Goal: Task Accomplishment & Management: Use online tool/utility

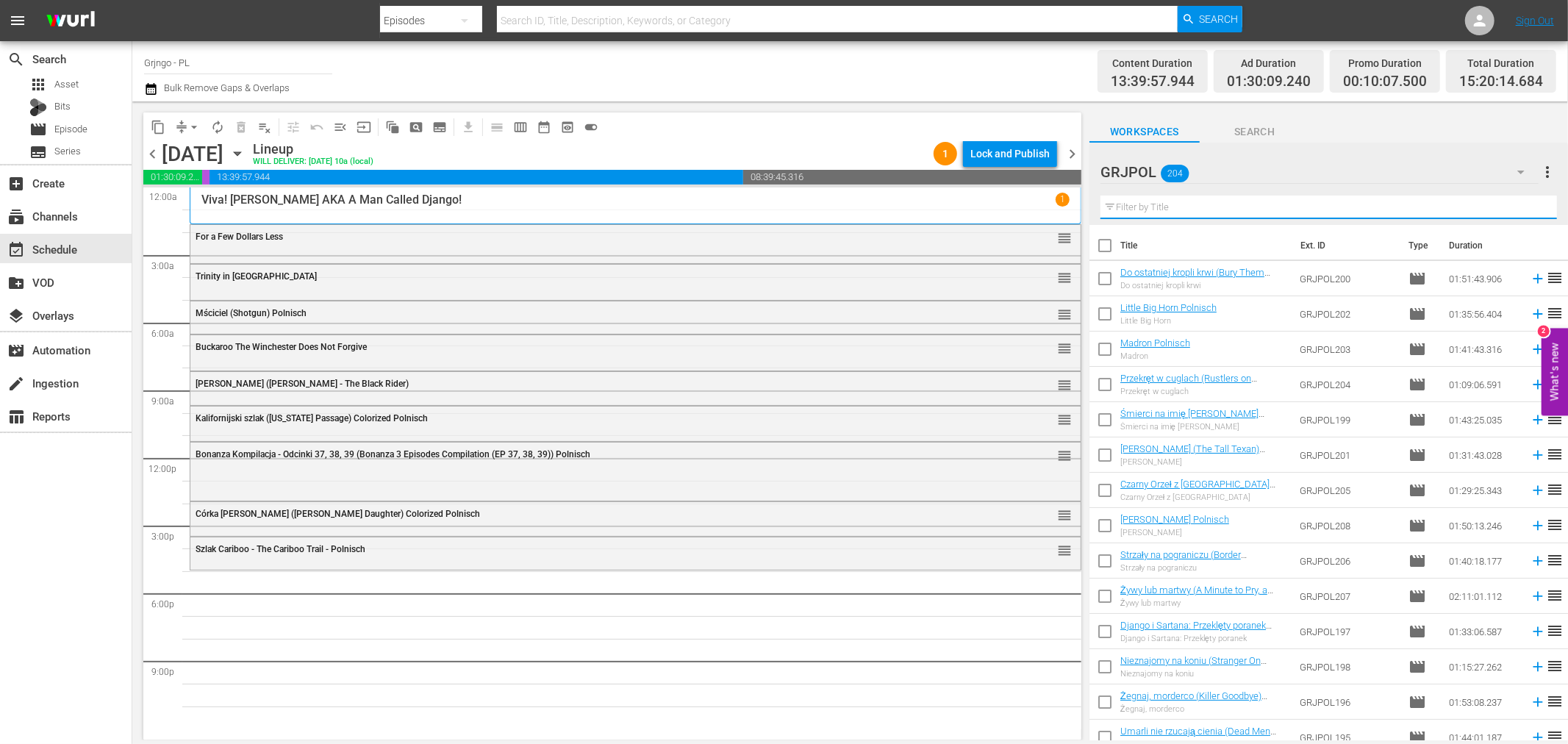
click at [1170, 209] on input "text" at bounding box center [1329, 207] width 456 height 24
paste input "Only the Valiant"
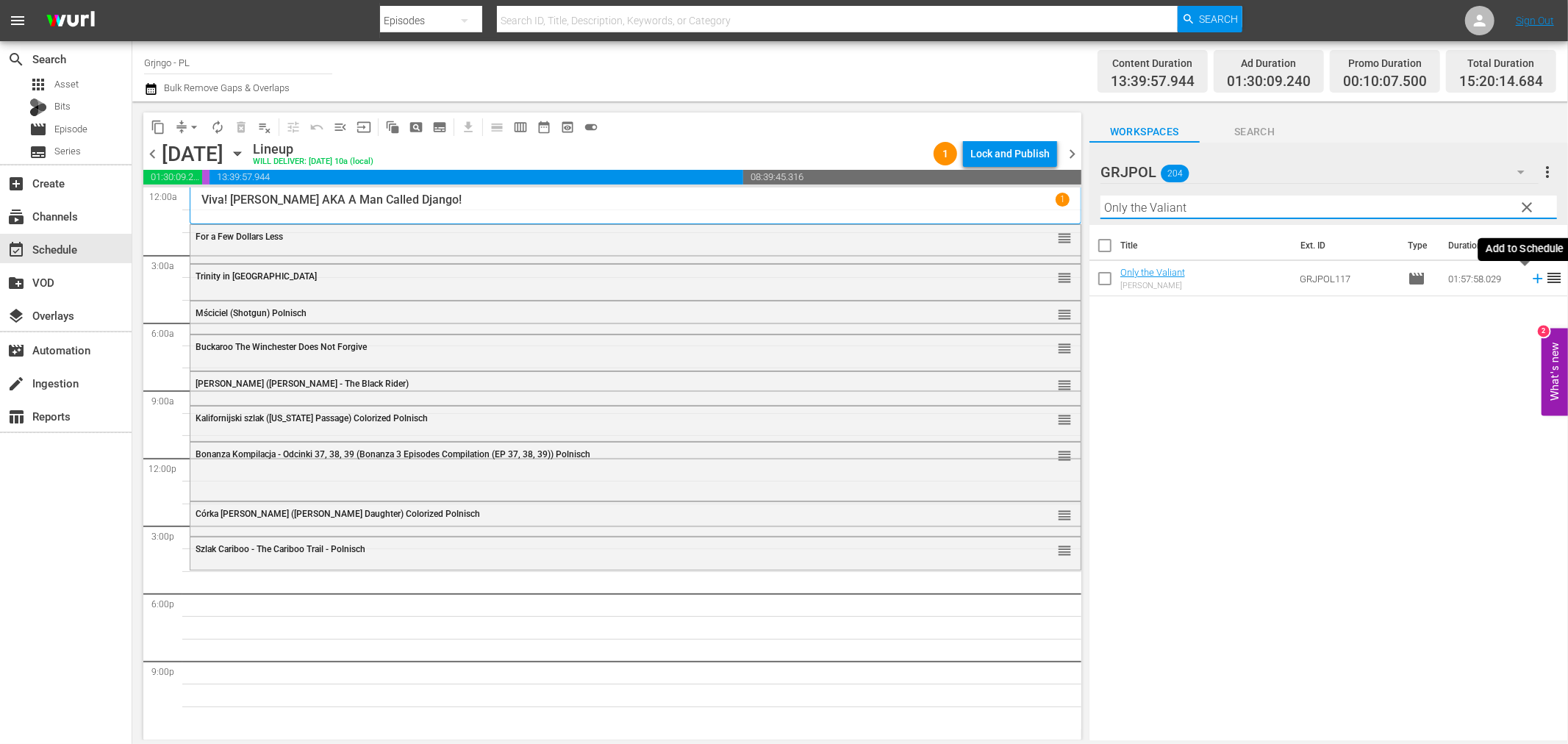
type input "Only the Valiant"
click at [1530, 277] on icon at bounding box center [1538, 279] width 16 height 16
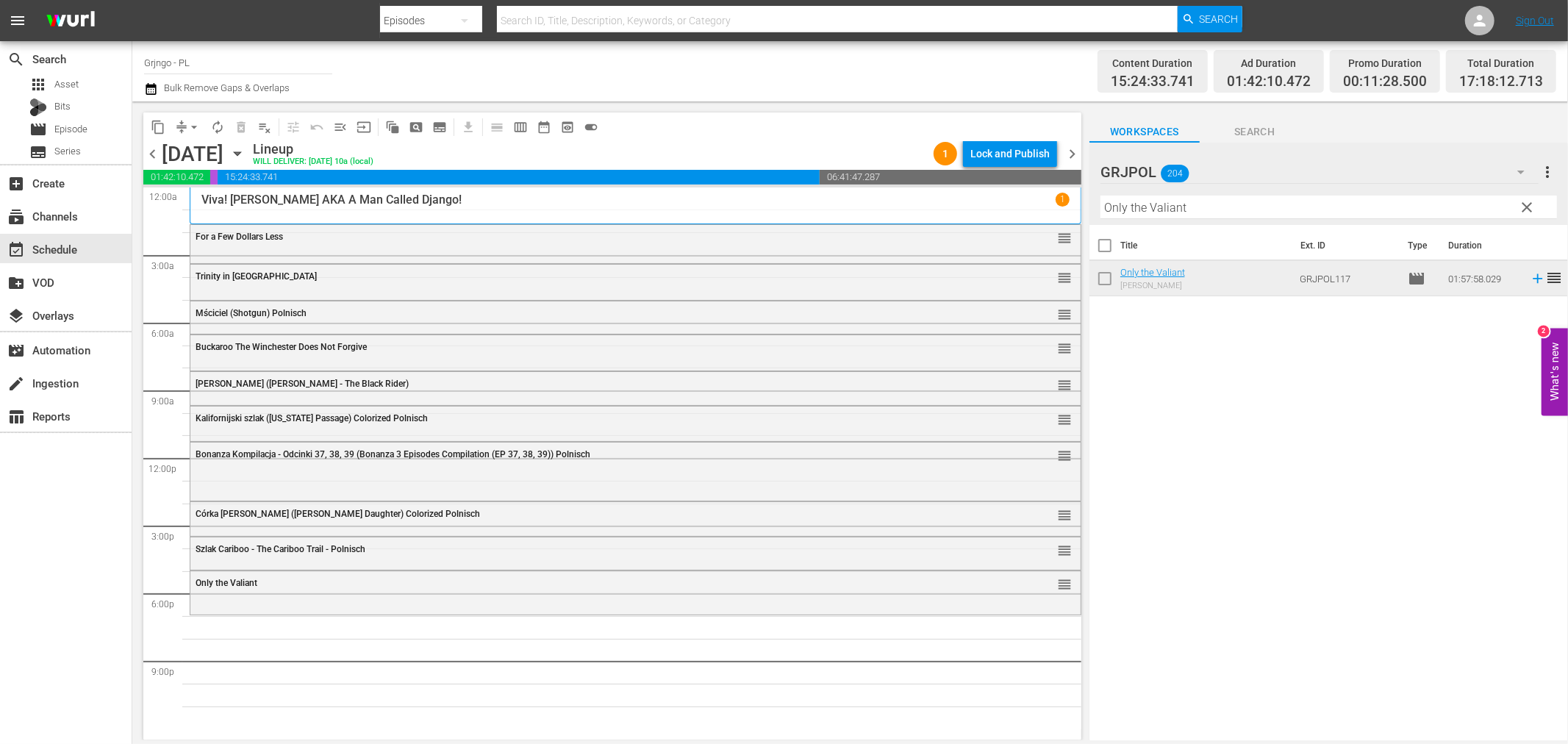
click at [1524, 204] on span "clear" at bounding box center [1528, 207] width 18 height 18
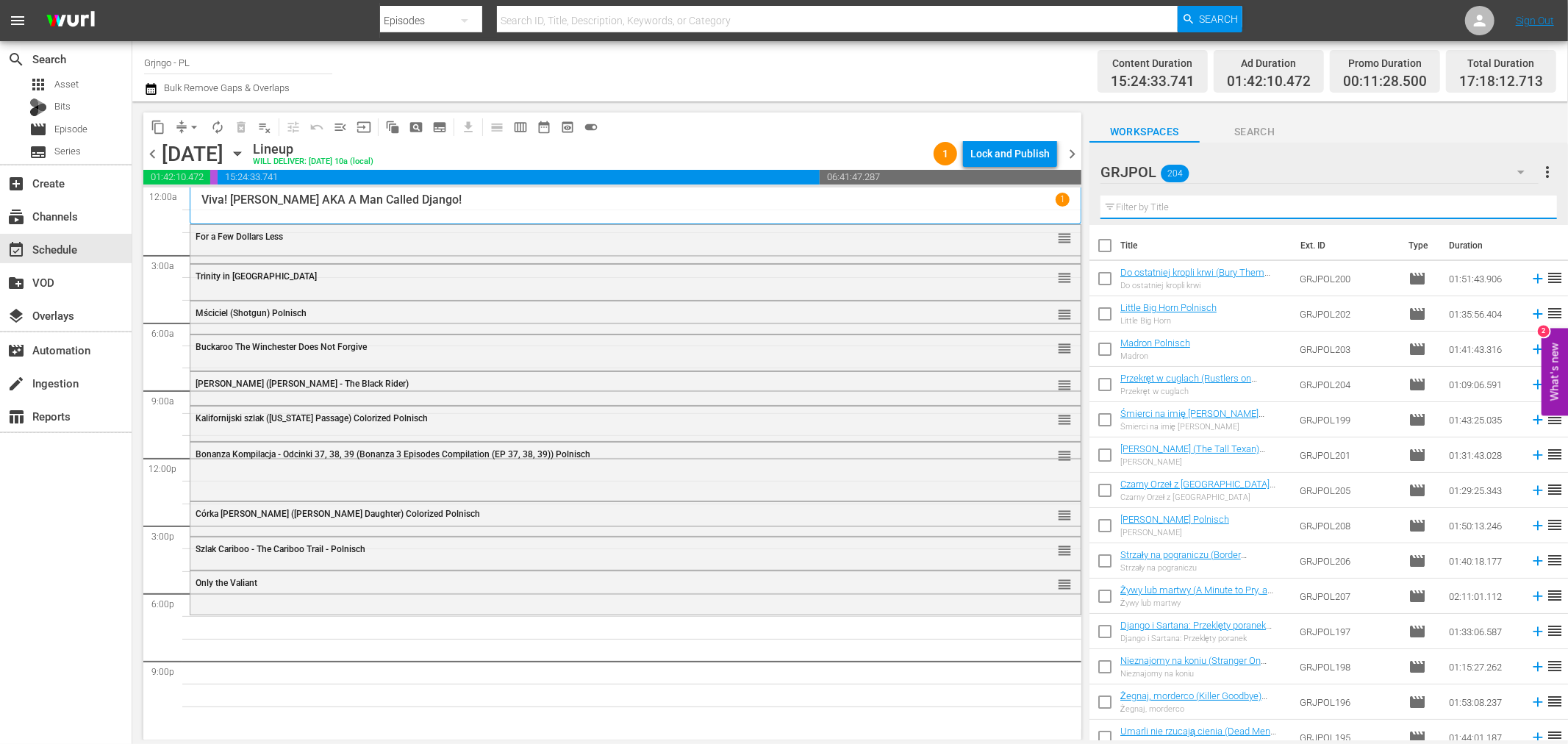
click at [1151, 209] on input "text" at bounding box center [1329, 207] width 456 height 24
paste input "Ride in the Whirlwind"
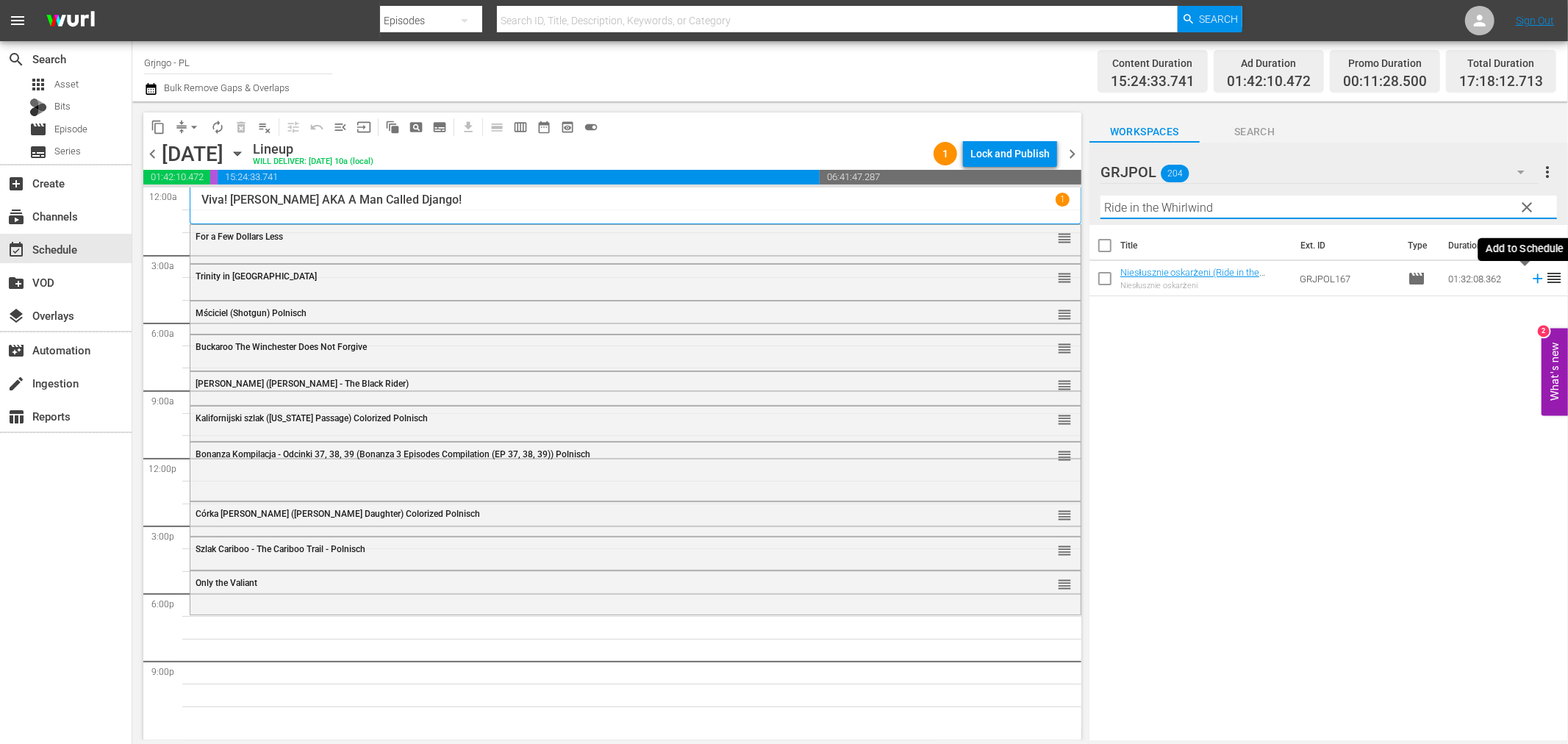
type input "Ride in the Whirlwind"
click at [1533, 281] on icon at bounding box center [1538, 279] width 10 height 10
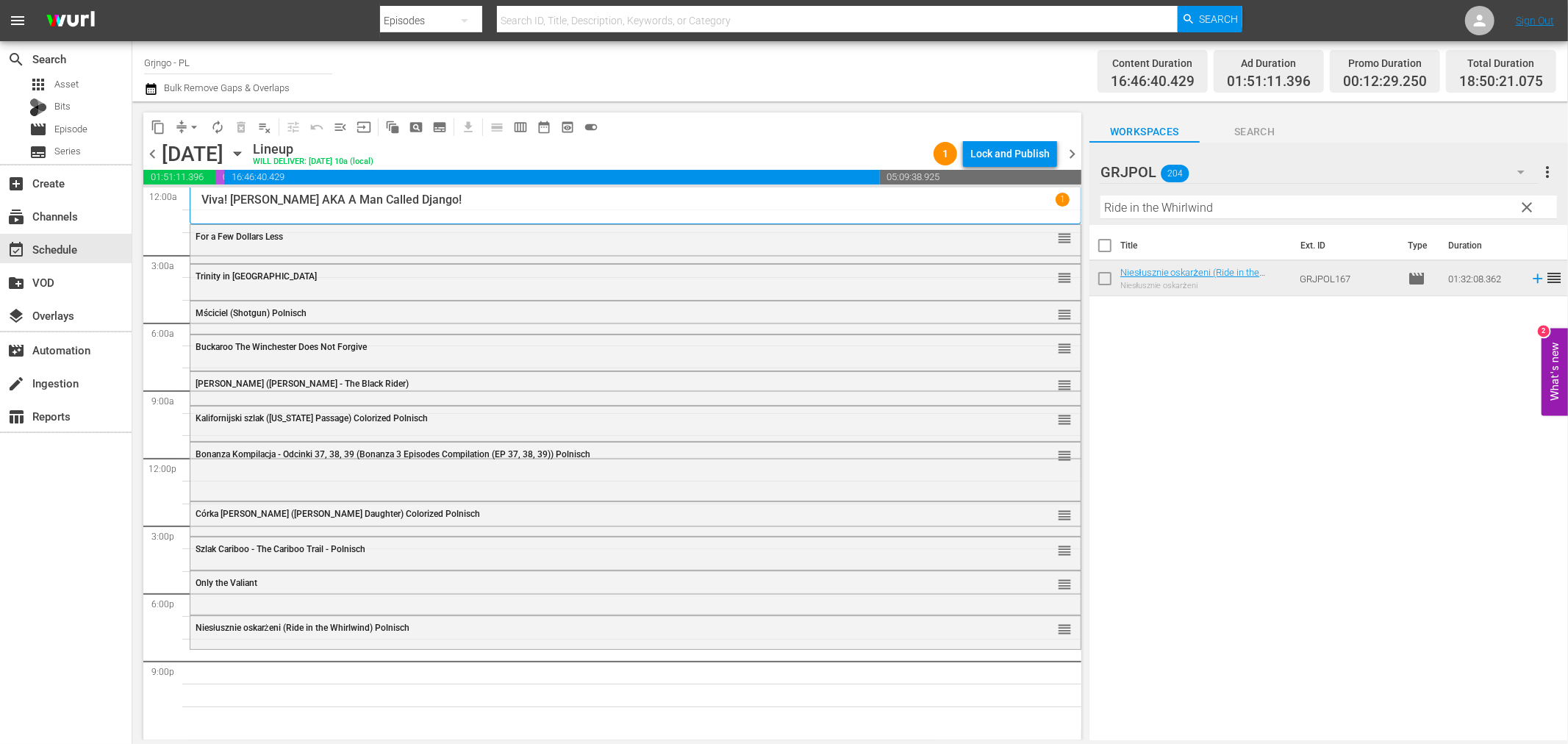
drag, startPoint x: 1528, startPoint y: 204, endPoint x: 1140, endPoint y: 234, distance: 389.2
click at [1528, 204] on span "clear" at bounding box center [1528, 207] width 18 height 18
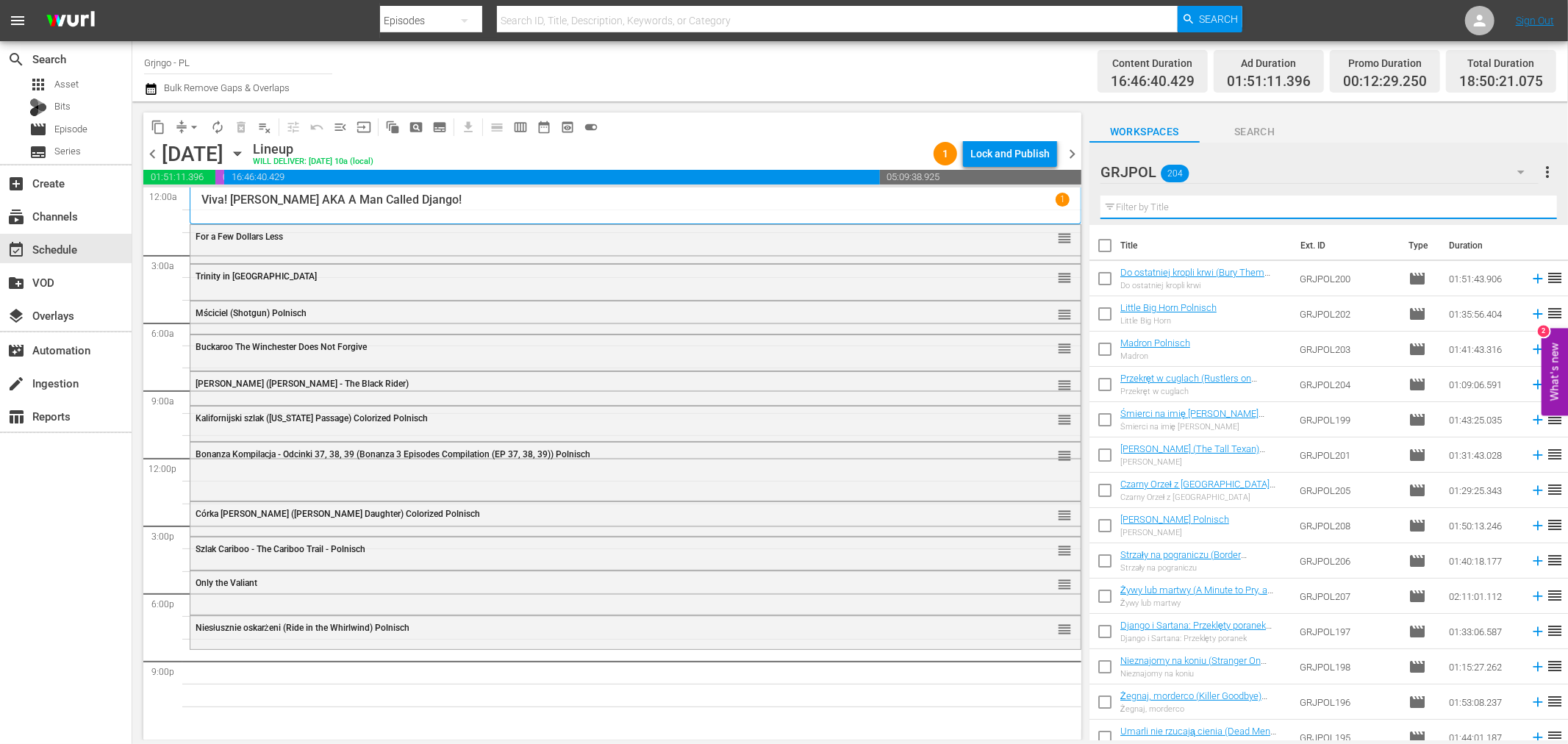
click at [1128, 204] on input "text" at bounding box center [1329, 207] width 456 height 24
paste input "Alien Thunder aka Dan Candy's Law"
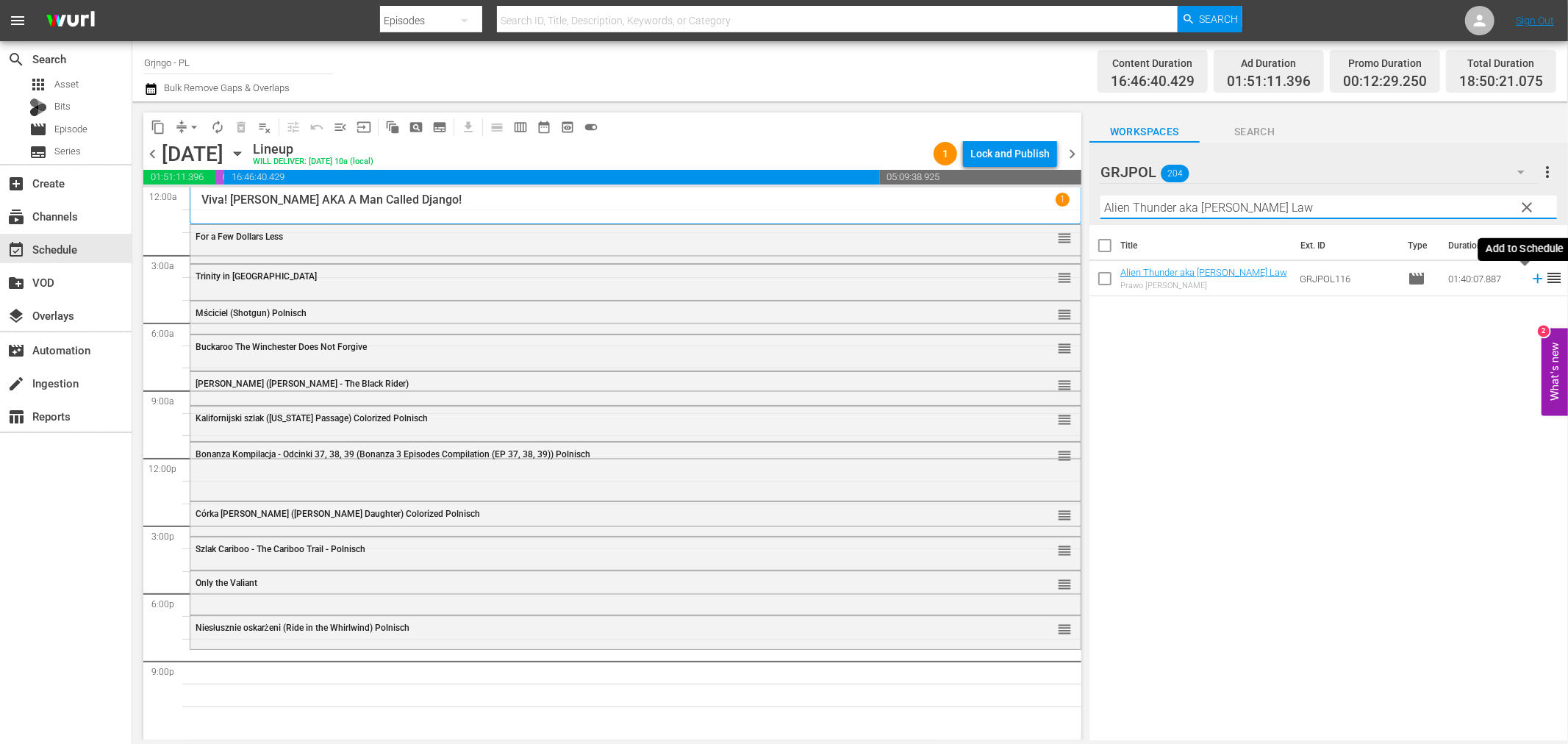
type input "Alien Thunder aka Dan Candy's Law"
click at [1530, 277] on icon at bounding box center [1538, 279] width 16 height 16
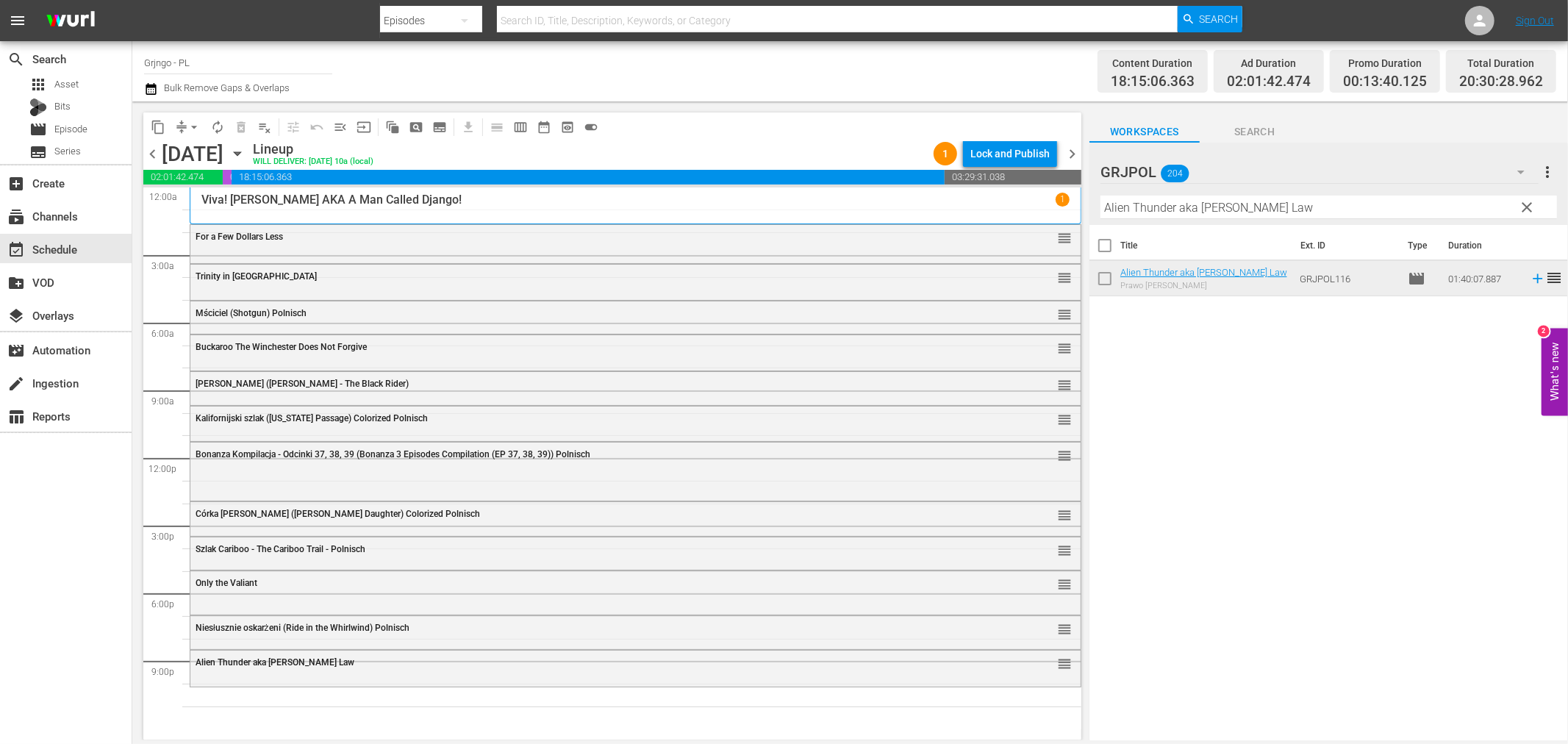
drag, startPoint x: 1520, startPoint y: 201, endPoint x: 1147, endPoint y: 228, distance: 374.0
click at [1520, 201] on span "clear" at bounding box center [1528, 207] width 18 height 18
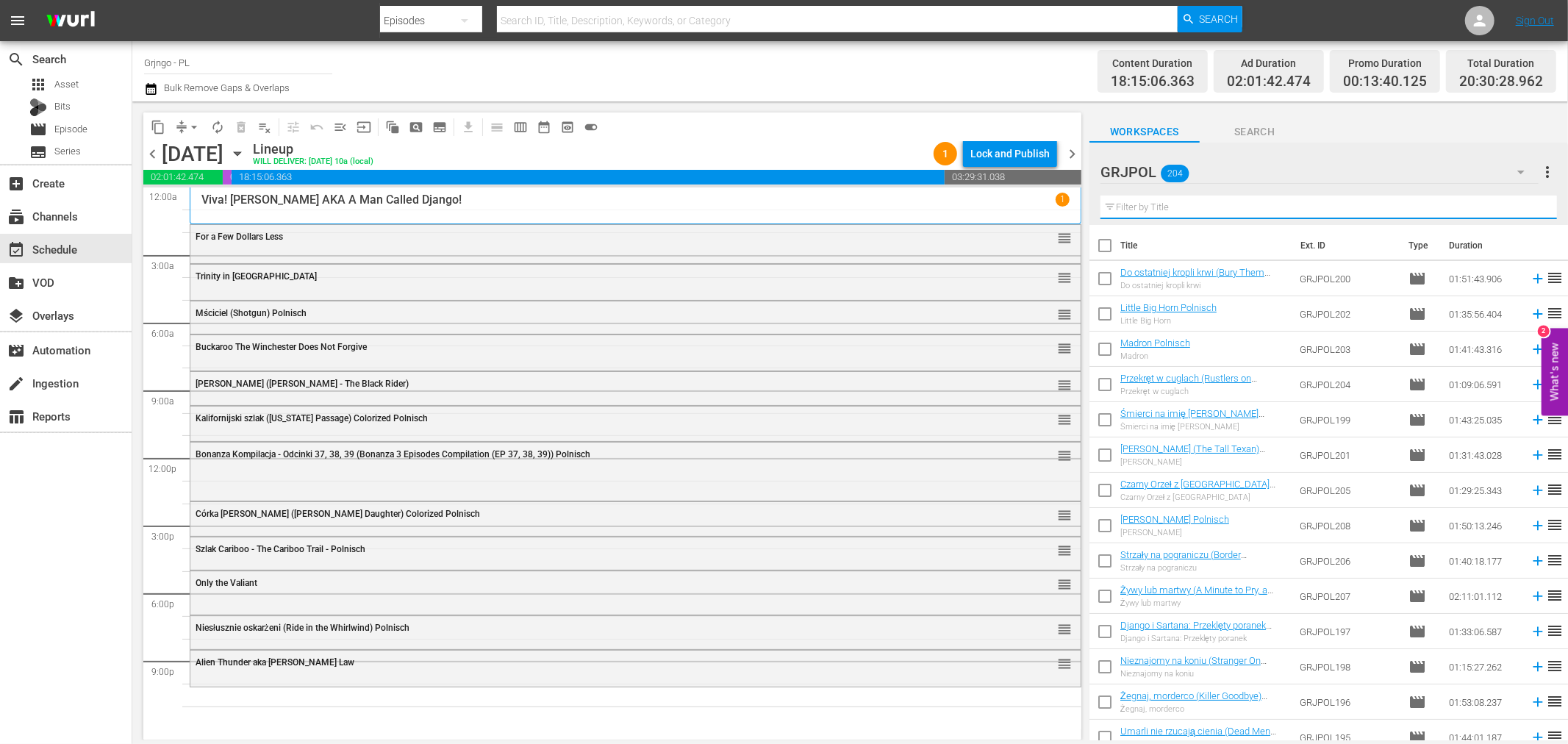
paste input "Djurado"
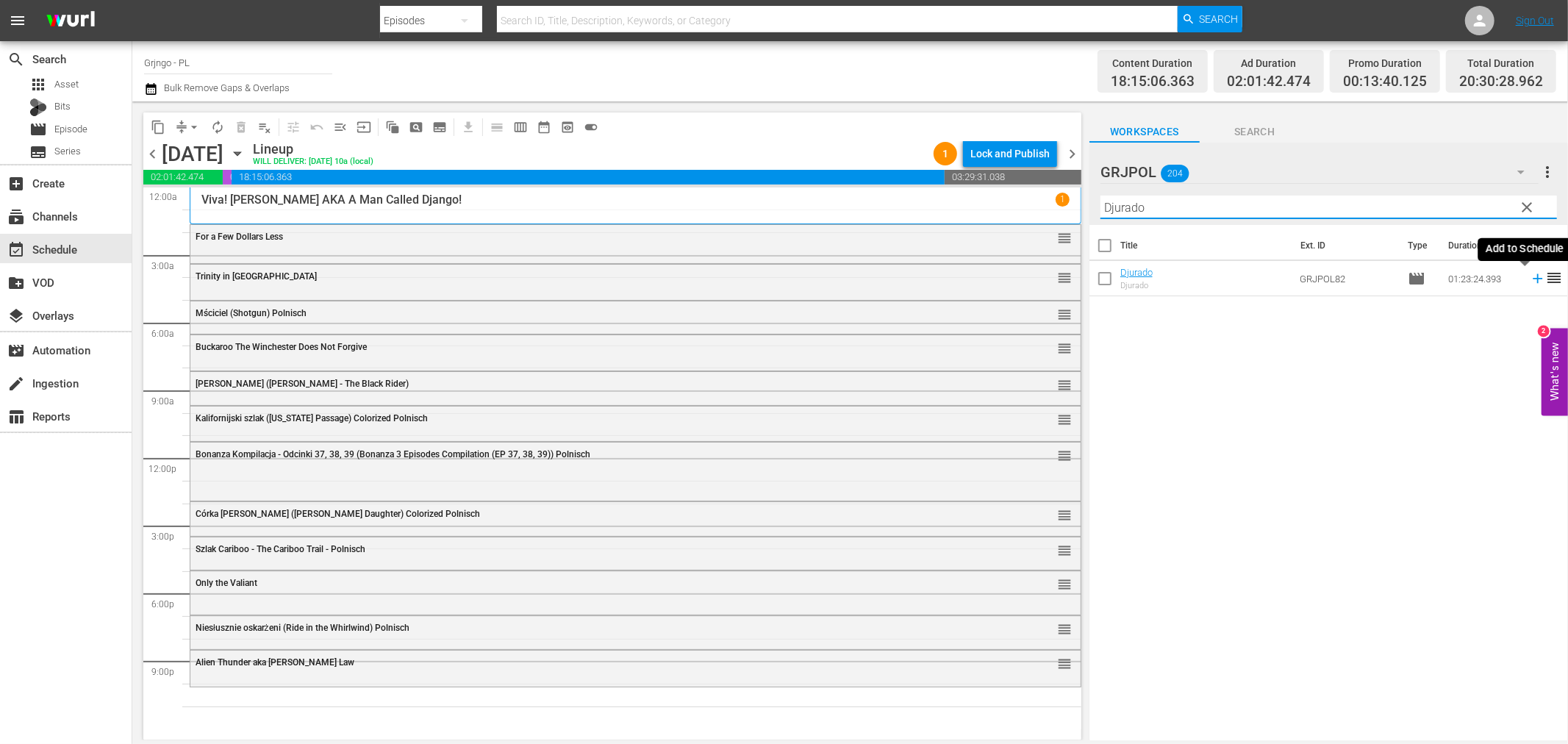
type input "Djurado"
click at [1533, 277] on icon at bounding box center [1538, 279] width 10 height 10
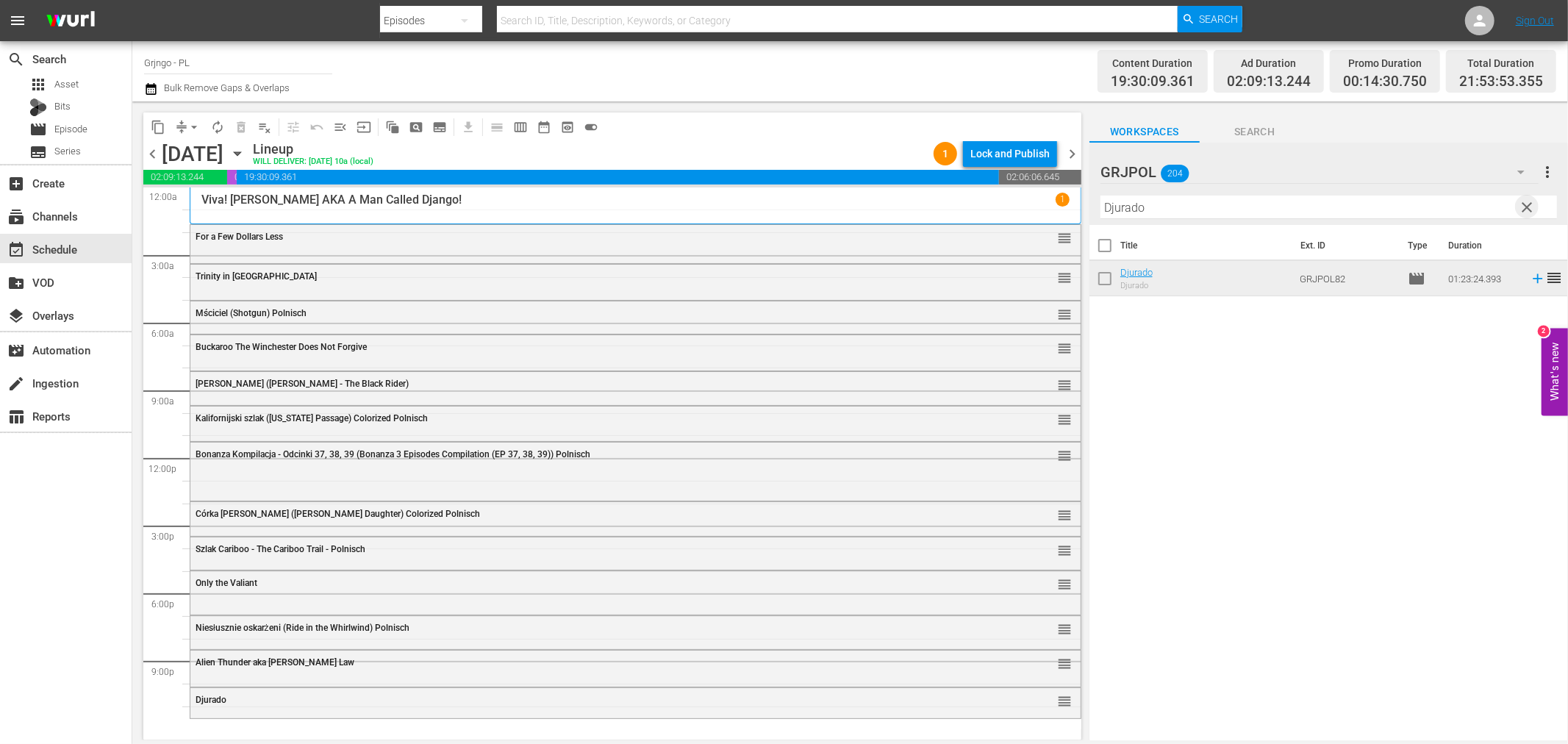
click at [1530, 200] on span "clear" at bounding box center [1528, 207] width 18 height 18
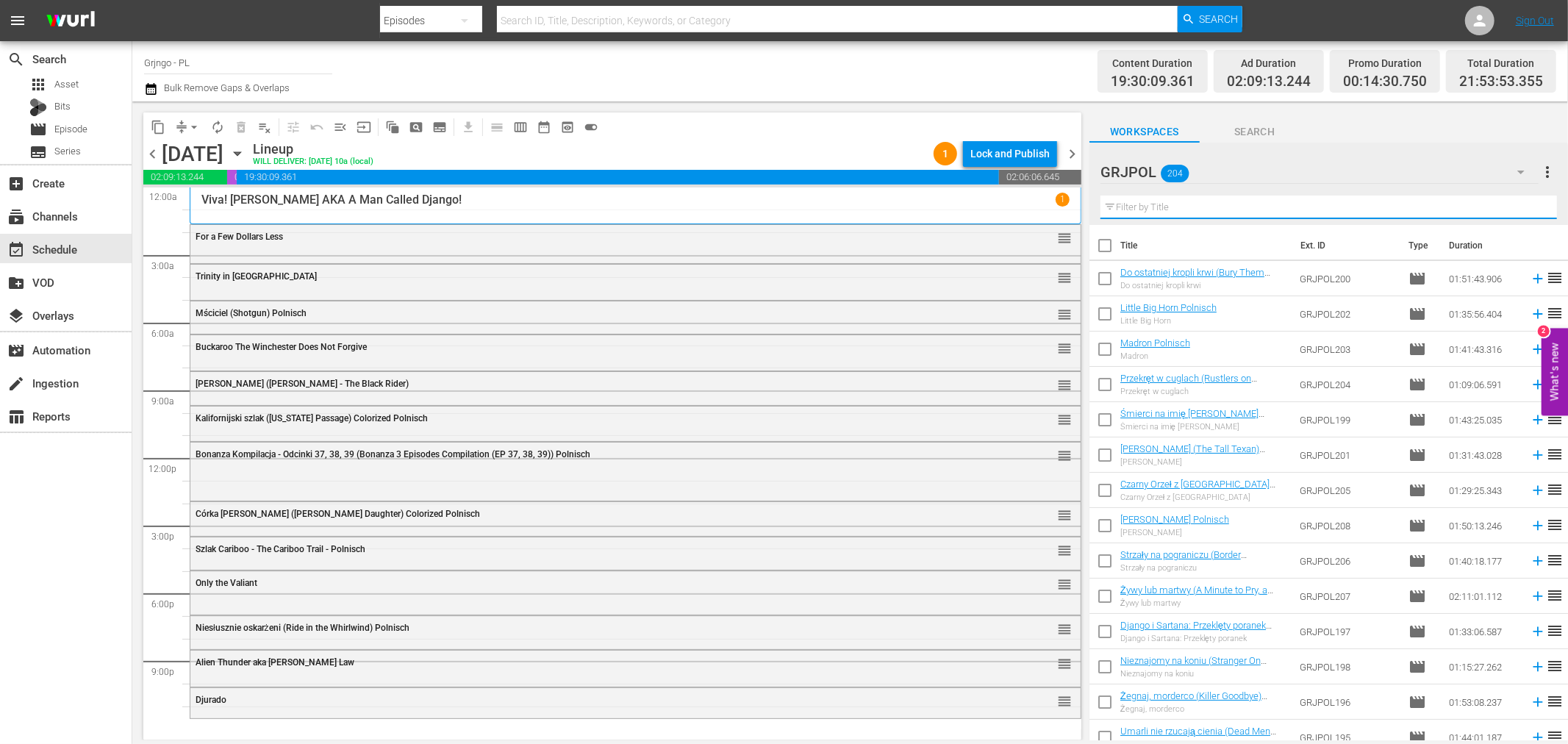
paste input "Stranger On Horseback"
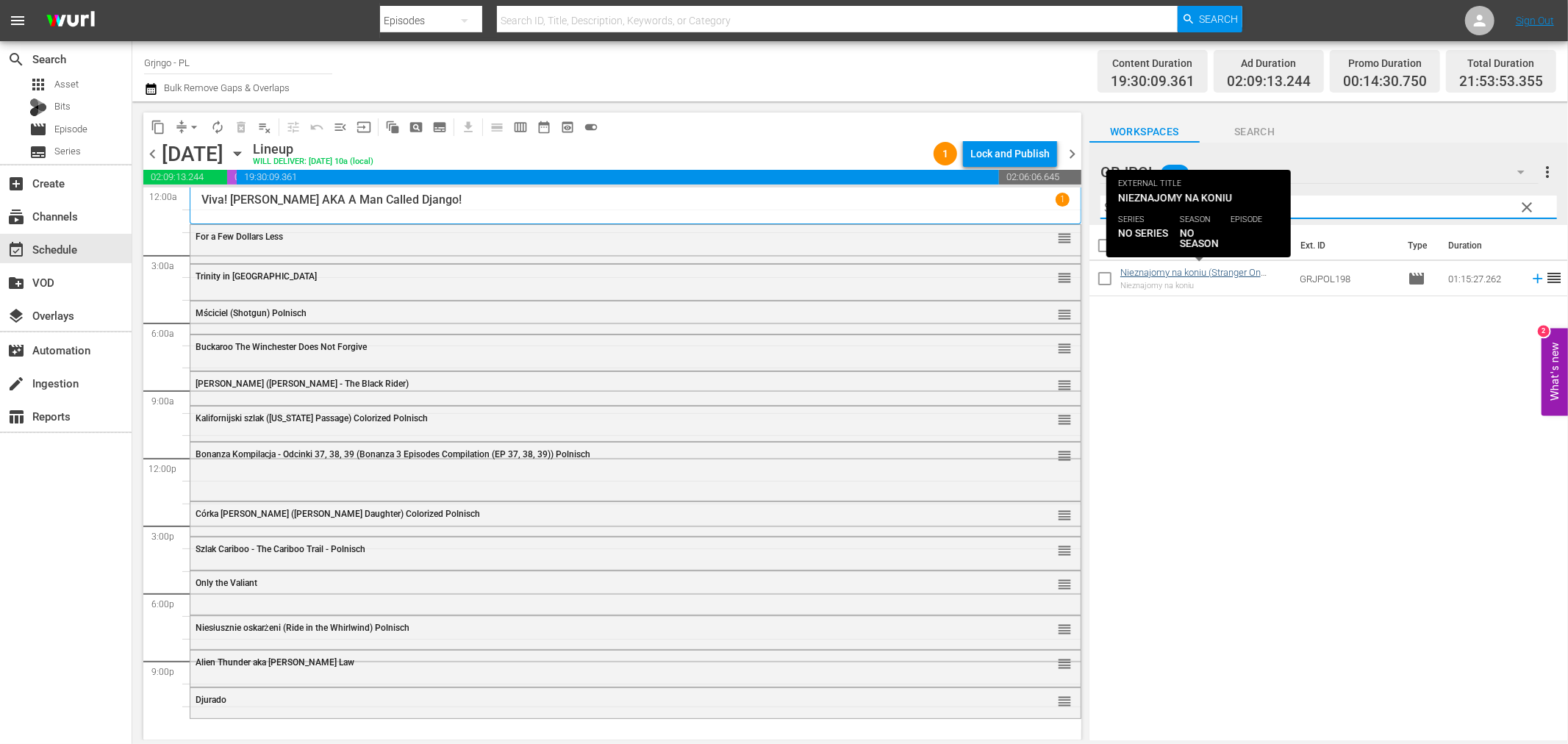
type input "Stranger On Horseback"
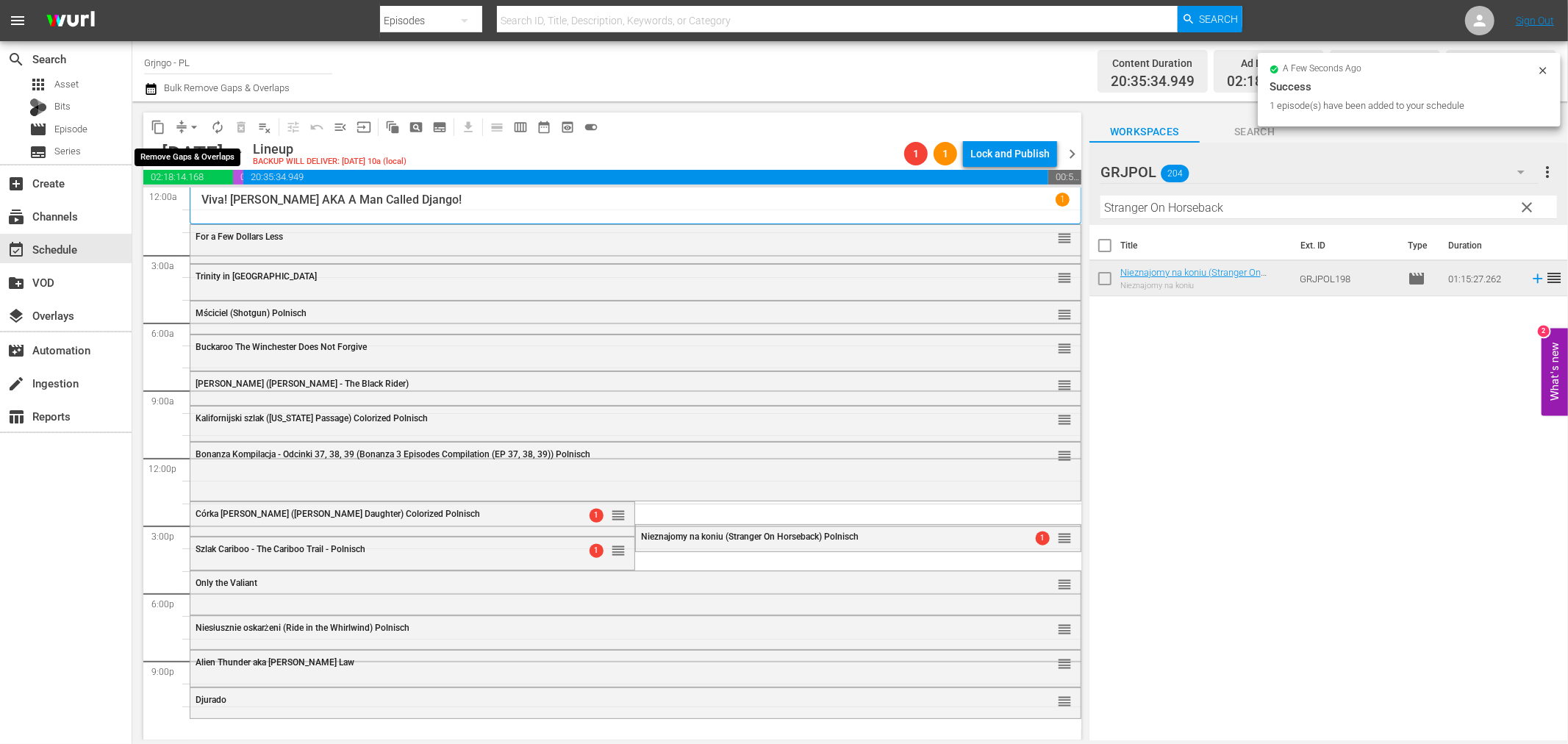
click at [195, 122] on span "arrow_drop_down" at bounding box center [193, 127] width 15 height 15
click at [235, 198] on li "Align to End of Previous Day" at bounding box center [194, 204] width 154 height 25
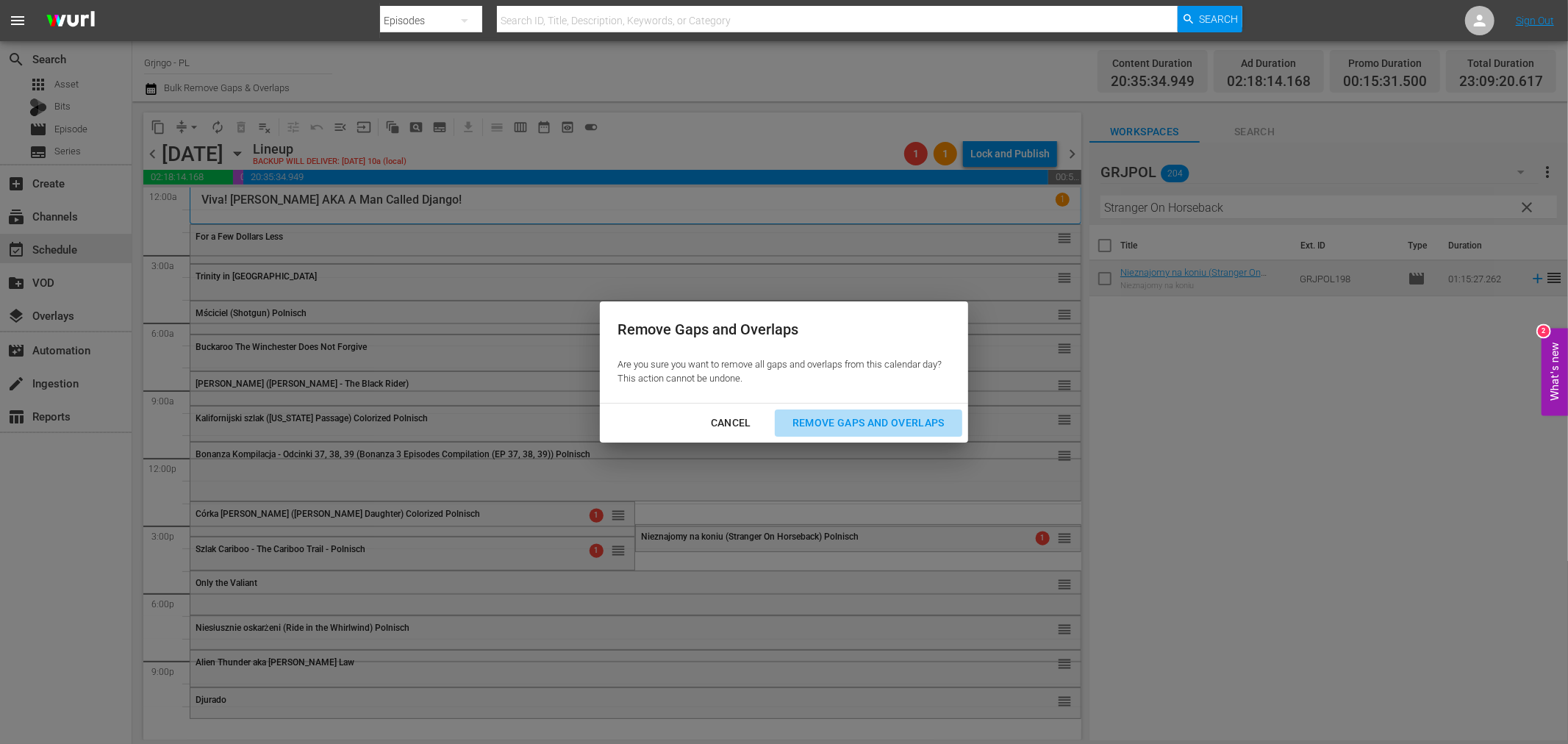
click at [790, 424] on div "Remove Gaps and Overlaps" at bounding box center [868, 423] width 176 height 19
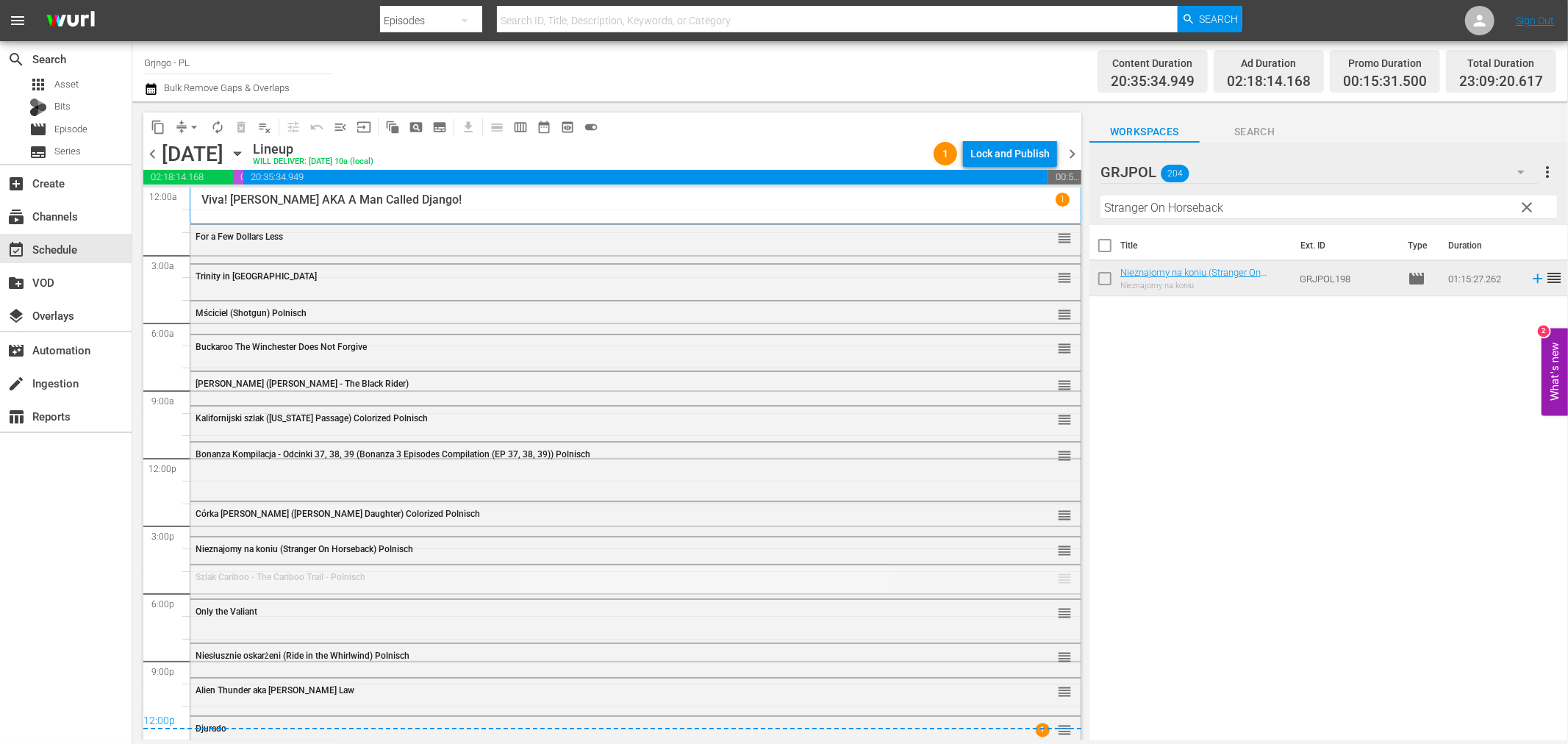
drag, startPoint x: 1051, startPoint y: 574, endPoint x: 1017, endPoint y: 695, distance: 125.7
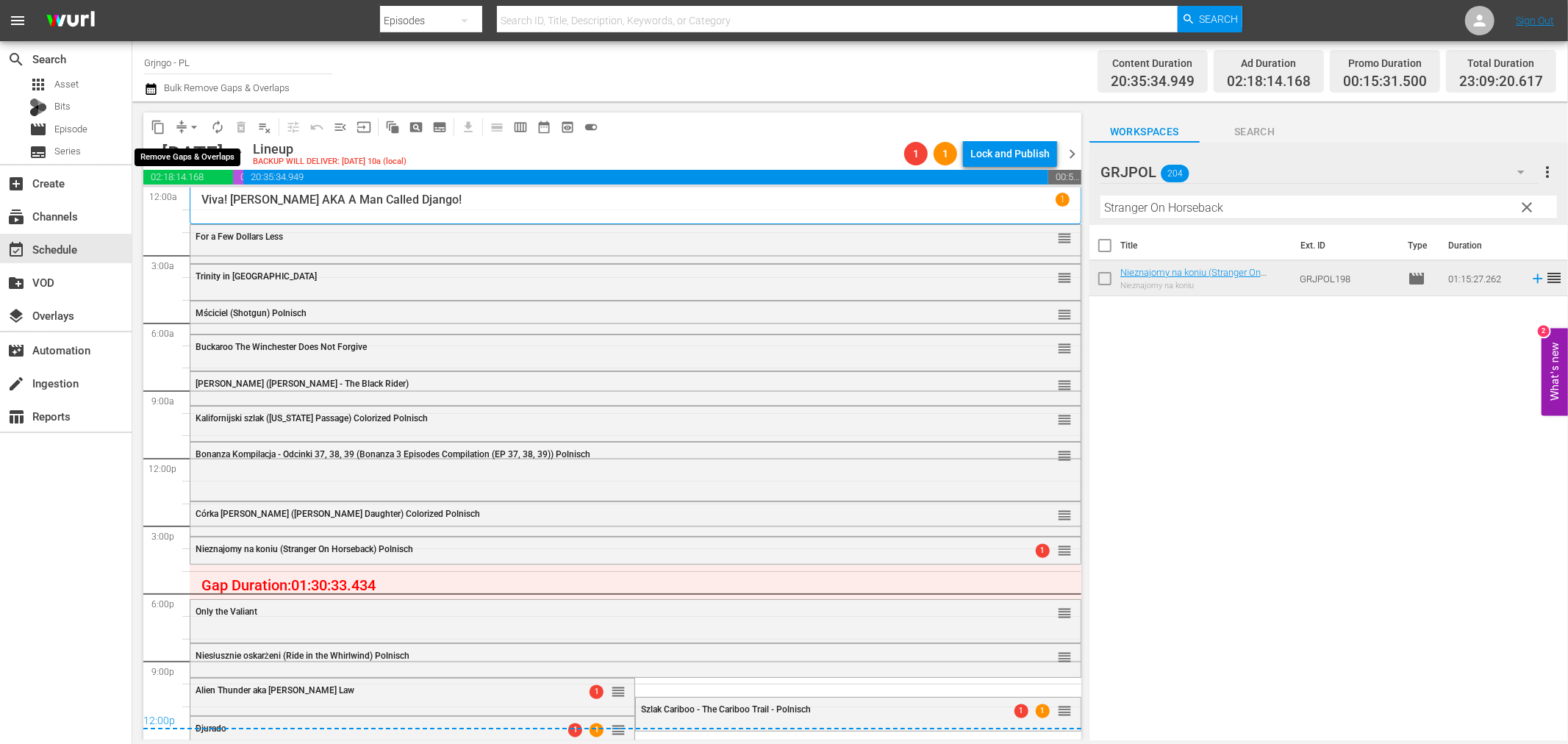
click at [189, 127] on span "arrow_drop_down" at bounding box center [193, 127] width 15 height 15
click at [196, 203] on li "Align to End of Previous Day" at bounding box center [194, 204] width 154 height 25
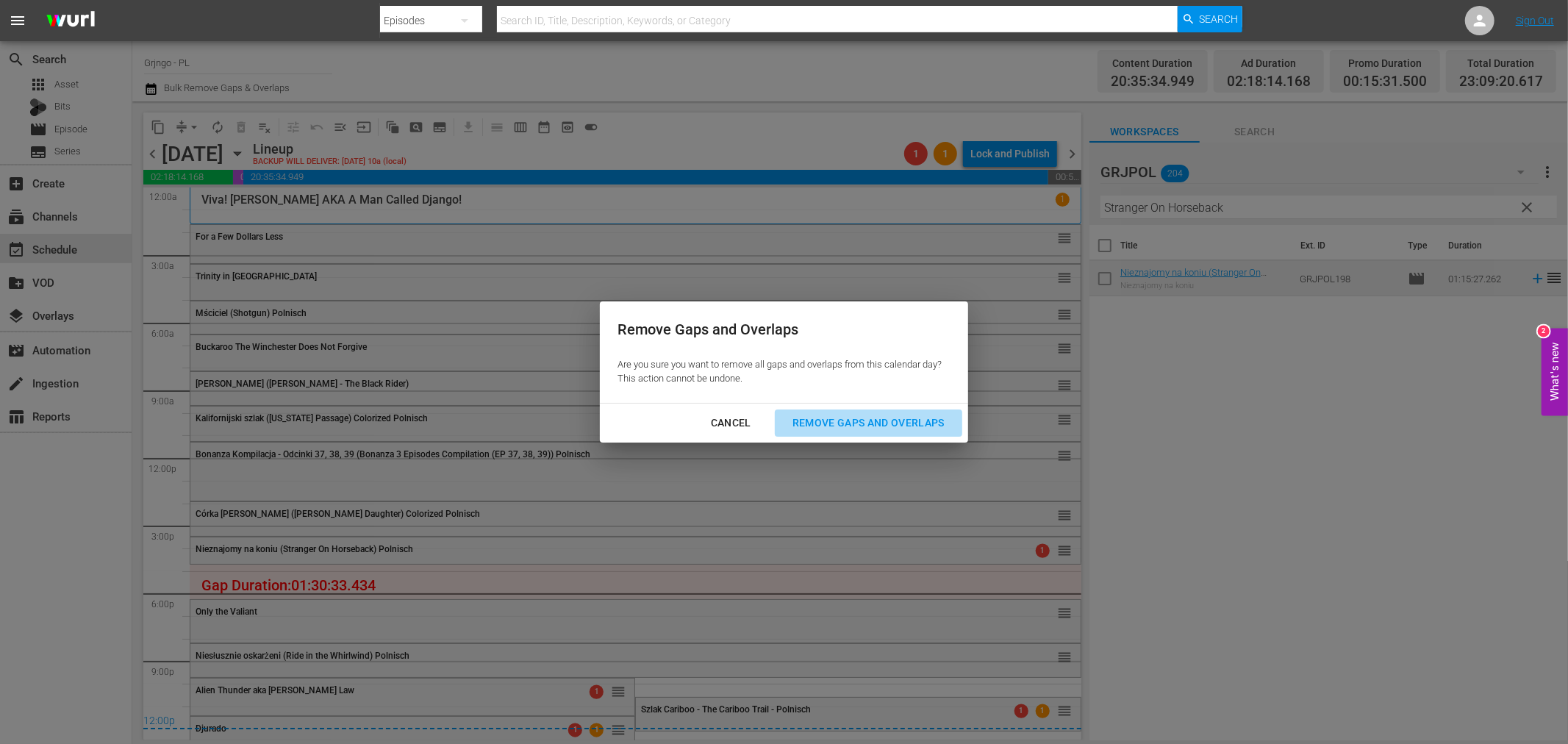
click at [825, 423] on div "Remove Gaps and Overlaps" at bounding box center [868, 423] width 176 height 19
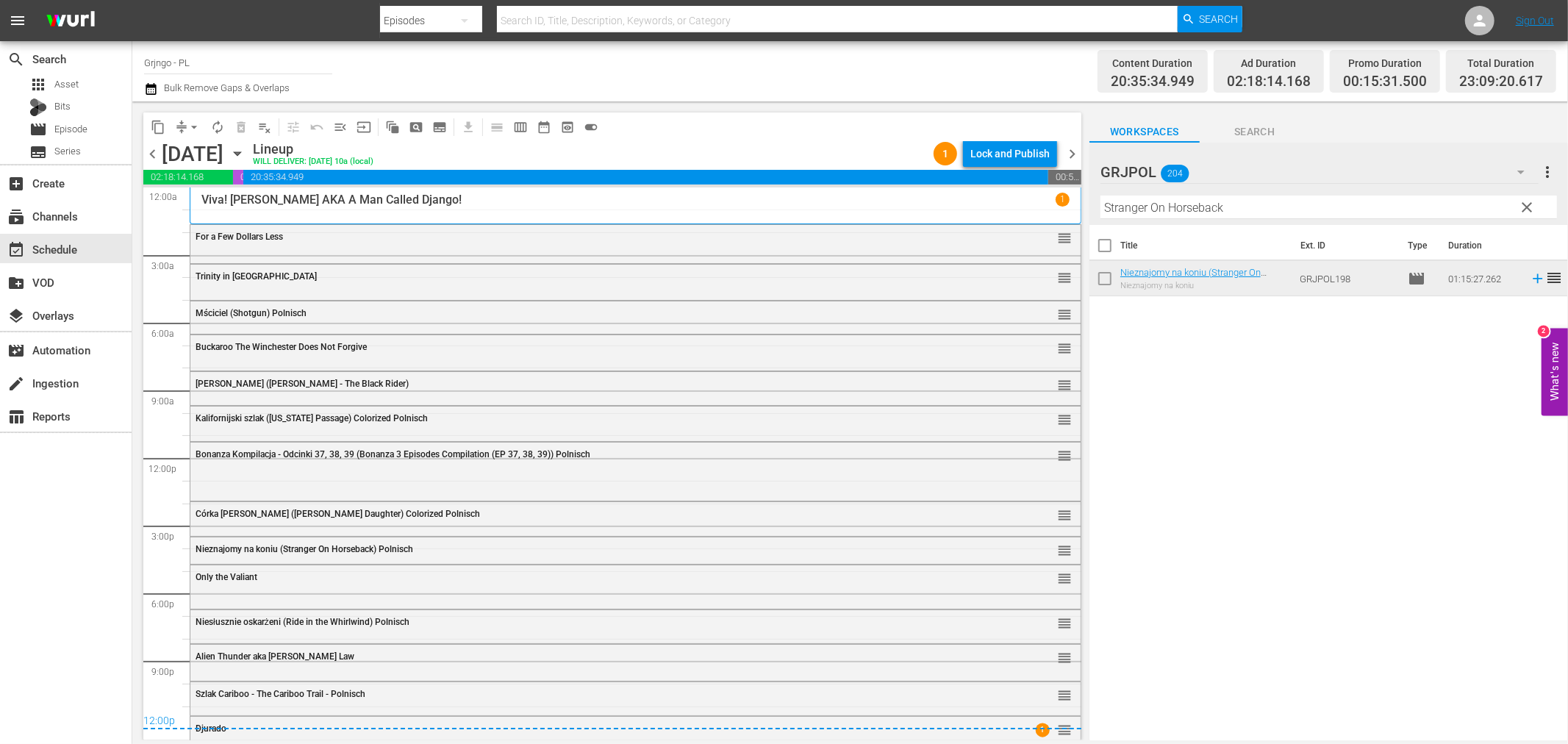
click at [231, 629] on div "Niesłusznie oskarżeni (Ride in the Whirlwind) Polnisch reorder" at bounding box center [635, 622] width 890 height 25
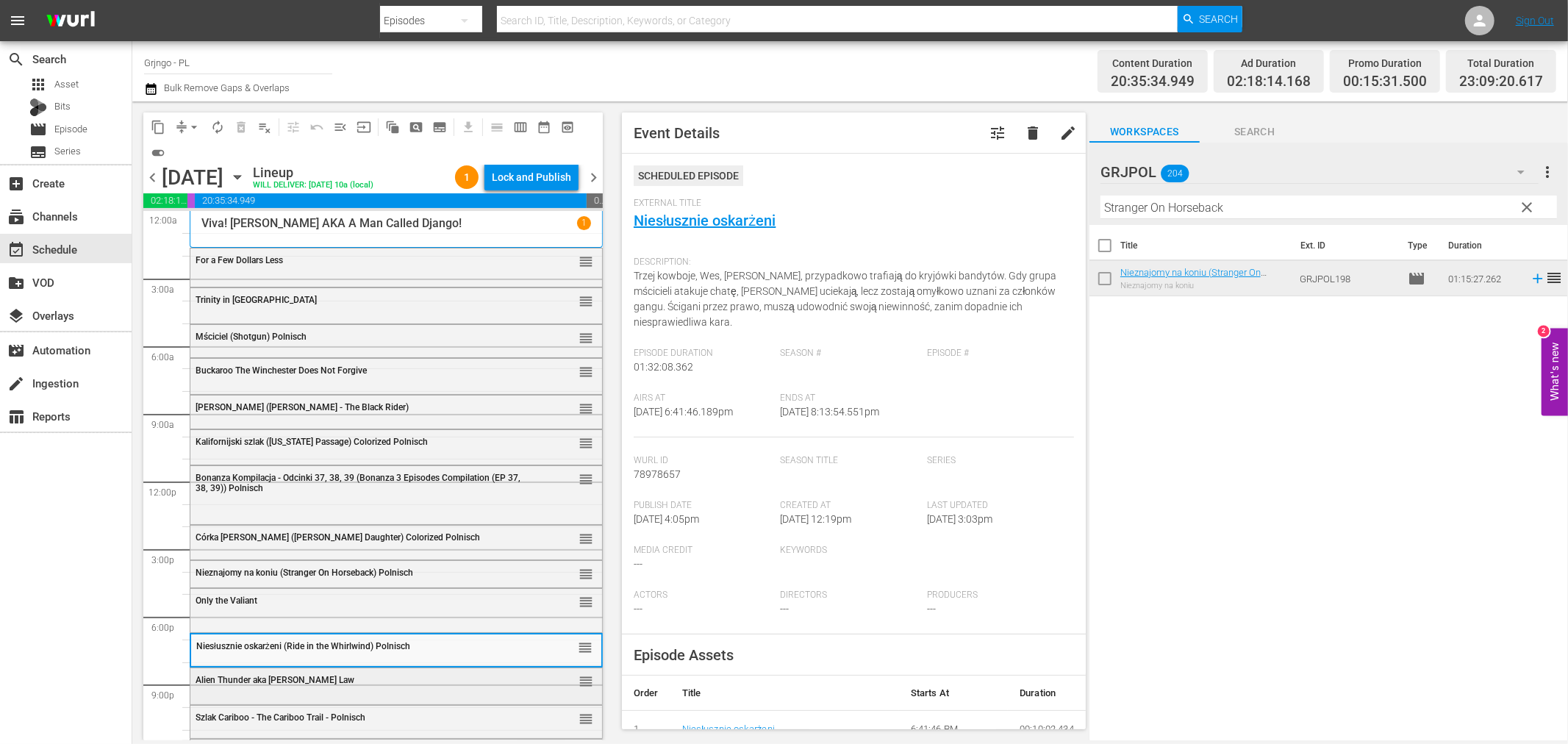
click at [273, 686] on div "Alien Thunder aka Dan Candy's Law reorder" at bounding box center [396, 680] width 412 height 25
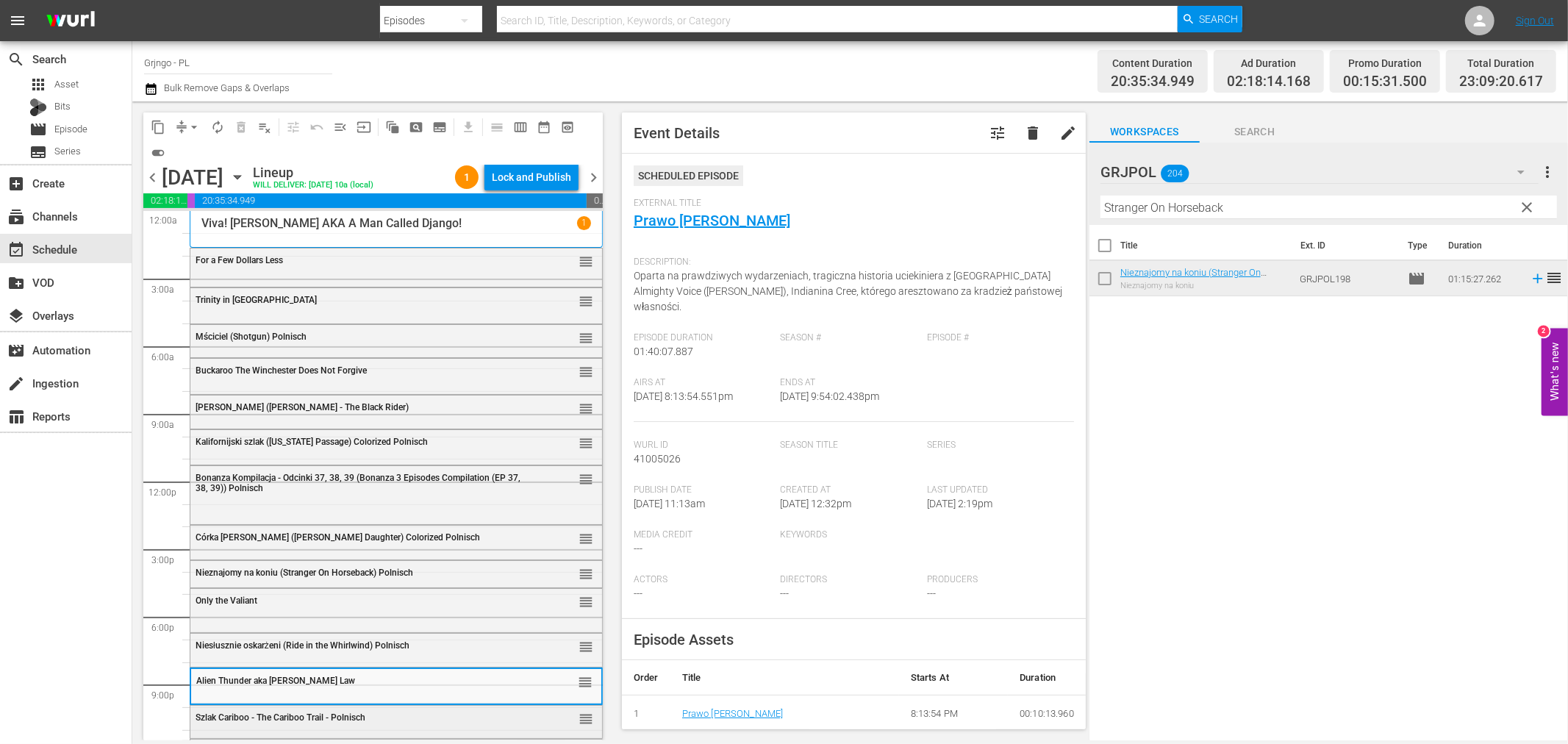
click at [277, 718] on span "Szlak Cariboo - The Cariboo Trail - Polnisch" at bounding box center [280, 717] width 170 height 10
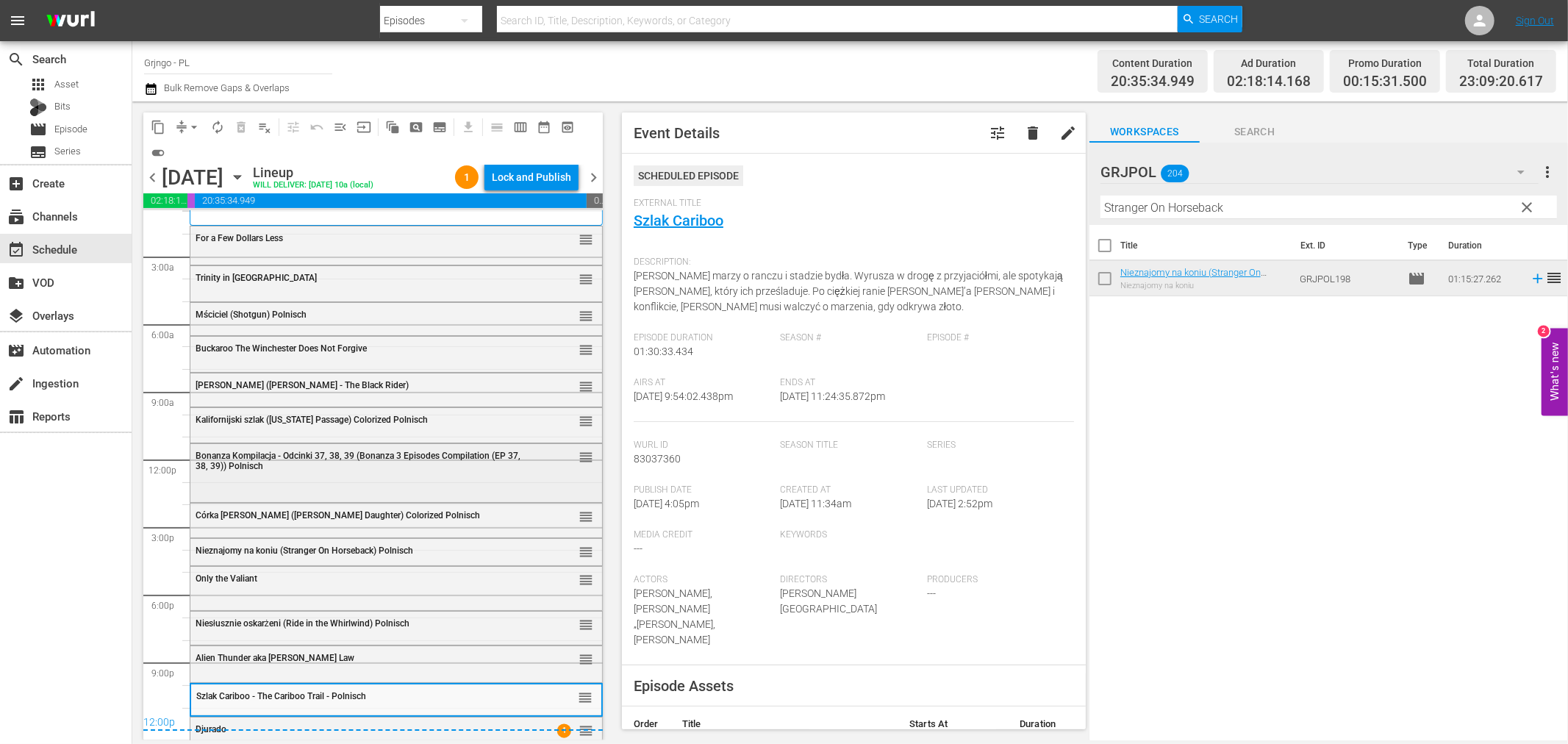
scroll to position [29, 0]
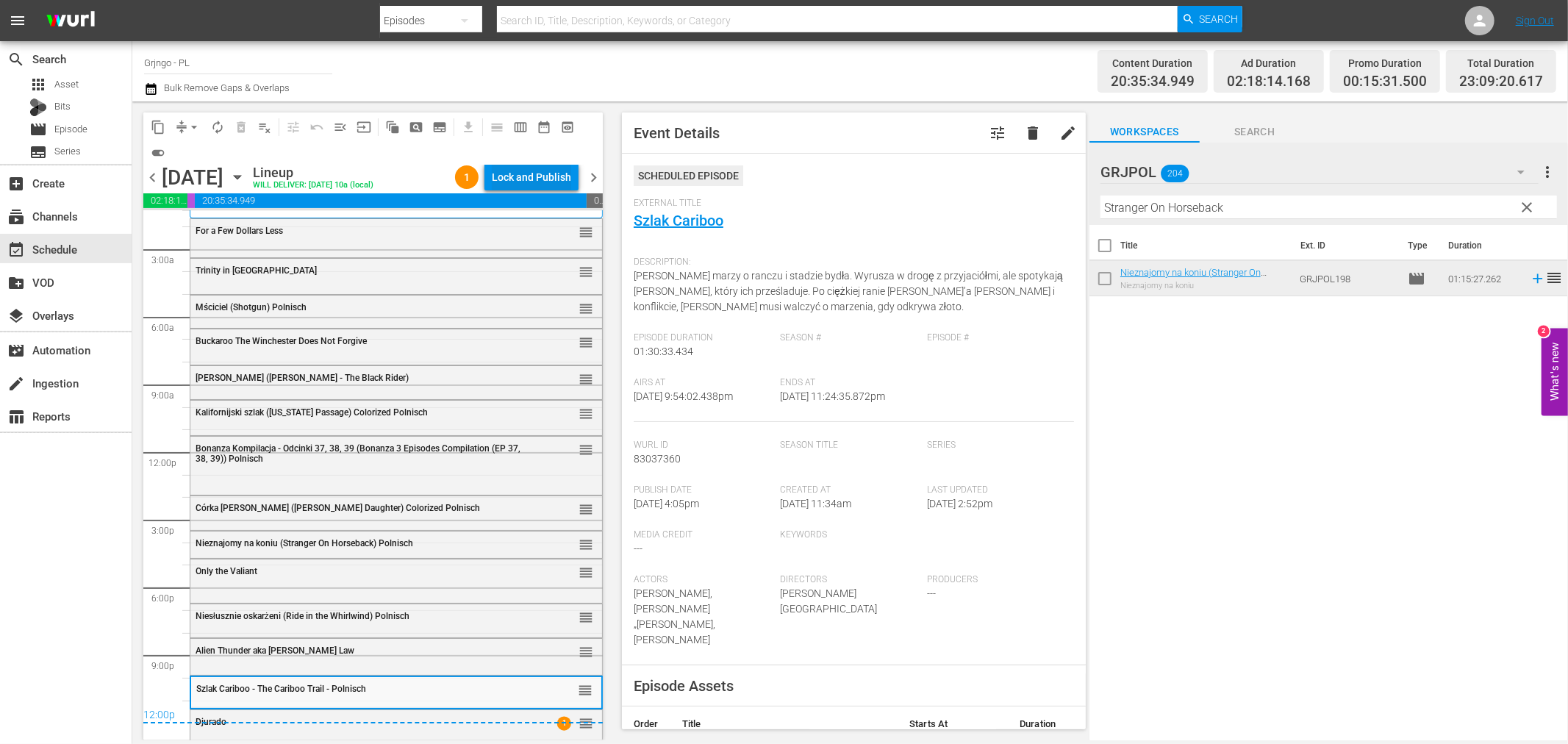
click at [503, 172] on div "Lock and Publish" at bounding box center [531, 177] width 79 height 27
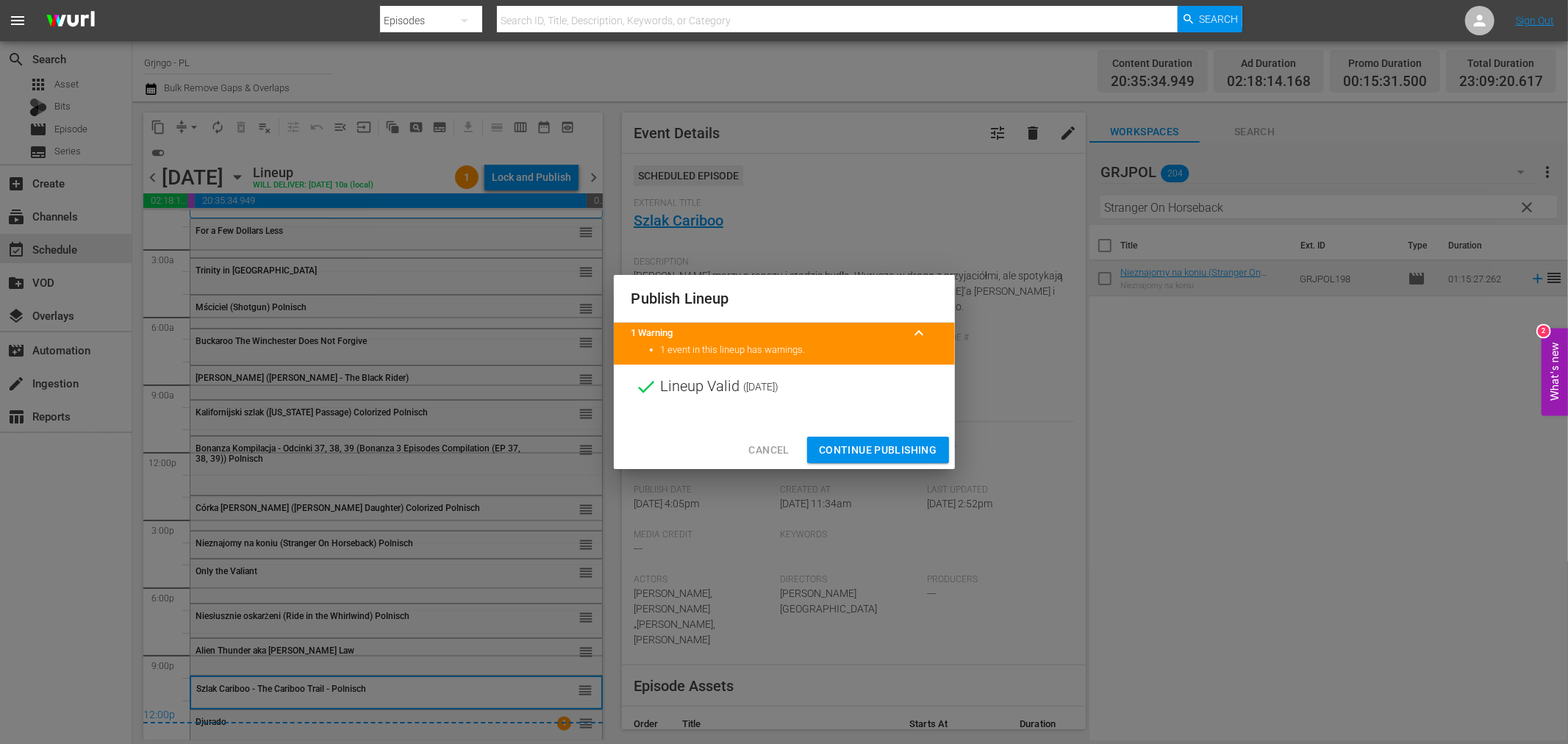
click at [840, 452] on span "Continue Publishing" at bounding box center [878, 451] width 119 height 19
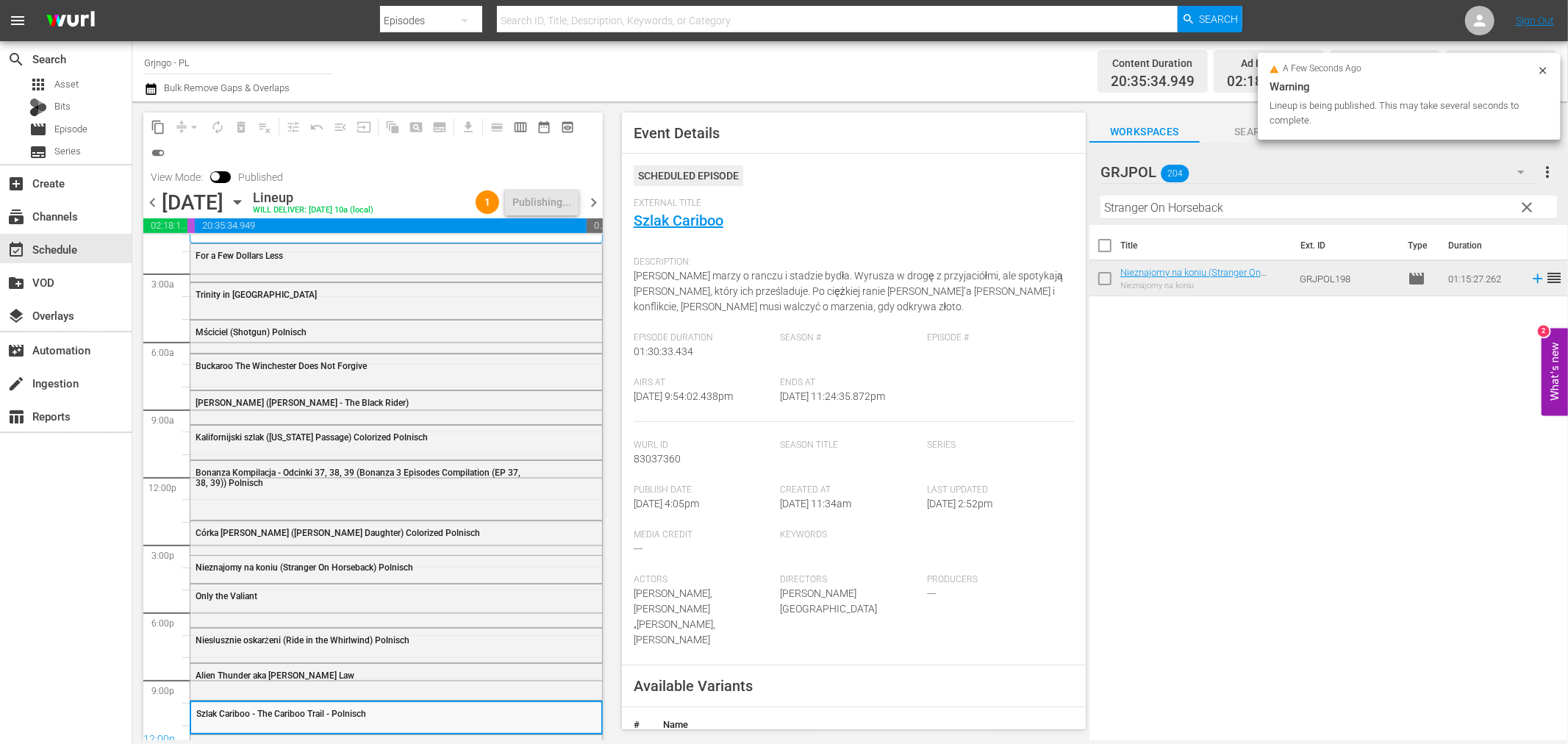
click at [597, 204] on span "chevron_right" at bounding box center [594, 202] width 19 height 19
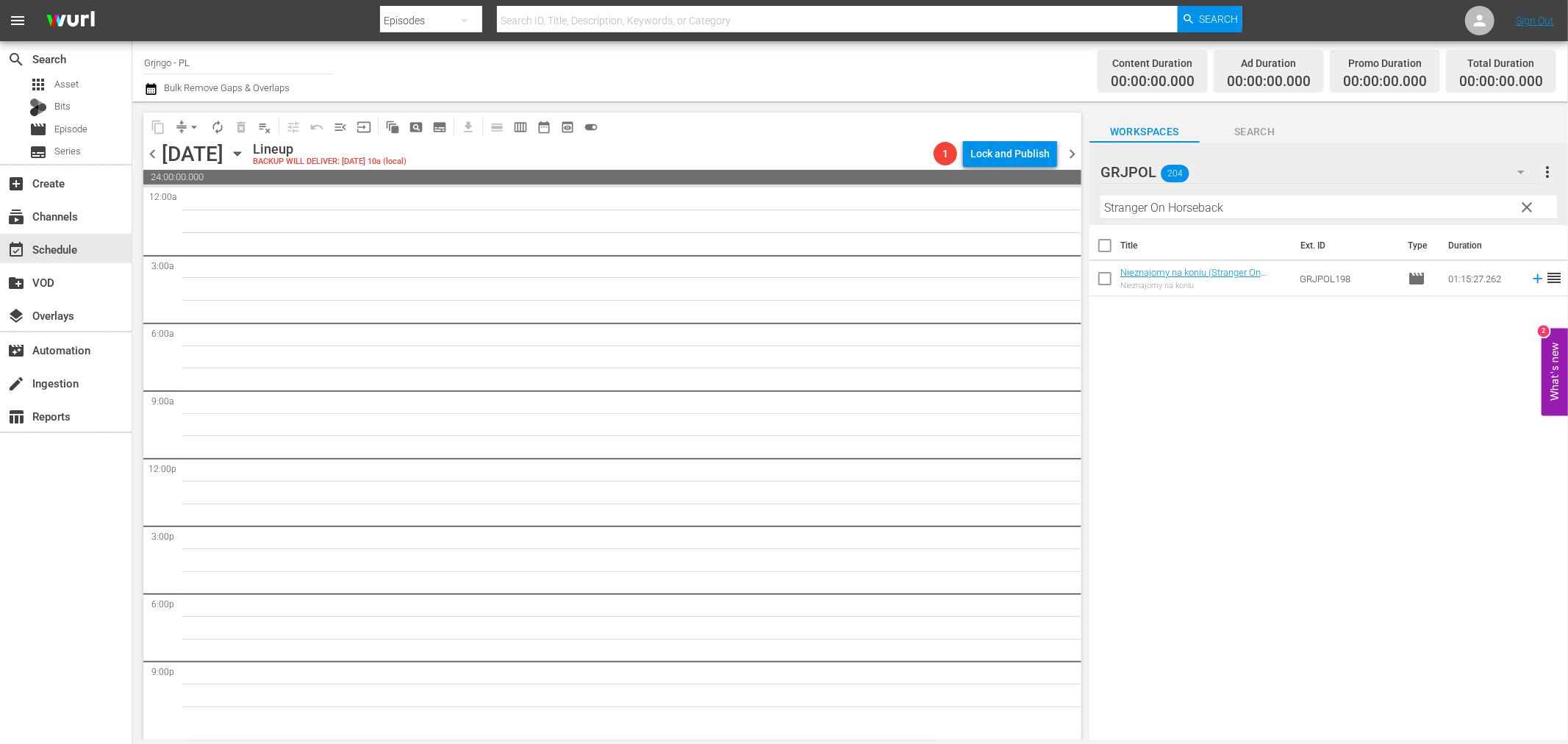
drag, startPoint x: 152, startPoint y: 151, endPoint x: 201, endPoint y: 163, distance: 50.4
click at [152, 151] on span "chevron_left" at bounding box center [152, 154] width 19 height 19
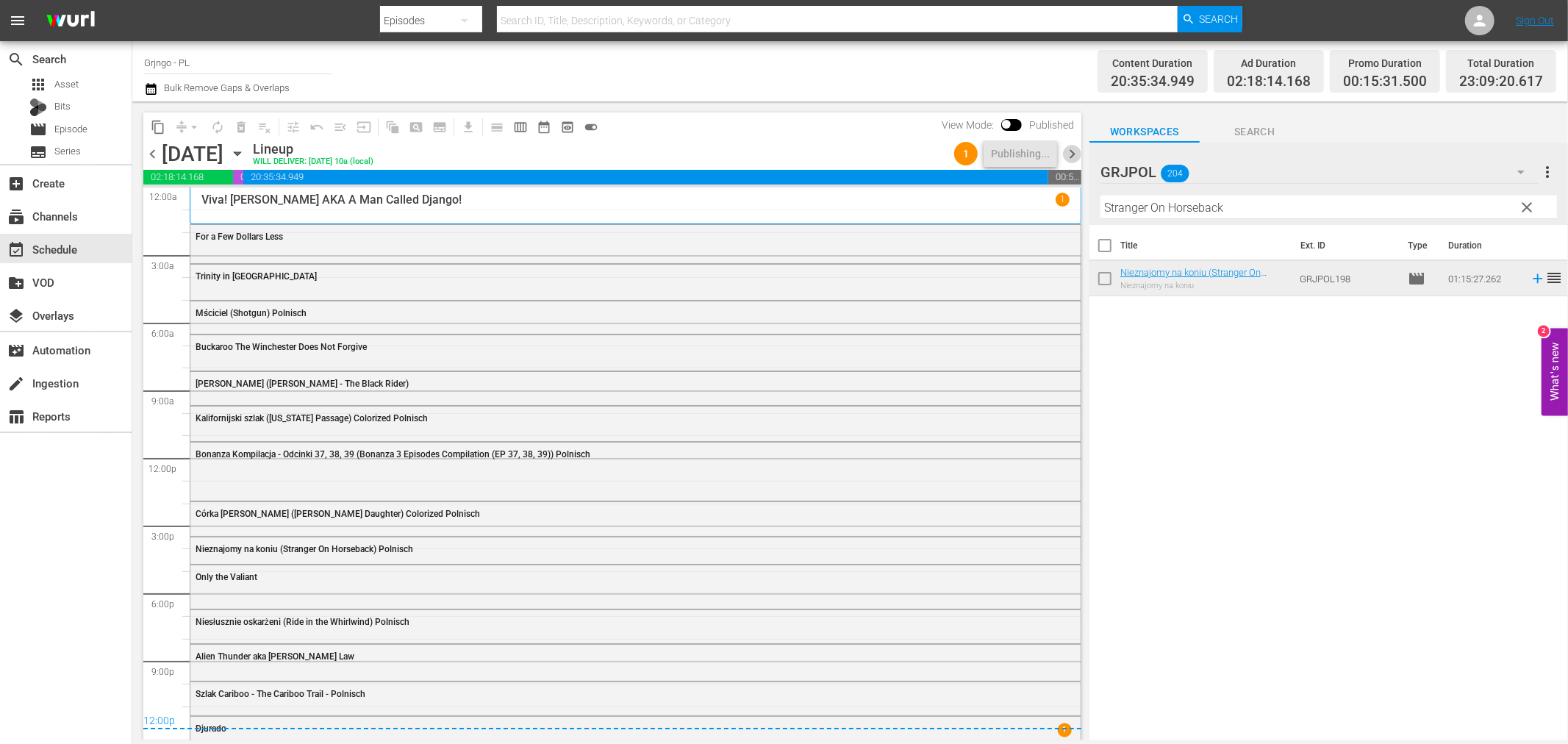
click at [1071, 154] on span "chevron_right" at bounding box center [1071, 154] width 19 height 19
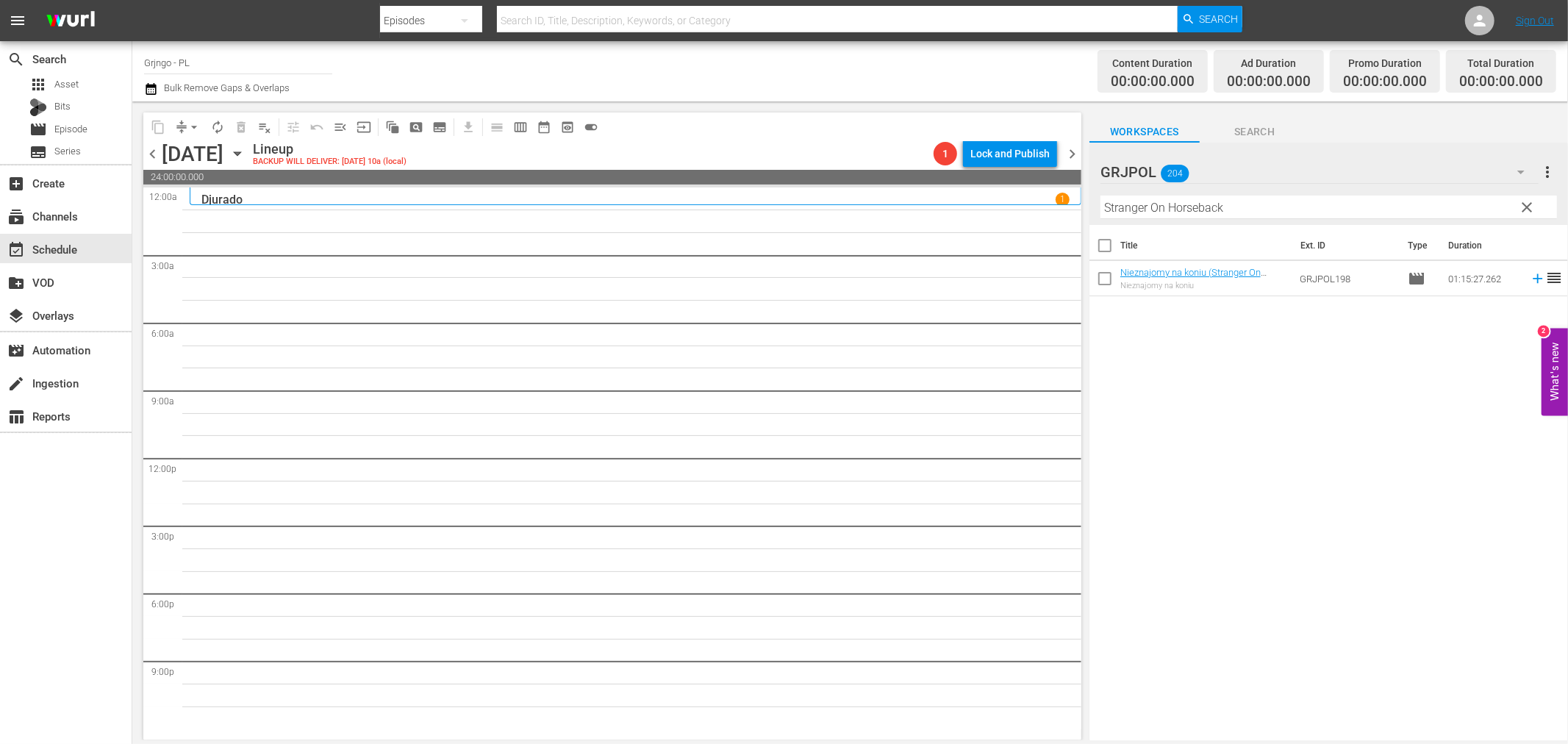
click at [1528, 204] on span "clear" at bounding box center [1528, 207] width 18 height 18
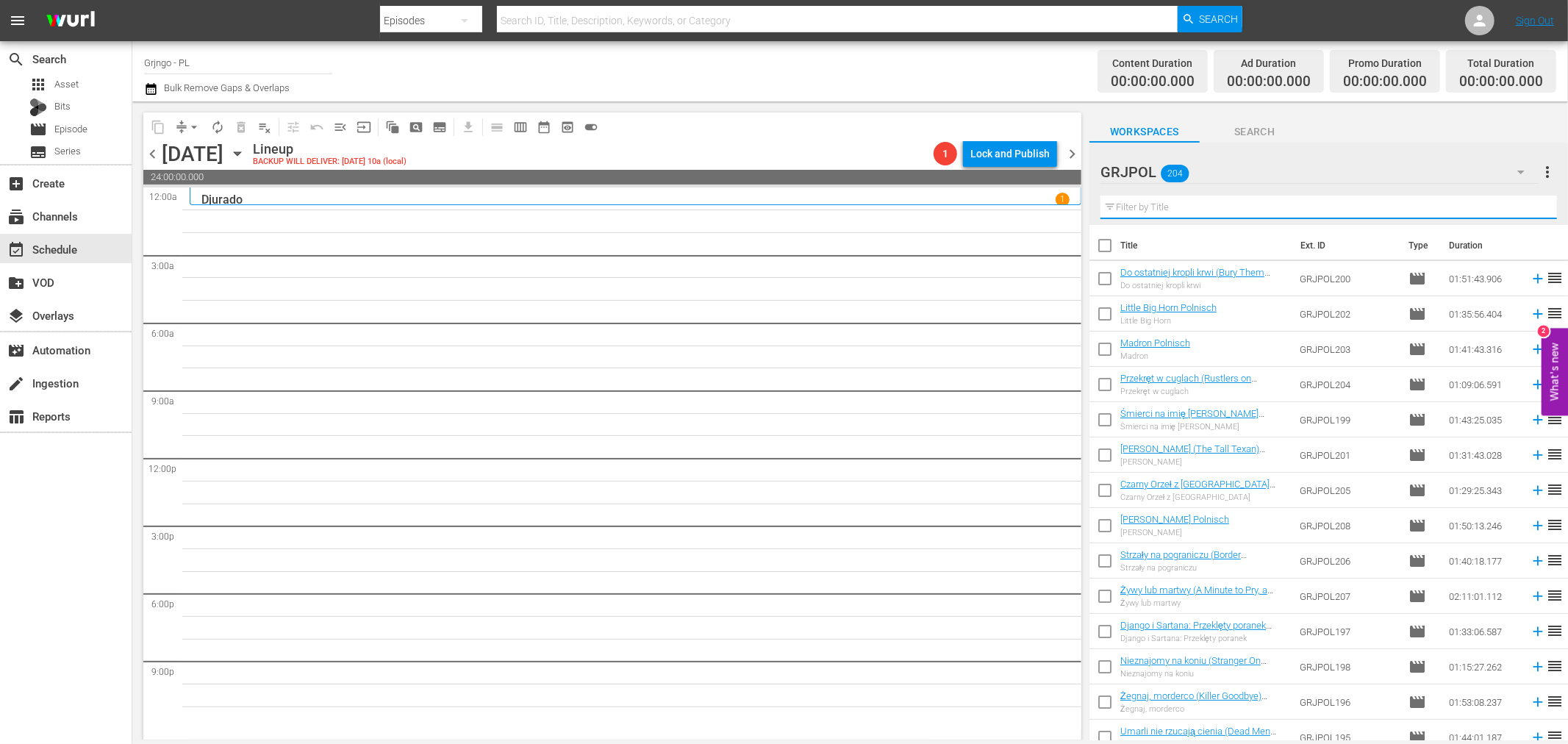
paste input "Requiem for a Gringo"
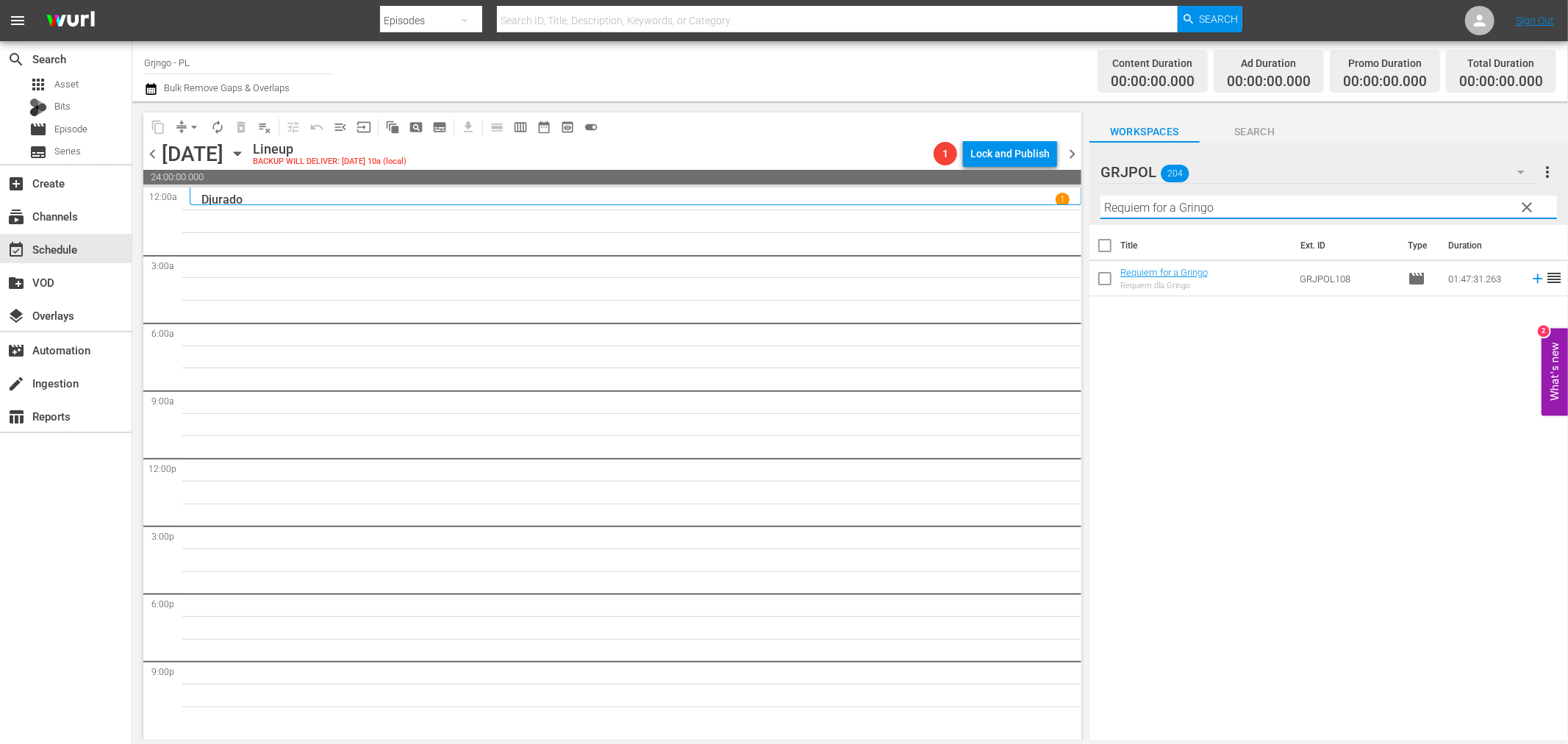
type input "Requiem for a Gringo"
drag, startPoint x: 1527, startPoint y: 280, endPoint x: 1489, endPoint y: 292, distance: 39.8
click at [1530, 280] on icon at bounding box center [1538, 279] width 16 height 16
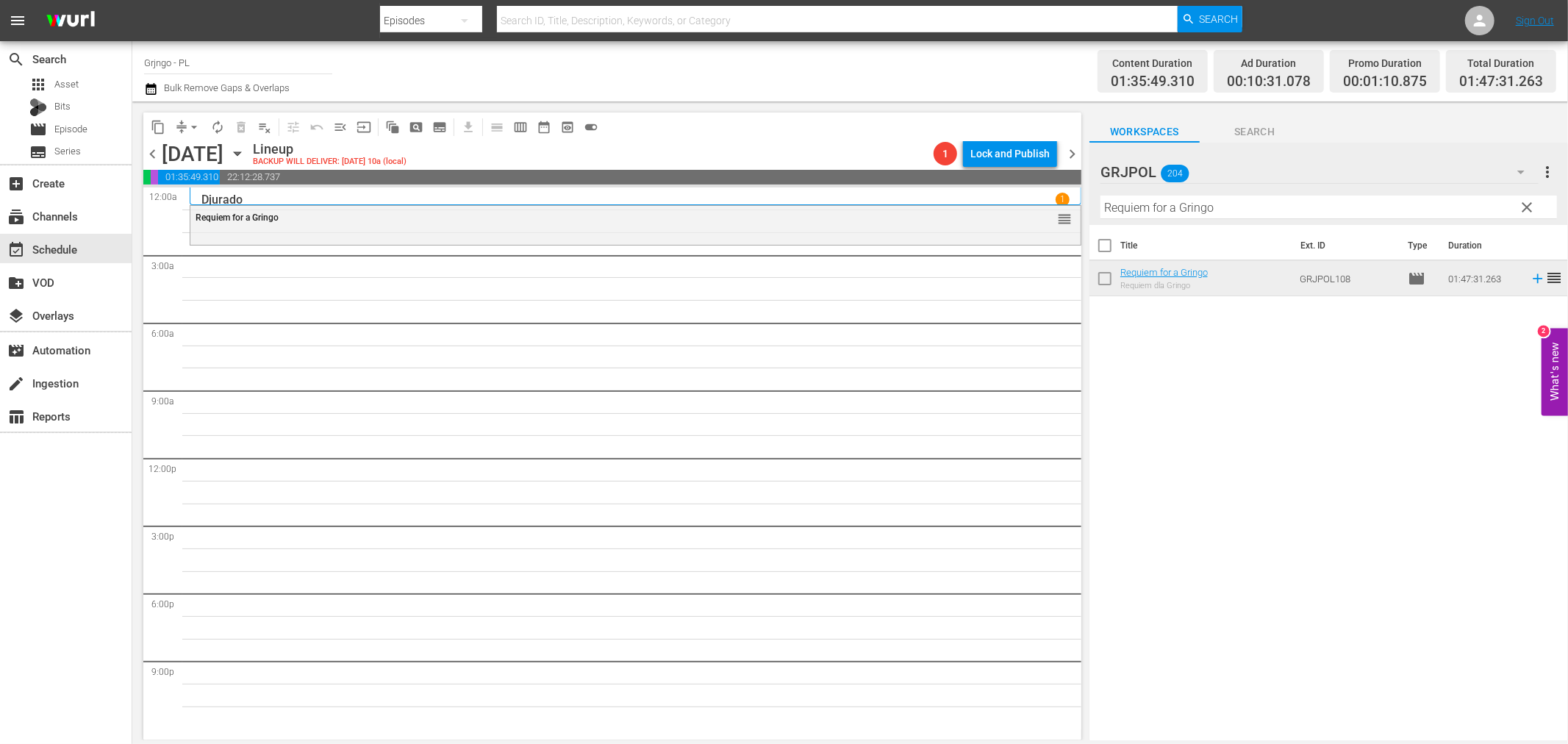
drag, startPoint x: 1532, startPoint y: 196, endPoint x: 1122, endPoint y: 217, distance: 410.5
click at [1532, 196] on button "clear" at bounding box center [1527, 207] width 24 height 24
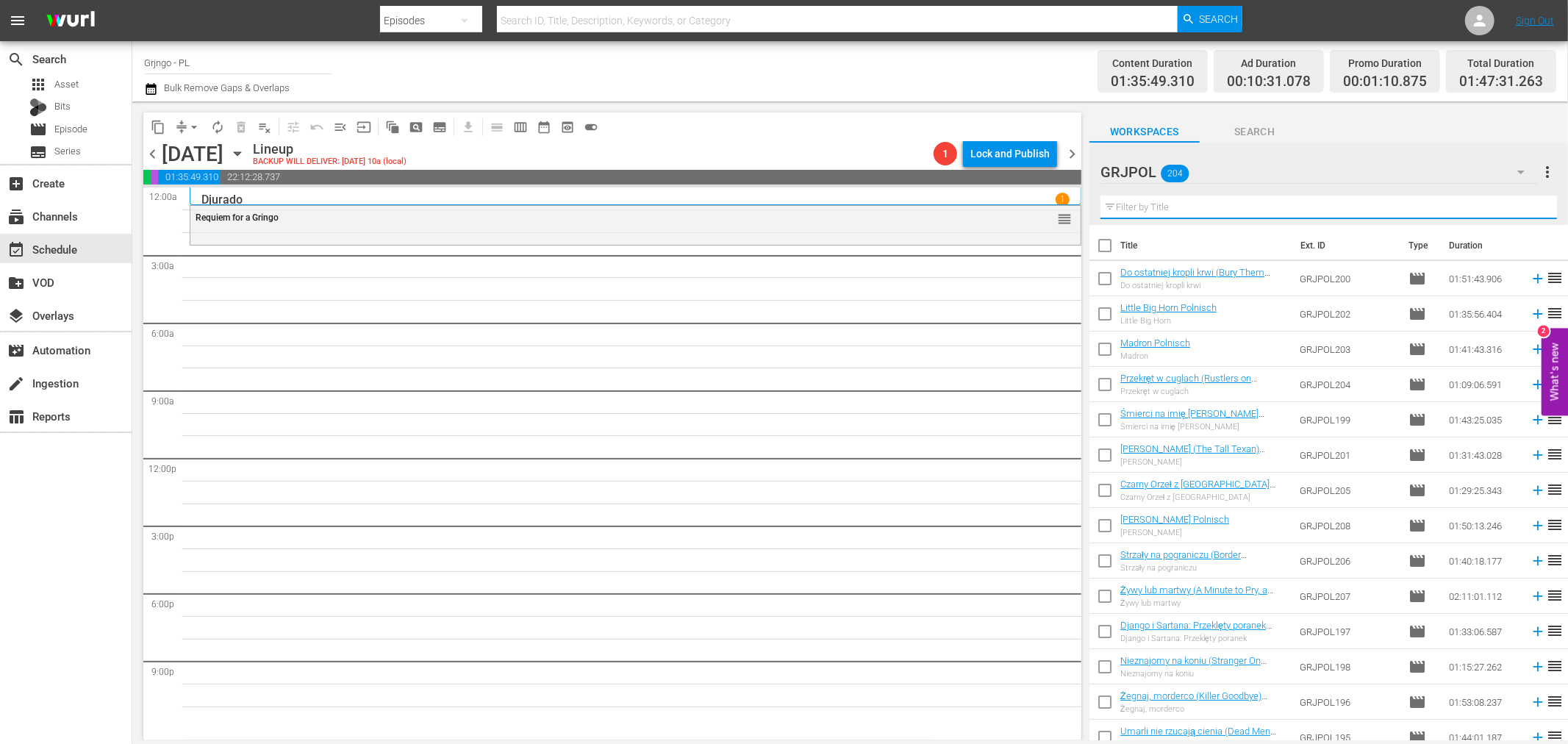
paste input "Dead Men Don't Make Shadows"
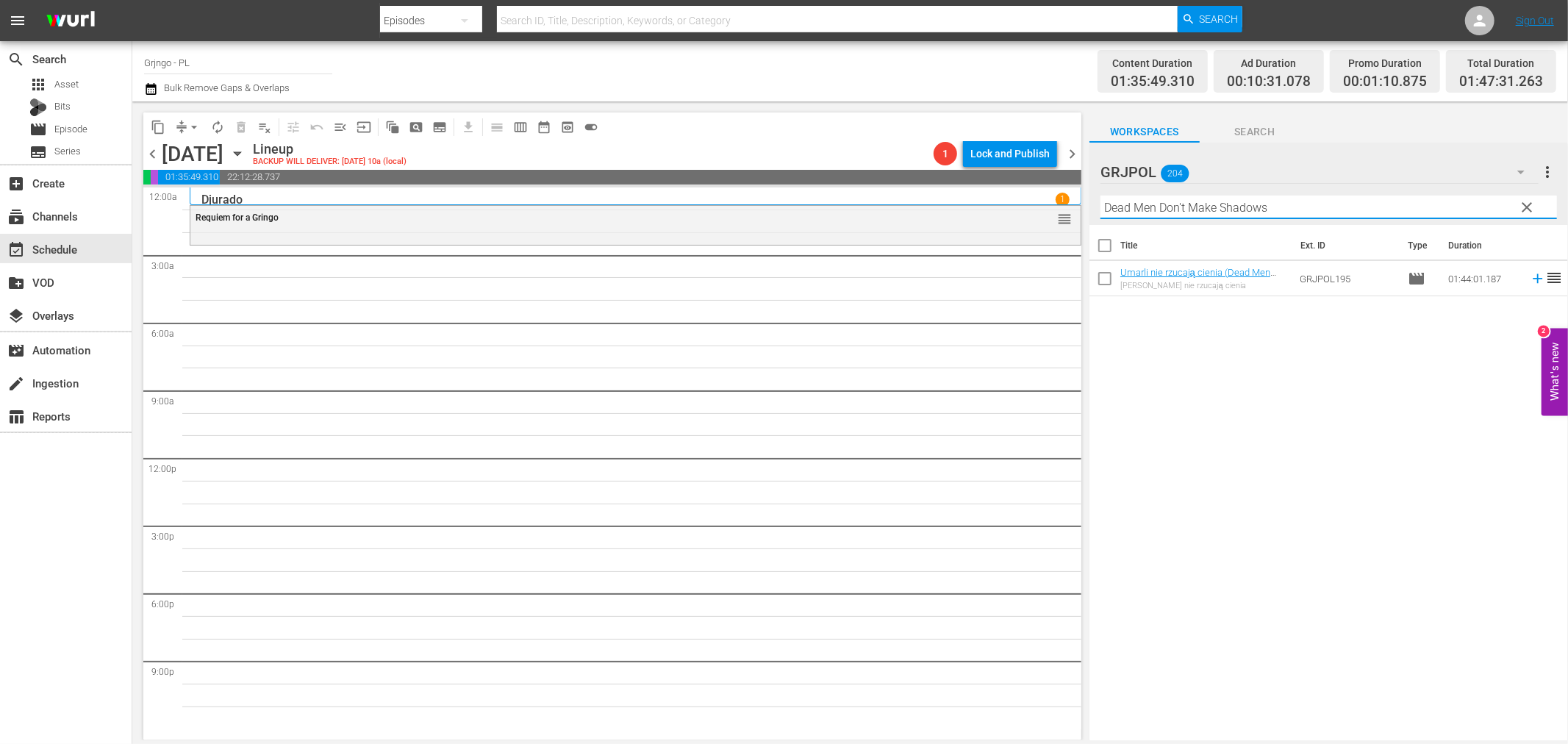
type input "Dead Men Don't Make Shadows"
click at [1530, 272] on icon at bounding box center [1538, 279] width 16 height 16
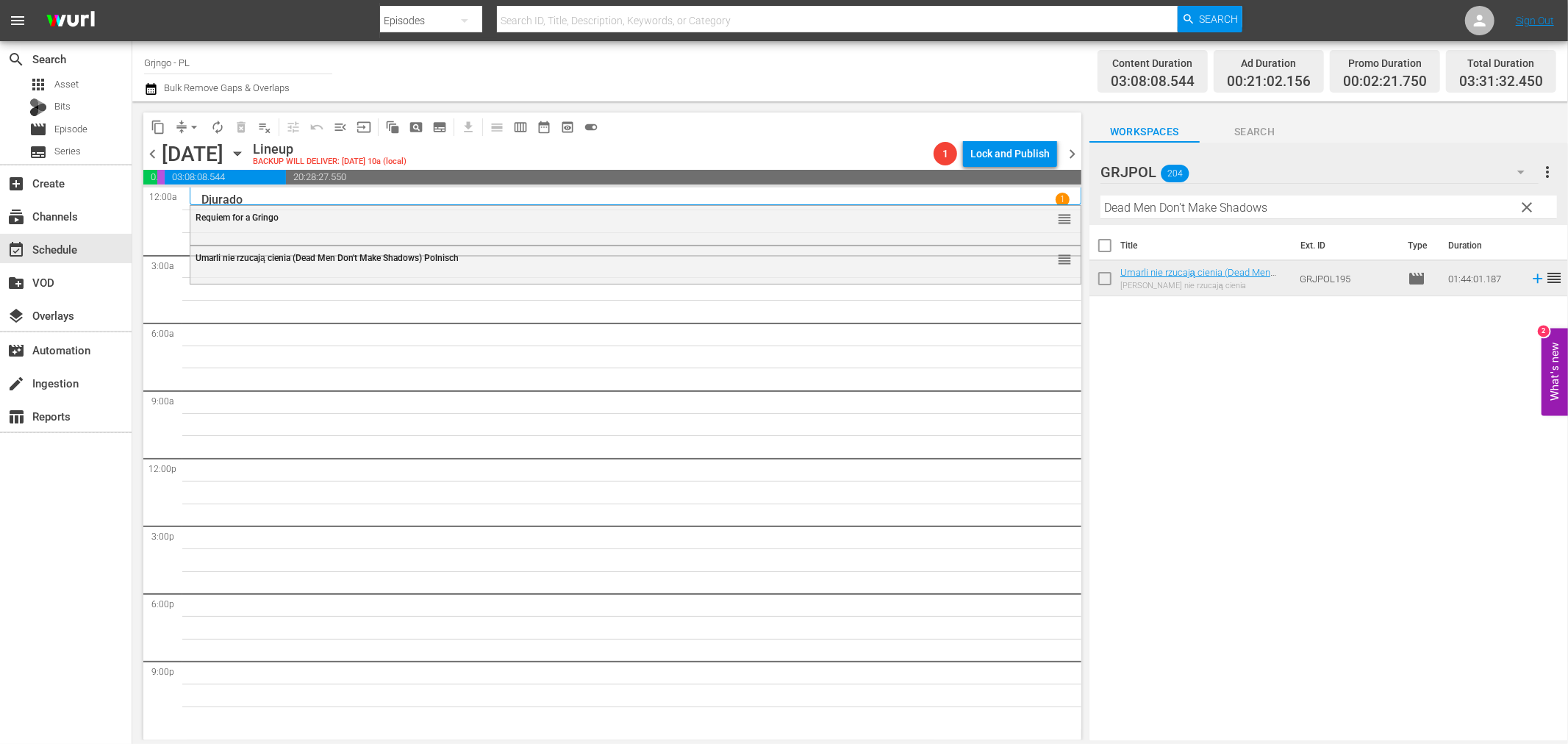
click at [1527, 204] on span "clear" at bounding box center [1528, 207] width 18 height 18
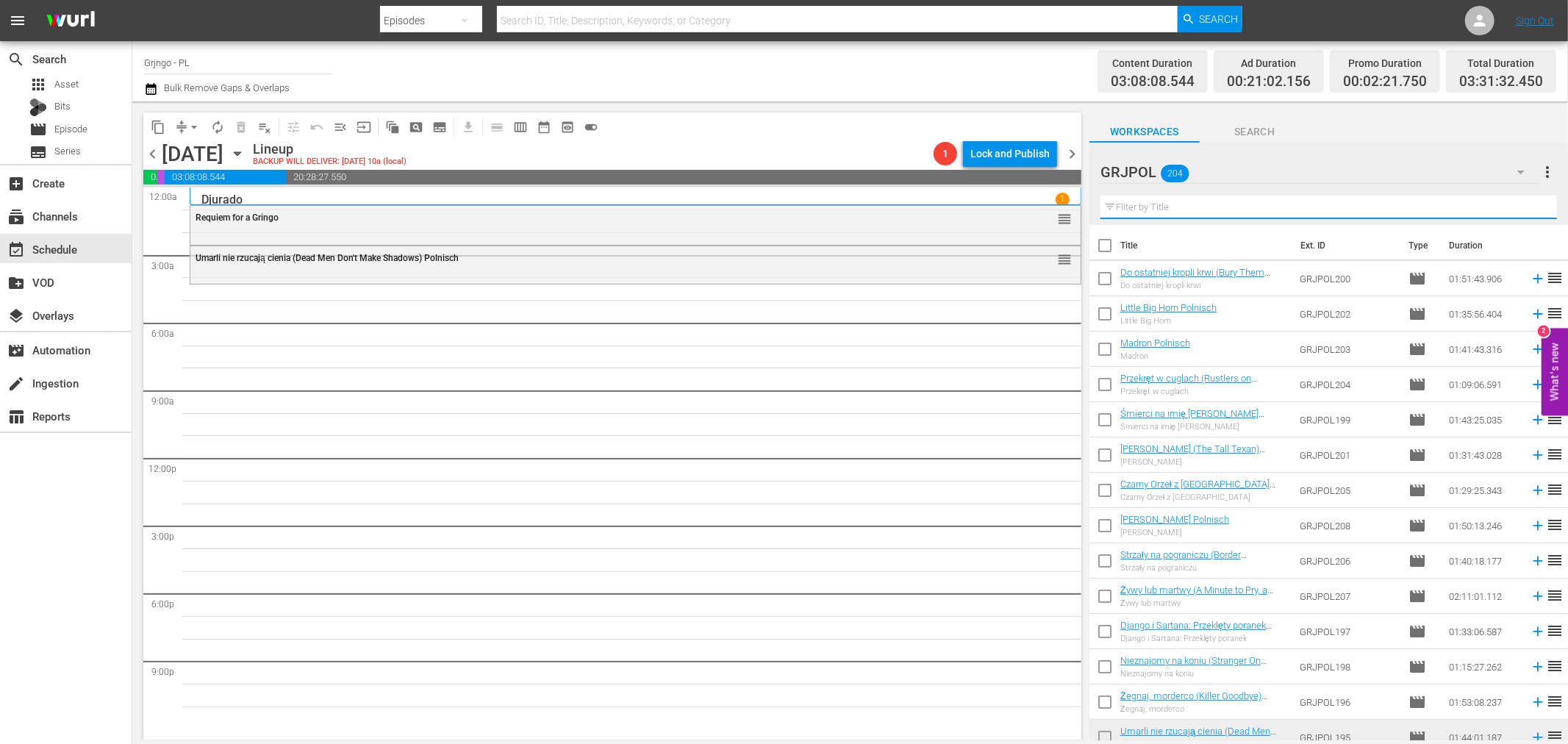
paste input "One Dollar Too Many"
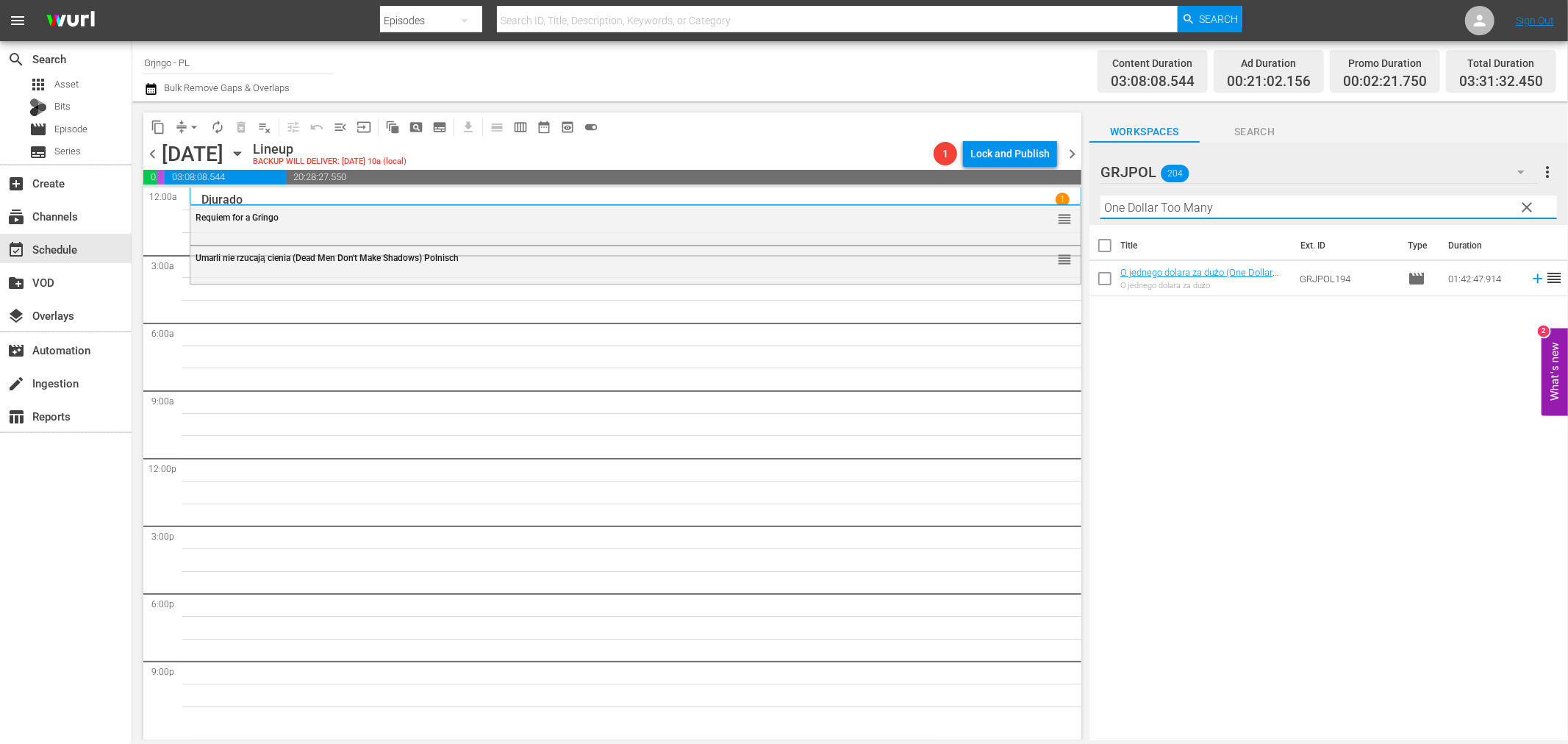
type input "One Dollar Too Many"
click at [1530, 276] on icon at bounding box center [1538, 279] width 16 height 16
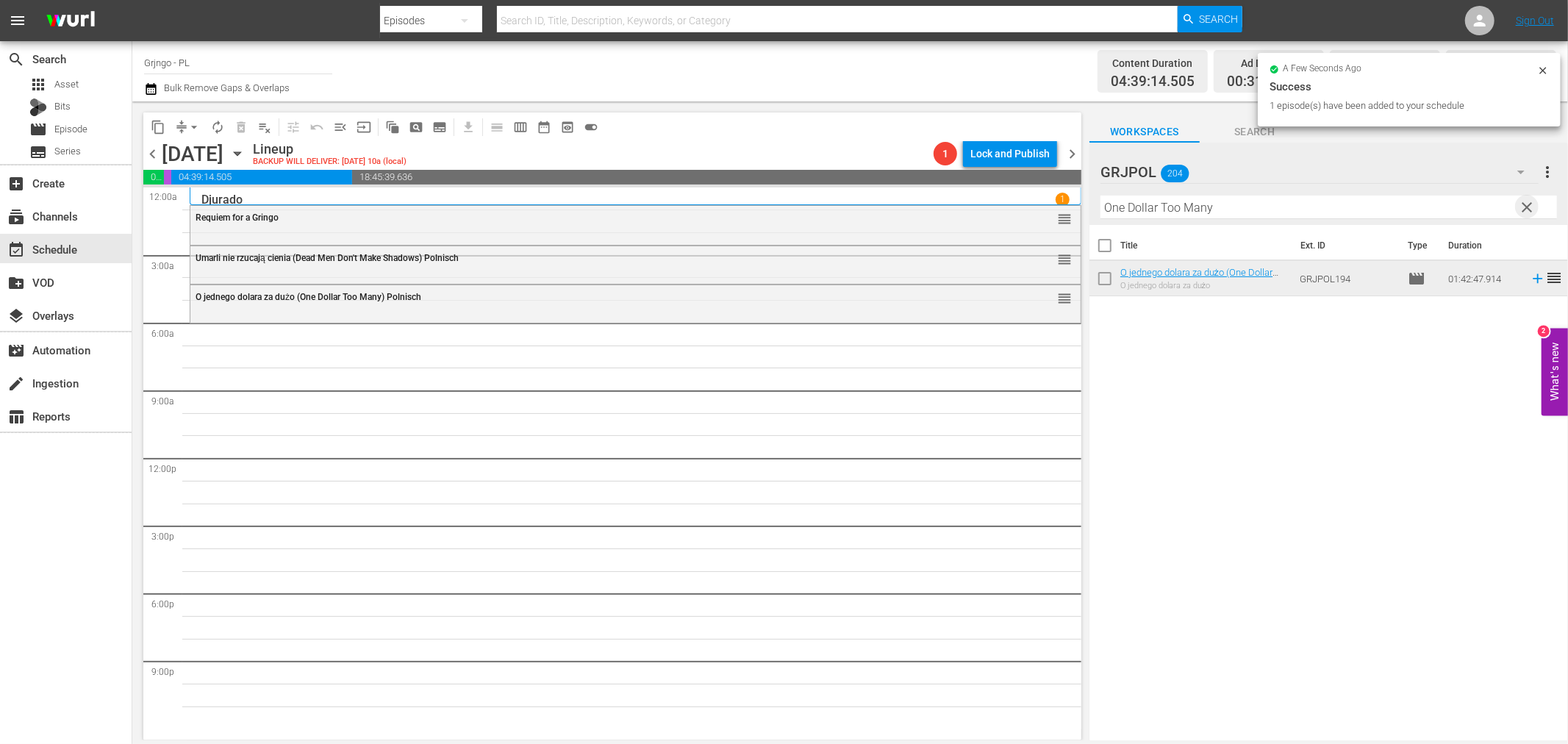
click at [1524, 199] on span "clear" at bounding box center [1528, 207] width 18 height 18
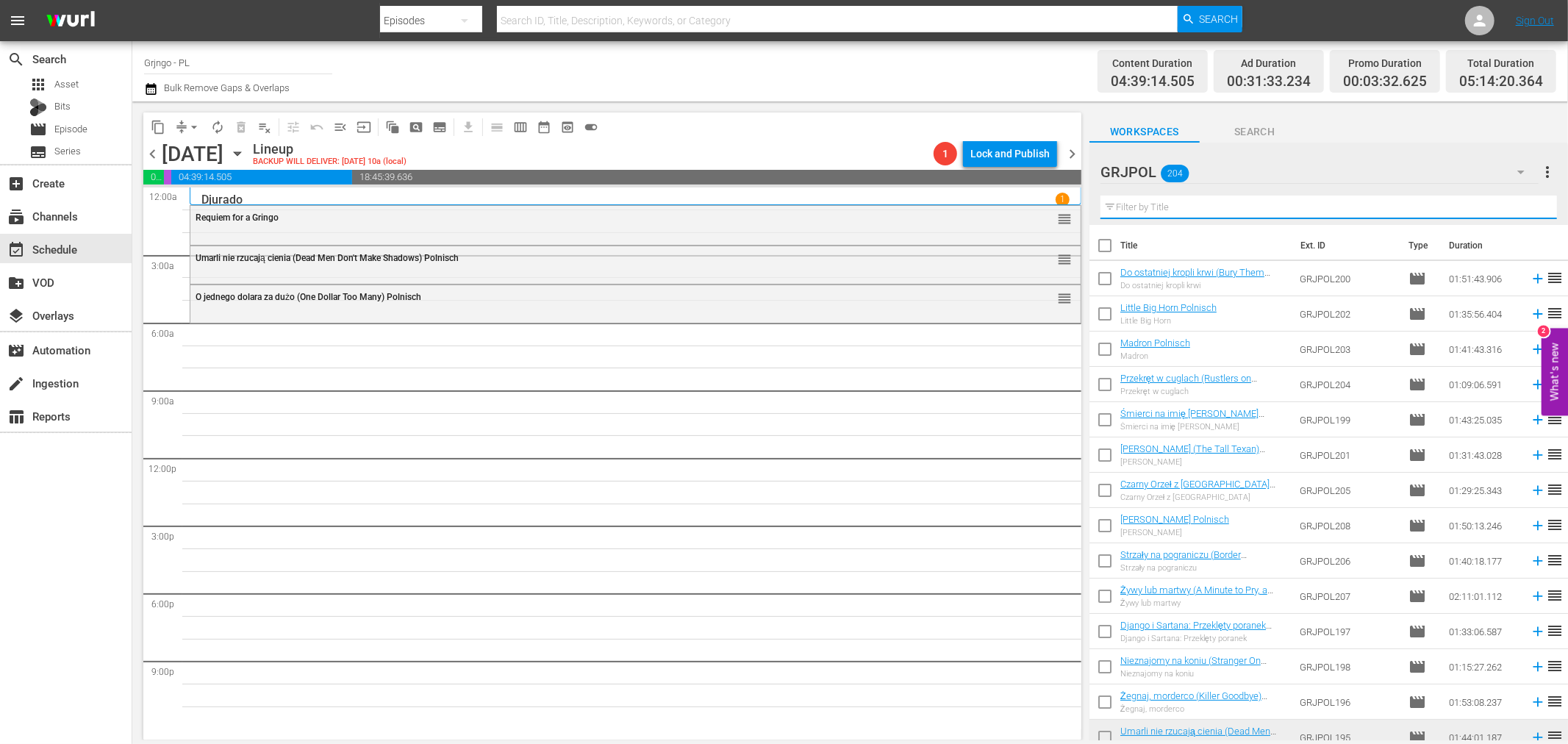
click at [1159, 207] on input "text" at bounding box center [1329, 207] width 456 height 24
paste input "Trusting Is Good... Shooting Is Better"
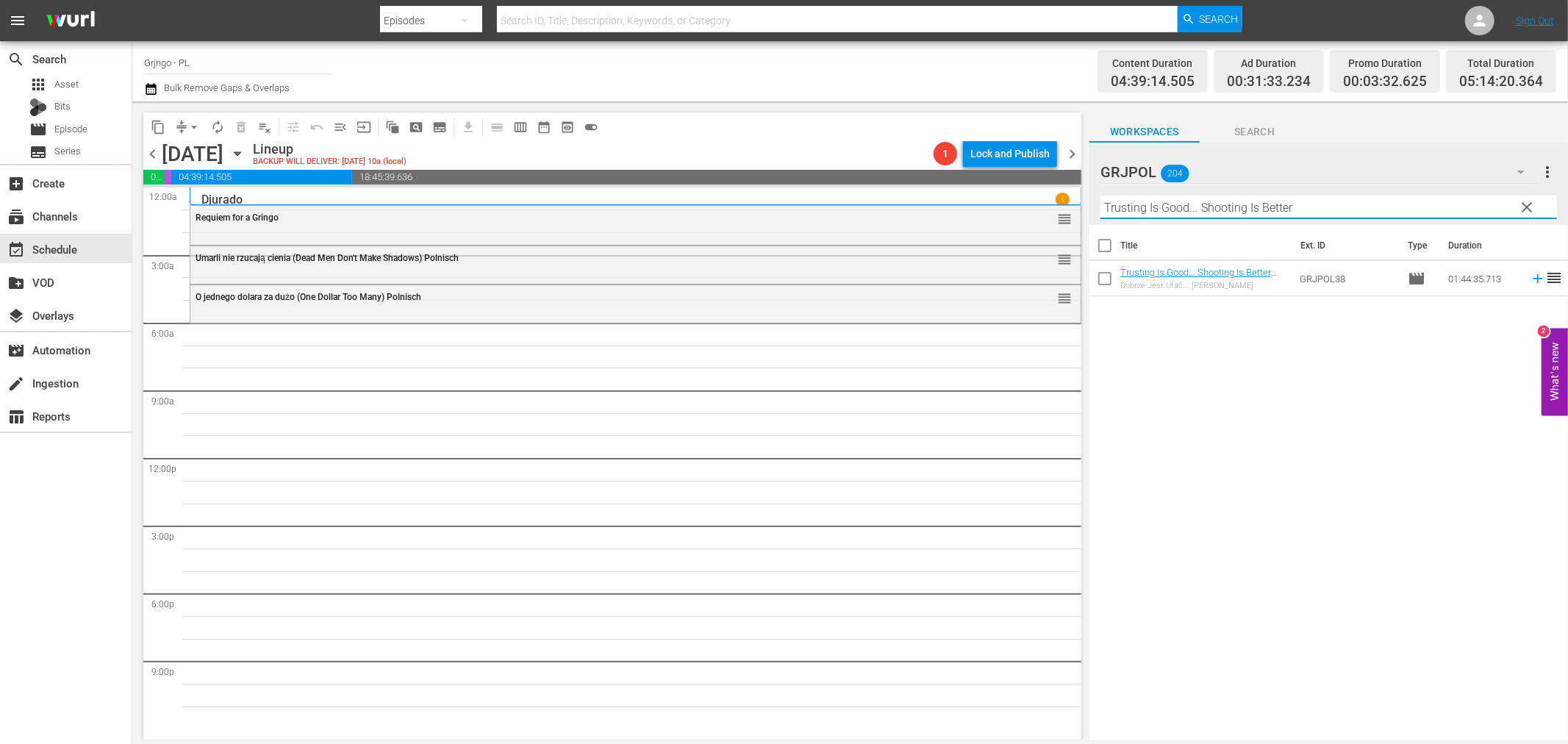
type input "Trusting Is Good... Shooting Is Better"
click at [1530, 282] on icon at bounding box center [1538, 279] width 16 height 16
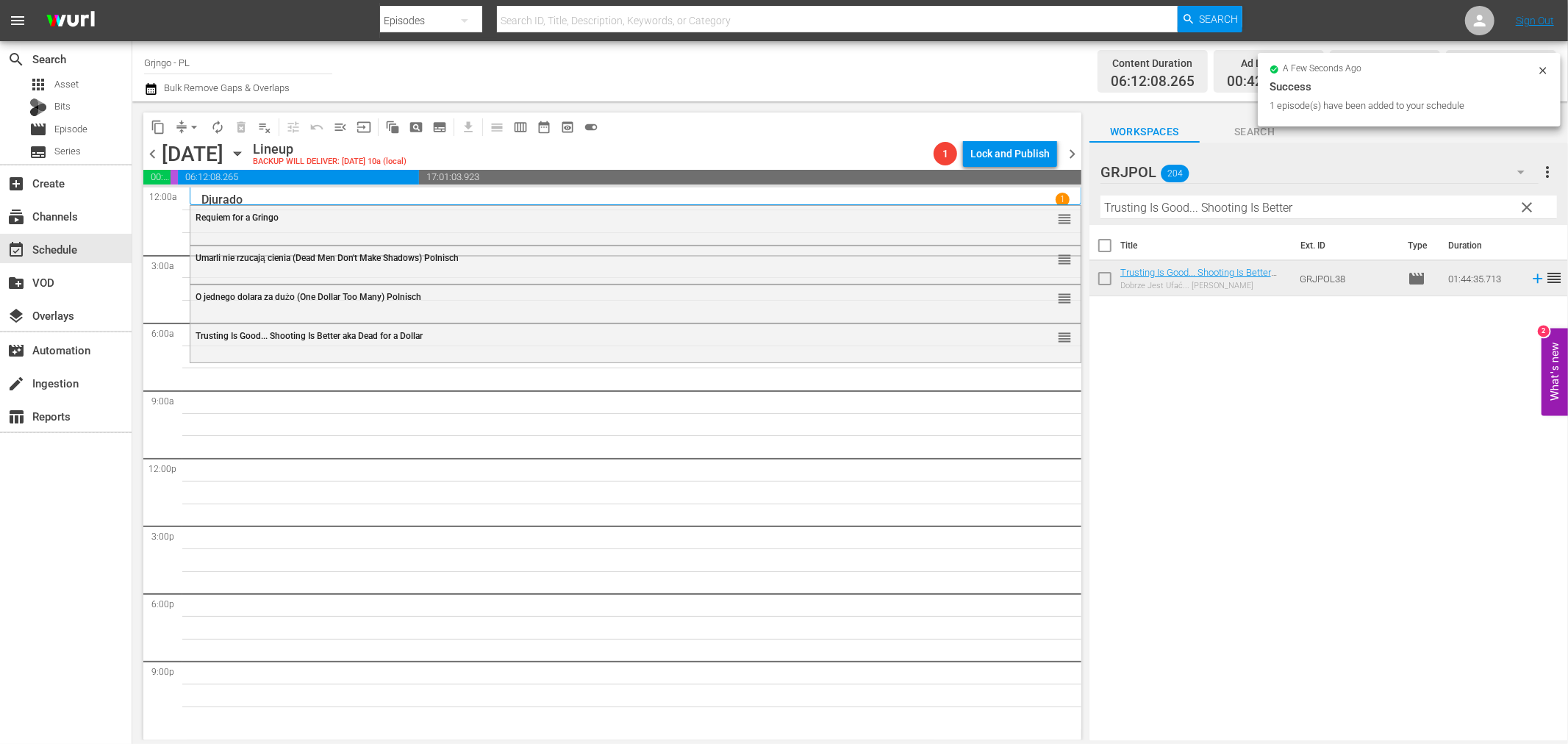
drag, startPoint x: 1530, startPoint y: 206, endPoint x: 1069, endPoint y: 221, distance: 461.2
click at [1530, 206] on span "clear" at bounding box center [1528, 207] width 18 height 18
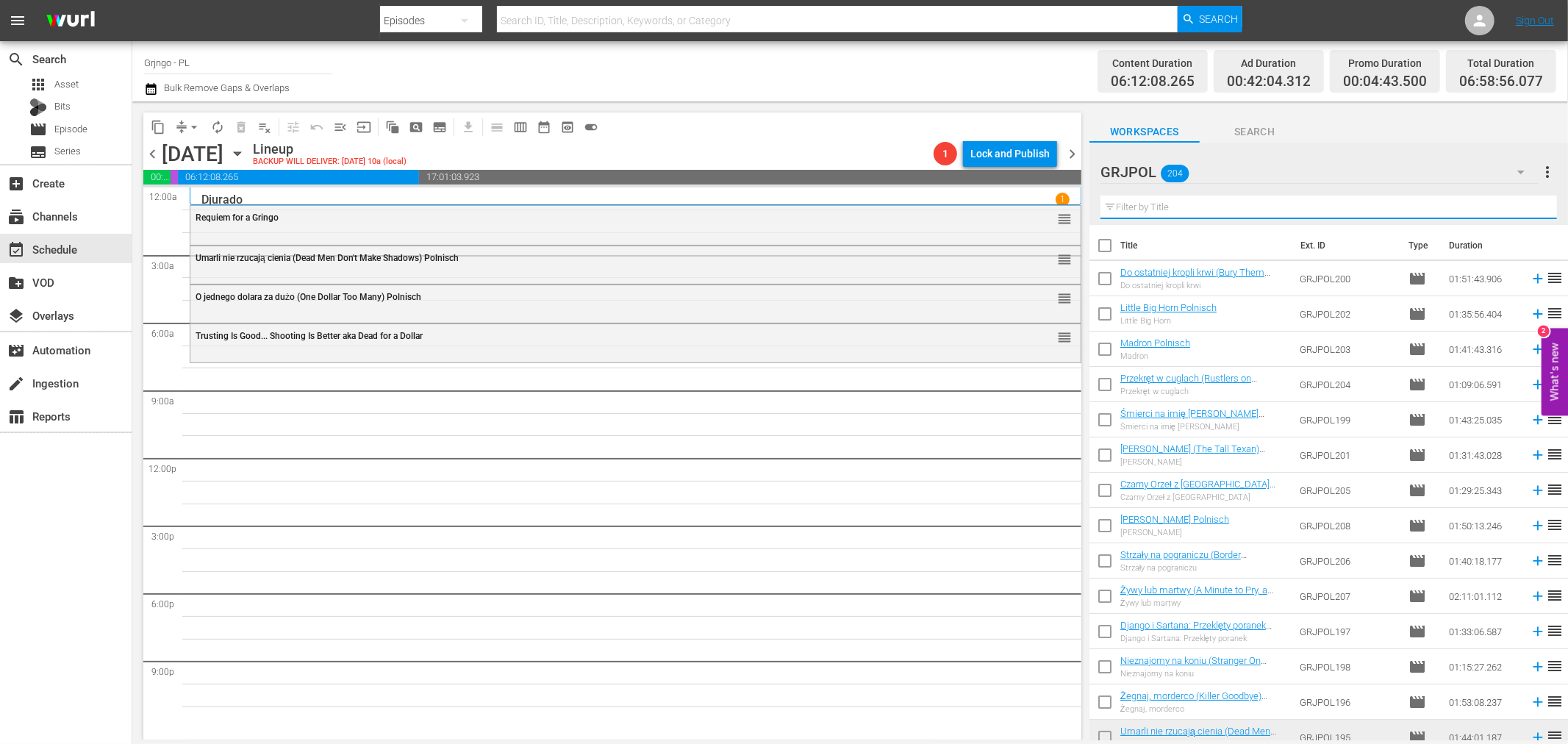
paste input "They Call Me Hallelujah"
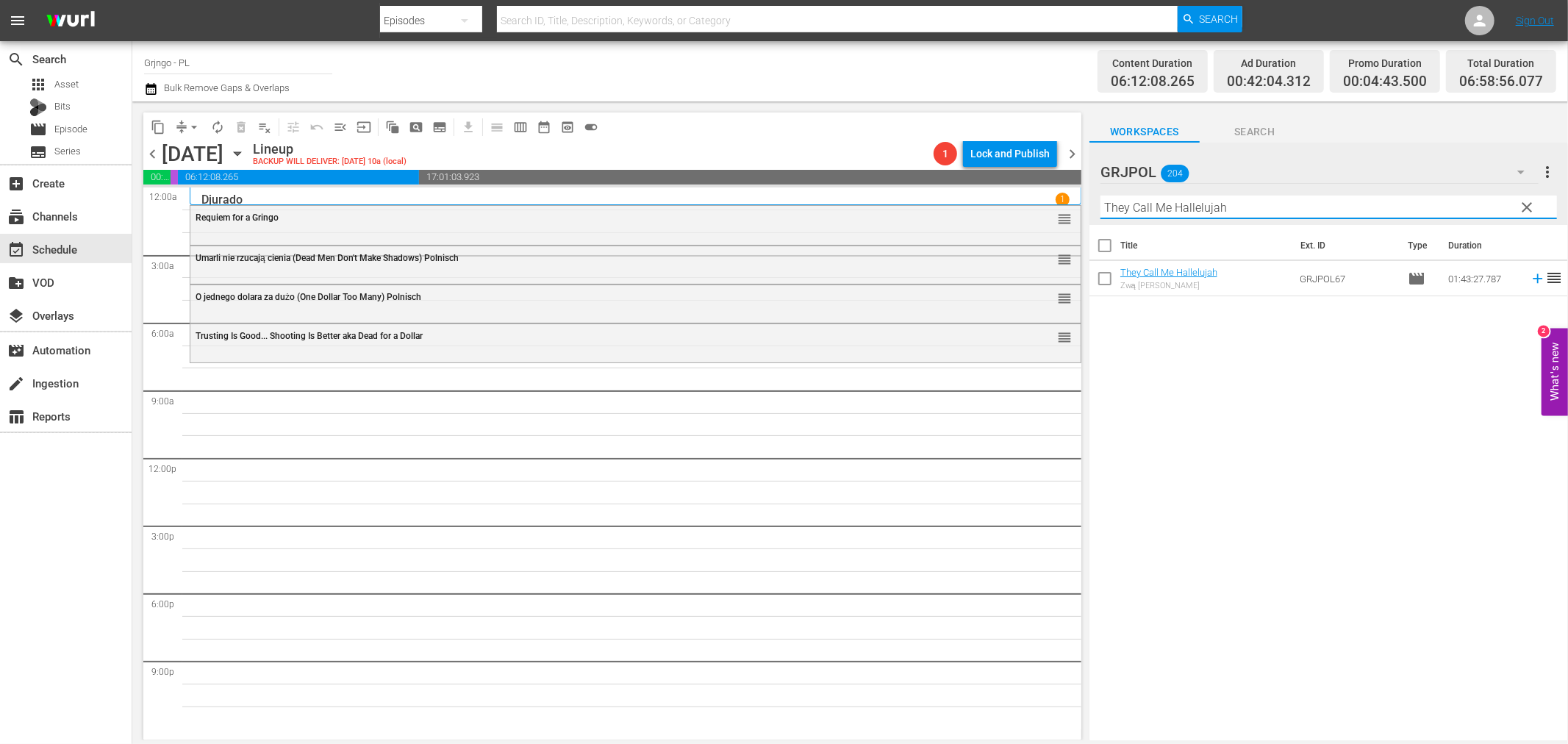
type input "They Call Me Hallelujah"
click at [1530, 275] on icon at bounding box center [1538, 279] width 16 height 16
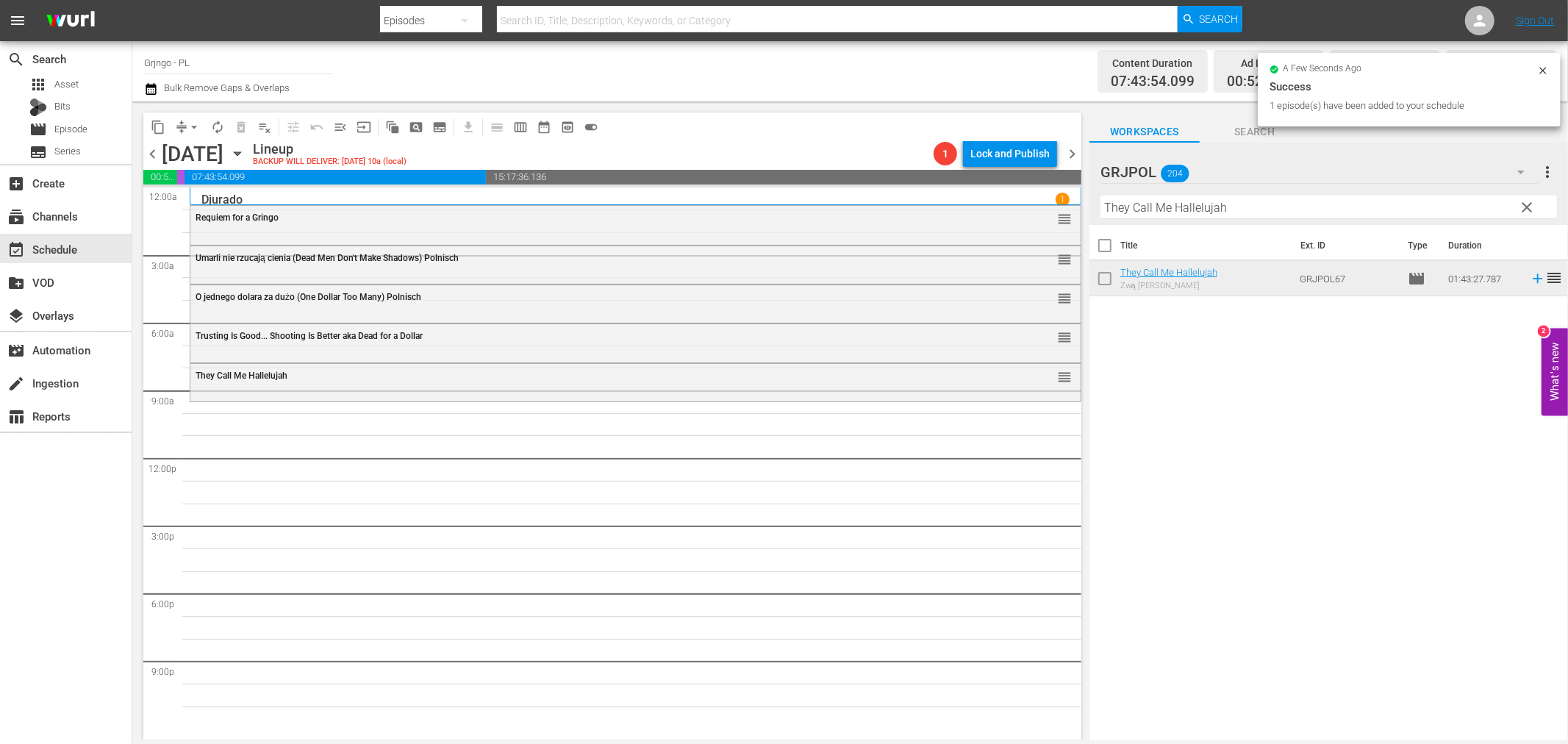
click at [1527, 200] on span "clear" at bounding box center [1528, 207] width 18 height 18
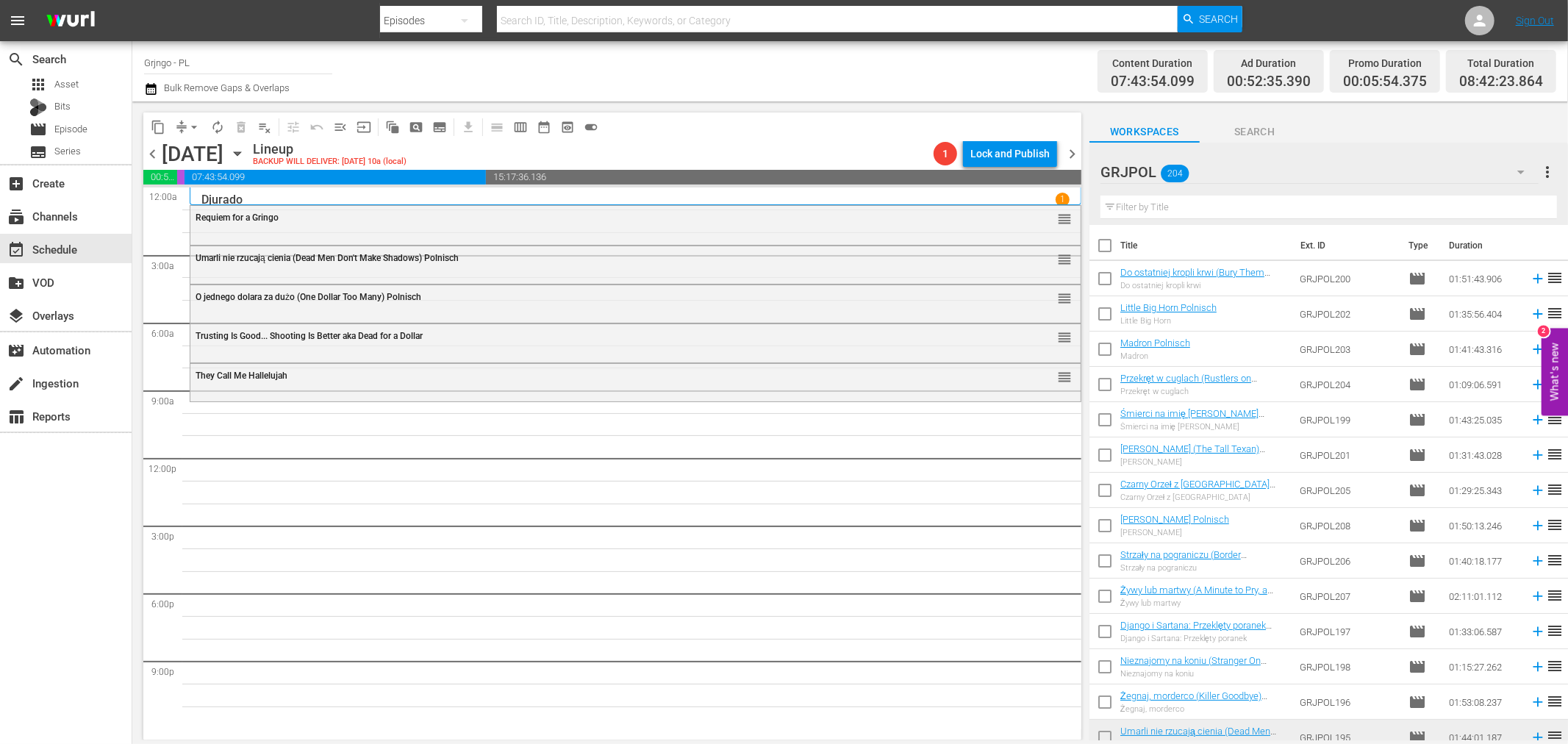
click at [1140, 206] on input "text" at bounding box center [1329, 207] width 456 height 24
paste input "Lightning Jack"
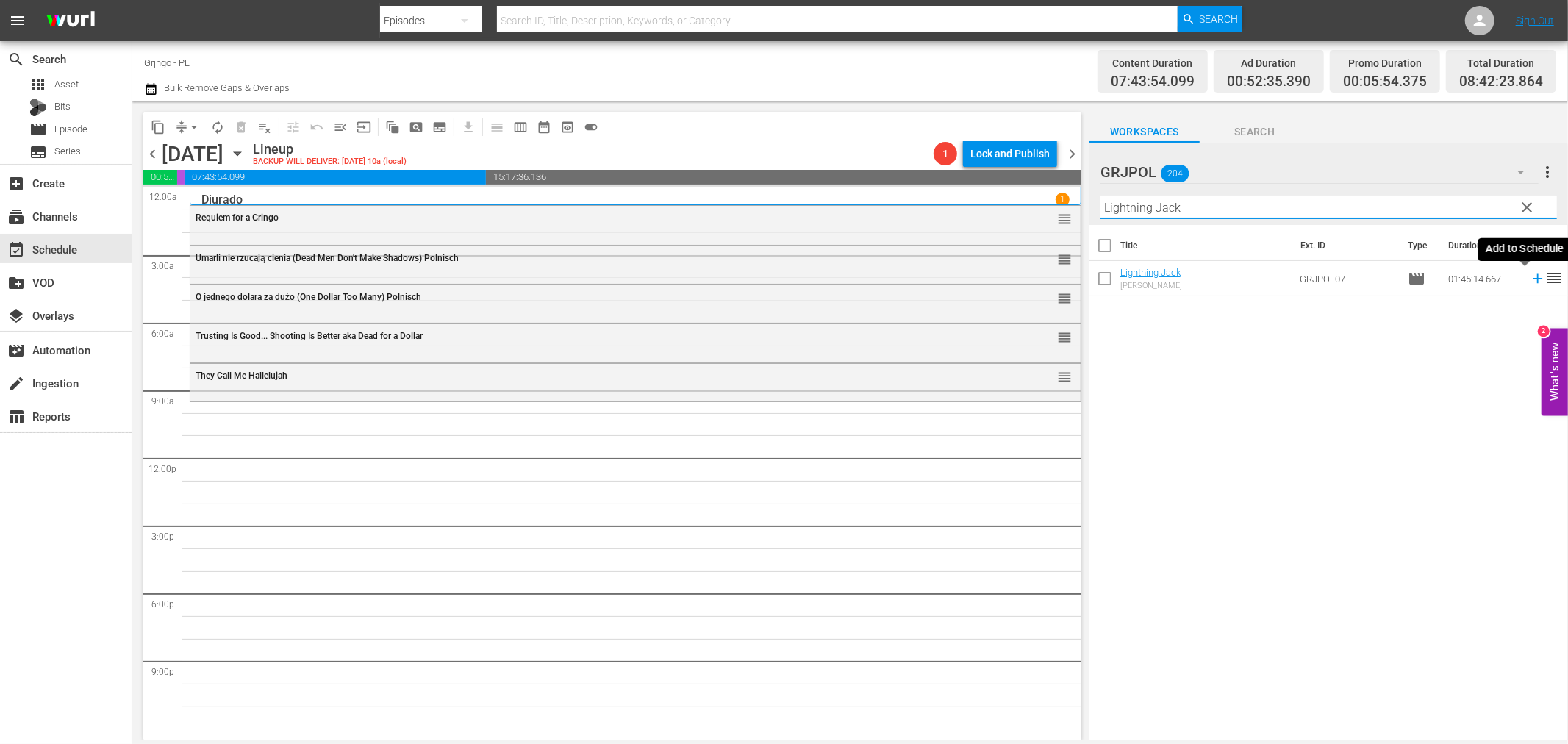
type input "Lightning Jack"
click at [1533, 277] on icon at bounding box center [1538, 279] width 10 height 10
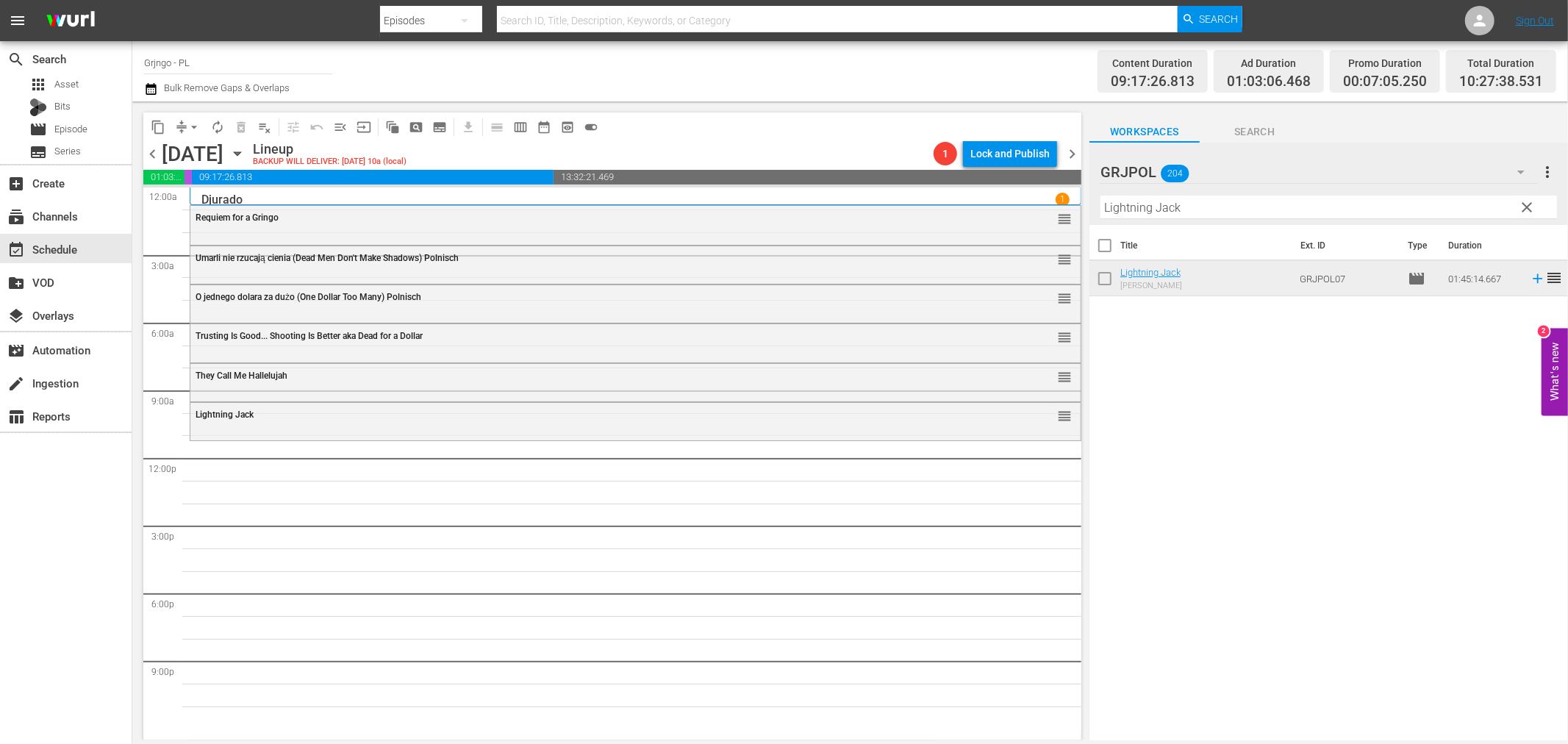
drag, startPoint x: 1520, startPoint y: 206, endPoint x: 1160, endPoint y: 206, distance: 360.0
click at [1520, 206] on span "clear" at bounding box center [1528, 207] width 18 height 18
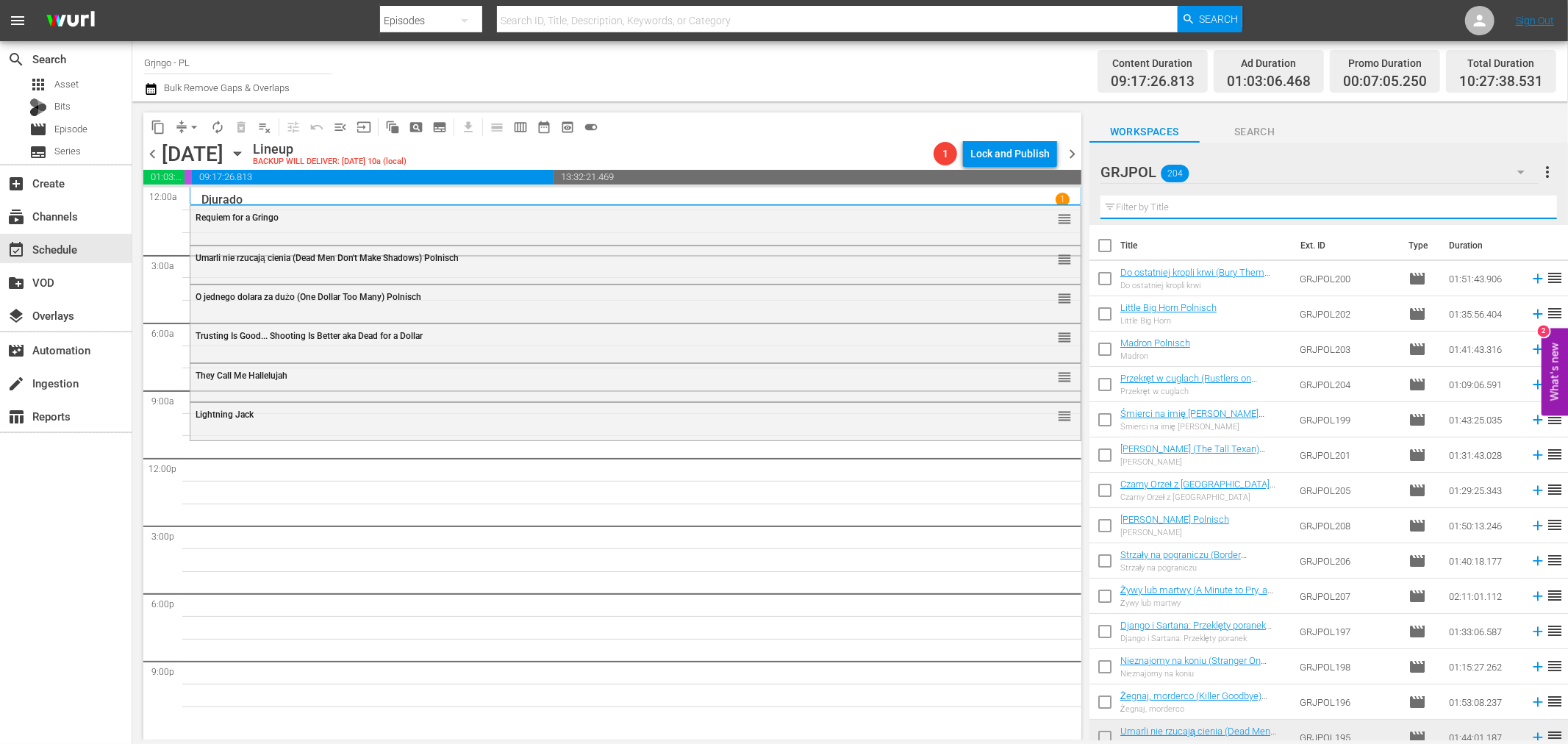
paste input "Bonanza Kompilacja Odcinki 40, 41, 42"
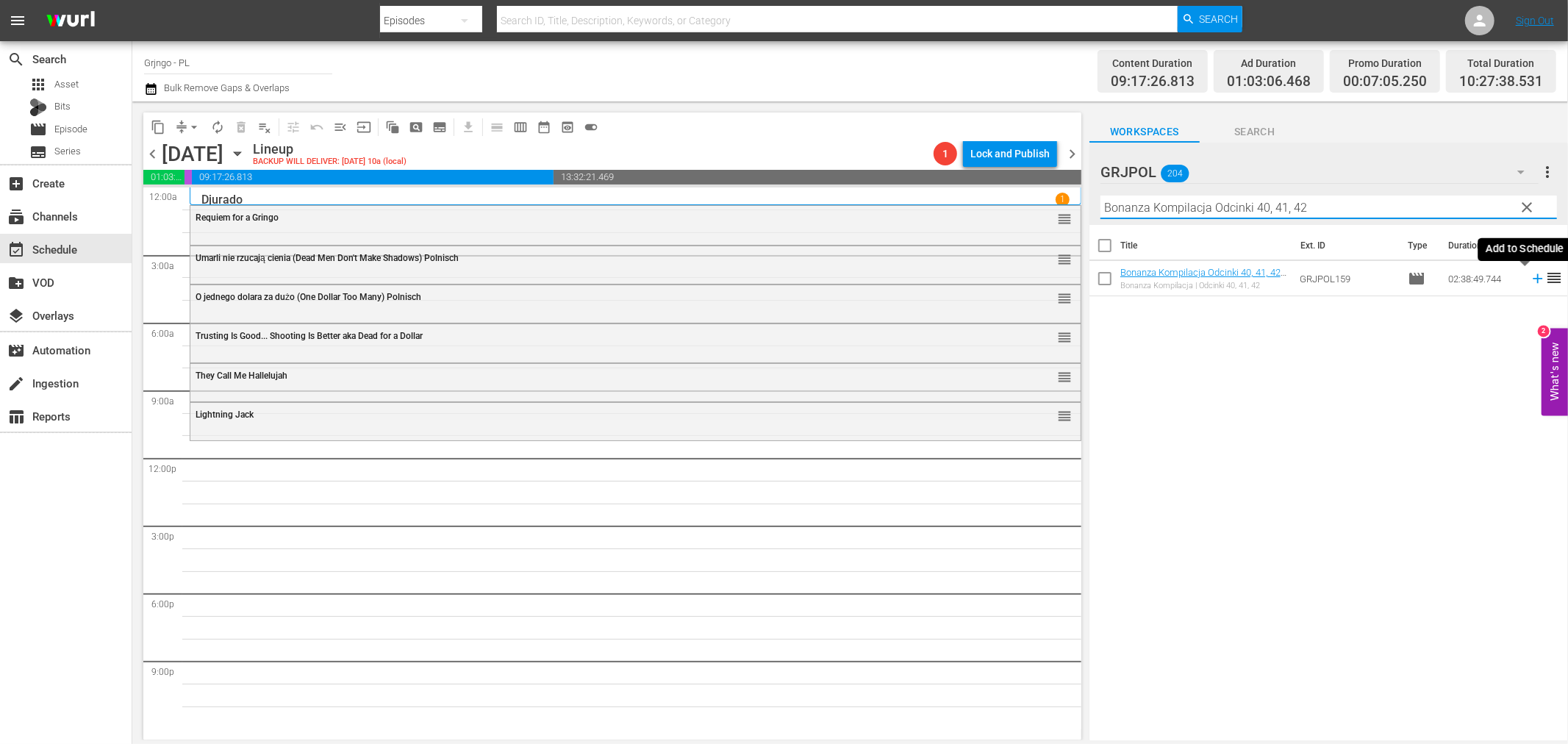
type input "Bonanza Kompilacja Odcinki 40, 41, 42"
click at [1533, 280] on icon at bounding box center [1538, 279] width 10 height 10
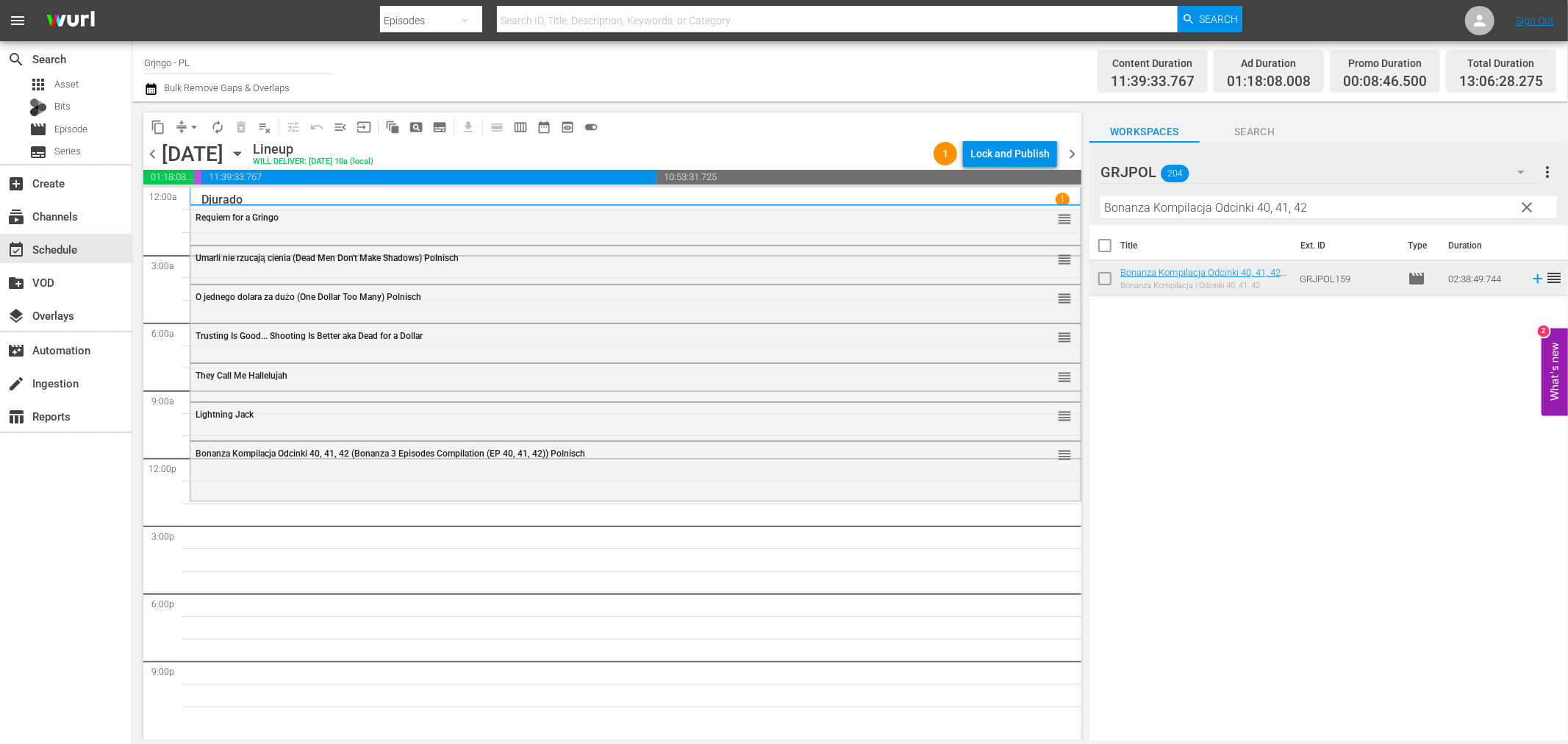
drag, startPoint x: 1524, startPoint y: 204, endPoint x: 1118, endPoint y: 201, distance: 406.0
click at [1524, 204] on span "clear" at bounding box center [1528, 207] width 18 height 18
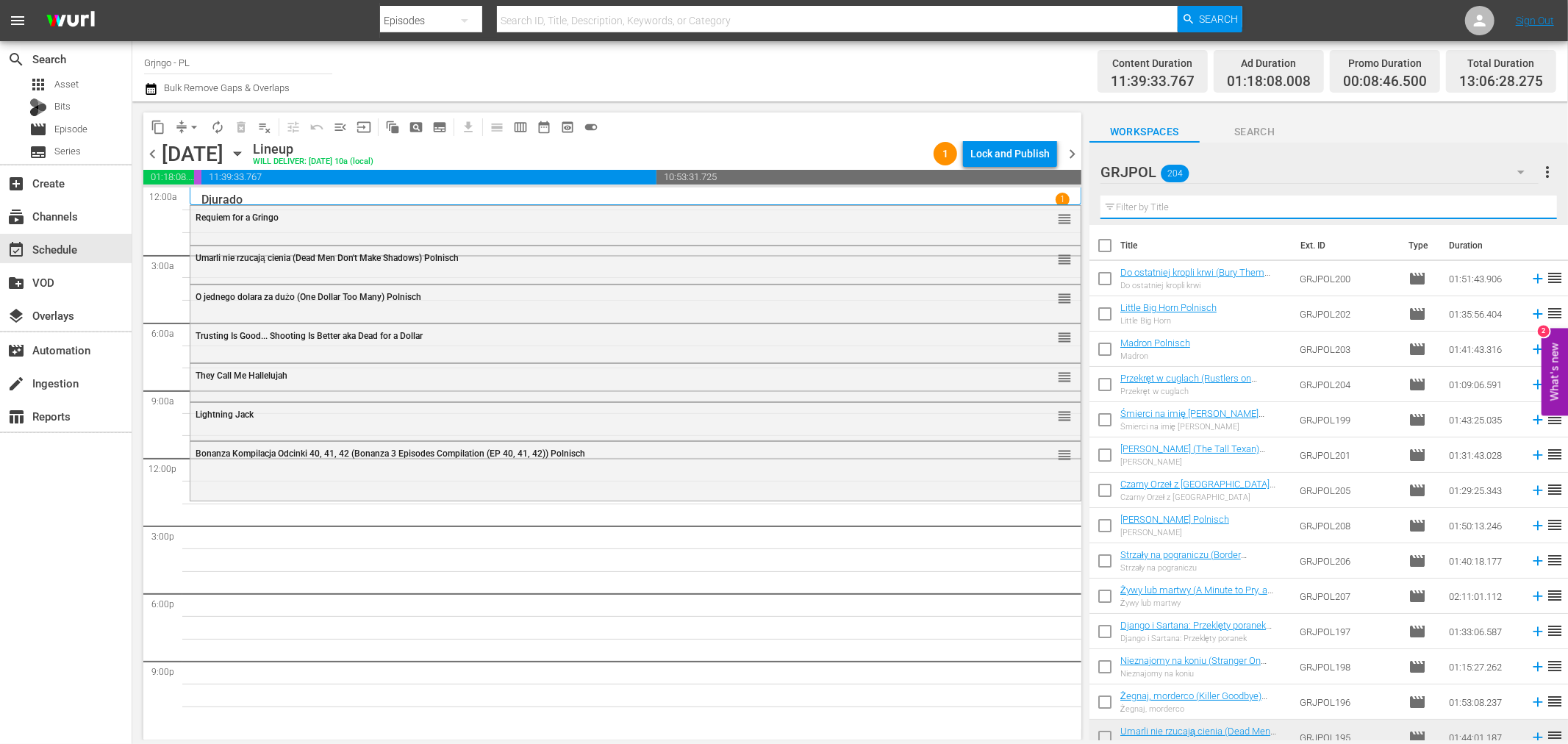
paste input "Gunman of One Hundred Crosses"
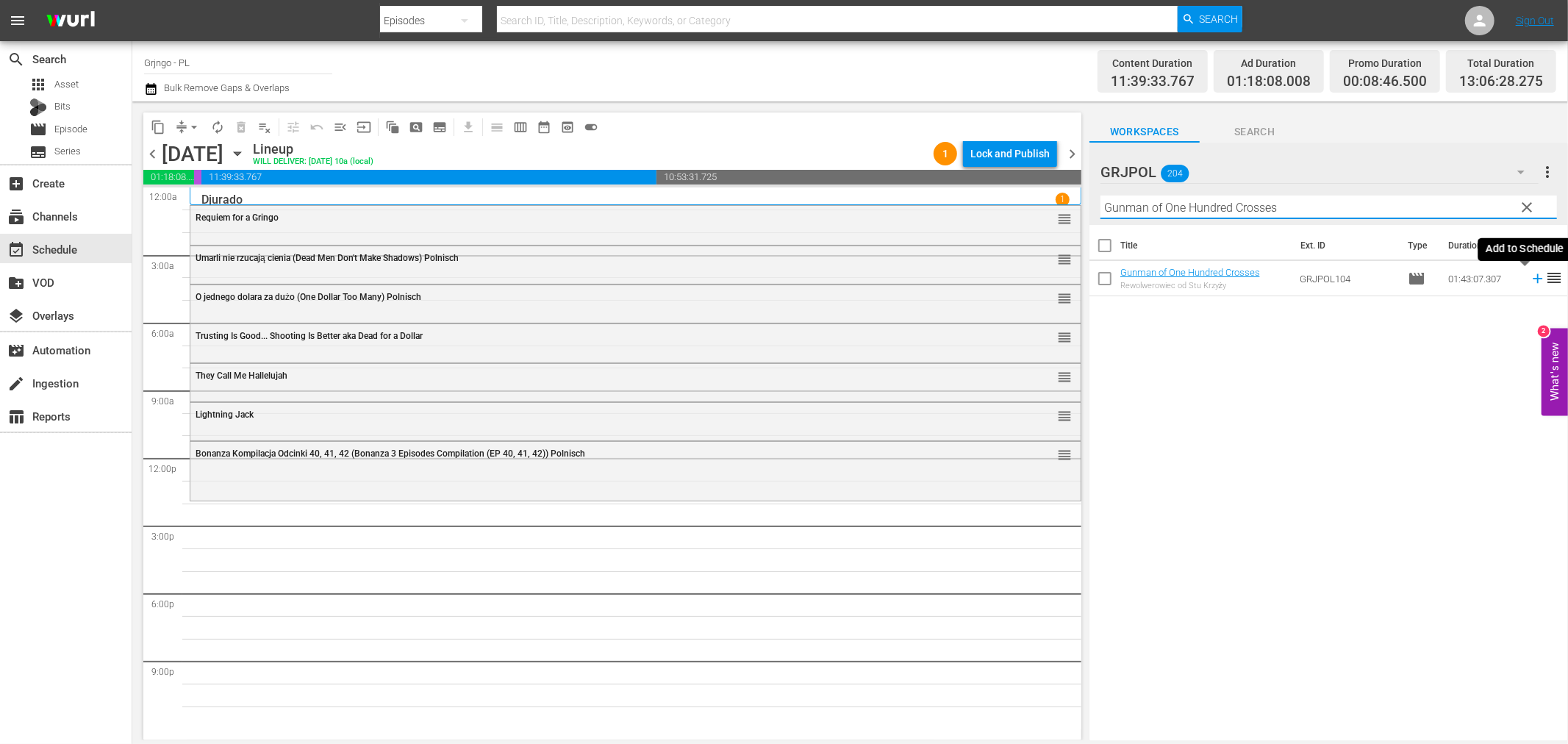
type input "Gunman of One Hundred Crosses"
click at [1533, 278] on icon at bounding box center [1538, 279] width 10 height 10
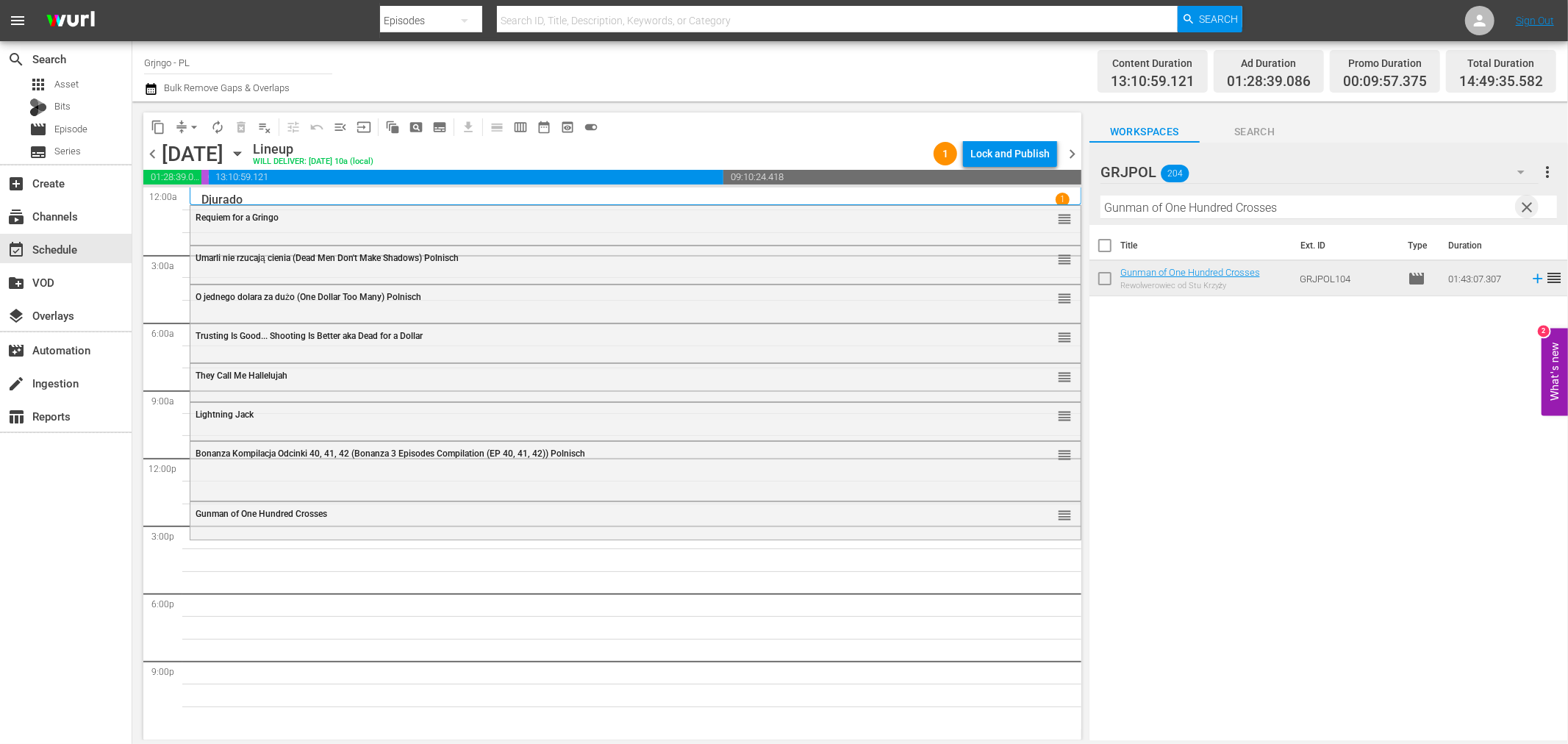
click at [1521, 207] on span "clear" at bounding box center [1528, 207] width 18 height 18
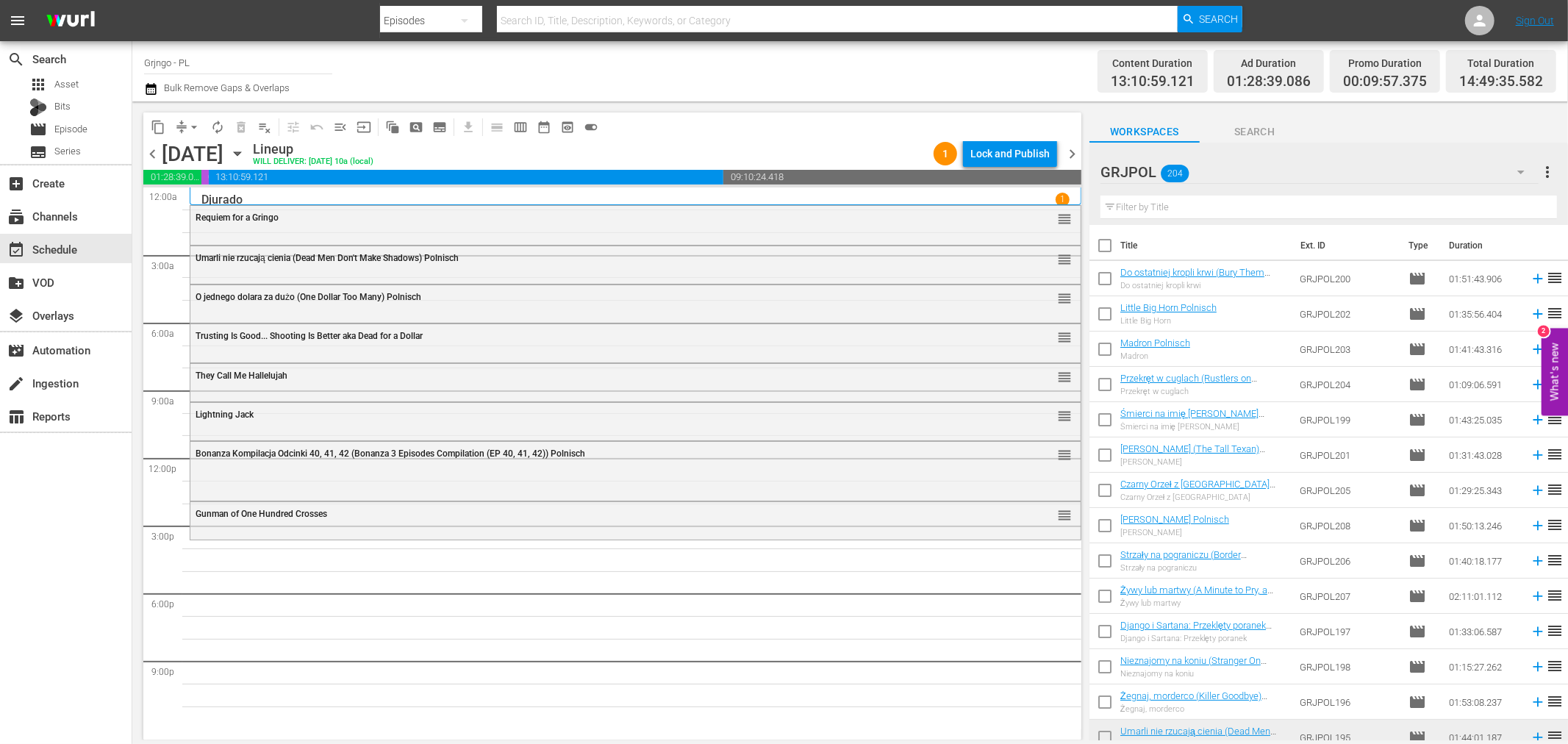
click at [1111, 211] on input "text" at bounding box center [1329, 207] width 456 height 24
paste input "Hell's Outpost"
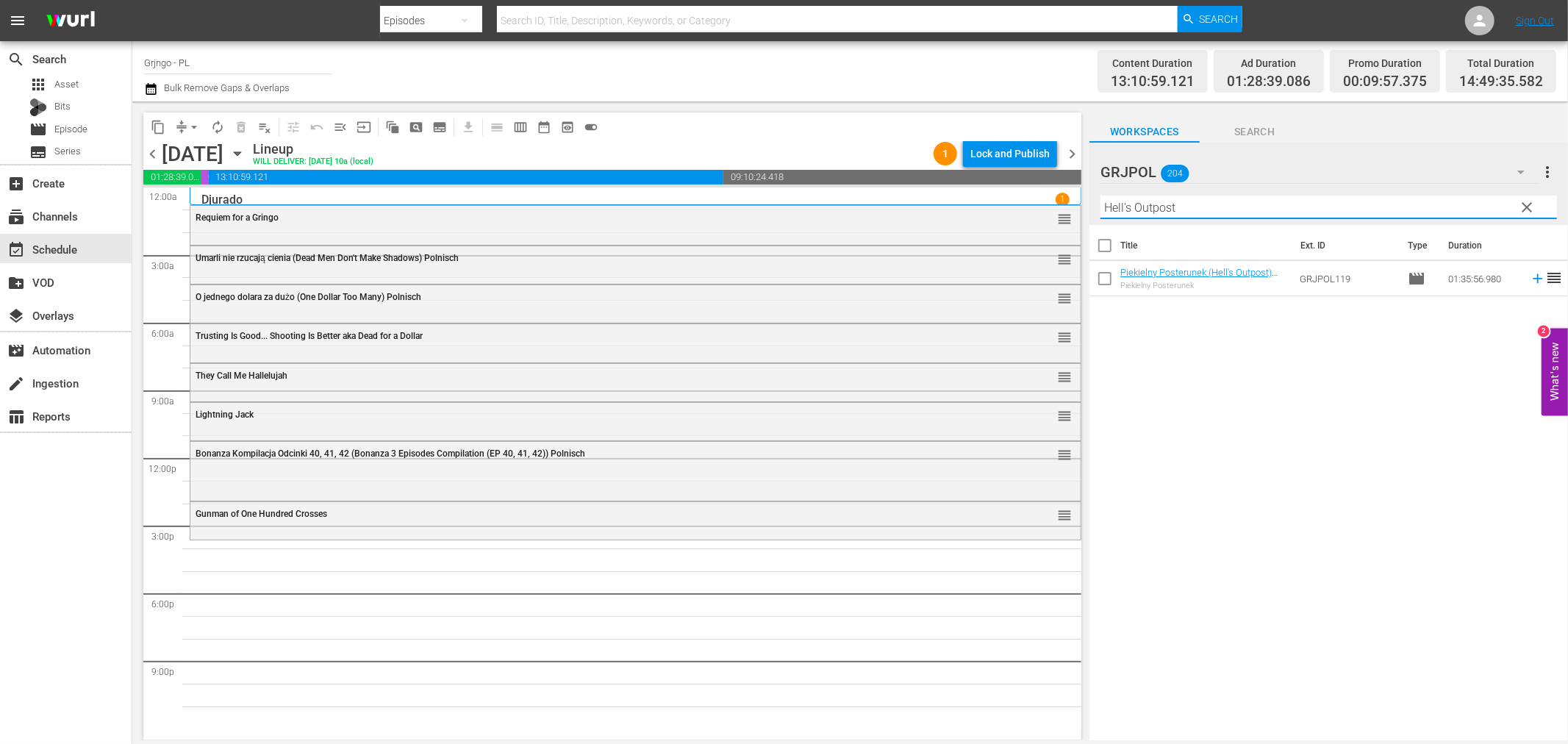
type input "Hell's Outpost"
click at [1530, 277] on icon at bounding box center [1538, 279] width 16 height 16
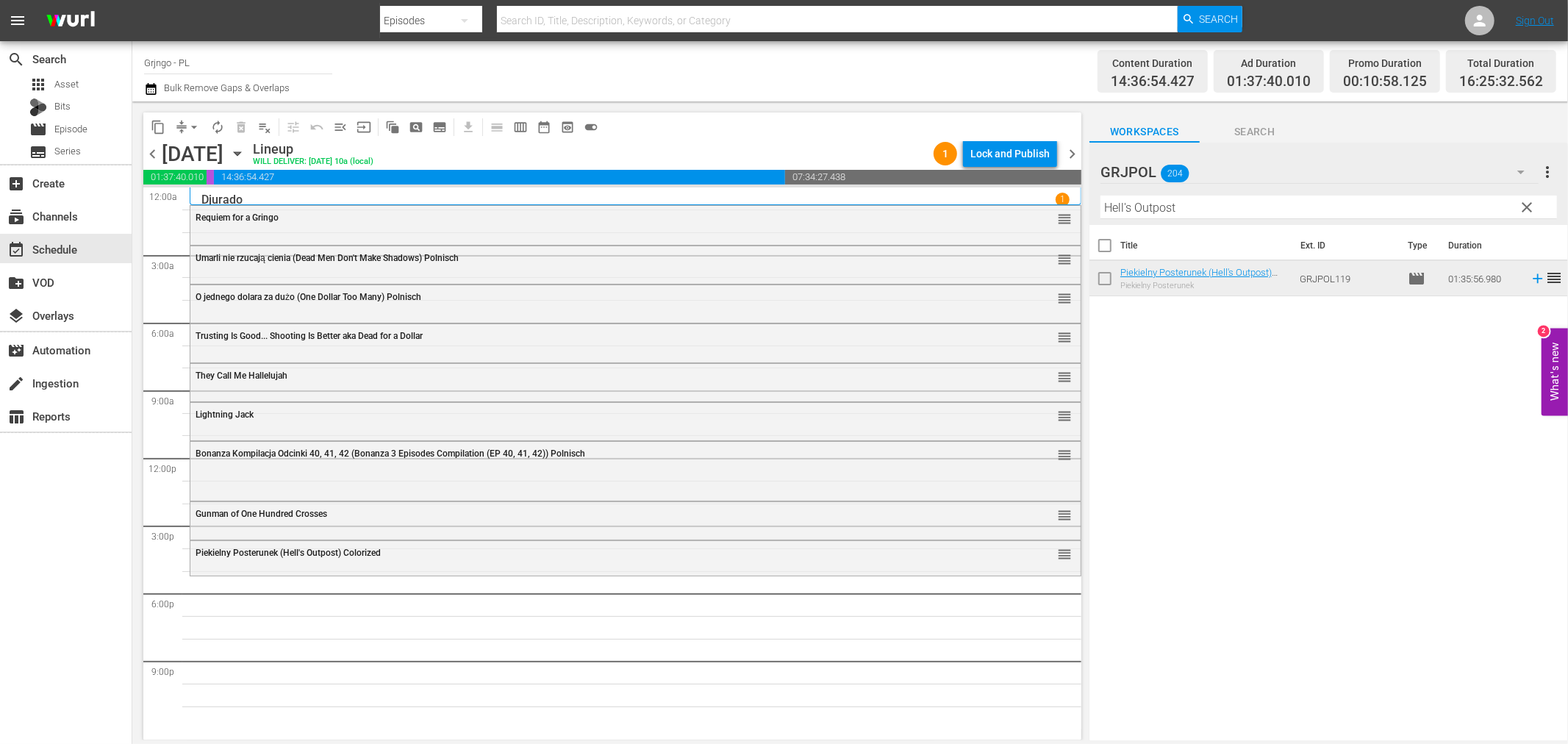
click at [1527, 203] on span "clear" at bounding box center [1528, 207] width 18 height 18
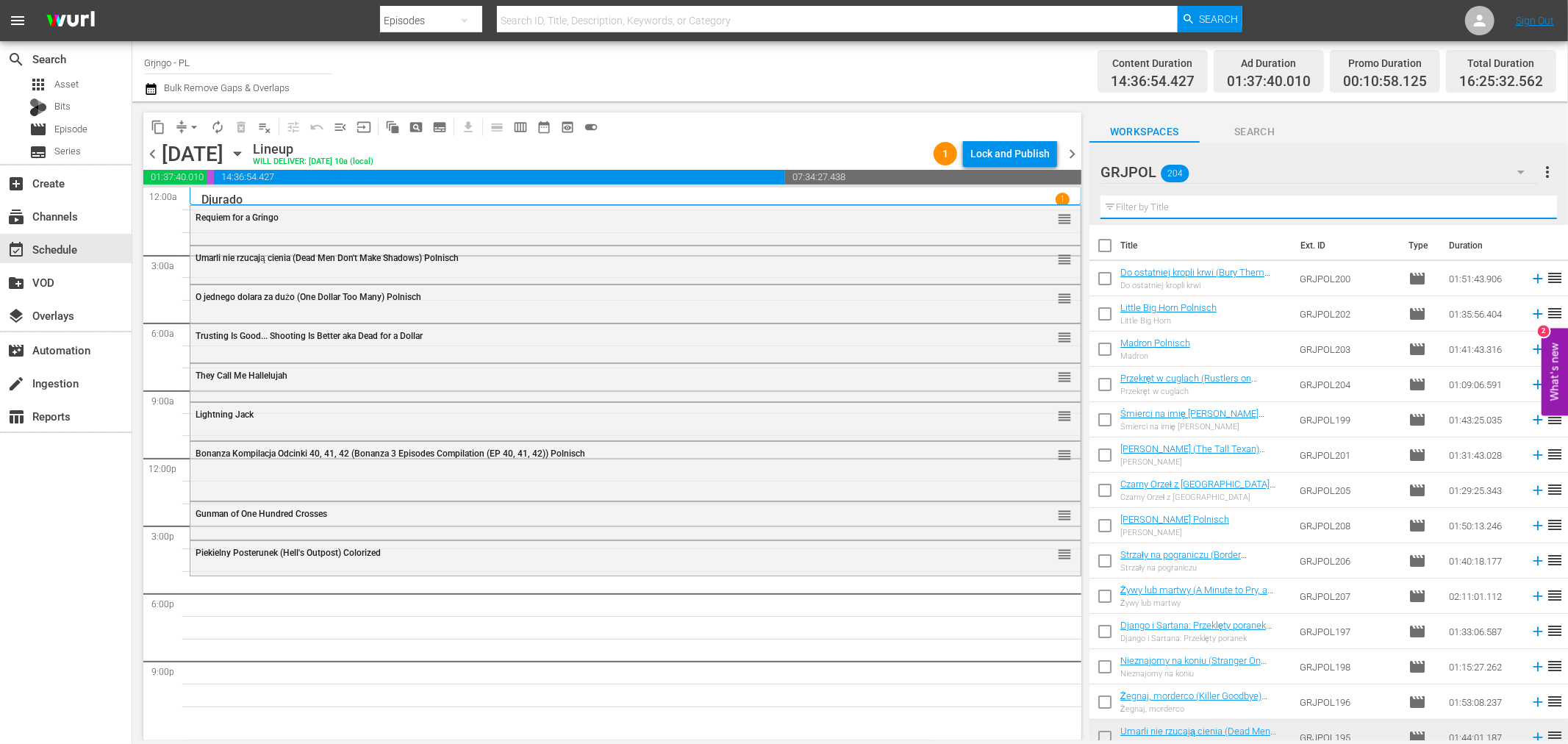
paste input "Mallory Must Not Die!"
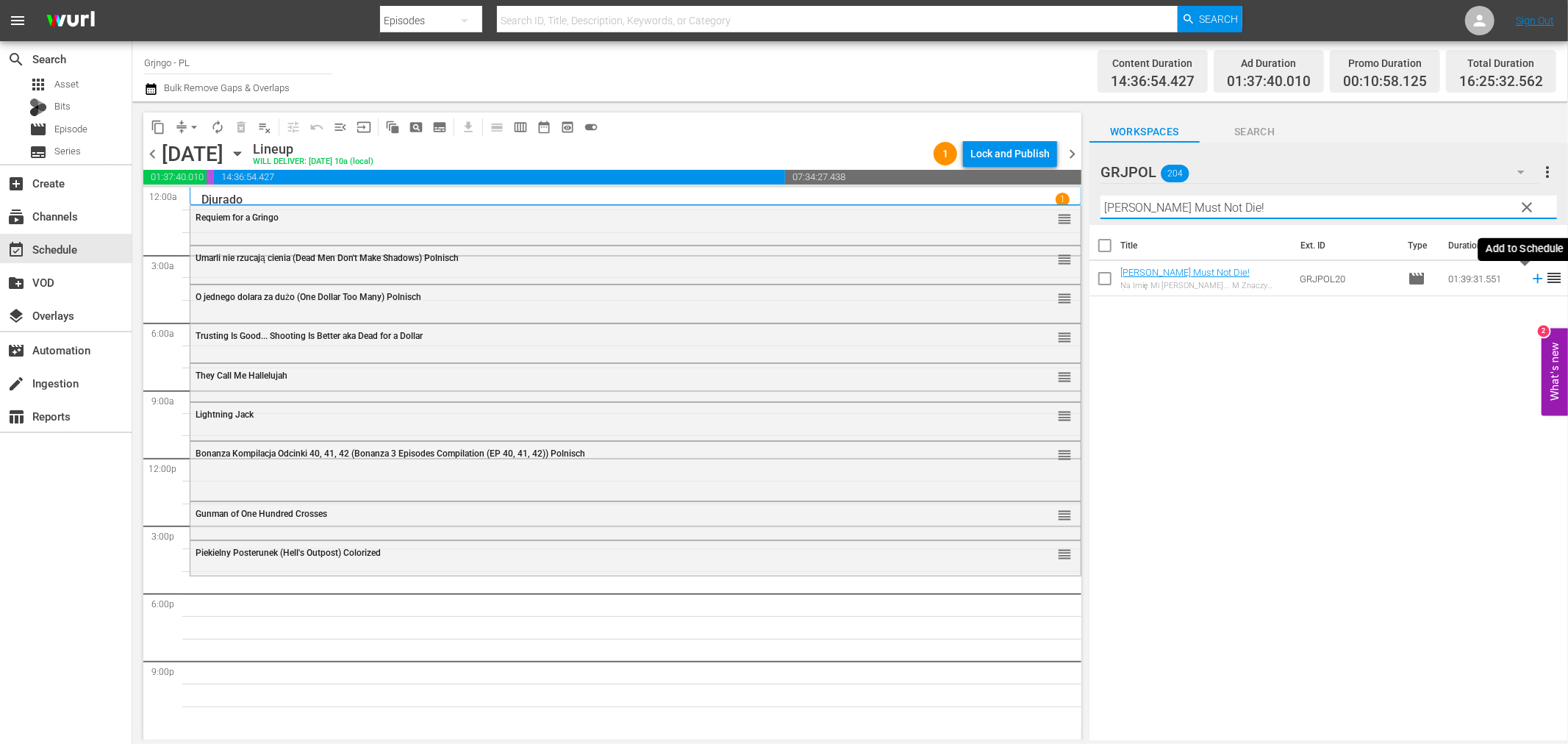
type input "Mallory Must Not Die!"
click at [1533, 280] on icon at bounding box center [1538, 279] width 10 height 10
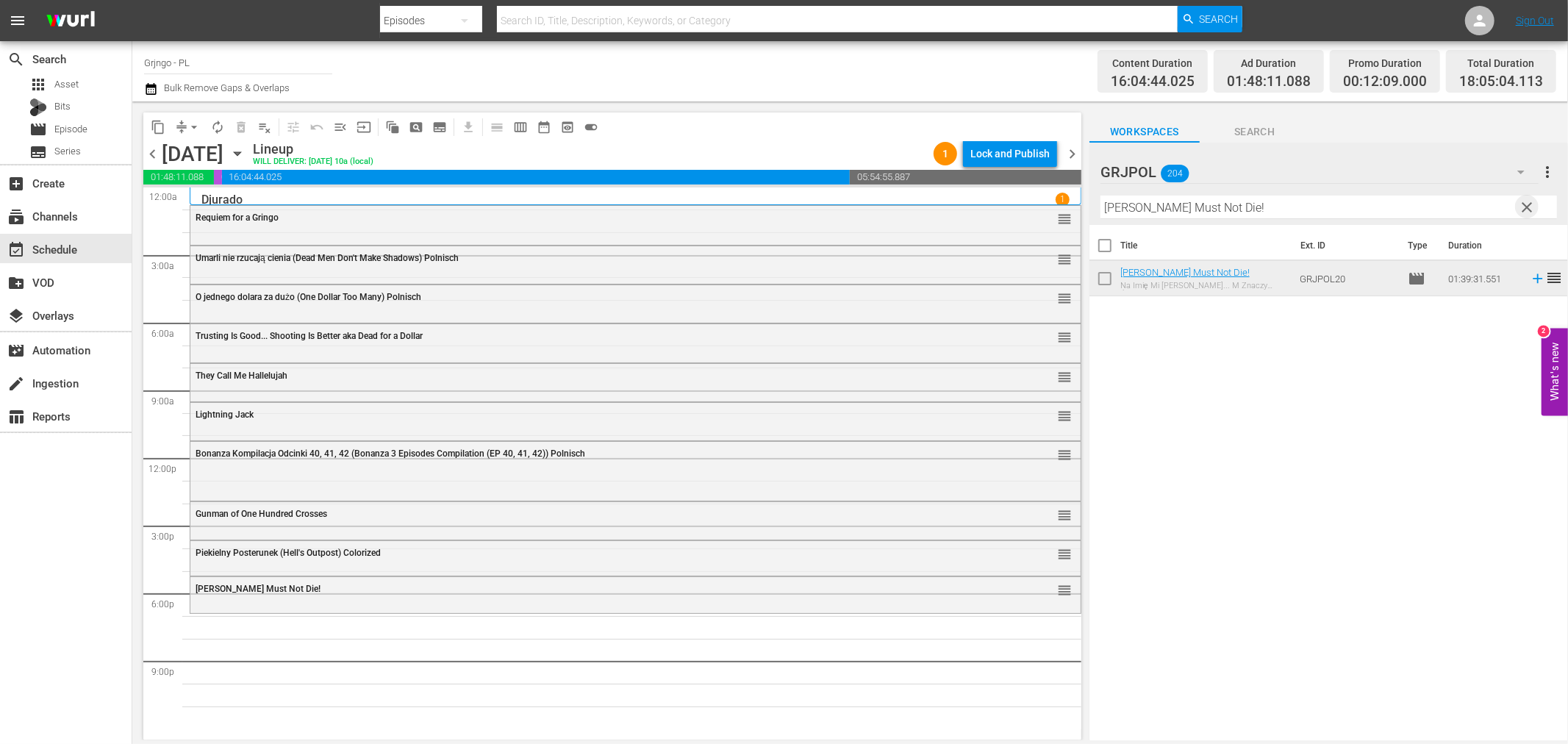
click at [1525, 202] on span "clear" at bounding box center [1528, 207] width 18 height 18
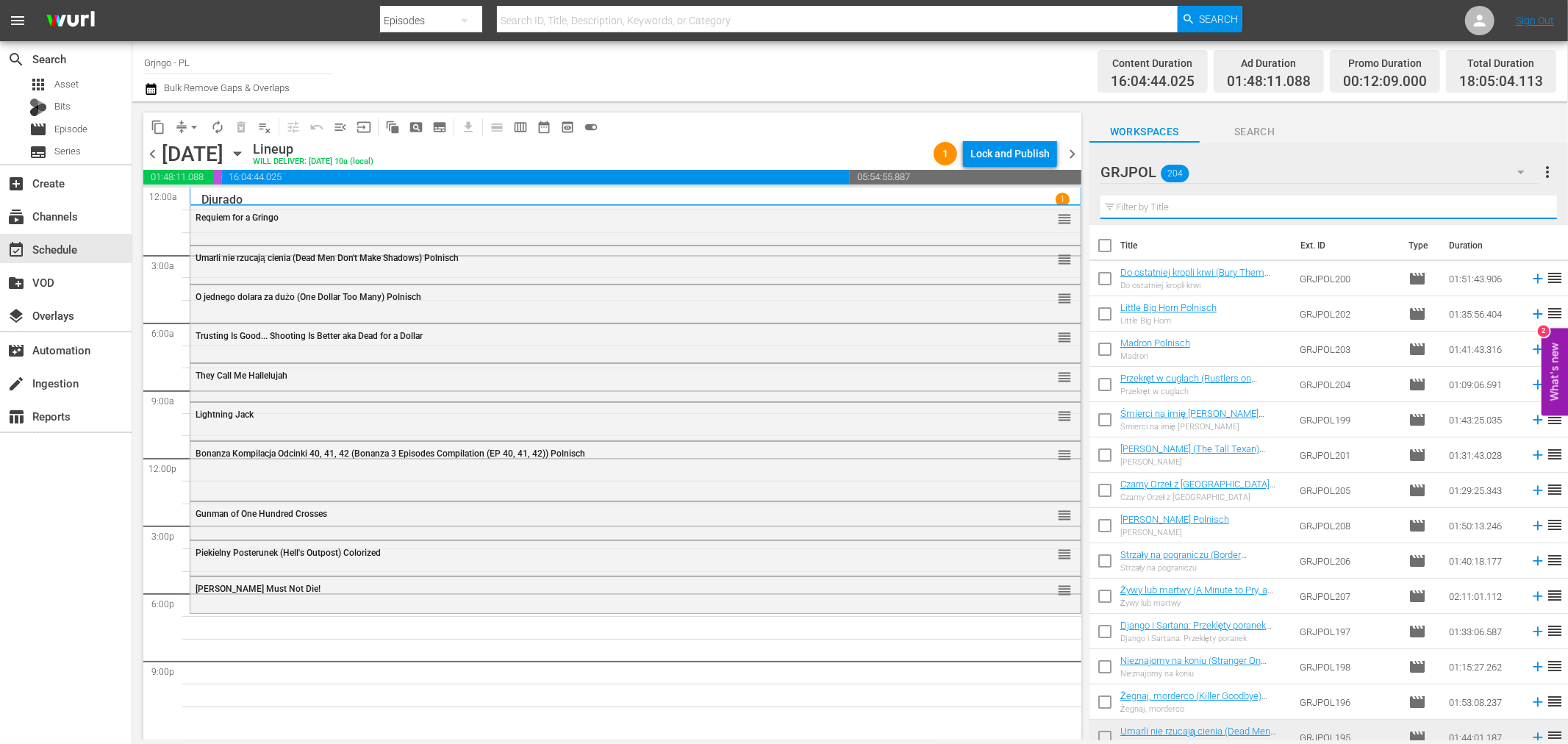
paste input "Day of the Outlaw"
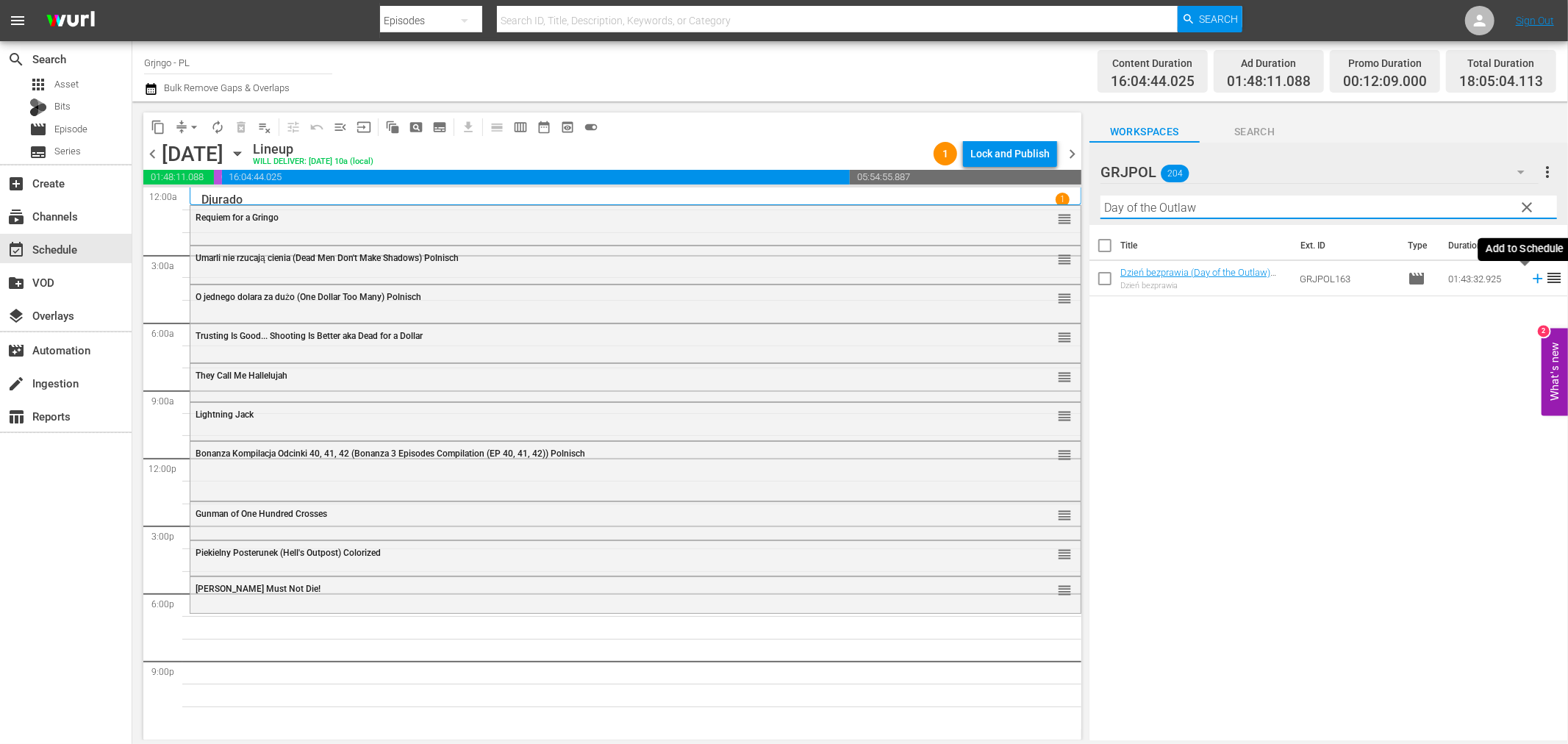
type input "Day of the Outlaw"
click at [1533, 278] on icon at bounding box center [1538, 279] width 10 height 10
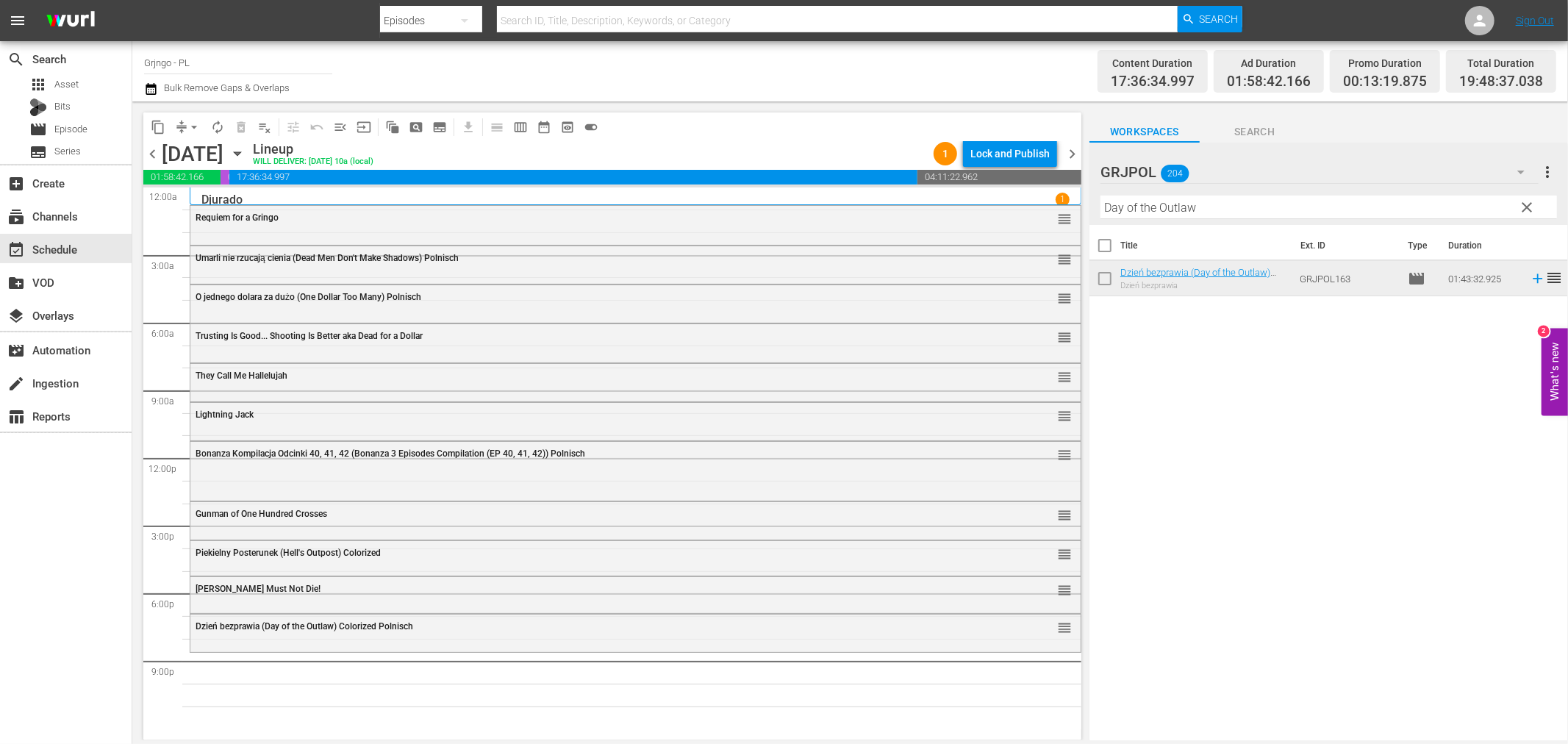
click at [1526, 206] on span "clear" at bounding box center [1528, 207] width 18 height 18
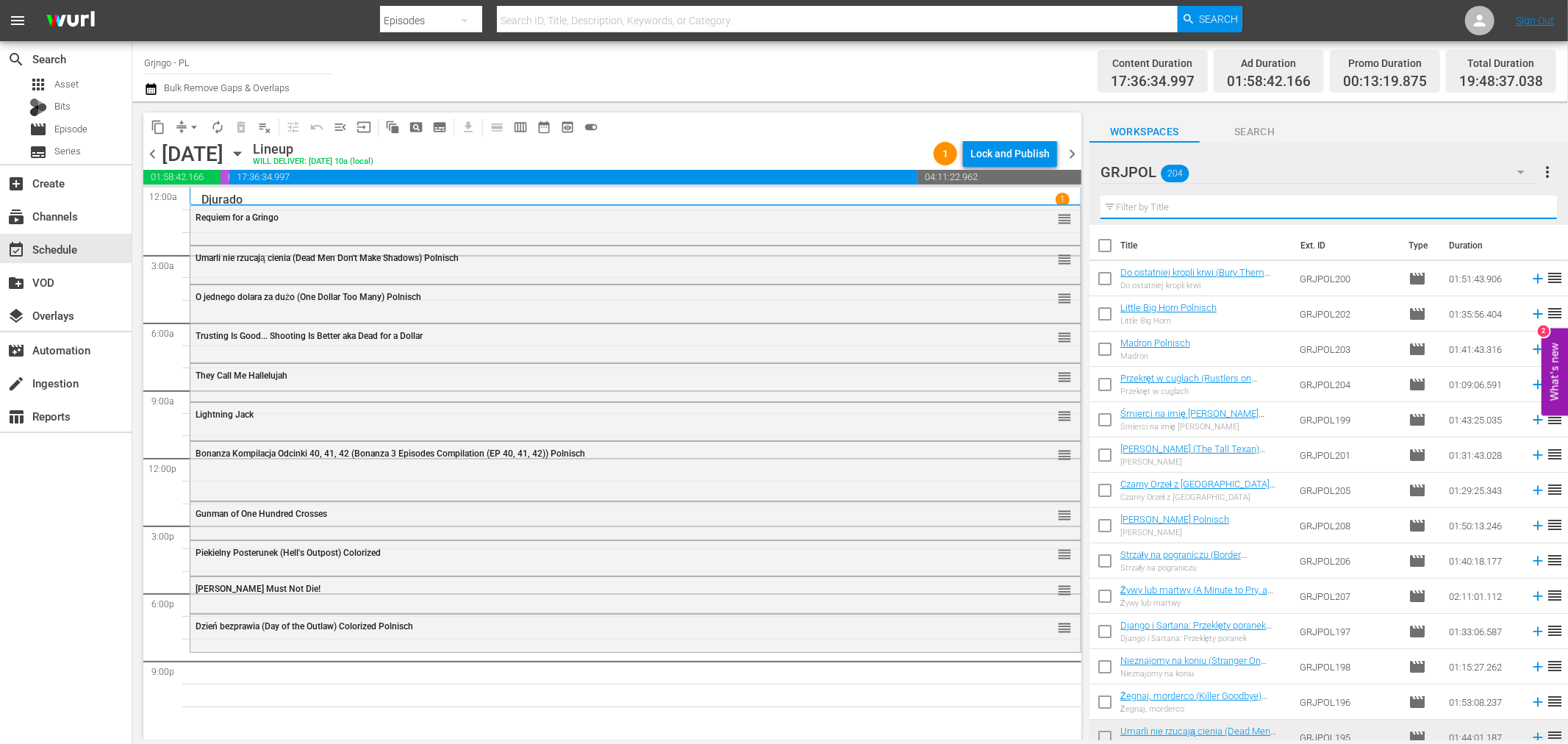
paste input "Poker with Pistols"
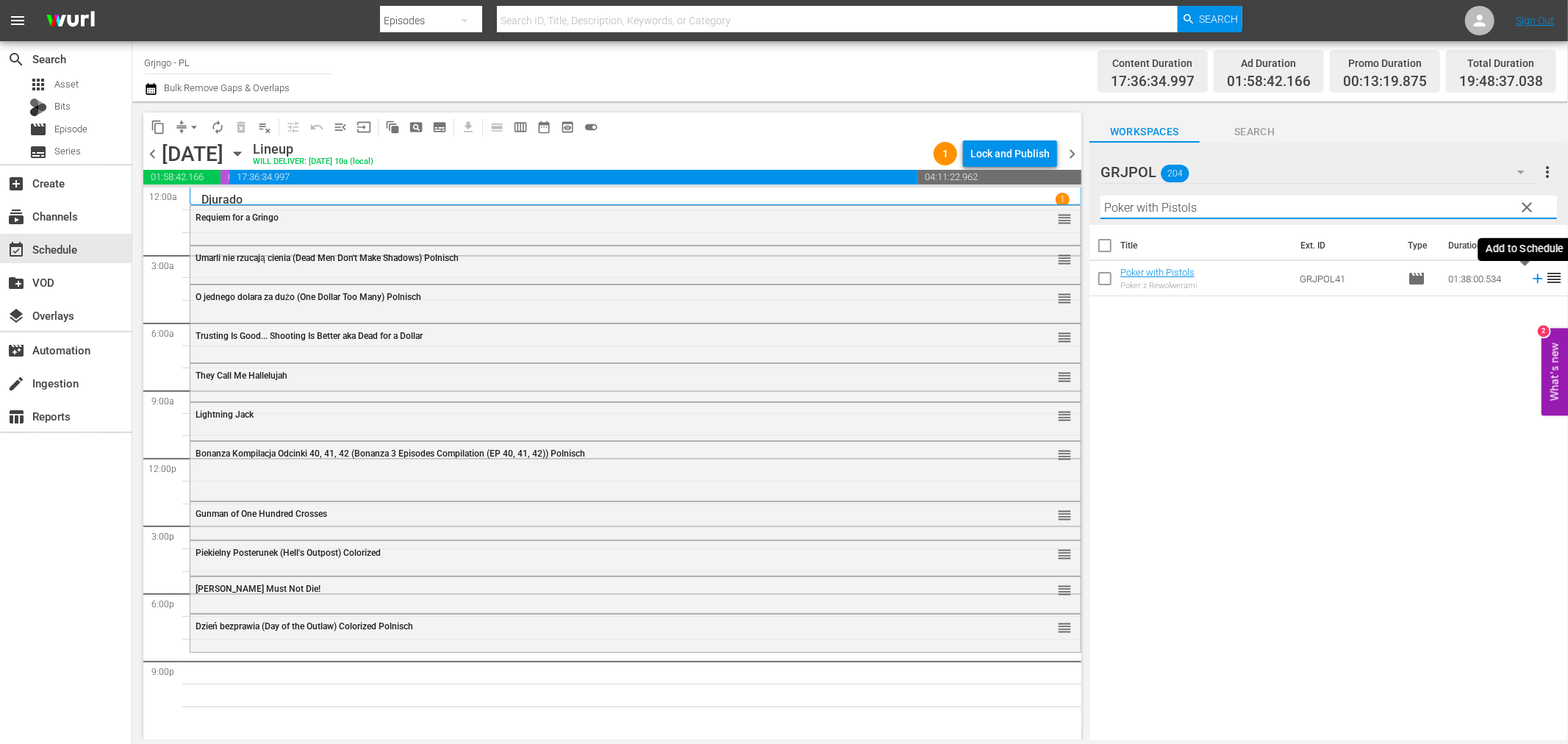
type input "Poker with Pistols"
click at [1530, 281] on icon at bounding box center [1538, 279] width 16 height 16
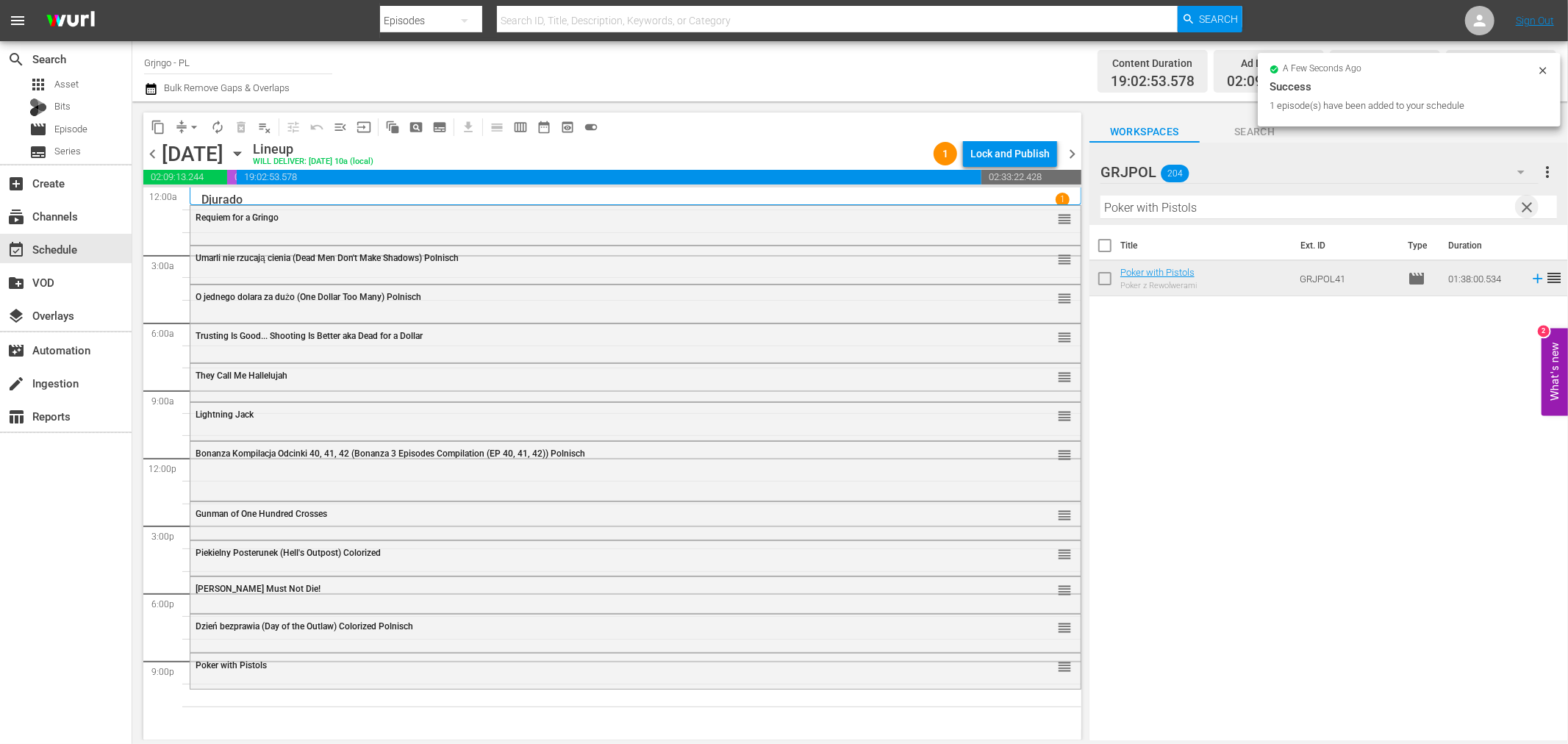
drag, startPoint x: 1522, startPoint y: 203, endPoint x: 1098, endPoint y: 232, distance: 425.0
click at [1524, 203] on span "clear" at bounding box center [1528, 207] width 18 height 18
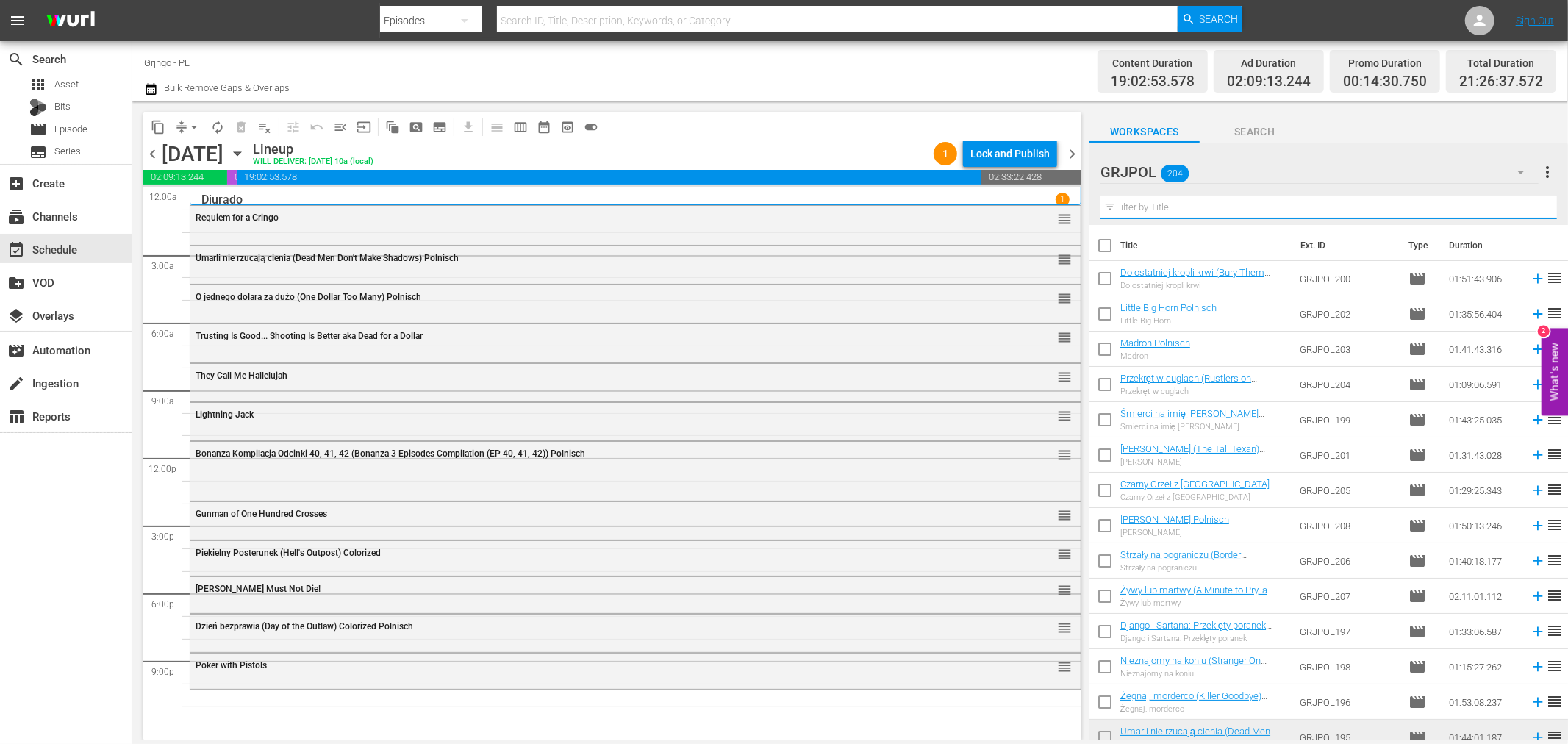
paste input "His Name Was Pot"
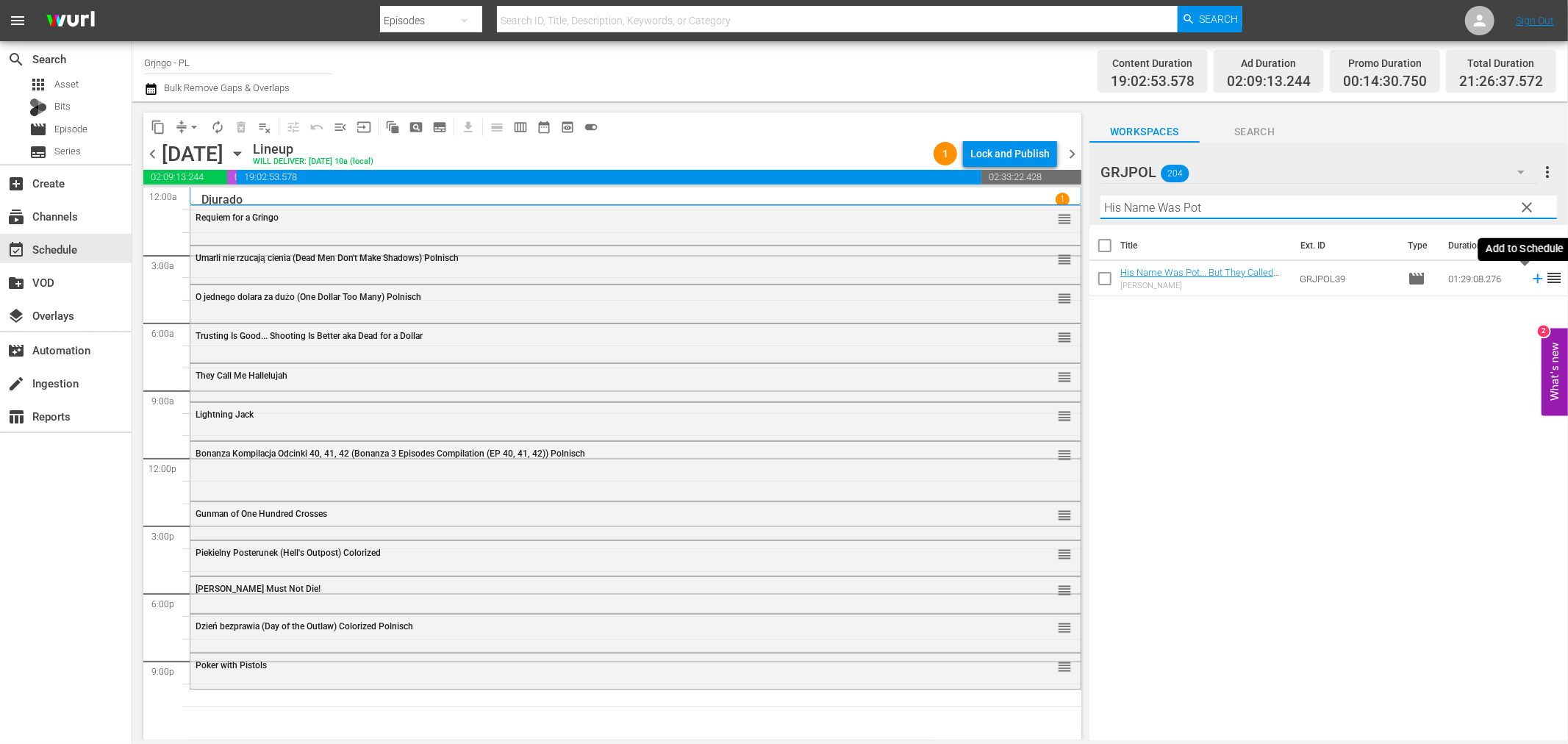
type input "His Name Was Pot"
click at [1533, 278] on icon at bounding box center [1538, 279] width 10 height 10
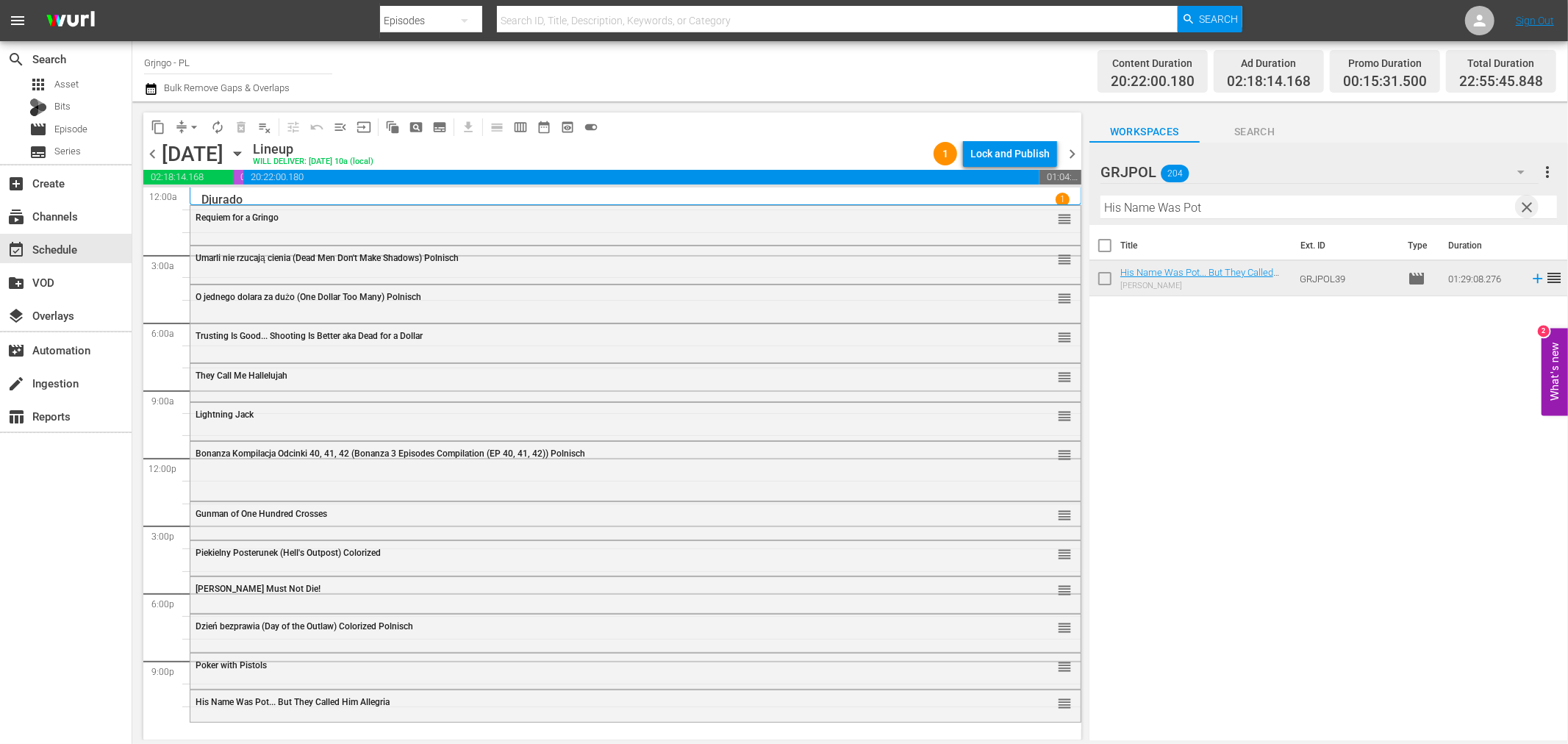
click at [1523, 201] on span "clear" at bounding box center [1528, 207] width 18 height 18
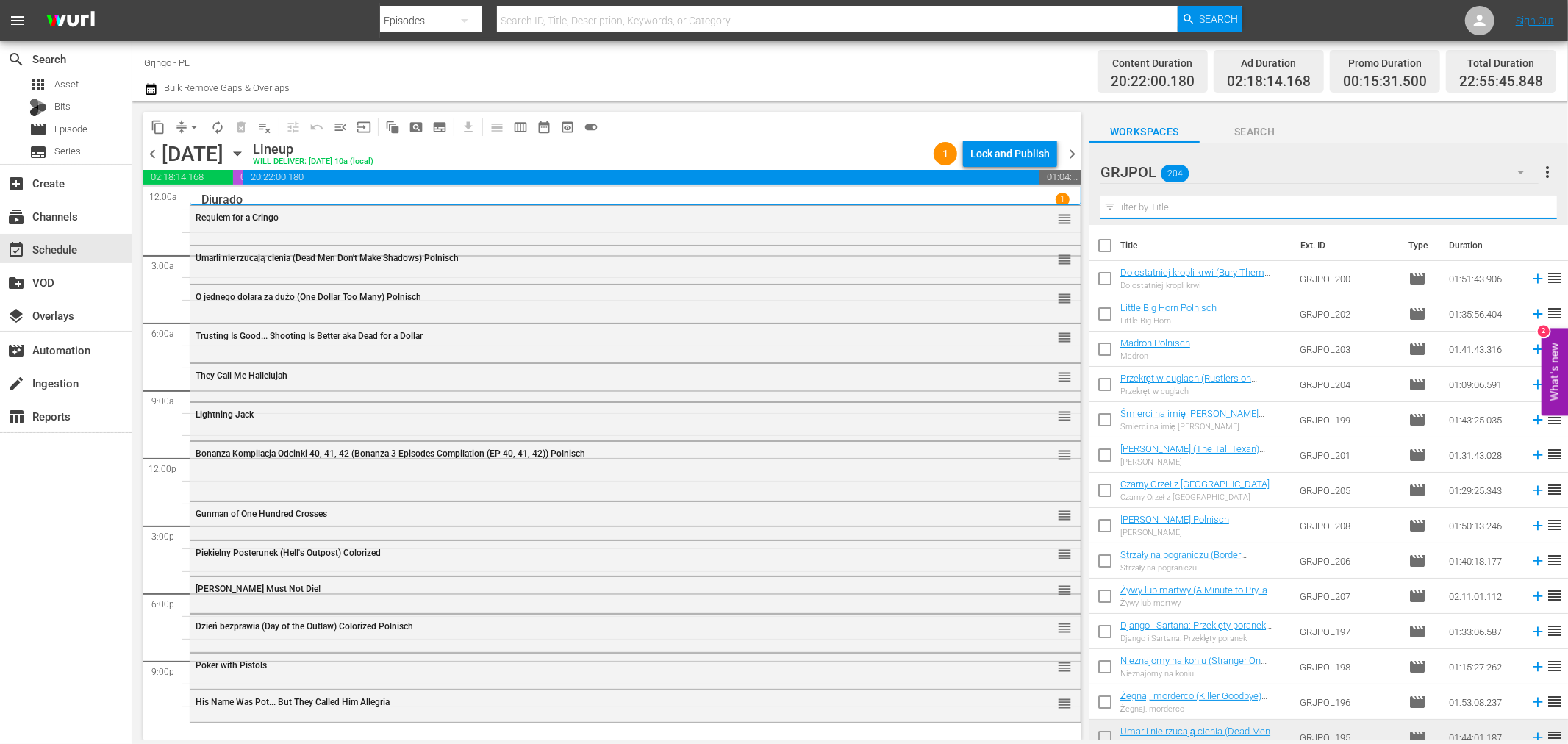
click at [1138, 212] on input "text" at bounding box center [1329, 207] width 456 height 24
paste input "Django and Sartana... Showdown in the West"
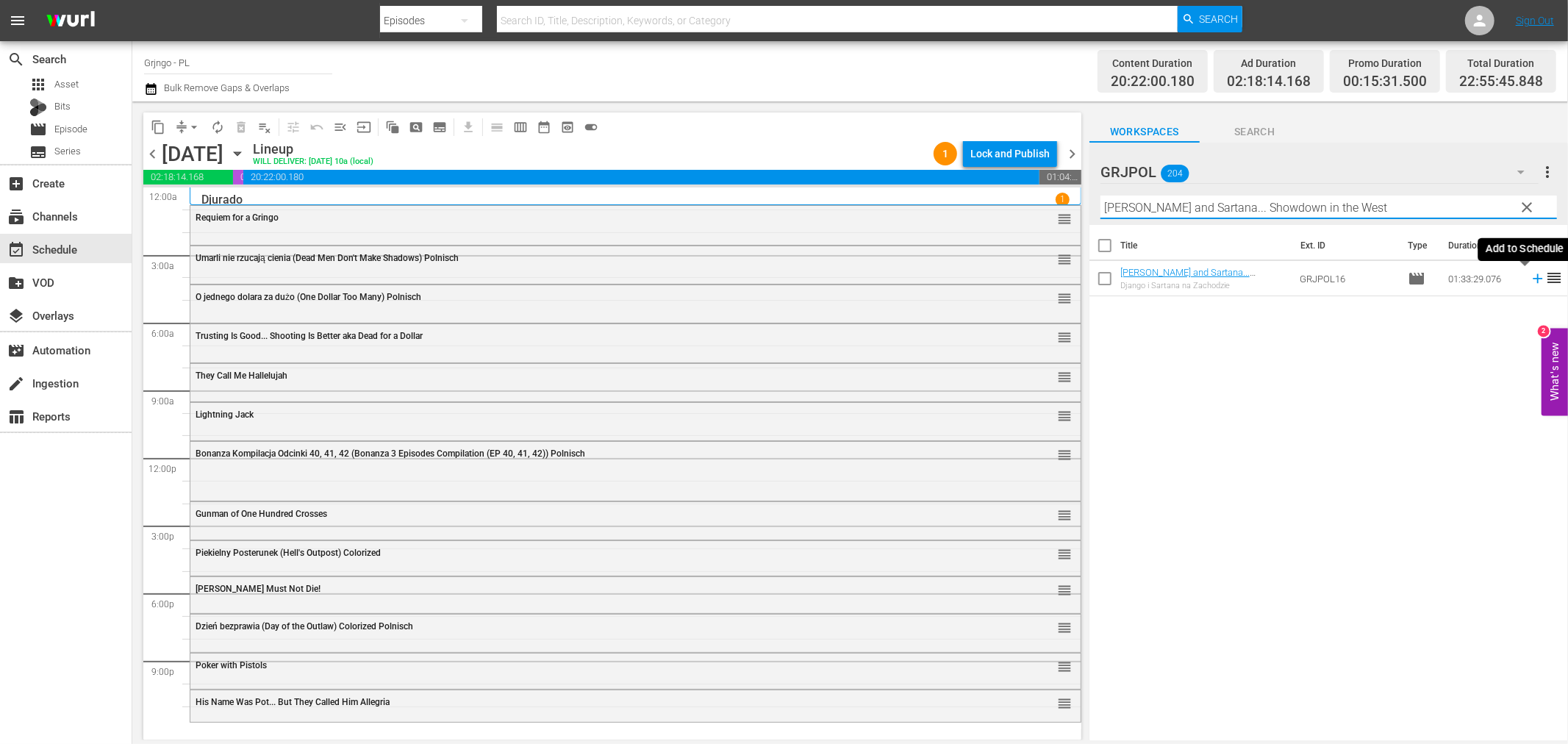
type input "Django and Sartana... Showdown in the West"
click at [1530, 277] on icon at bounding box center [1538, 279] width 16 height 16
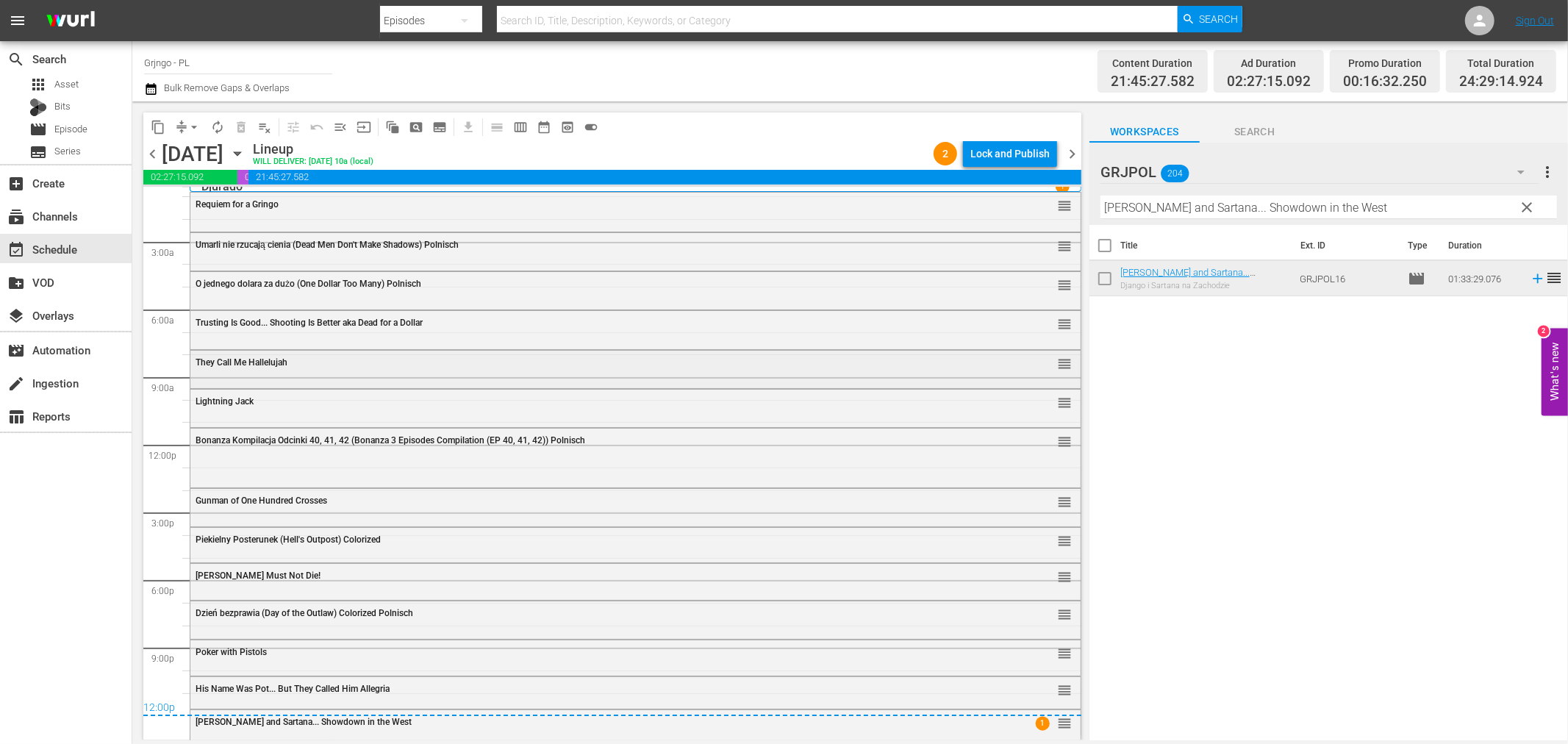
scroll to position [18, 0]
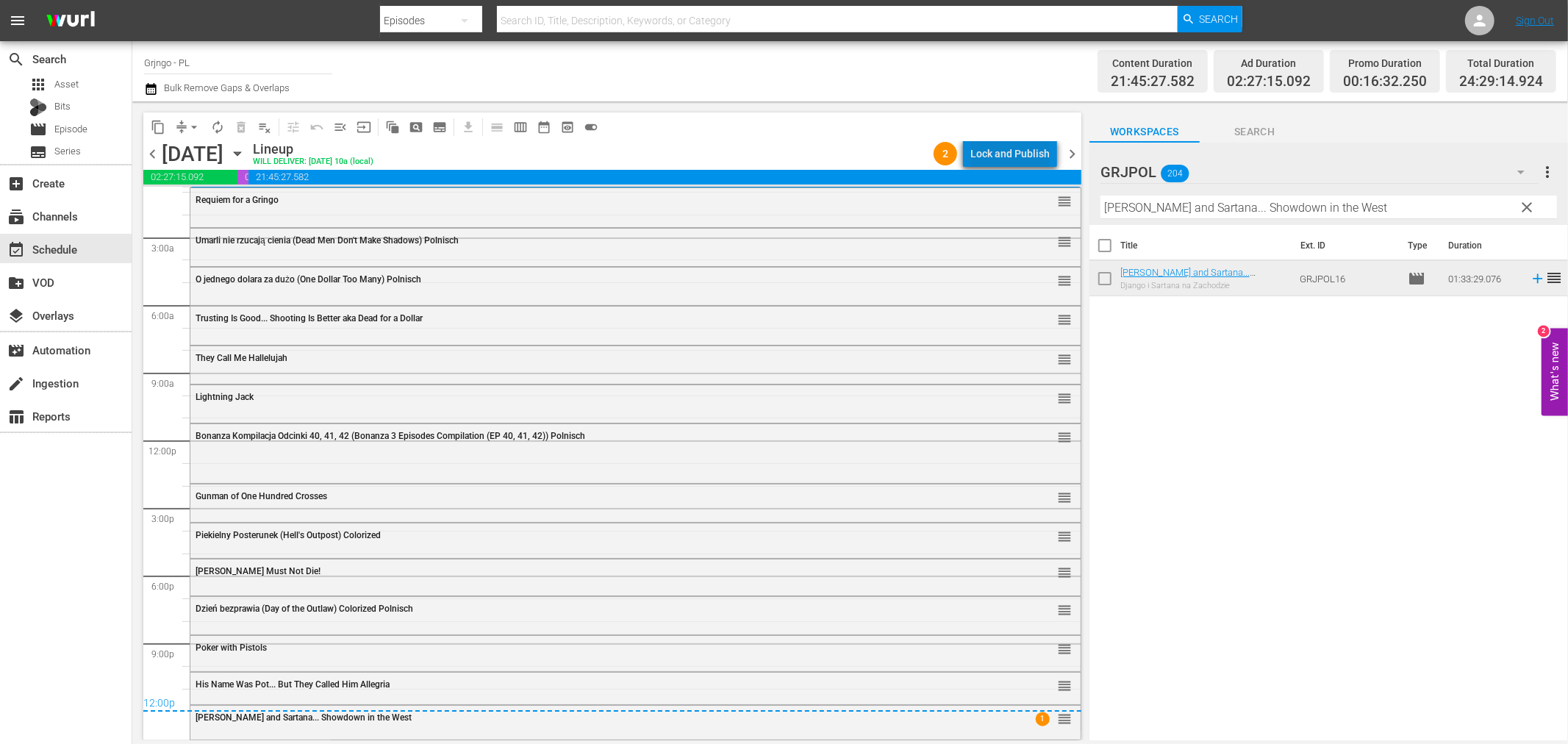
click at [1046, 155] on div "Lock and Publish" at bounding box center [1010, 153] width 79 height 27
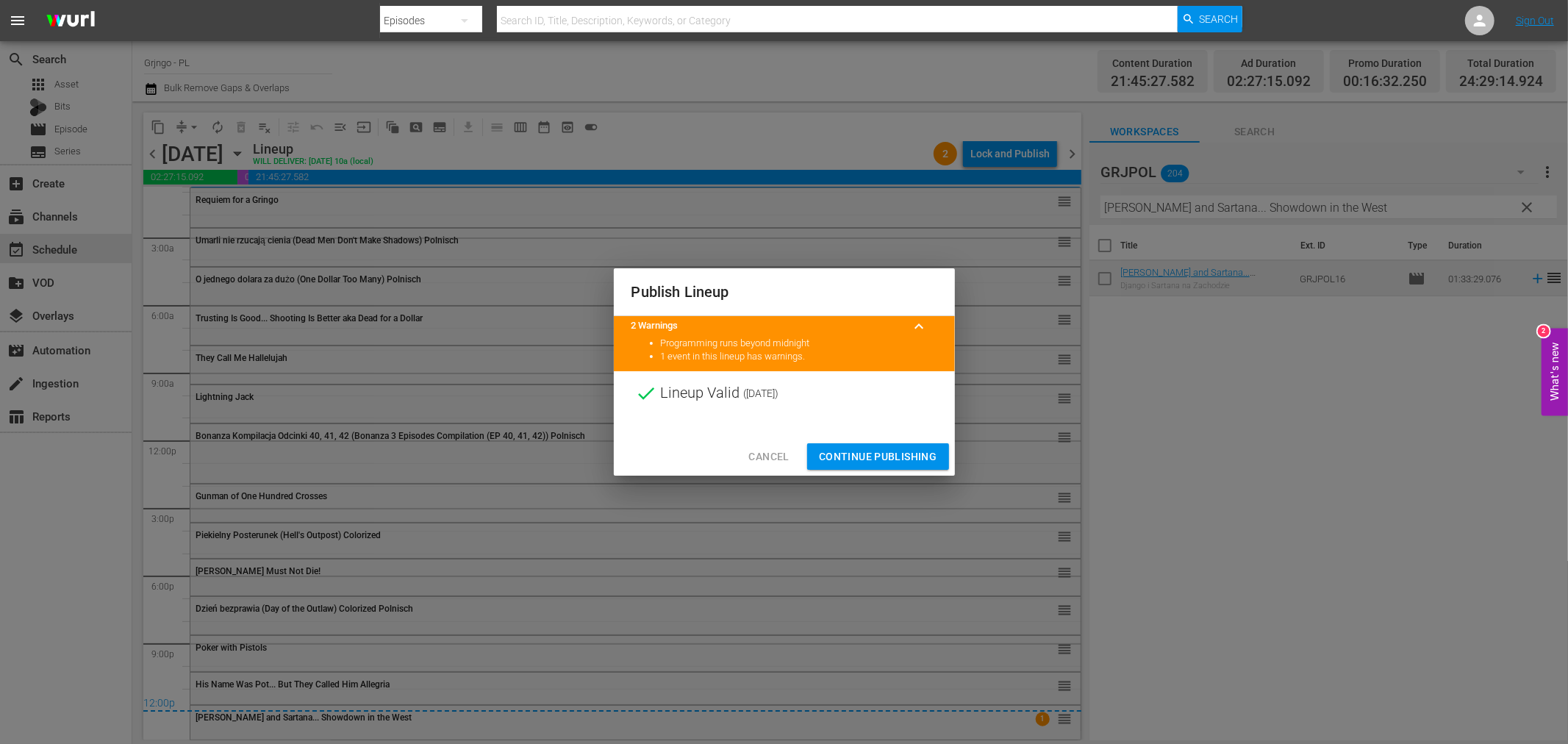
click at [882, 446] on button "Continue Publishing" at bounding box center [878, 457] width 142 height 27
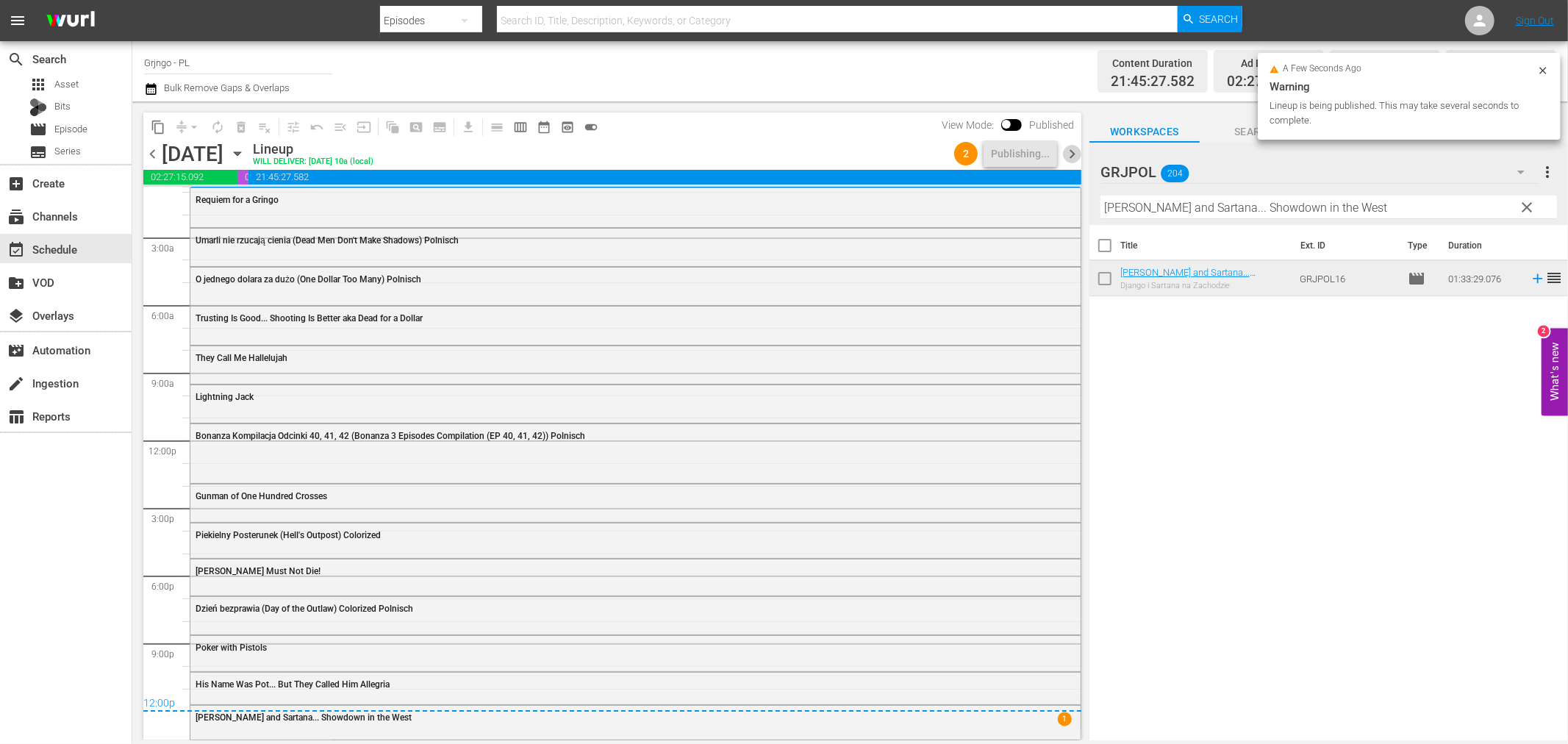
click at [1068, 155] on span "chevron_right" at bounding box center [1071, 154] width 19 height 19
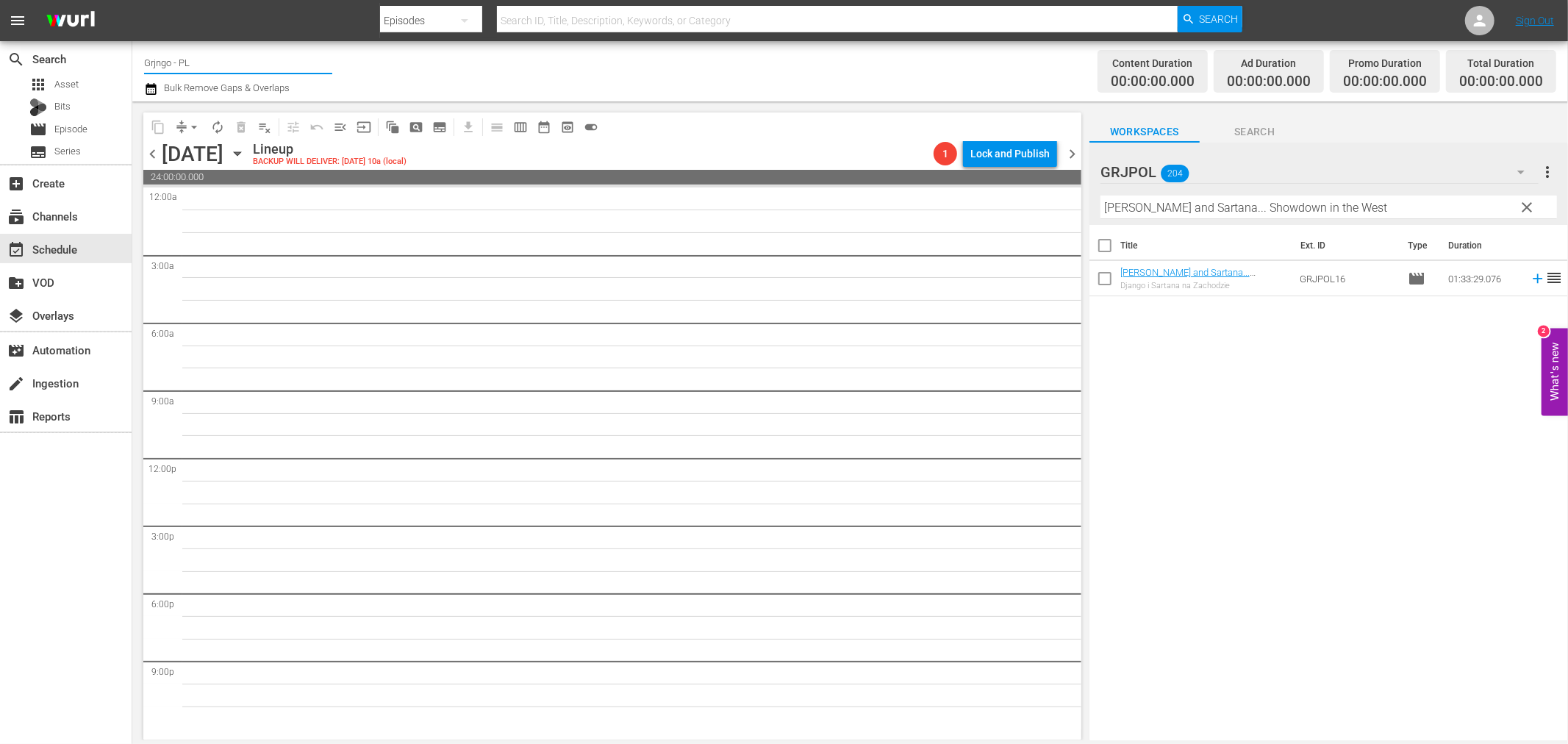
drag, startPoint x: 197, startPoint y: 54, endPoint x: 134, endPoint y: 57, distance: 63.1
click at [133, 52] on div "Channel Title Grjngo - PL Bulk Remove Gaps & Overlaps Content Duration 00:00:00…" at bounding box center [850, 71] width 1436 height 60
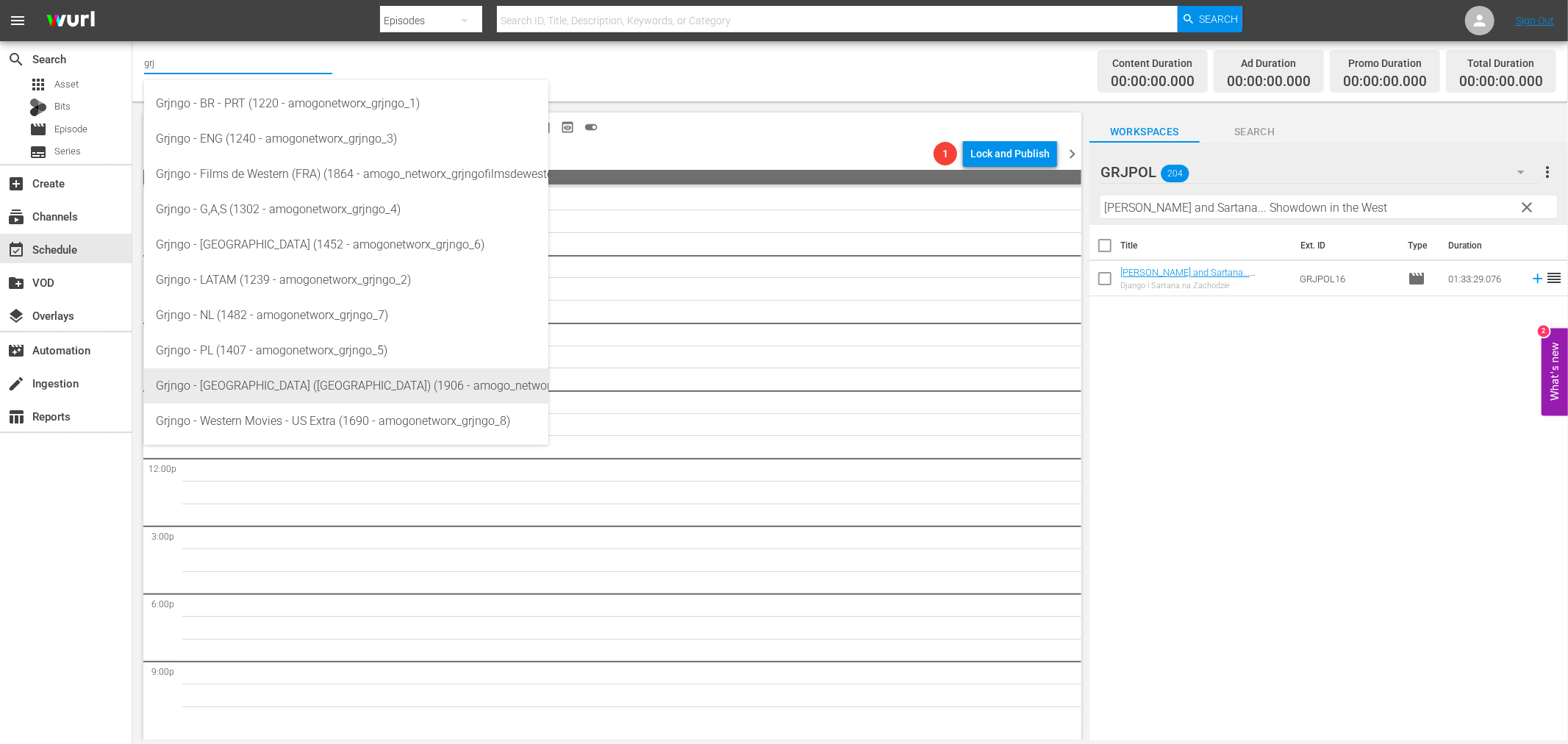
click at [345, 386] on div "Grjngo - Spain (EU) (1906 - amogo_networx_grjngopelculasdeloeste_1)" at bounding box center [346, 386] width 381 height 35
type input "Grjngo - Spain (EU) (1906 - amogo_networx_grjngopelculasdeloeste_1)"
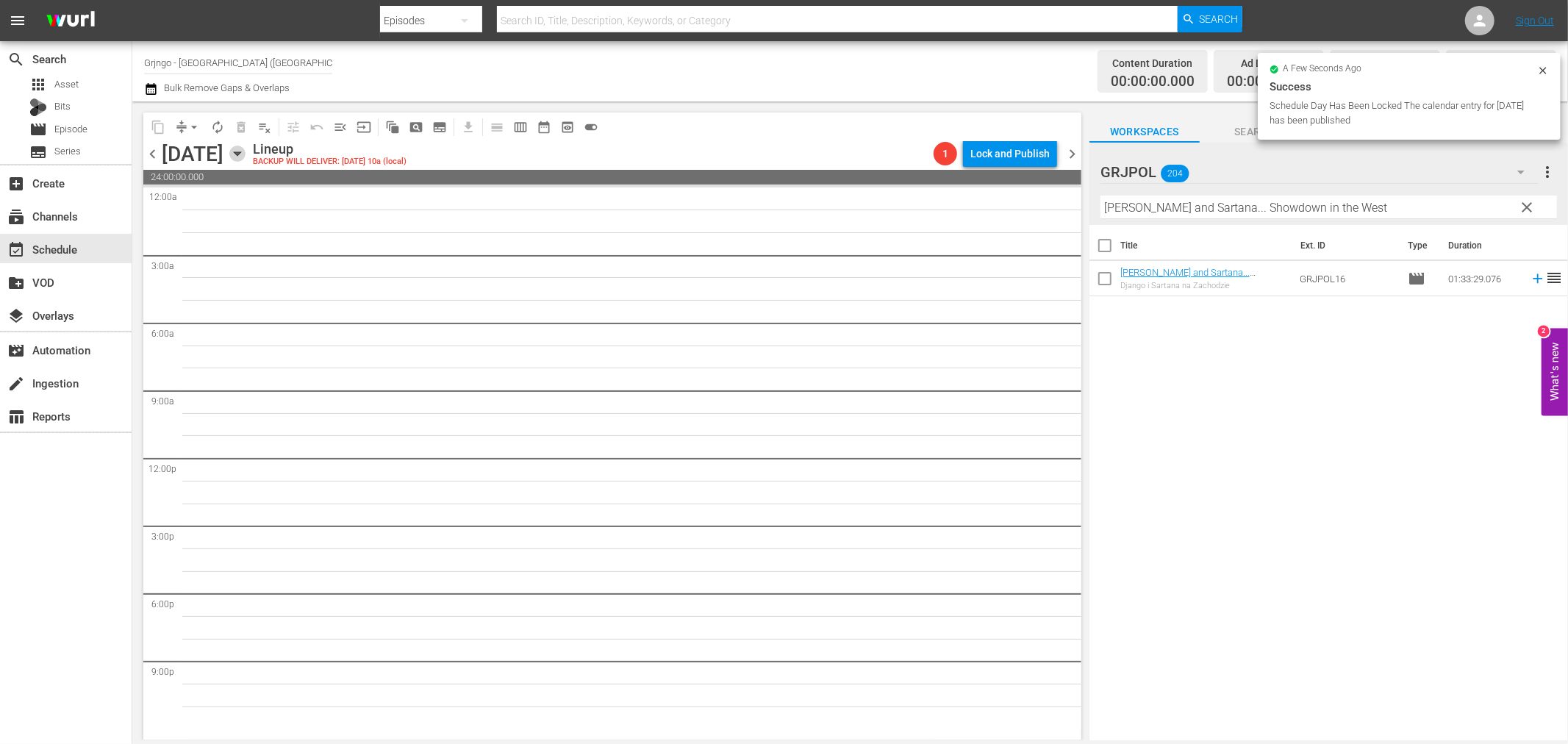
click at [245, 152] on icon "button" at bounding box center [237, 153] width 16 height 16
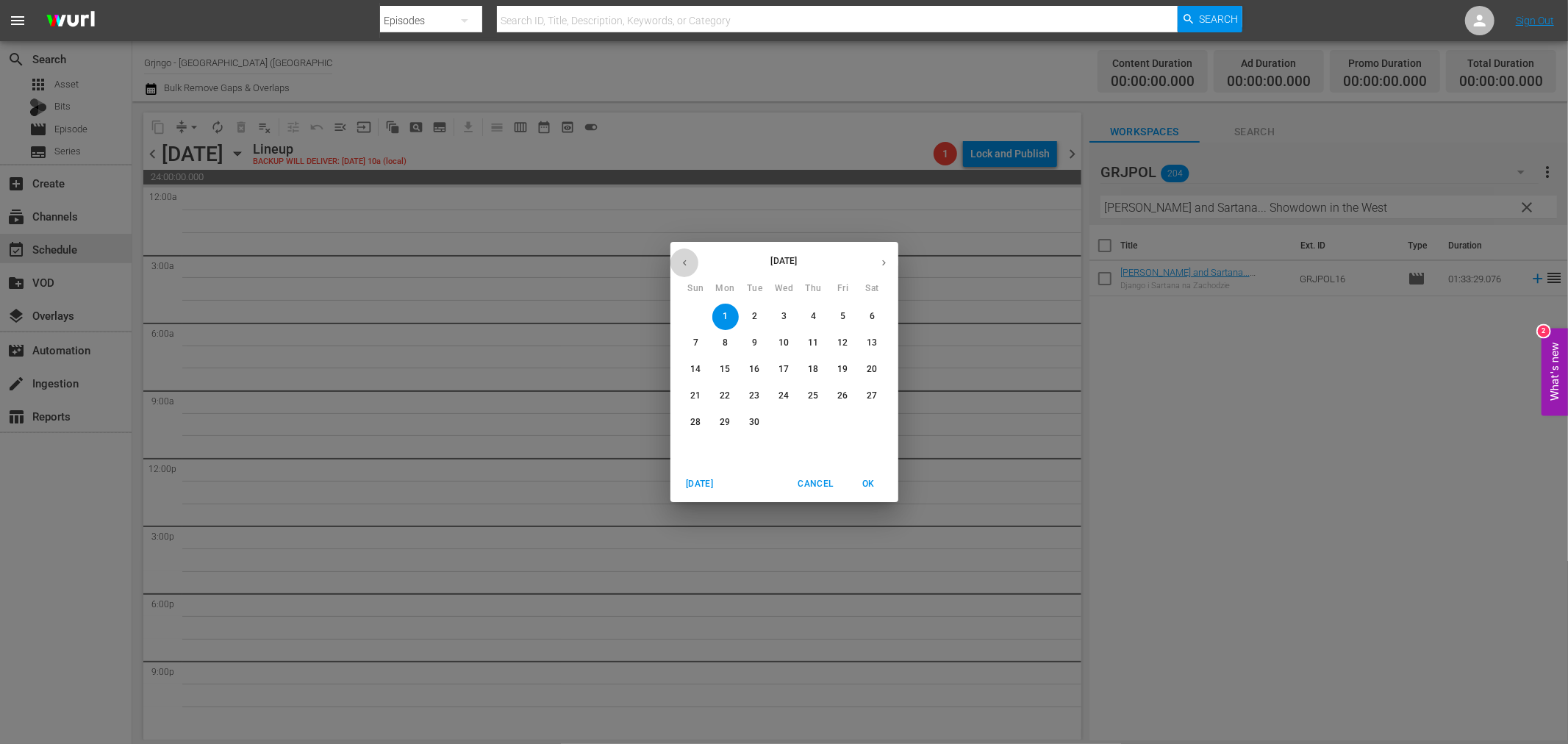
click at [686, 265] on icon "button" at bounding box center [684, 262] width 11 height 11
click at [690, 414] on button "24" at bounding box center [696, 422] width 26 height 27
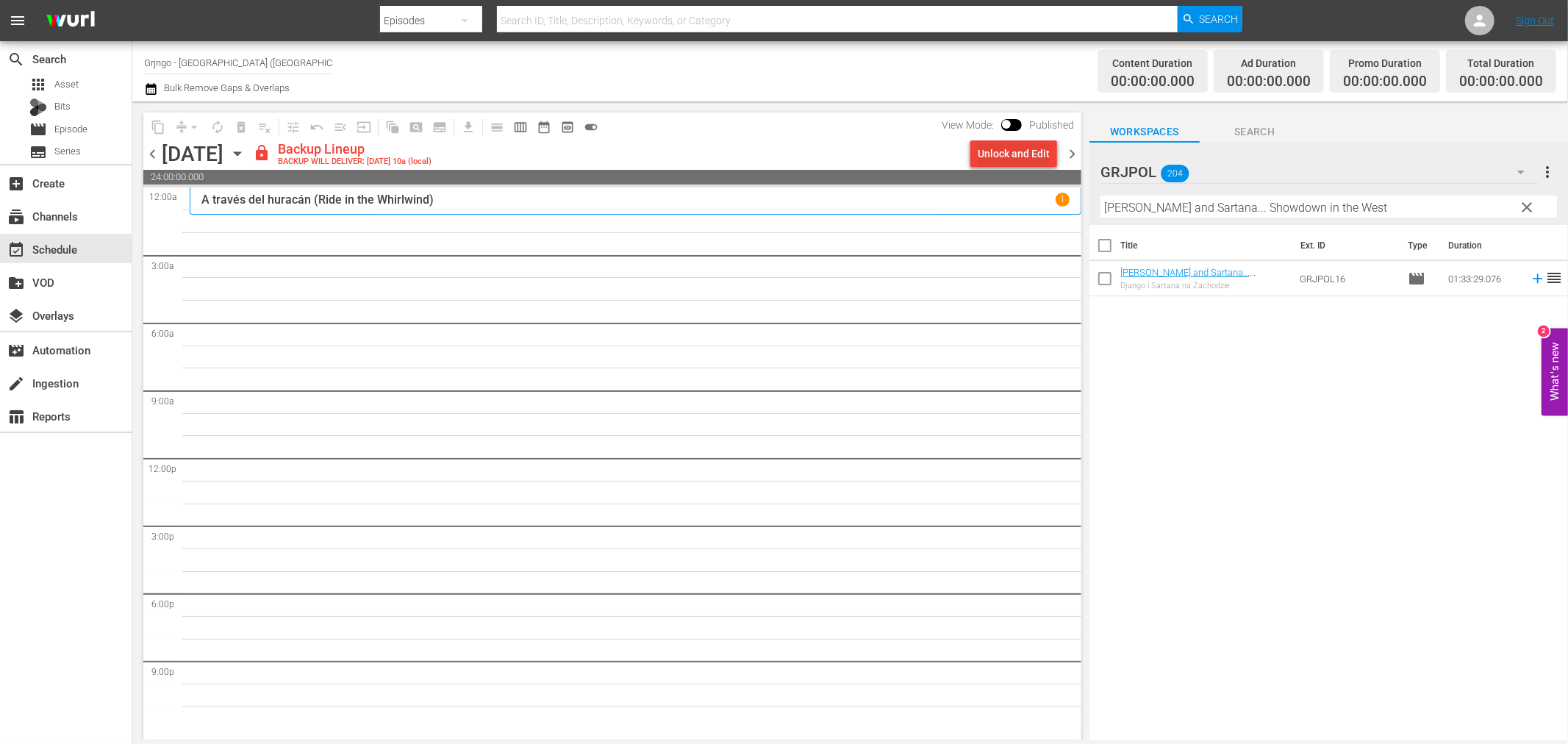
click at [993, 160] on div "Unlock and Edit" at bounding box center [1014, 153] width 72 height 27
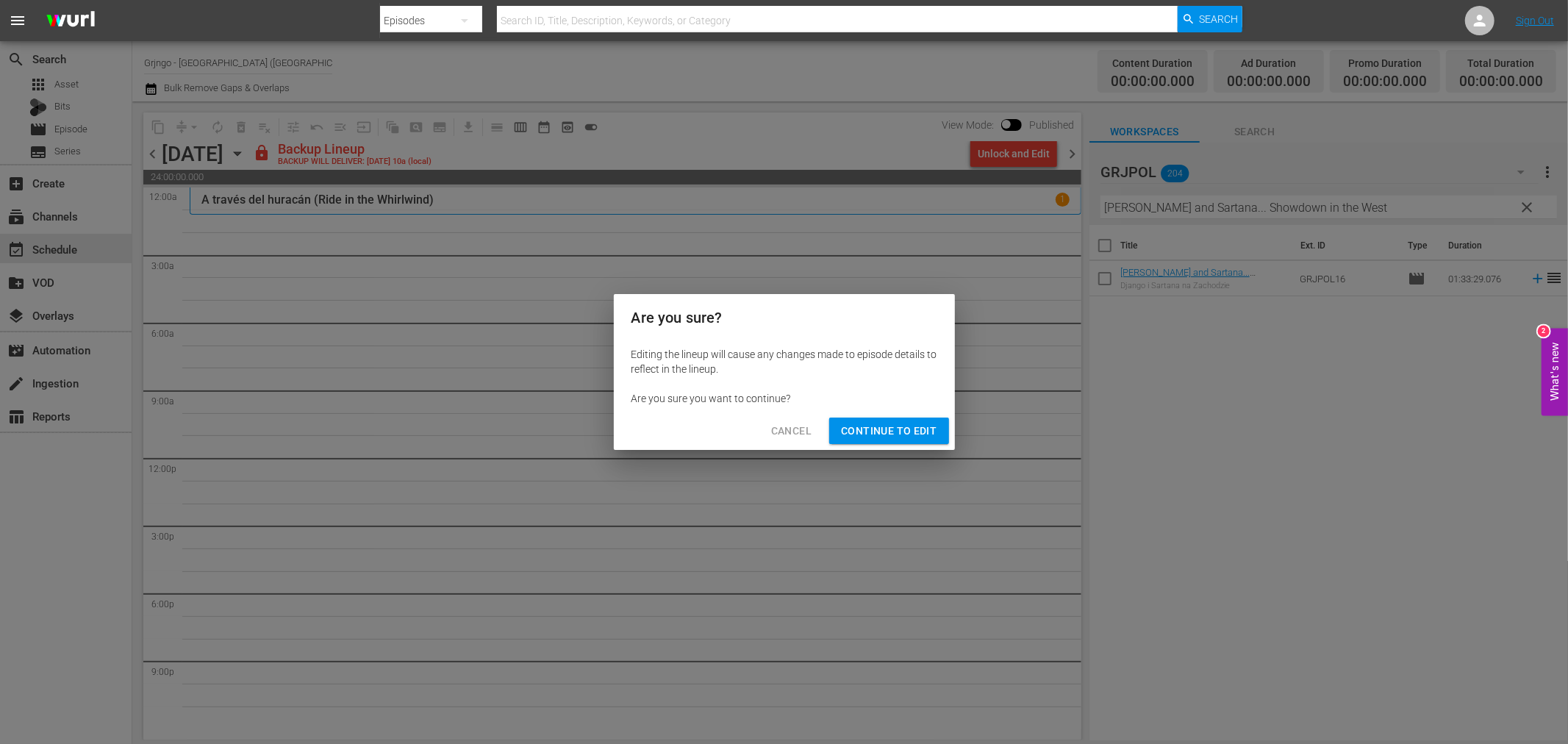
click at [900, 427] on span "Continue to Edit" at bounding box center [888, 431] width 95 height 19
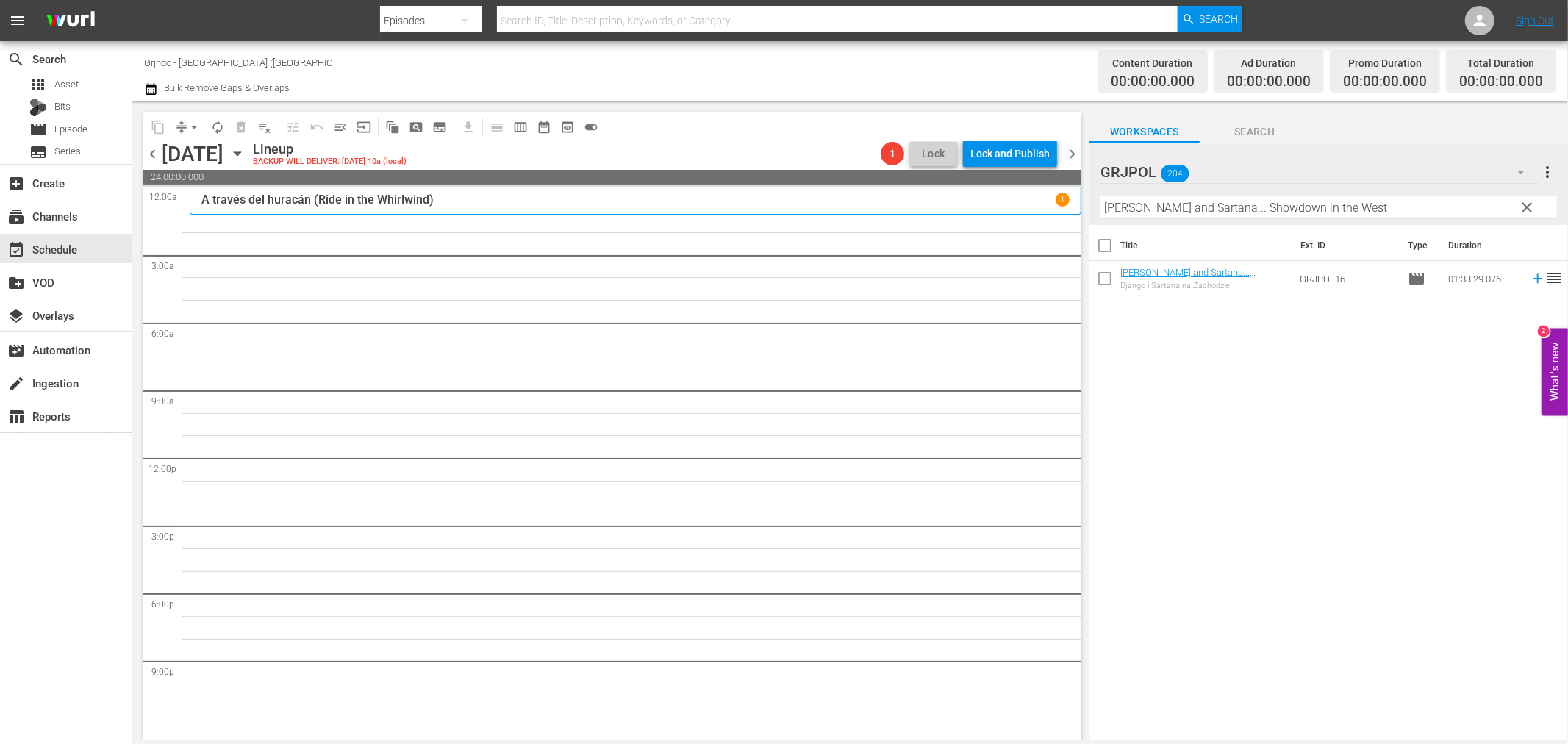
click at [1063, 156] on span "chevron_right" at bounding box center [1071, 154] width 19 height 19
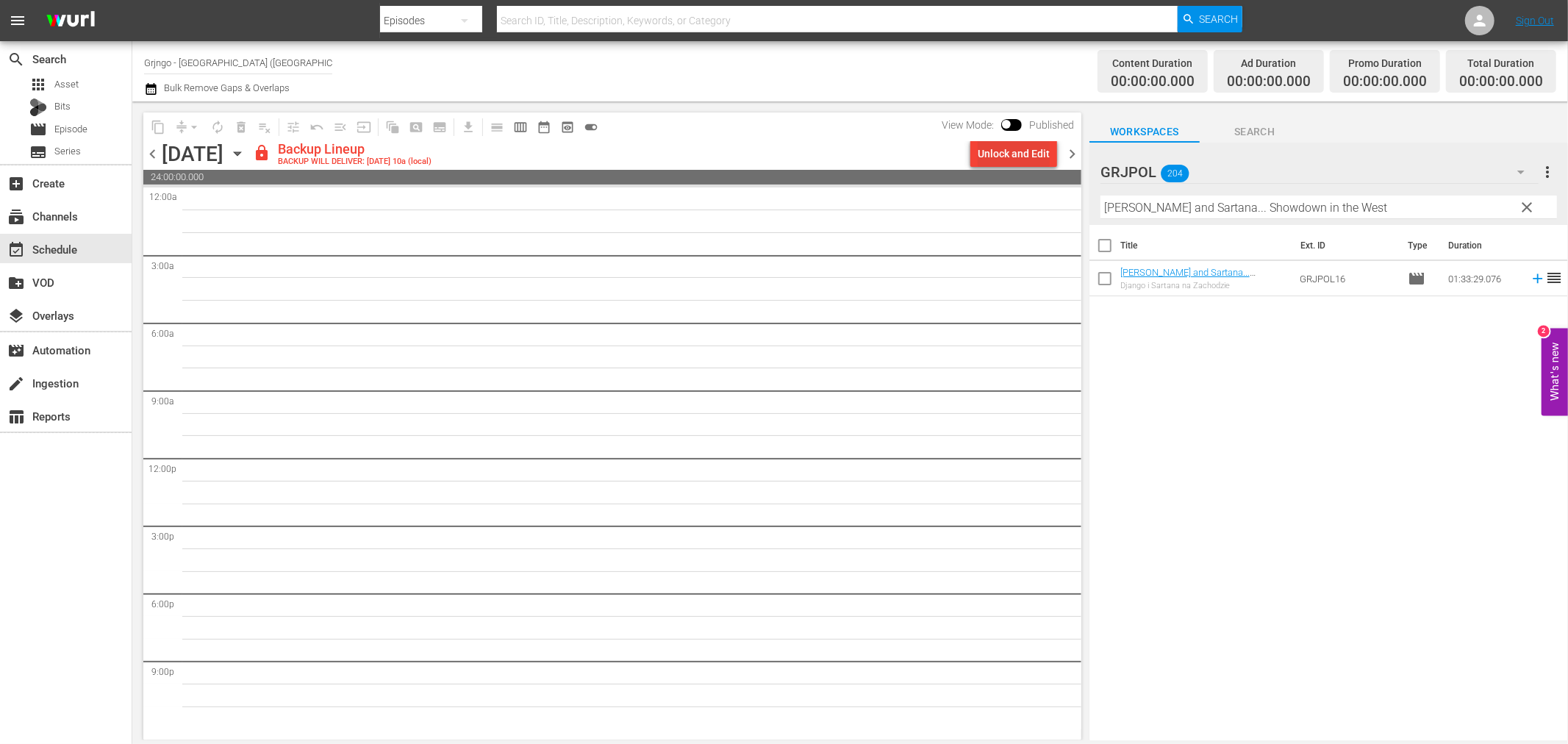
click at [1014, 151] on div "Unlock and Edit" at bounding box center [1014, 153] width 72 height 27
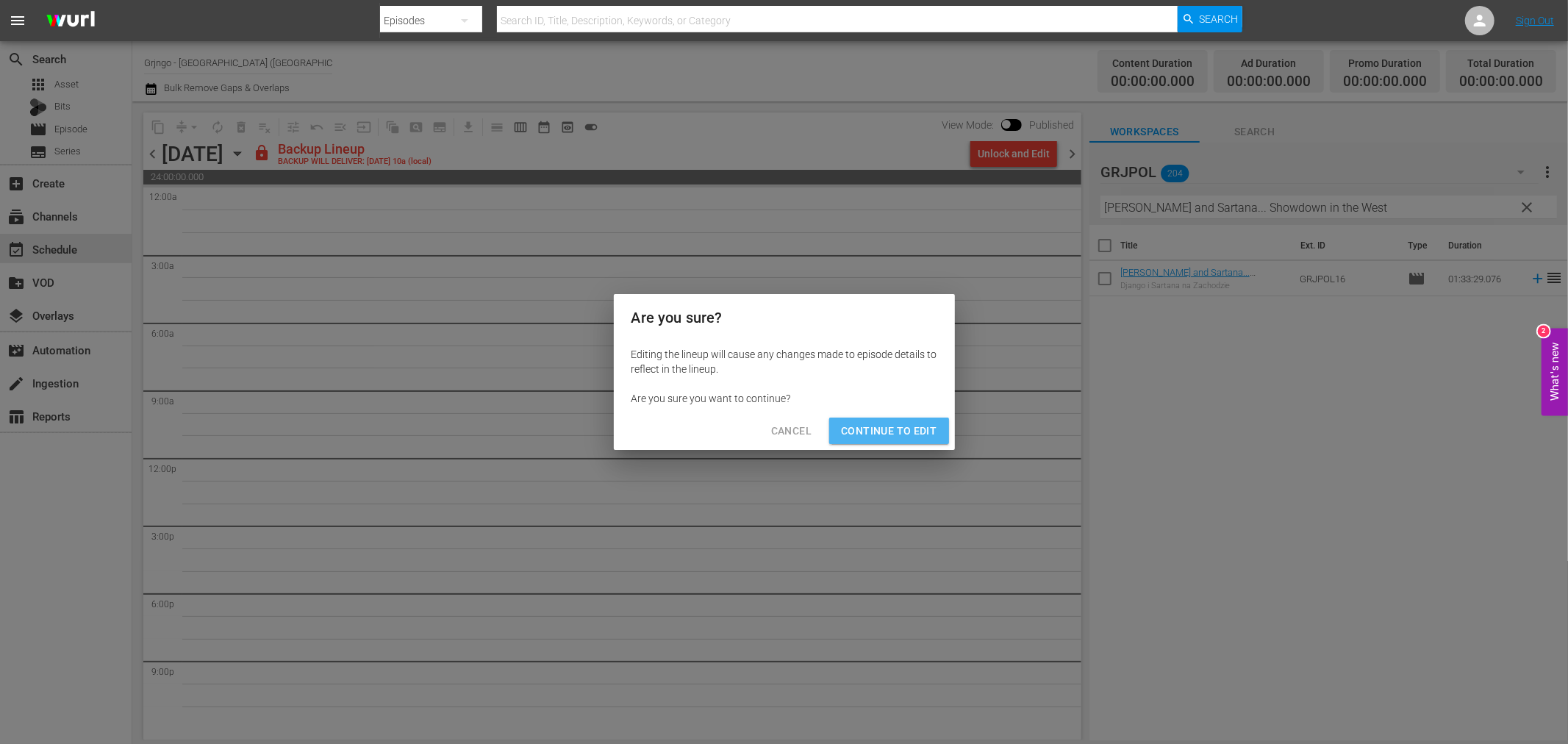
click at [917, 429] on span "Continue to Edit" at bounding box center [888, 431] width 95 height 19
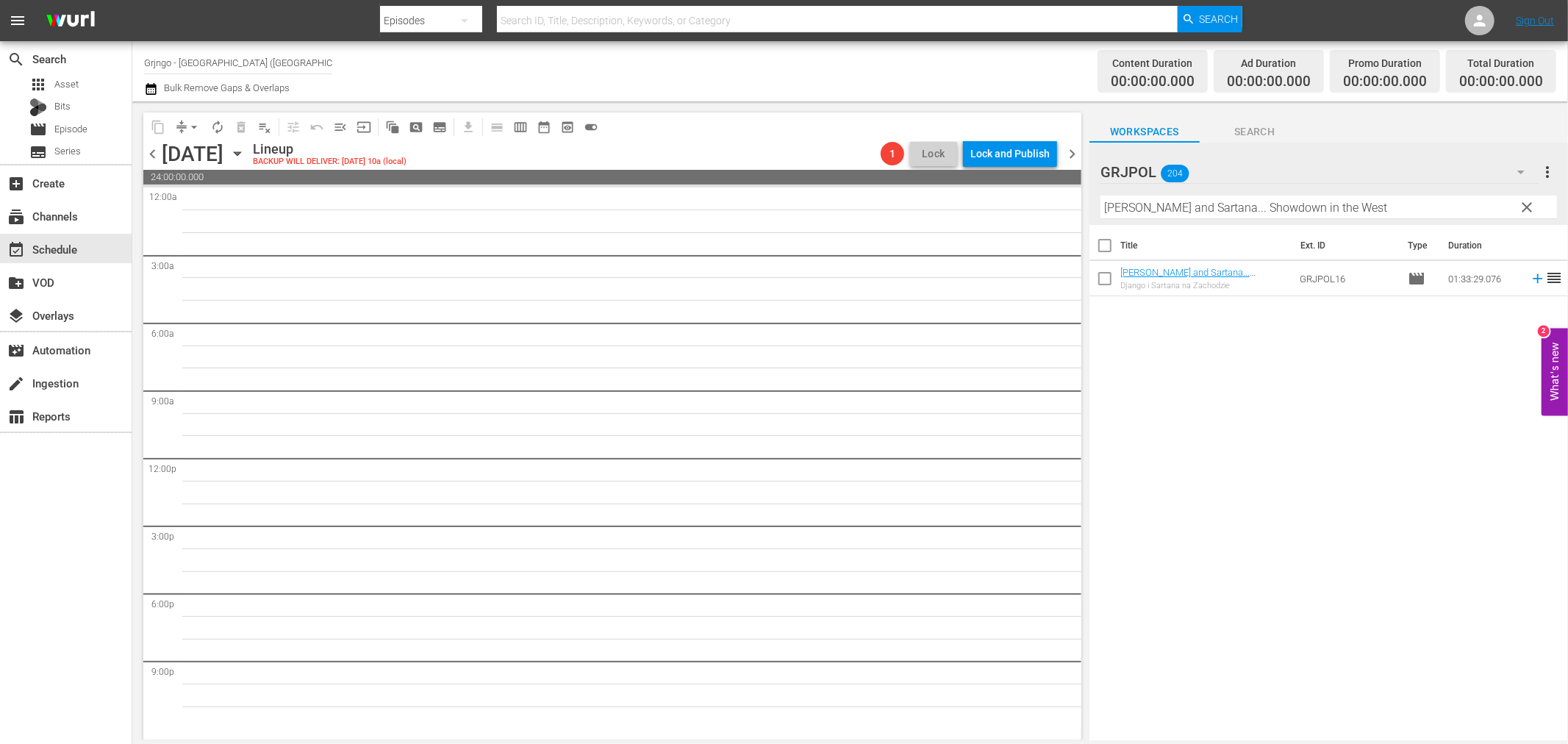
click at [1075, 151] on span "chevron_right" at bounding box center [1071, 154] width 19 height 19
click at [1033, 158] on div "Unlock and Edit" at bounding box center [1014, 153] width 72 height 27
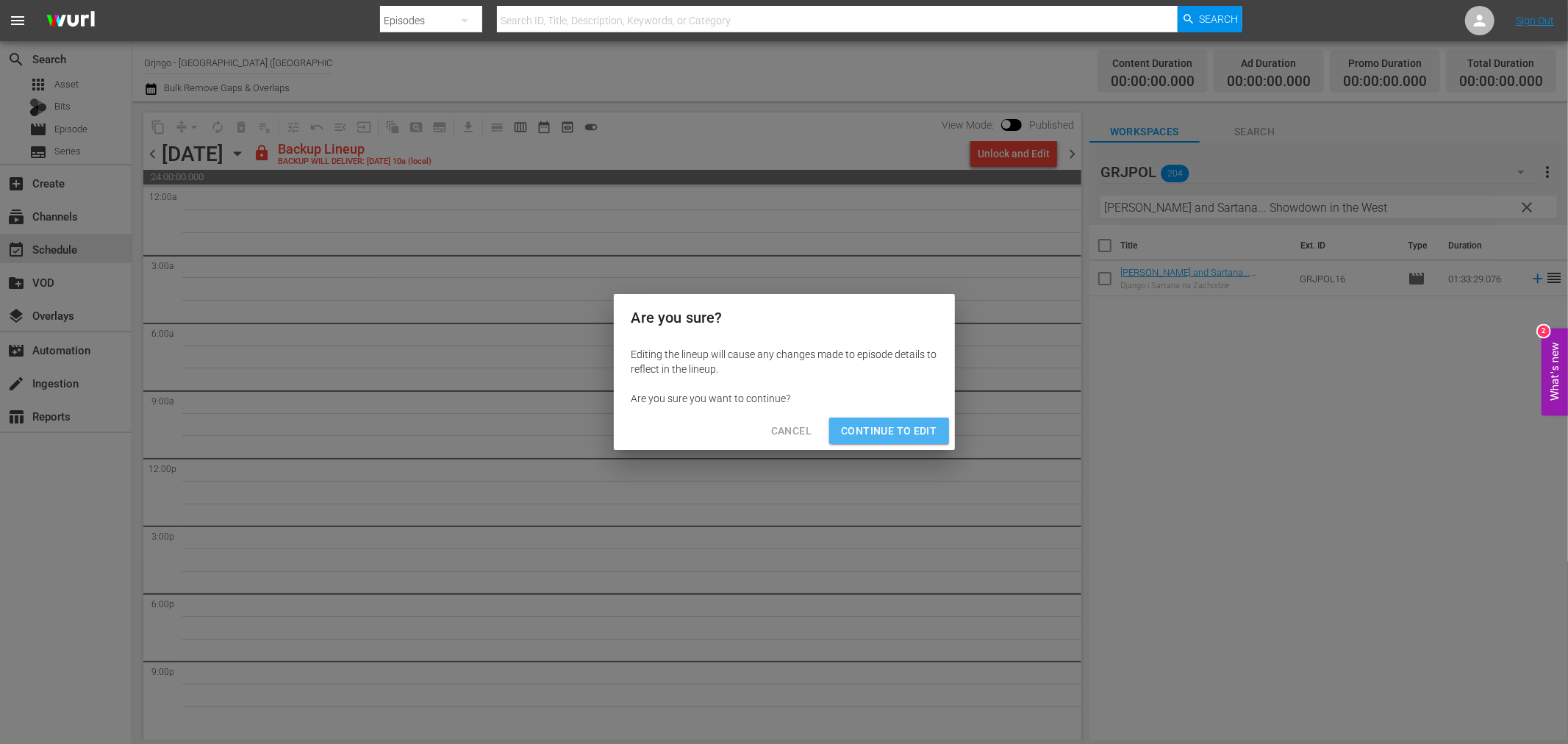
drag, startPoint x: 922, startPoint y: 421, endPoint x: 1068, endPoint y: 231, distance: 239.6
click at [928, 406] on div "Are you sure? Editing the lineup will cause any changes made to episode details…" at bounding box center [785, 373] width 341 height 157
click at [887, 422] on span "Continue to Edit" at bounding box center [888, 431] width 95 height 19
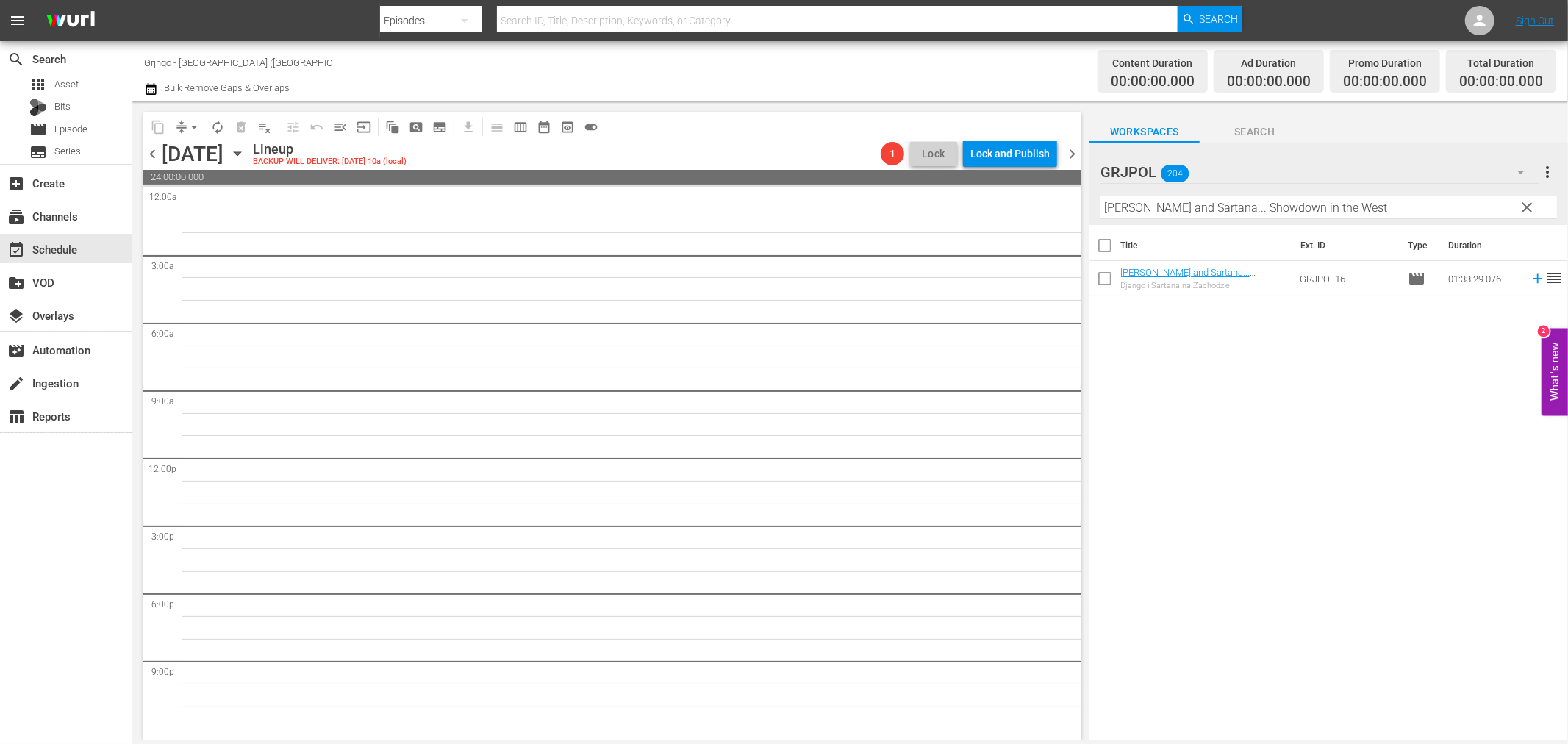
click at [148, 148] on span "chevron_left" at bounding box center [152, 154] width 19 height 19
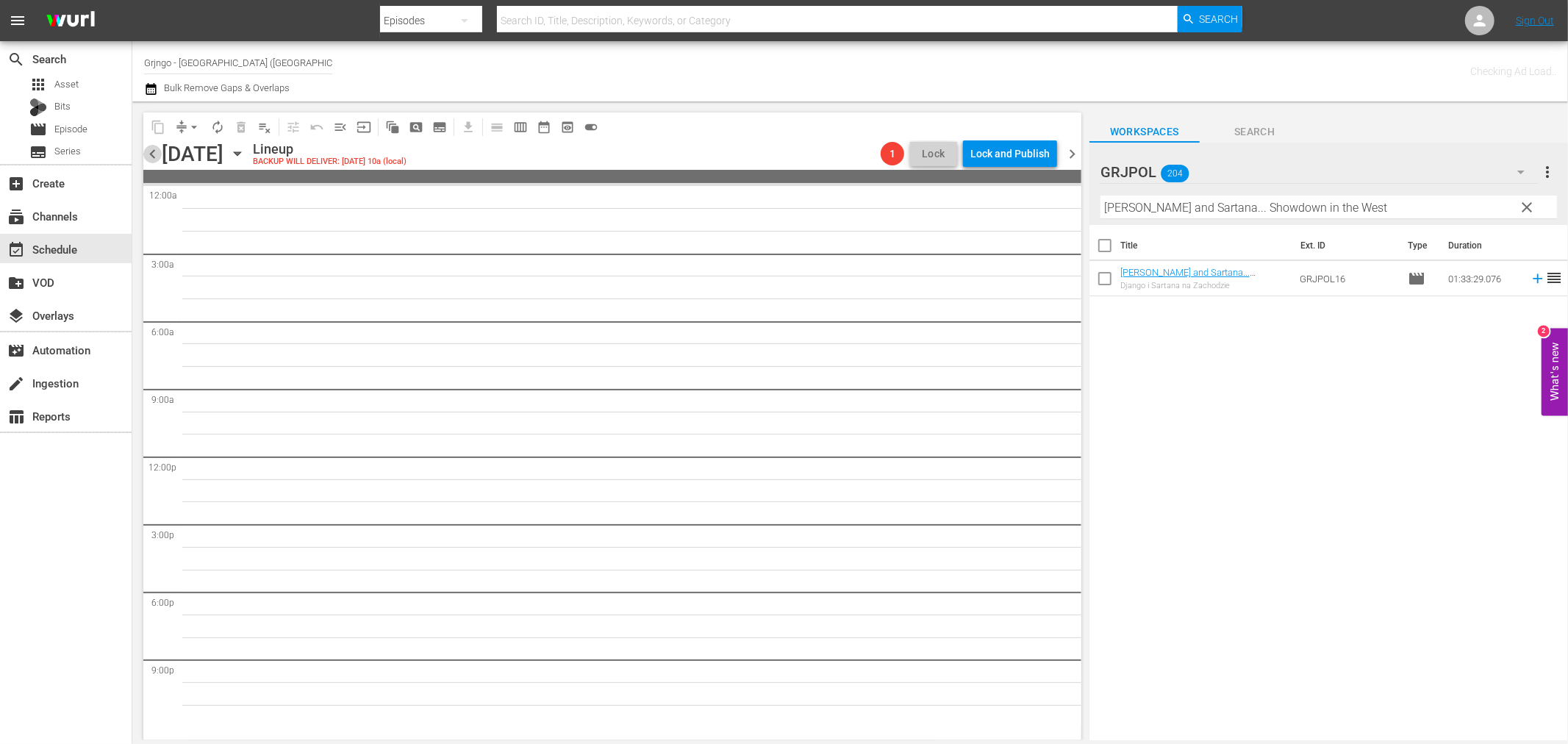
click at [148, 148] on span "chevron_left" at bounding box center [152, 154] width 19 height 19
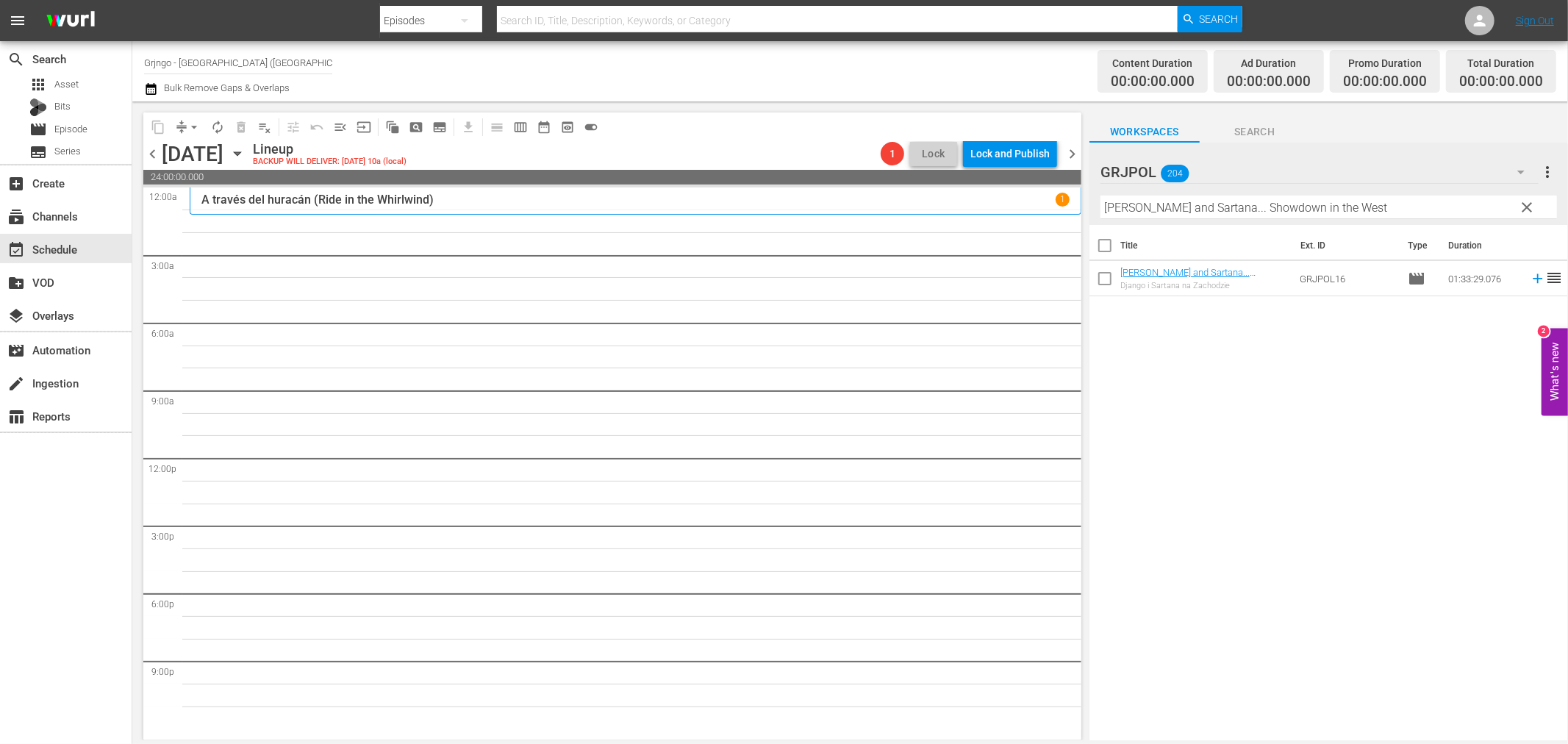
click at [1074, 147] on span "chevron_right" at bounding box center [1071, 154] width 19 height 19
click at [1071, 149] on span "chevron_right" at bounding box center [1071, 154] width 19 height 19
click at [245, 149] on icon "button" at bounding box center [237, 153] width 16 height 16
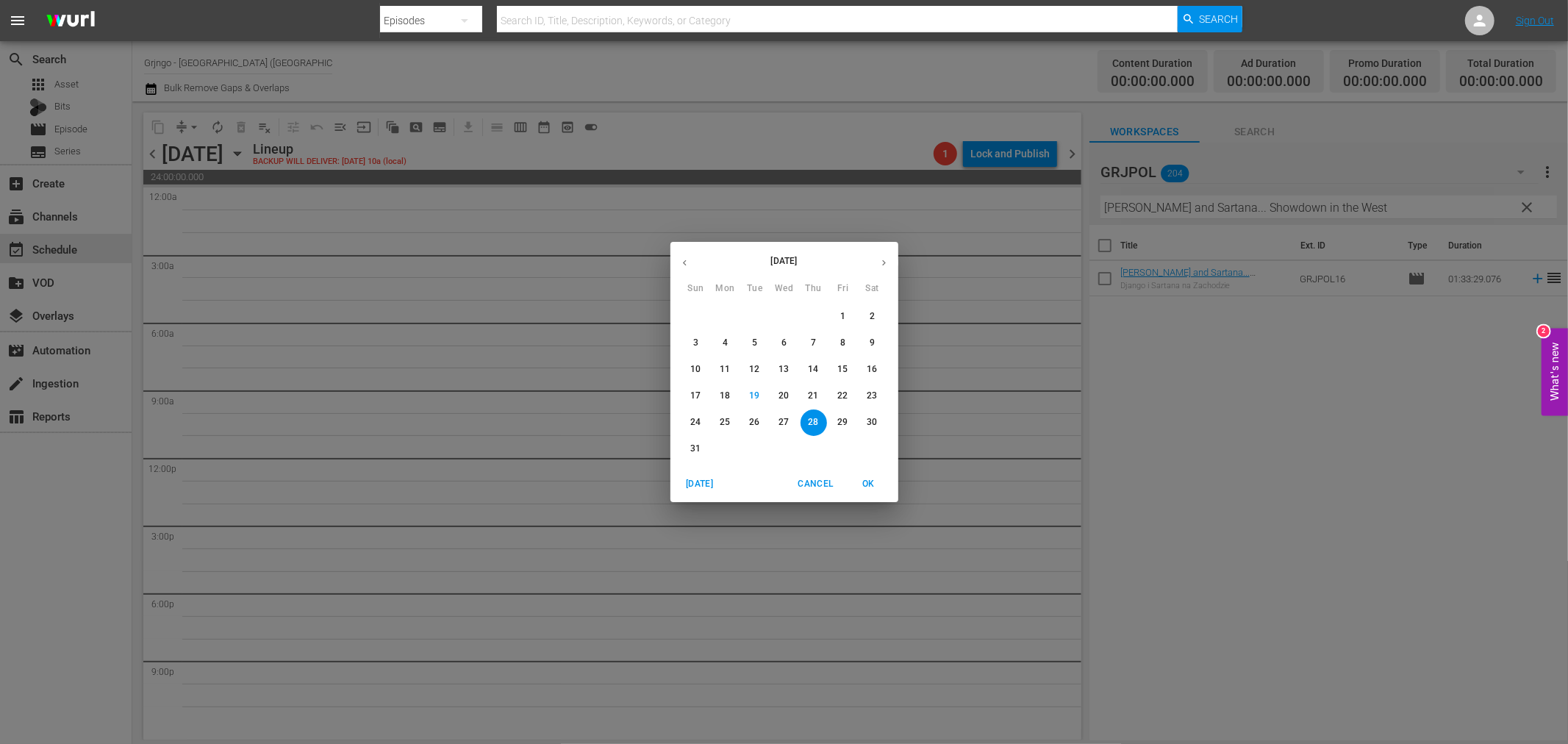
click at [696, 422] on p "24" at bounding box center [696, 422] width 10 height 13
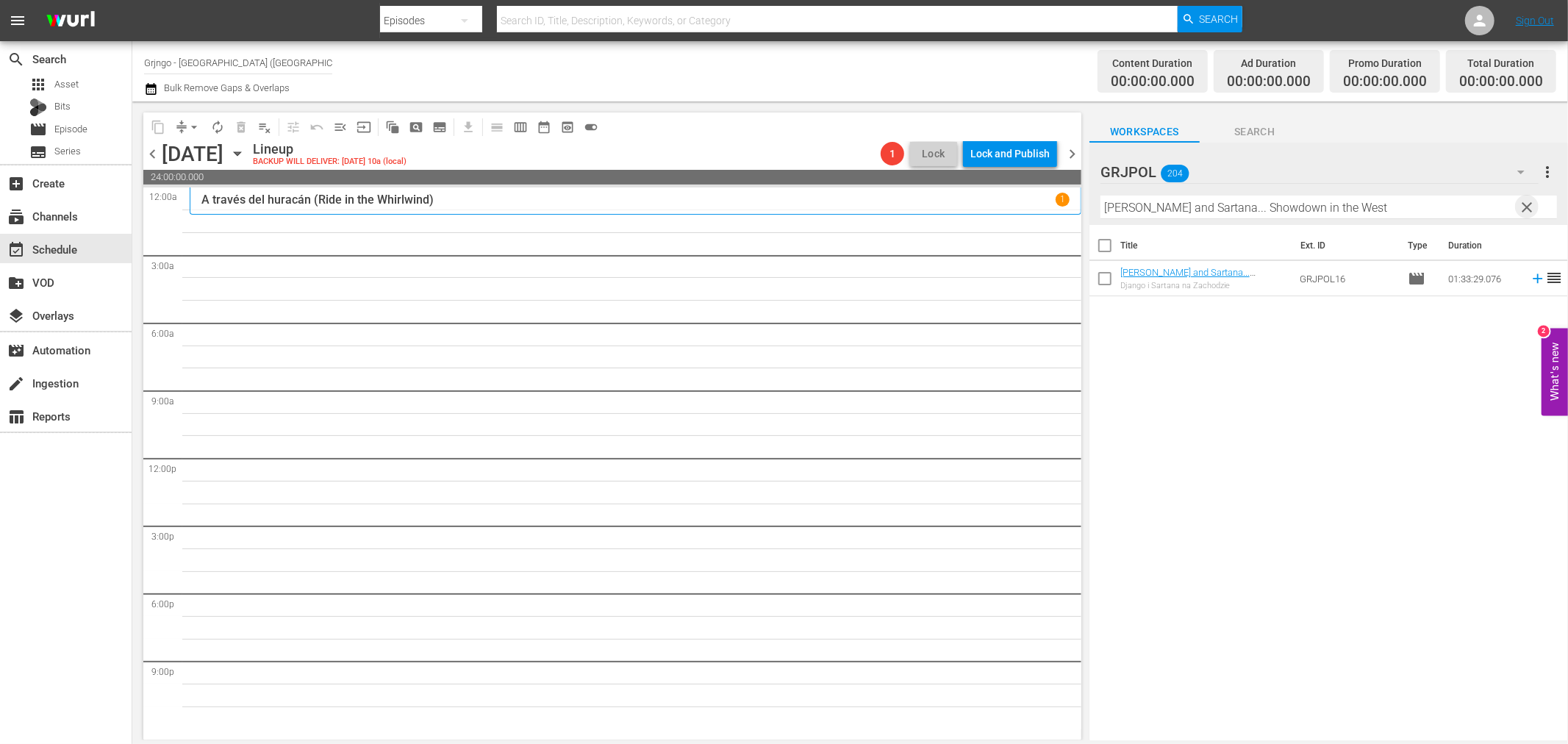
click at [1525, 206] on span "clear" at bounding box center [1528, 207] width 18 height 18
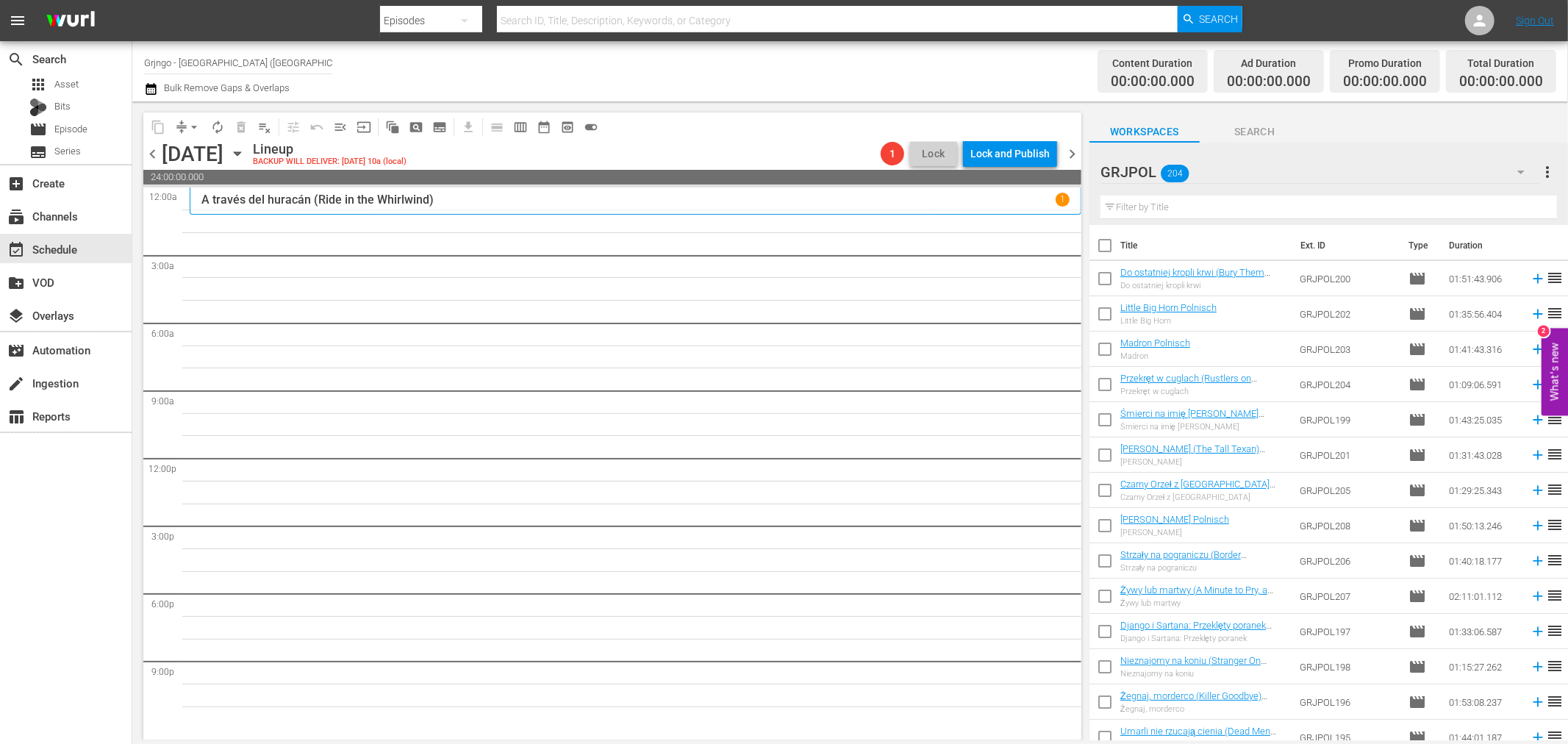
click at [1521, 168] on icon "button" at bounding box center [1521, 172] width 18 height 18
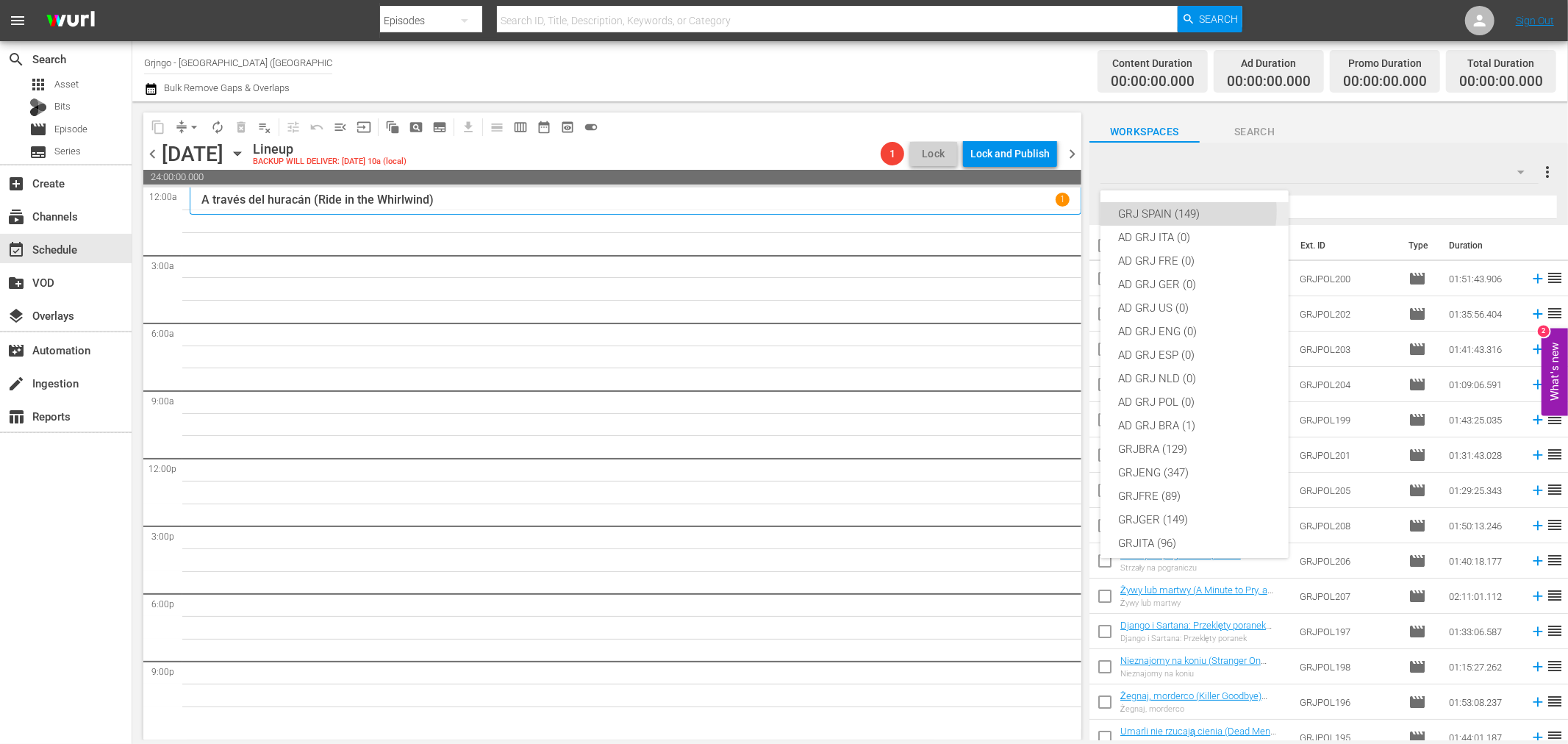
click at [1175, 211] on div "GRJ SPAIN (149)" at bounding box center [1195, 214] width 153 height 24
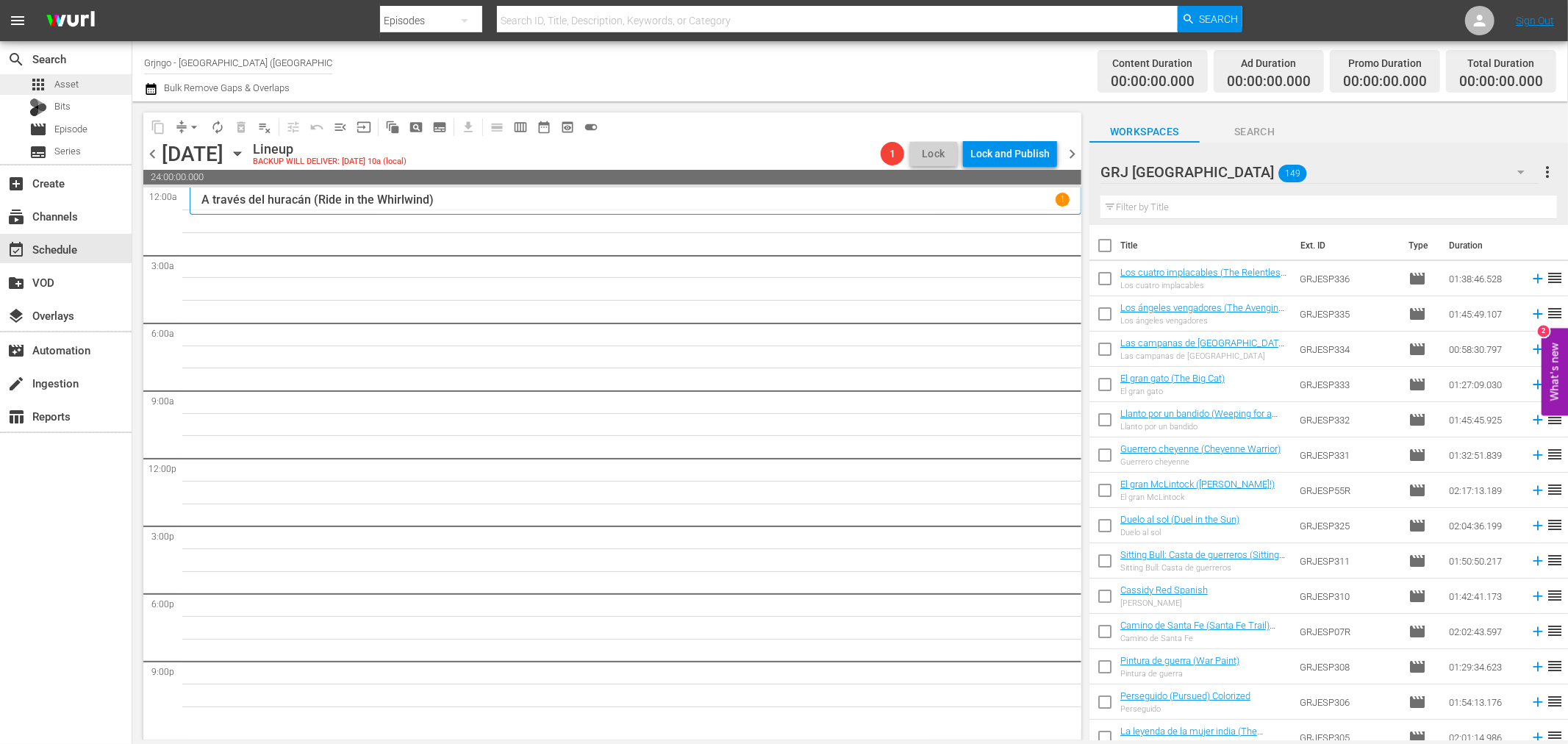
click at [95, 86] on div "apps Asset" at bounding box center [66, 84] width 131 height 21
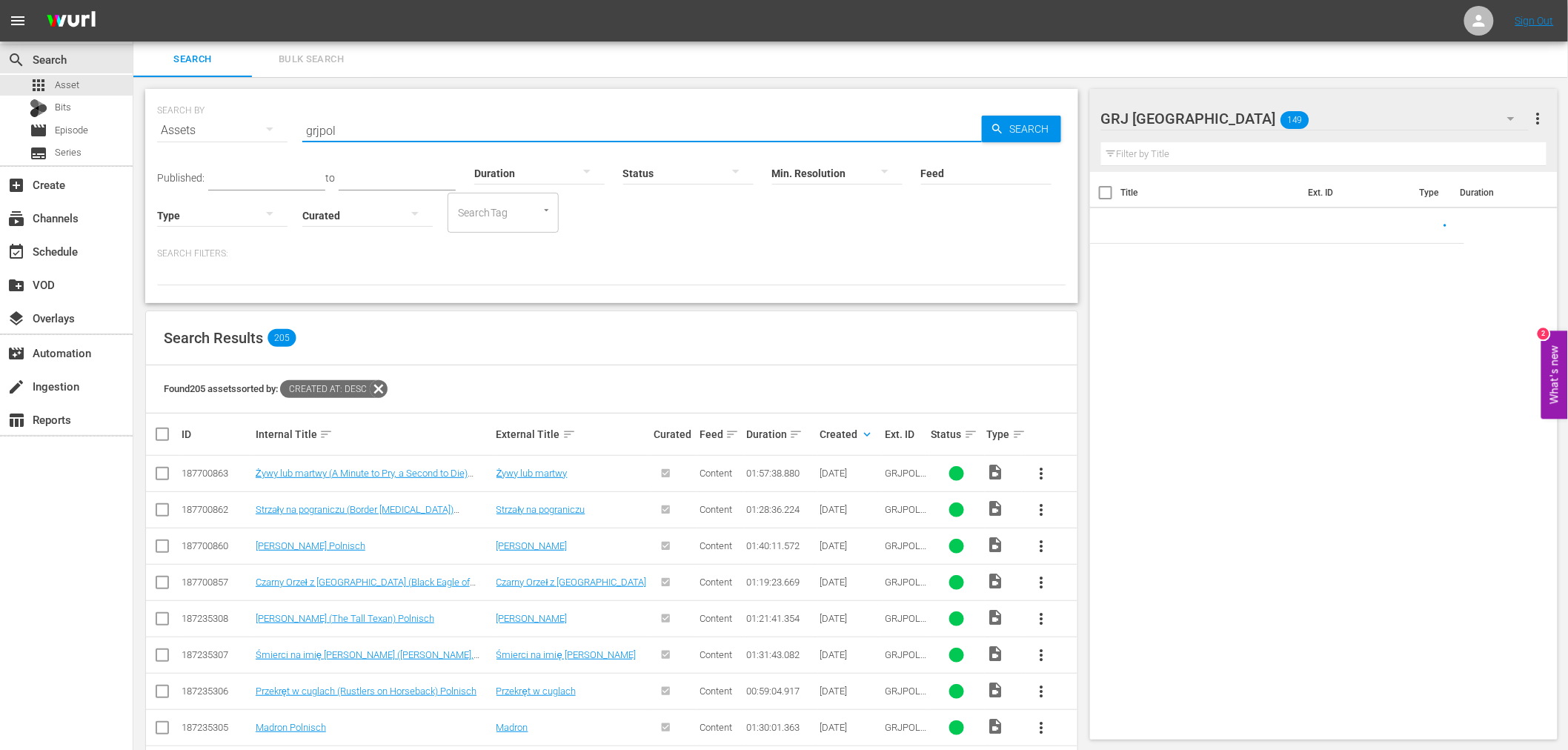
click at [401, 123] on input "grjpol" at bounding box center [642, 131] width 680 height 36
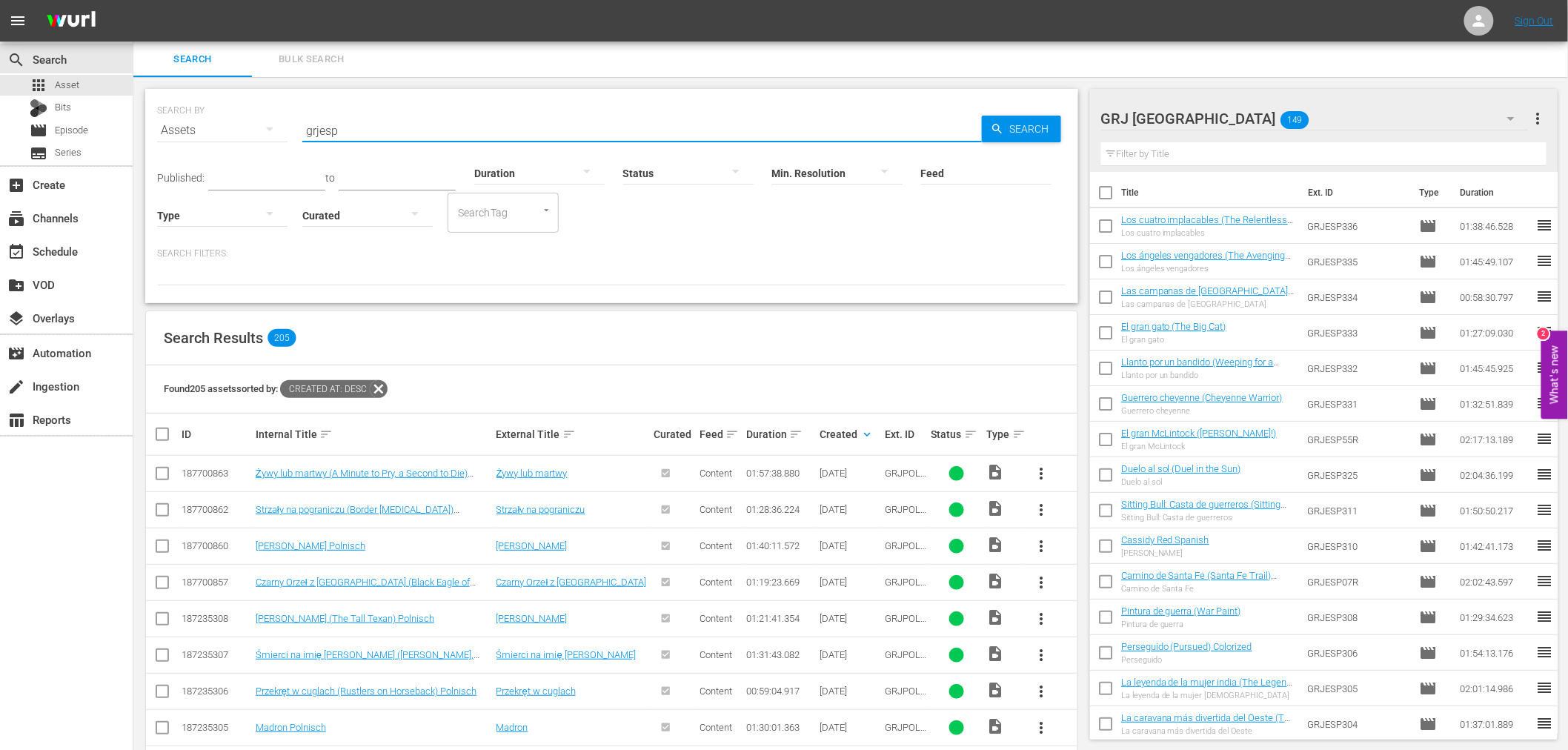
type input "grjesp"
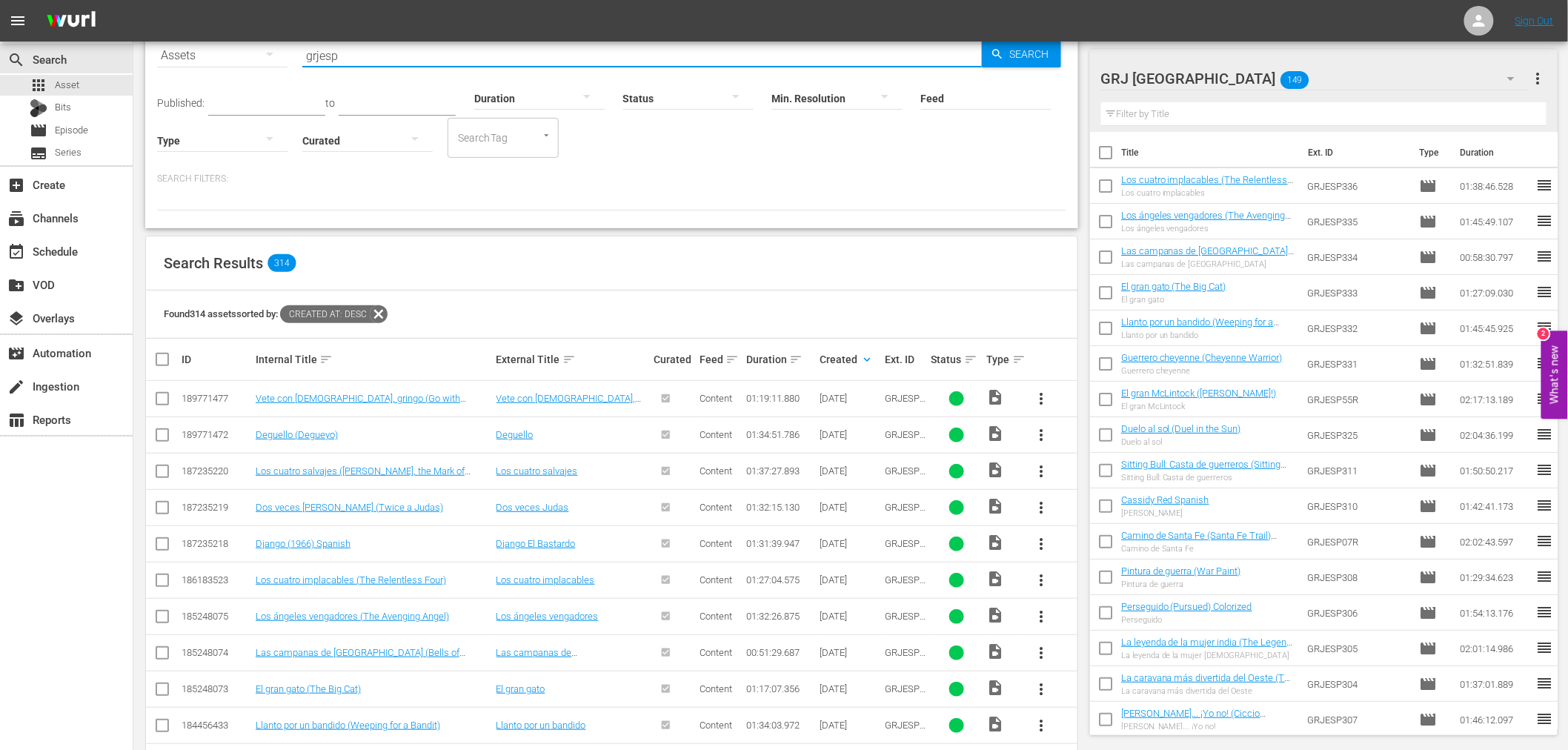
scroll to position [82, 0]
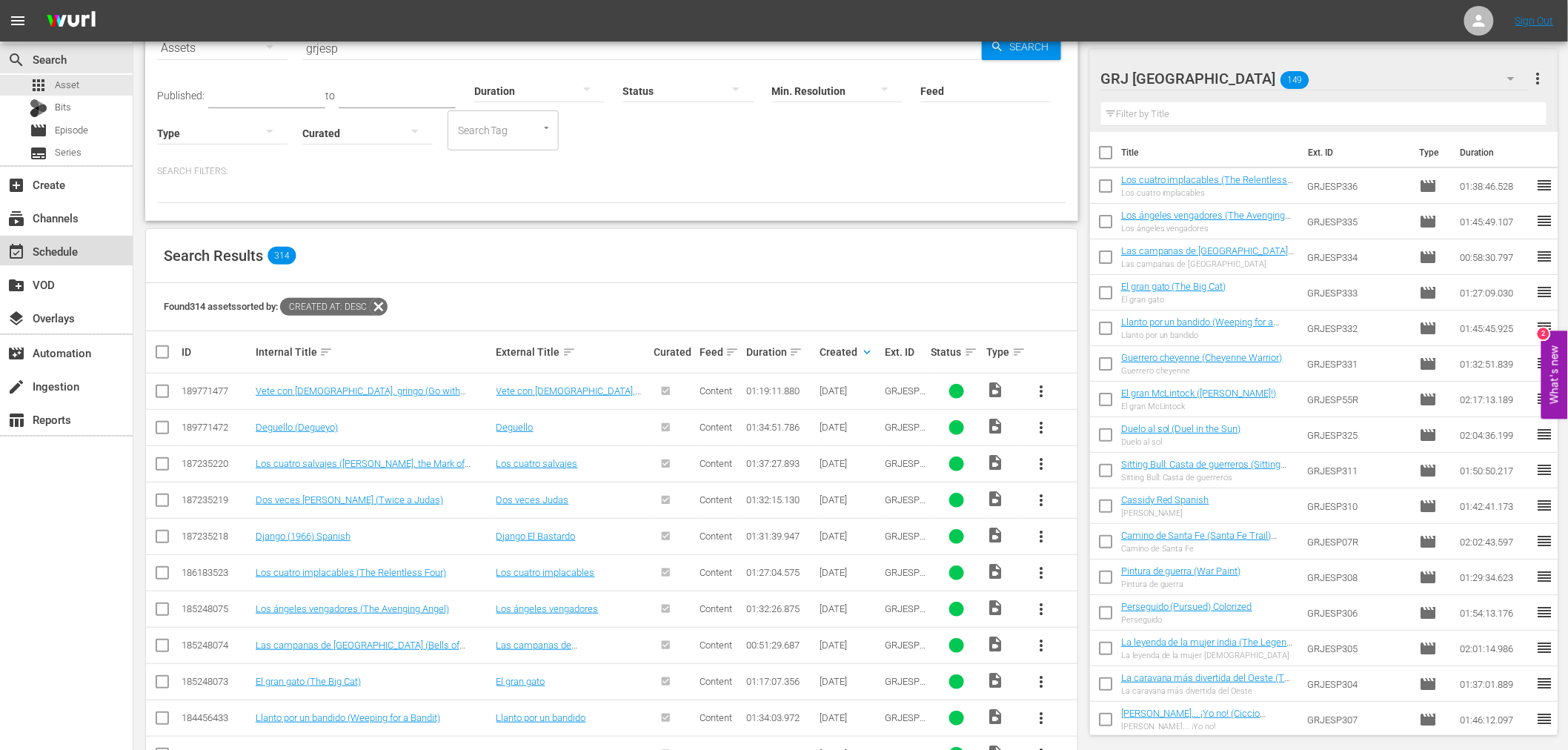
click at [80, 253] on div "event_available Schedule" at bounding box center [42, 248] width 83 height 13
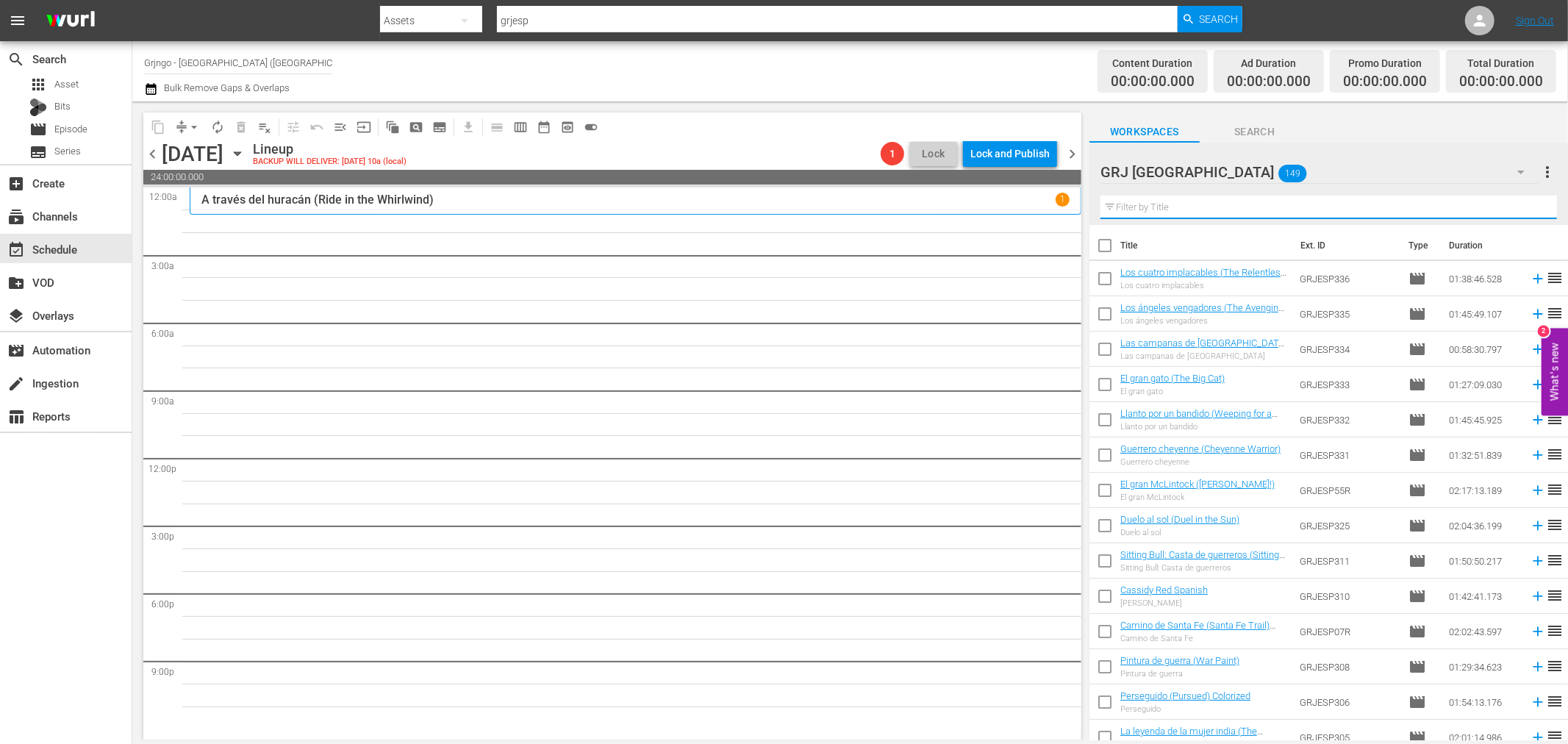
click at [1224, 208] on input "text" at bounding box center [1329, 207] width 456 height 24
paste input "Las campanas de [GEOGRAPHIC_DATA][PERSON_NAME]"
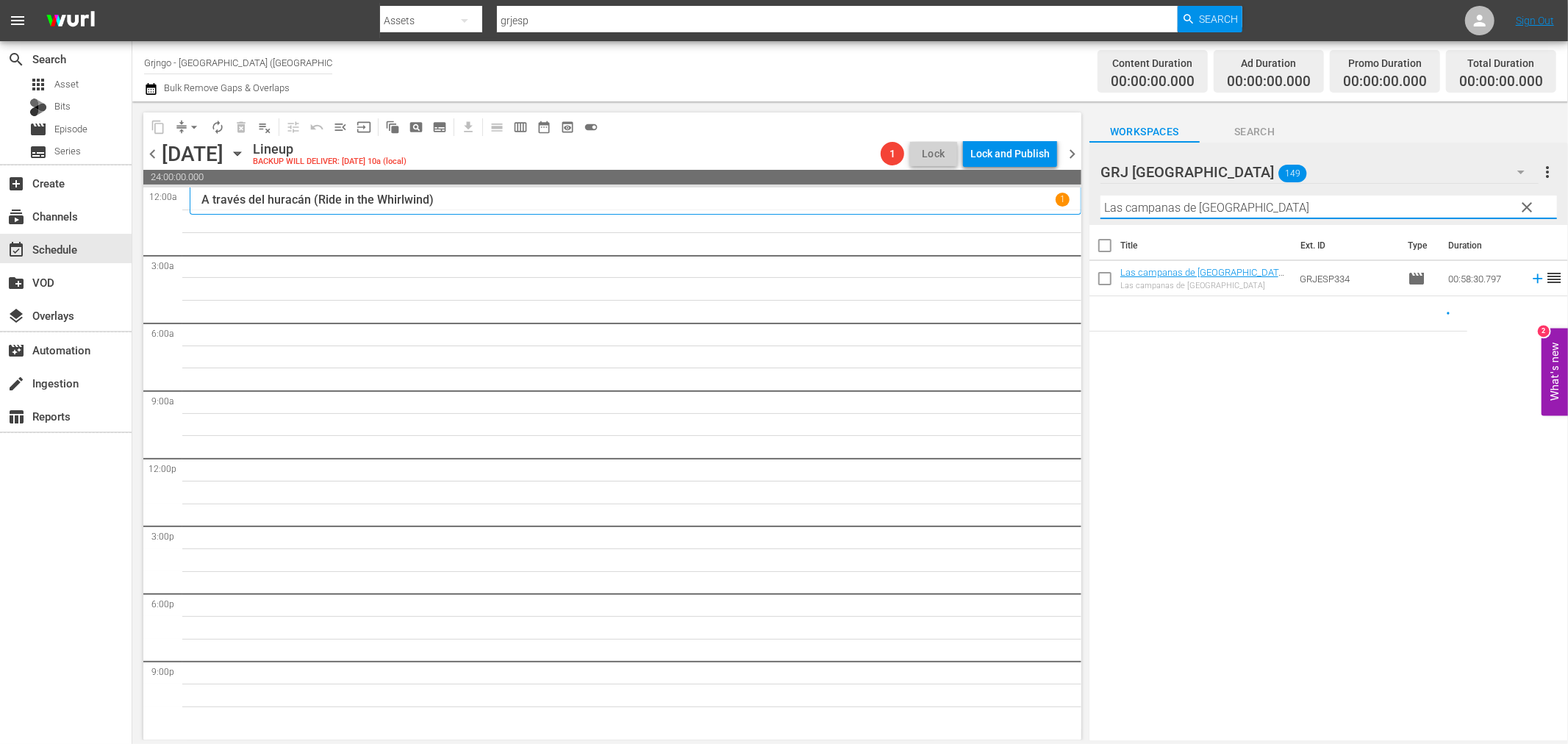
type input "Las campanas de [GEOGRAPHIC_DATA][PERSON_NAME]"
click at [1527, 201] on span "clear" at bounding box center [1528, 207] width 18 height 18
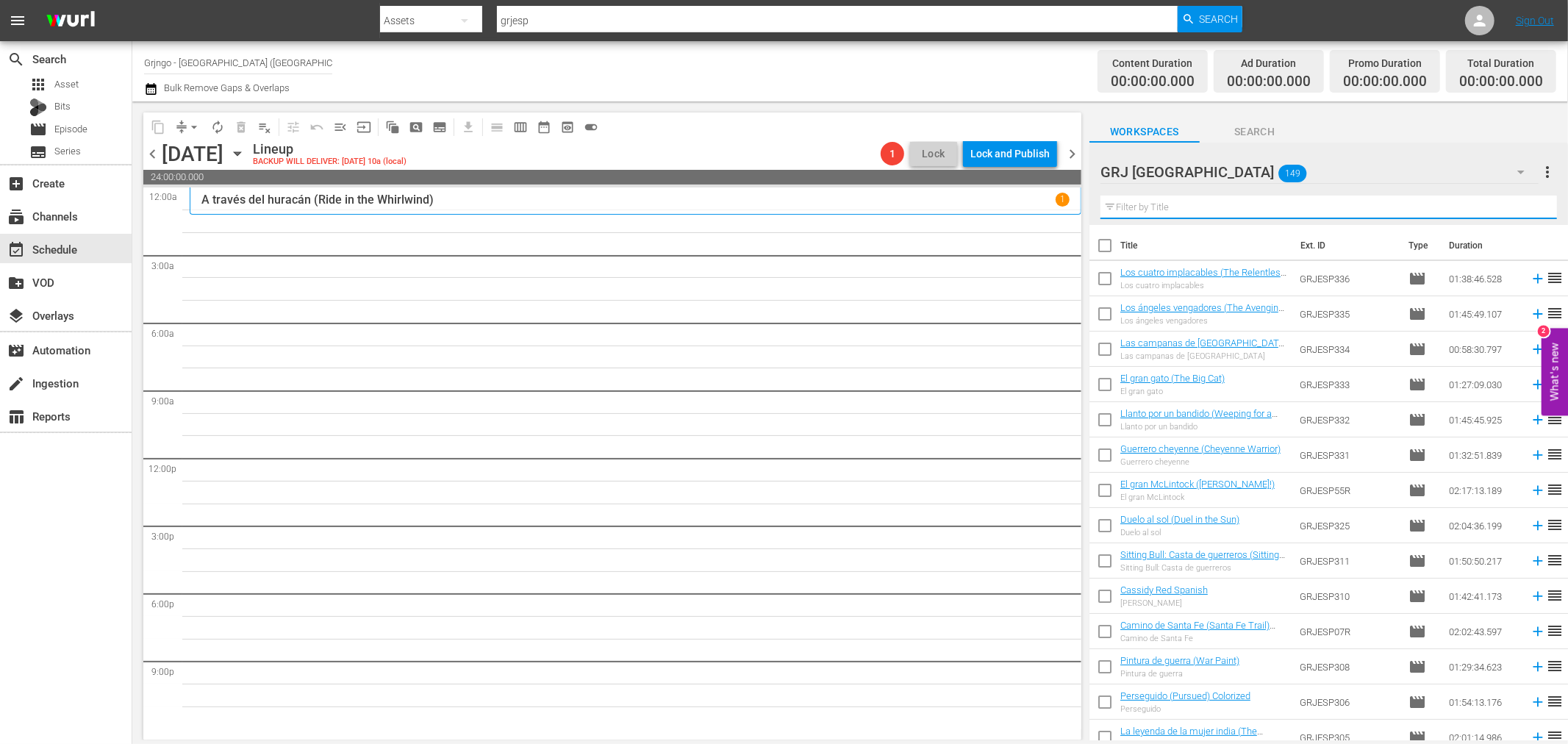
paste input "El gran gato (The Big Cat)"
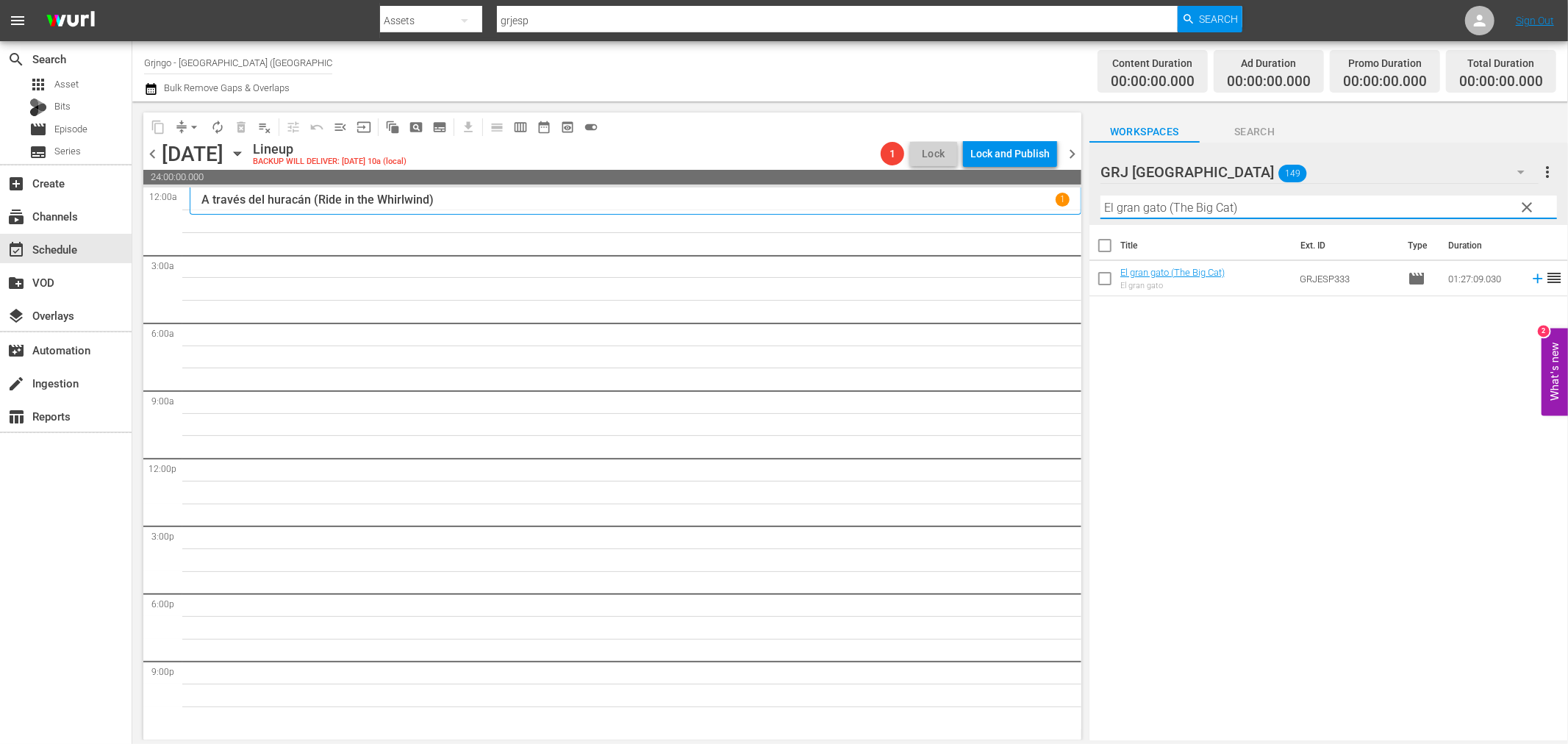
type input "El gran gato (The Big Cat)"
click at [1524, 207] on span "clear" at bounding box center [1528, 207] width 18 height 18
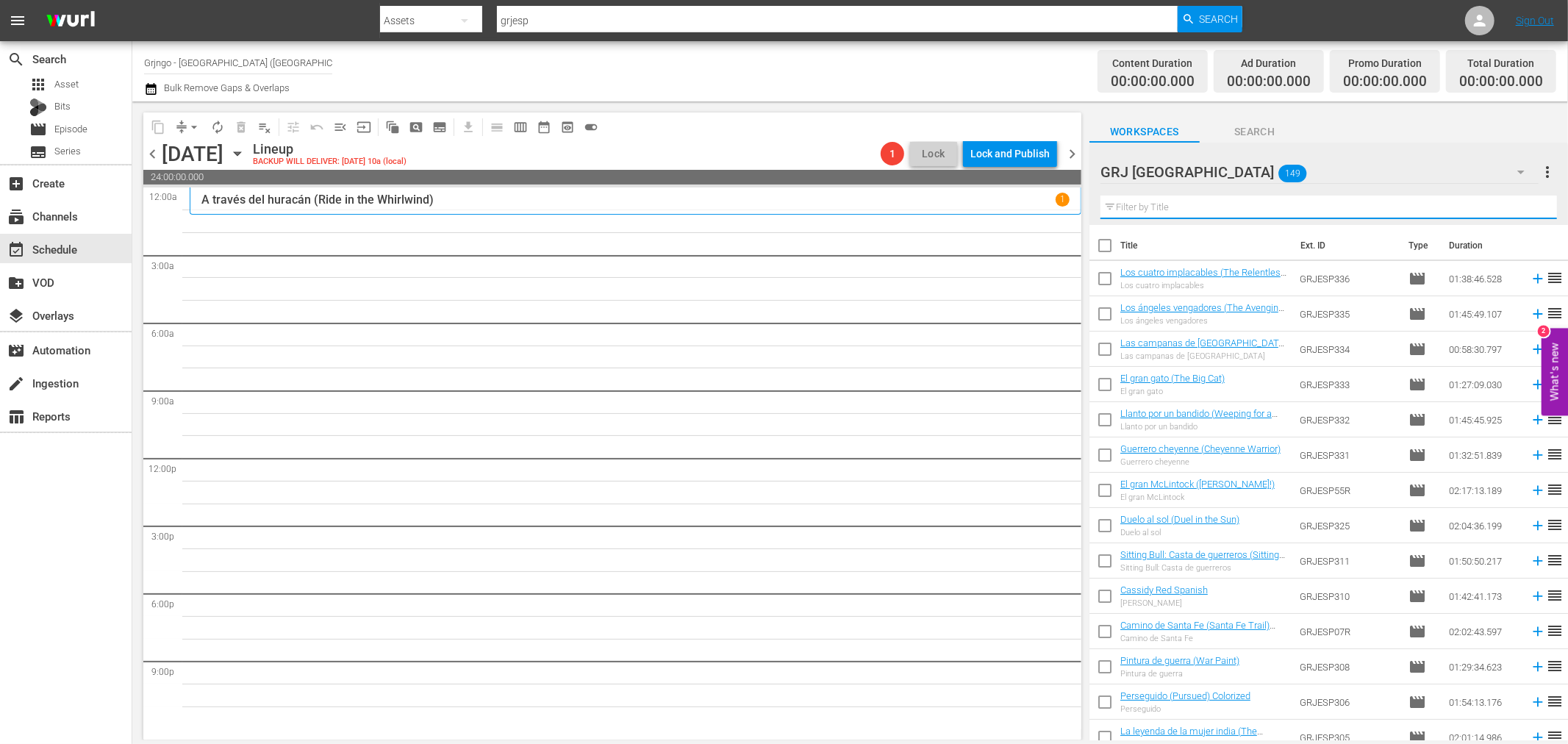
click at [1259, 208] on input "text" at bounding box center [1329, 207] width 456 height 24
paste input "El Ahorcado"
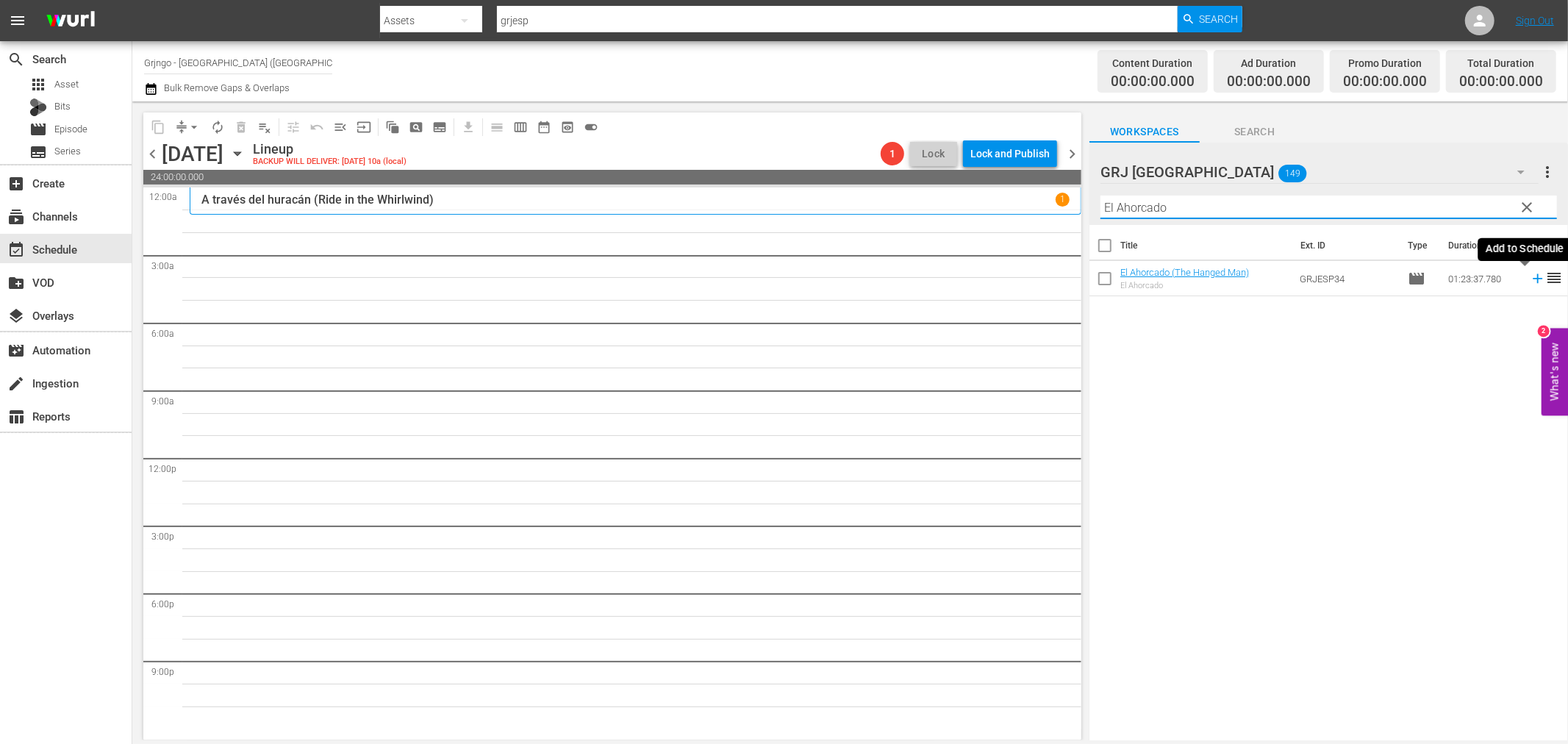
type input "El Ahorcado"
click at [1530, 283] on icon at bounding box center [1538, 279] width 16 height 16
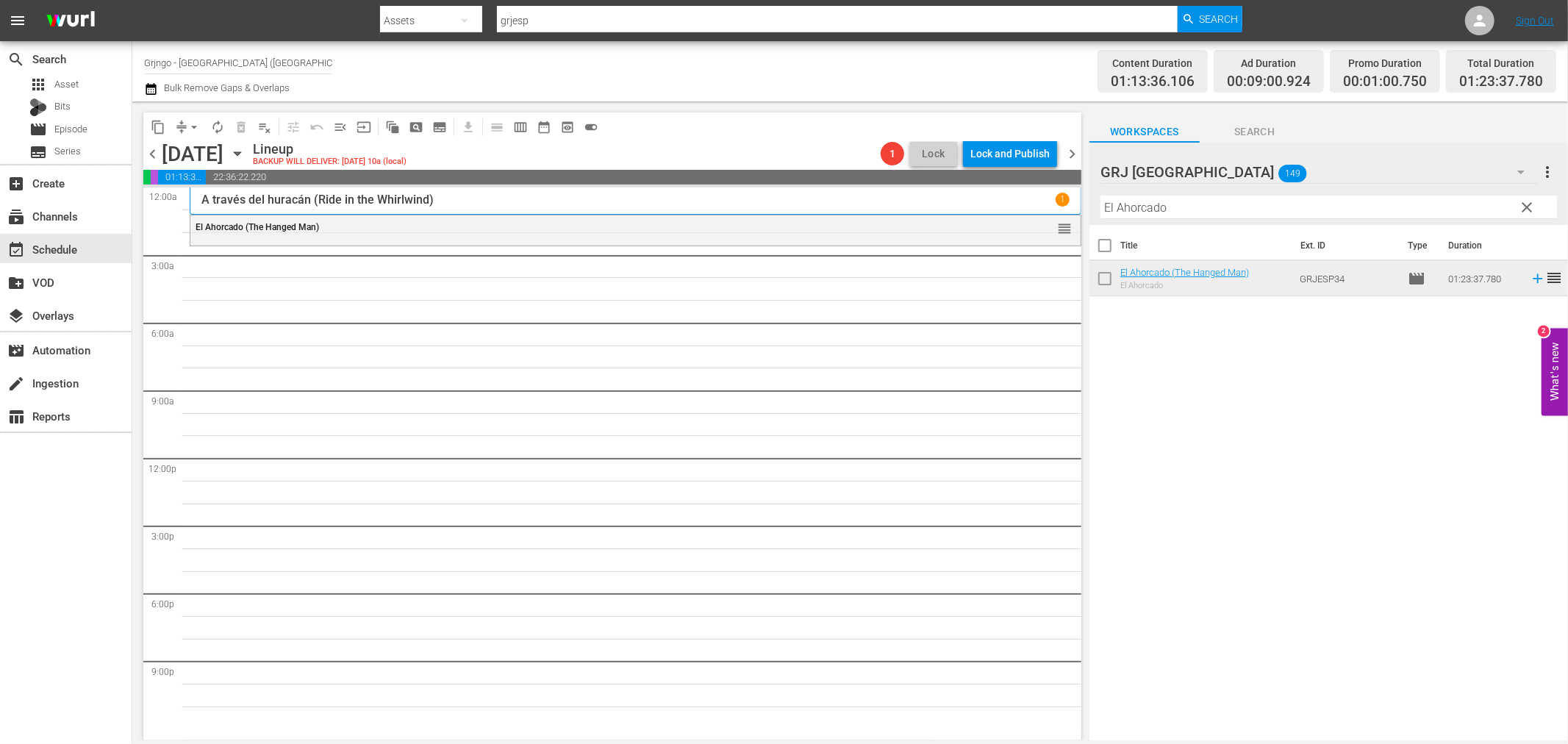
drag, startPoint x: 1527, startPoint y: 204, endPoint x: 1173, endPoint y: 195, distance: 354.1
click at [1527, 204] on span "clear" at bounding box center [1528, 207] width 18 height 18
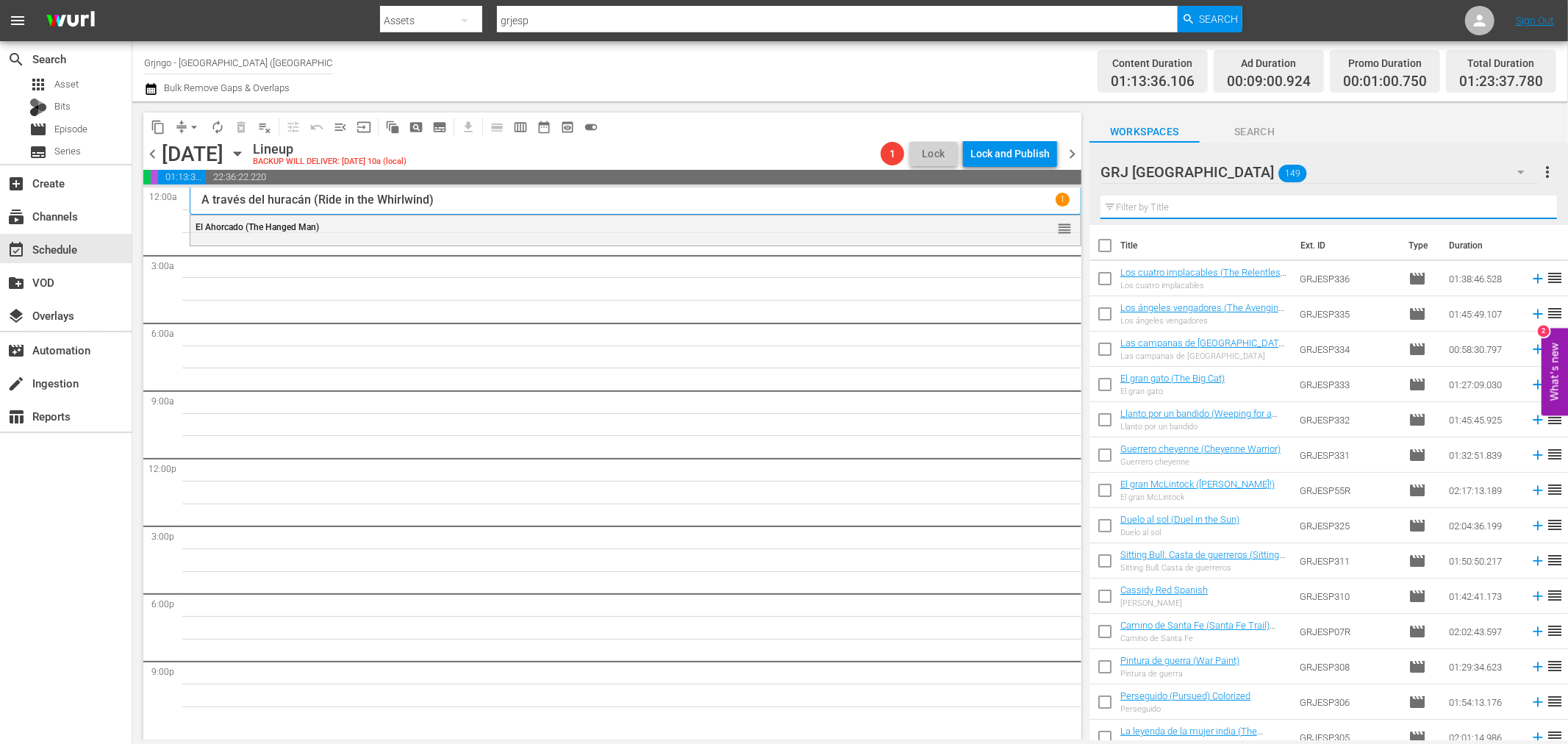
paste input "Bonanza Compilation Episodes 28, 29, 30"
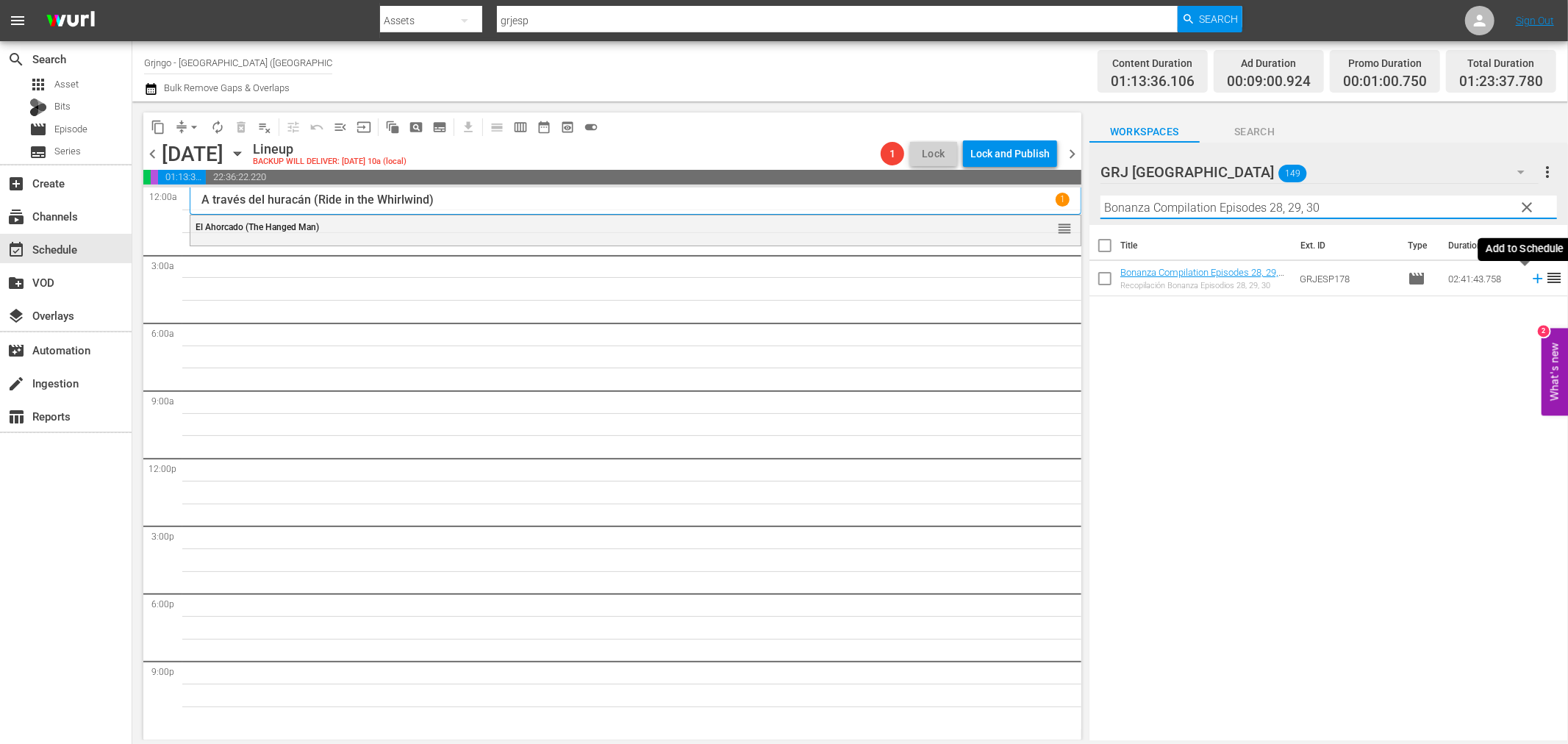
type input "Bonanza Compilation Episodes 28, 29, 30"
click at [1530, 277] on icon at bounding box center [1538, 279] width 16 height 16
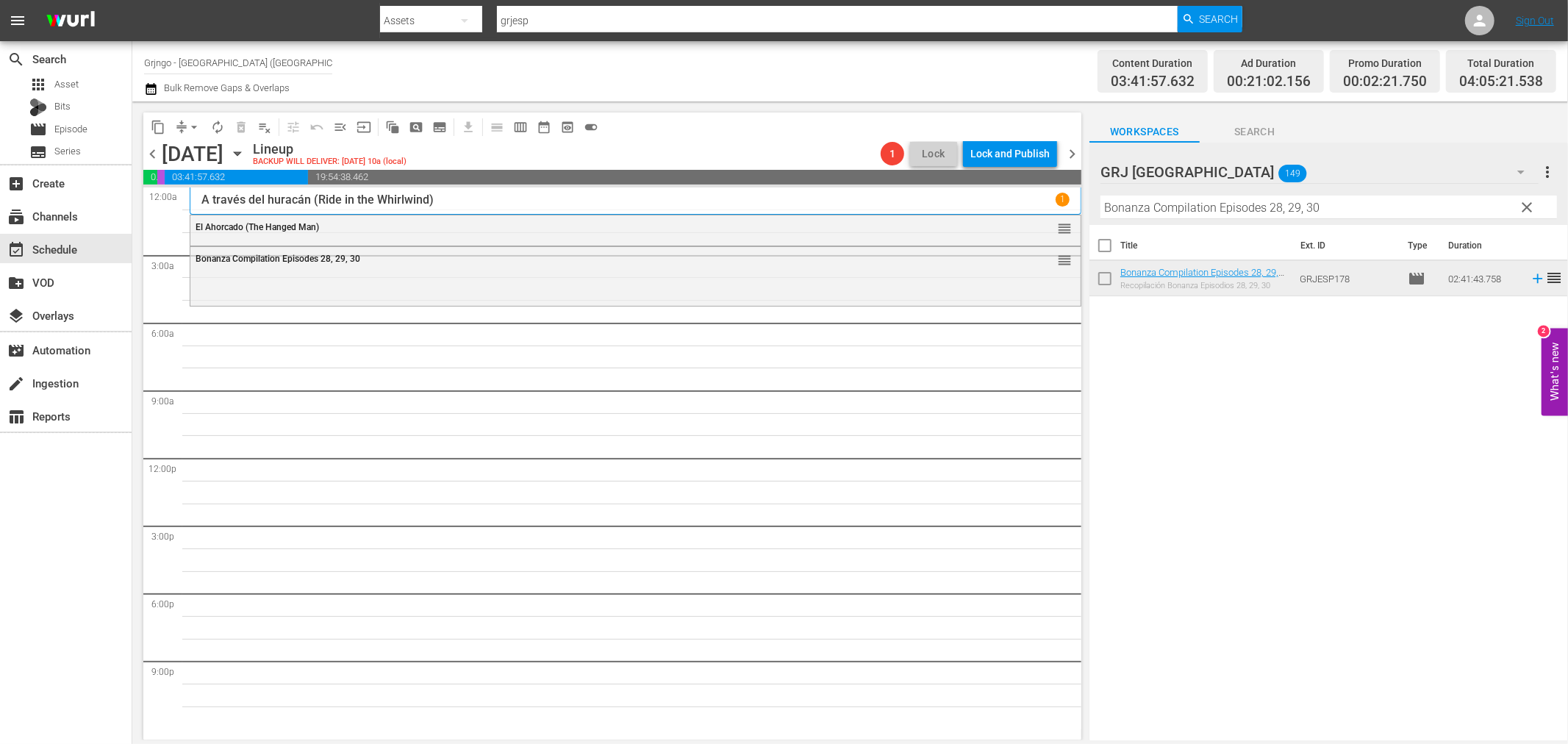
drag, startPoint x: 1526, startPoint y: 200, endPoint x: 1236, endPoint y: 208, distance: 290.1
click at [1526, 200] on span "clear" at bounding box center [1528, 207] width 18 height 18
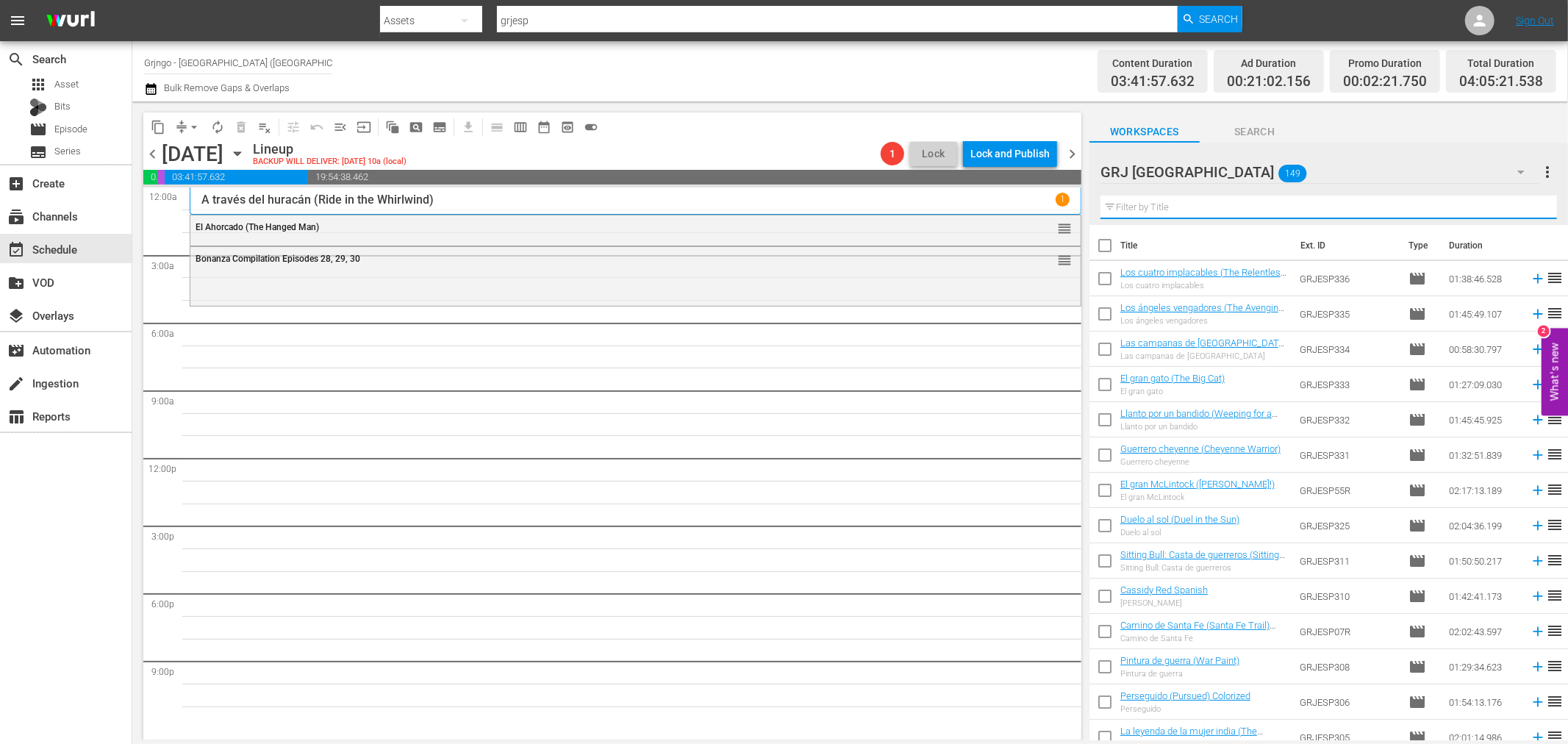
paste input "La fiebre de la pradera (Prairie Fever)"
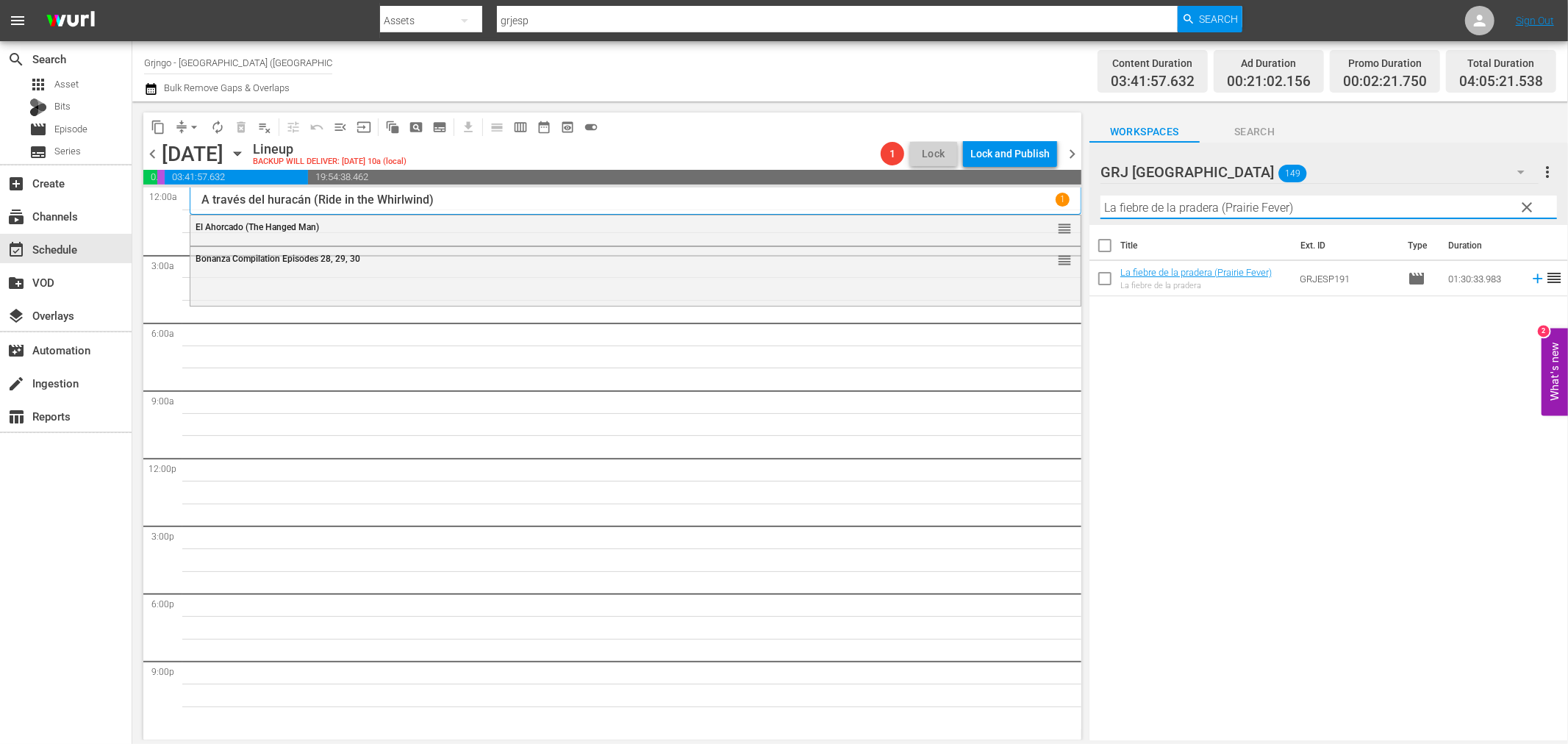
type input "La fiebre de la pradera (Prairie Fever)"
drag, startPoint x: 1526, startPoint y: 208, endPoint x: 1103, endPoint y: 203, distance: 423.0
click at [1526, 208] on span "clear" at bounding box center [1528, 207] width 18 height 18
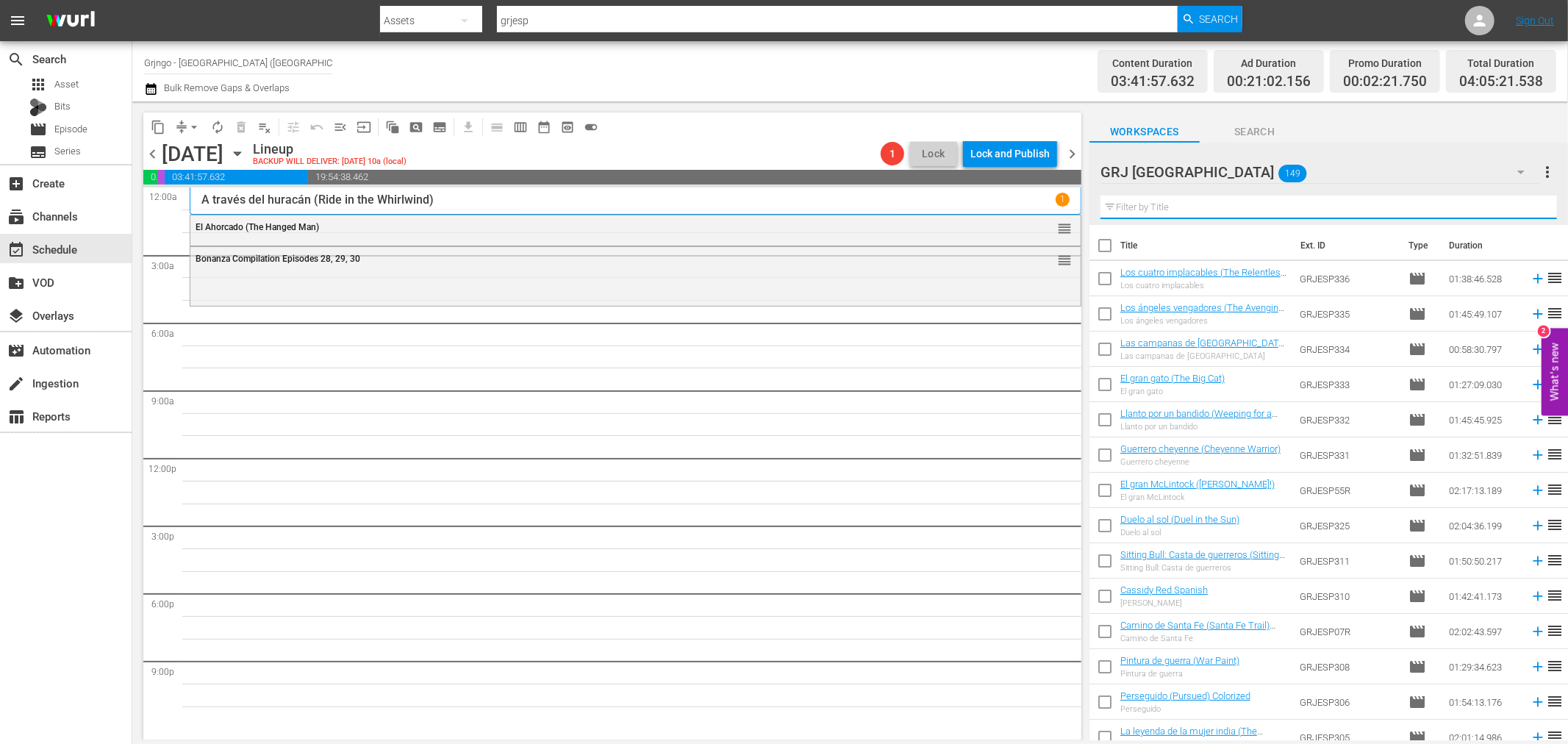
paste input "La promesa del pistolero"
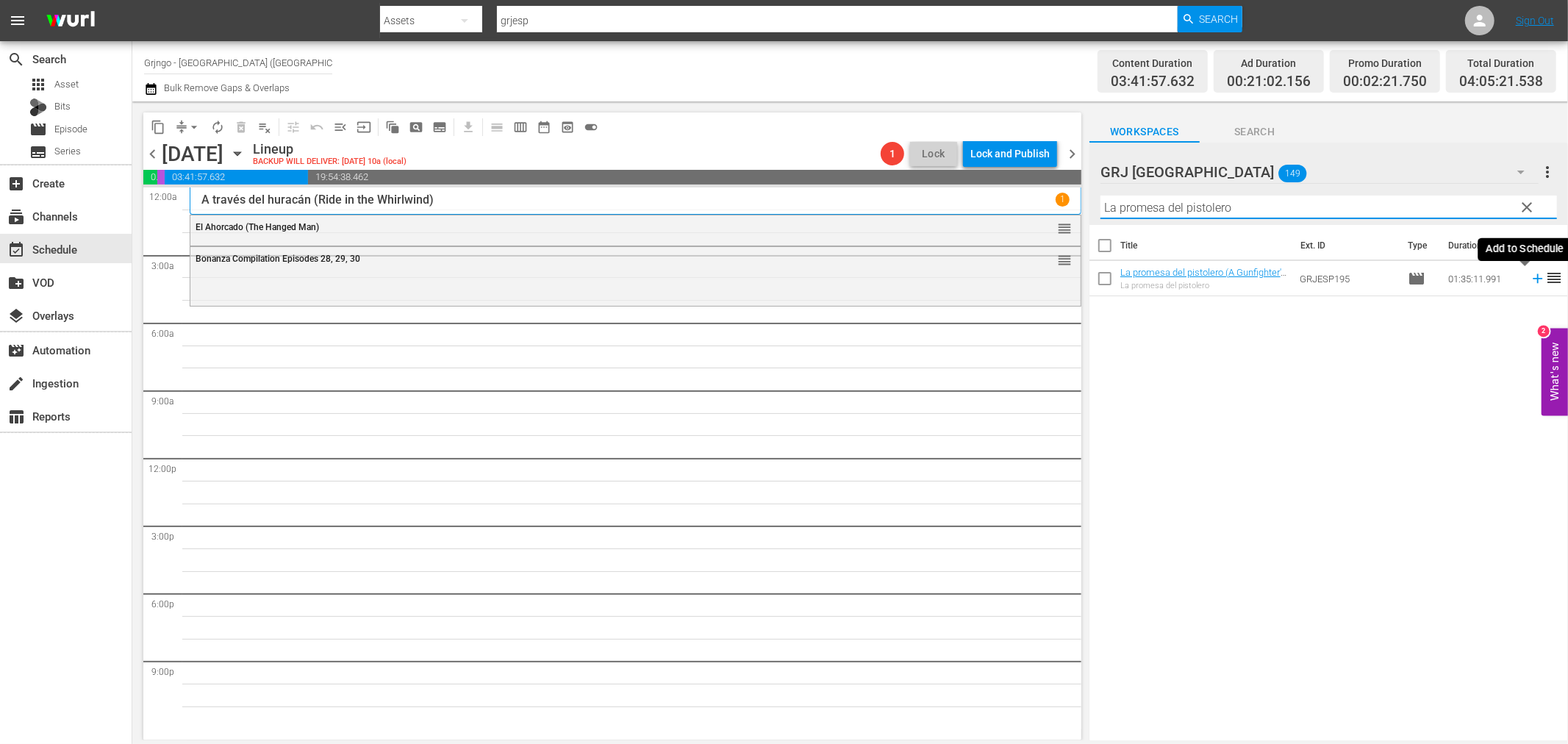
type input "La promesa del pistolero"
click at [1530, 276] on icon at bounding box center [1538, 279] width 16 height 16
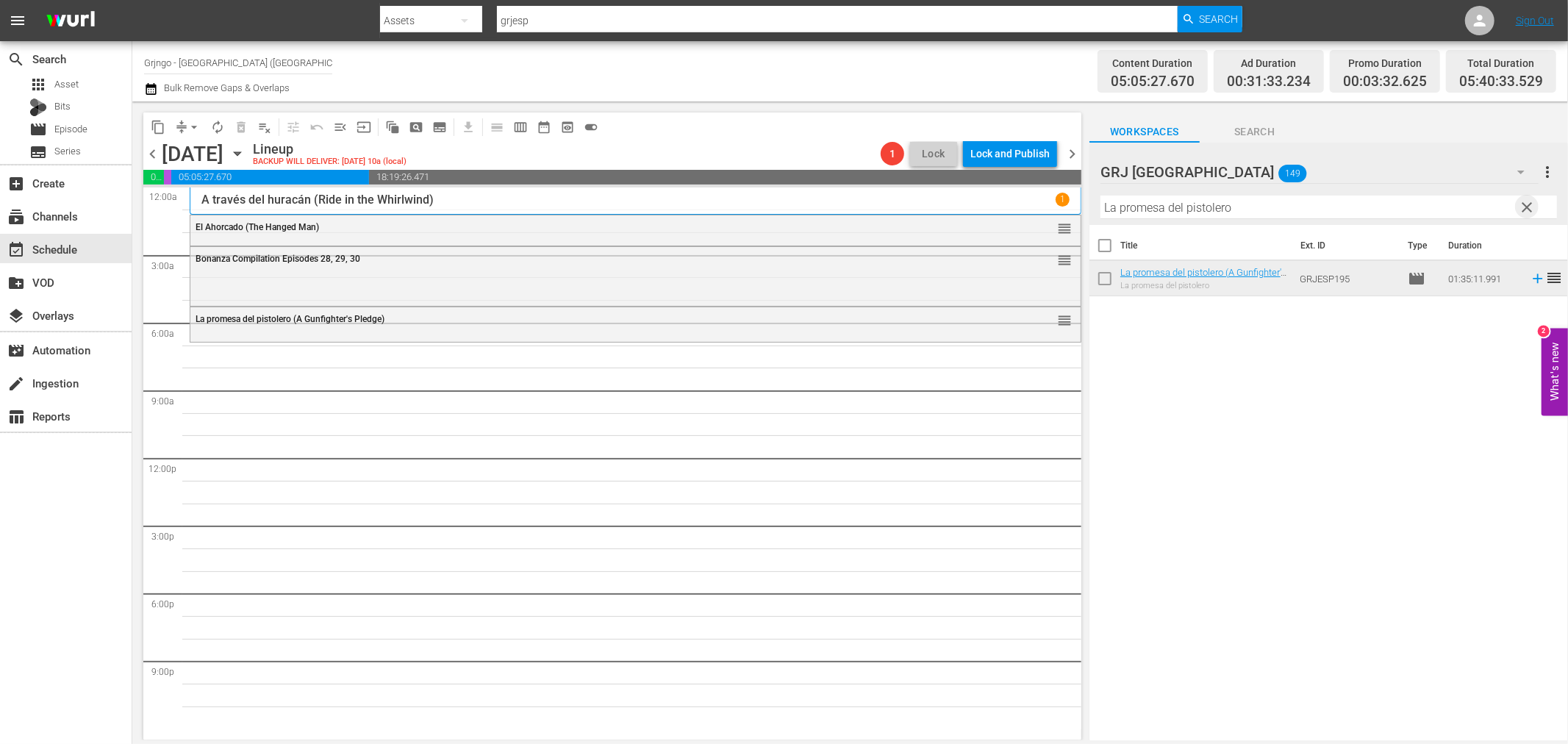
click at [1526, 204] on span "clear" at bounding box center [1528, 207] width 18 height 18
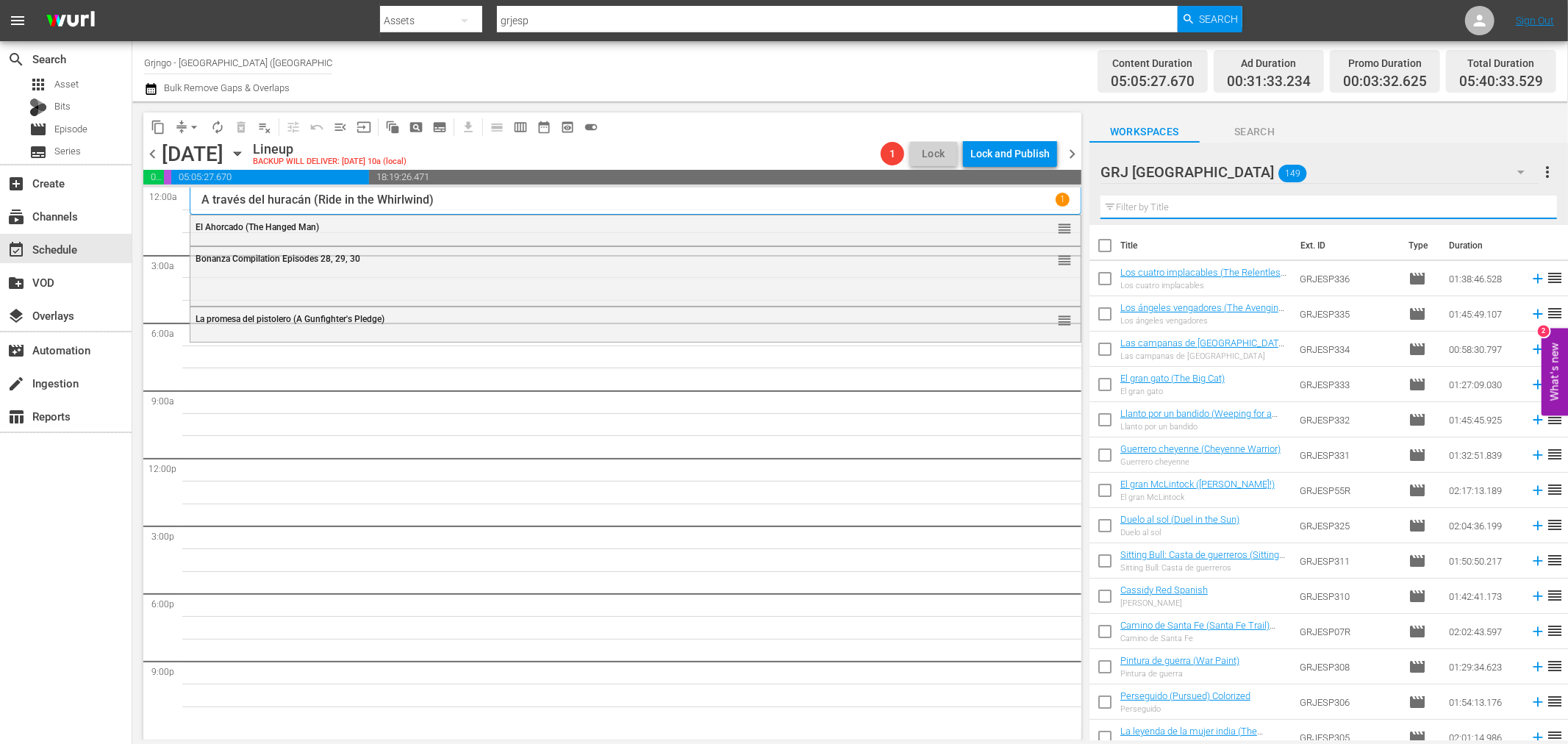
paste input "El poni rojo"
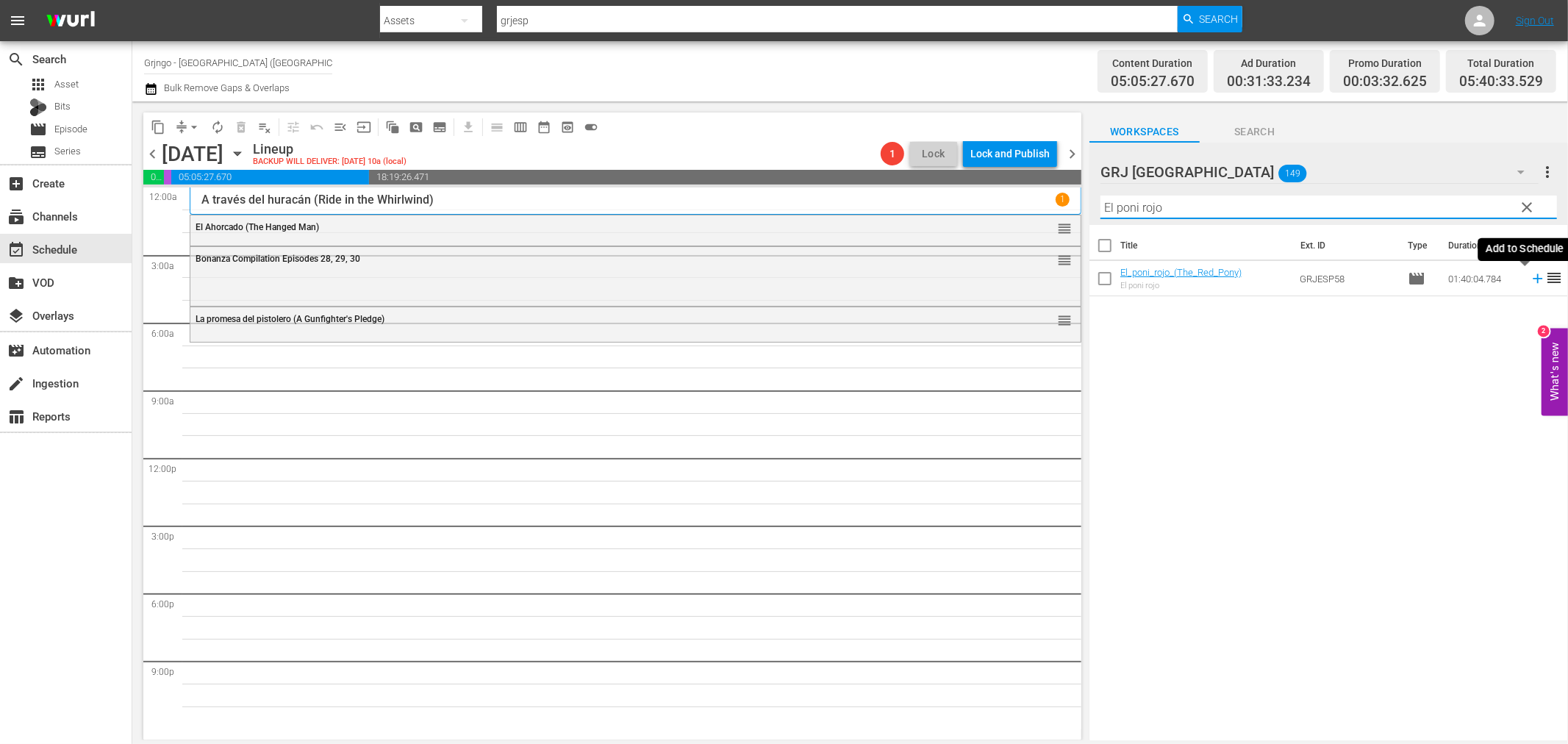
type input "El poni rojo"
click at [1530, 277] on icon at bounding box center [1538, 279] width 16 height 16
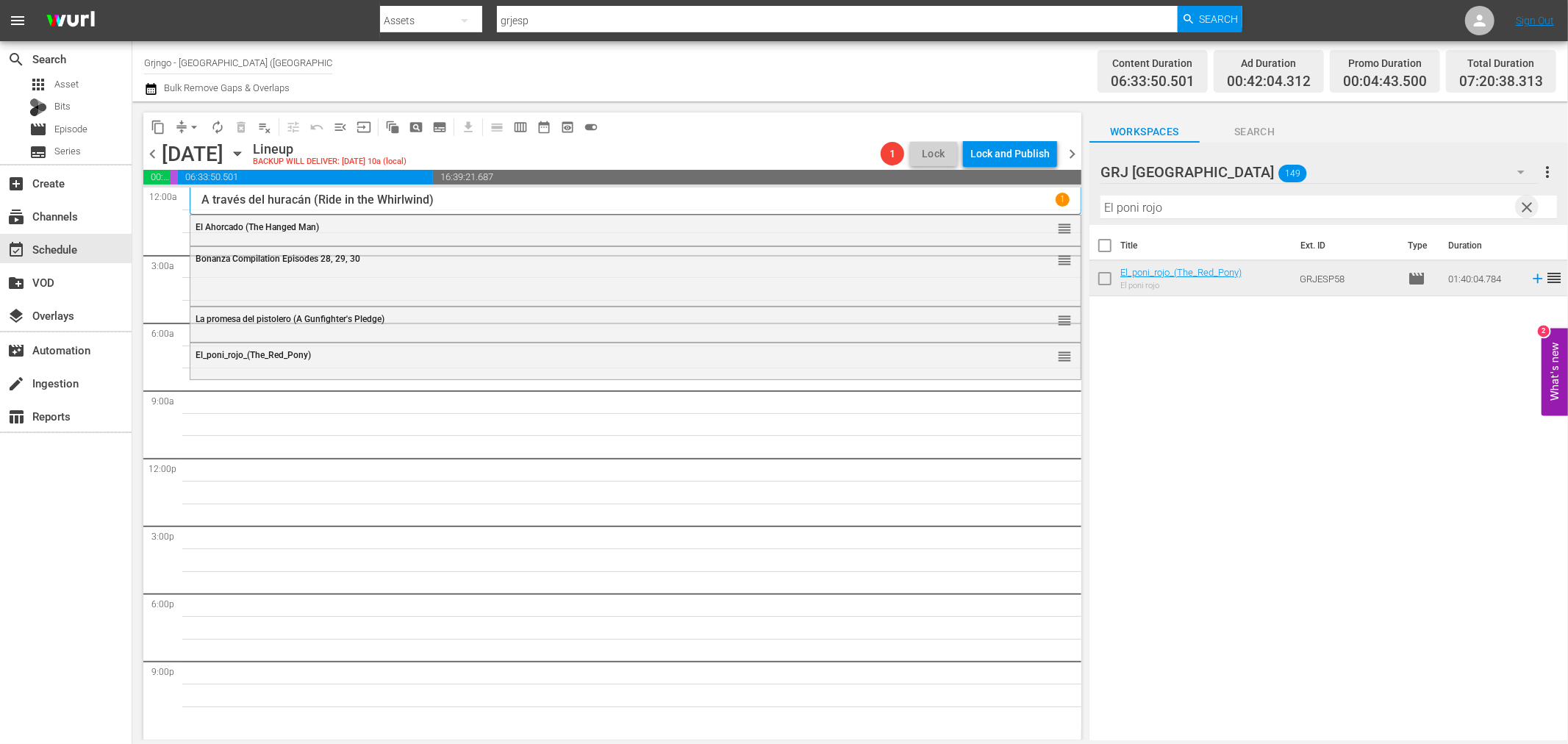
click at [1527, 203] on span "clear" at bounding box center [1528, 207] width 18 height 18
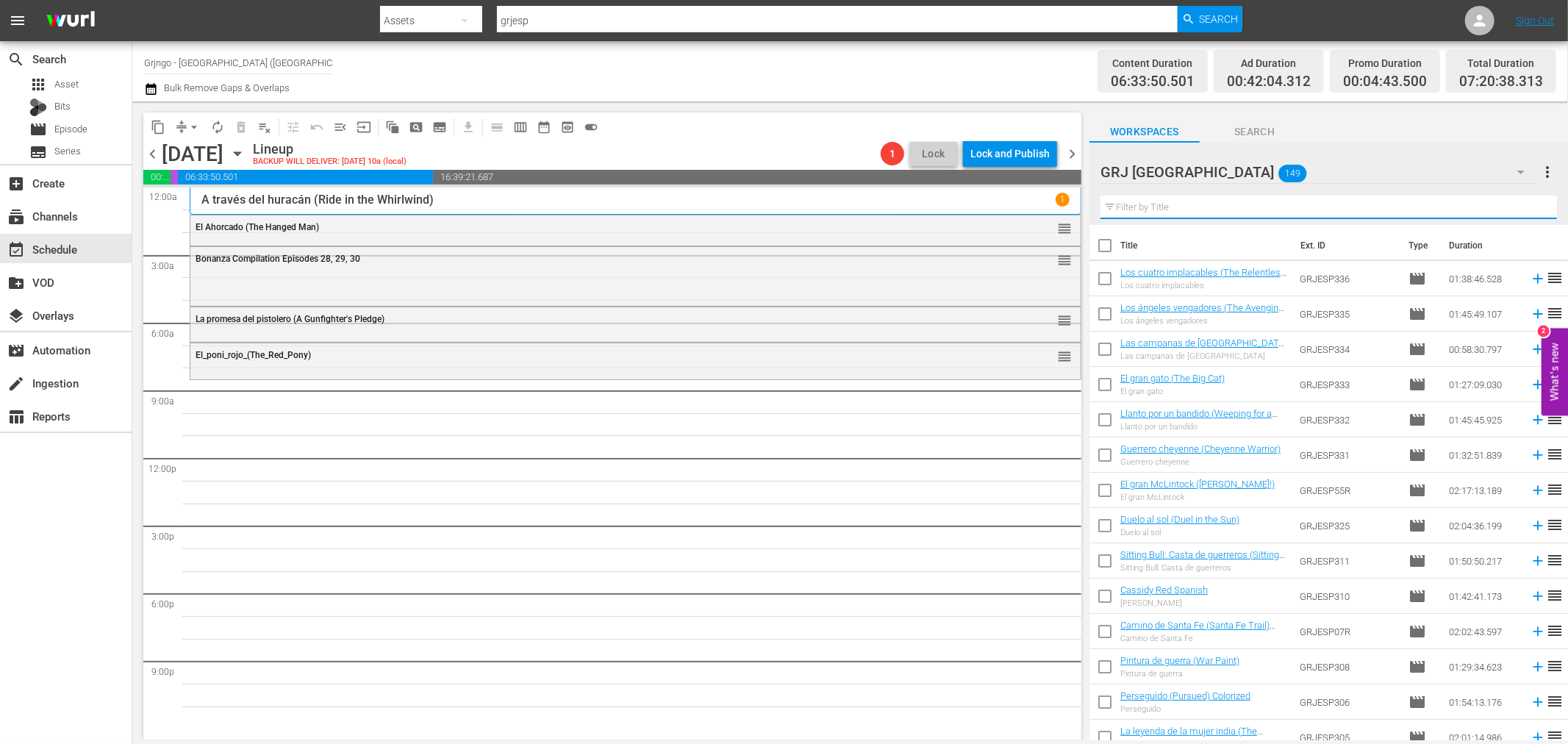
paste input "El desierto pintado"
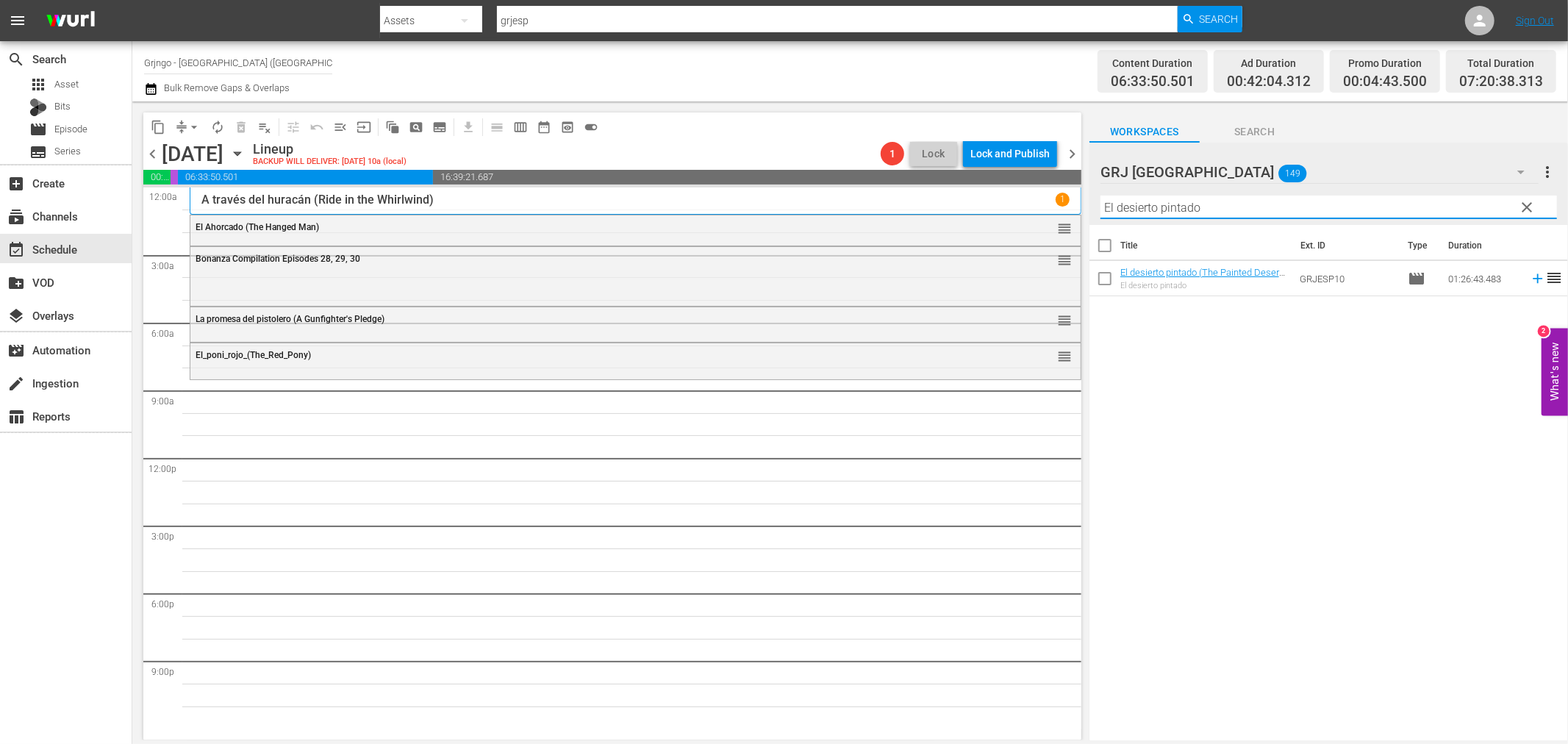
type input "El desierto pintado"
click at [1533, 277] on icon at bounding box center [1538, 279] width 10 height 10
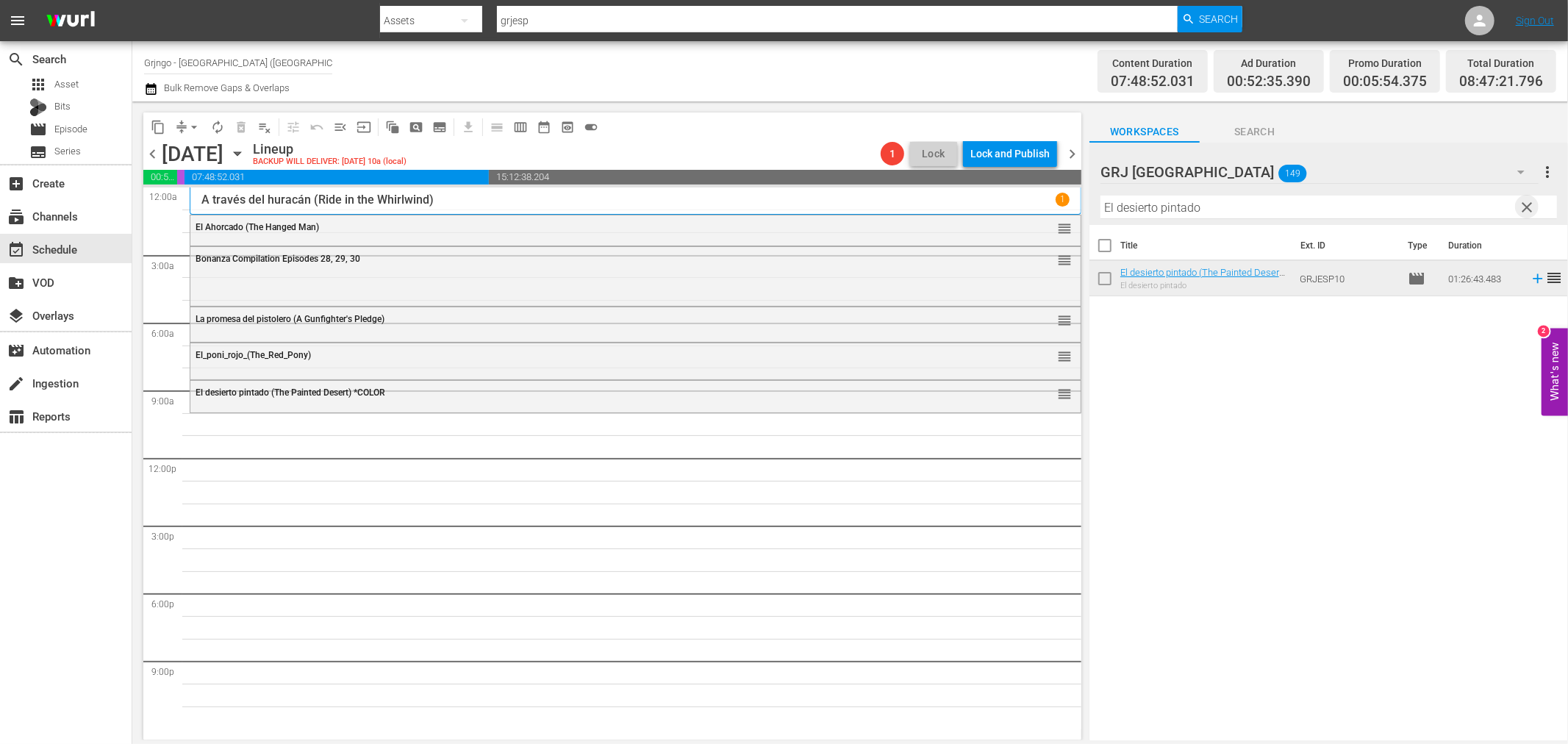
click at [1528, 204] on span "clear" at bounding box center [1528, 207] width 18 height 18
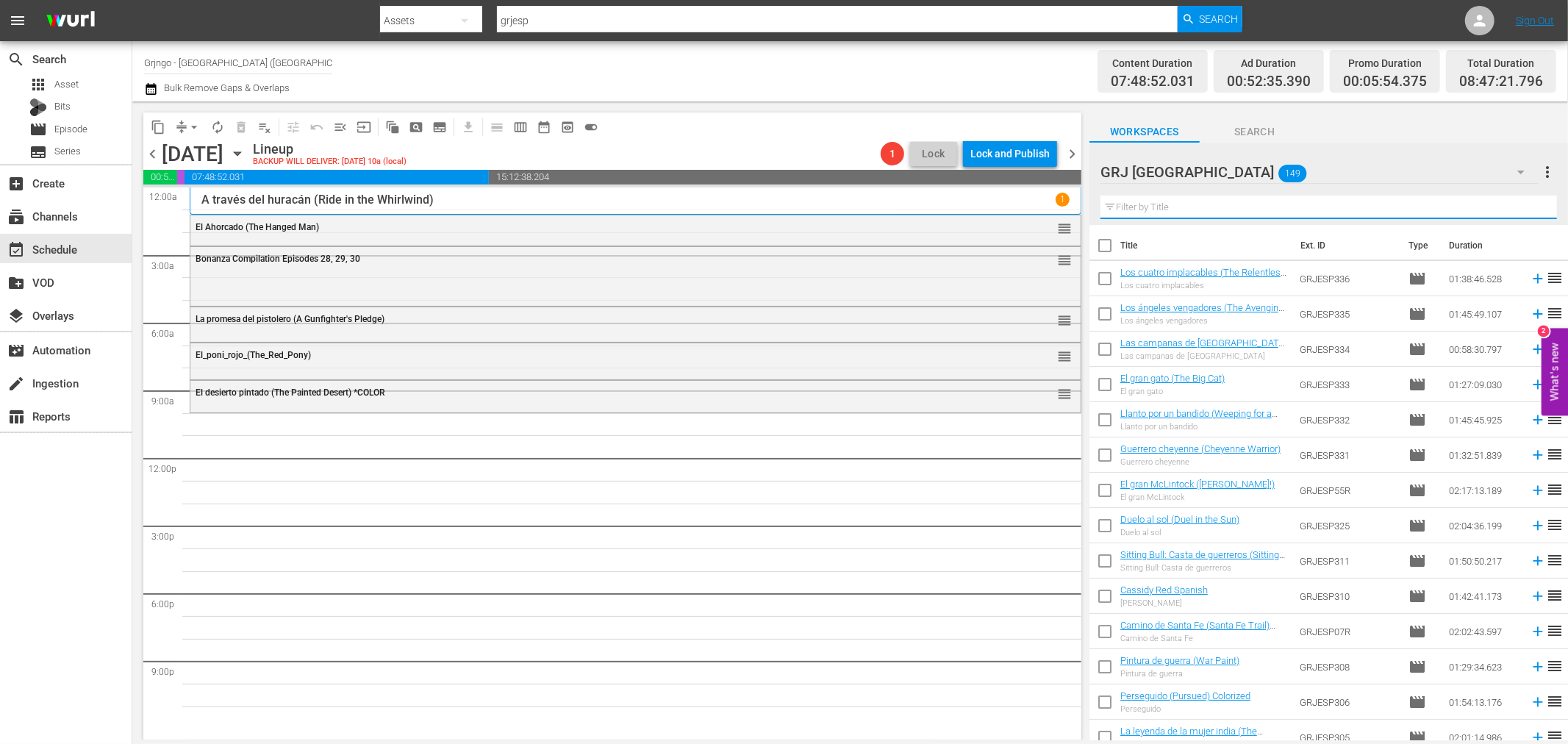
paste input "Historia de dos Pistolas"
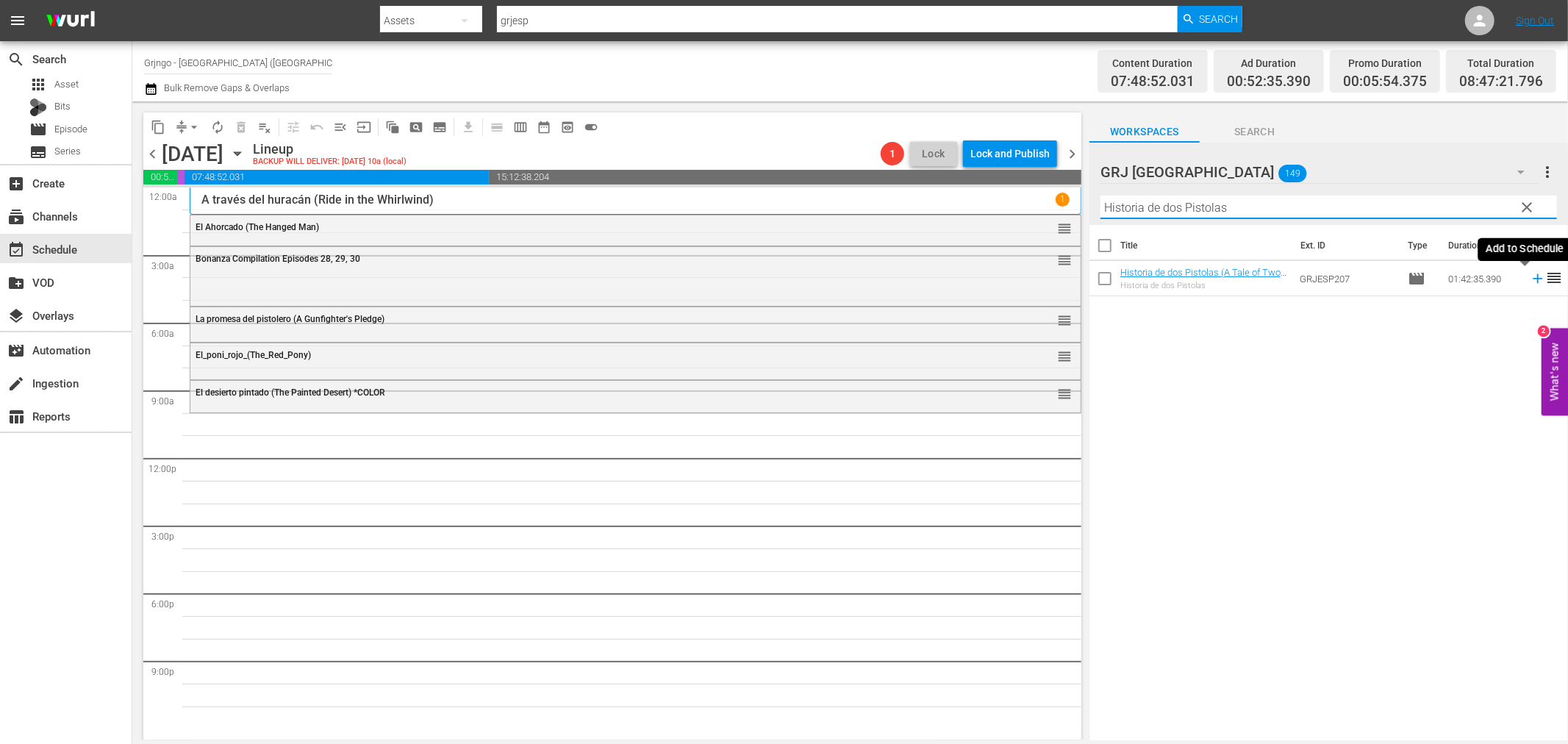
type input "Historia de dos Pistolas"
click at [1530, 277] on icon at bounding box center [1538, 279] width 16 height 16
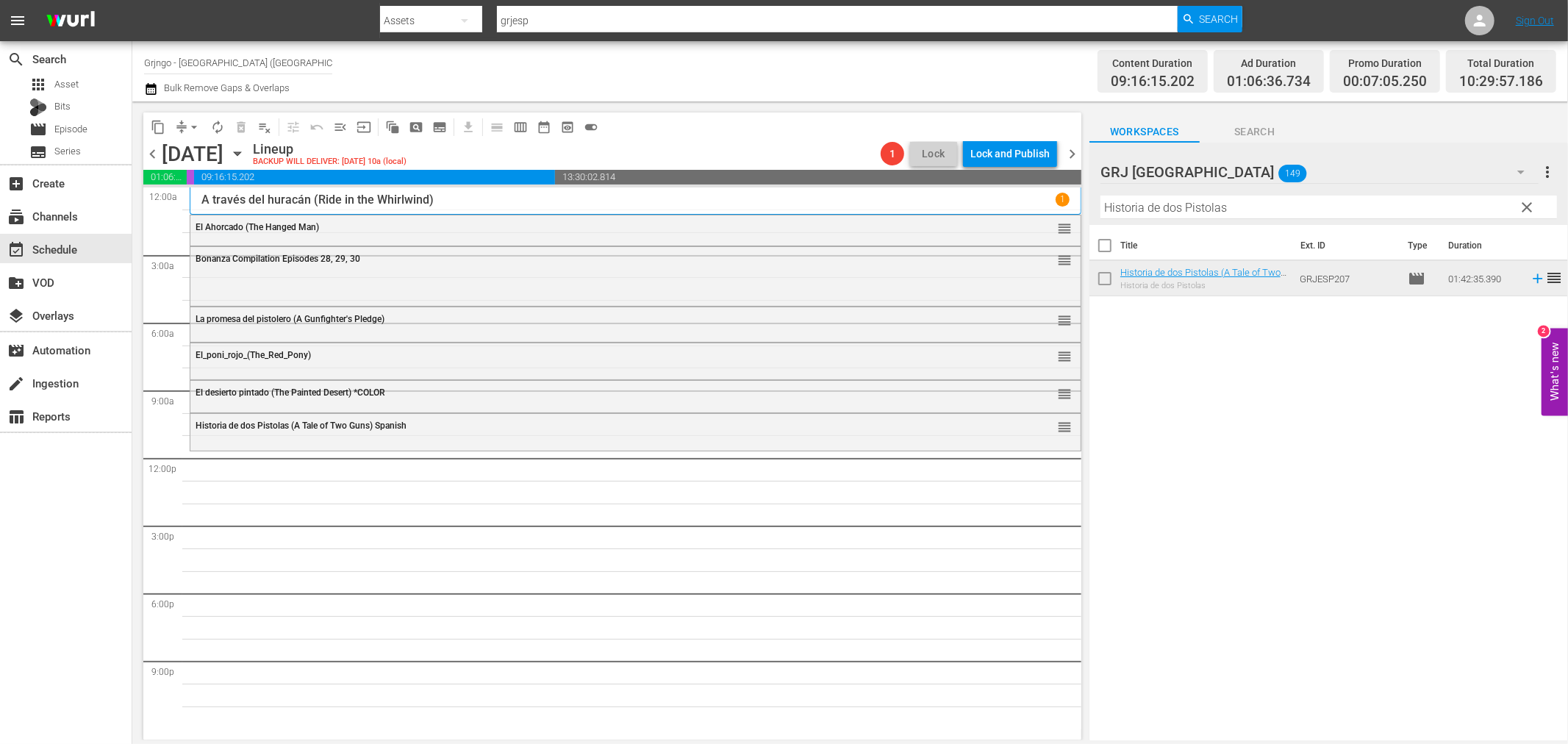
drag, startPoint x: 1524, startPoint y: 203, endPoint x: 1133, endPoint y: 211, distance: 391.1
click at [1524, 203] on span "clear" at bounding box center [1528, 207] width 18 height 18
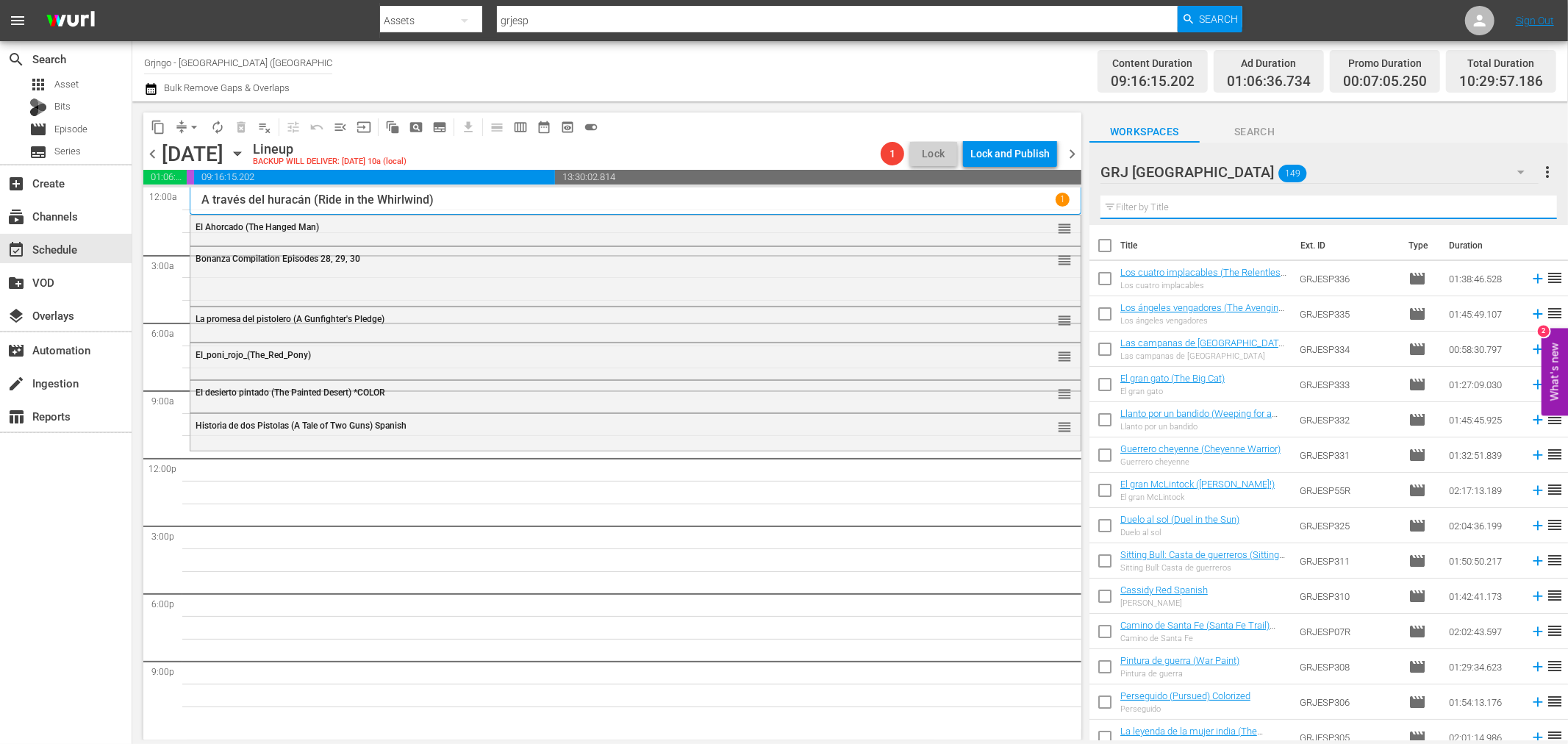
paste input "Los rastreadores"
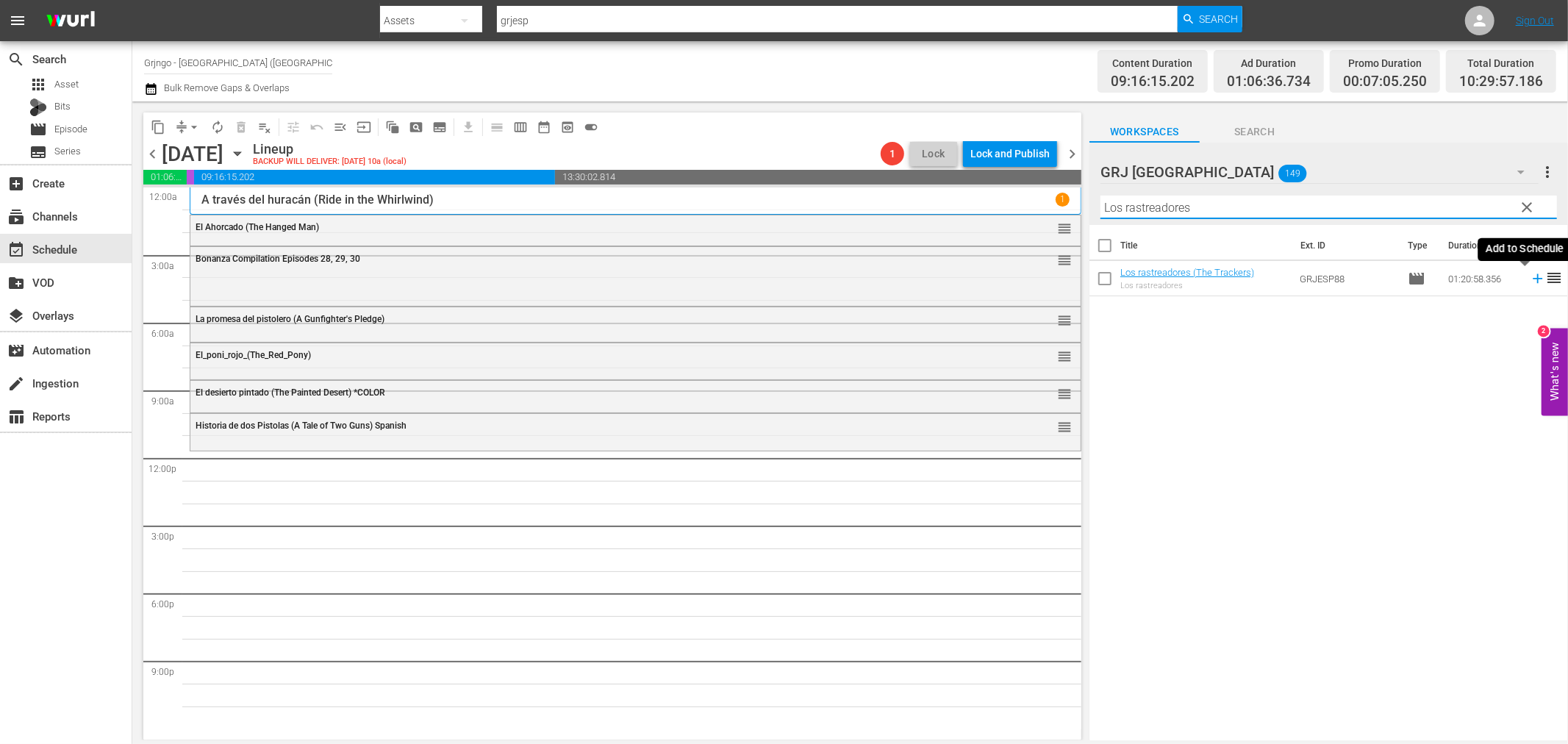
type input "Los rastreadores"
click at [1533, 280] on icon at bounding box center [1538, 279] width 10 height 10
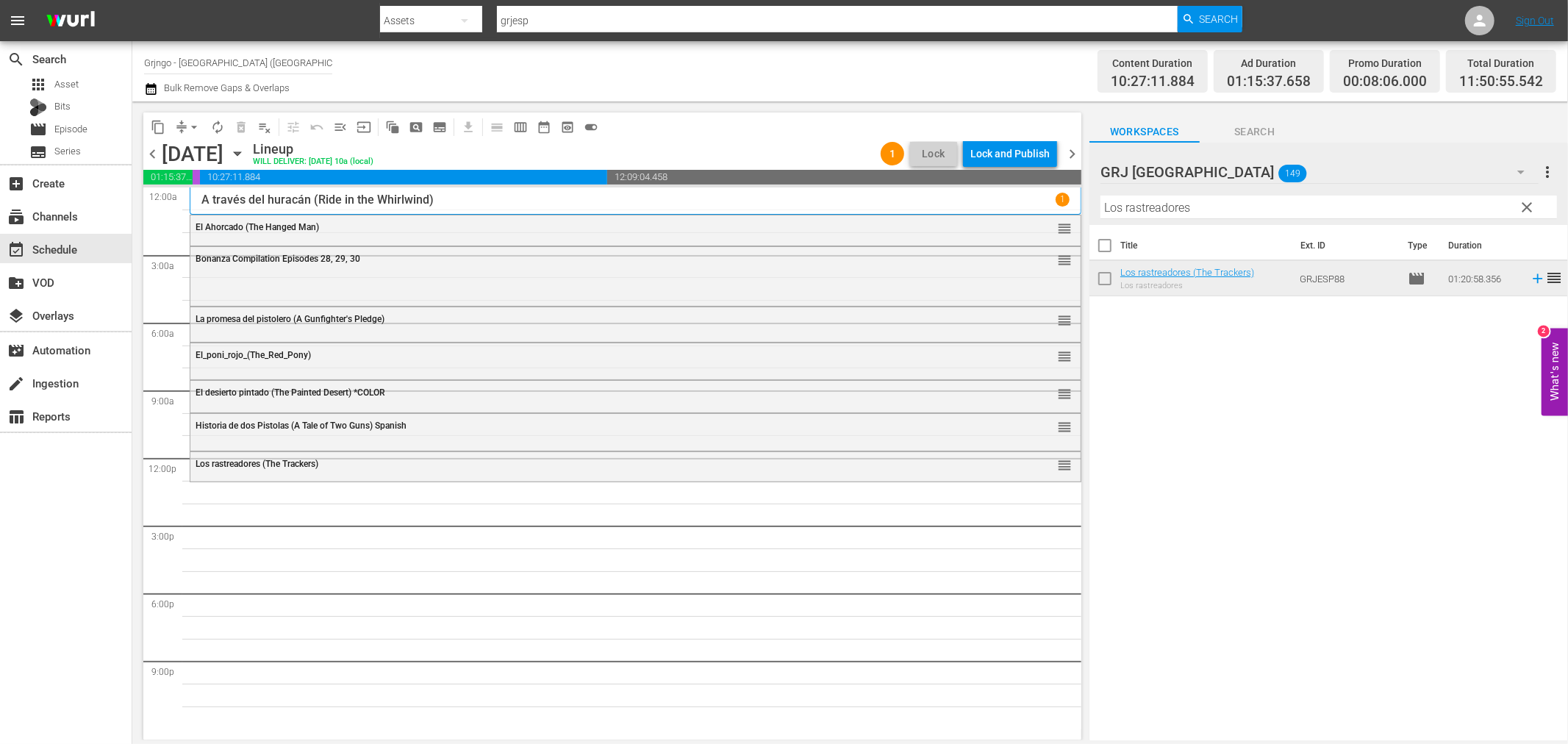
click at [1531, 198] on span "clear" at bounding box center [1528, 207] width 18 height 18
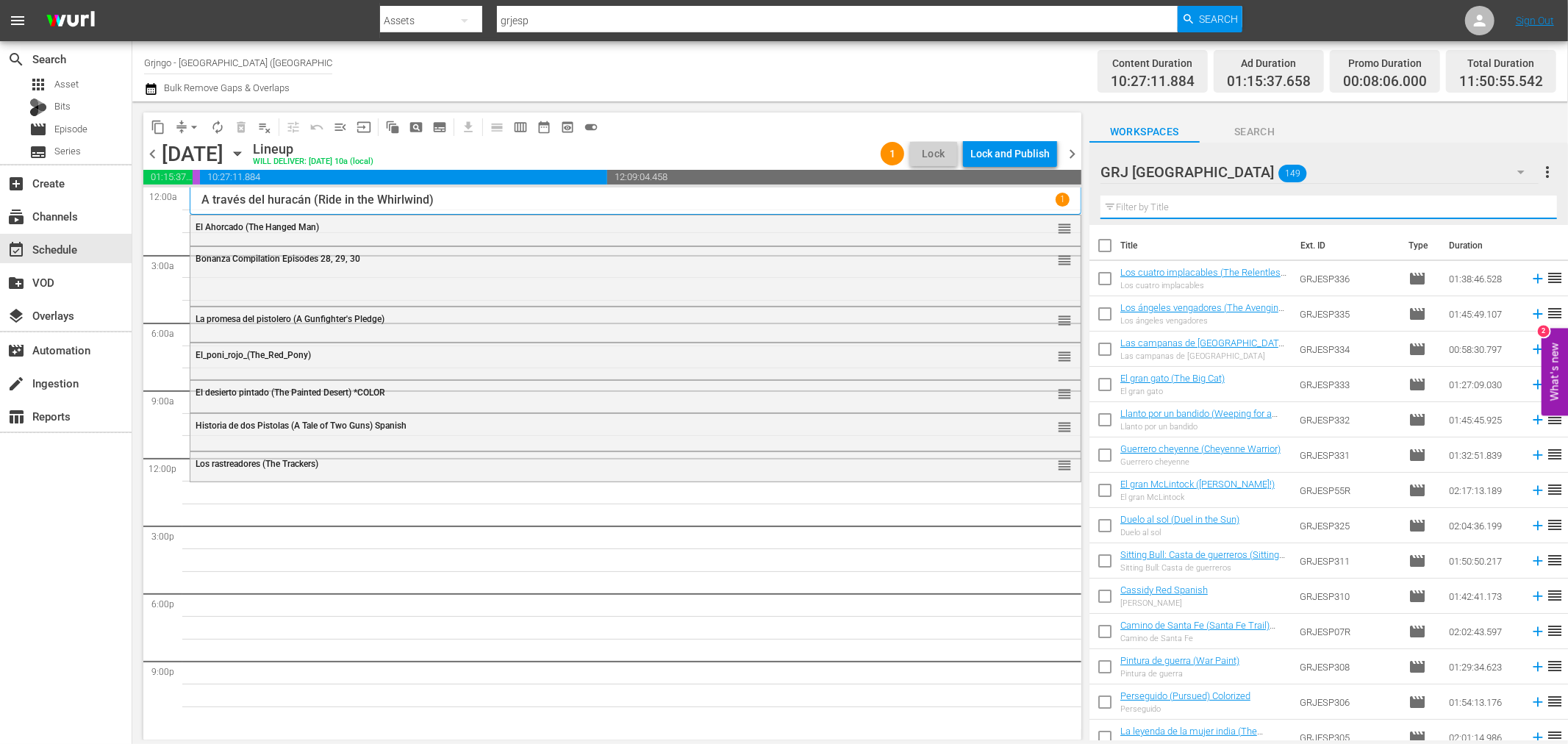
click at [1180, 211] on input "text" at bounding box center [1329, 207] width 456 height 24
paste input "Doc West - El mas rapído"
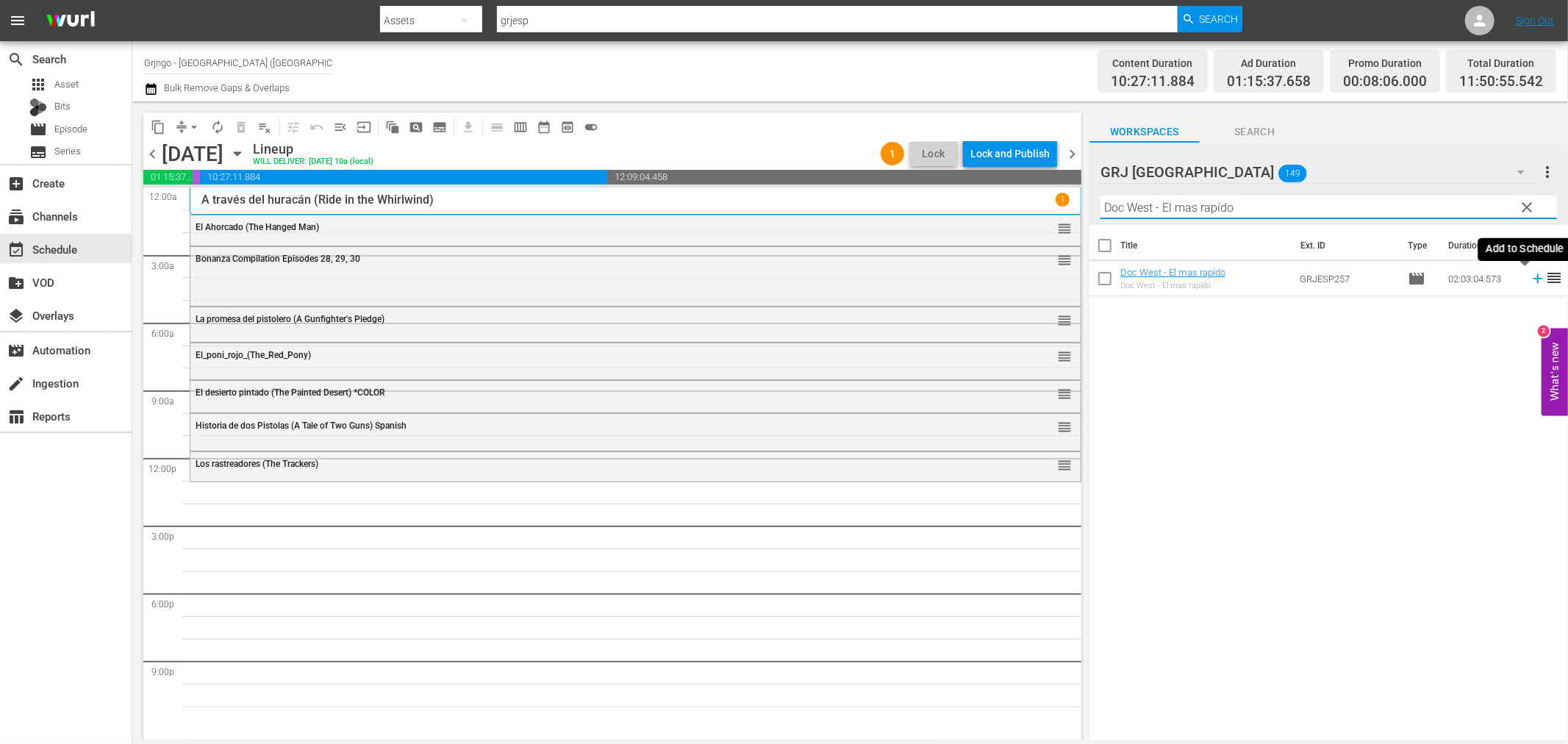
type input "Doc West - El mas rapído"
click at [1530, 277] on icon at bounding box center [1538, 279] width 16 height 16
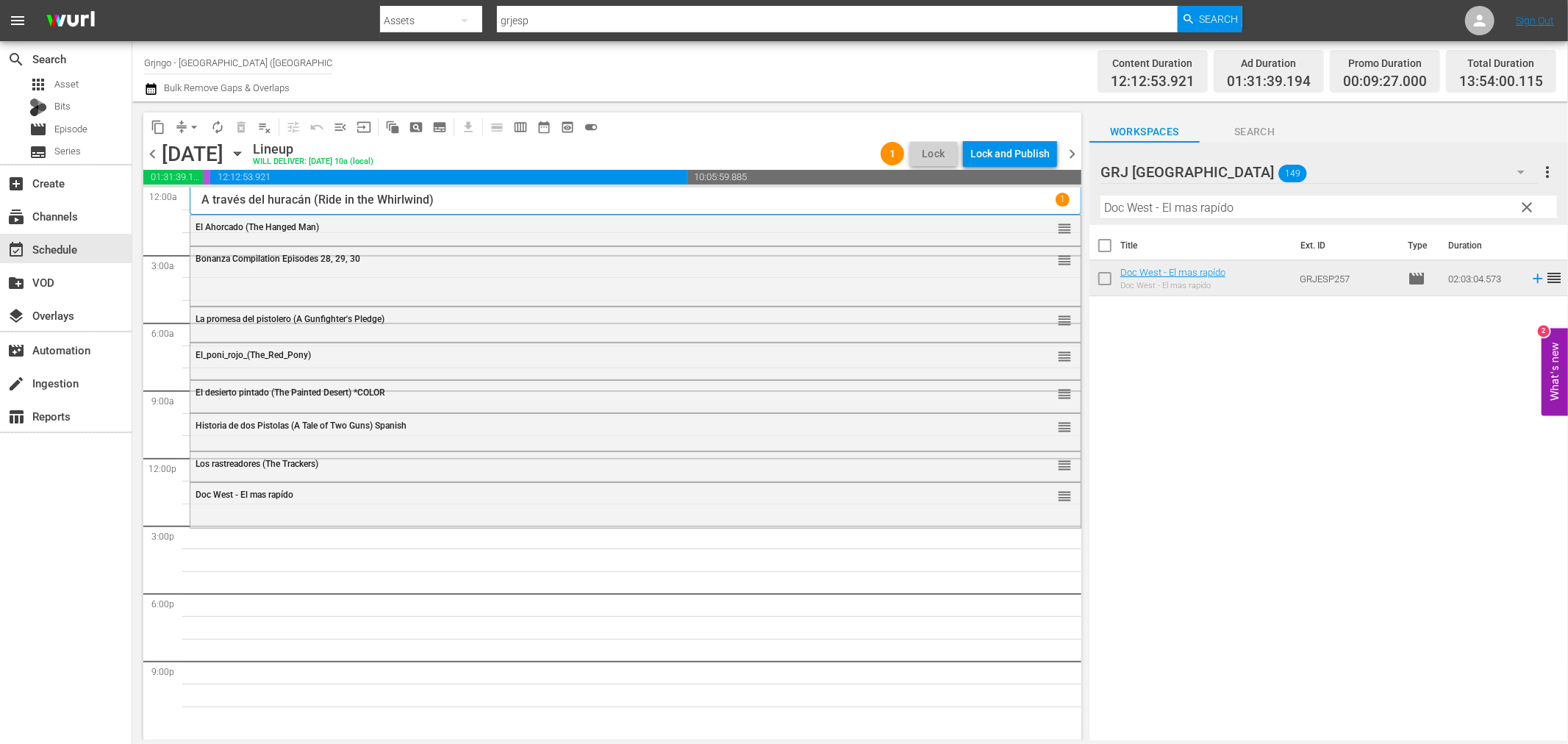
drag, startPoint x: 1527, startPoint y: 204, endPoint x: 1227, endPoint y: 207, distance: 300.0
click at [1528, 204] on span "clear" at bounding box center [1528, 207] width 18 height 18
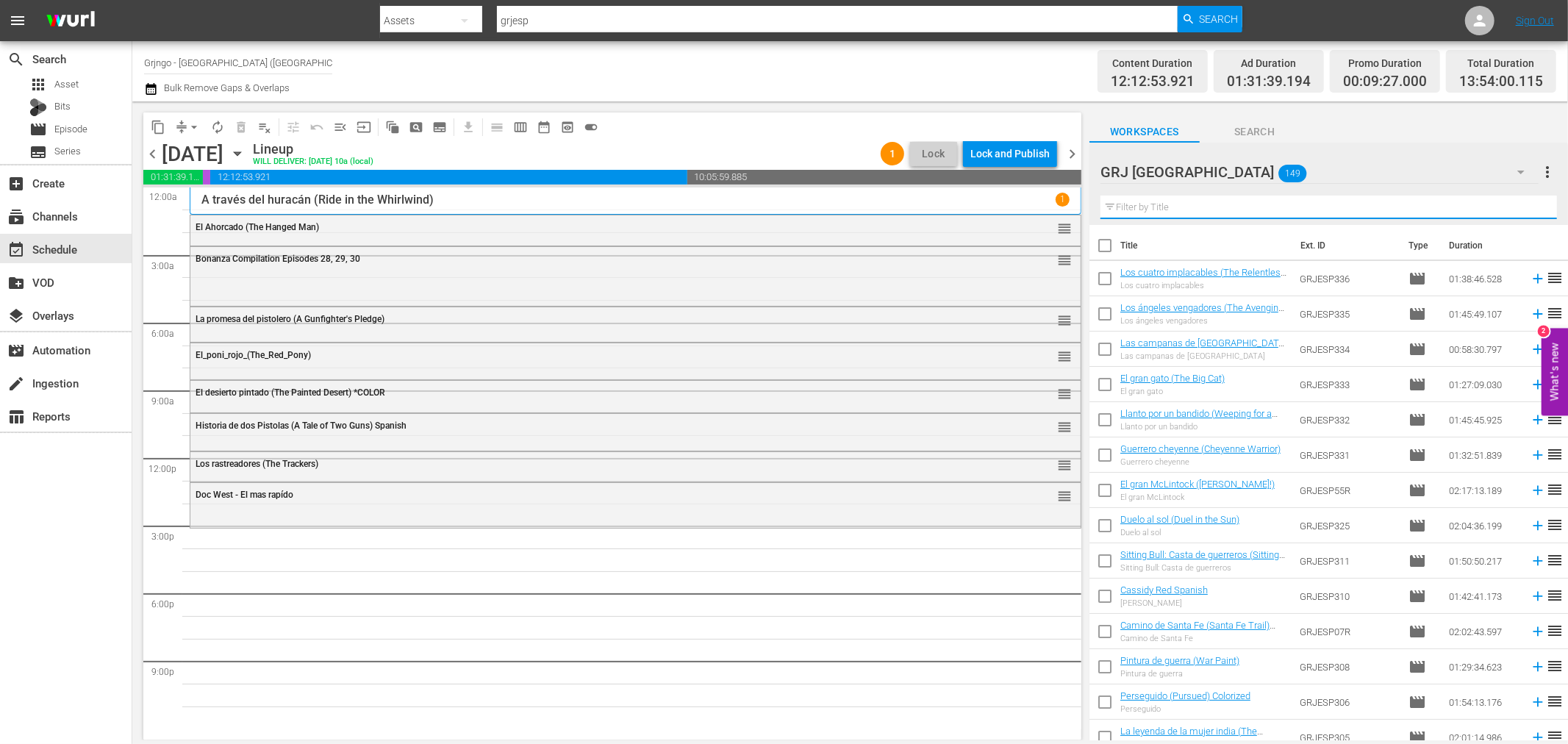
paste input "El gran gato (The Big Cat)"
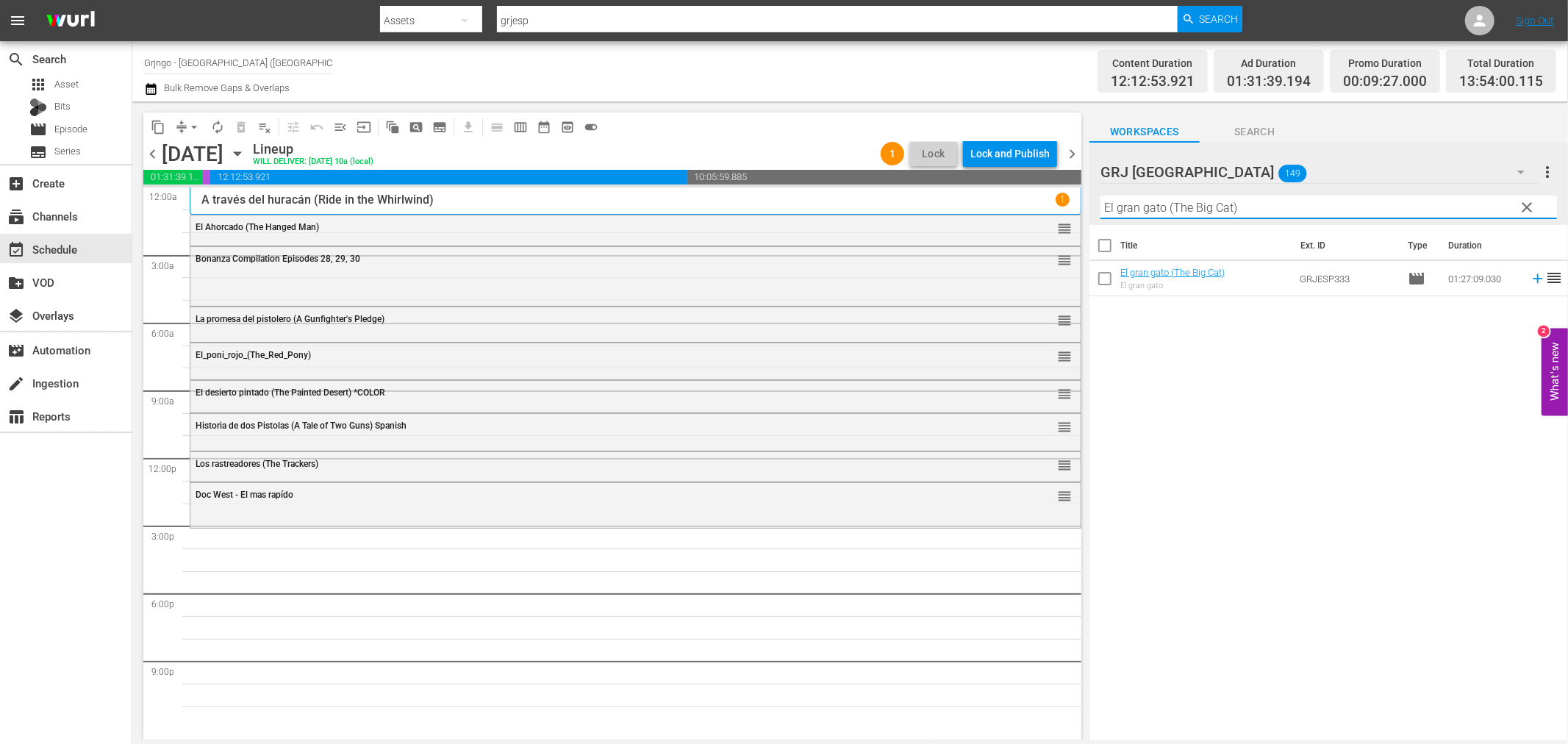
type input "El gran gato (The Big Cat)"
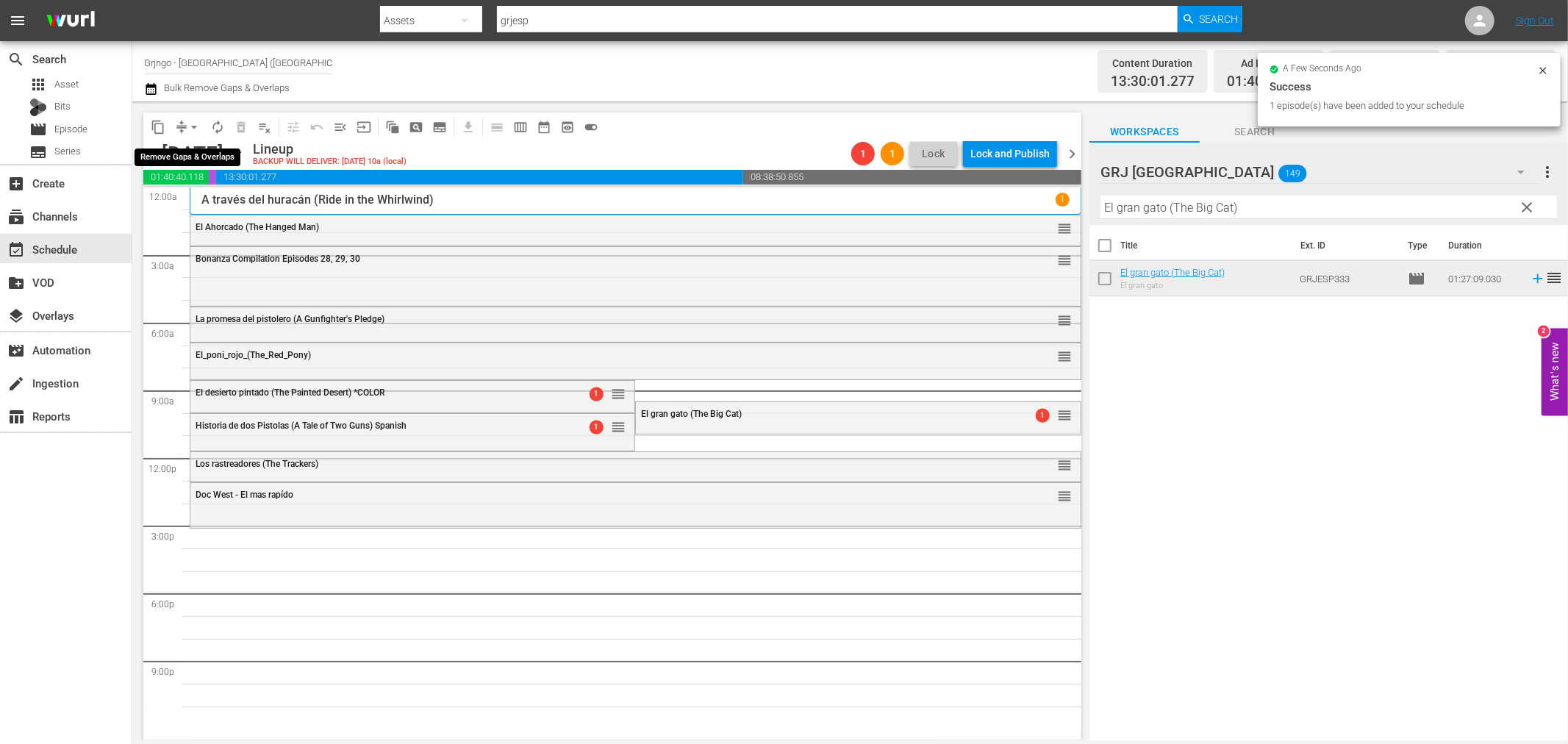
click at [192, 124] on span "arrow_drop_down" at bounding box center [193, 127] width 15 height 15
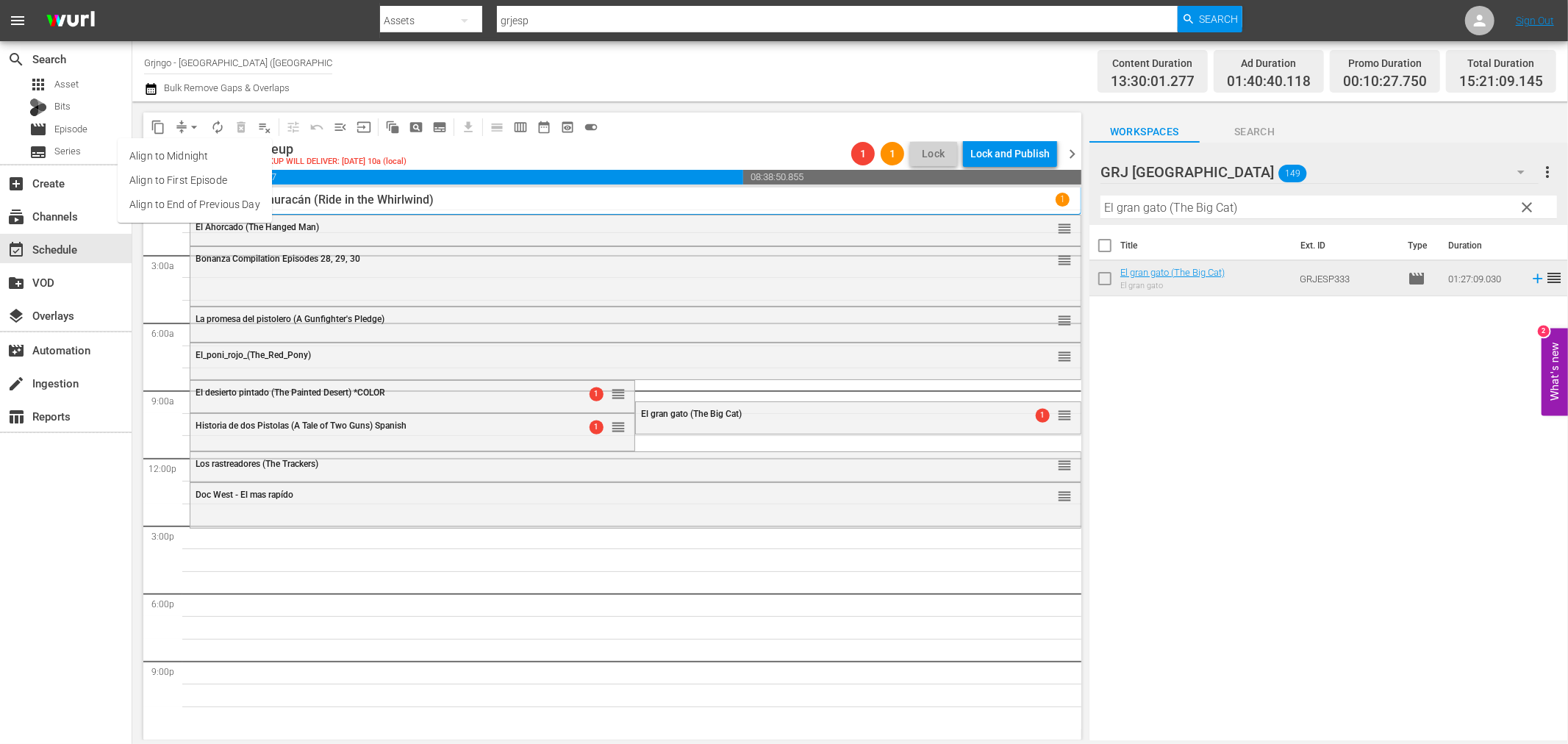
click at [203, 207] on li "Align to End of Previous Day" at bounding box center [194, 204] width 154 height 25
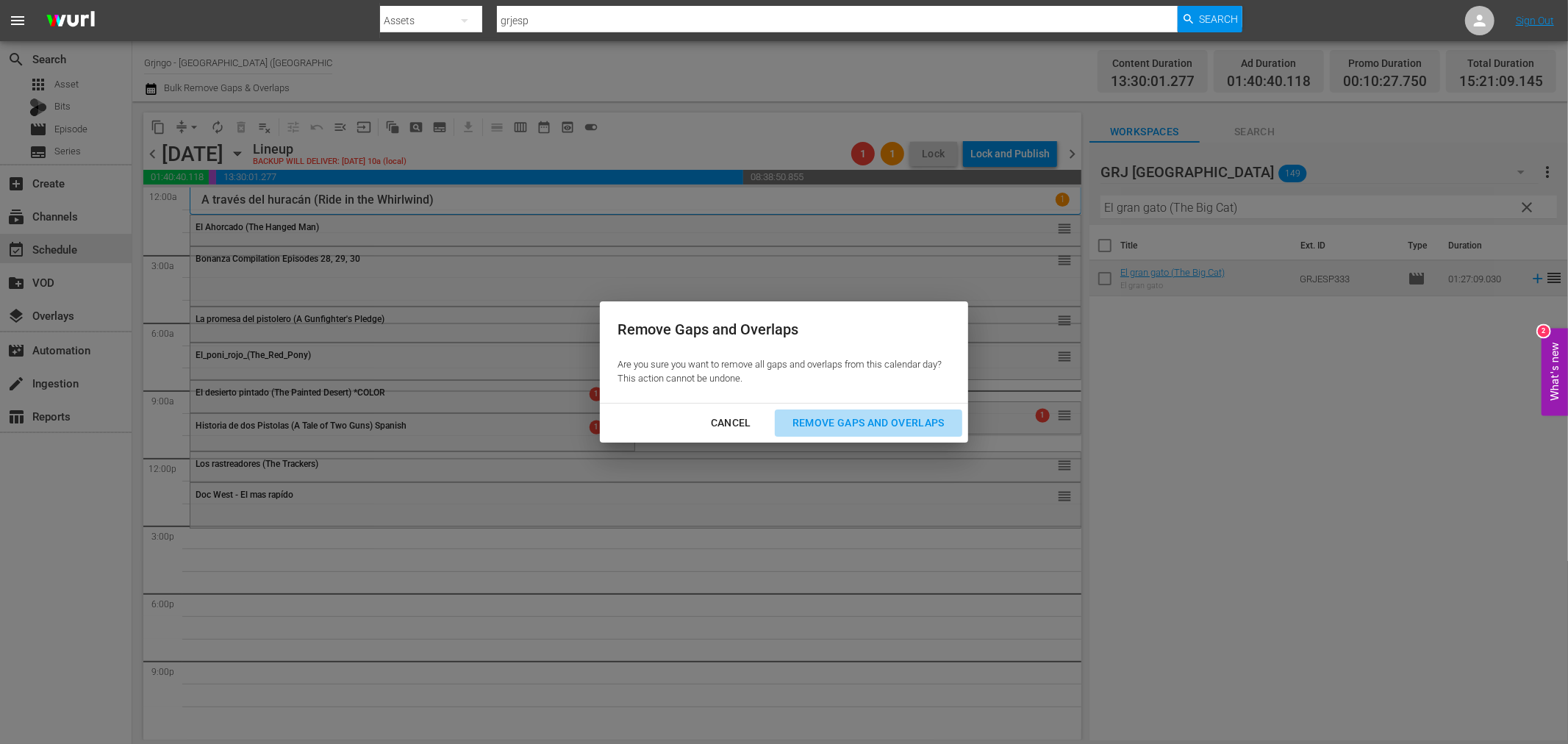
click at [828, 420] on div "Remove Gaps and Overlaps" at bounding box center [868, 423] width 176 height 19
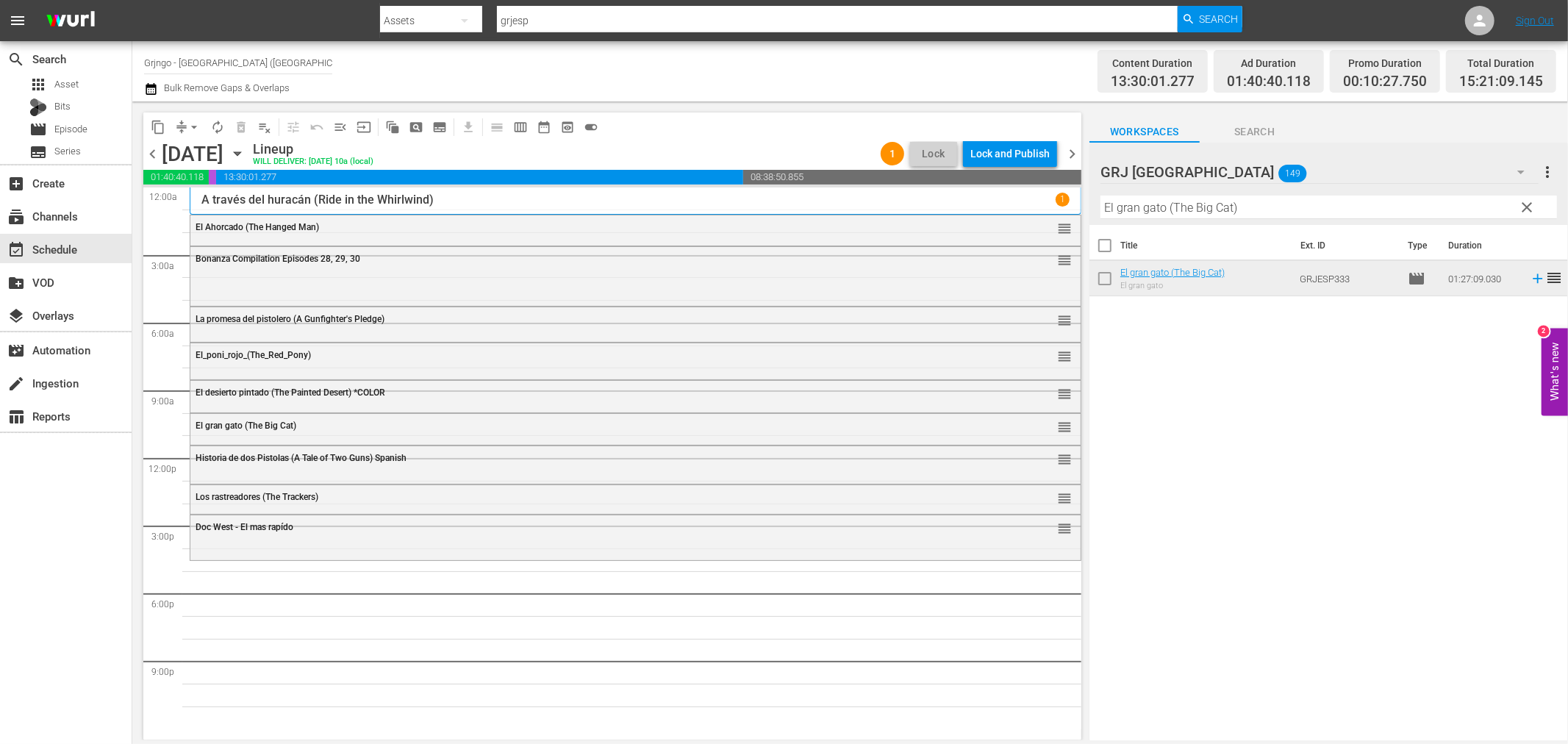
click at [1528, 202] on span "clear" at bounding box center [1528, 207] width 18 height 18
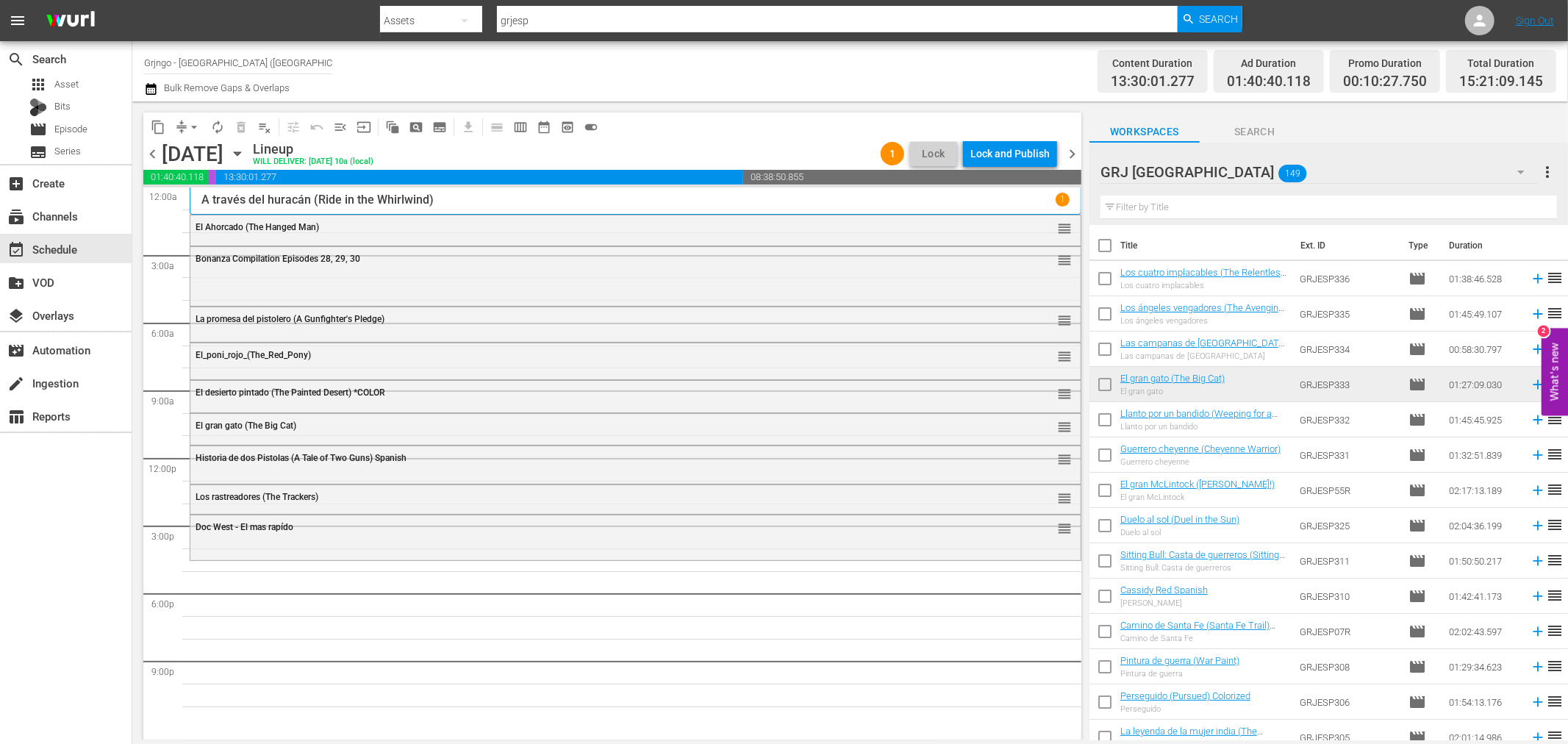
click at [1120, 207] on input "text" at bounding box center [1329, 207] width 456 height 24
paste input "Sólo el valiente"
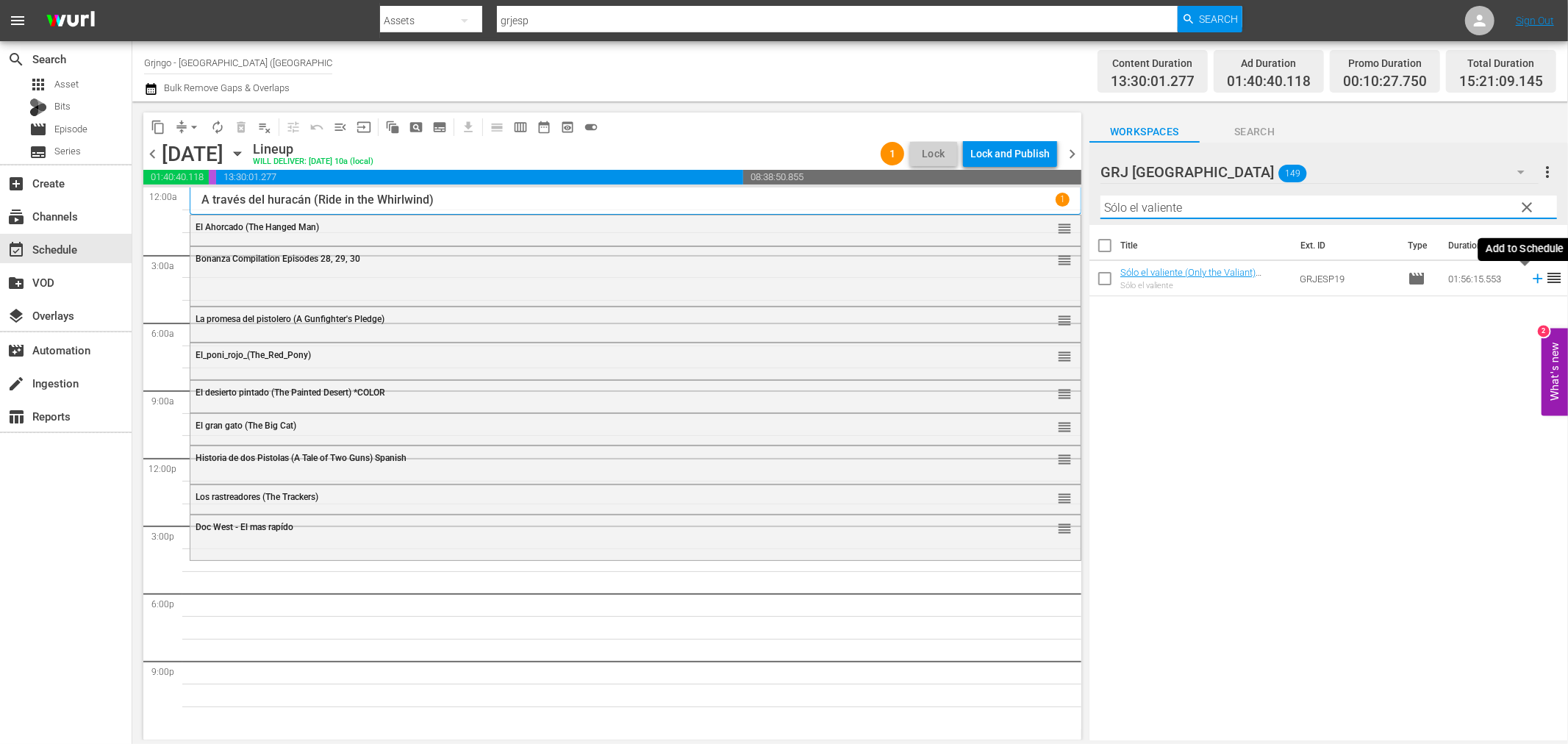
type input "Sólo el valiente"
click at [1533, 278] on icon at bounding box center [1538, 279] width 10 height 10
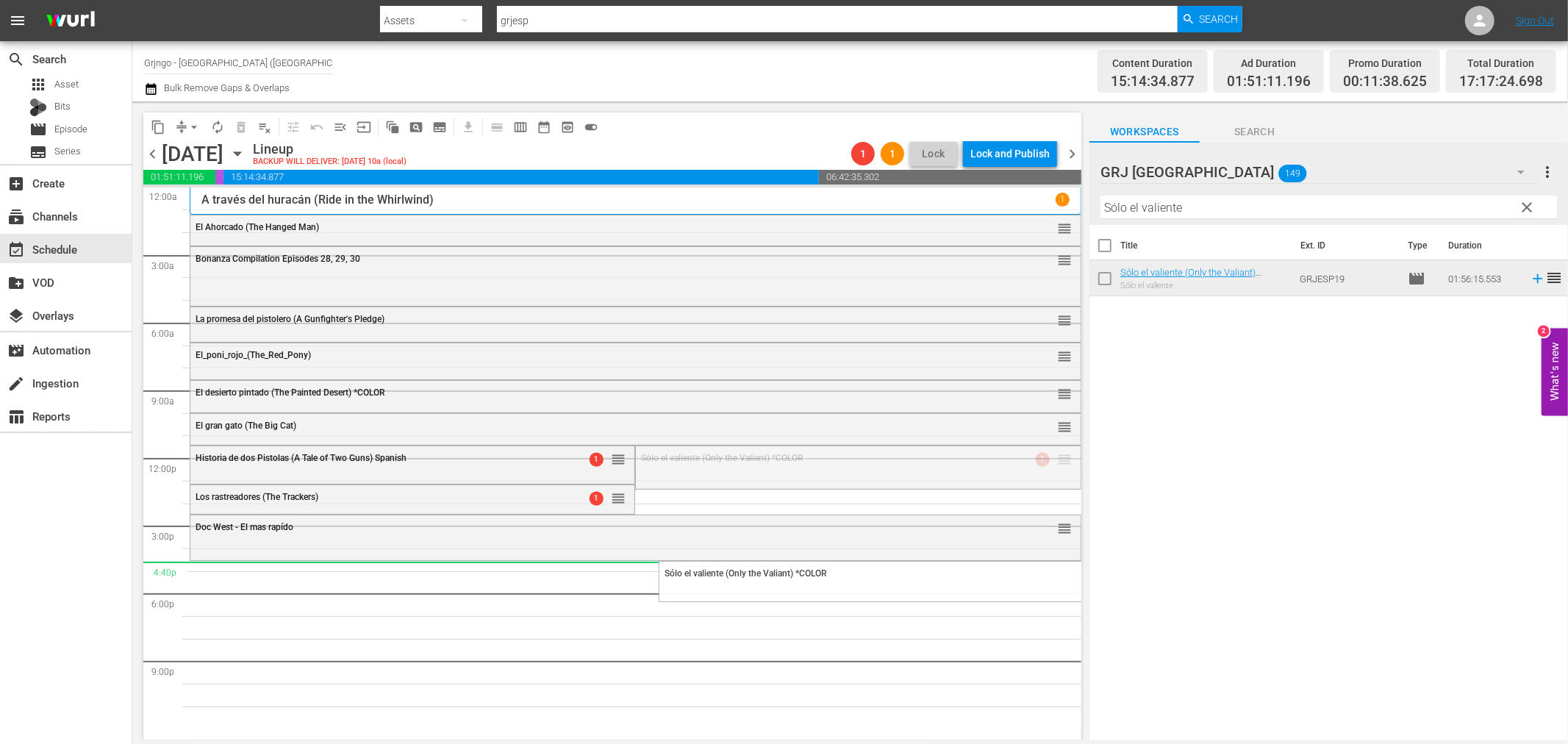
drag, startPoint x: 1056, startPoint y: 452, endPoint x: 951, endPoint y: 561, distance: 151.3
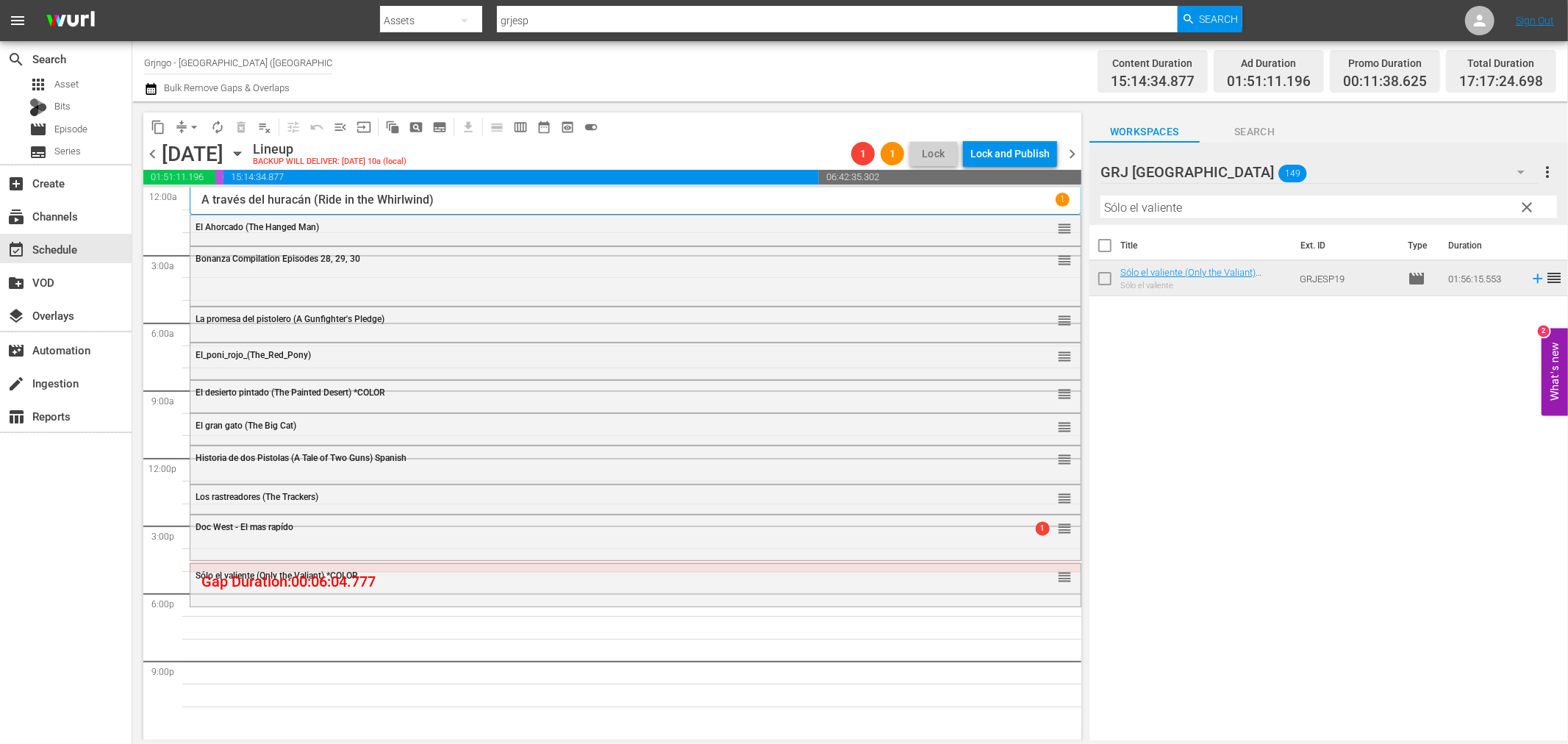
drag, startPoint x: 1534, startPoint y: 201, endPoint x: 1213, endPoint y: 212, distance: 321.2
click at [1534, 201] on span "clear" at bounding box center [1528, 207] width 18 height 18
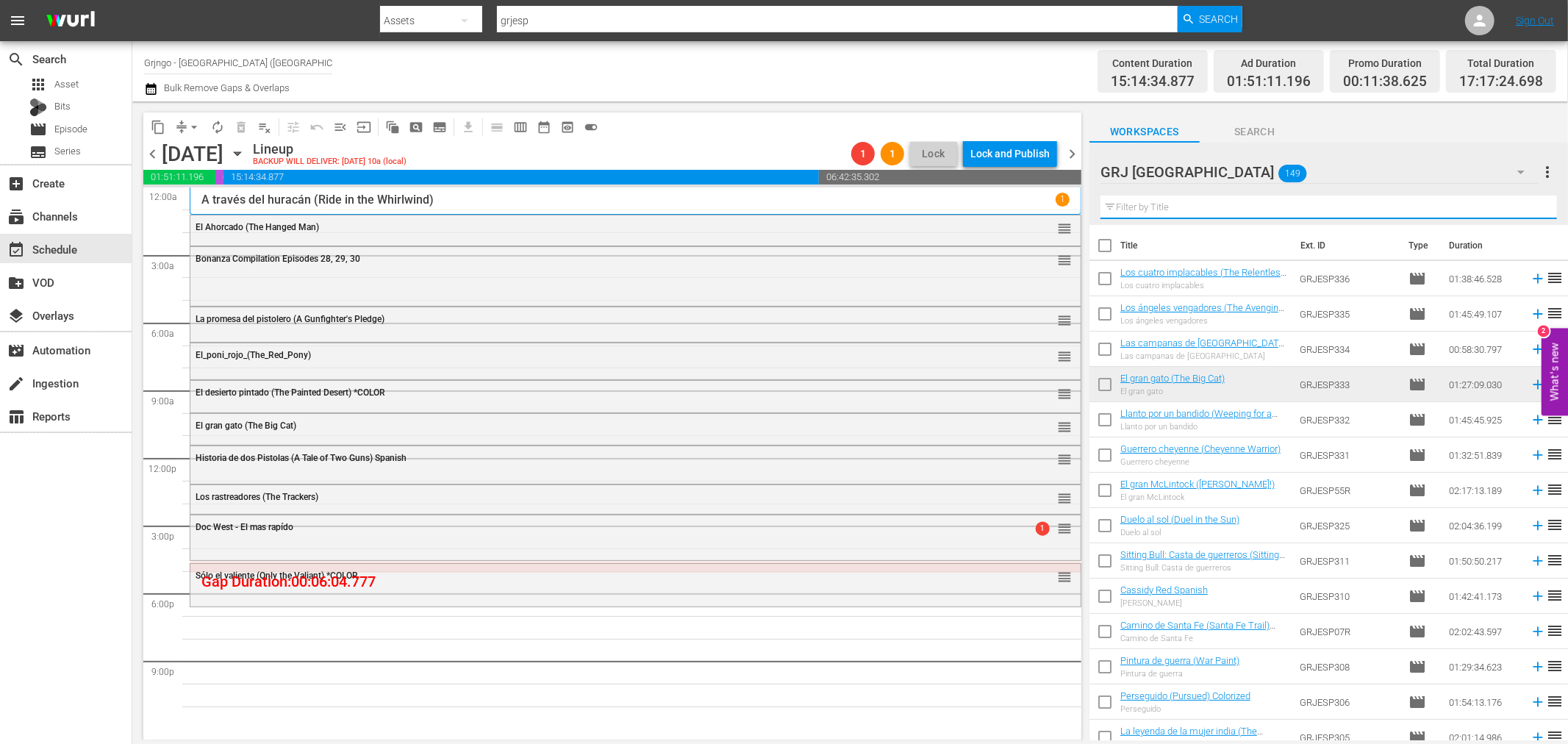
paste input "El imperio del ganado"
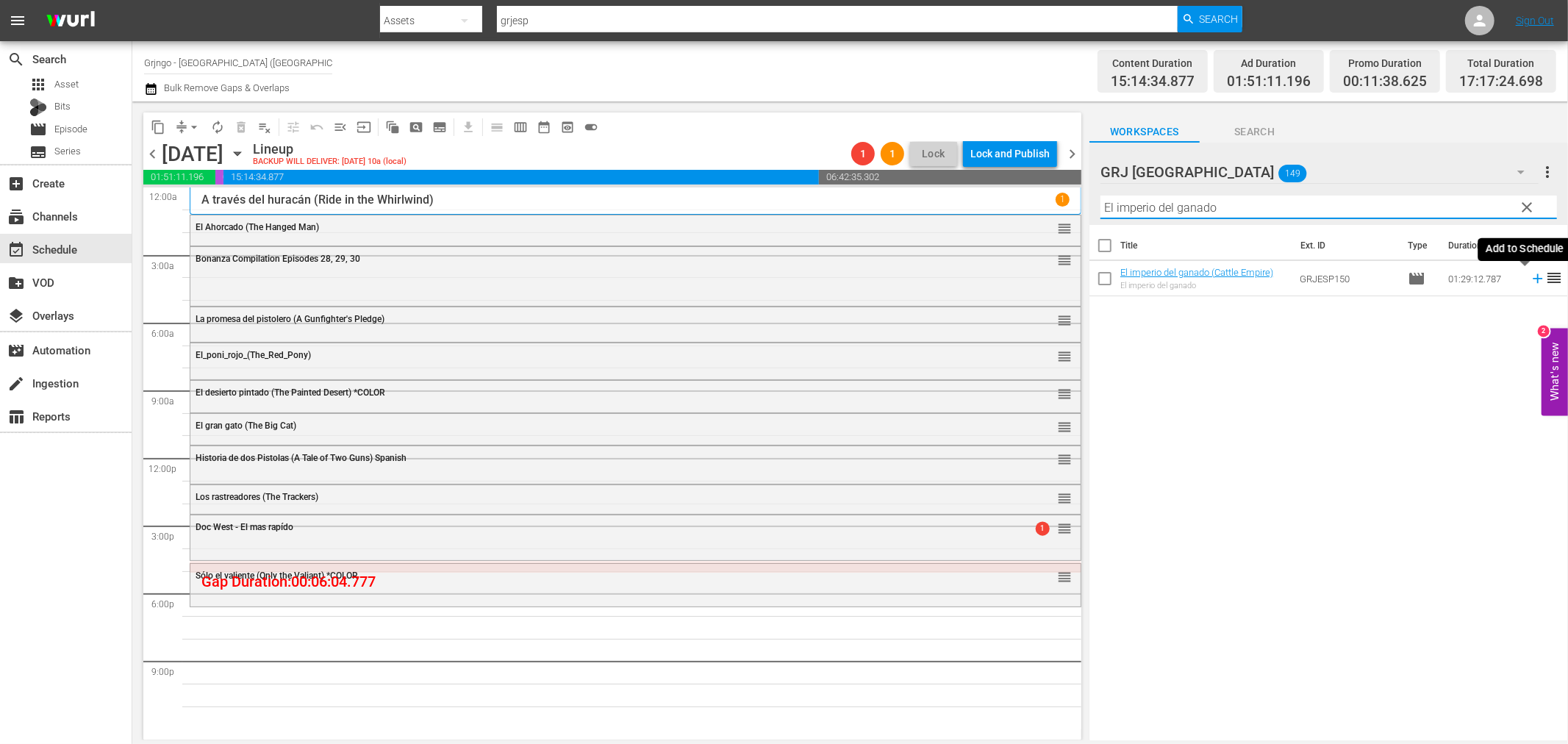
type input "El imperio del ganado"
click at [1533, 278] on icon at bounding box center [1538, 279] width 10 height 10
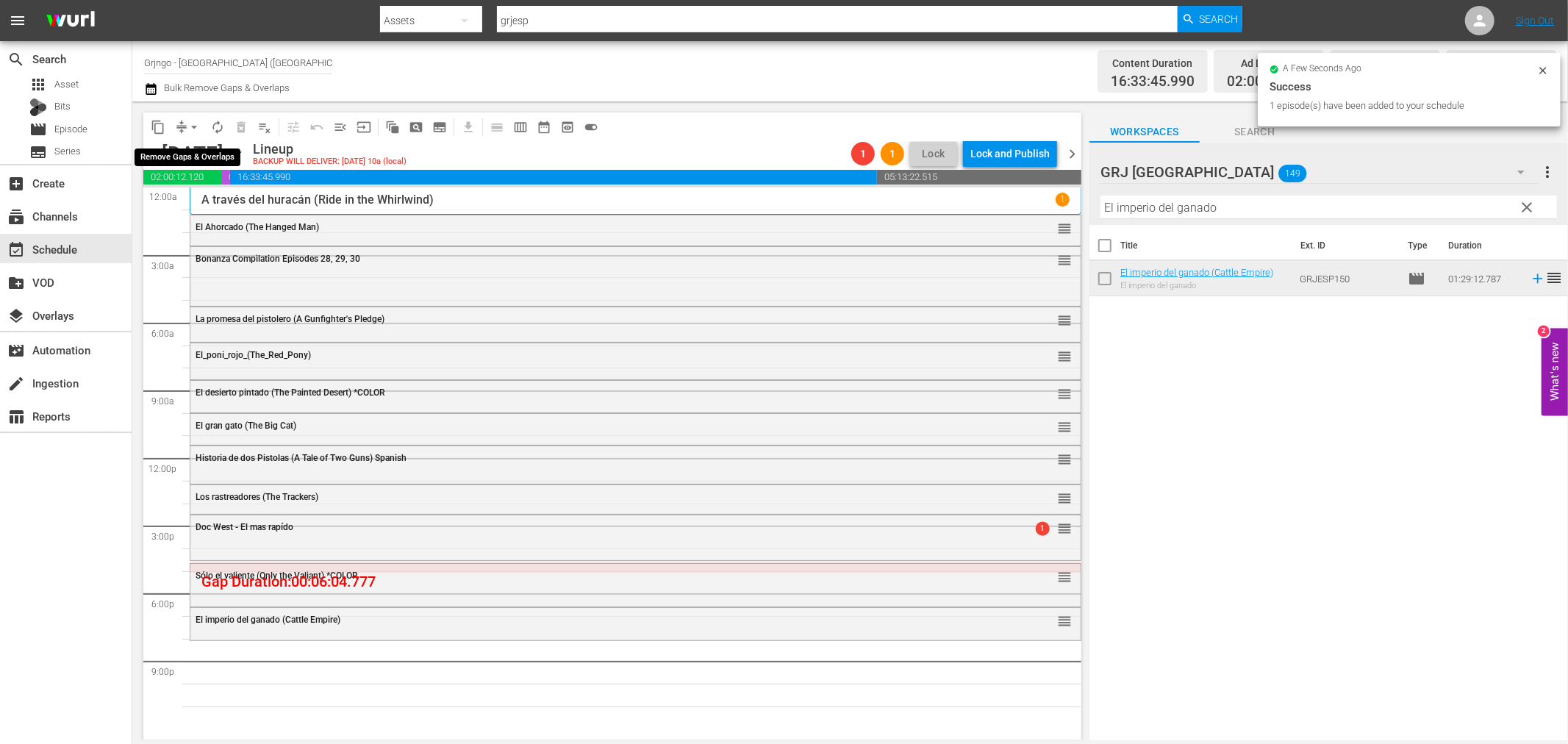
click at [195, 126] on span "arrow_drop_down" at bounding box center [193, 127] width 15 height 15
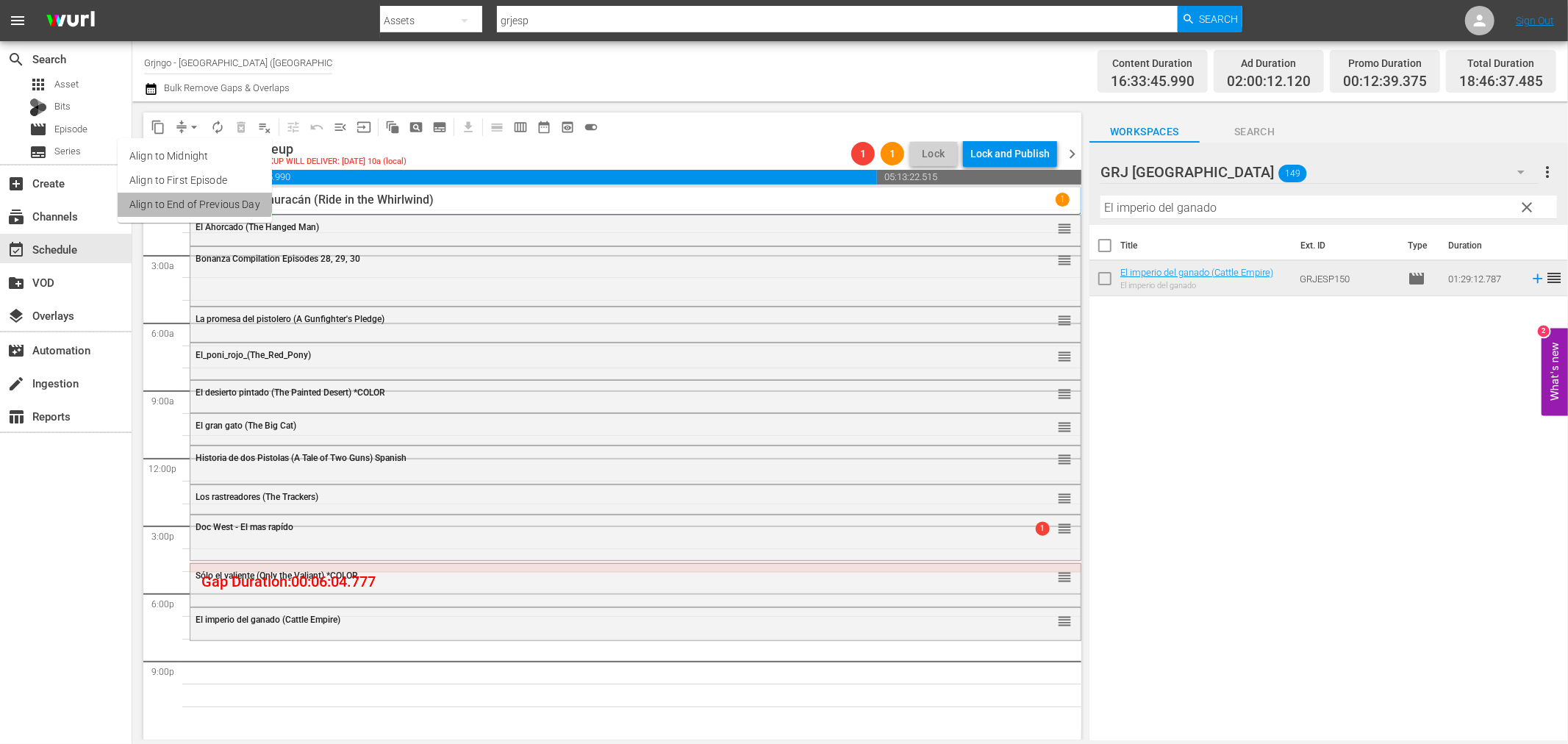
click at [192, 196] on li "Align to End of Previous Day" at bounding box center [194, 204] width 154 height 25
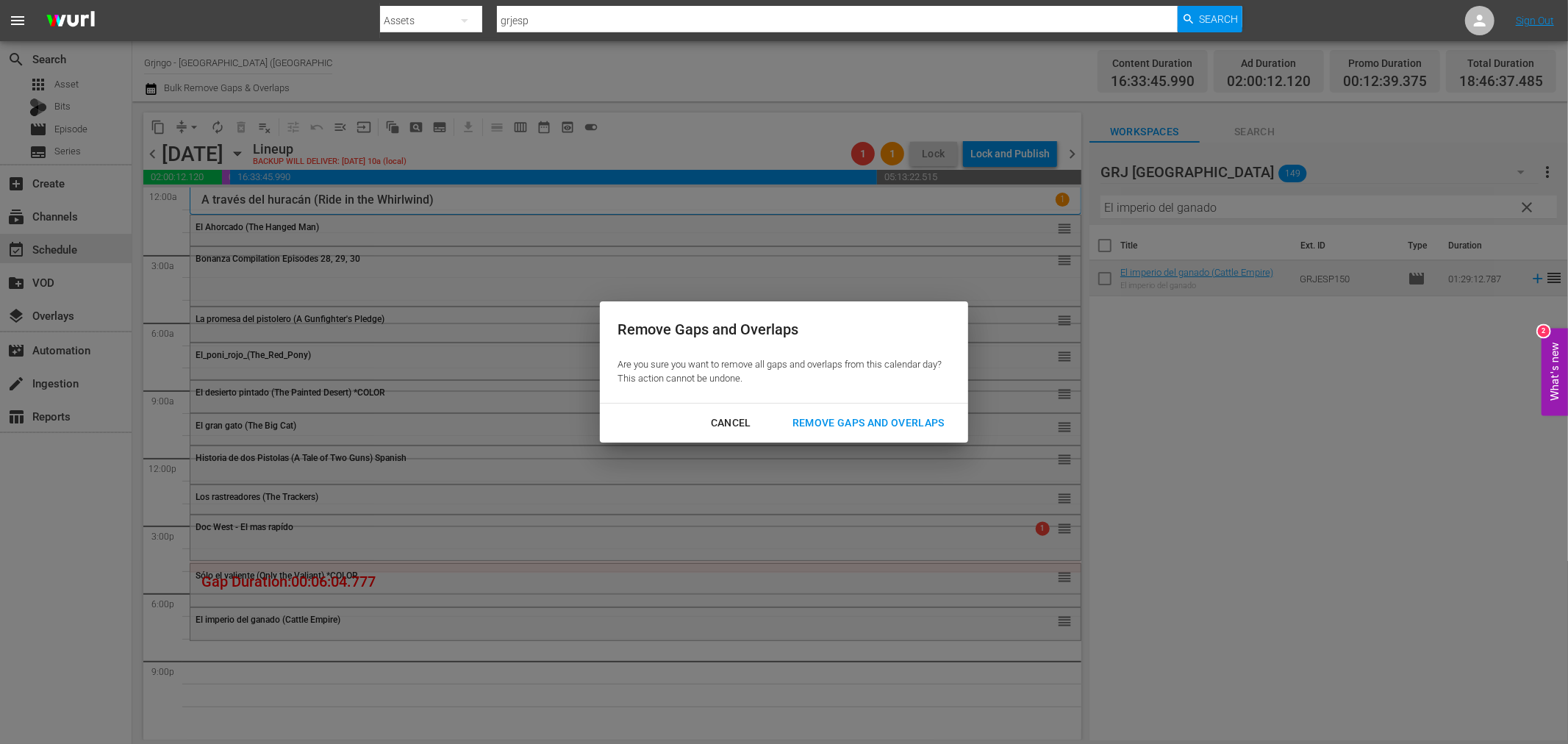
click at [842, 419] on div "Remove Gaps and Overlaps" at bounding box center [868, 423] width 176 height 19
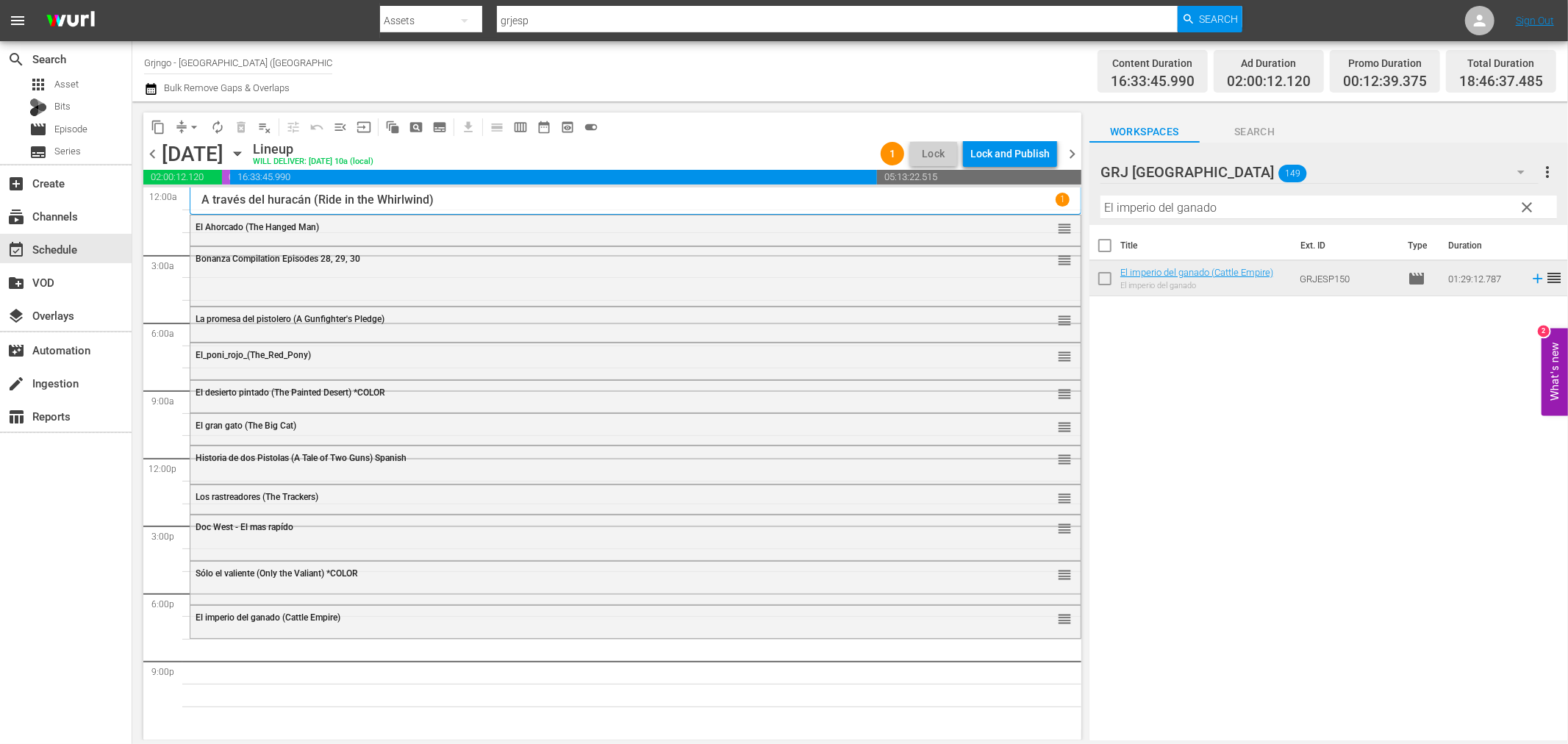
drag, startPoint x: 1524, startPoint y: 209, endPoint x: 1389, endPoint y: 180, distance: 138.1
click at [1524, 209] on span "clear" at bounding box center [1528, 207] width 18 height 18
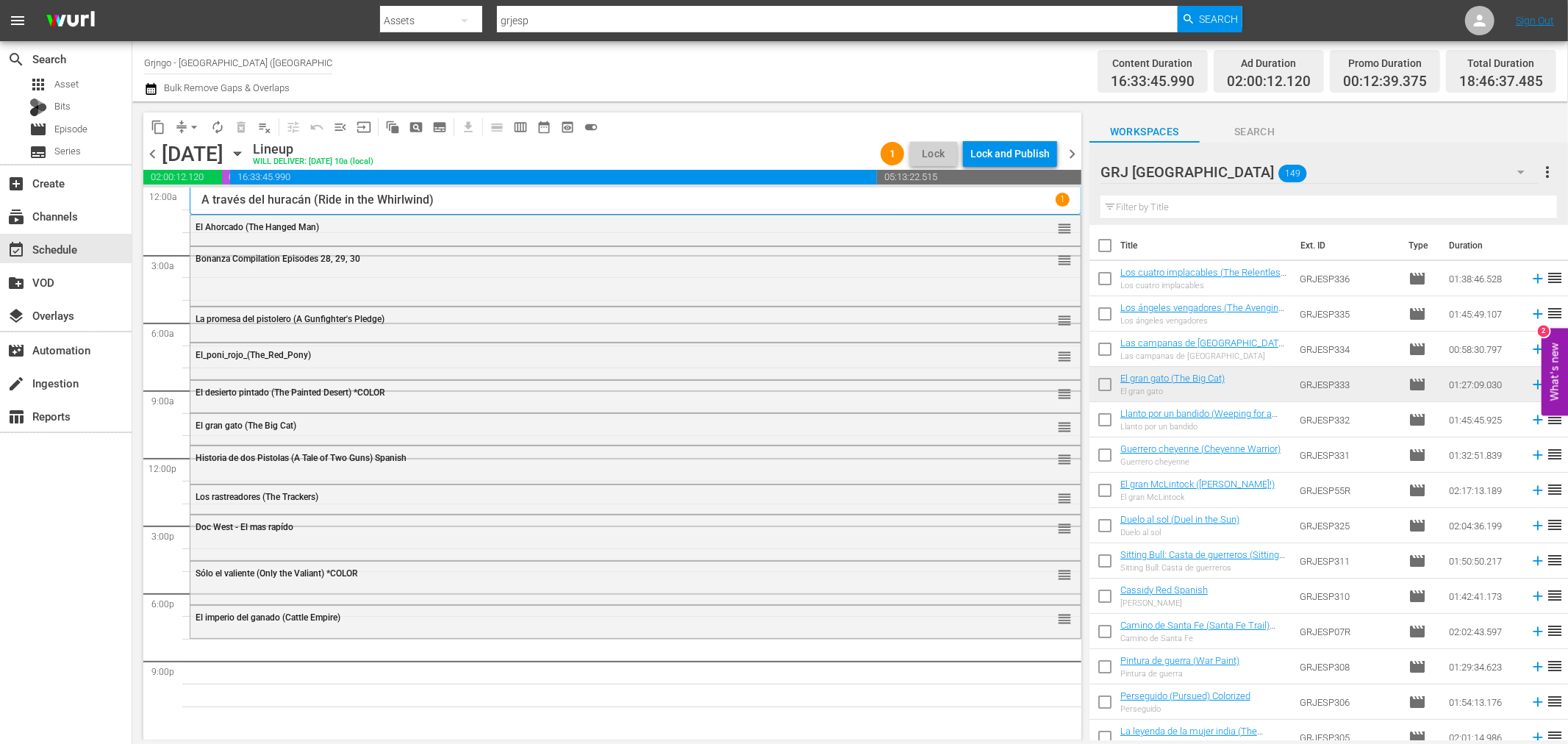
click at [1118, 204] on input "text" at bounding box center [1329, 207] width 456 height 24
paste input "Keoma"
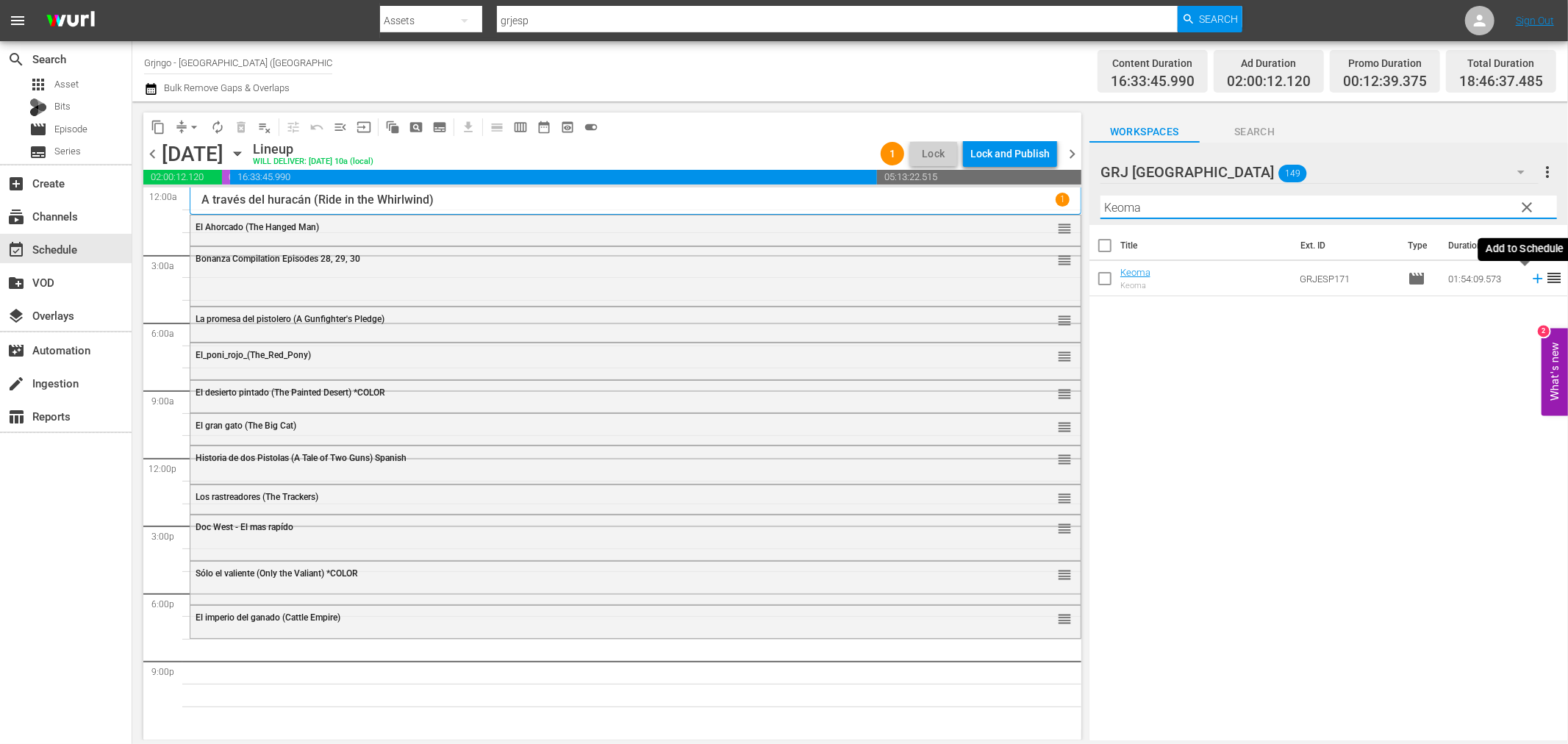
type input "Keoma"
click at [1533, 278] on icon at bounding box center [1538, 279] width 10 height 10
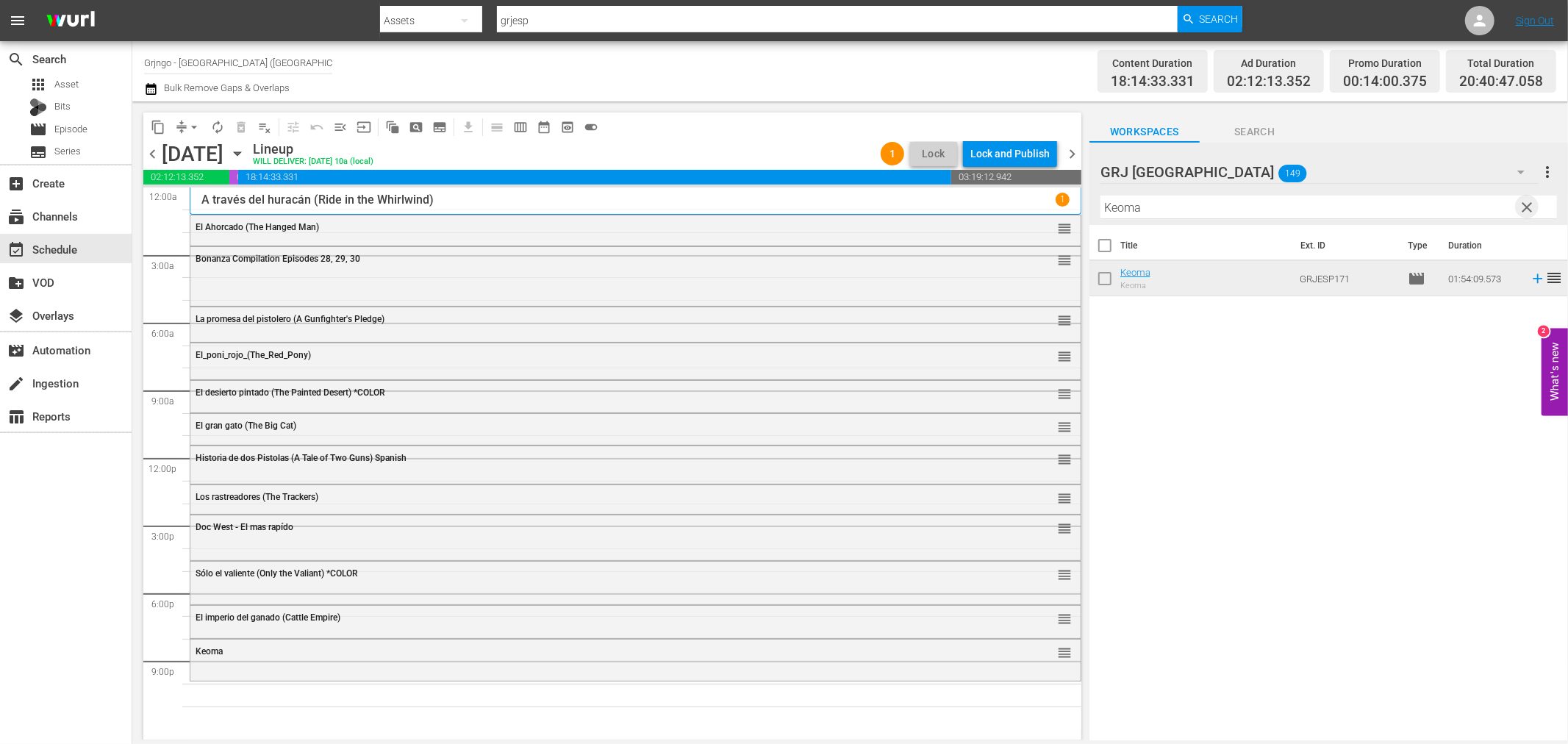
click at [1527, 202] on span "clear" at bounding box center [1528, 207] width 18 height 18
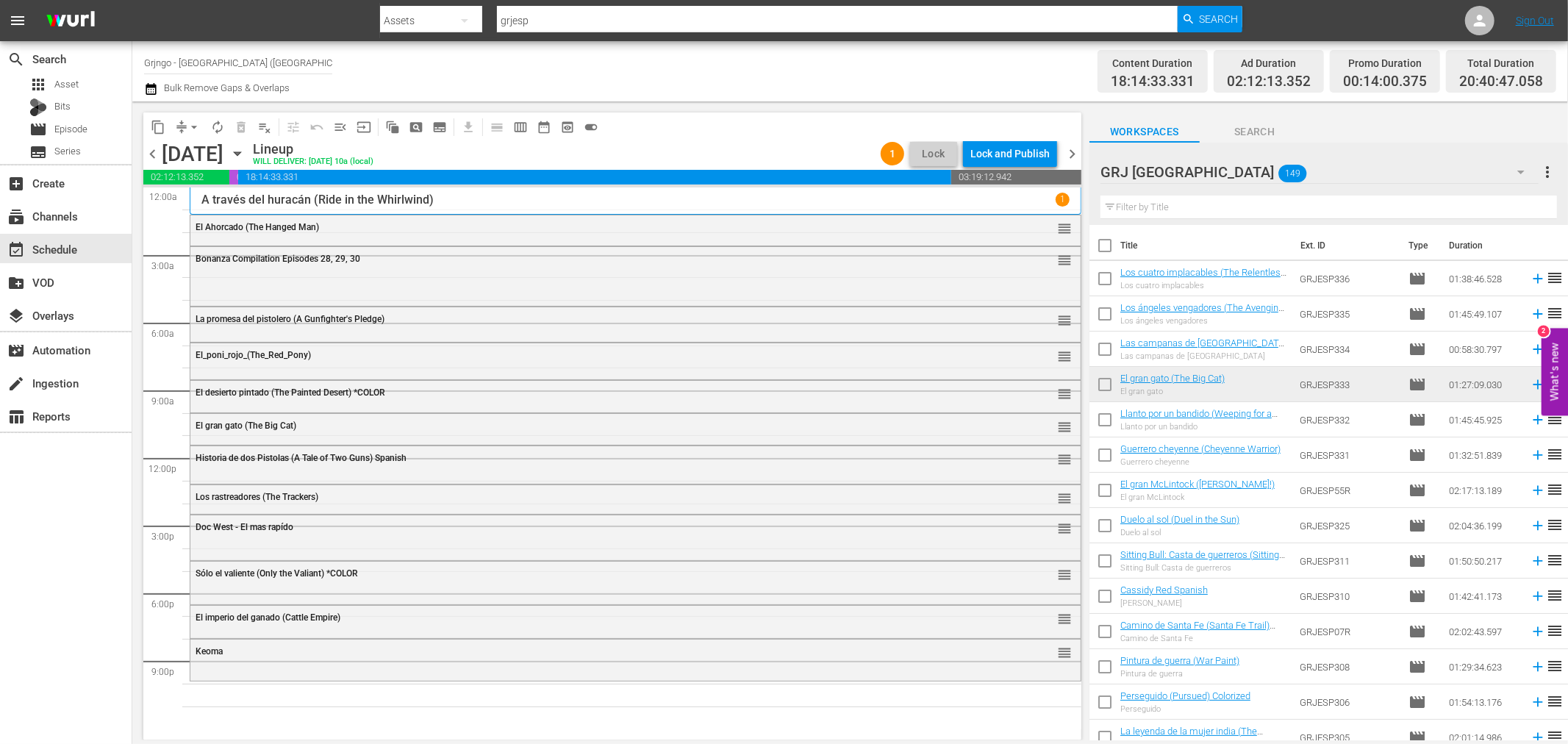
click at [1133, 208] on input "text" at bounding box center [1329, 207] width 456 height 24
paste input "La diligencia"
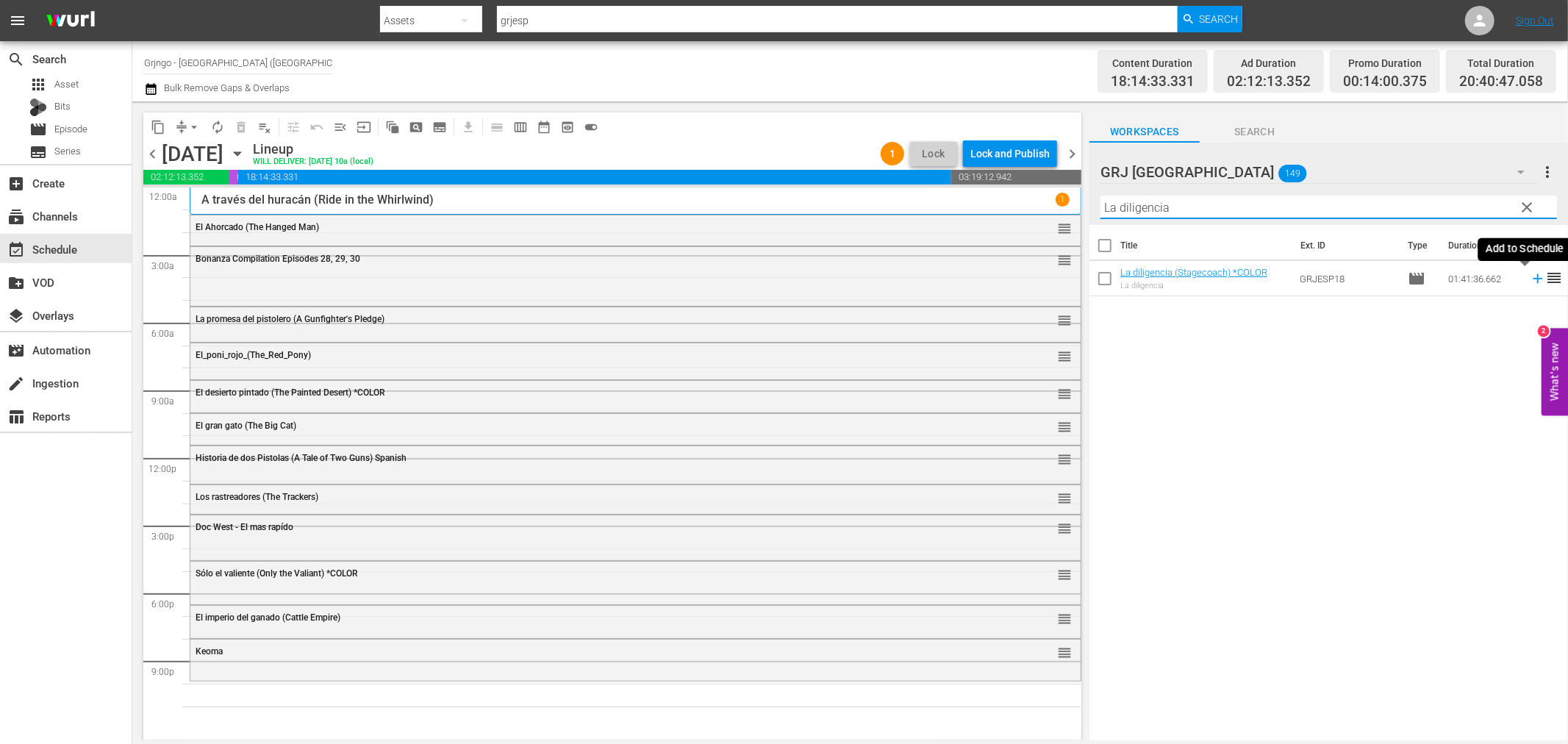
type input "La diligencia"
click at [1530, 277] on icon at bounding box center [1538, 279] width 16 height 16
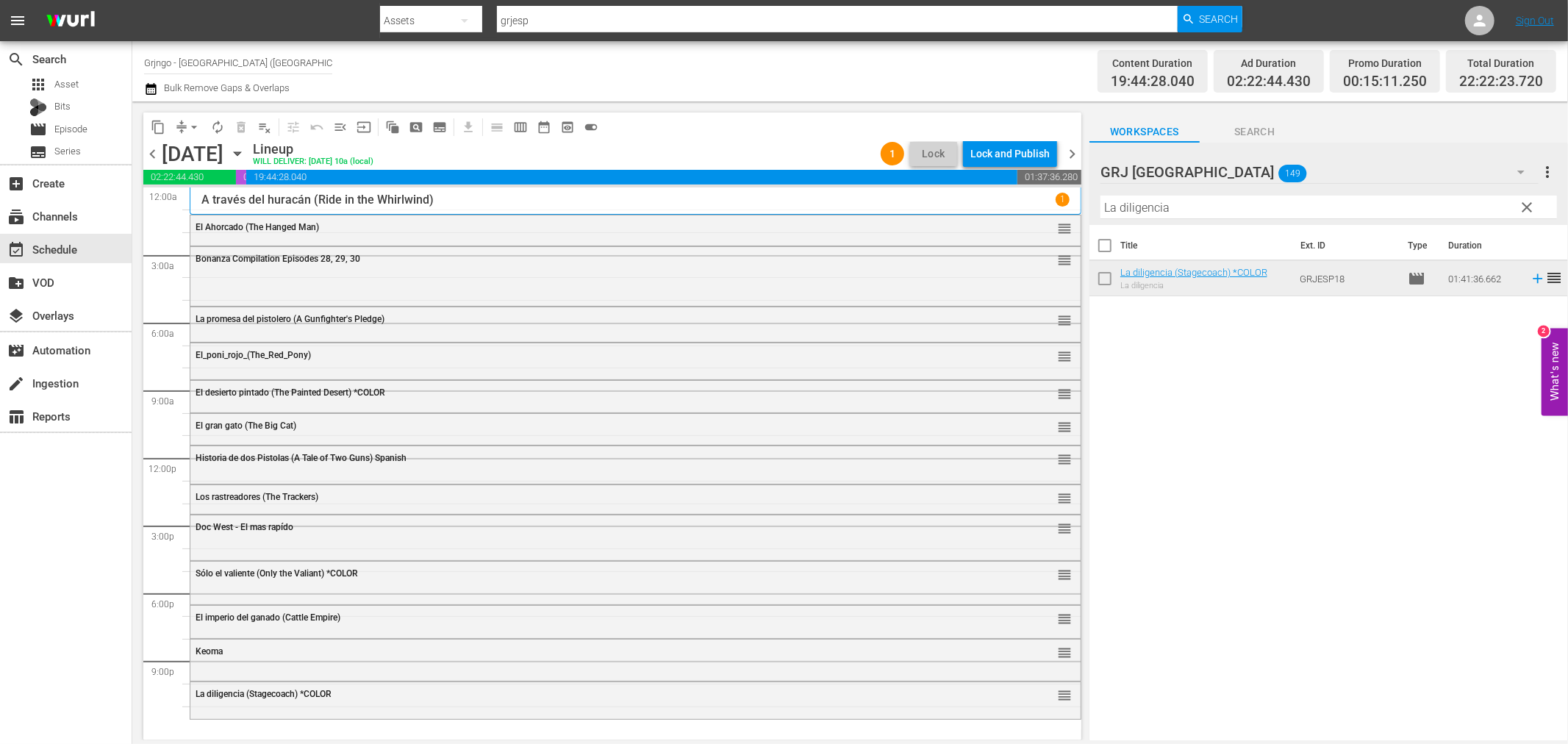
drag, startPoint x: 1522, startPoint y: 198, endPoint x: 1098, endPoint y: 231, distance: 425.3
click at [1522, 198] on span "clear" at bounding box center [1528, 207] width 18 height 18
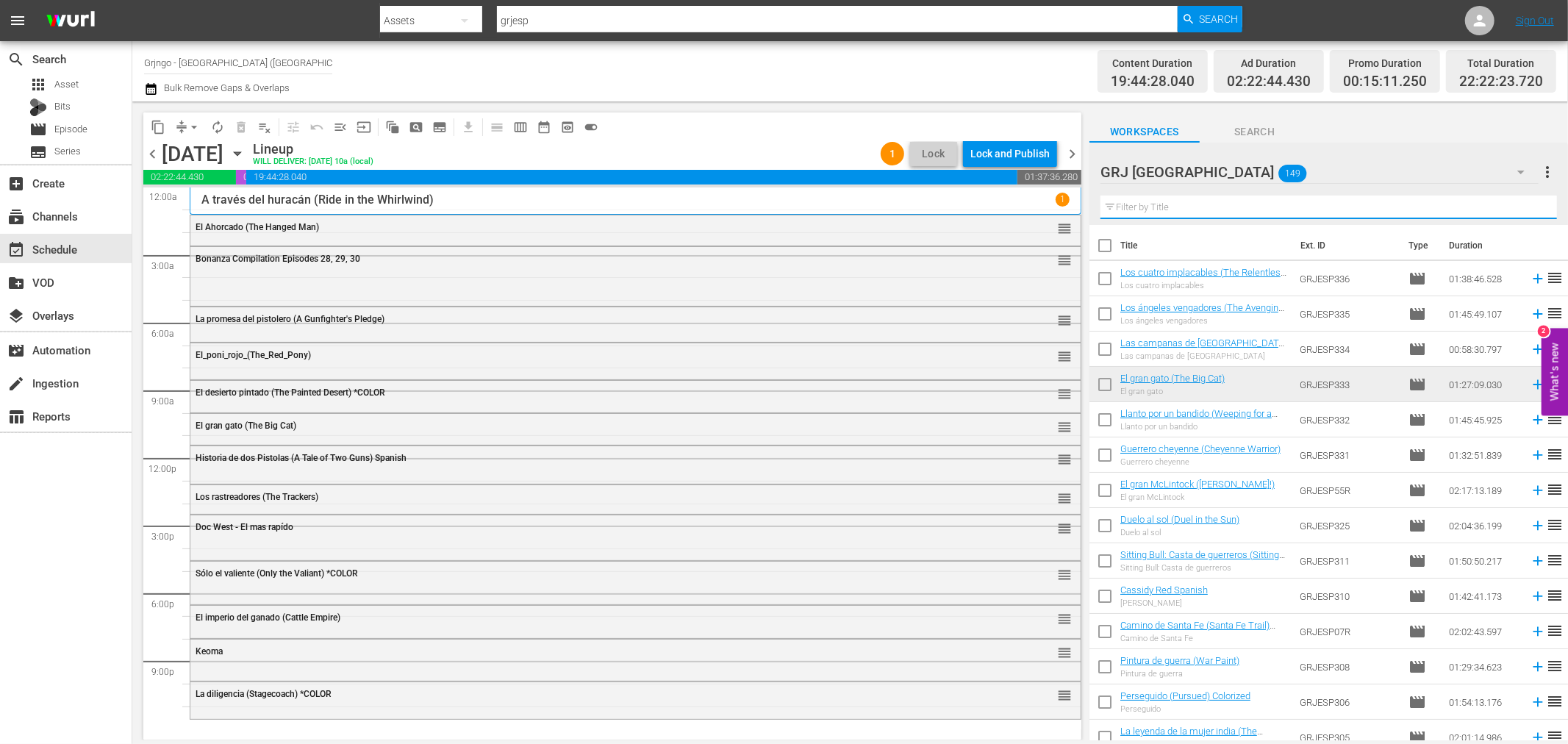
paste input "Kansas_Pacific"
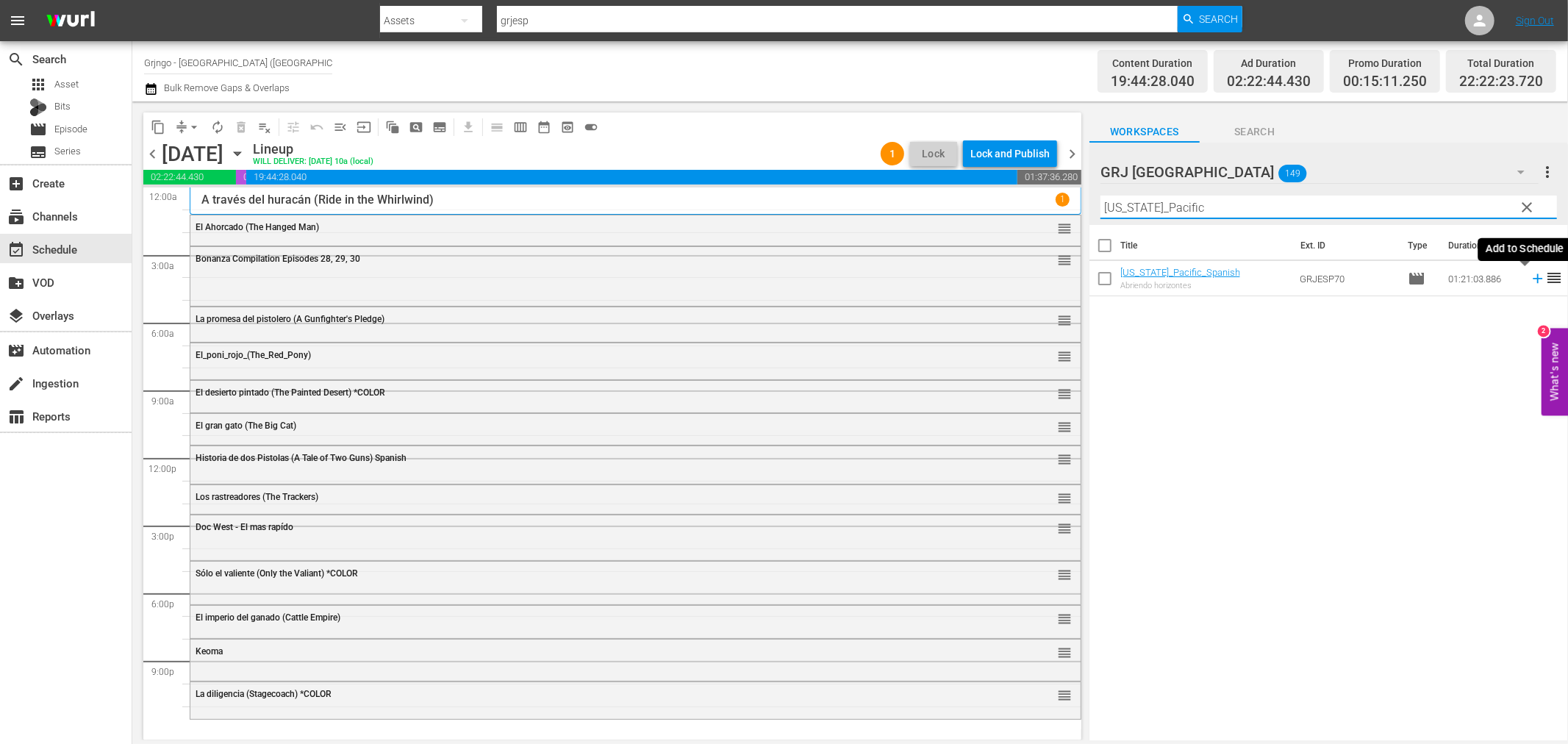
type input "Kansas_Pacific"
click at [1533, 278] on icon at bounding box center [1538, 279] width 10 height 10
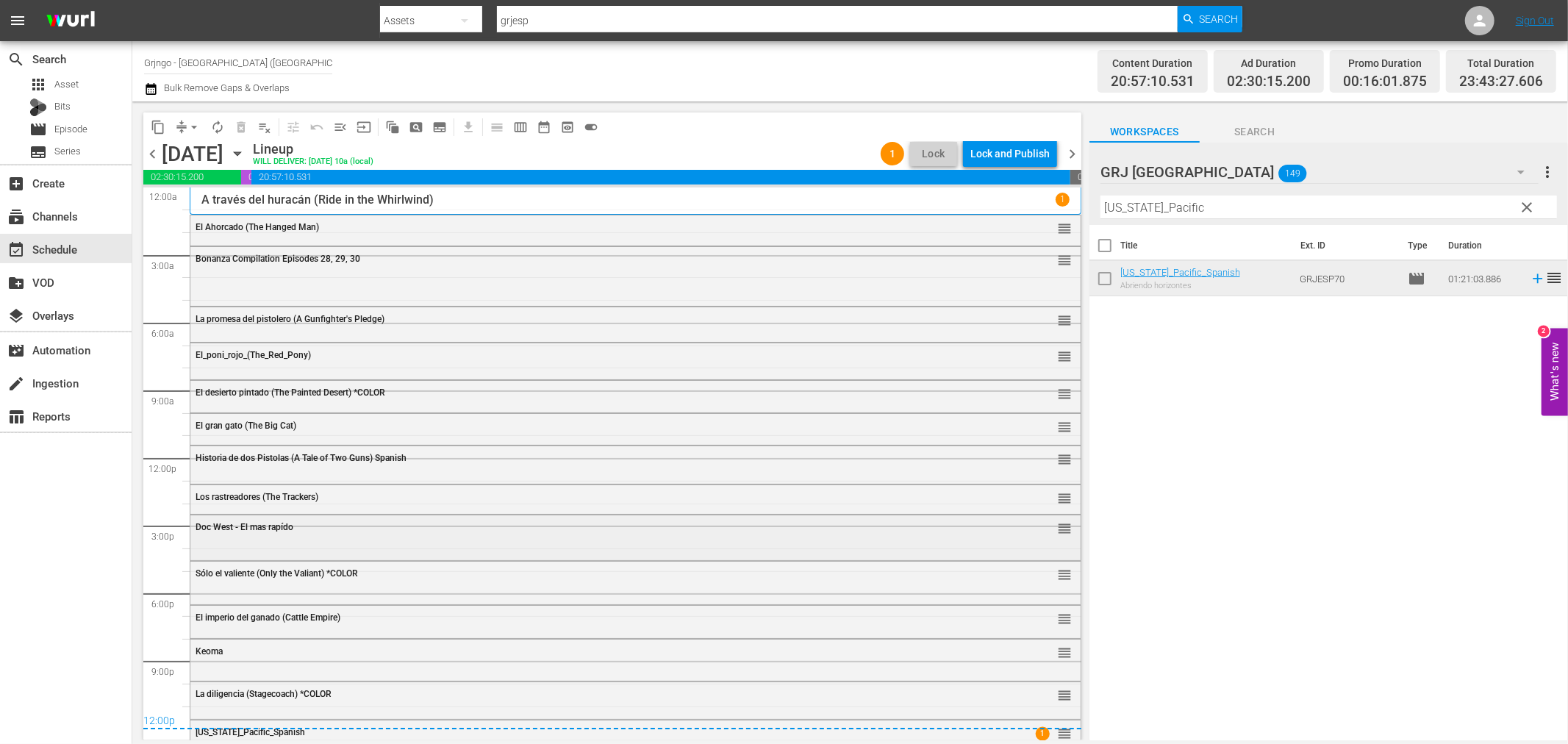
click at [231, 541] on div "Doc West - El mas rapído reorder" at bounding box center [635, 536] width 890 height 42
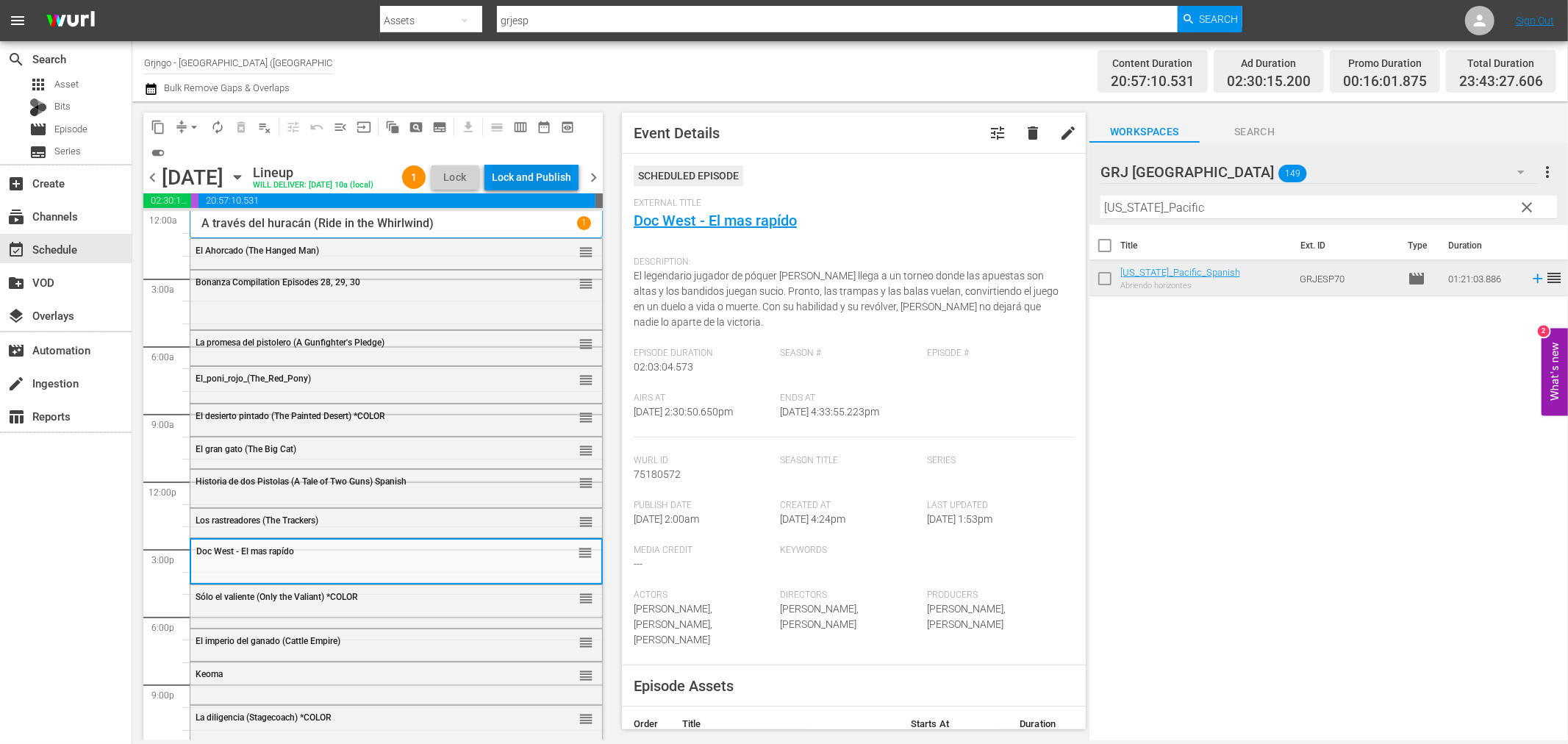
click at [540, 177] on div "Lock and Publish" at bounding box center [531, 177] width 79 height 27
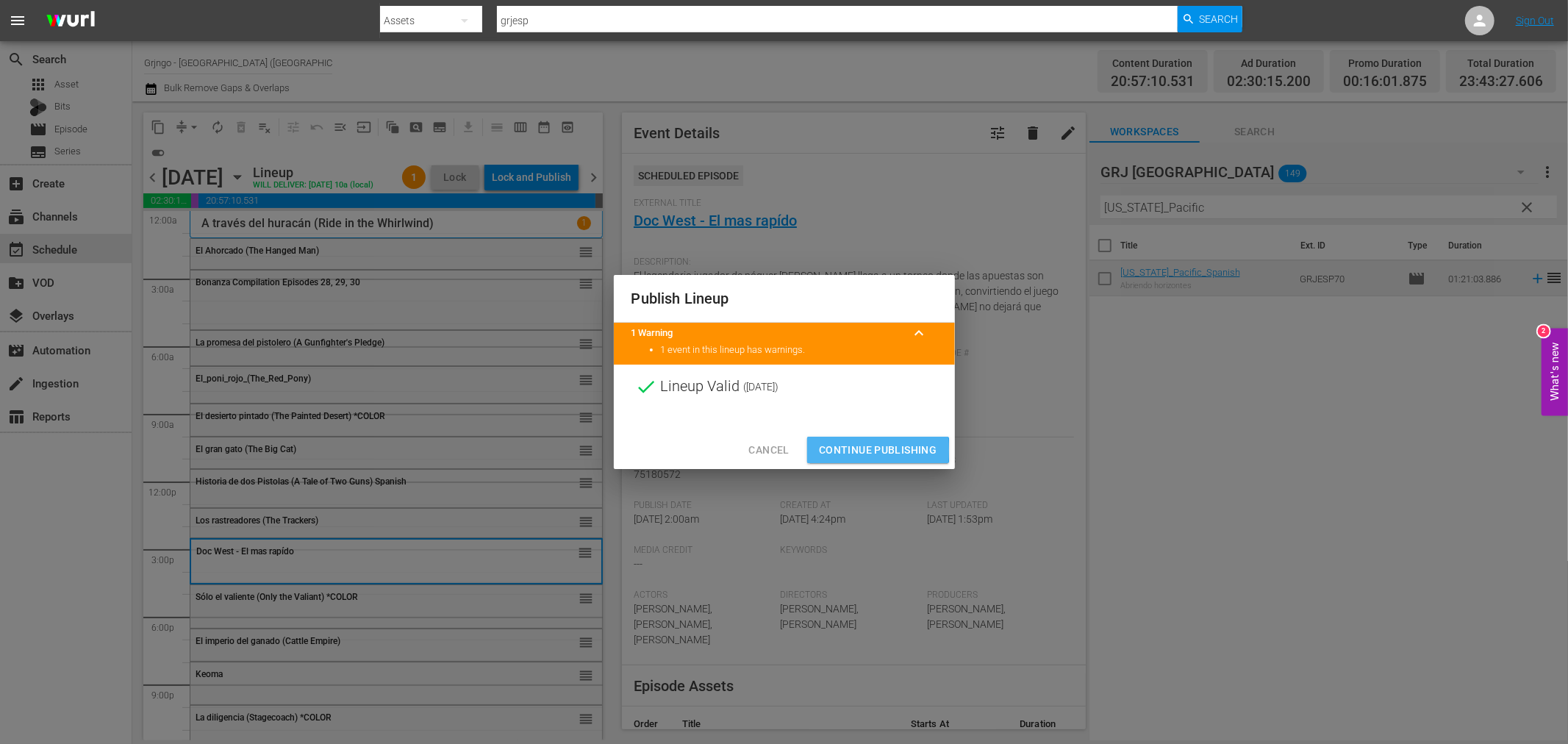
click at [841, 451] on span "Continue Publishing" at bounding box center [878, 451] width 119 height 19
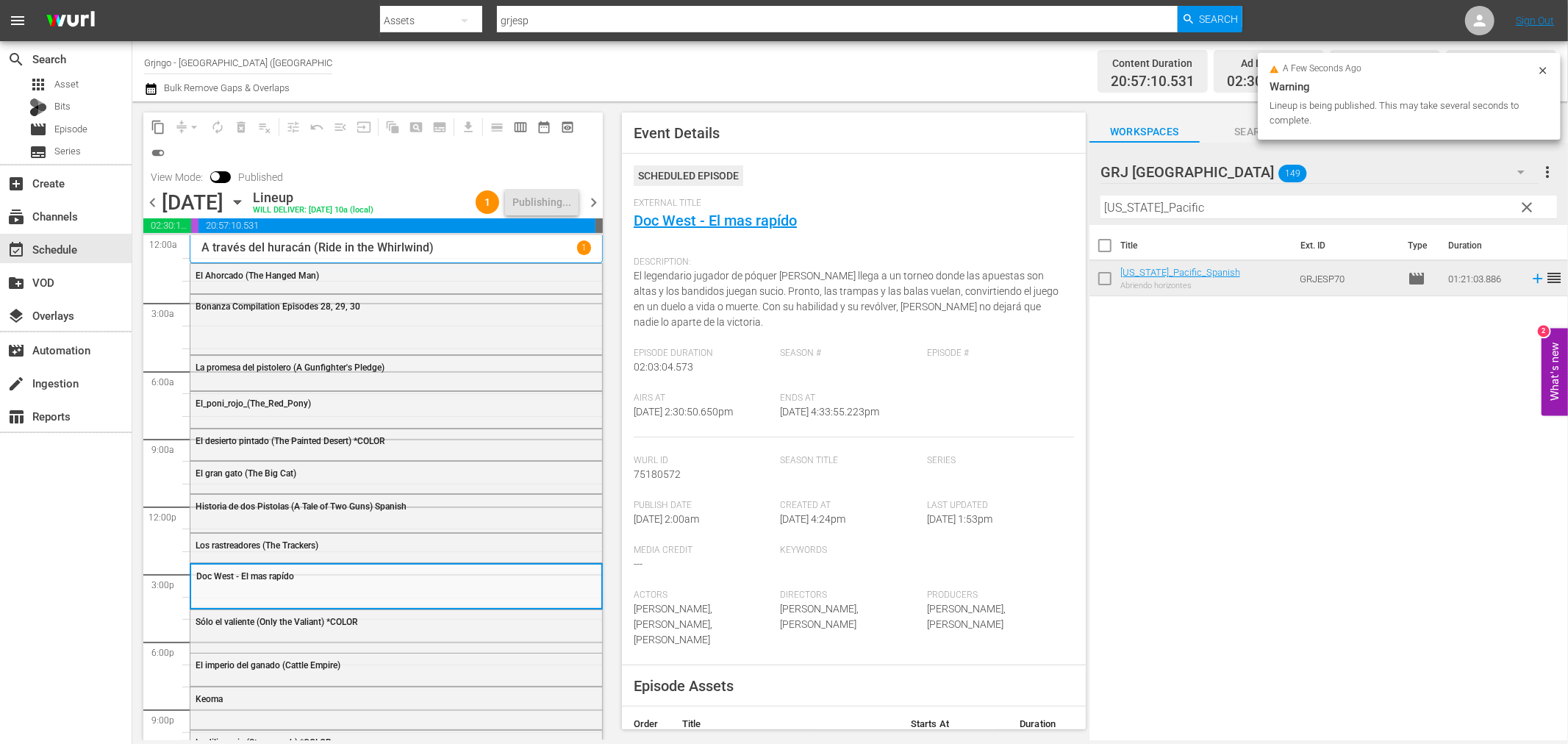
click at [591, 201] on span "chevron_right" at bounding box center [594, 202] width 19 height 19
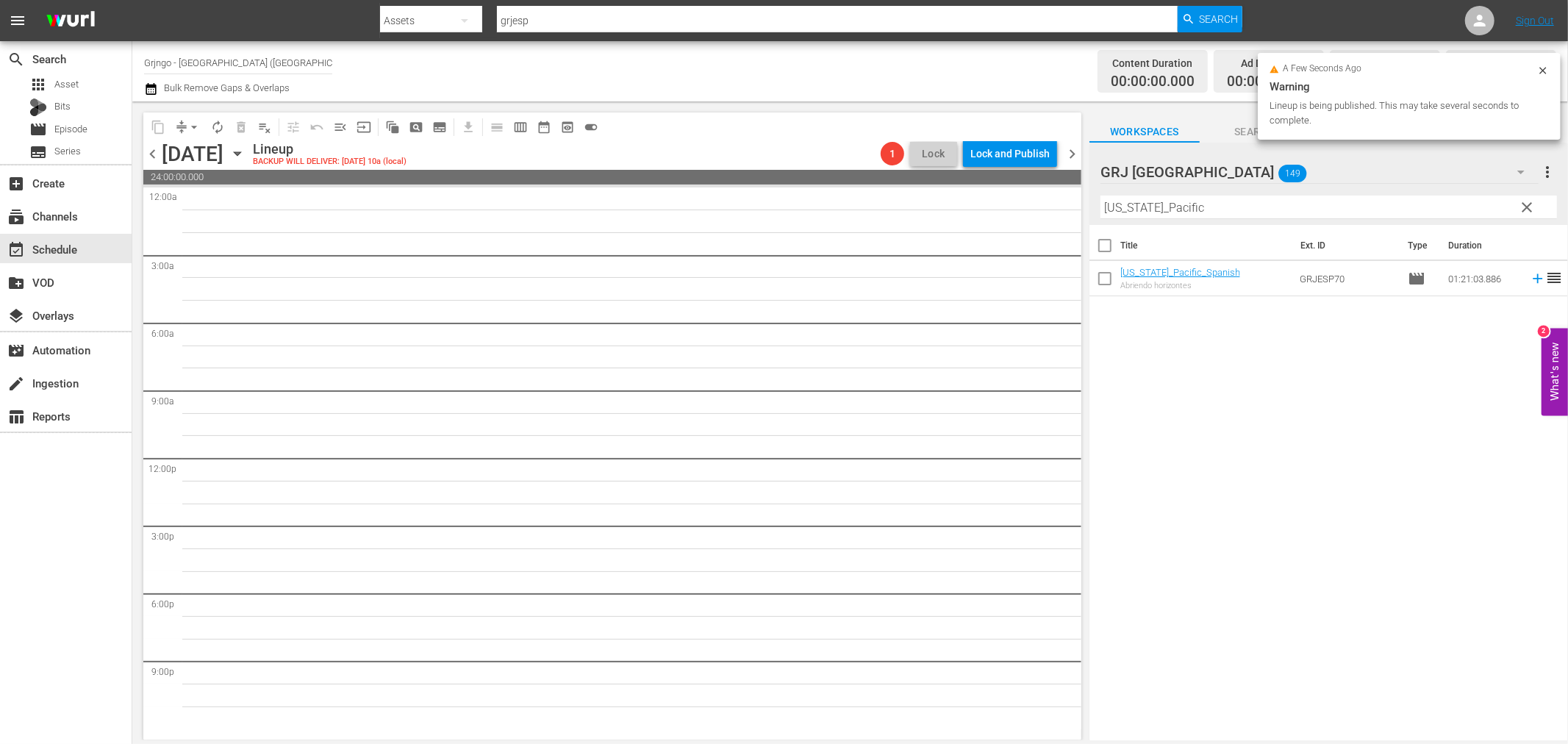
drag, startPoint x: 1519, startPoint y: 204, endPoint x: 1233, endPoint y: 203, distance: 286.0
click at [1520, 204] on span "clear" at bounding box center [1528, 207] width 18 height 18
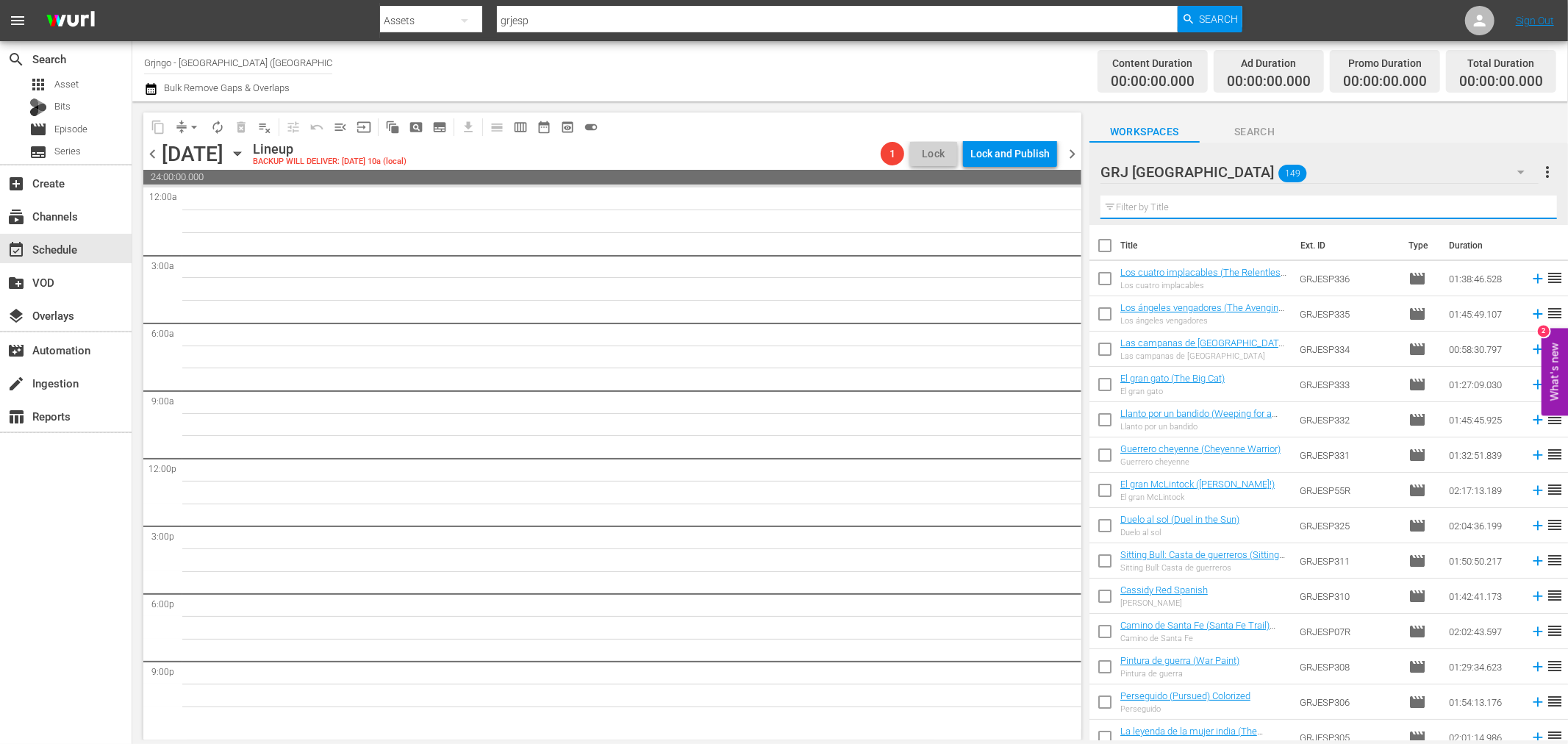
paste input "Las águilas negras de [GEOGRAPHIC_DATA]"
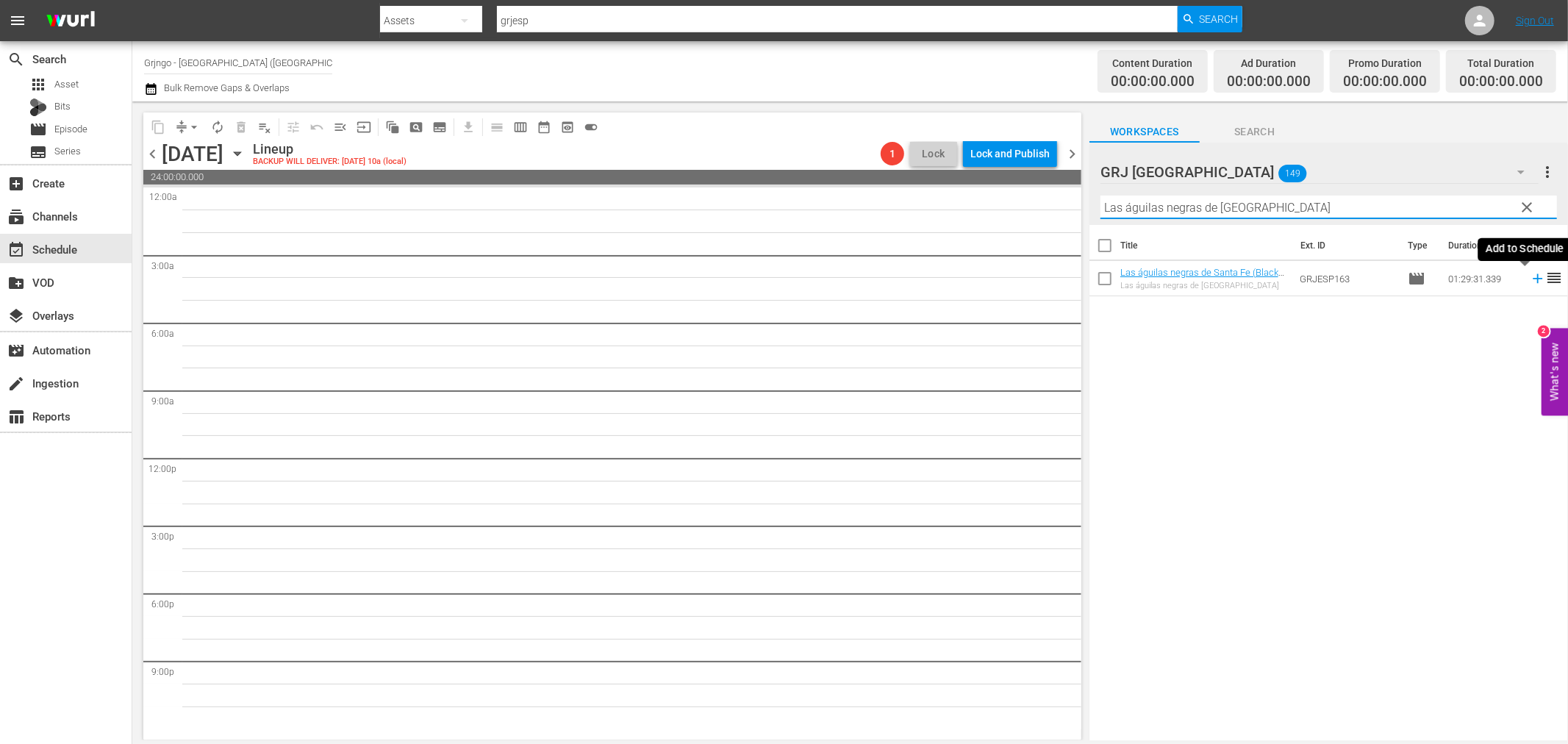
type input "Las águilas negras de [GEOGRAPHIC_DATA]"
click at [1533, 278] on icon at bounding box center [1538, 279] width 10 height 10
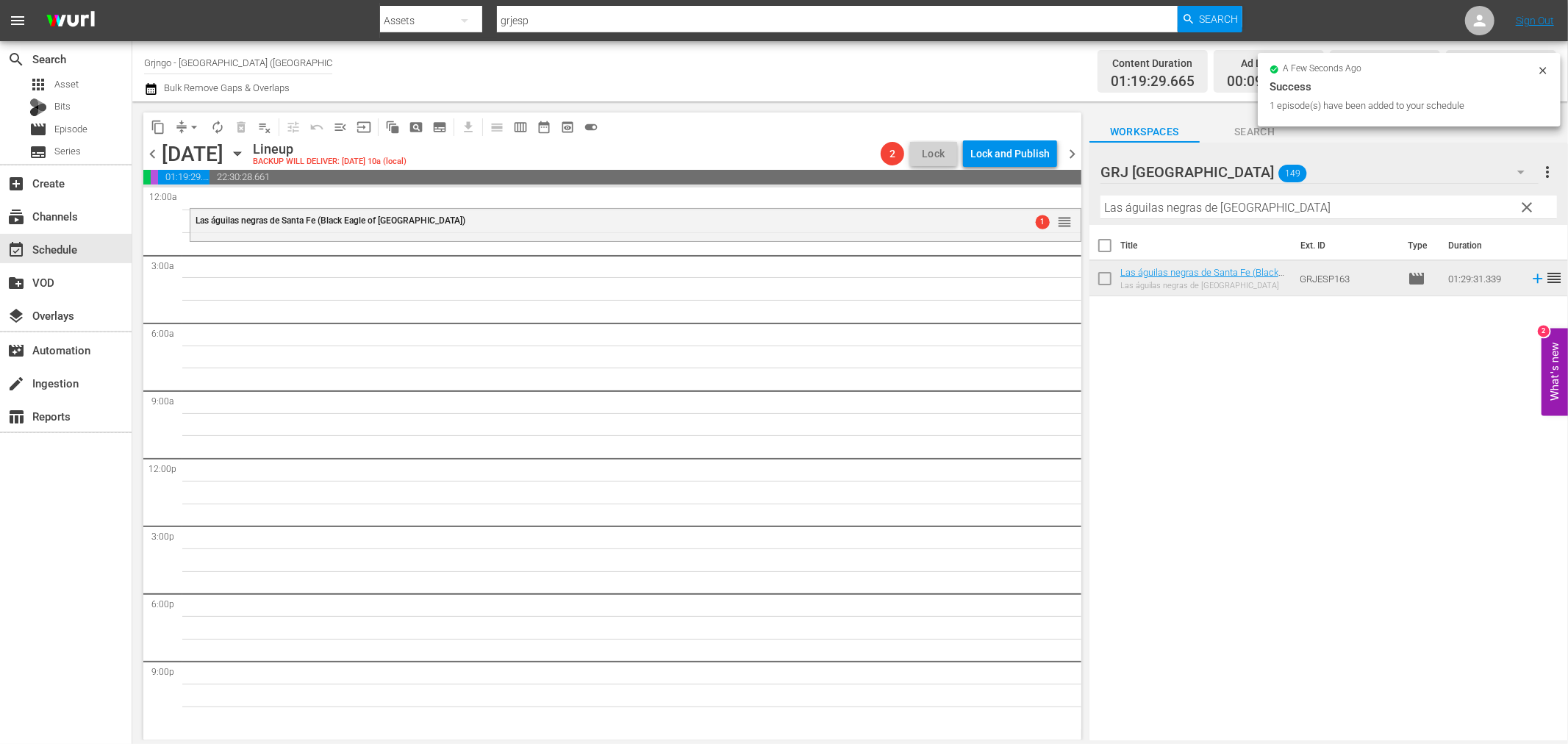
click at [1532, 207] on span "clear" at bounding box center [1528, 207] width 18 height 18
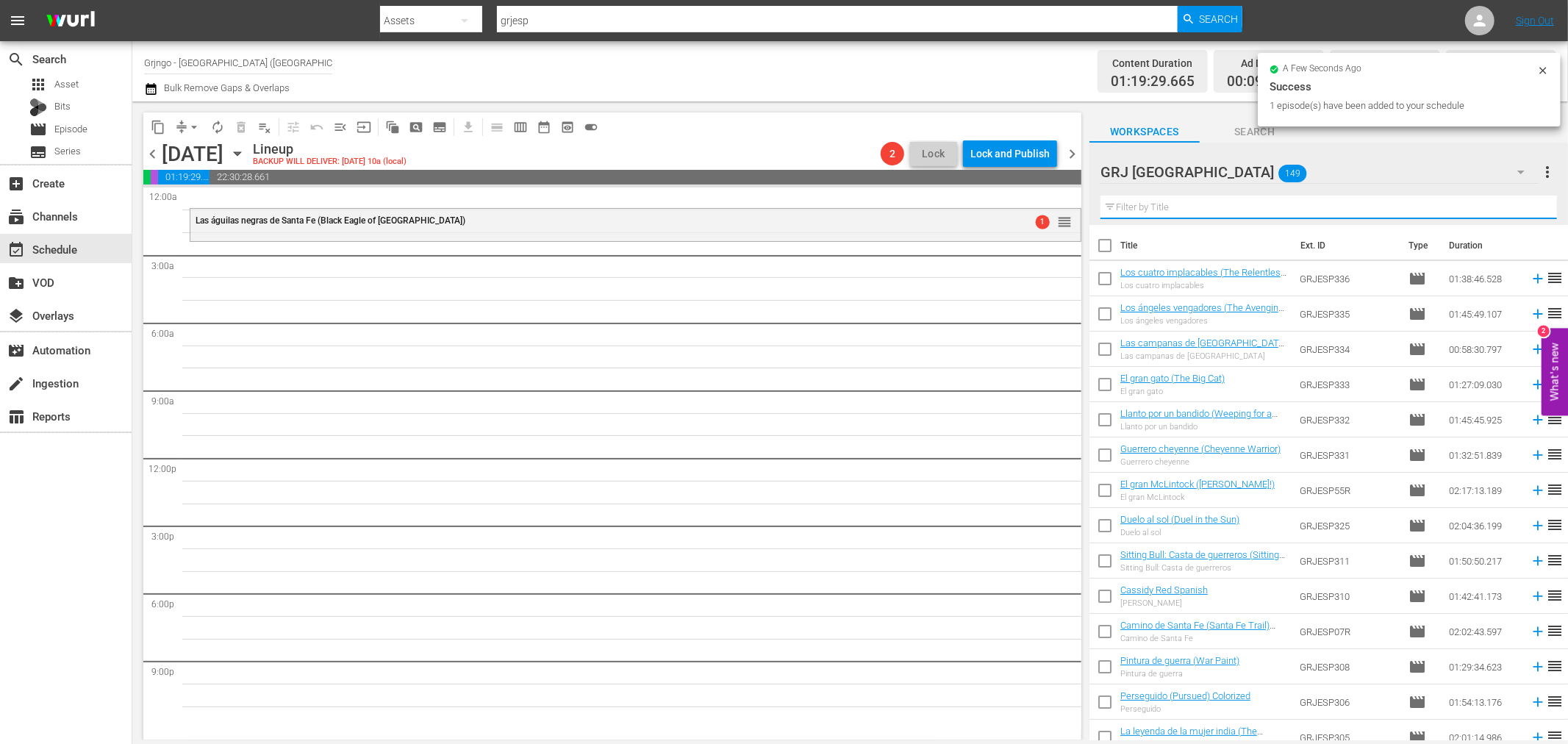
click at [1275, 195] on input "text" at bounding box center [1329, 207] width 456 height 24
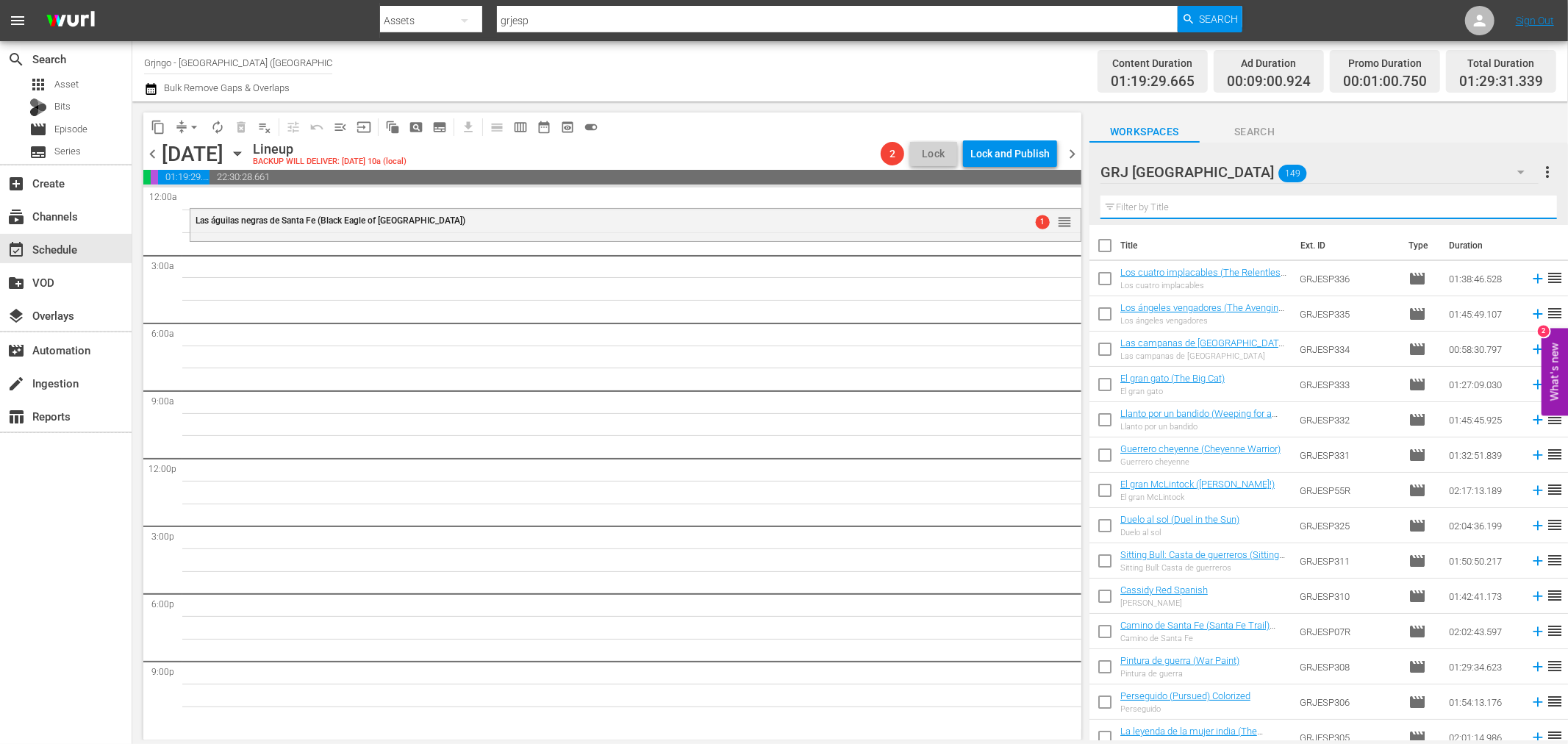
paste input "Pampa salvaje"
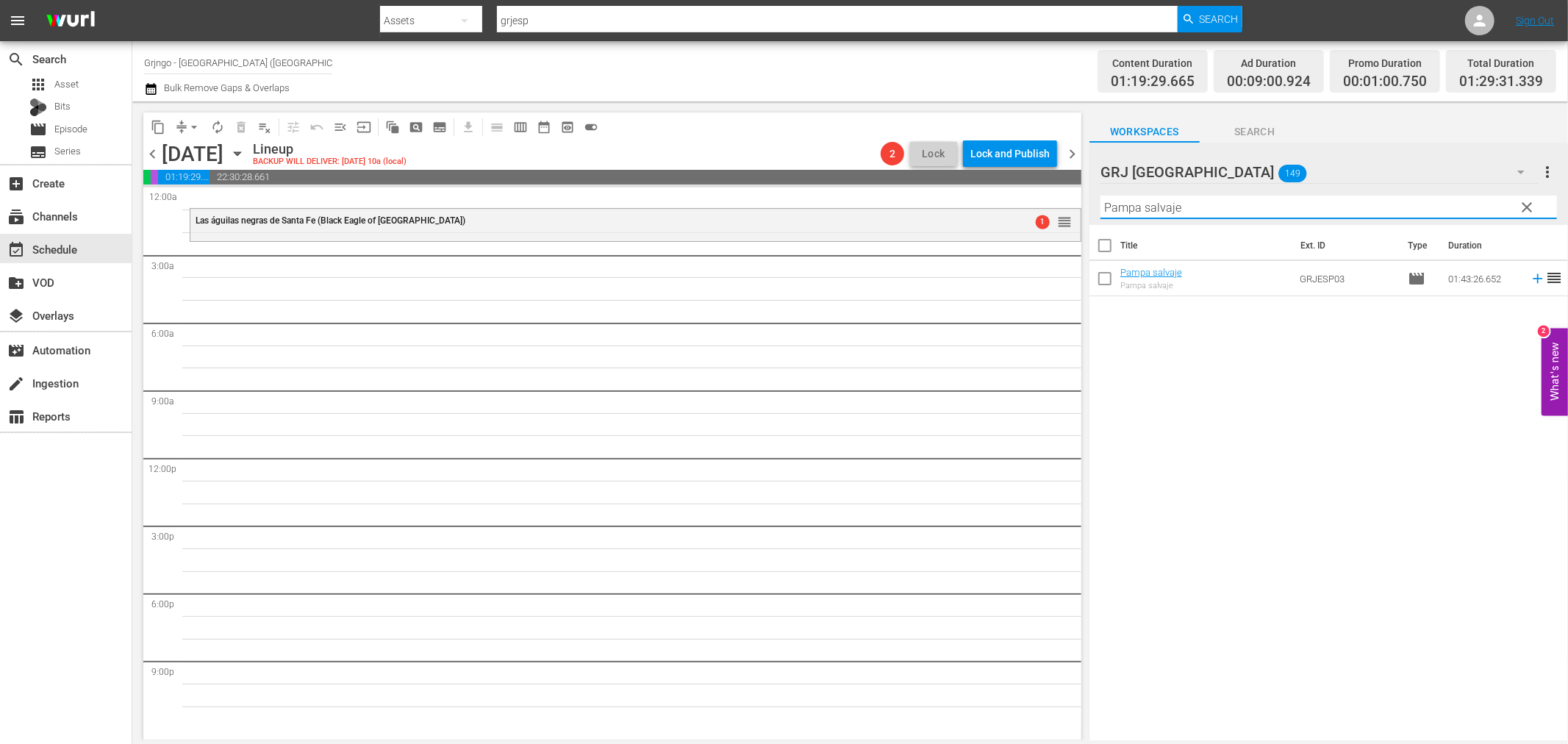
type input "Pampa salvaje"
click at [1530, 274] on icon at bounding box center [1538, 279] width 16 height 16
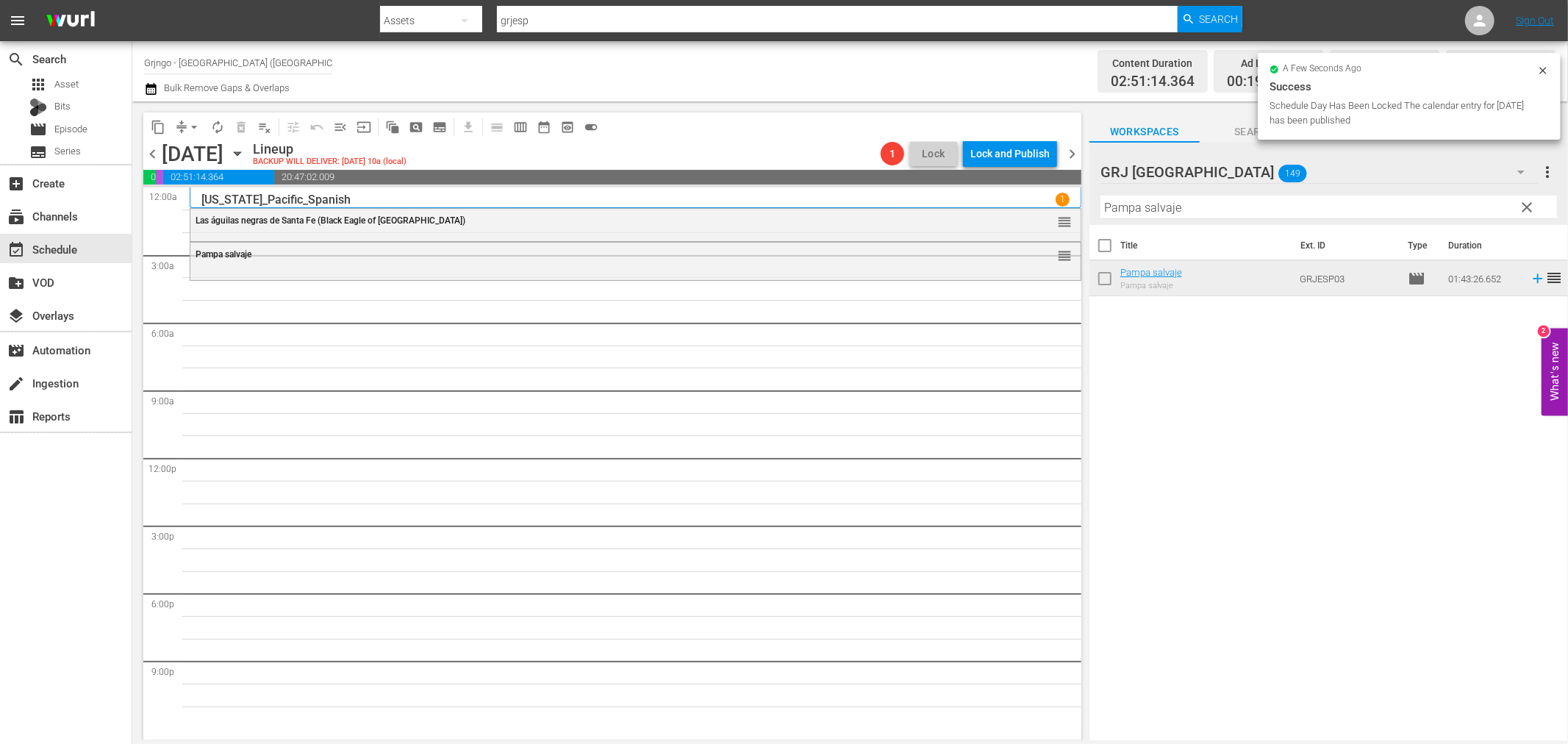
click at [1525, 206] on span "clear" at bounding box center [1528, 207] width 18 height 18
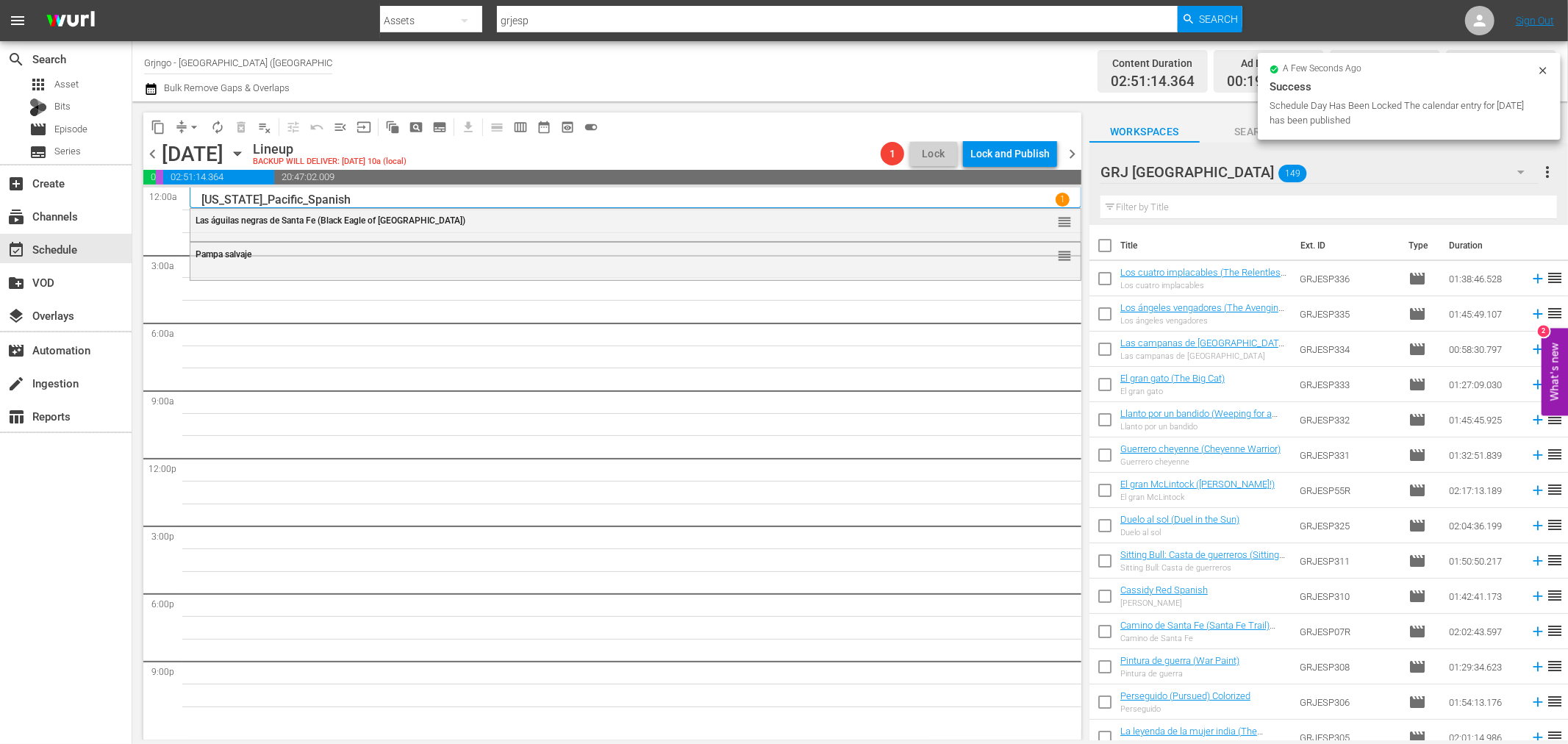
click at [1225, 211] on input "text" at bounding box center [1329, 207] width 456 height 24
paste input "Bonanza Compilation Episodes 31, 32, 33"
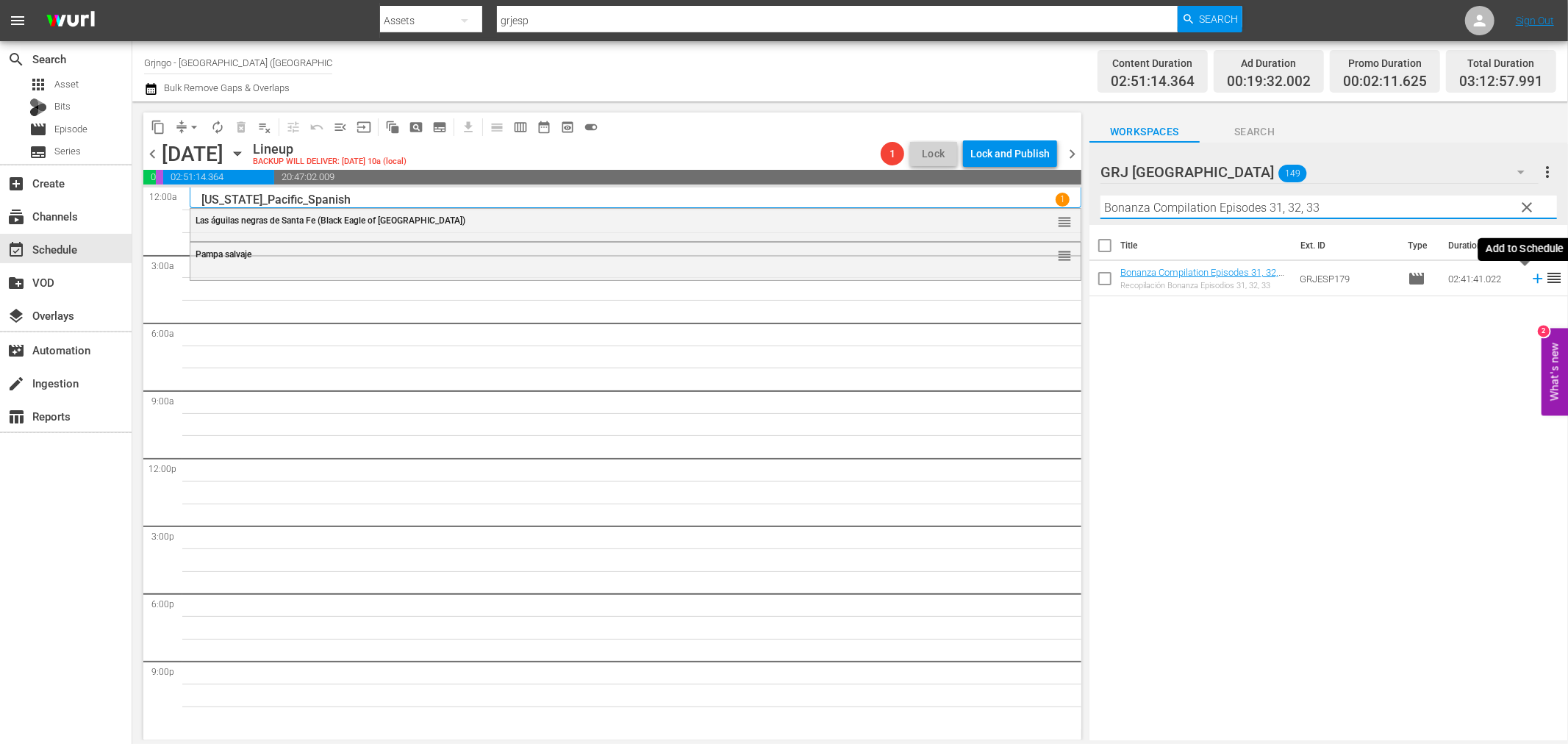
type input "Bonanza Compilation Episodes 31, 32, 33"
click at [1530, 281] on icon at bounding box center [1538, 279] width 16 height 16
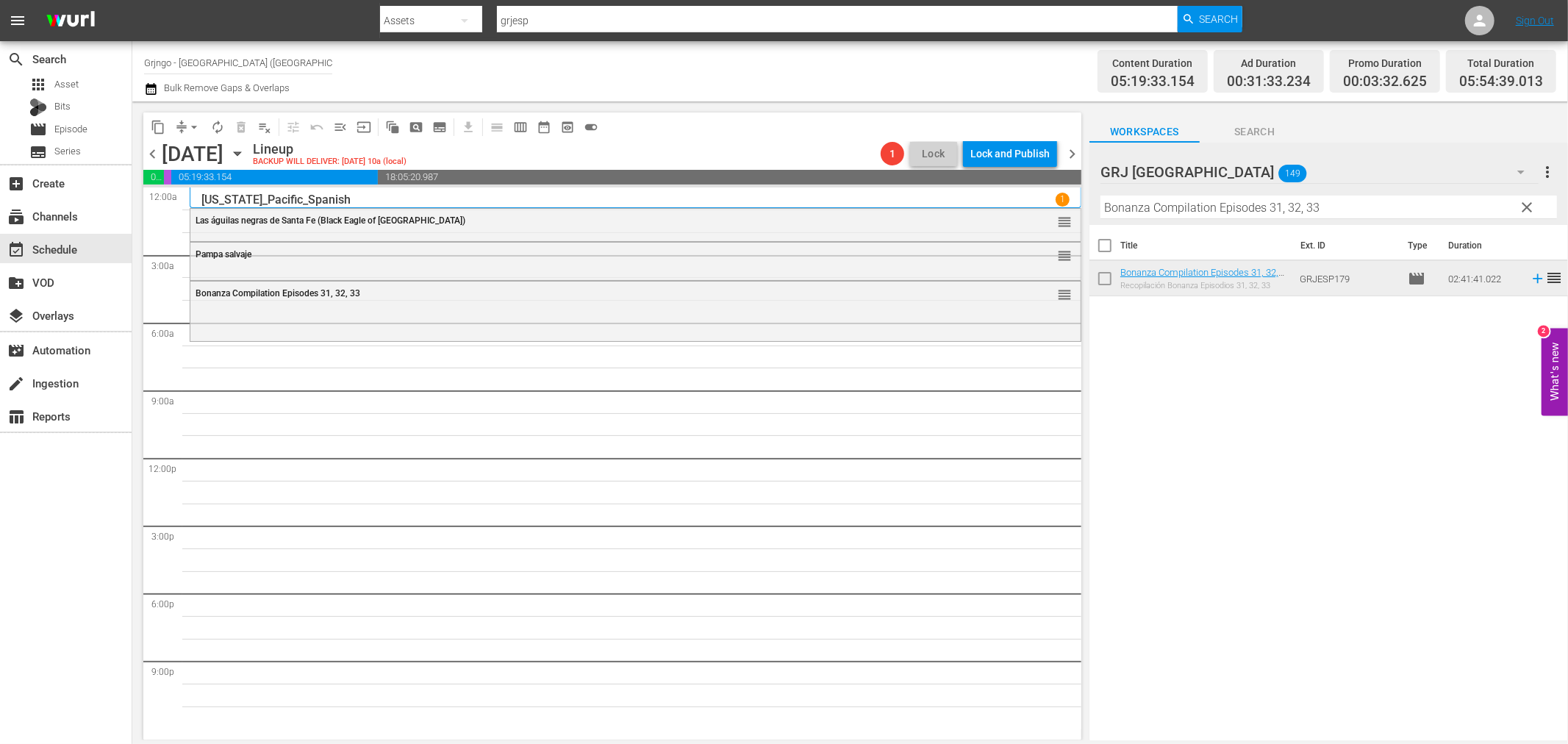
click at [1530, 203] on span "clear" at bounding box center [1528, 207] width 18 height 18
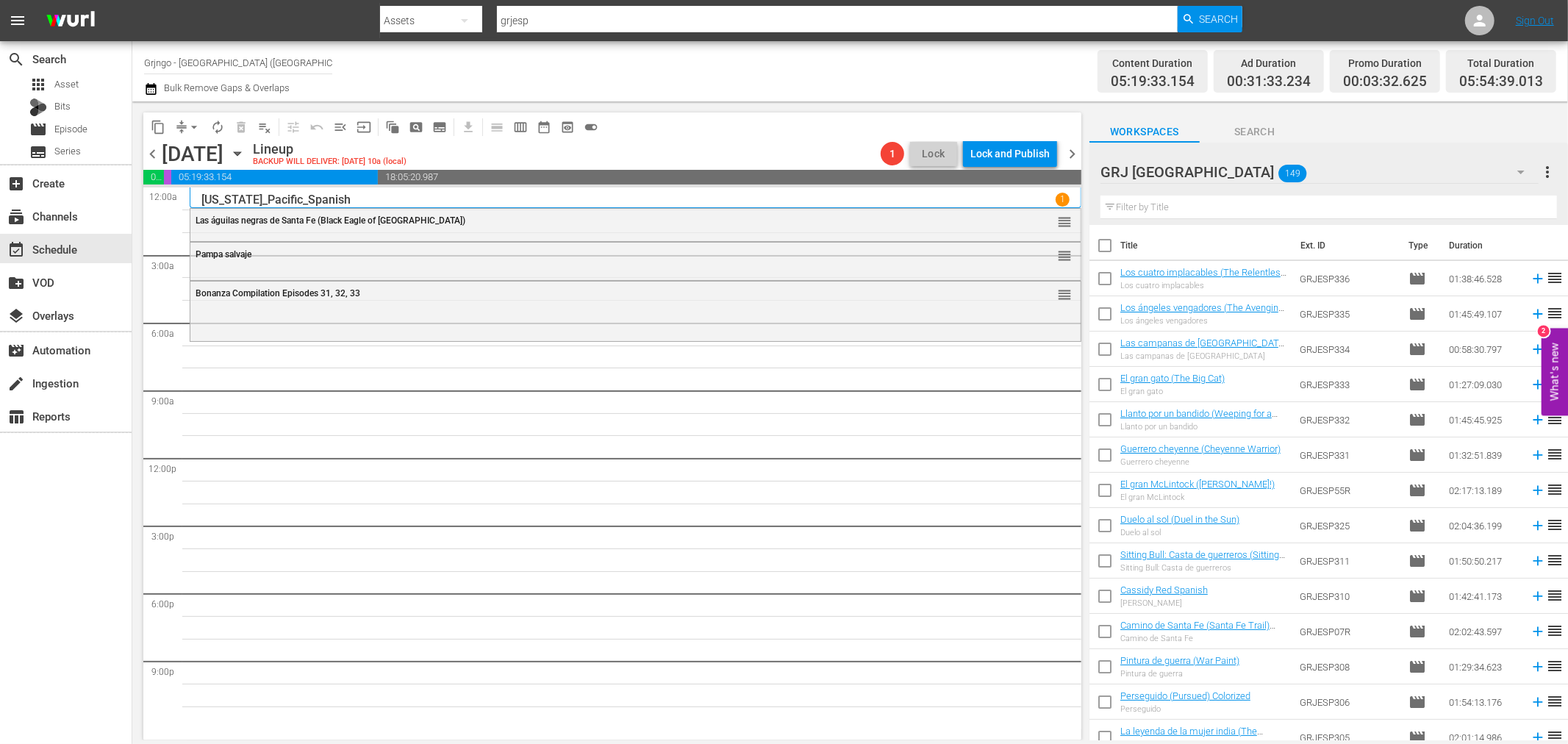
click at [1193, 209] on input "text" at bounding box center [1329, 207] width 456 height 24
paste input "El potro (The Colt)"
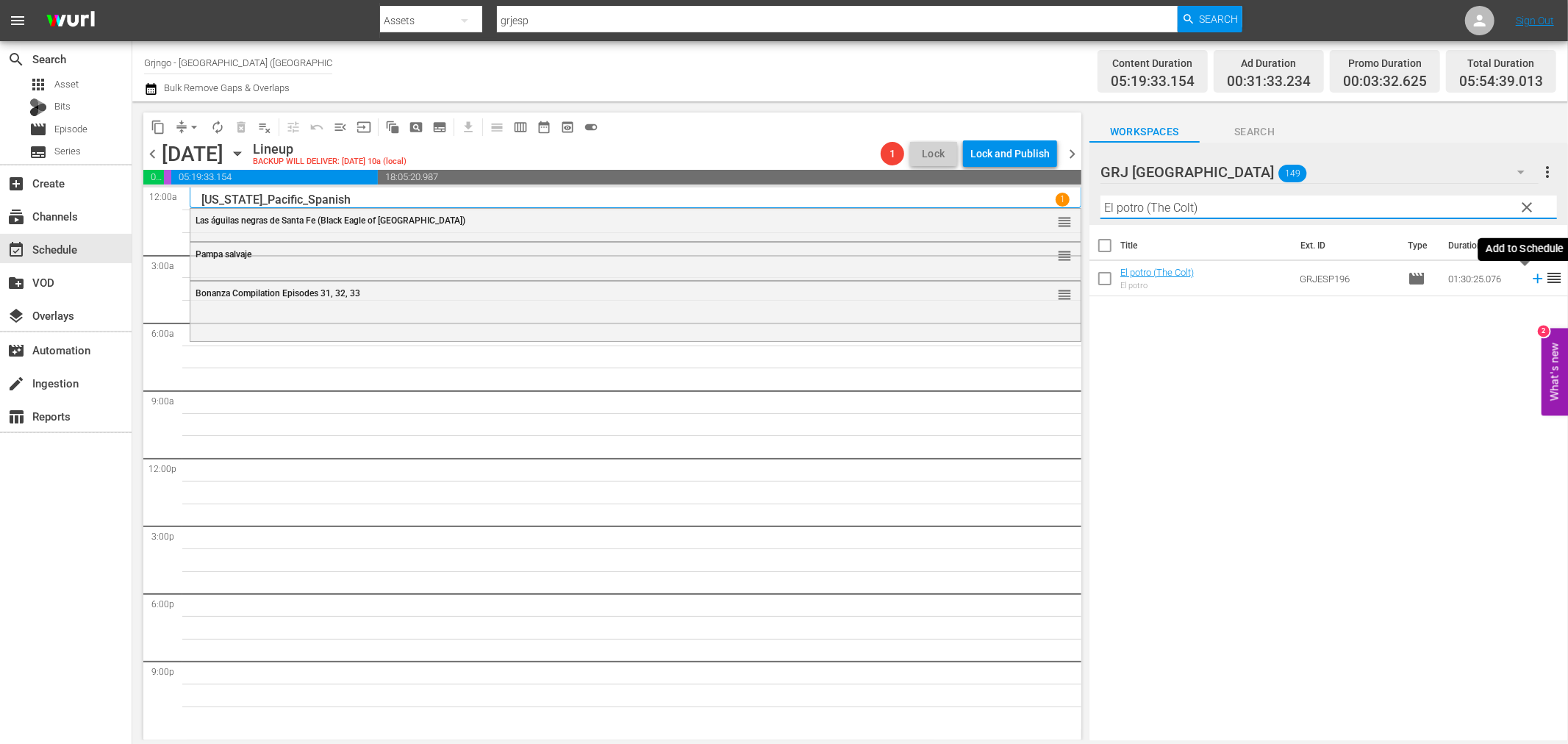
type input "El potro (The Colt)"
click at [1530, 277] on icon at bounding box center [1538, 279] width 16 height 16
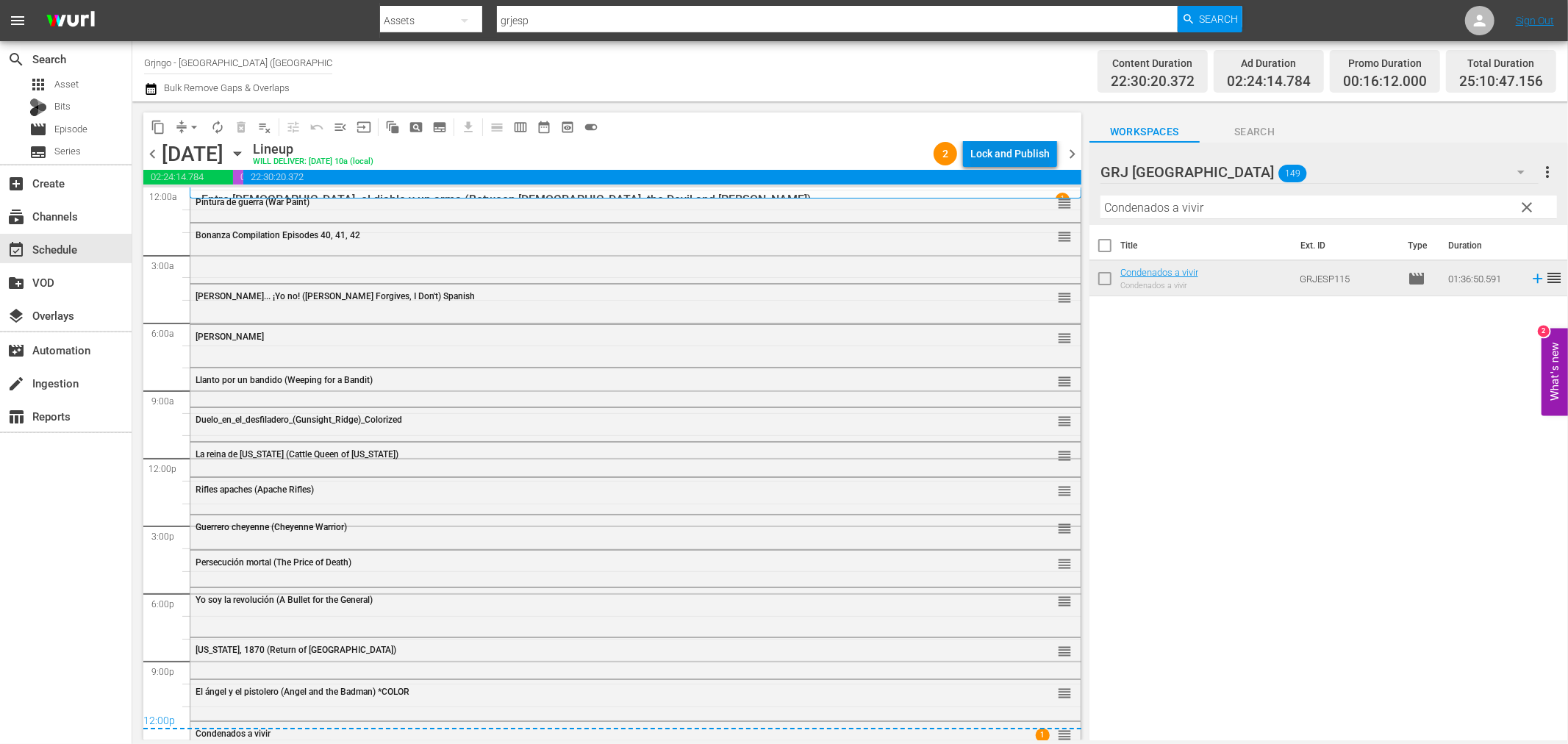
click at [1024, 144] on div "Lock and Publish" at bounding box center [1010, 153] width 79 height 27
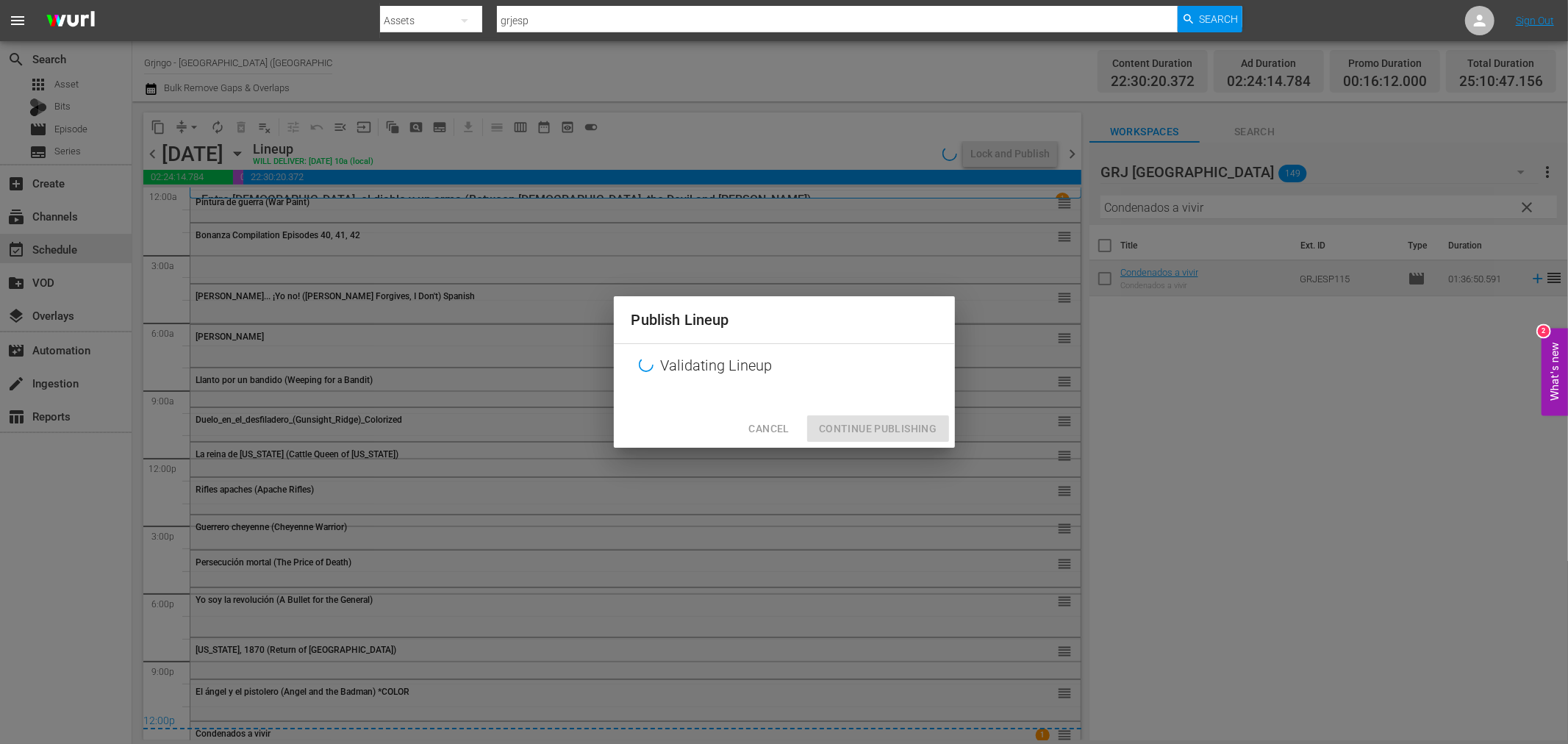
click at [911, 427] on div "Cancel Continue Publishing" at bounding box center [785, 429] width 341 height 39
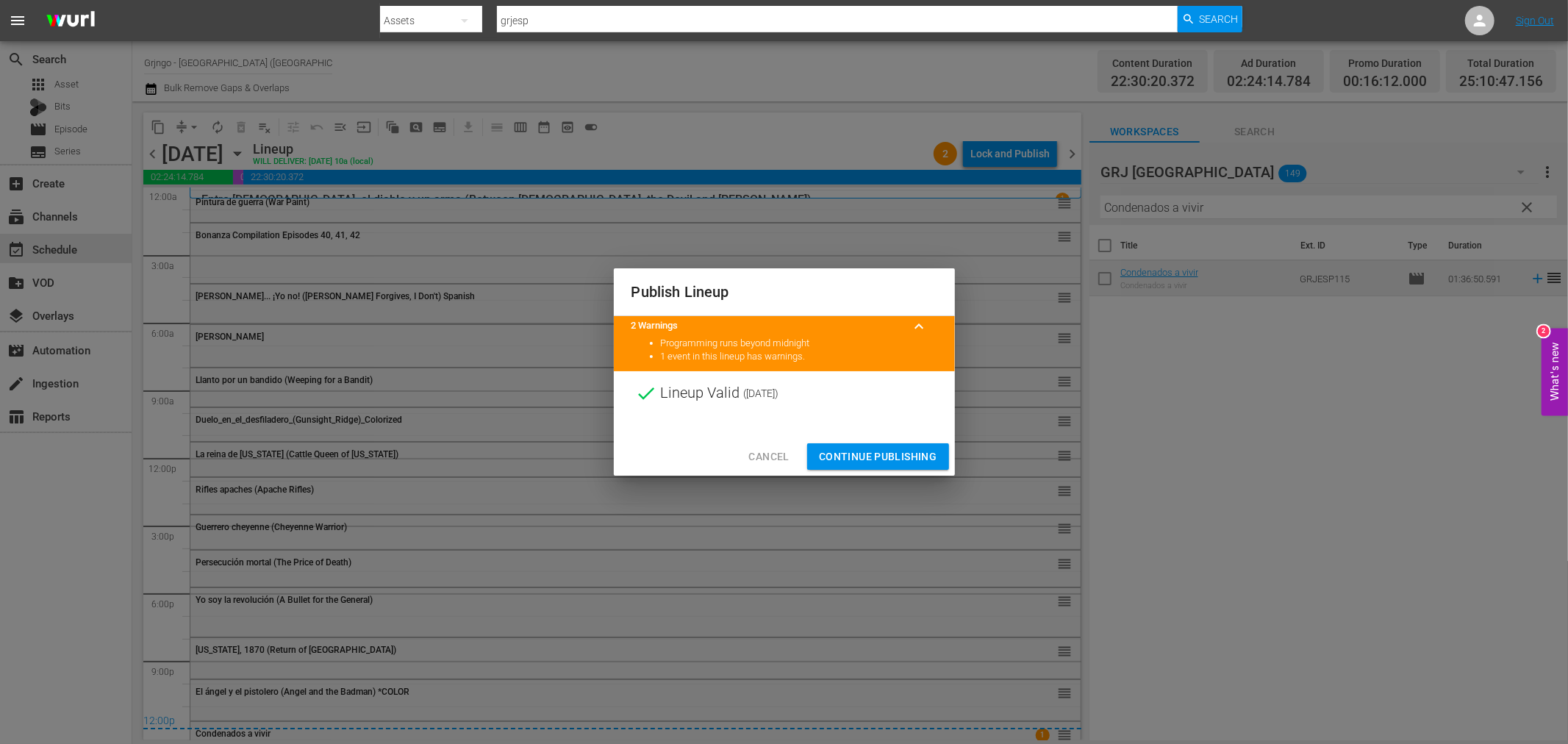
click at [899, 453] on span "Continue Publishing" at bounding box center [878, 456] width 119 height 19
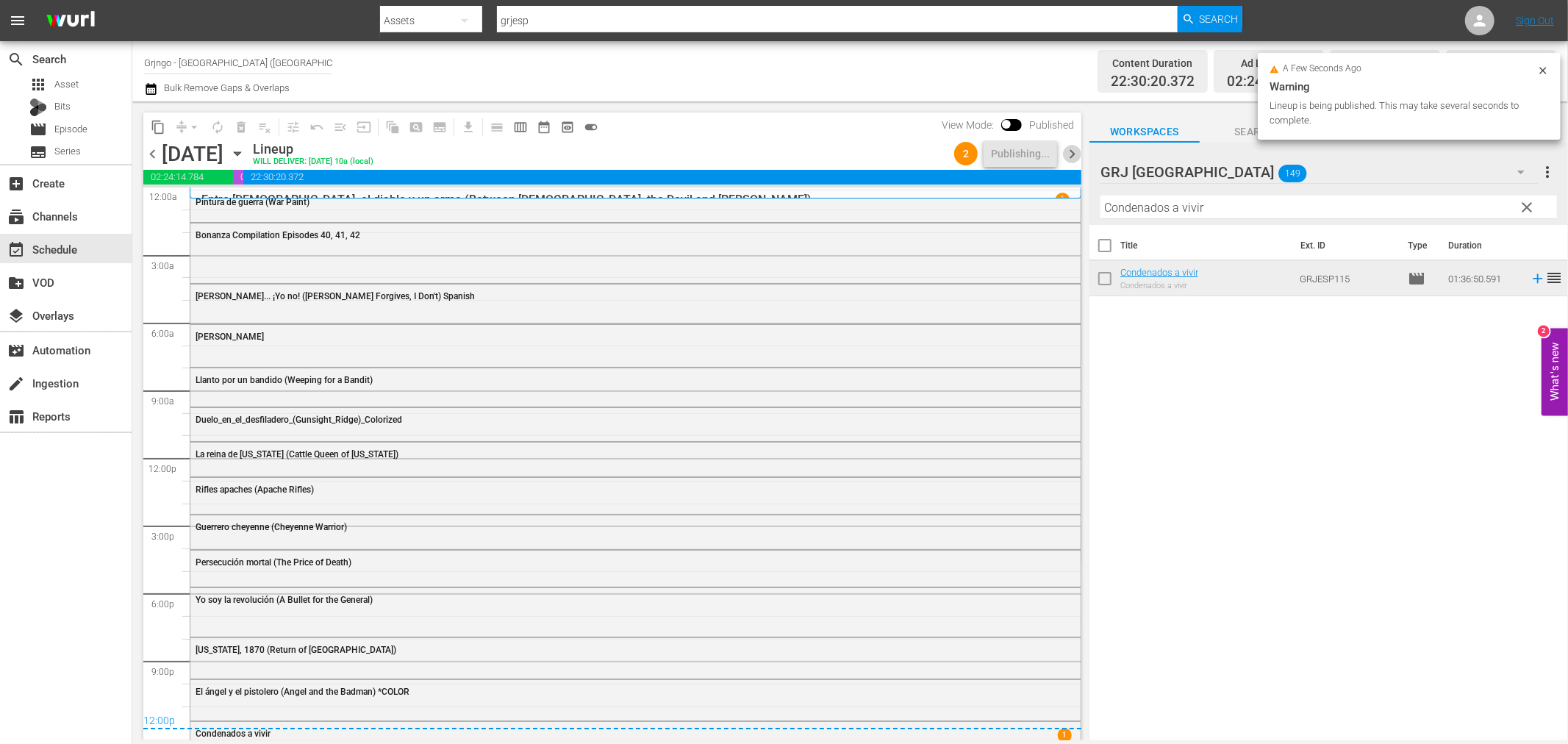
click at [1074, 150] on span "chevron_right" at bounding box center [1071, 154] width 19 height 19
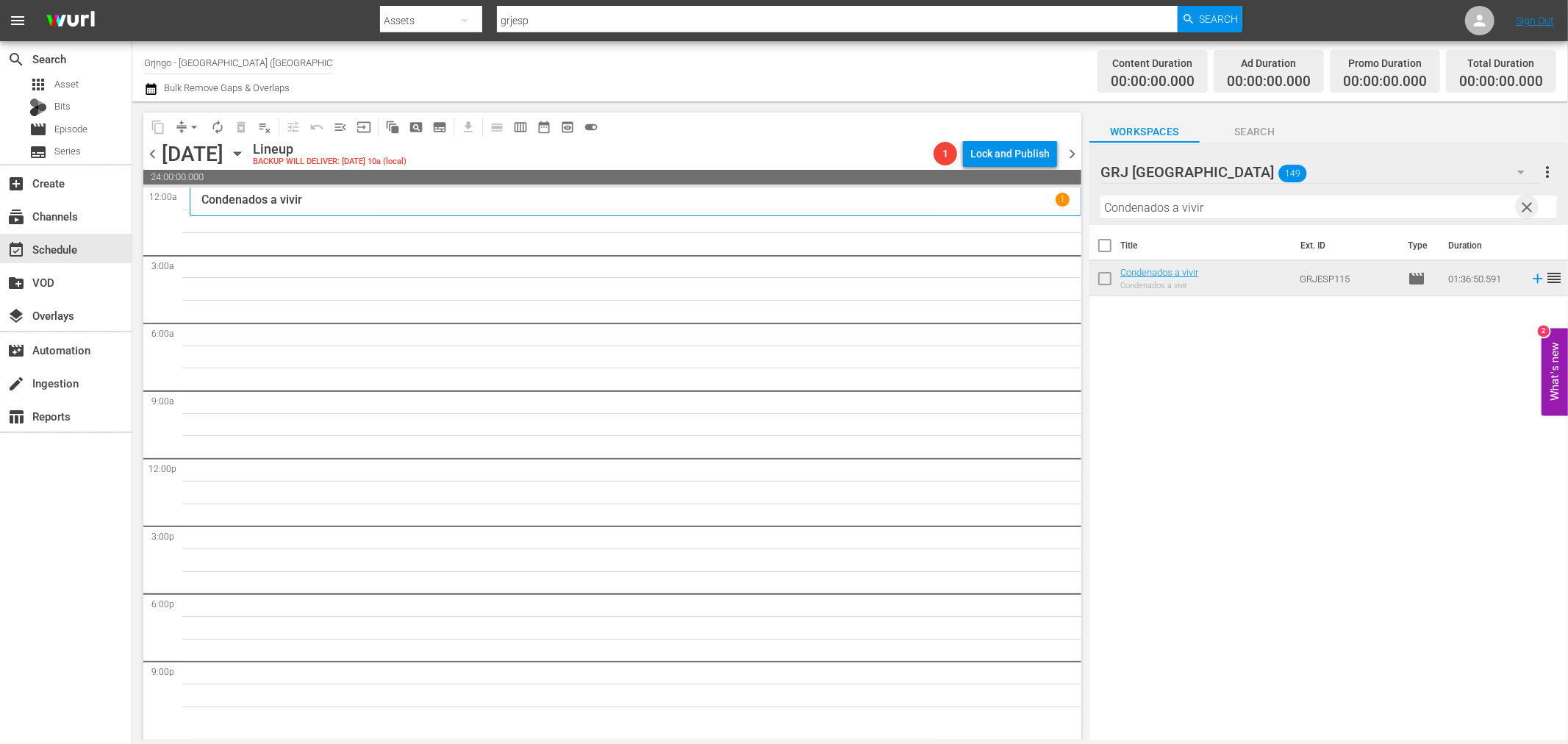
click at [1532, 201] on span "clear" at bounding box center [1528, 207] width 18 height 18
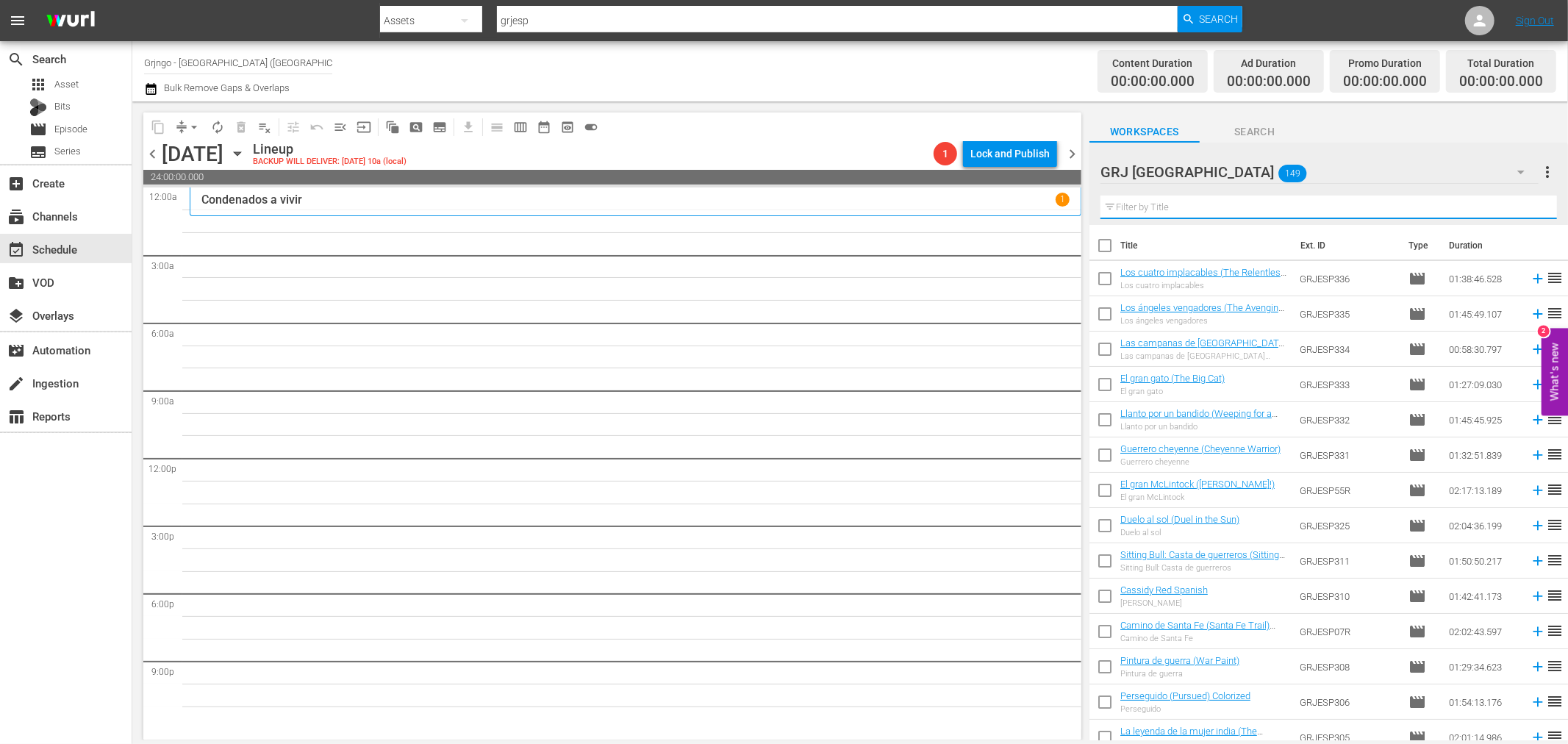
click at [1175, 204] on input "text" at bounding box center [1329, 207] width 456 height 24
paste input "El cazador de forajidos"
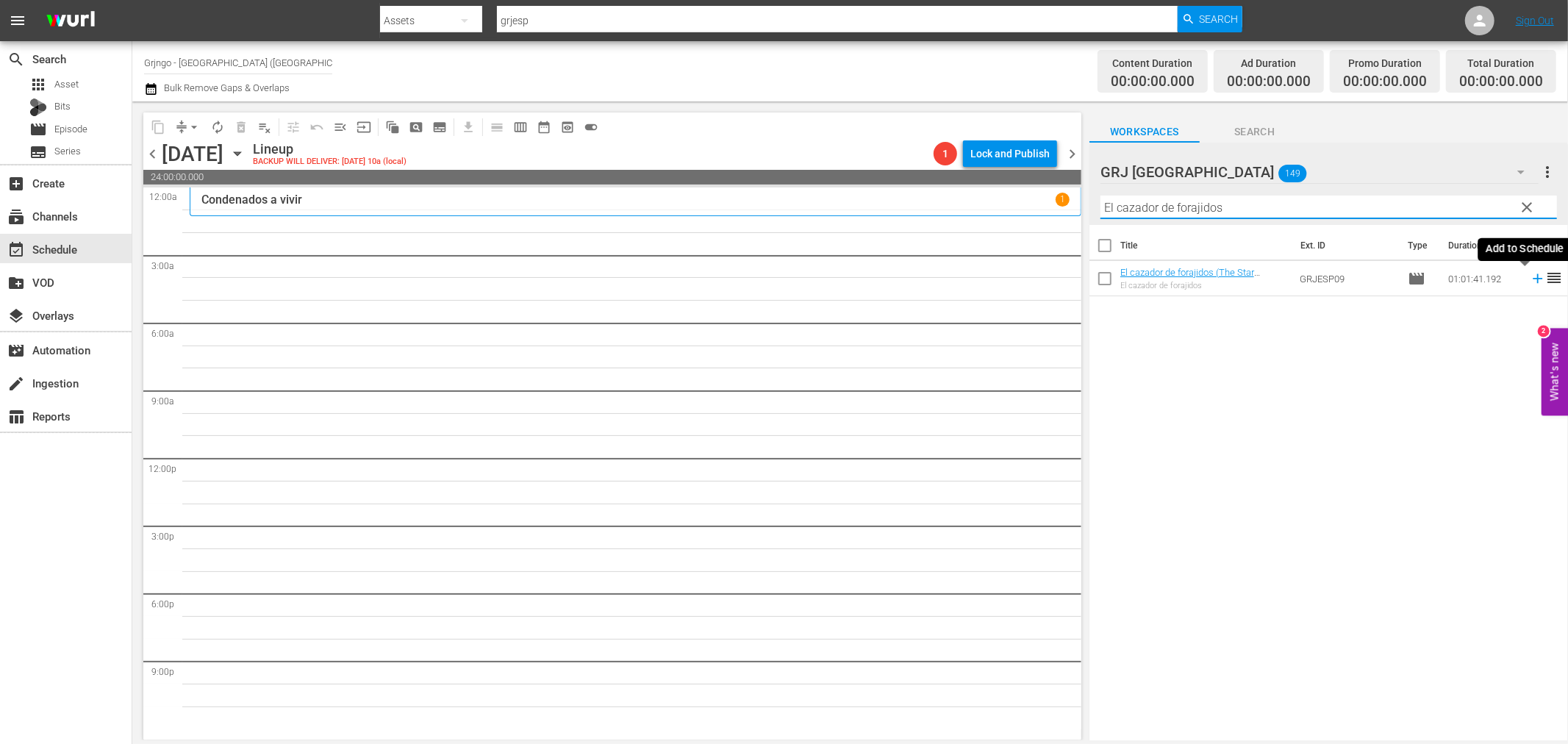
type input "El cazador de forajidos"
click at [1533, 280] on icon at bounding box center [1538, 279] width 10 height 10
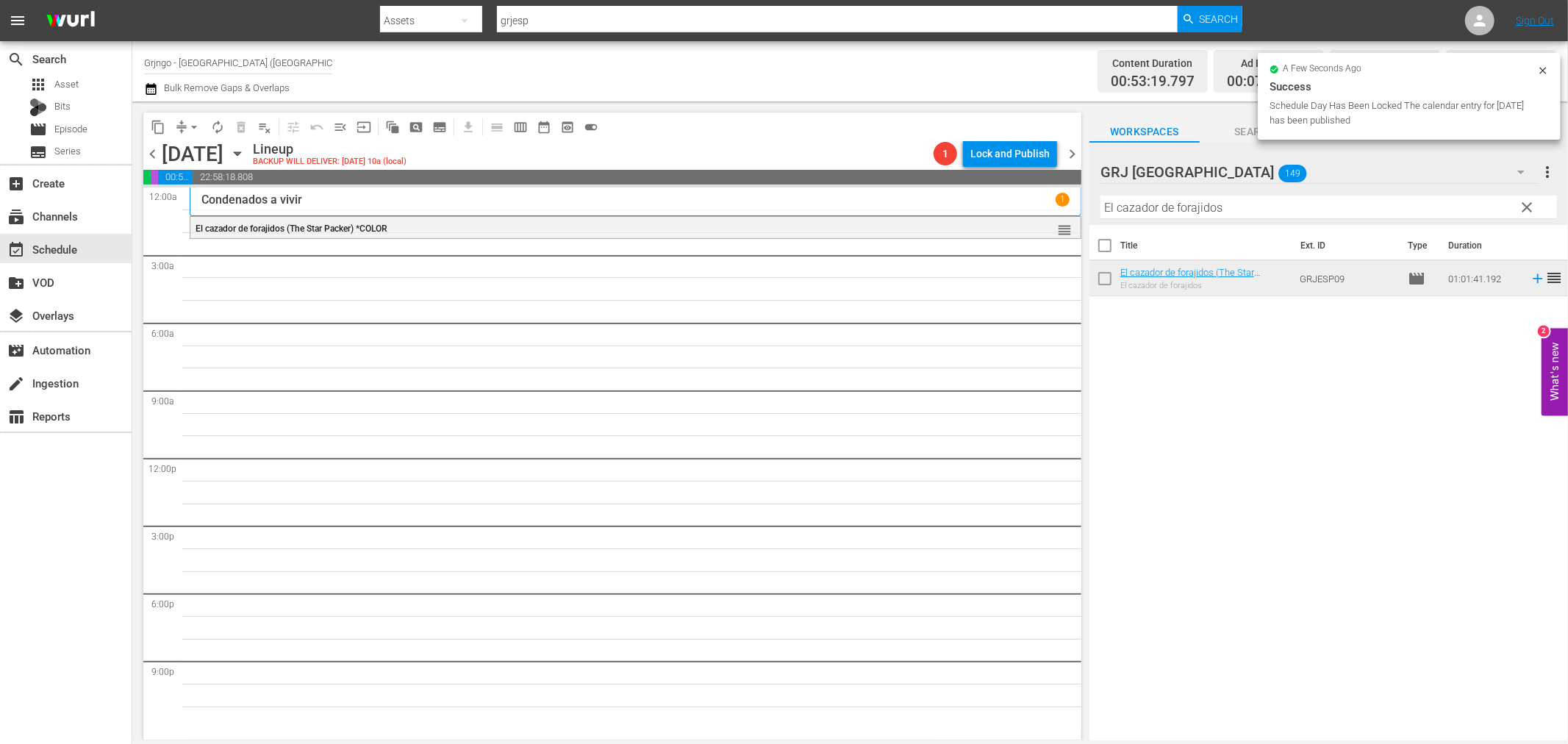
click at [1527, 197] on button "clear" at bounding box center [1527, 207] width 24 height 24
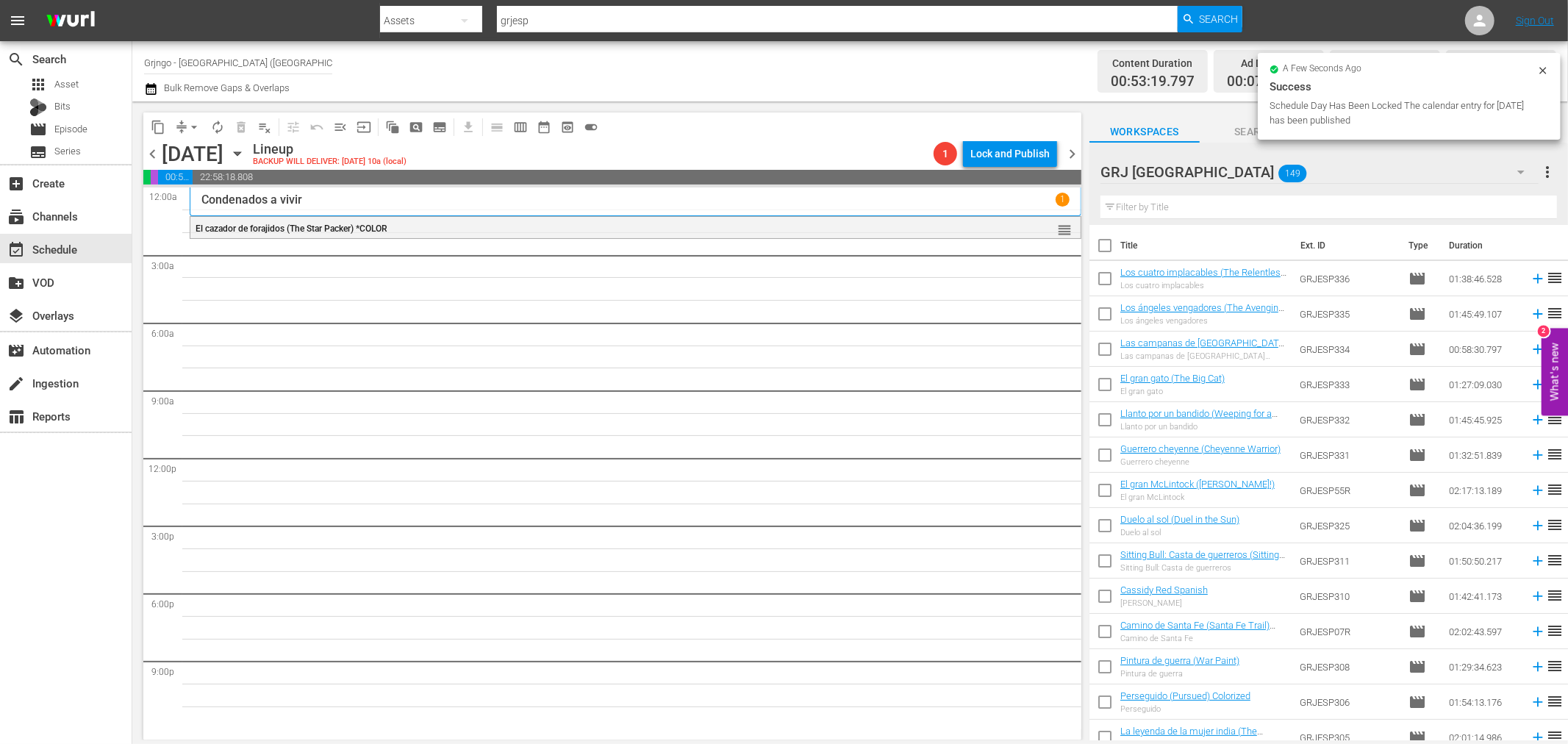
click at [1219, 204] on input "text" at bounding box center [1329, 207] width 456 height 24
paste input "Bonanza Compilation Episodes 43, 44, 45"
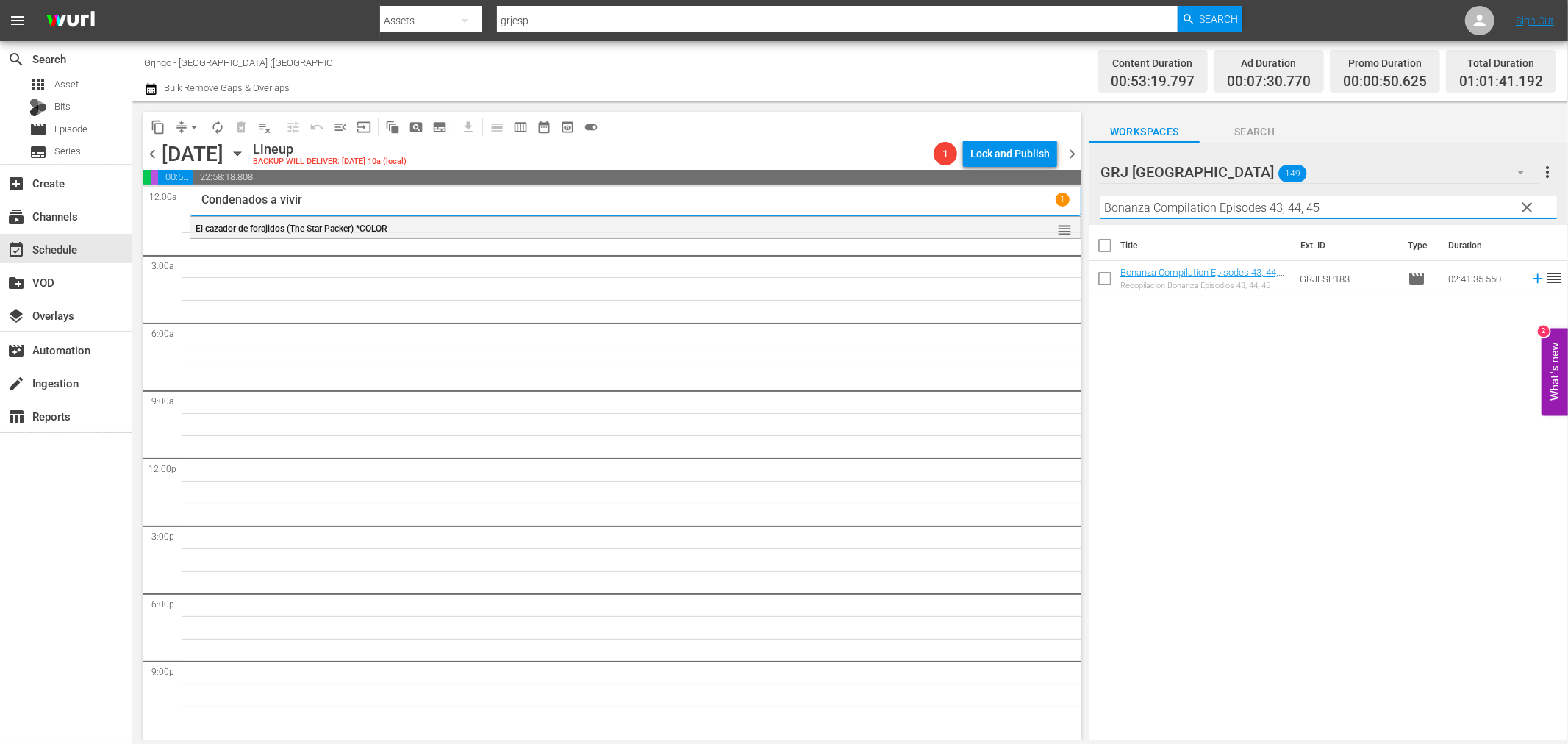
type input "Bonanza Compilation Episodes 43, 44, 45"
click at [1530, 275] on icon at bounding box center [1538, 279] width 16 height 16
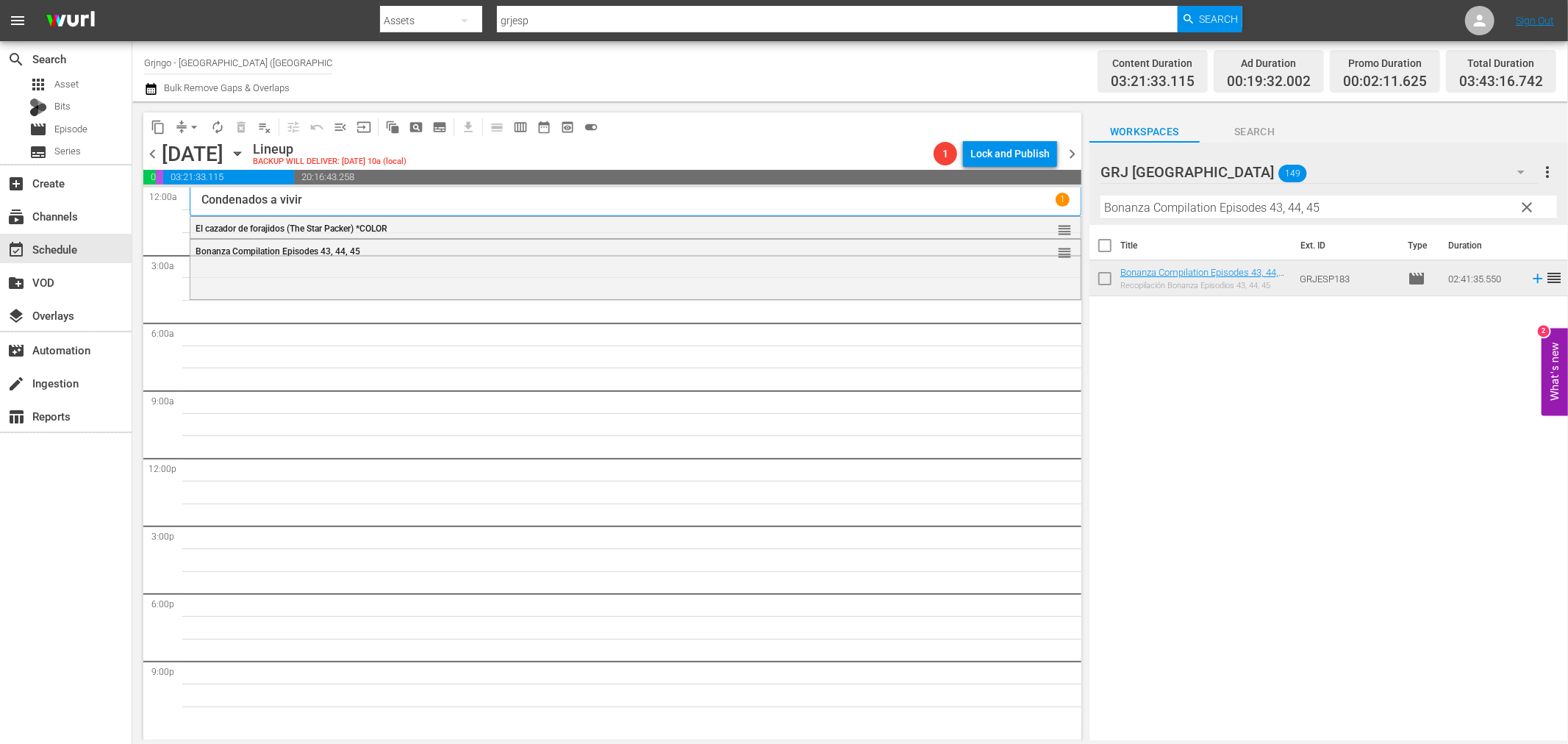
drag, startPoint x: 1532, startPoint y: 202, endPoint x: 1288, endPoint y: 192, distance: 244.2
click at [1532, 202] on span "clear" at bounding box center [1528, 207] width 18 height 18
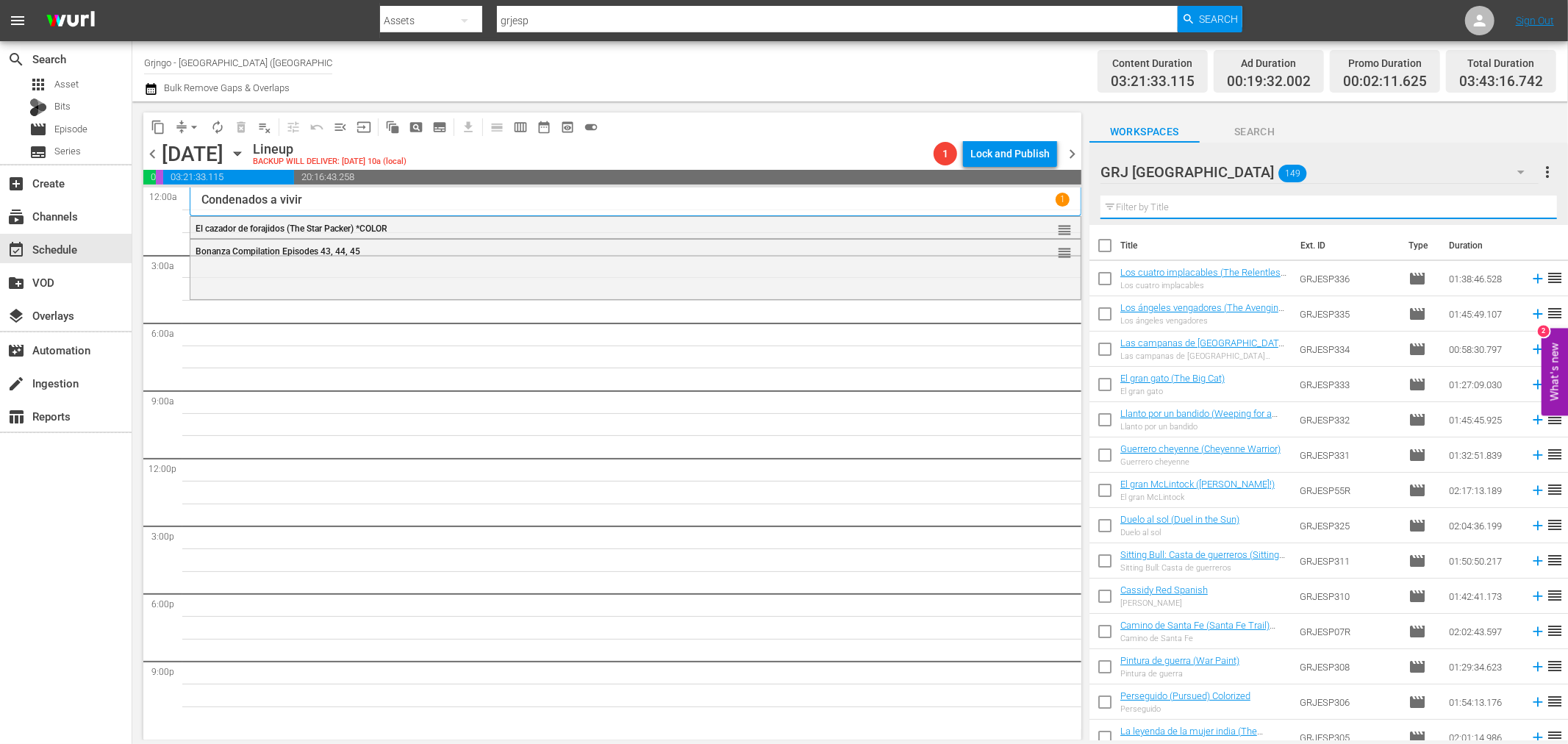
paste input "Más muerto que vivo"
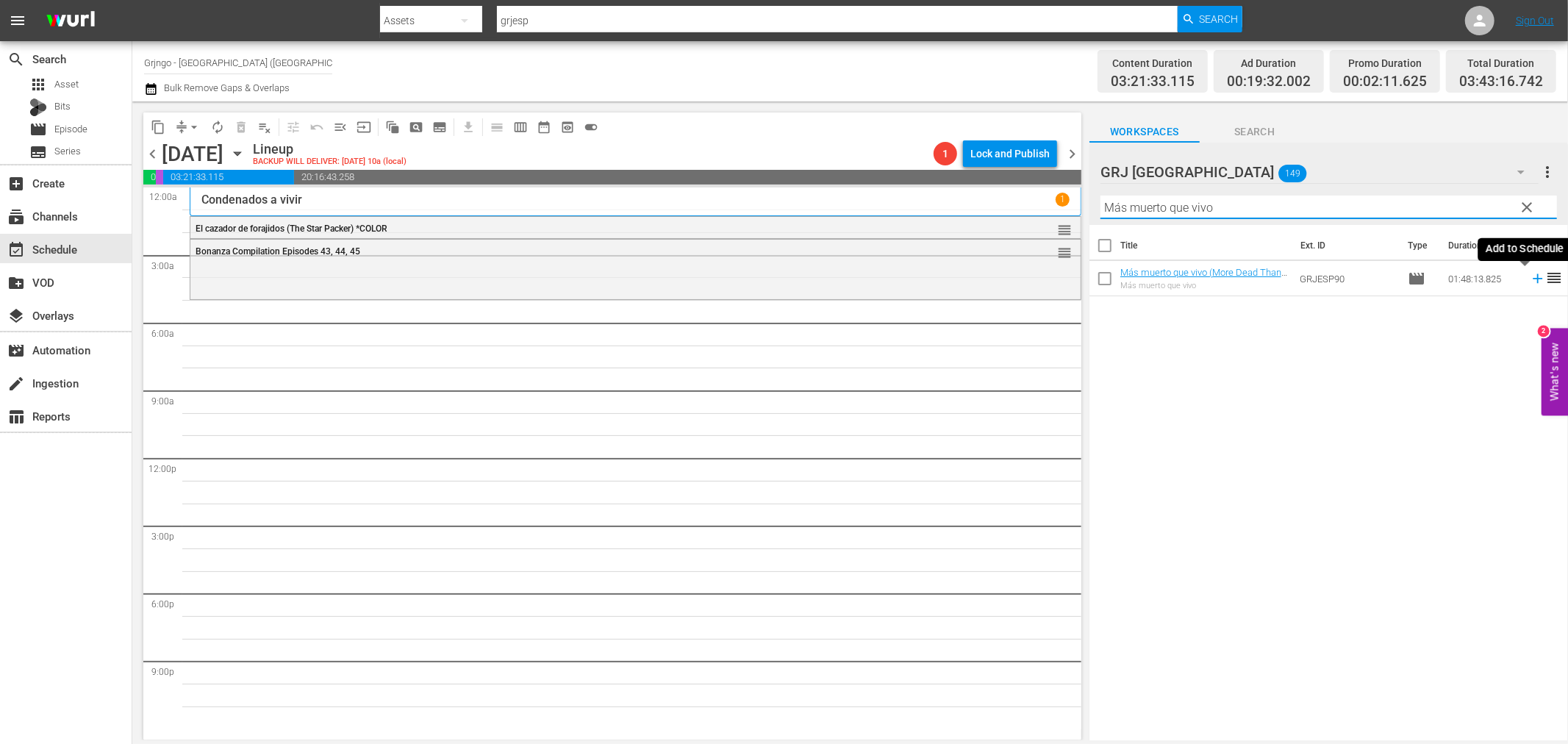
type input "Más muerto que vivo"
click at [1530, 280] on icon at bounding box center [1538, 279] width 16 height 16
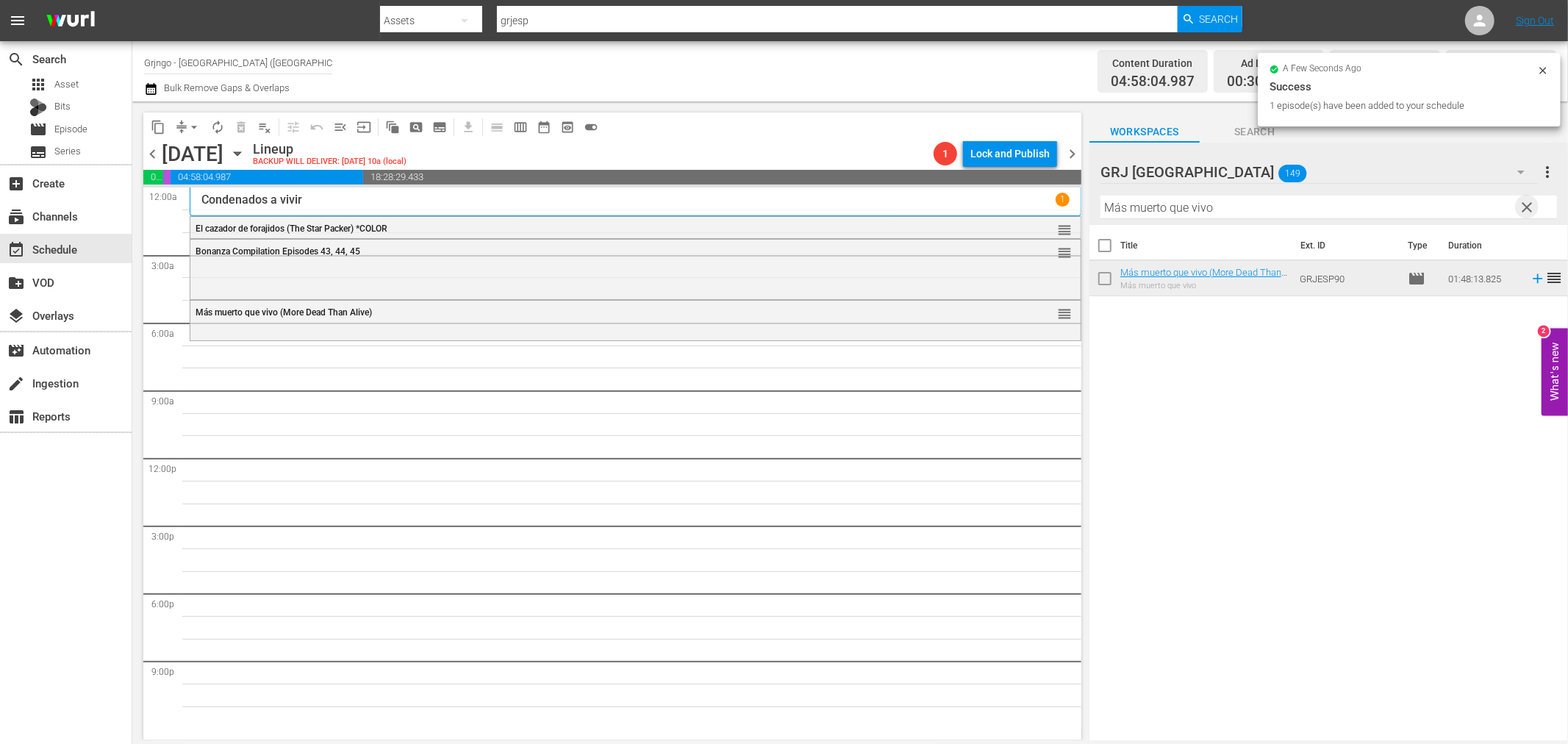
click at [1528, 202] on span "clear" at bounding box center [1528, 207] width 18 height 18
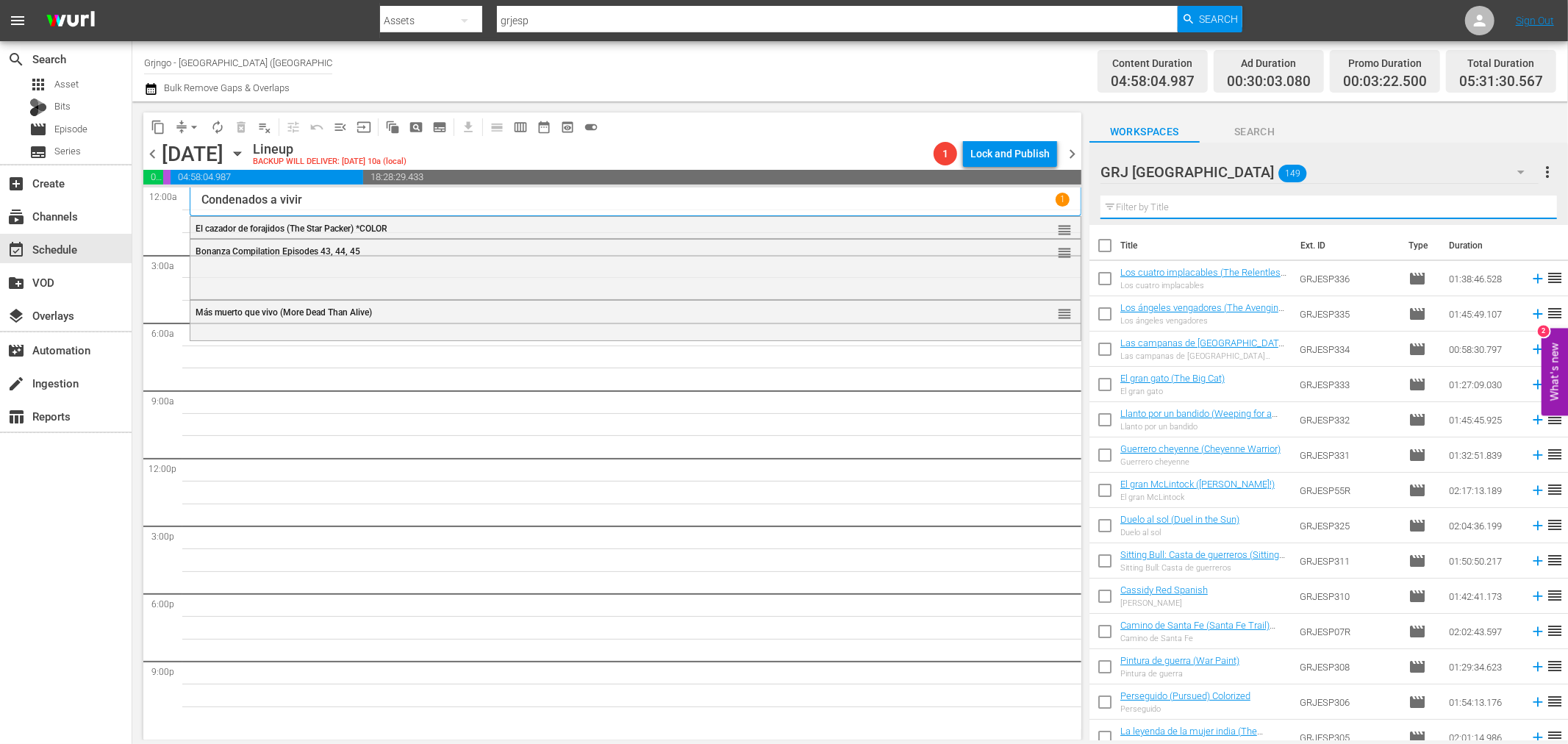
paste input "Relevo para un pistolero"
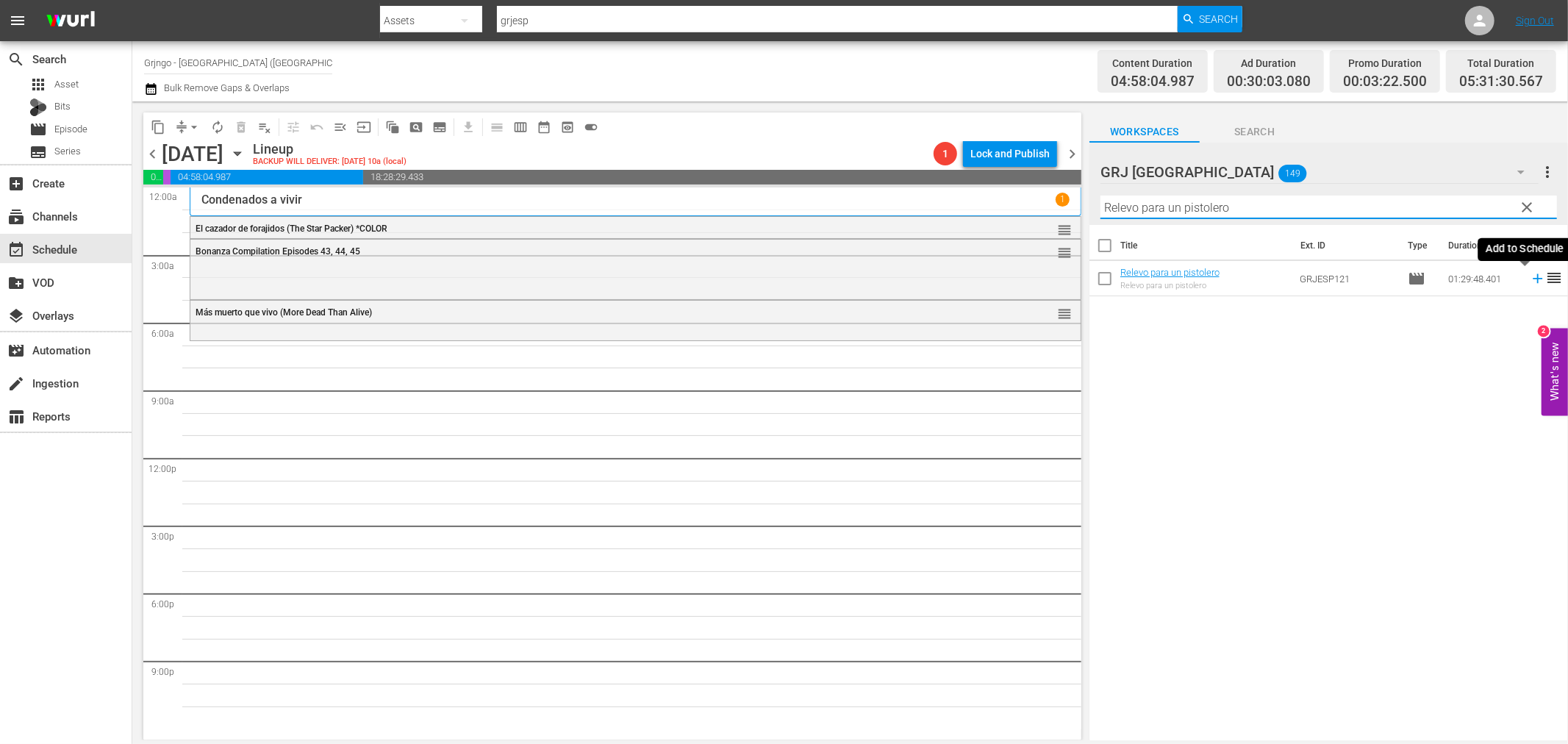
type input "Relevo para un pistolero"
click at [1533, 280] on icon at bounding box center [1538, 279] width 10 height 10
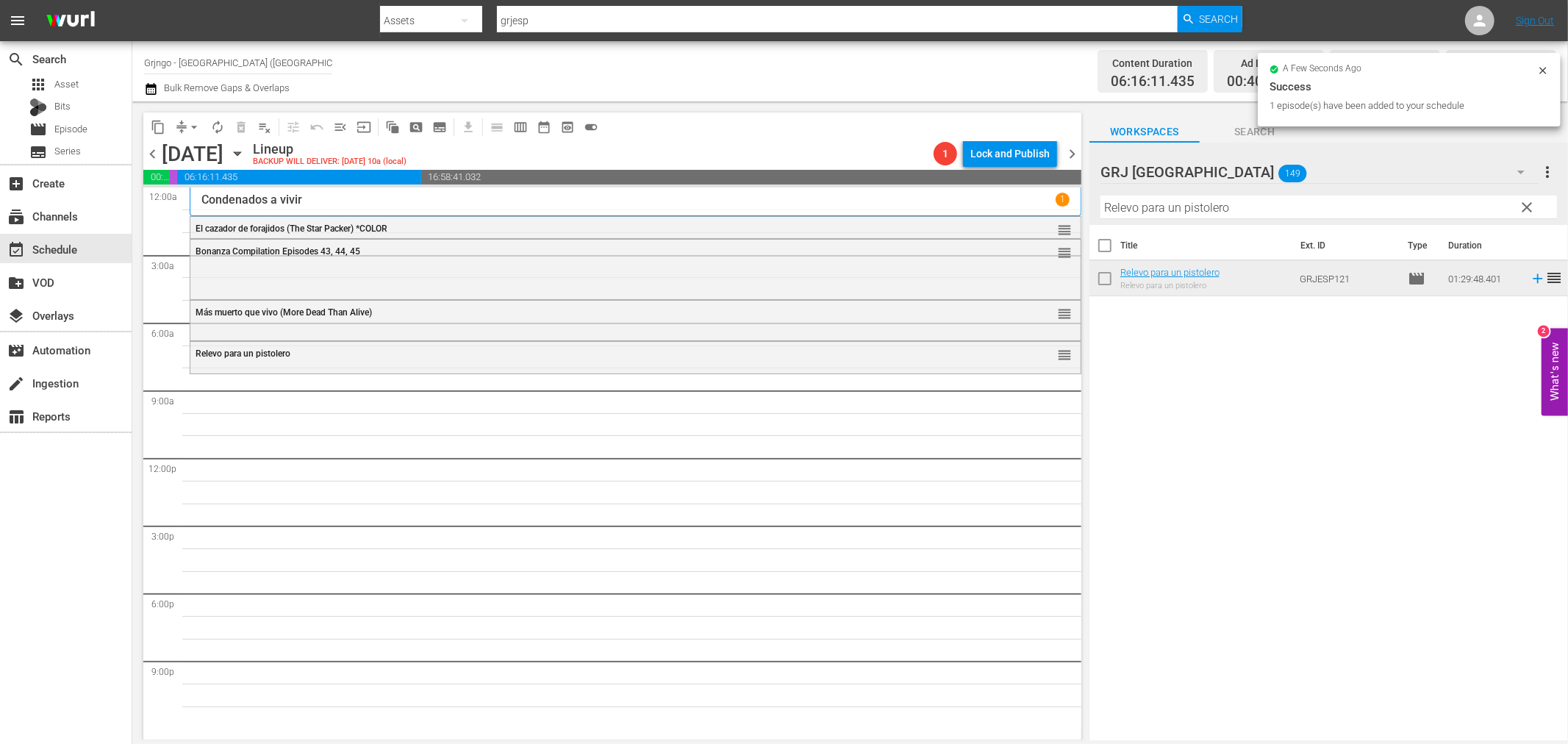
click at [1527, 201] on span "clear" at bounding box center [1528, 207] width 18 height 18
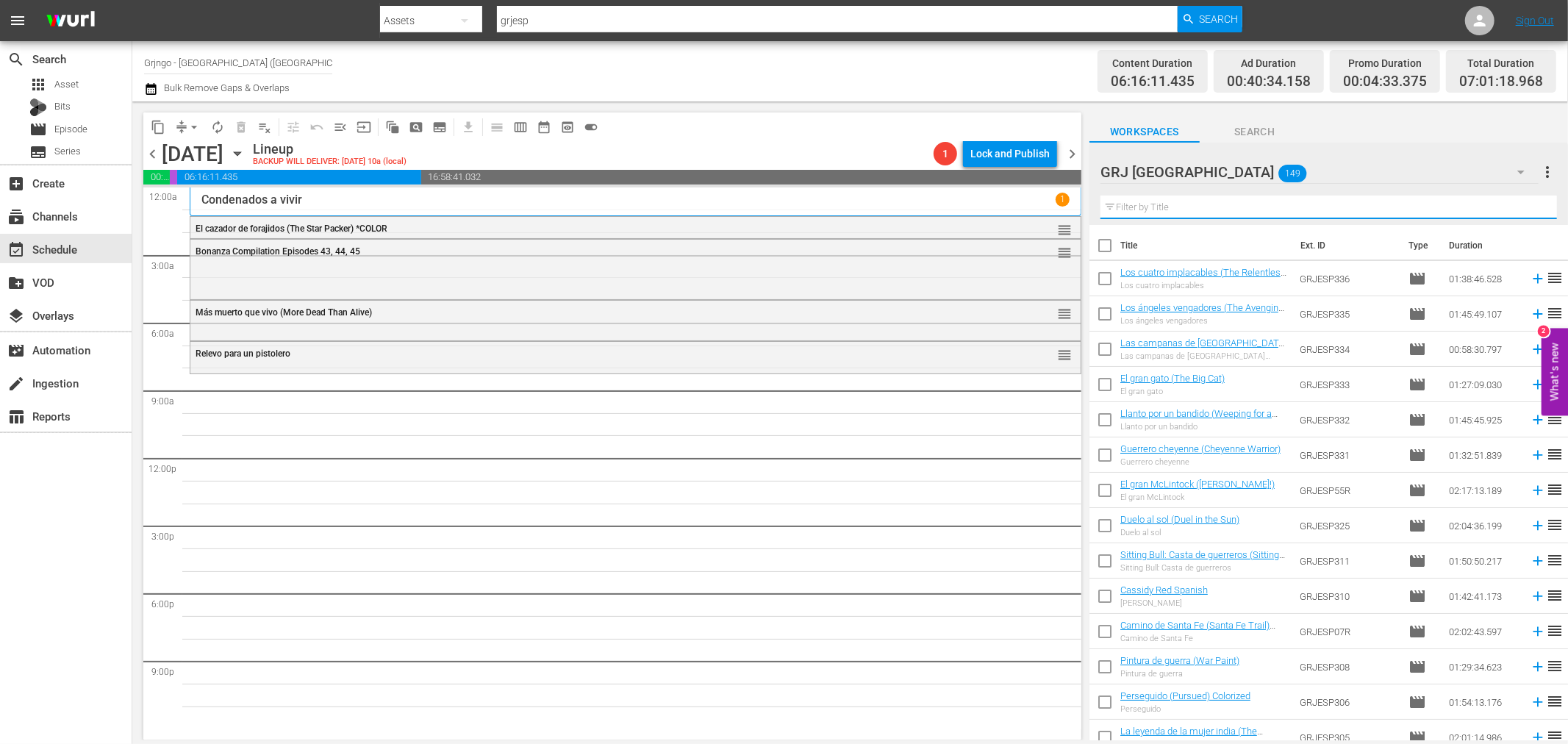
paste input "Compañeros mortales"
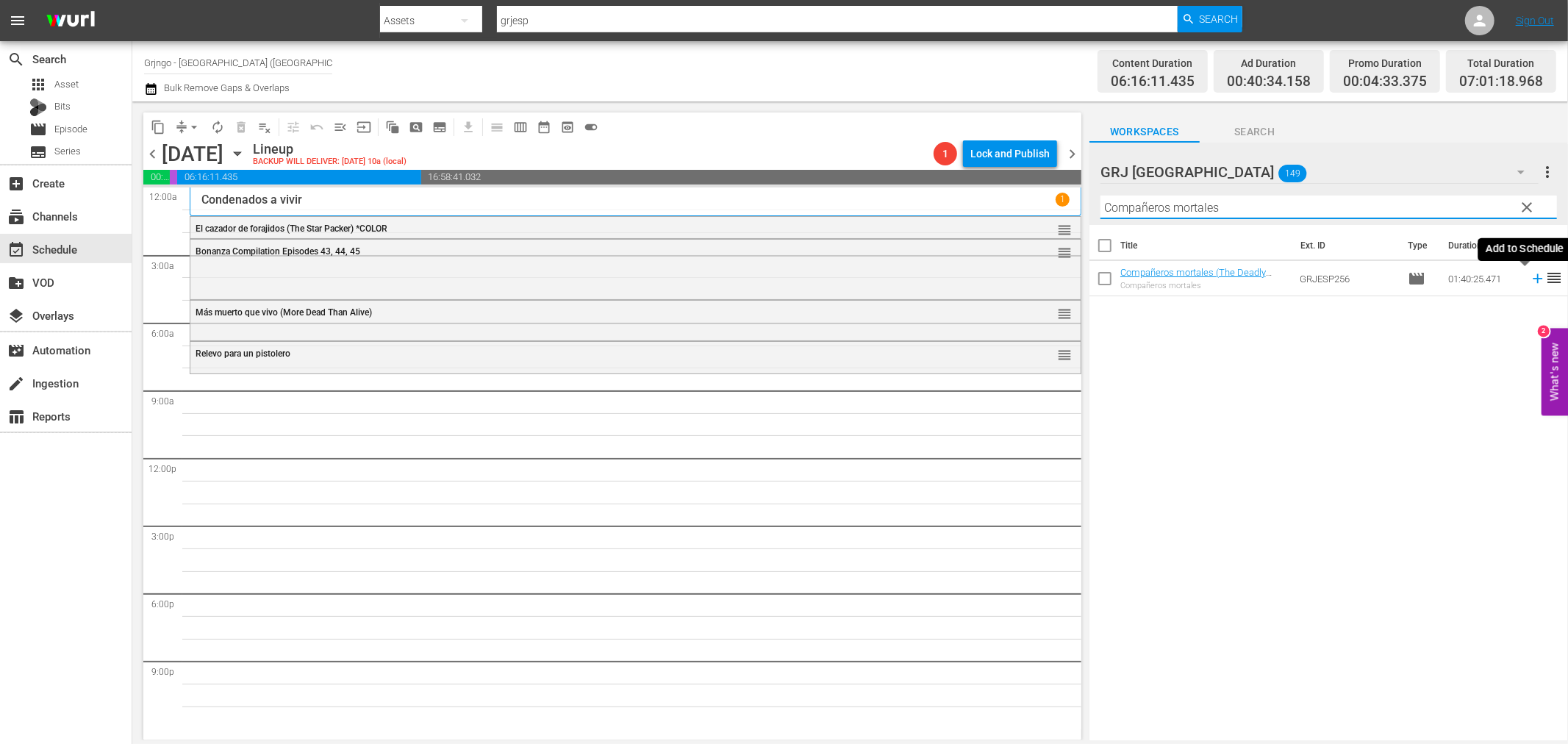
type input "Compañeros mortales"
click at [1533, 277] on icon at bounding box center [1538, 279] width 10 height 10
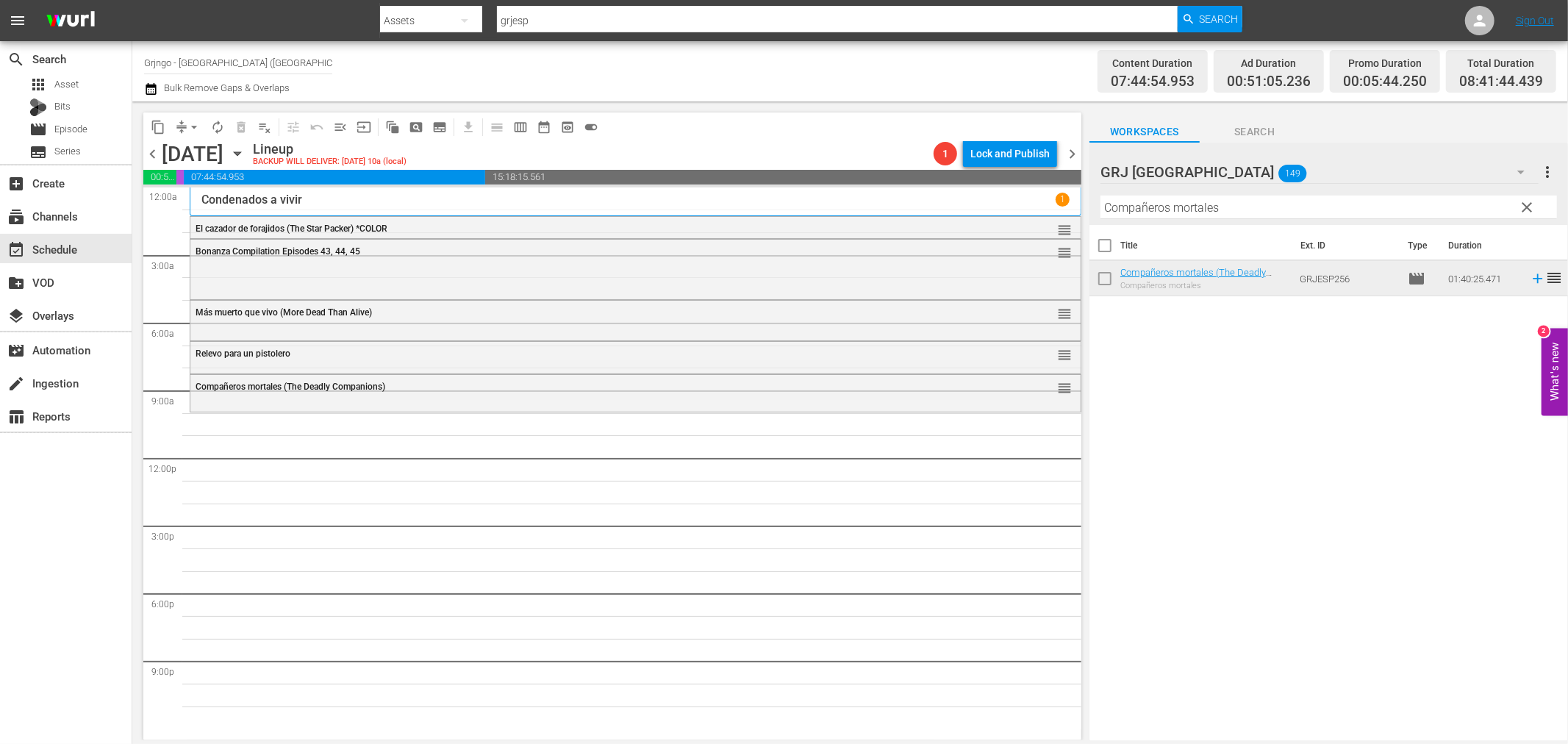
drag, startPoint x: 1530, startPoint y: 207, endPoint x: 1233, endPoint y: 186, distance: 297.7
click at [1530, 207] on span "clear" at bounding box center [1528, 207] width 18 height 18
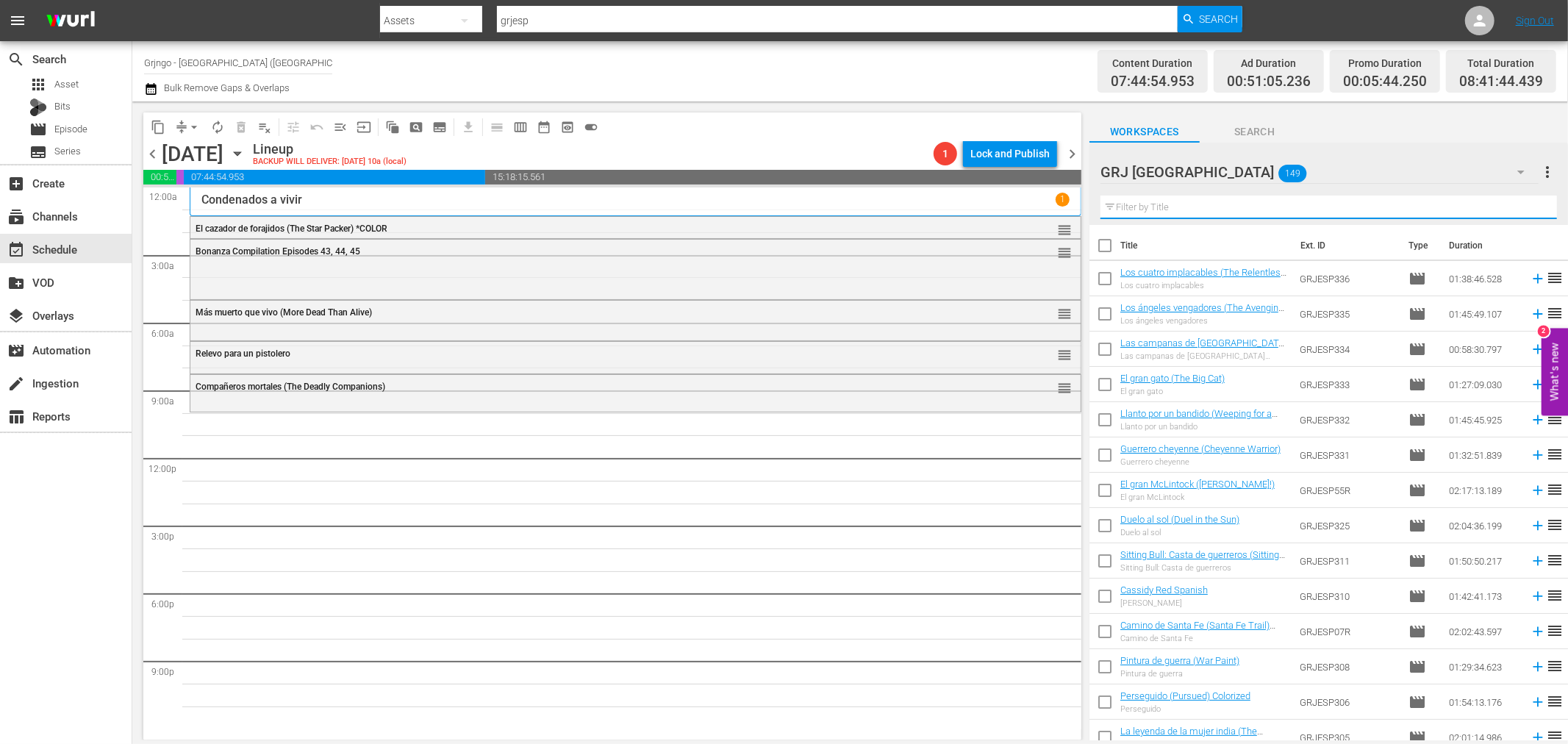
paste input "Tormenta en [US_STATE]"
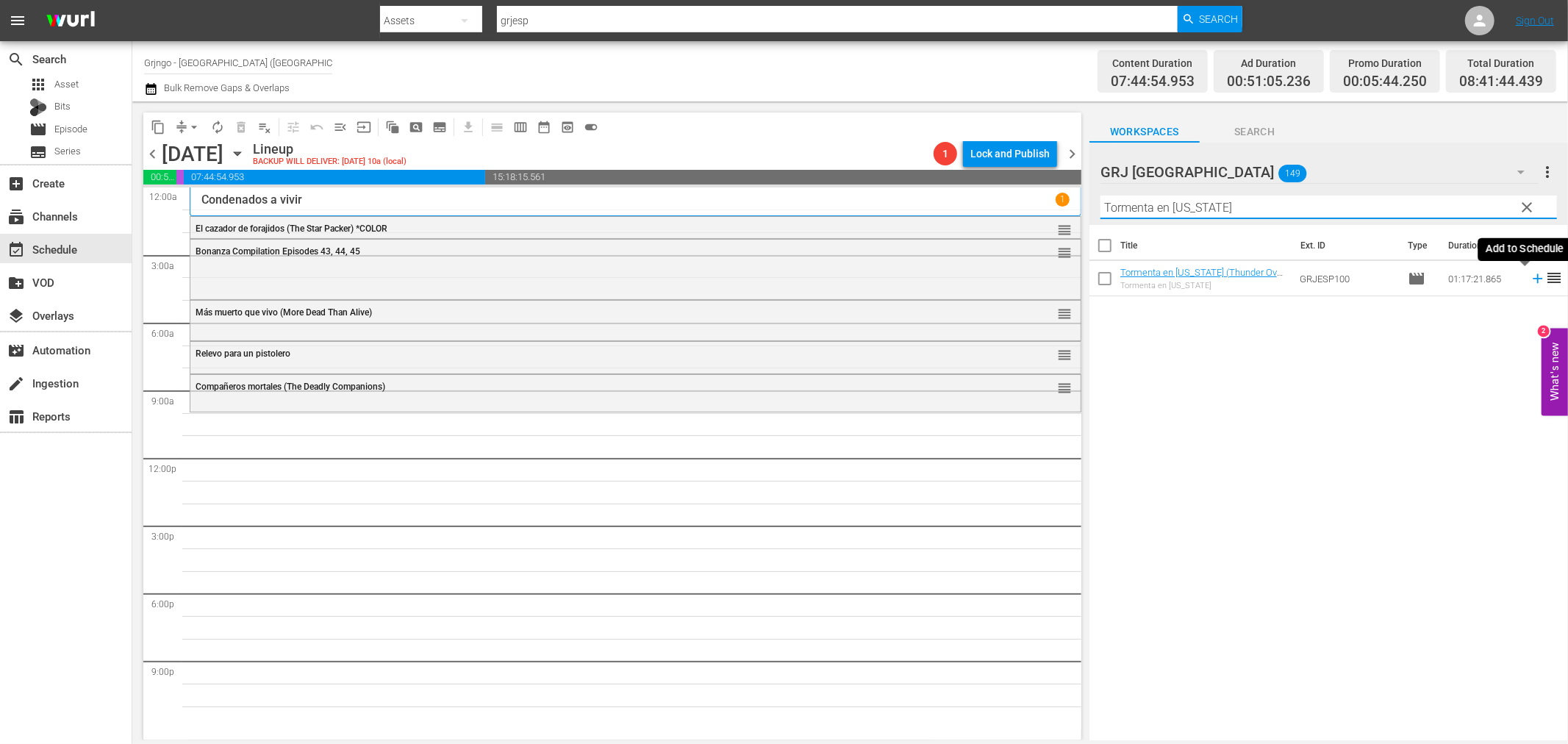
type input "Tormenta en [US_STATE]"
click at [1533, 280] on icon at bounding box center [1538, 279] width 10 height 10
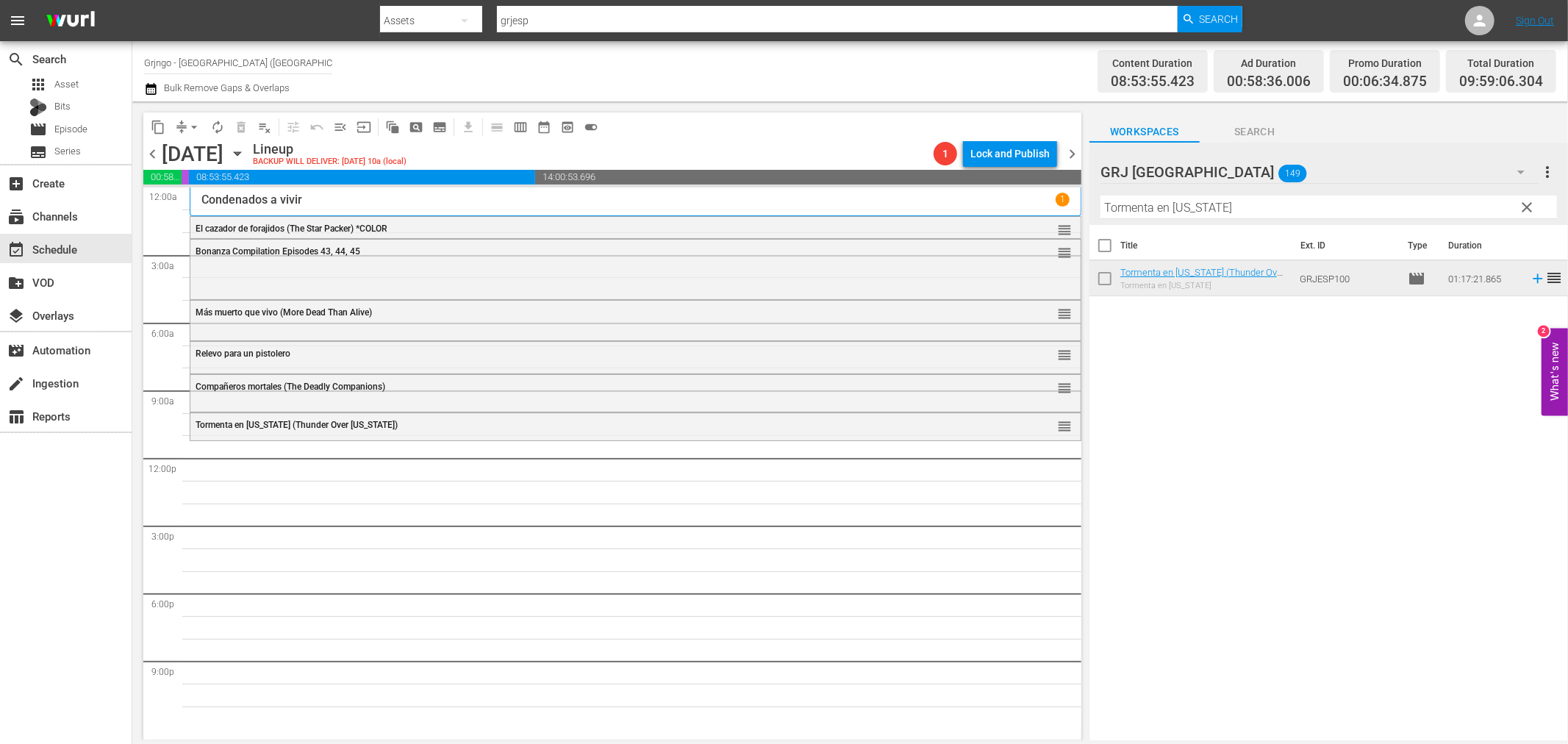
click at [1522, 199] on span "clear" at bounding box center [1528, 207] width 18 height 18
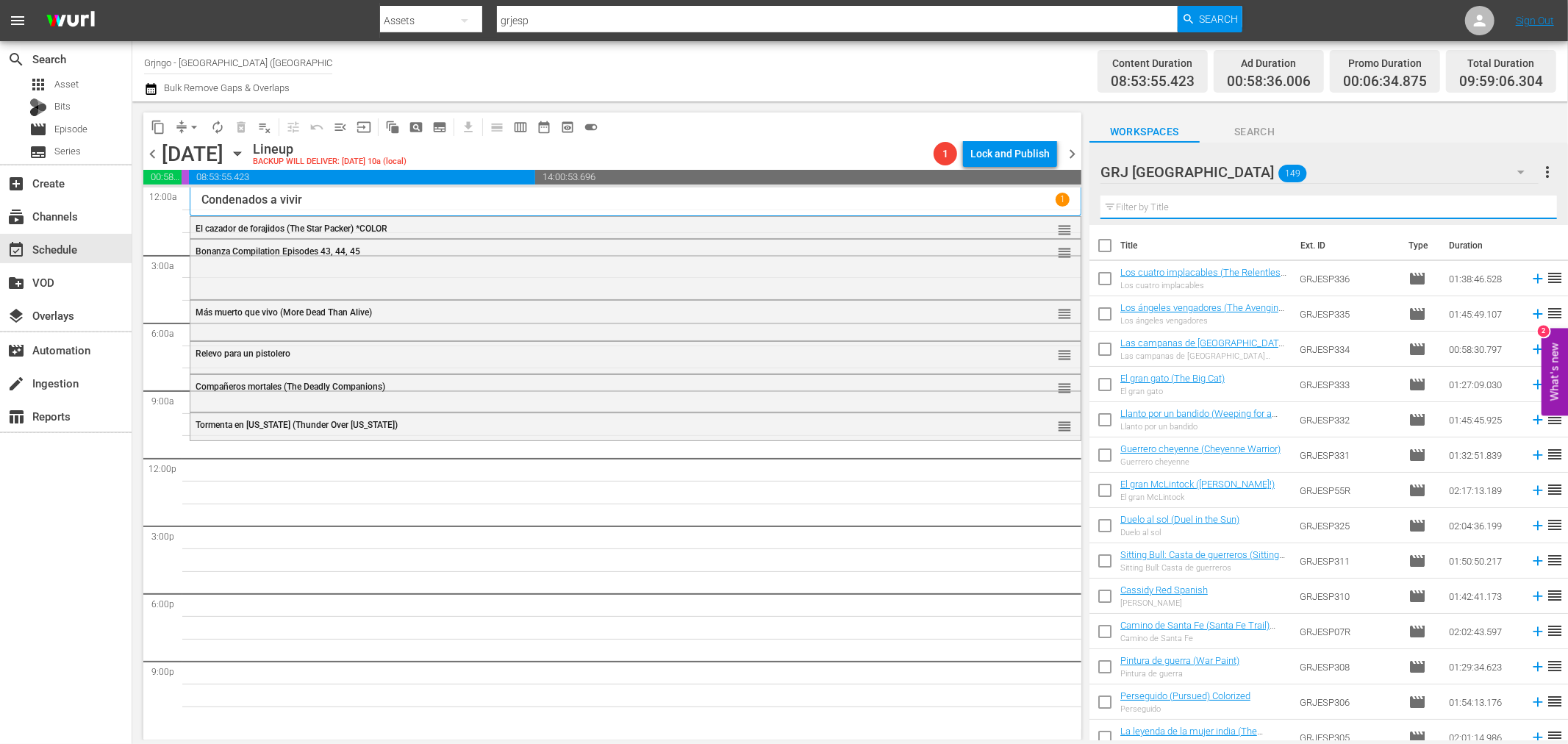
click at [1107, 204] on input "text" at bounding box center [1329, 207] width 456 height 24
paste input "Amenaza en la sombra"
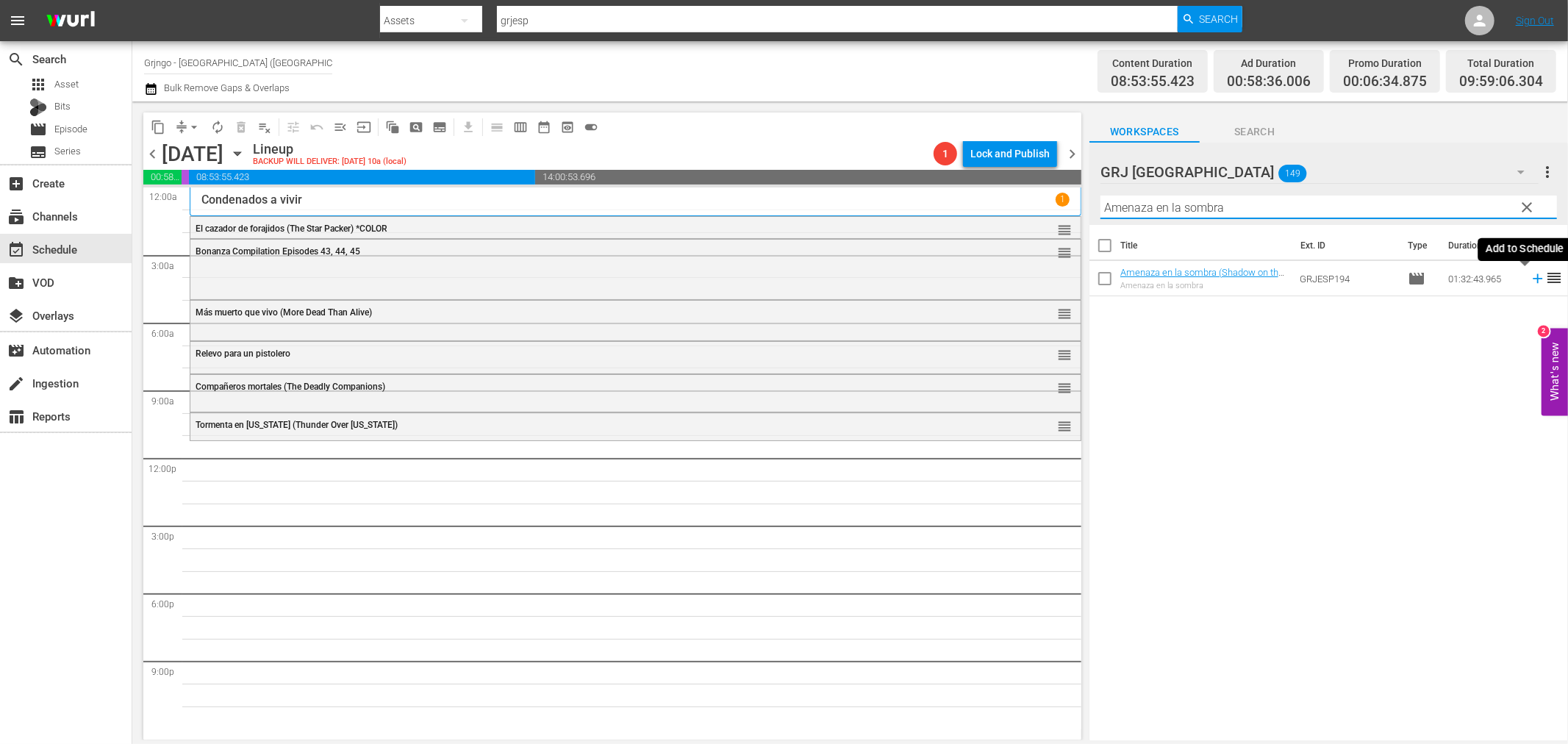
type input "Amenaza en la sombra"
click at [1530, 277] on icon at bounding box center [1538, 279] width 16 height 16
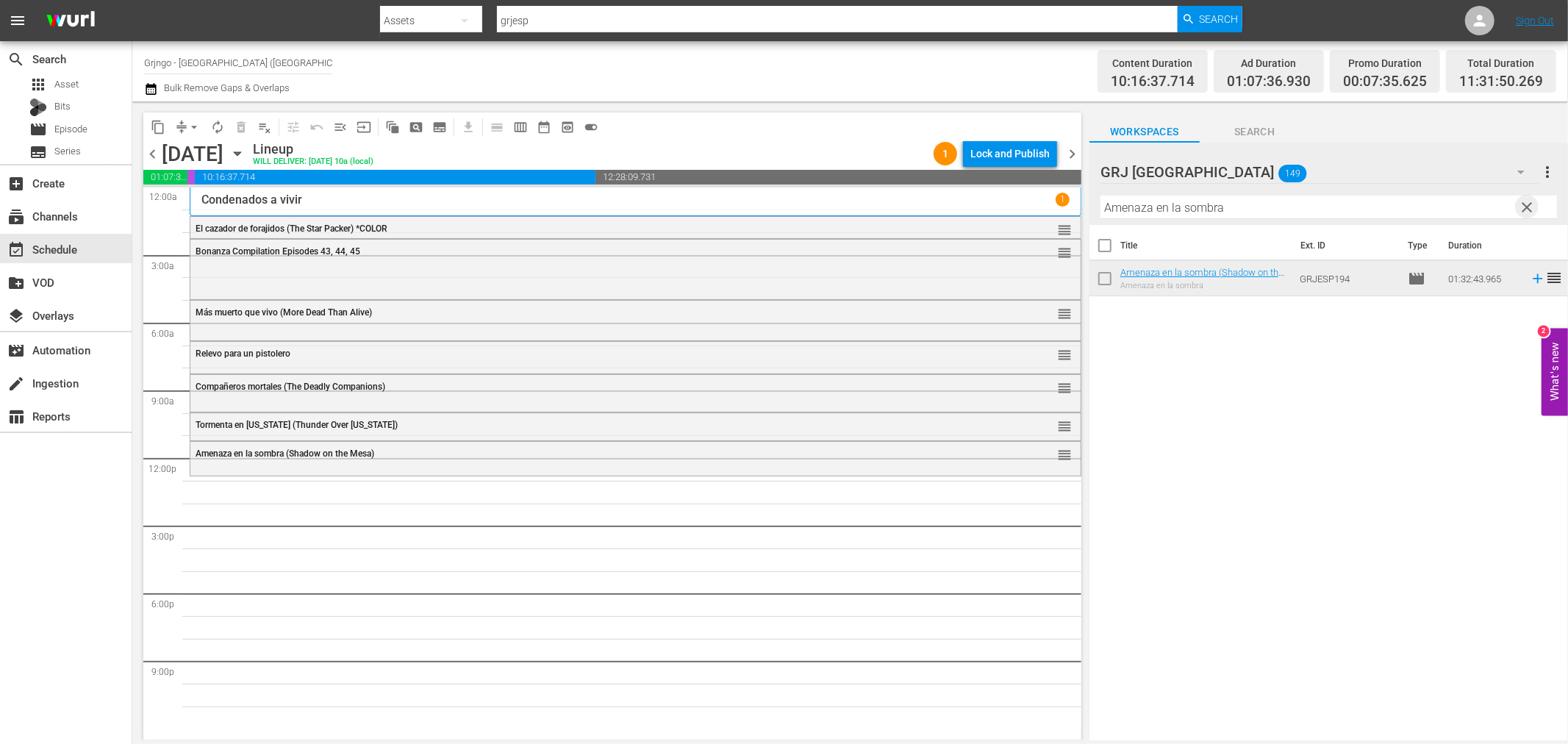
click at [1532, 207] on span "clear" at bounding box center [1528, 207] width 18 height 18
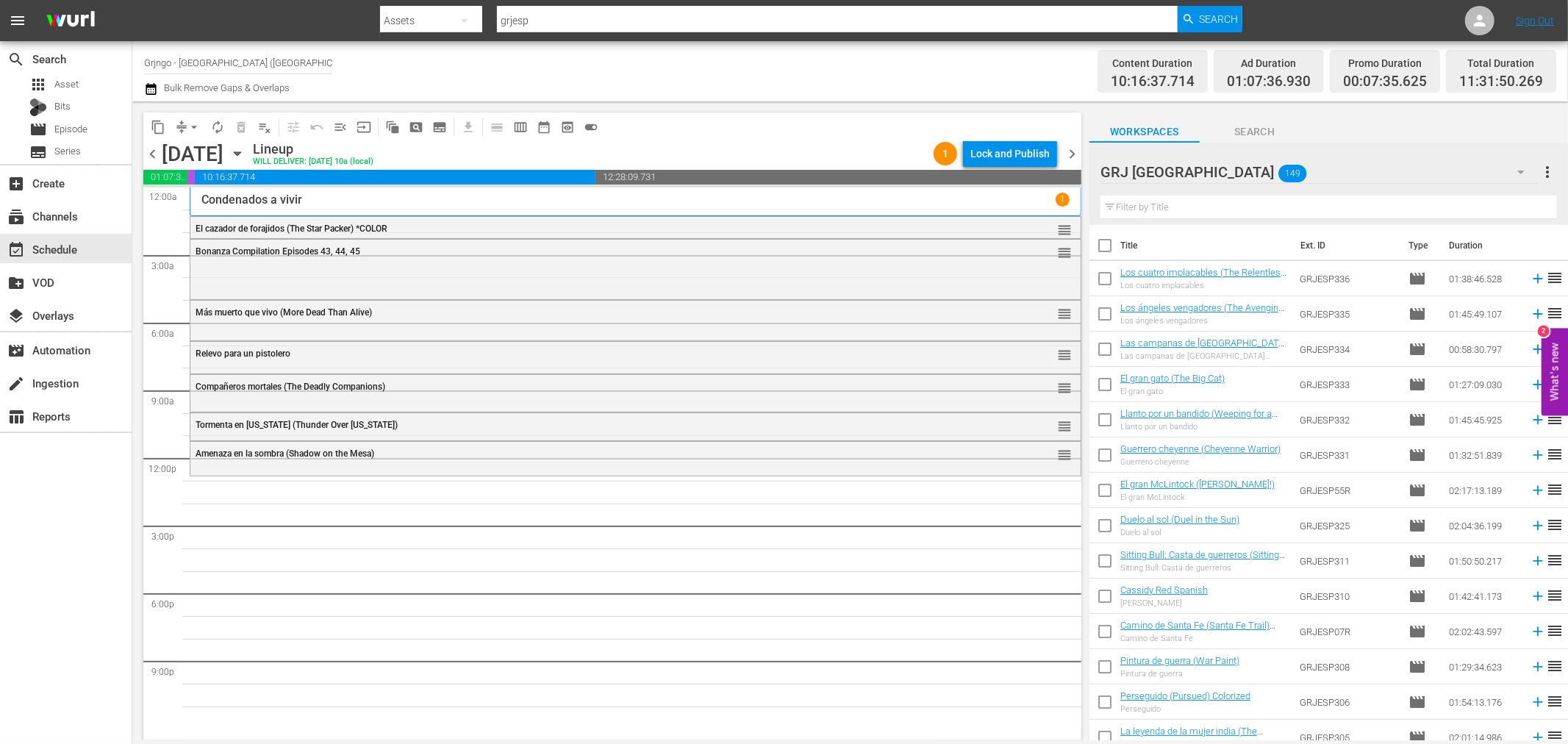
click at [1222, 207] on input "text" at bounding box center [1329, 207] width 456 height 24
paste input "La batalla de los rancheros"
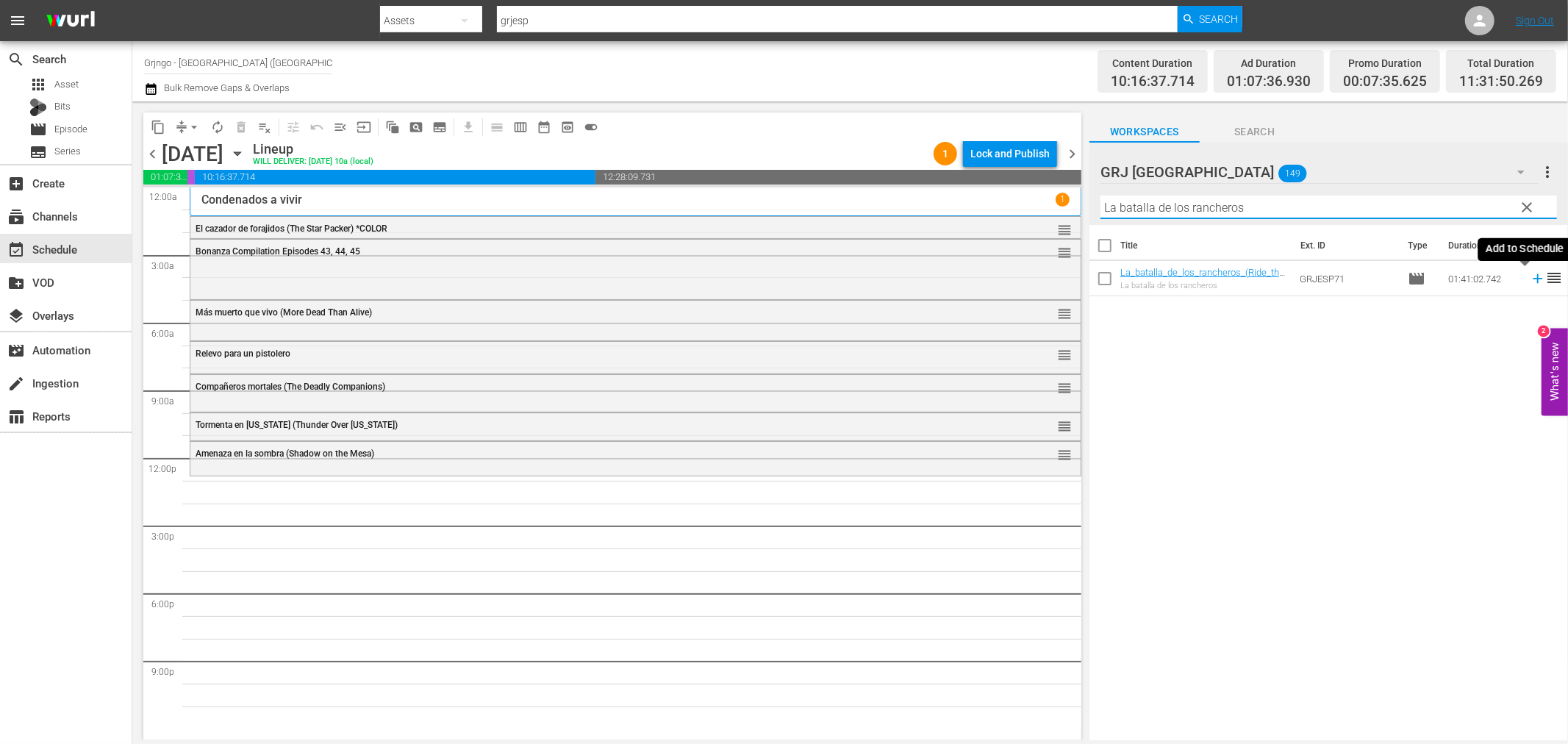
type input "La batalla de los rancheros"
click at [1533, 278] on icon at bounding box center [1538, 279] width 10 height 10
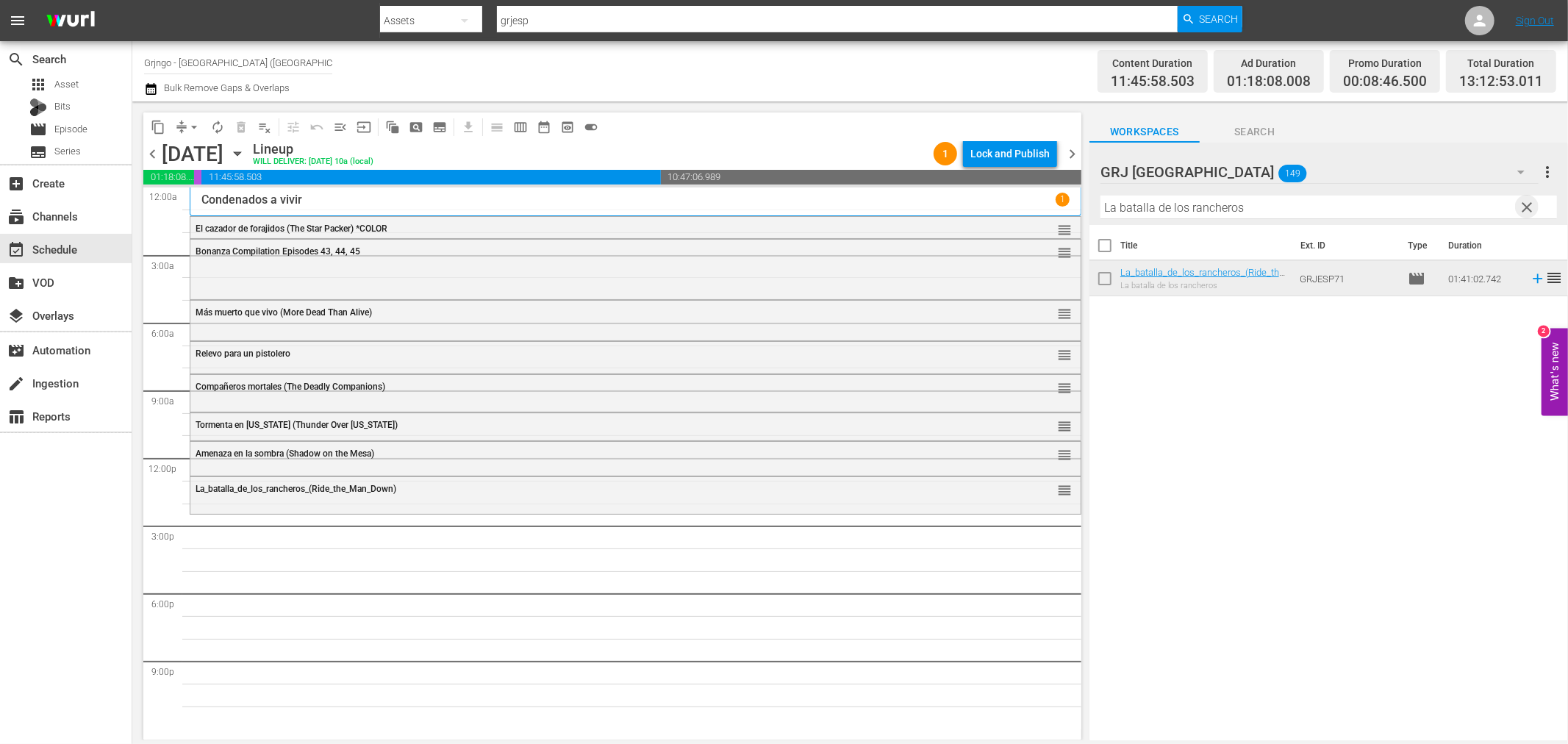
click at [1525, 201] on span "clear" at bounding box center [1528, 207] width 18 height 18
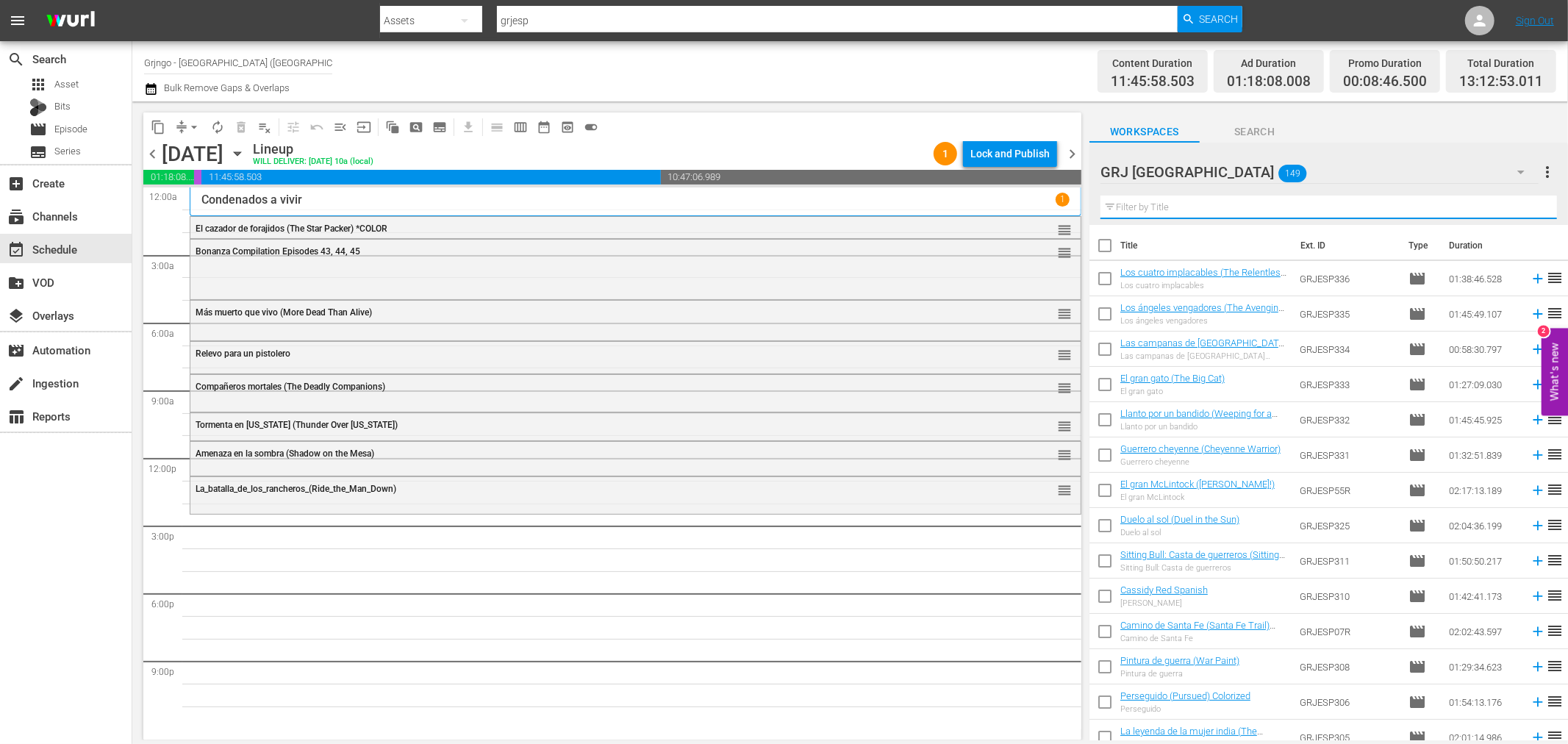
paste input "[PERSON_NAME]"
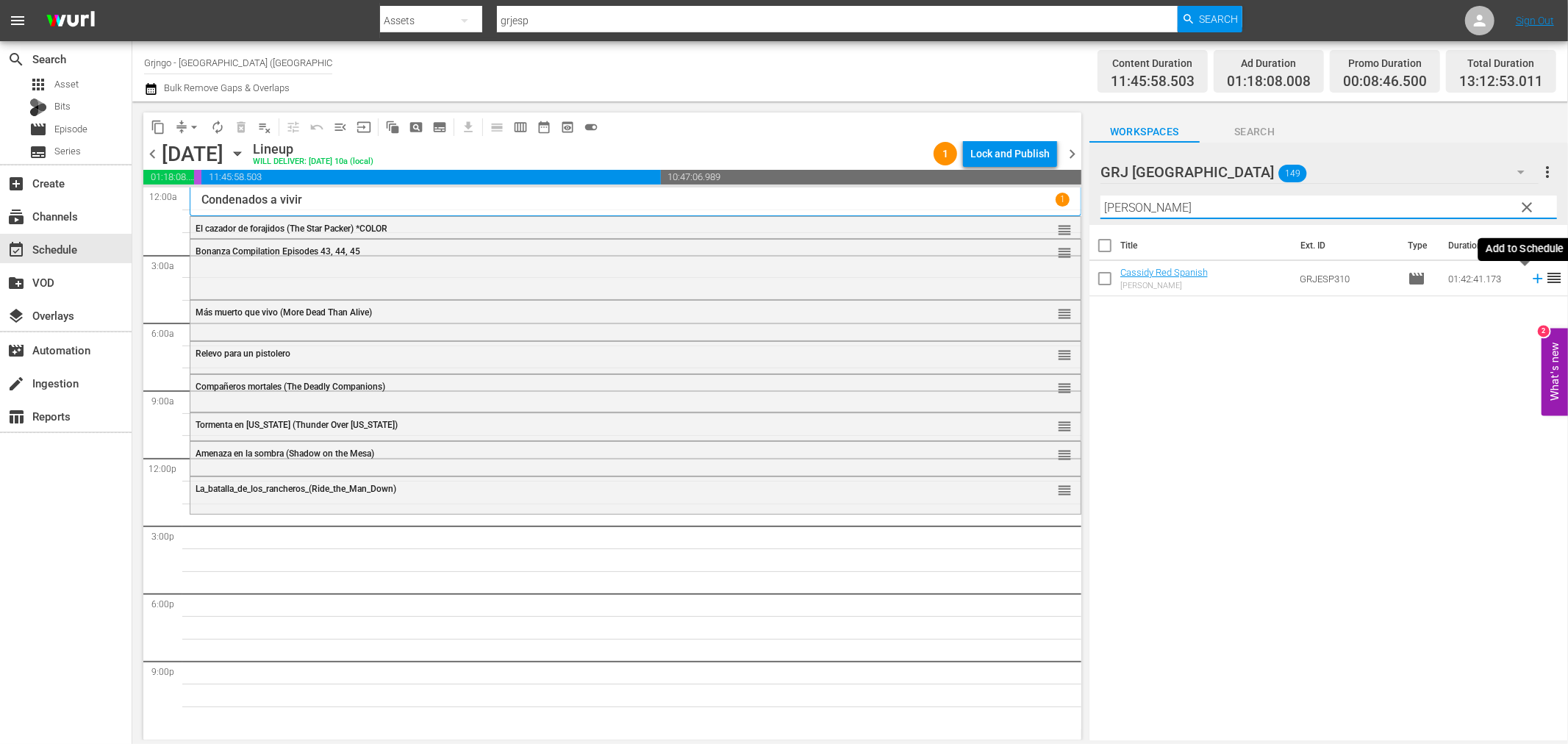
type input "[PERSON_NAME]"
click at [1530, 275] on icon at bounding box center [1538, 279] width 16 height 16
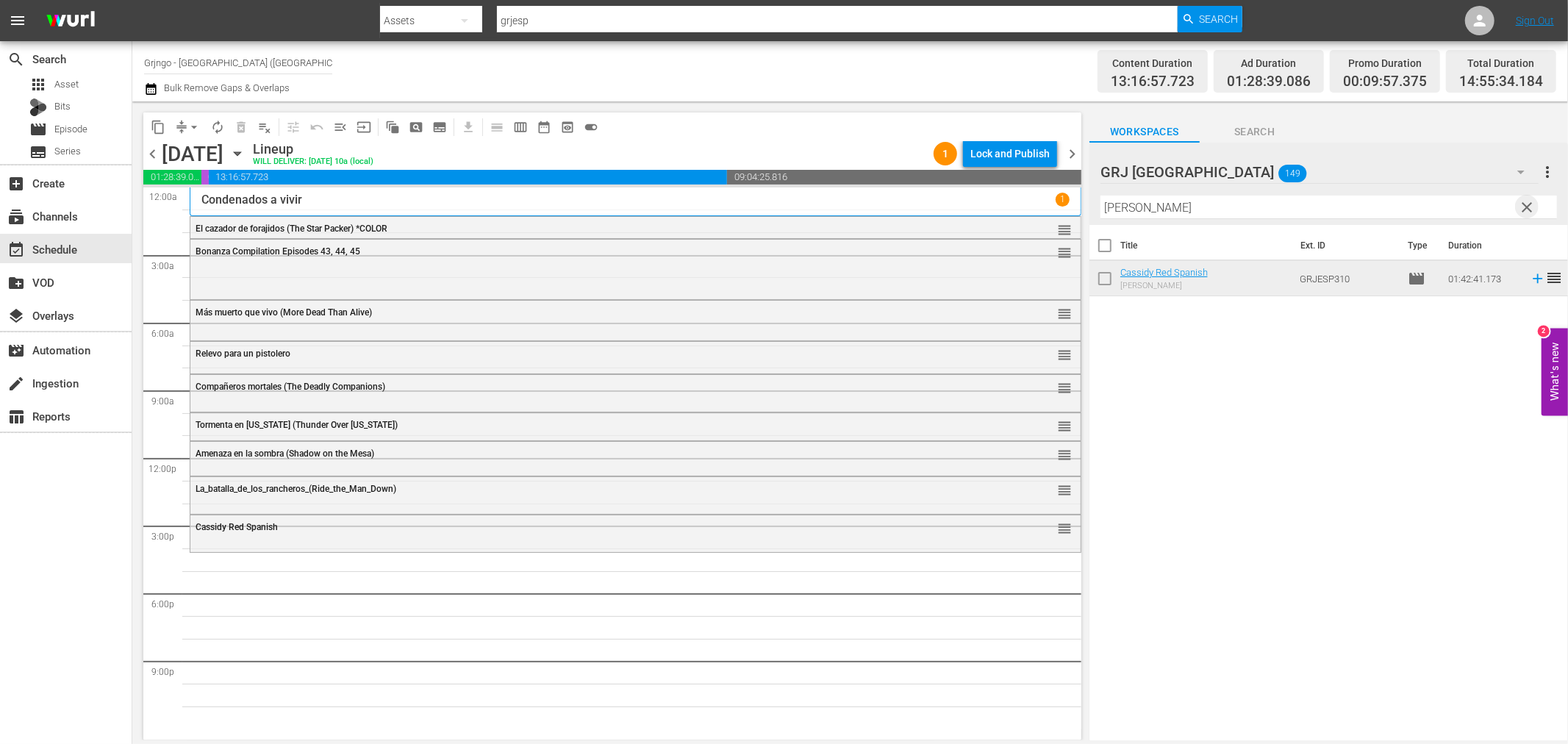
click at [1523, 204] on span "clear" at bounding box center [1528, 207] width 18 height 18
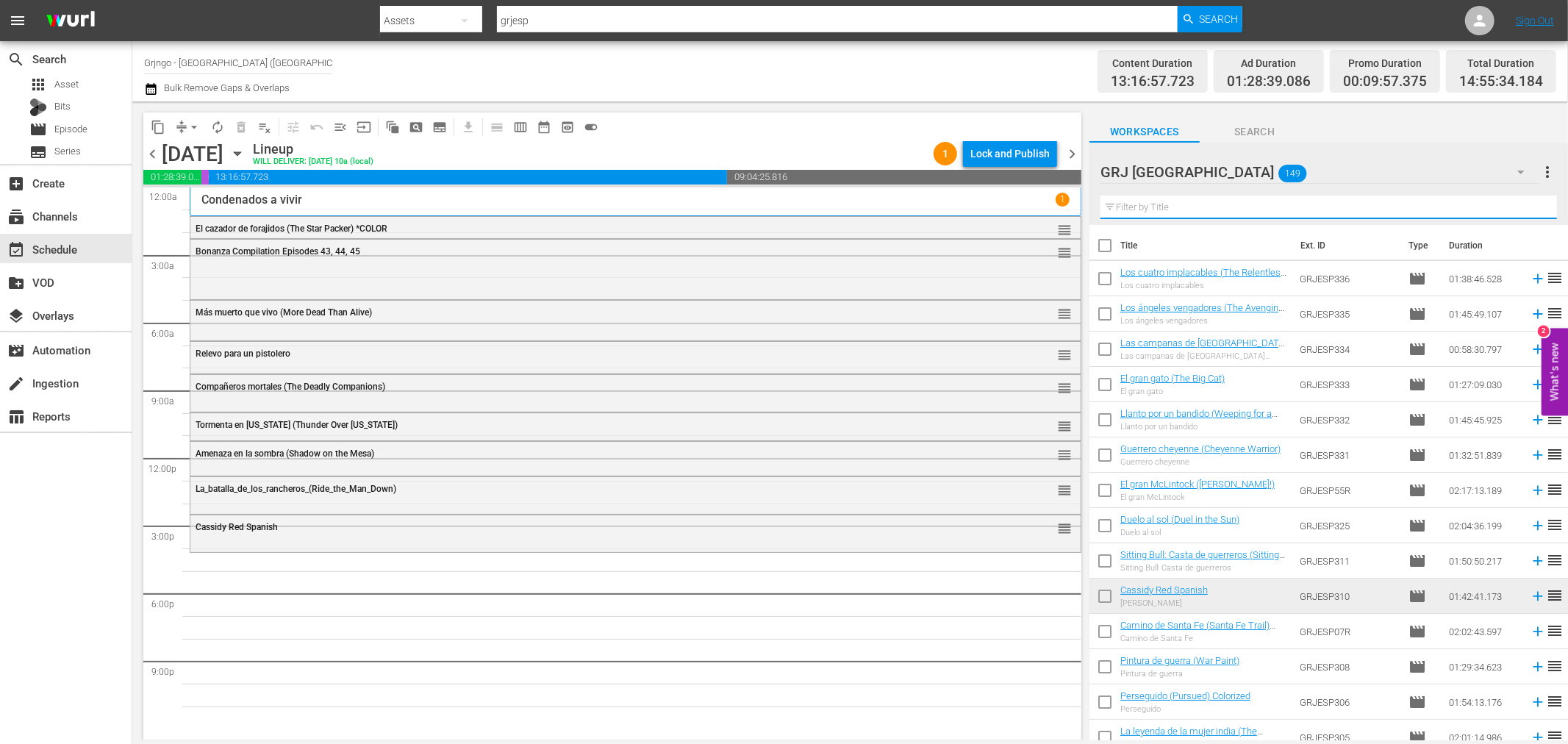
paste input "De hombre a hombre"
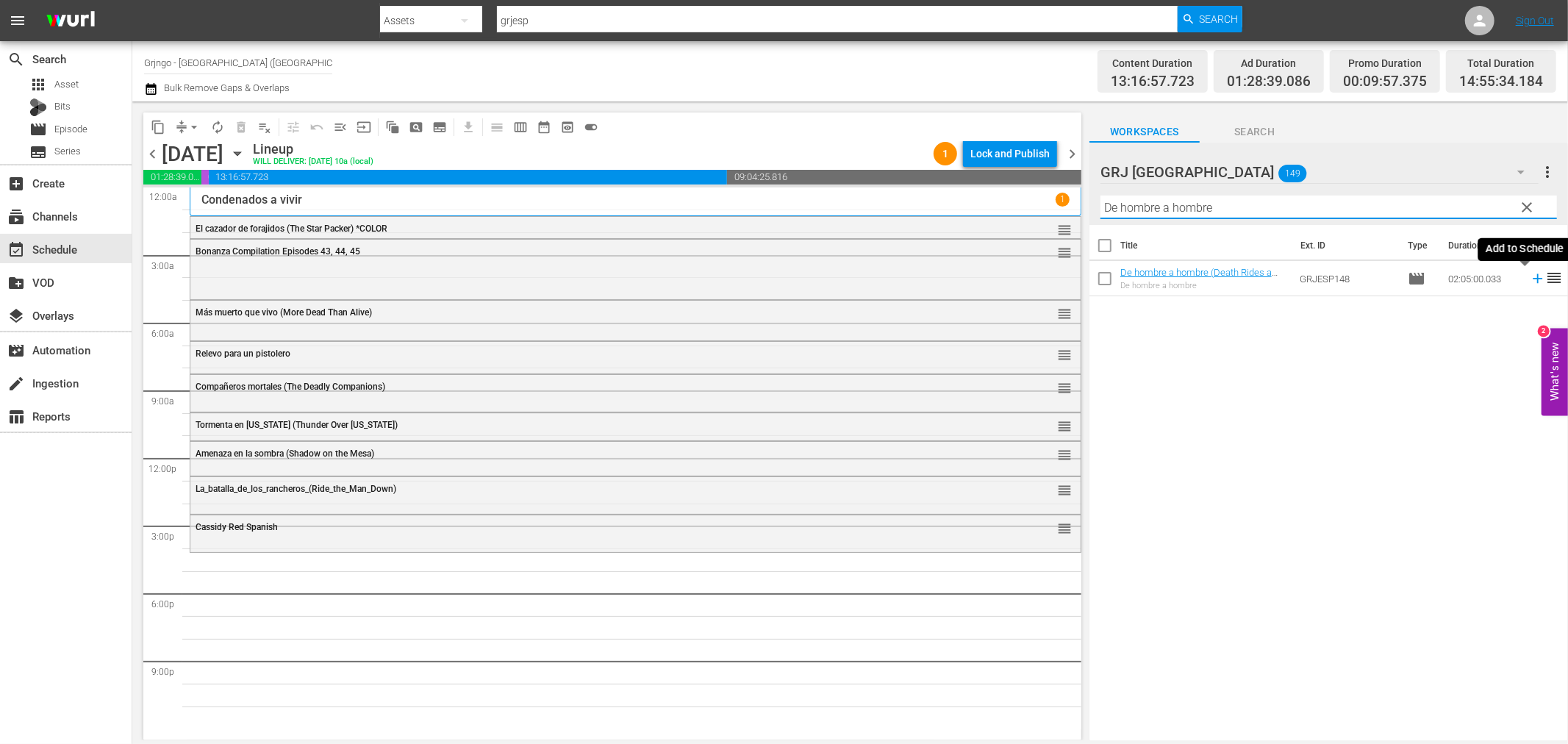
type input "De hombre a hombre"
click at [1530, 281] on icon at bounding box center [1538, 279] width 16 height 16
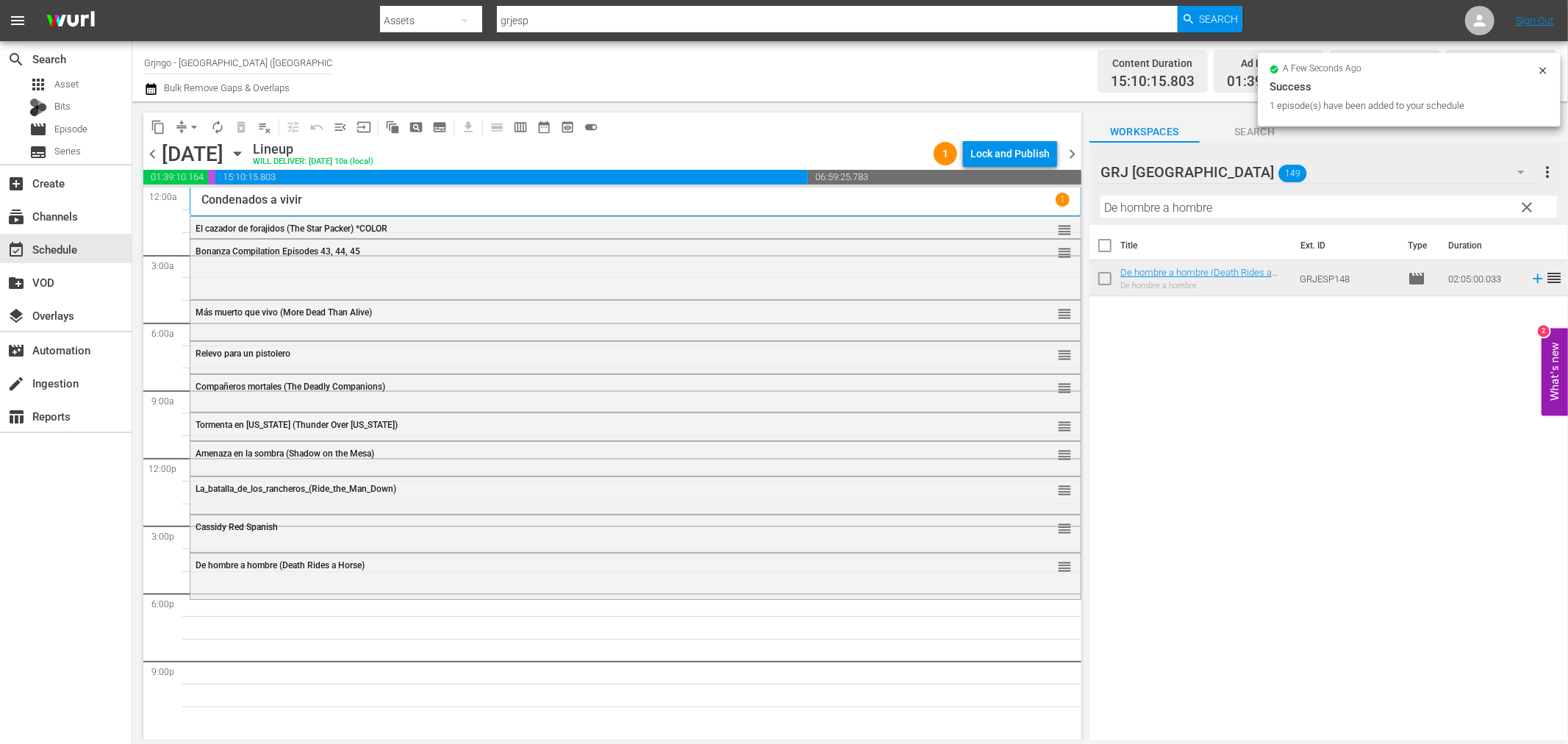
click at [1525, 204] on span "clear" at bounding box center [1528, 207] width 18 height 18
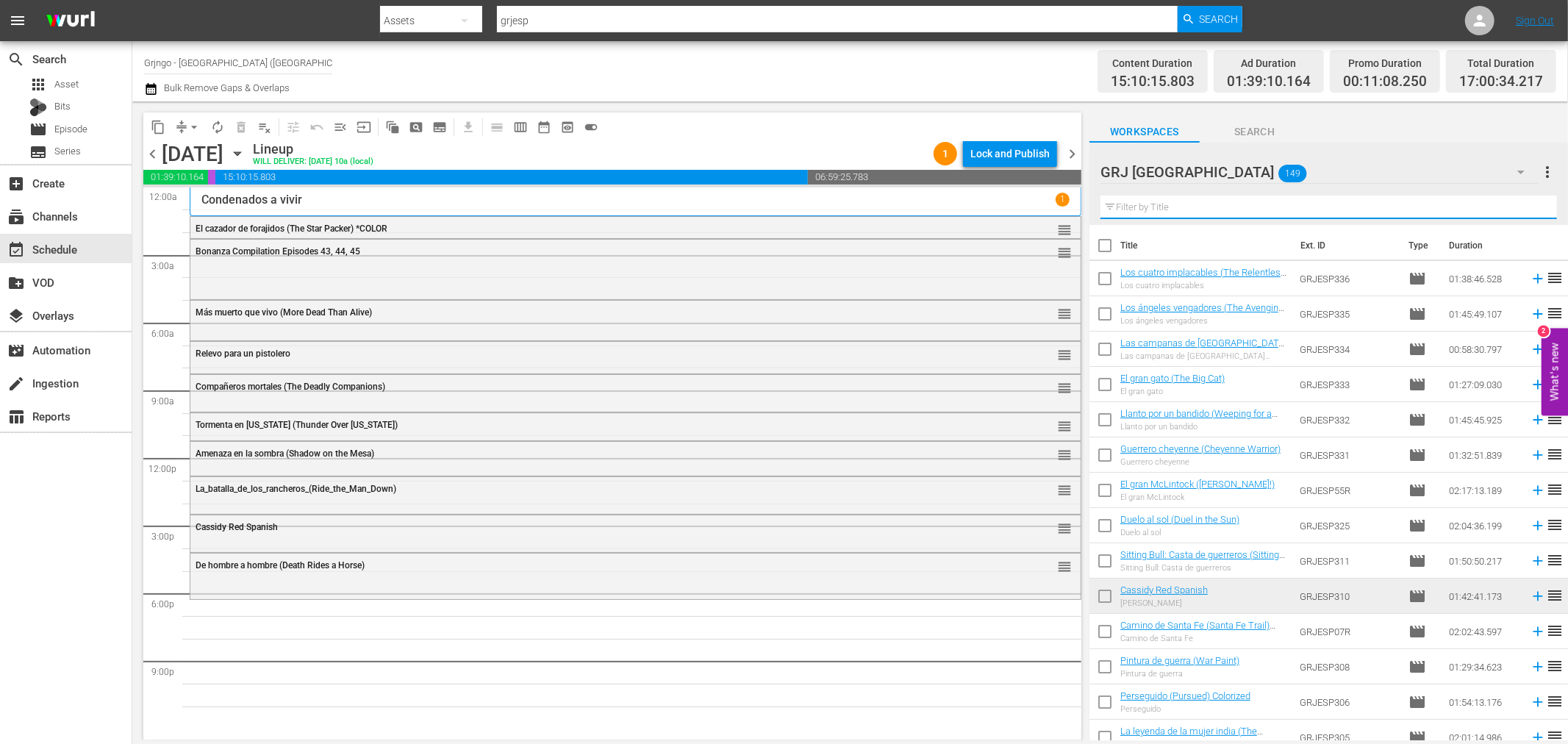
click at [1176, 201] on input "text" at bounding box center [1329, 207] width 456 height 24
paste input "La Ley de [PERSON_NAME]"
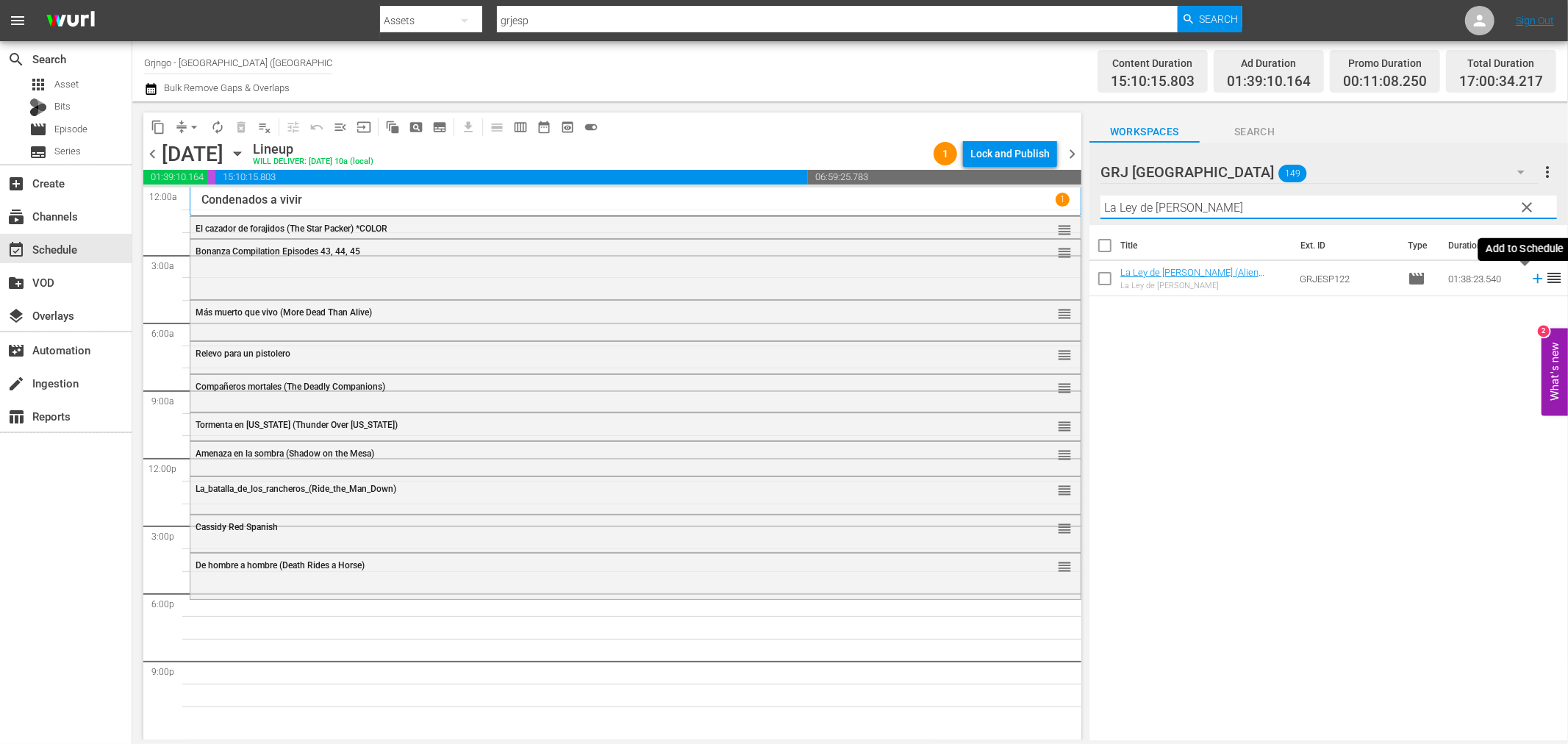
type input "La Ley de [PERSON_NAME]"
click at [1533, 280] on icon at bounding box center [1538, 279] width 10 height 10
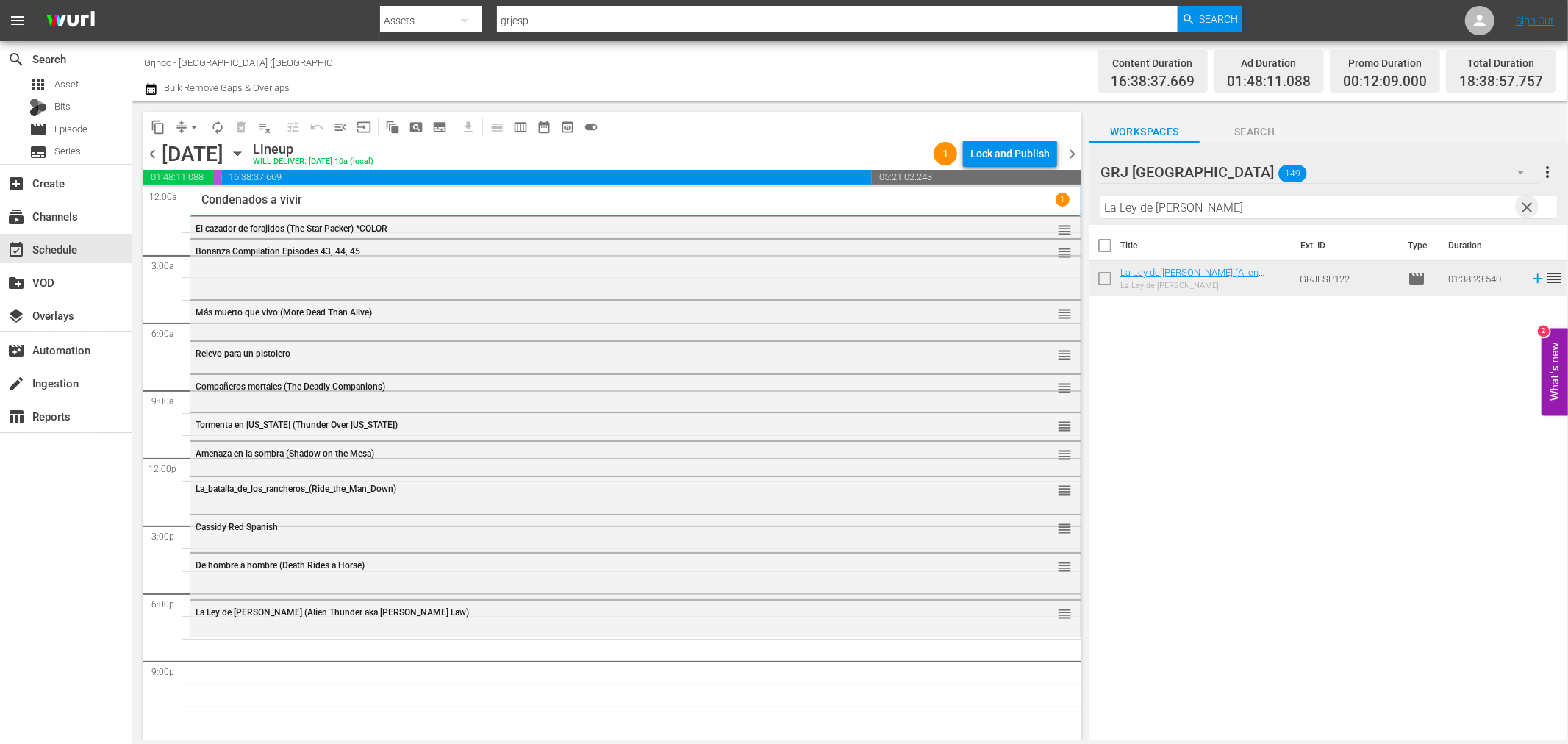
click at [1531, 203] on span "clear" at bounding box center [1528, 207] width 18 height 18
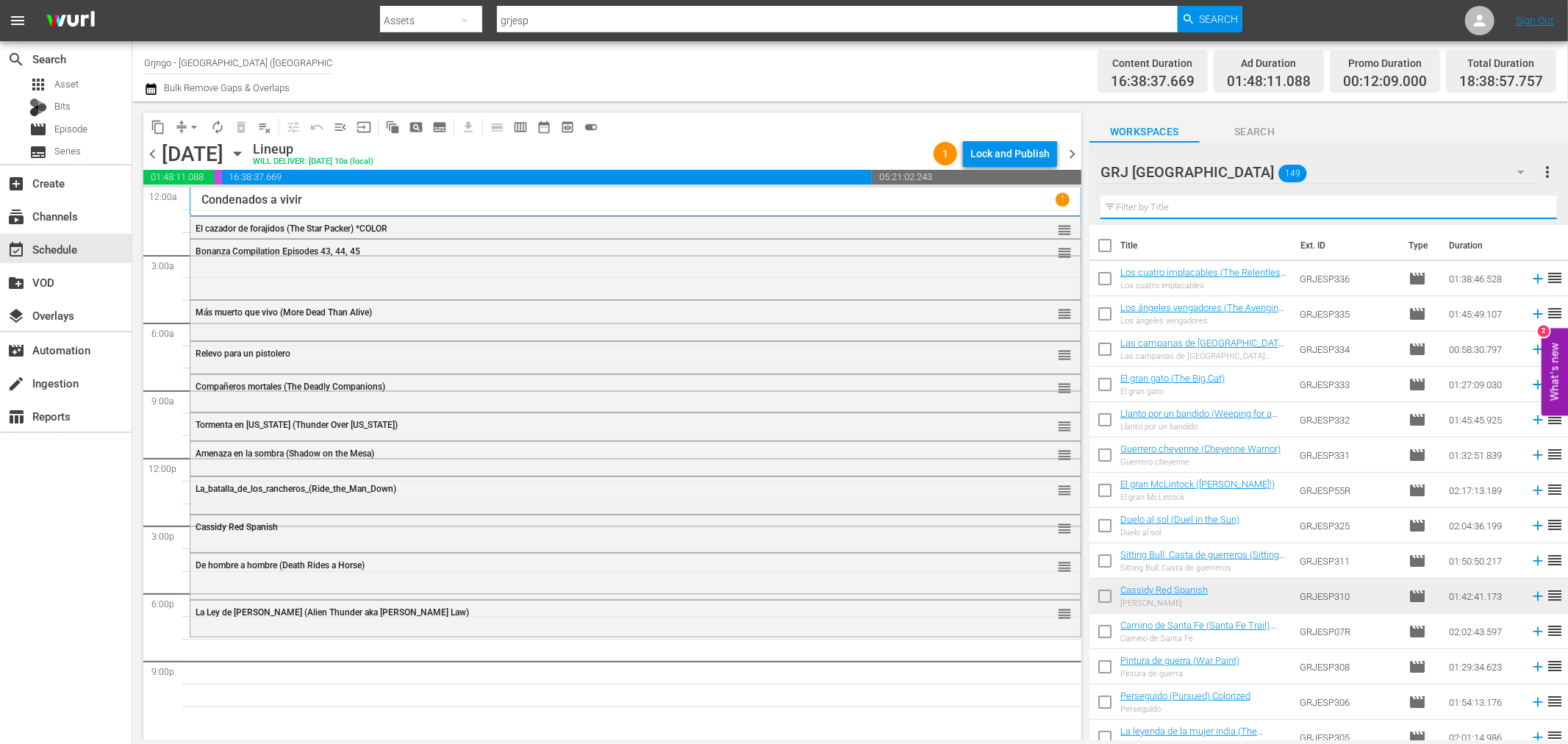
click at [1156, 199] on input "text" at bounding box center [1329, 207] width 456 height 24
paste input "El forastero (The Outsider)"
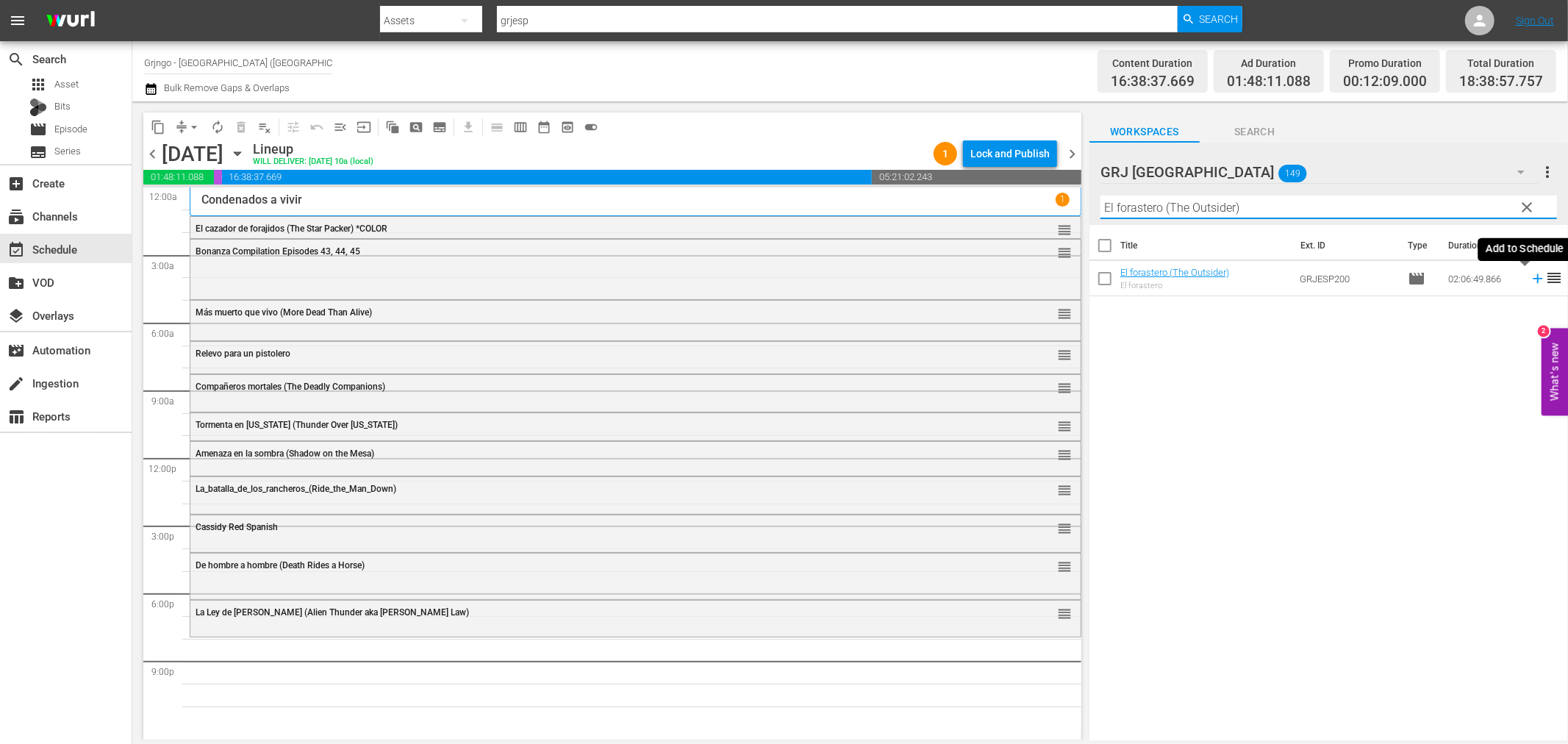
type input "El forastero (The Outsider)"
click at [1533, 280] on icon at bounding box center [1538, 279] width 10 height 10
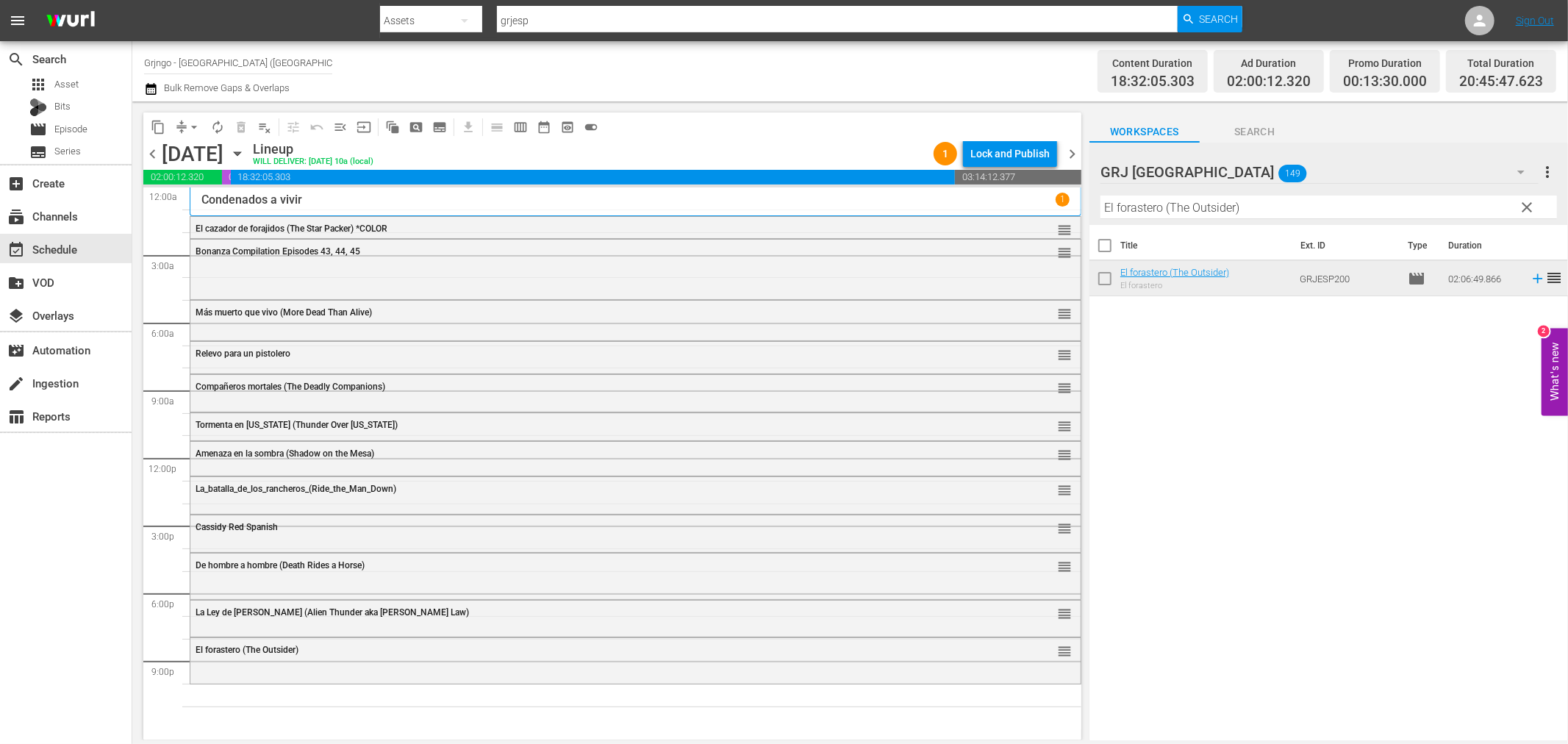
drag, startPoint x: 1528, startPoint y: 201, endPoint x: 1135, endPoint y: 228, distance: 393.9
click at [1528, 201] on span "clear" at bounding box center [1528, 207] width 18 height 18
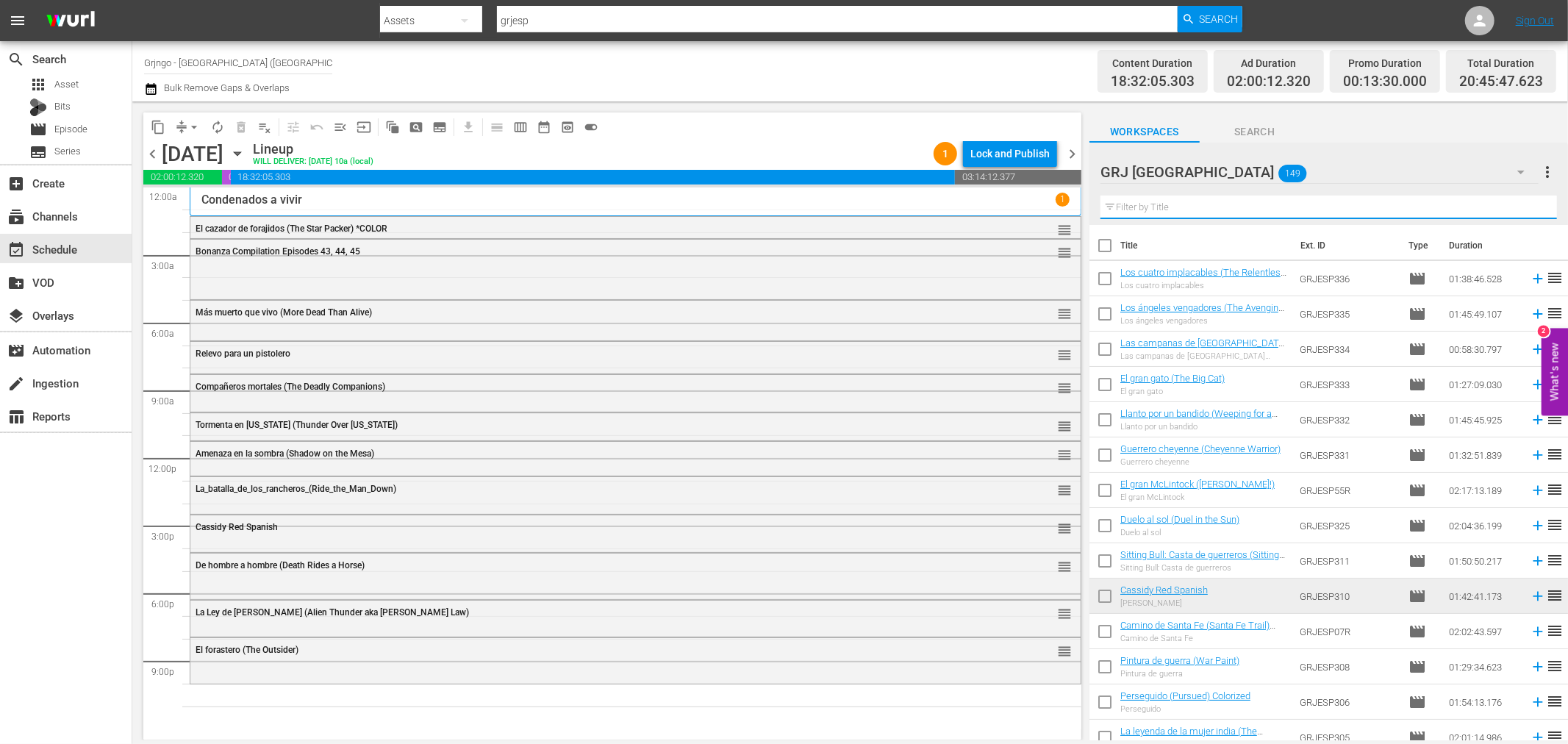
click at [1136, 206] on input "text" at bounding box center [1329, 207] width 456 height 24
paste input "Pistoleros de [GEOGRAPHIC_DATA]"
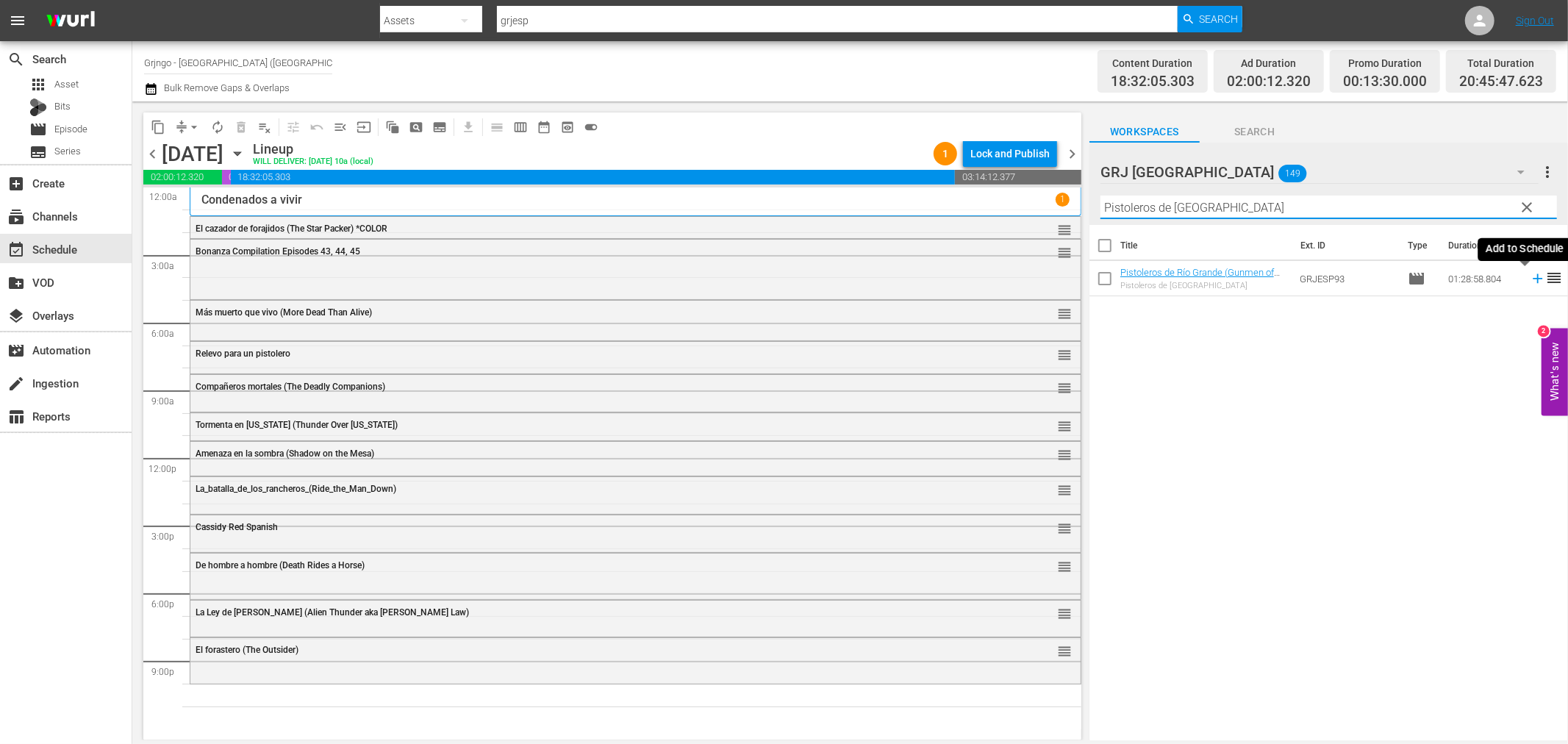
type input "Pistoleros de [GEOGRAPHIC_DATA]"
click at [1533, 280] on icon at bounding box center [1538, 279] width 10 height 10
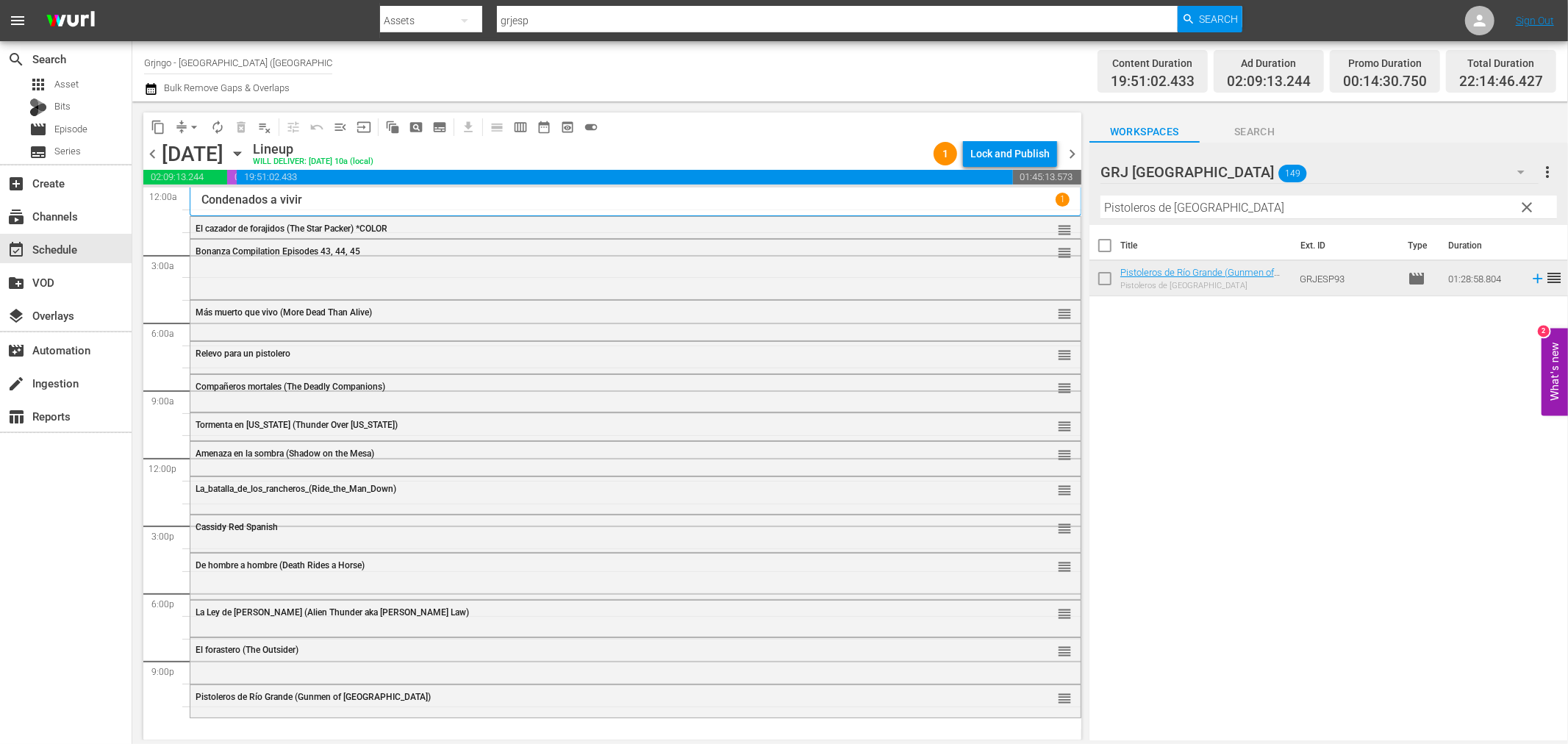
drag, startPoint x: 1524, startPoint y: 209, endPoint x: 1274, endPoint y: 186, distance: 251.1
click at [1524, 209] on span "clear" at bounding box center [1528, 207] width 18 height 18
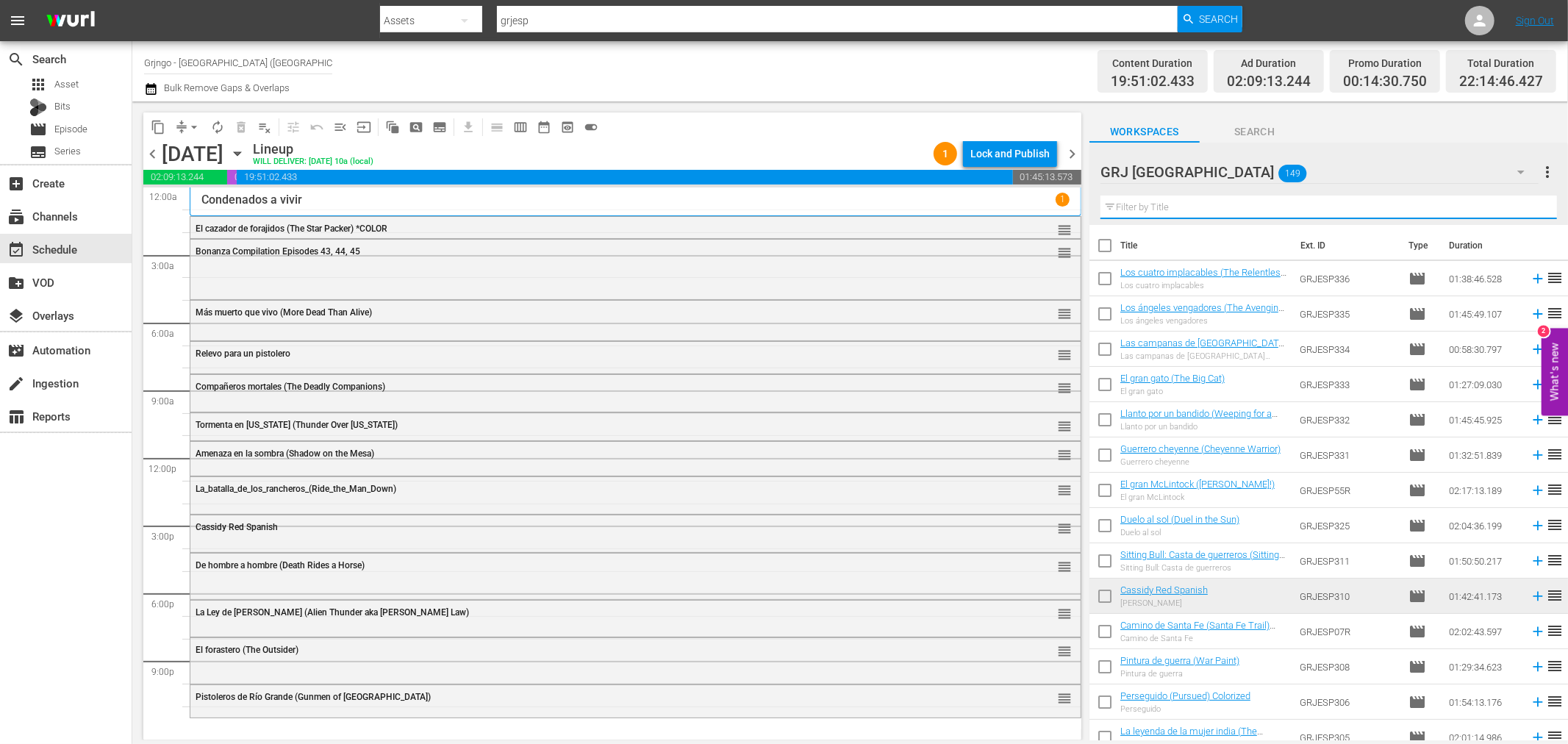
paste input "El sureño"
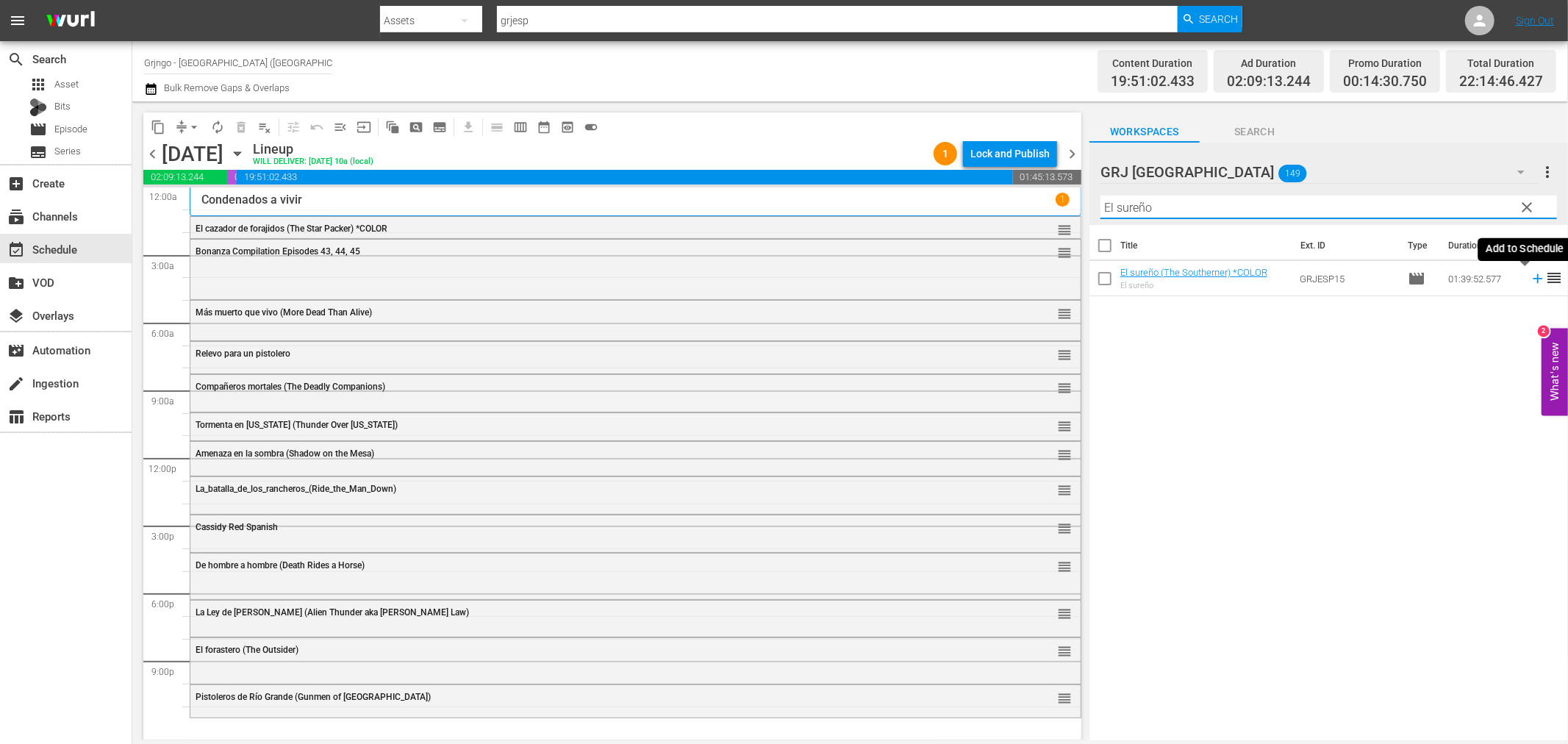
type input "El sureño"
click at [1530, 281] on icon at bounding box center [1538, 279] width 16 height 16
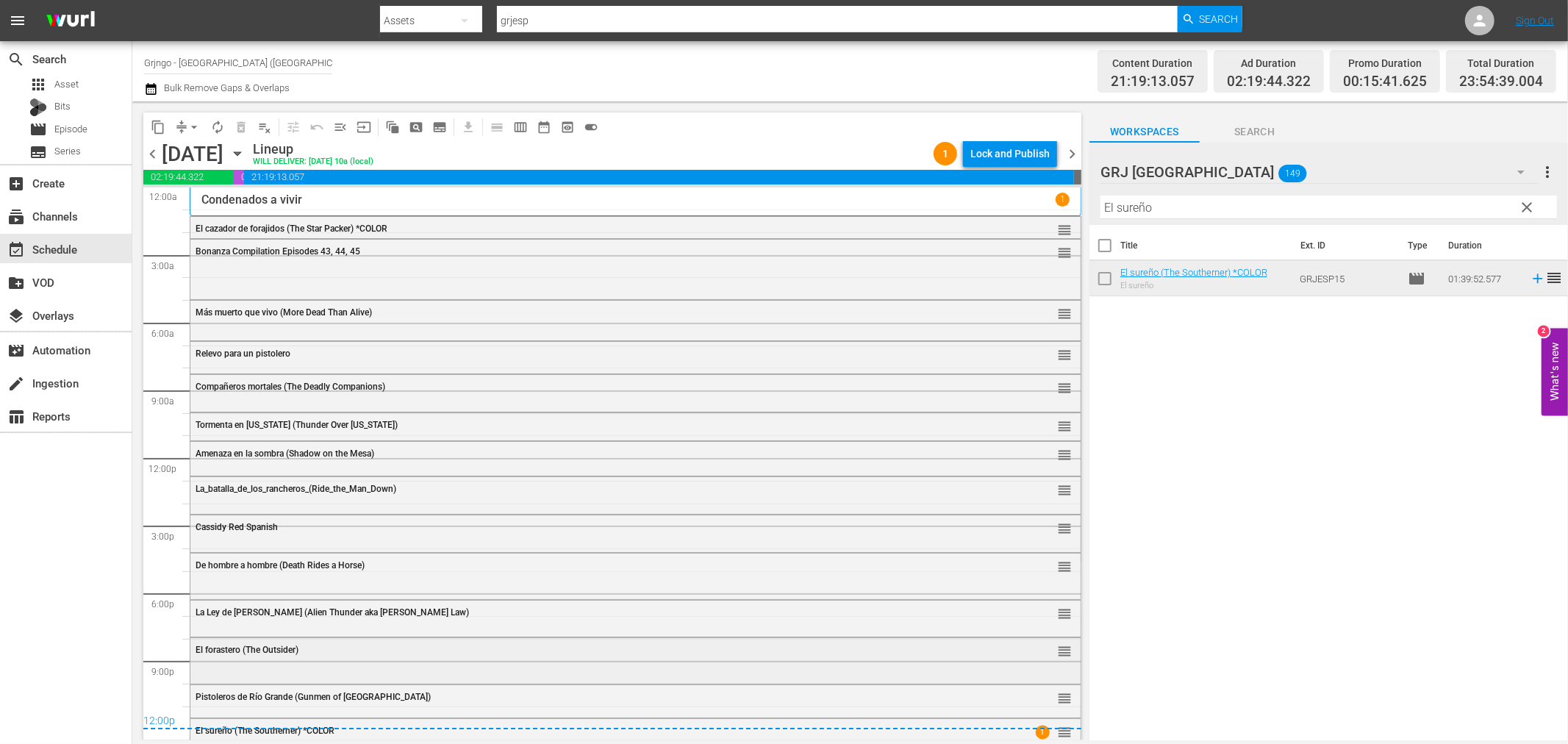
click at [233, 658] on div "El forastero (The Outsider) reorder" at bounding box center [635, 650] width 890 height 25
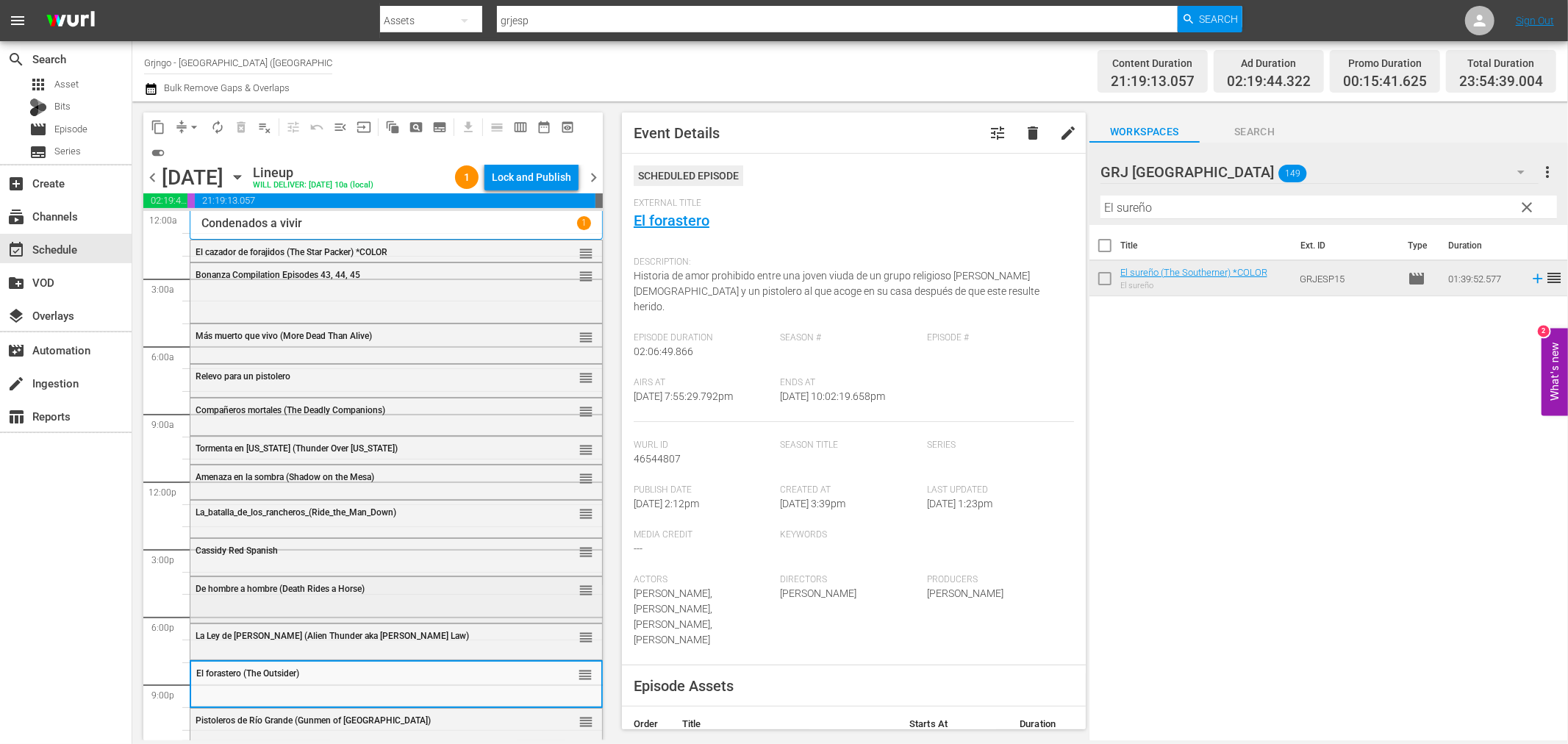
click at [300, 590] on span "De hombre a hombre (Death Rides a Horse)" at bounding box center [280, 589] width 169 height 10
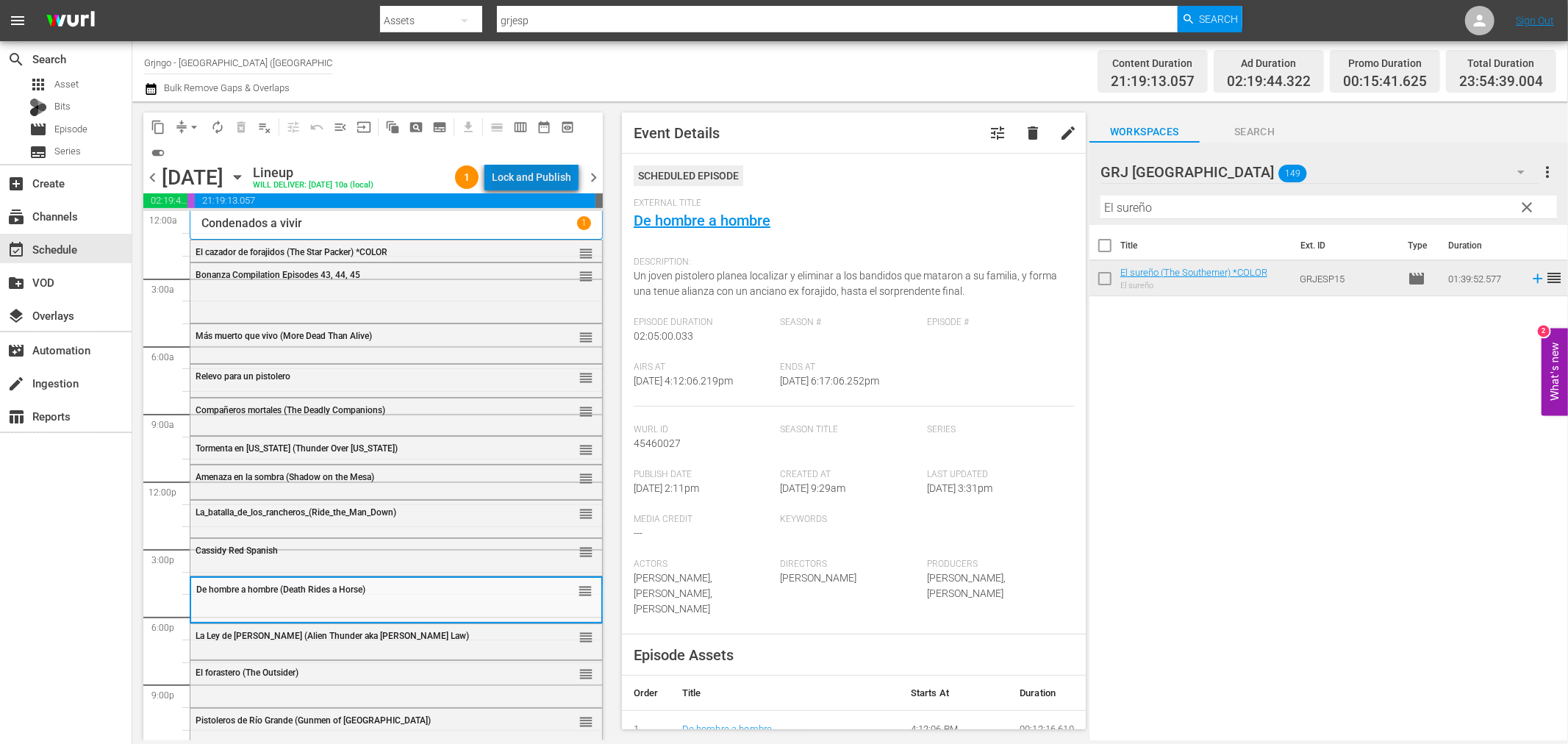
click at [538, 172] on div "Lock and Publish" at bounding box center [531, 177] width 79 height 27
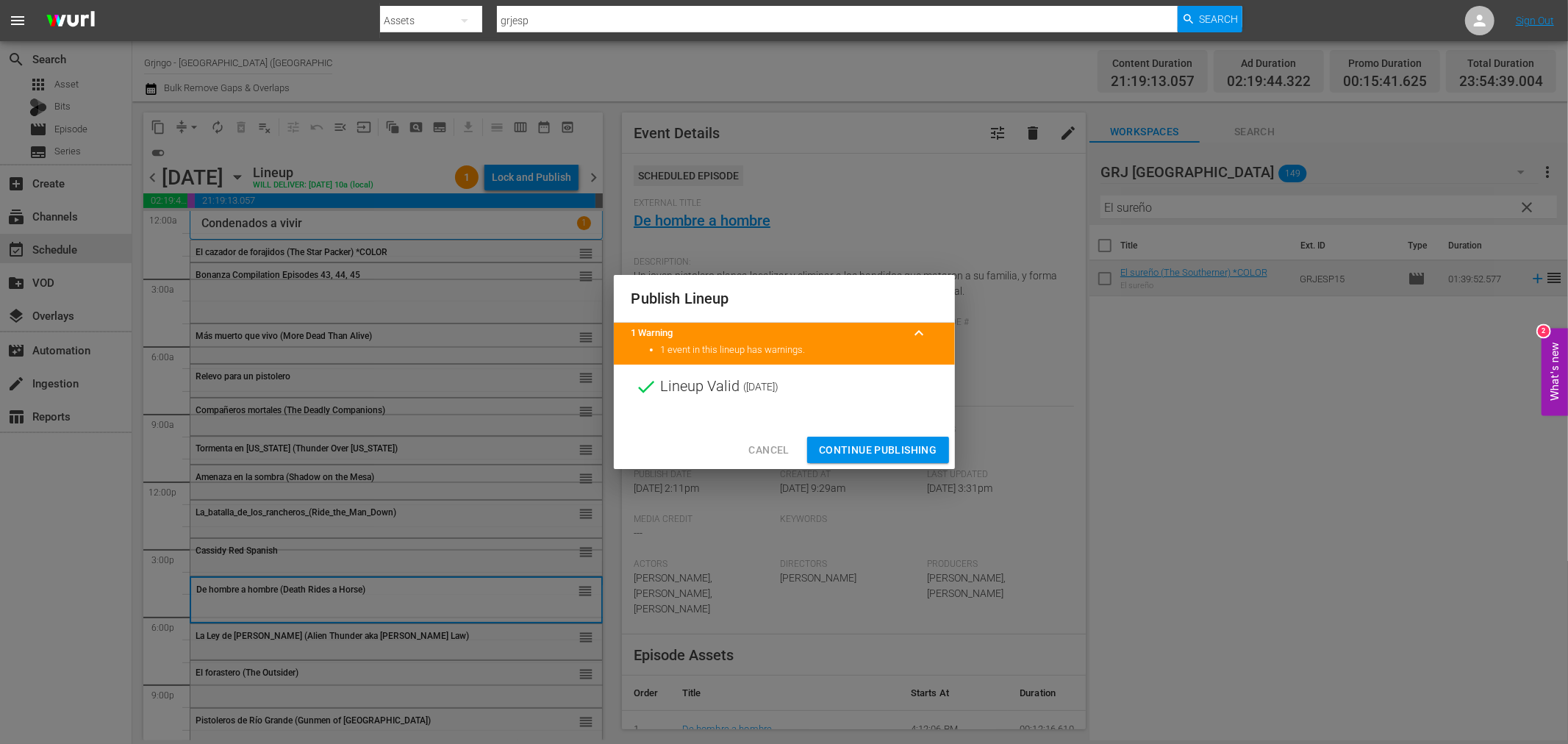
click at [897, 444] on span "Continue Publishing" at bounding box center [878, 451] width 119 height 19
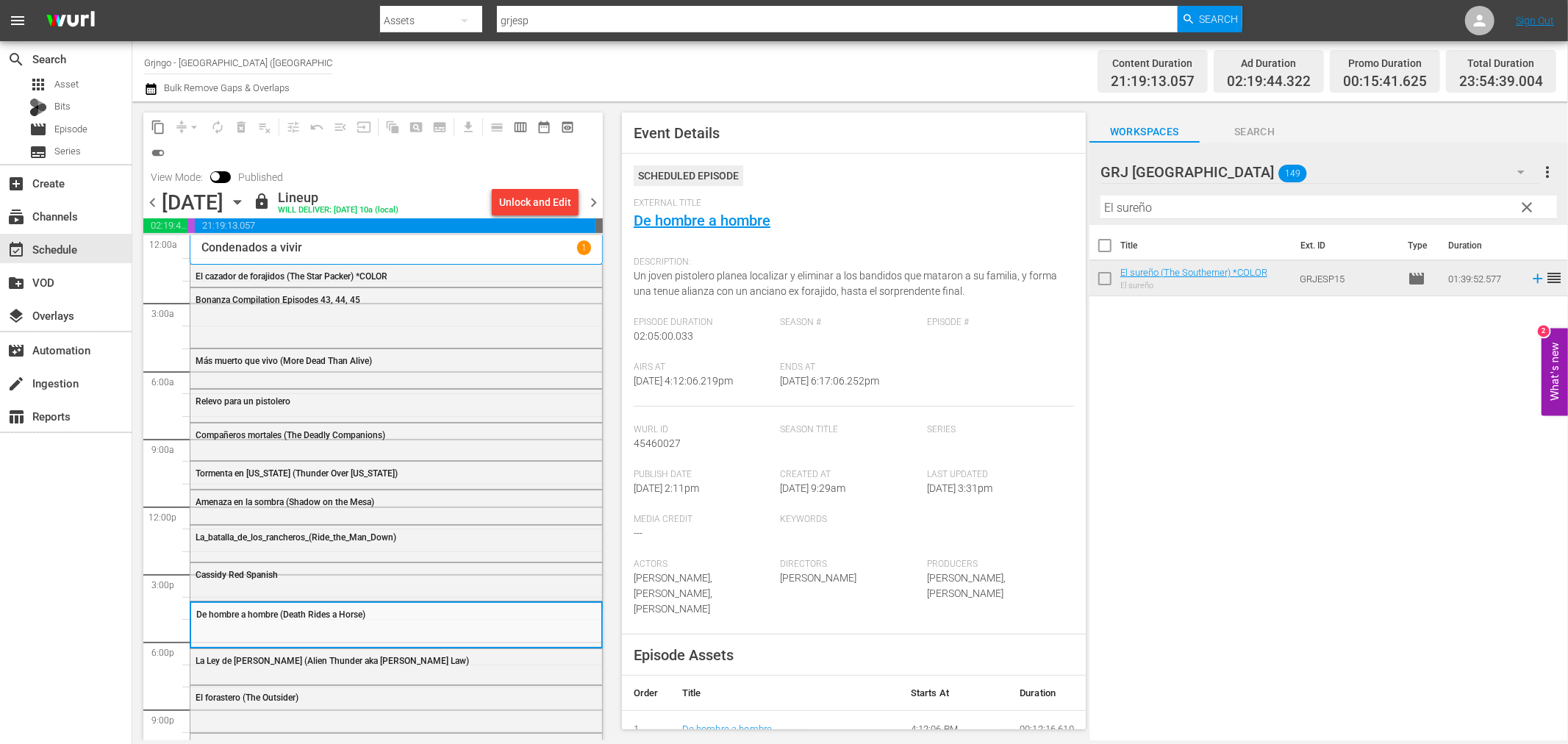
click at [594, 201] on span "chevron_right" at bounding box center [594, 202] width 19 height 19
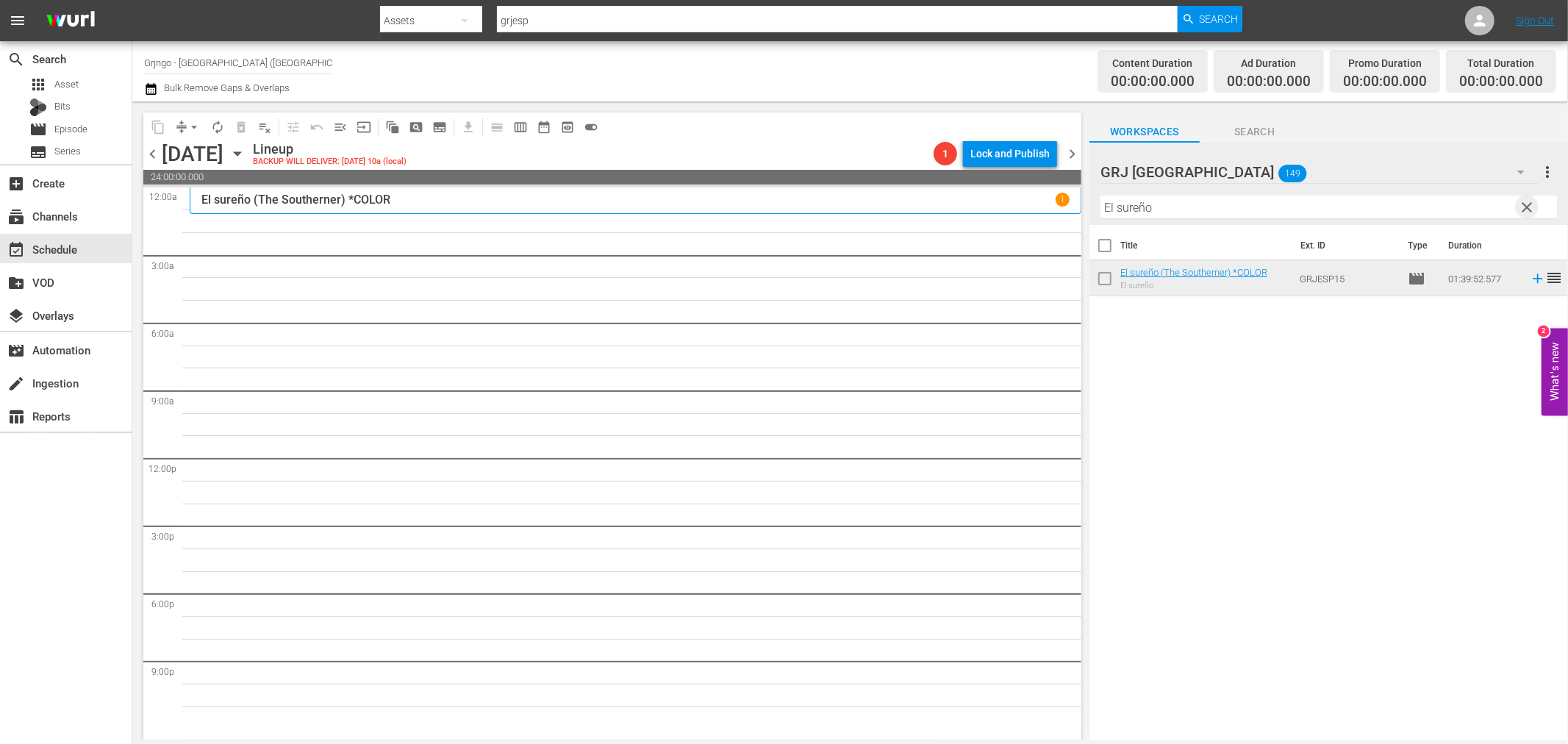
click at [1532, 201] on span "clear" at bounding box center [1528, 207] width 18 height 18
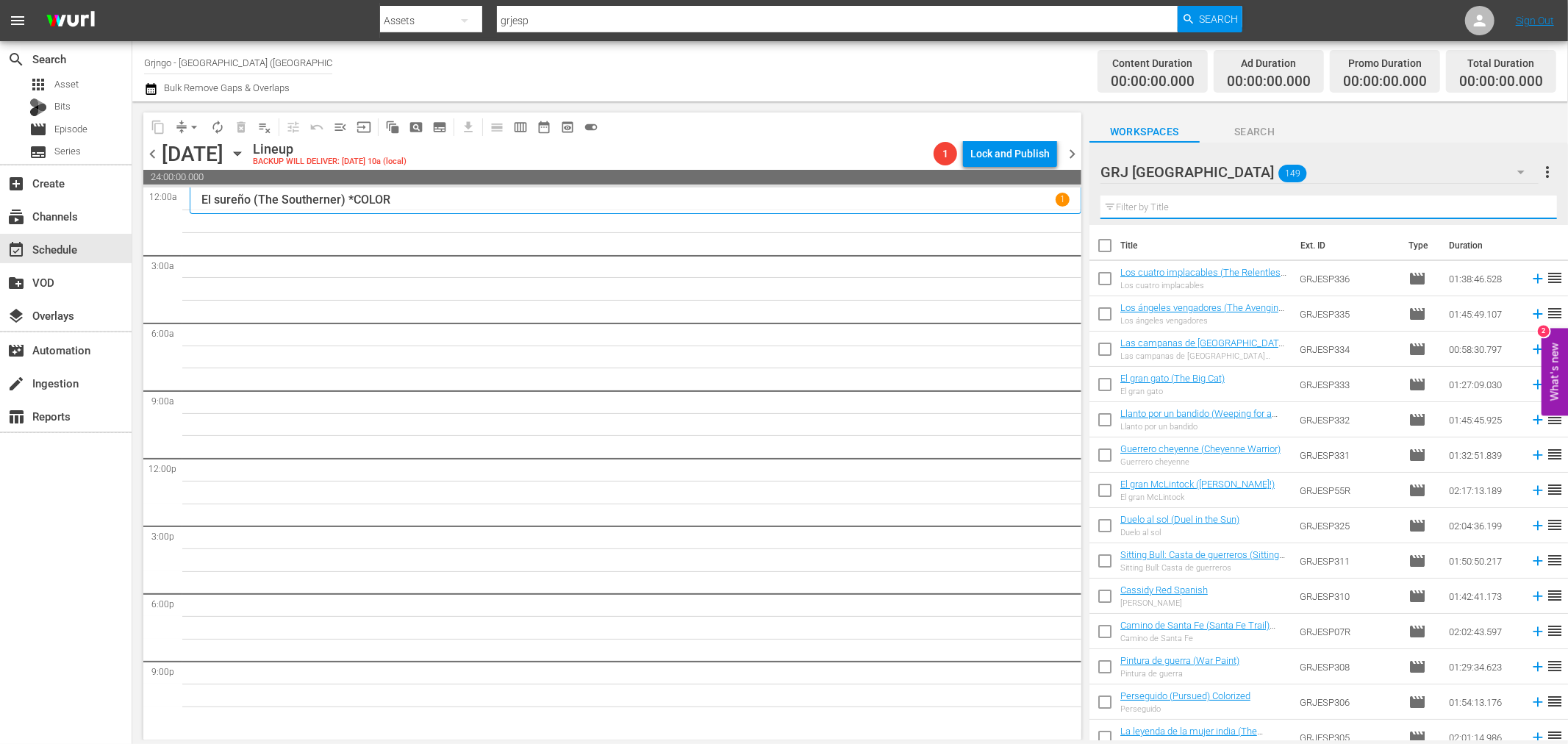
paste input "Cañones para [GEOGRAPHIC_DATA]"
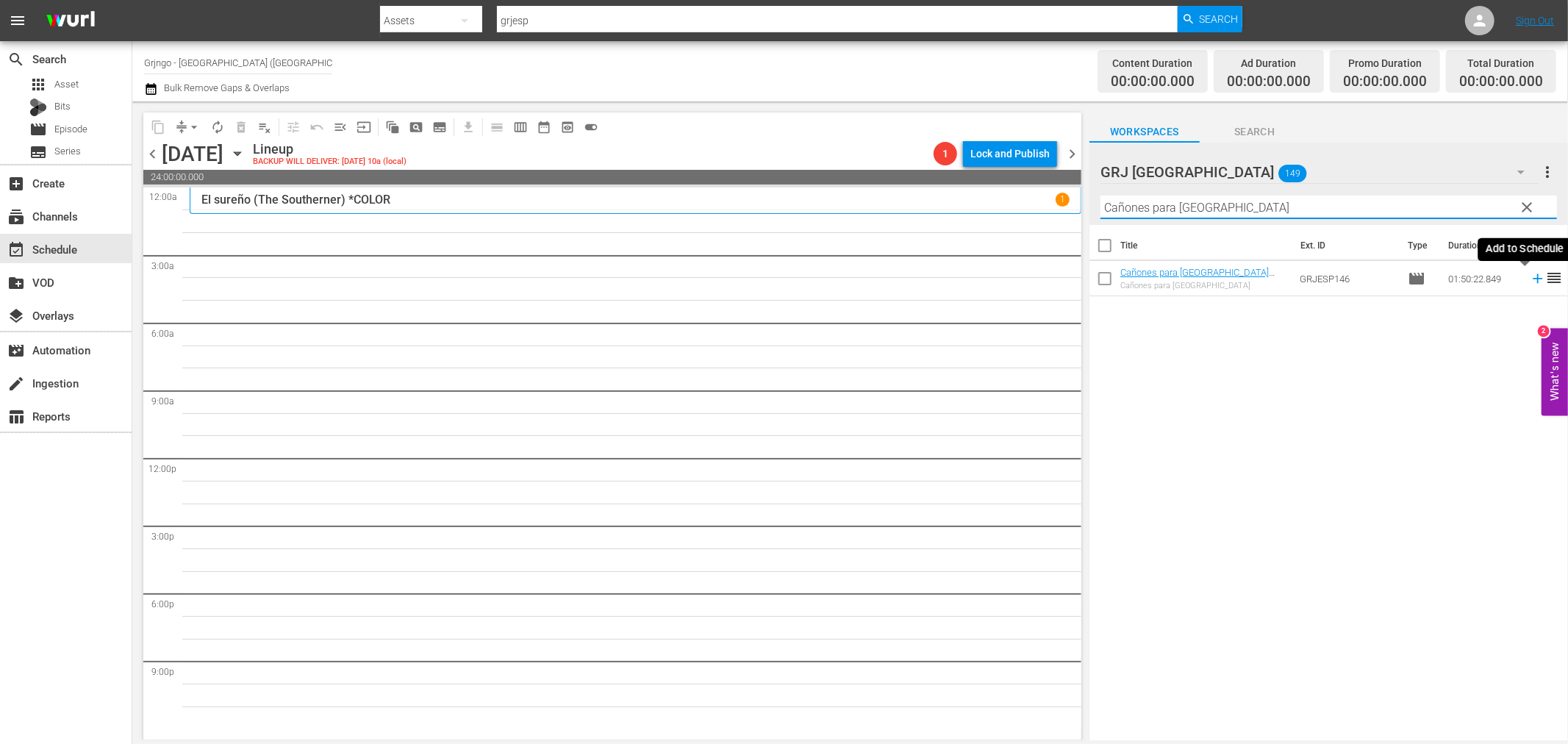
type input "Cañones para [GEOGRAPHIC_DATA]"
click at [1530, 280] on icon at bounding box center [1538, 279] width 16 height 16
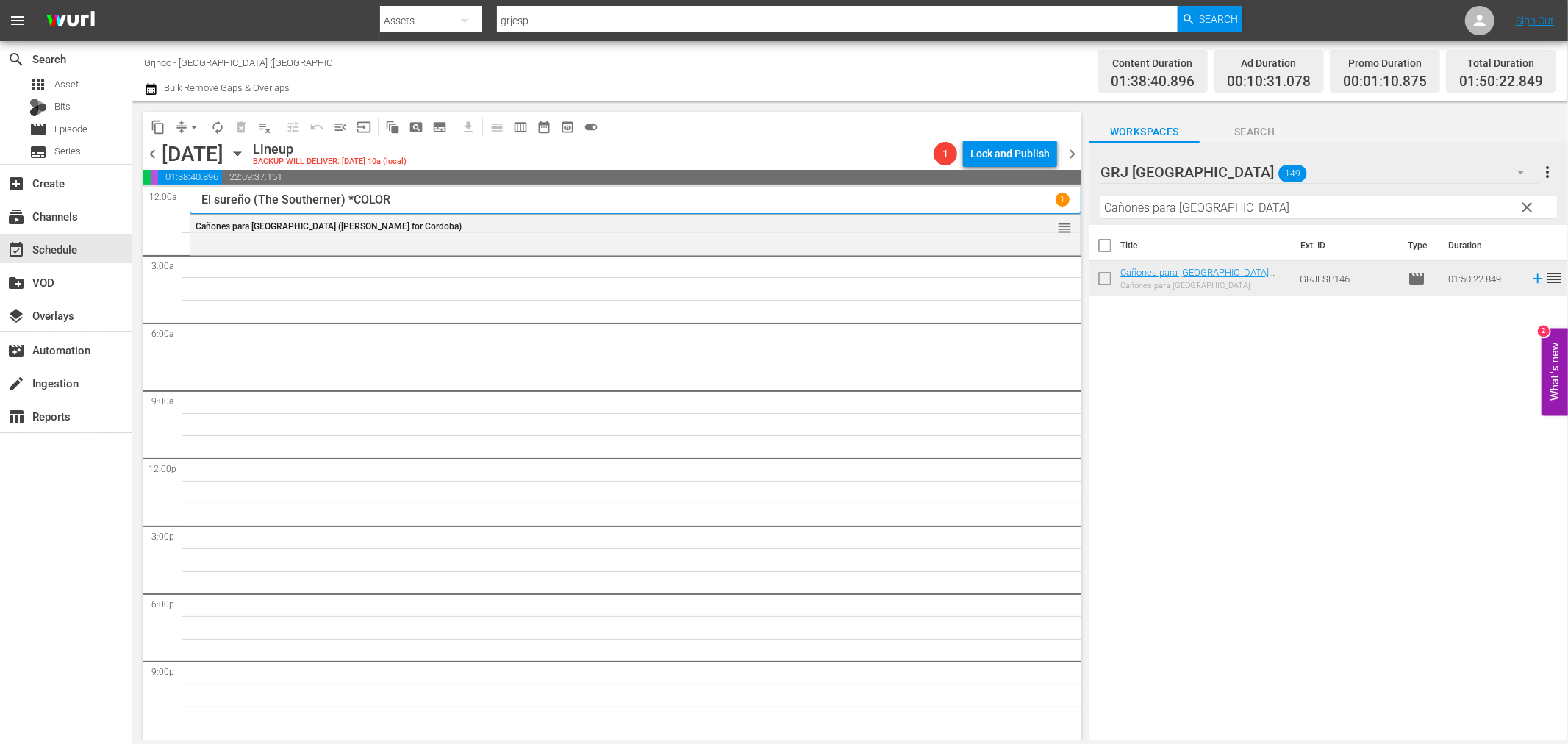
click at [1526, 202] on span "clear" at bounding box center [1528, 207] width 18 height 18
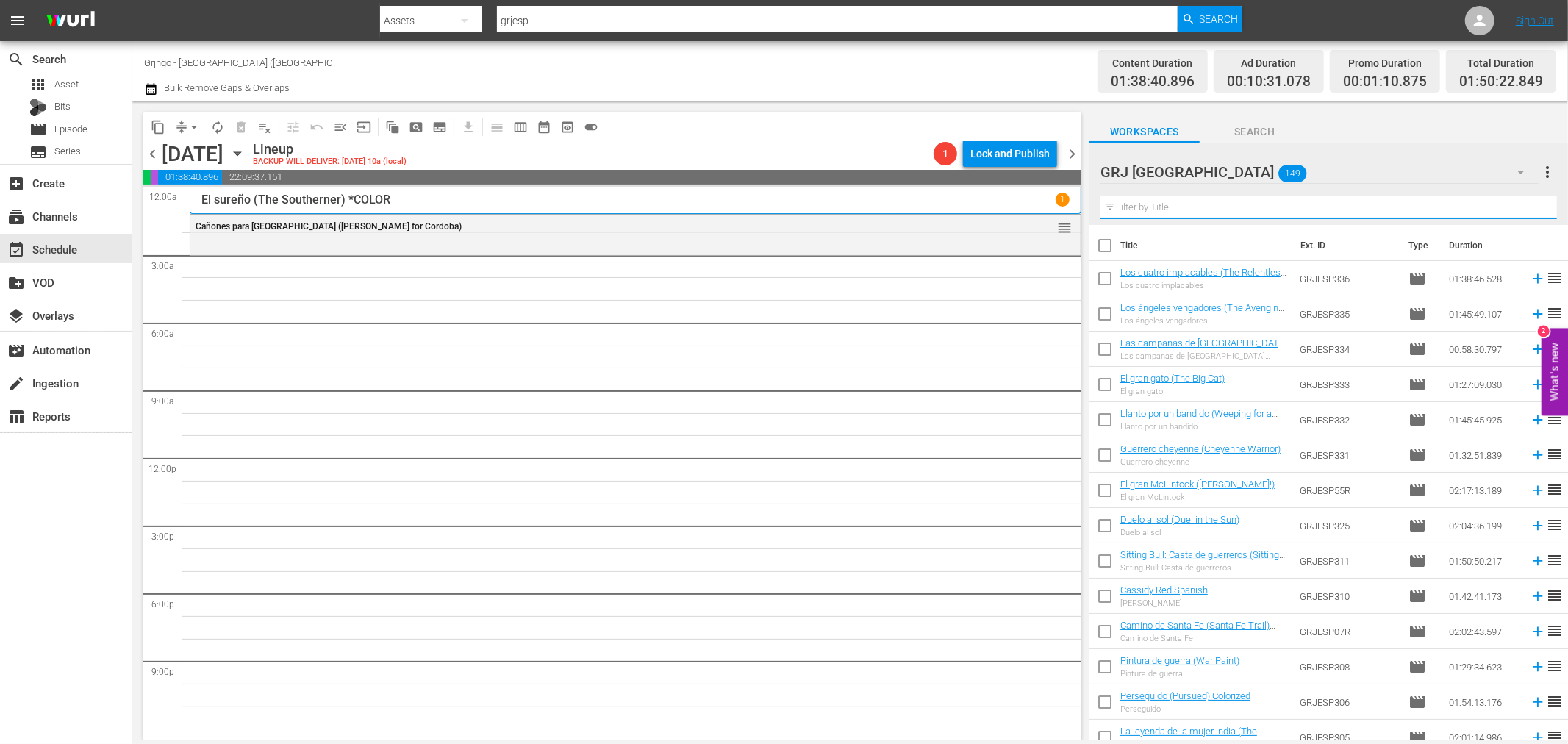
paste input "Bonanza Compilation Episodes 46, 47"
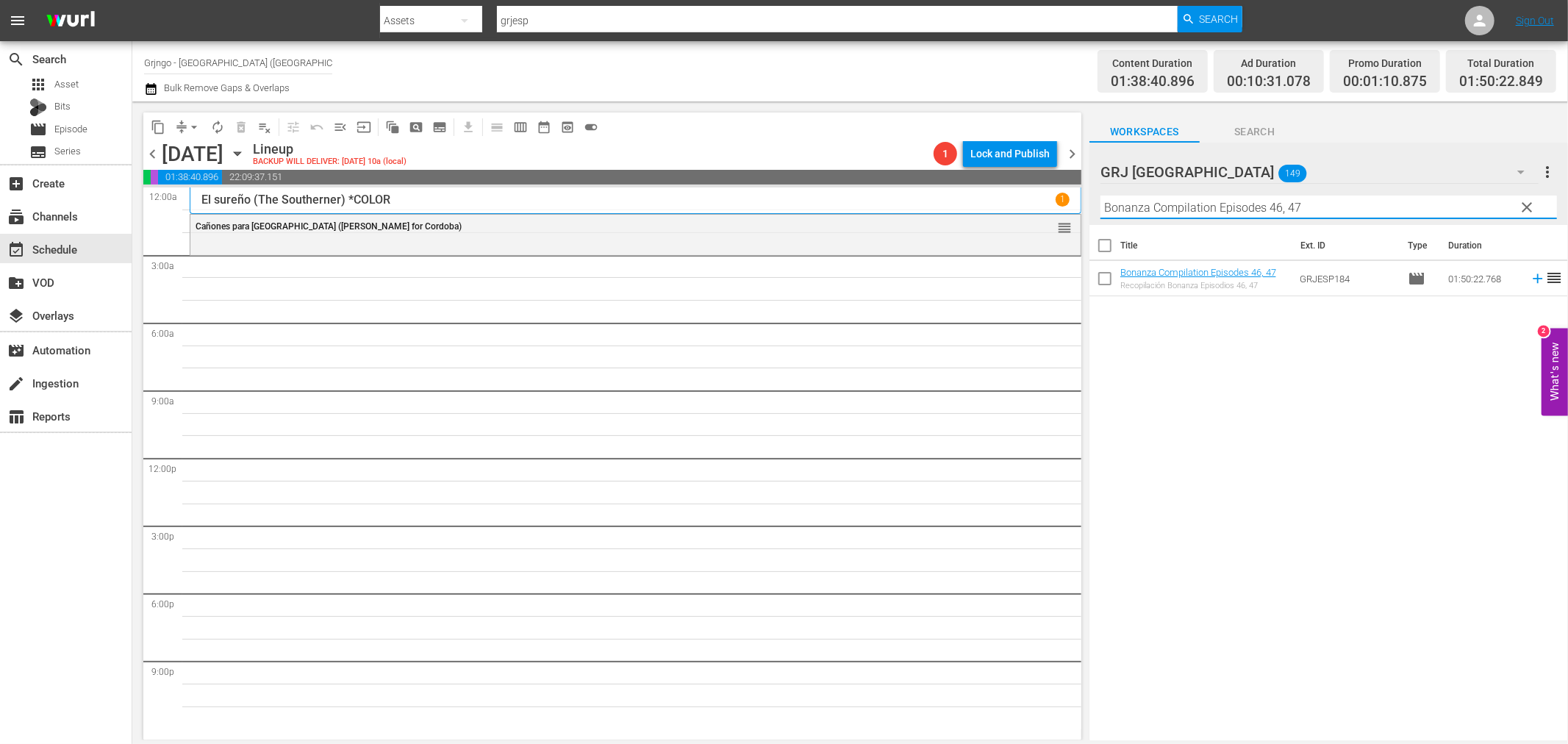
type input "Bonanza Compilation Episodes 46, 47"
click at [1530, 277] on icon at bounding box center [1538, 279] width 16 height 16
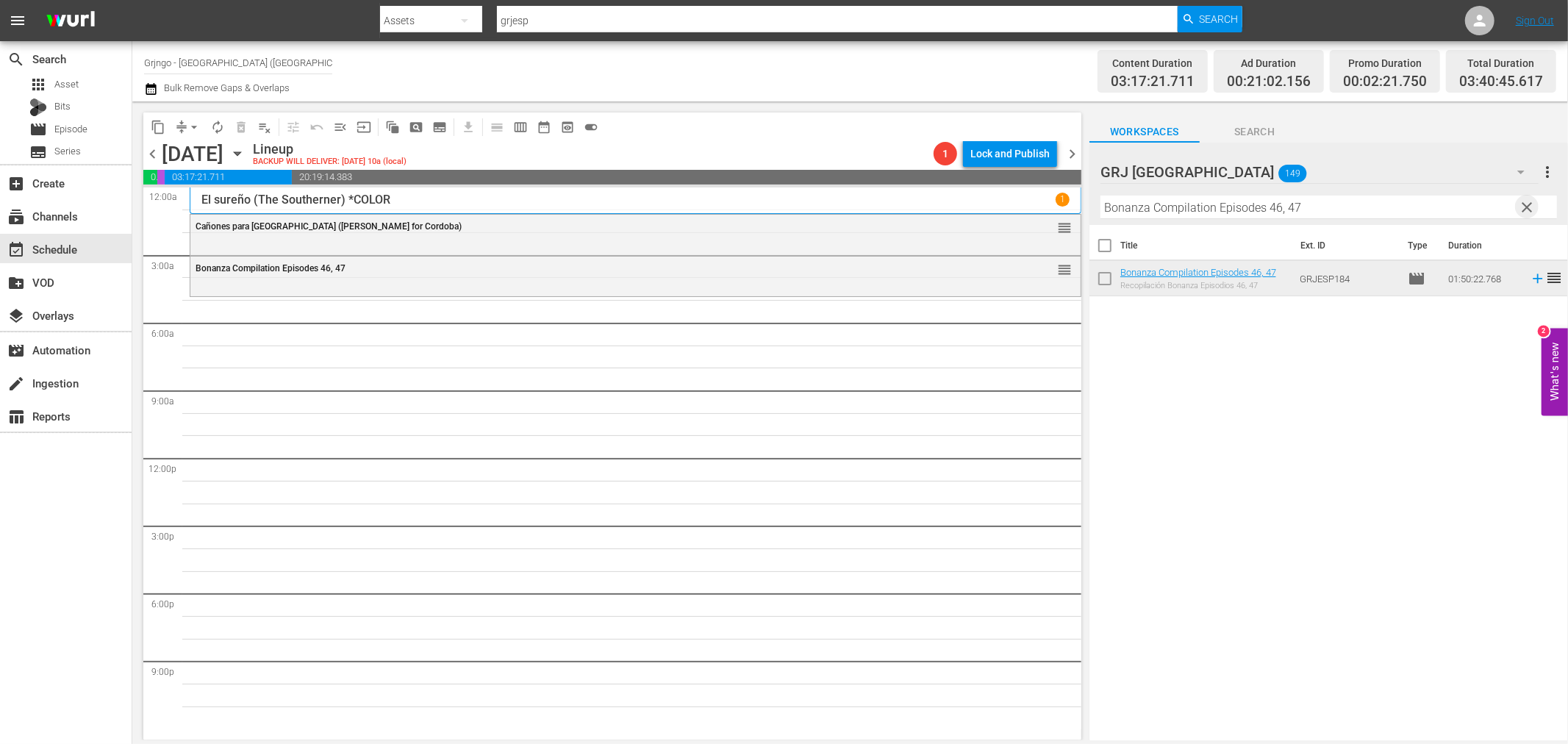
click at [1530, 201] on span "clear" at bounding box center [1528, 207] width 18 height 18
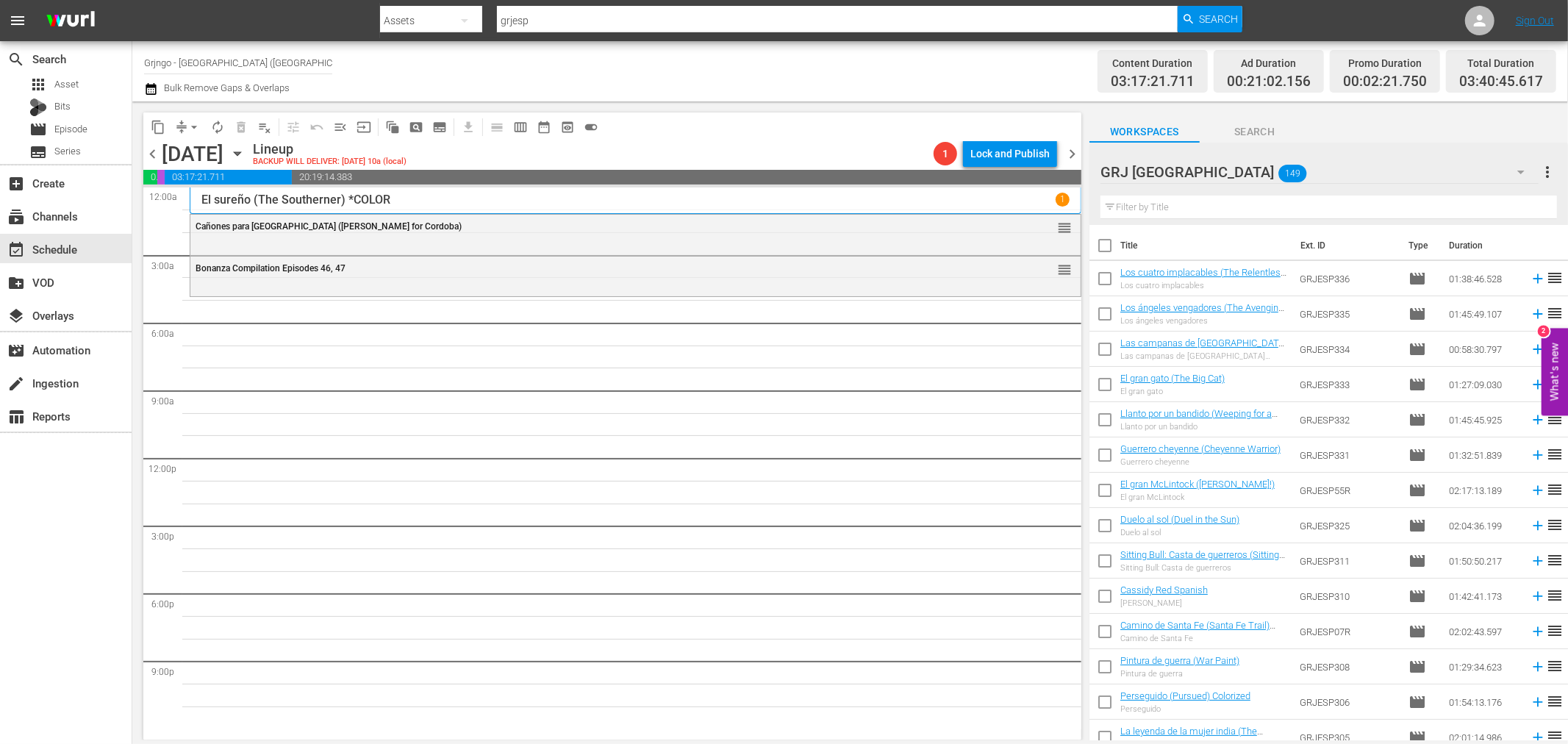
click at [1158, 206] on input "text" at bounding box center [1329, 207] width 456 height 24
paste input "Más valientes que los hombres"
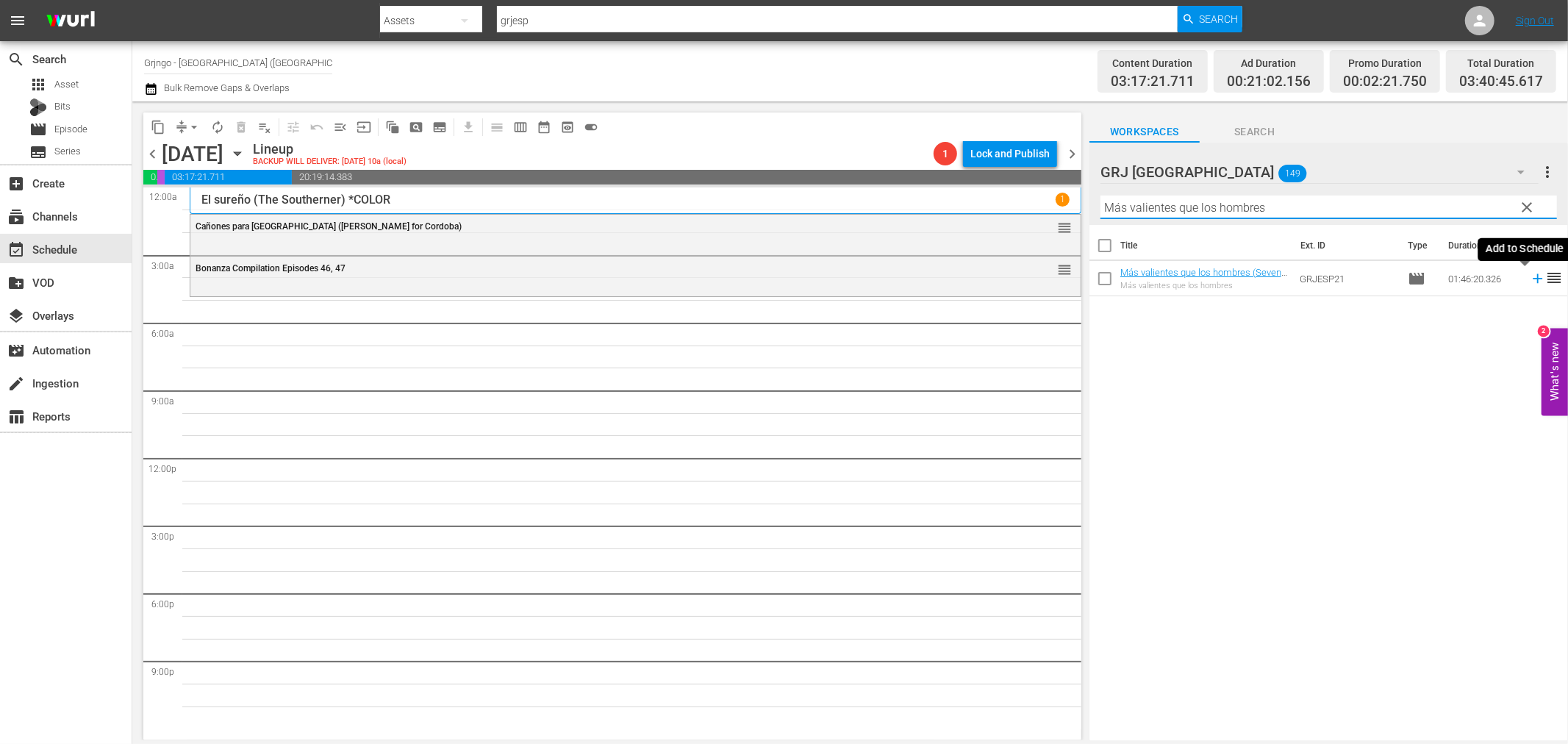
type input "Más valientes que los hombres"
click at [1530, 277] on icon at bounding box center [1538, 279] width 16 height 16
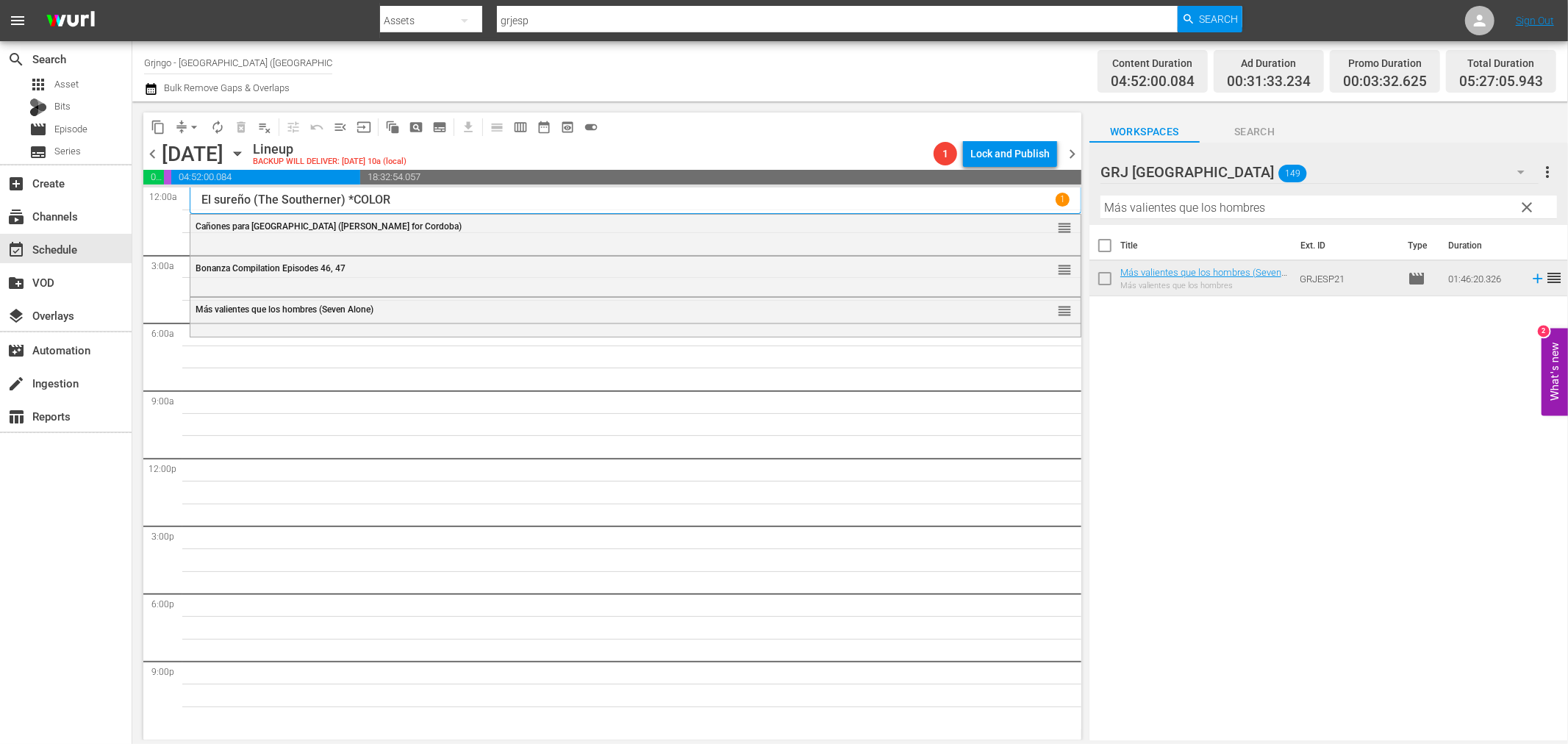
drag, startPoint x: 1521, startPoint y: 207, endPoint x: 1237, endPoint y: 198, distance: 284.1
click at [1522, 207] on span "clear" at bounding box center [1528, 207] width 18 height 18
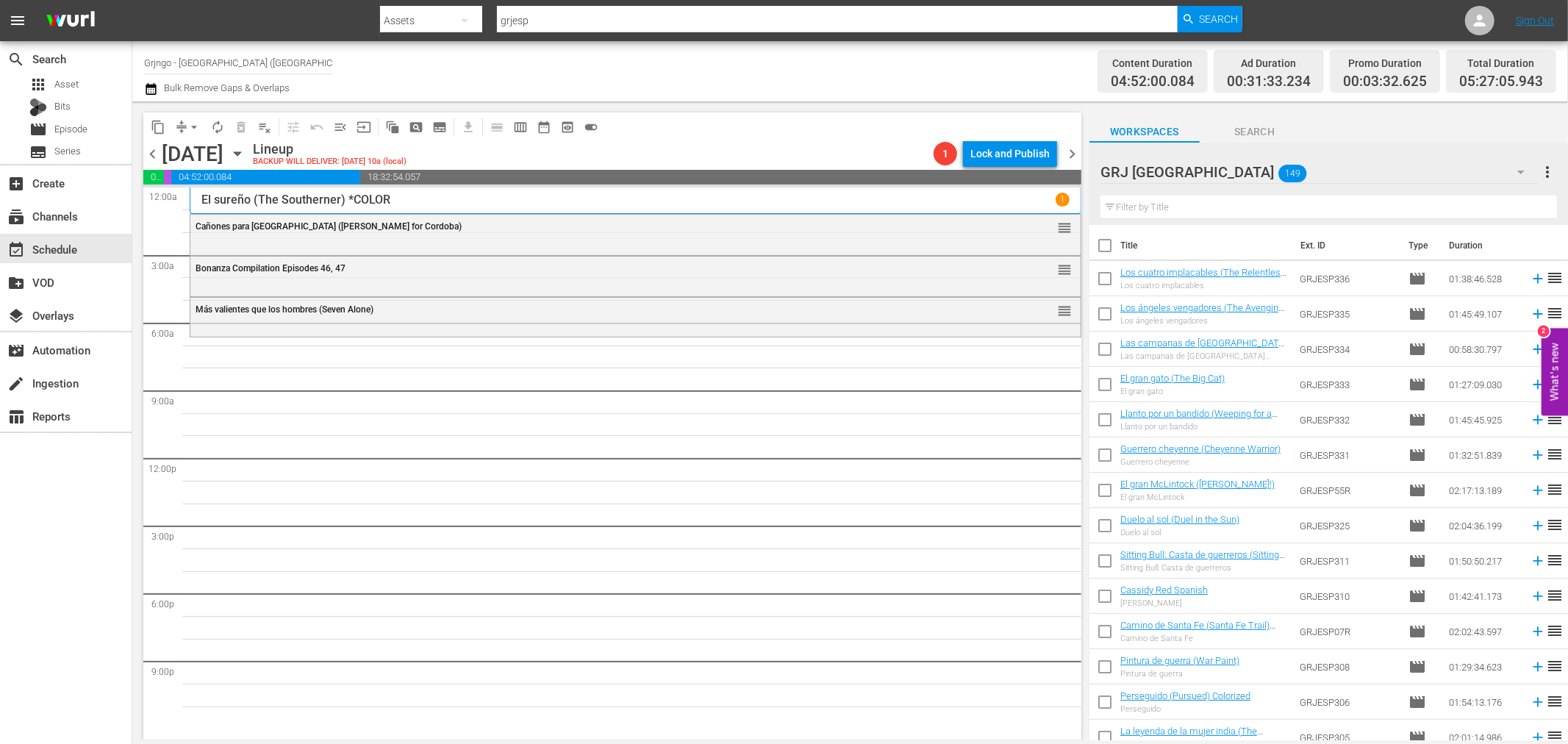
click at [1159, 209] on input "text" at bounding box center [1329, 207] width 456 height 24
paste input "¡Ay, [GEOGRAPHIC_DATA] no te rajes!"
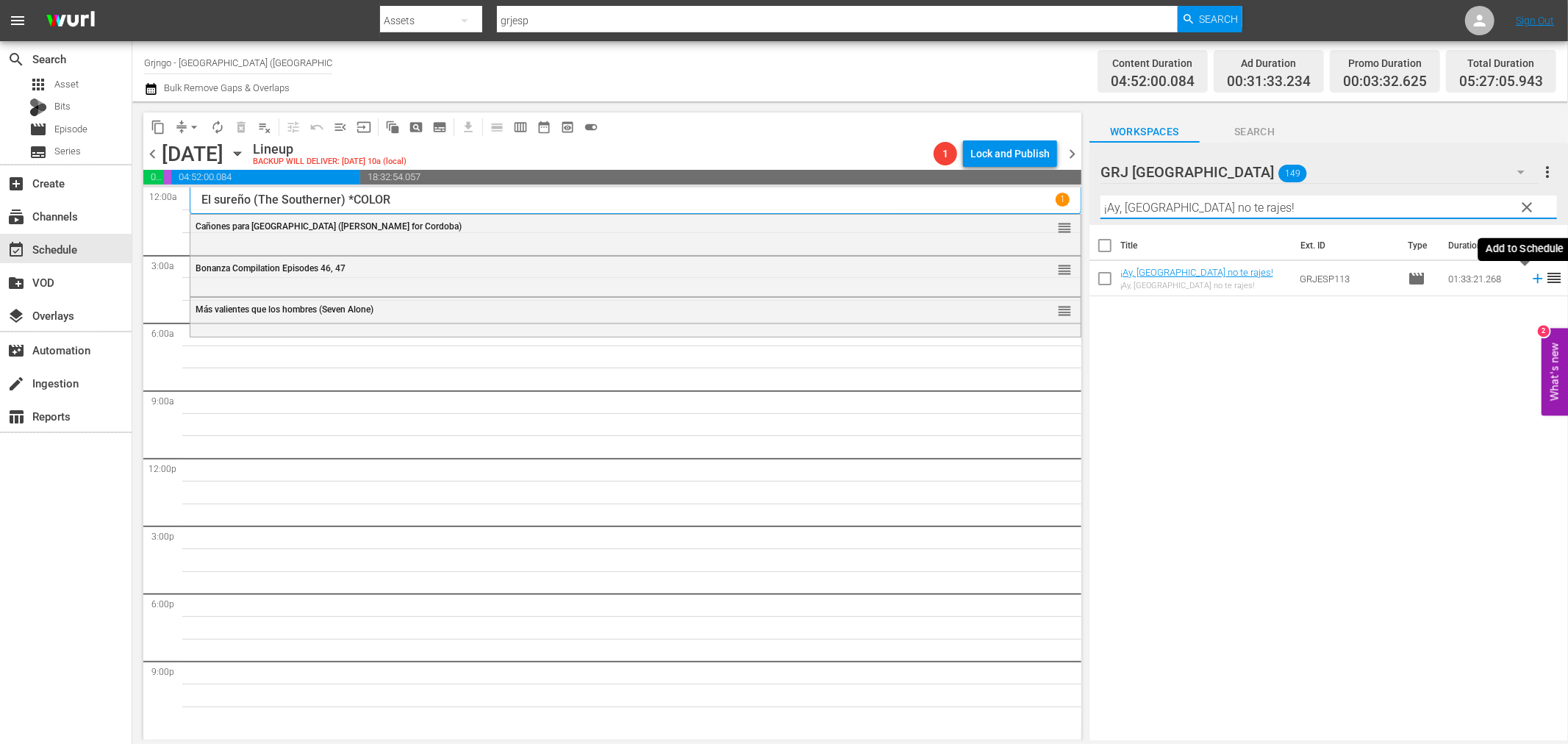
type input "¡Ay, [GEOGRAPHIC_DATA] no te rajes!"
click at [1533, 278] on icon at bounding box center [1538, 279] width 10 height 10
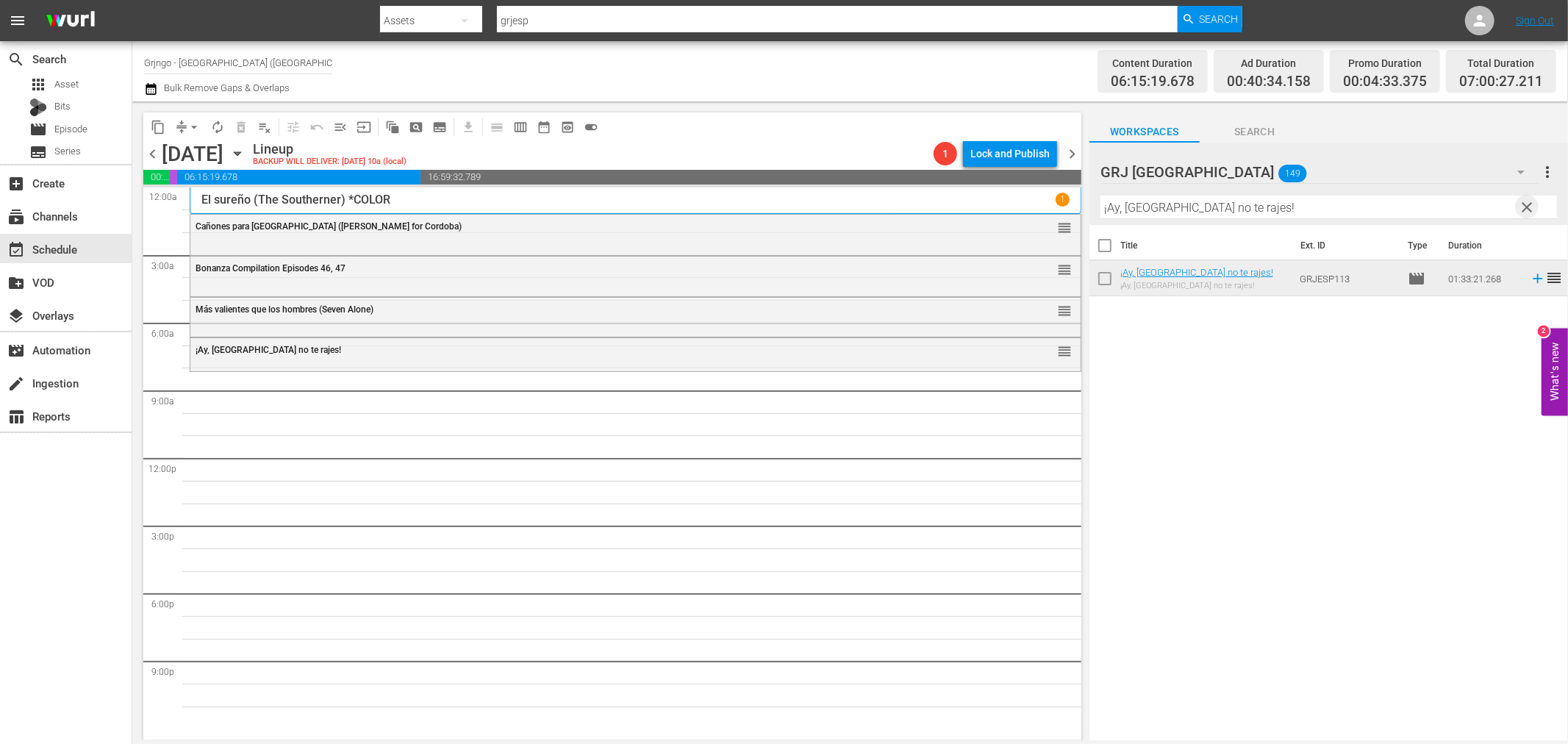
click at [1531, 202] on span "clear" at bounding box center [1528, 207] width 18 height 18
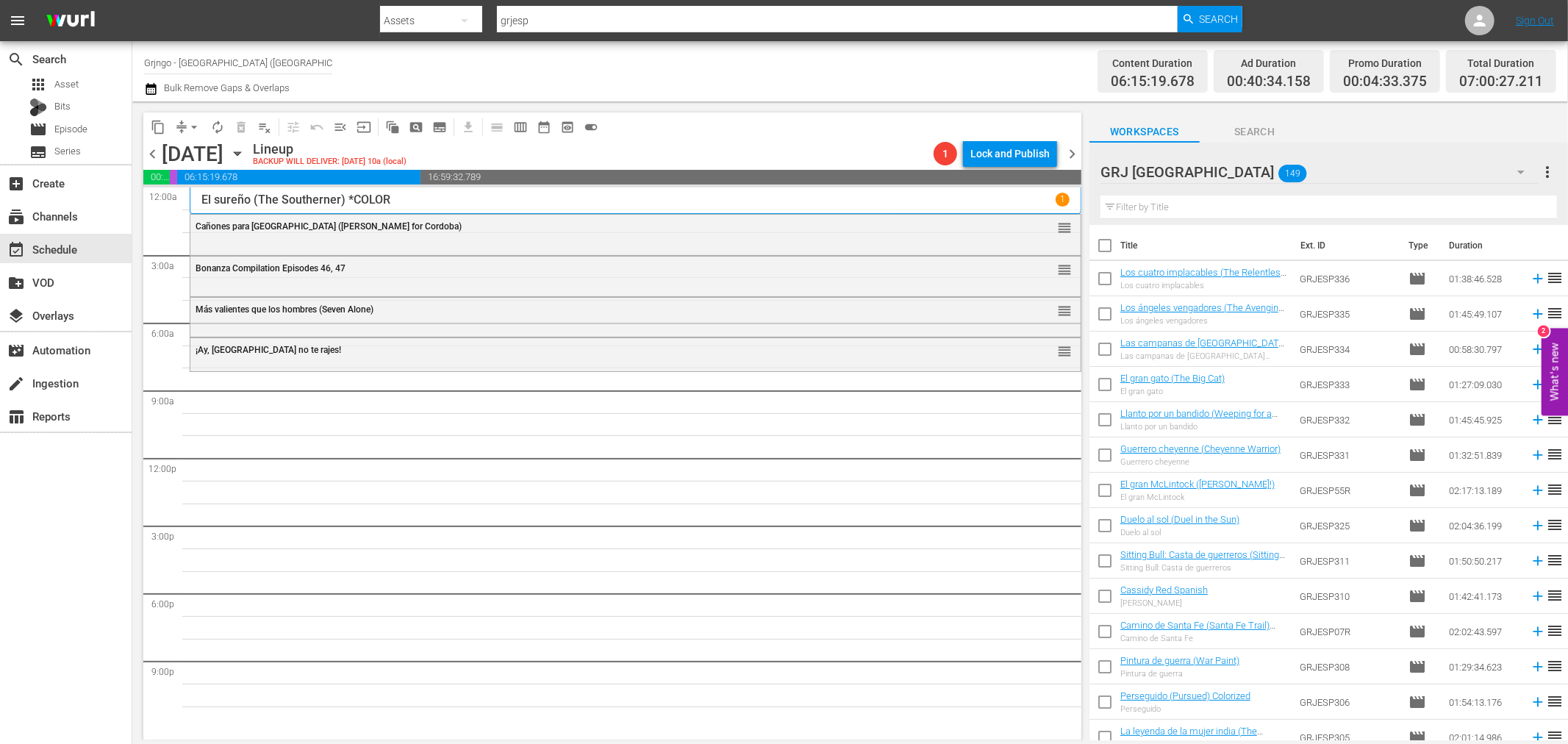
click at [1140, 206] on input "text" at bounding box center [1329, 207] width 456 height 24
paste input "Los apuros de dos gallos"
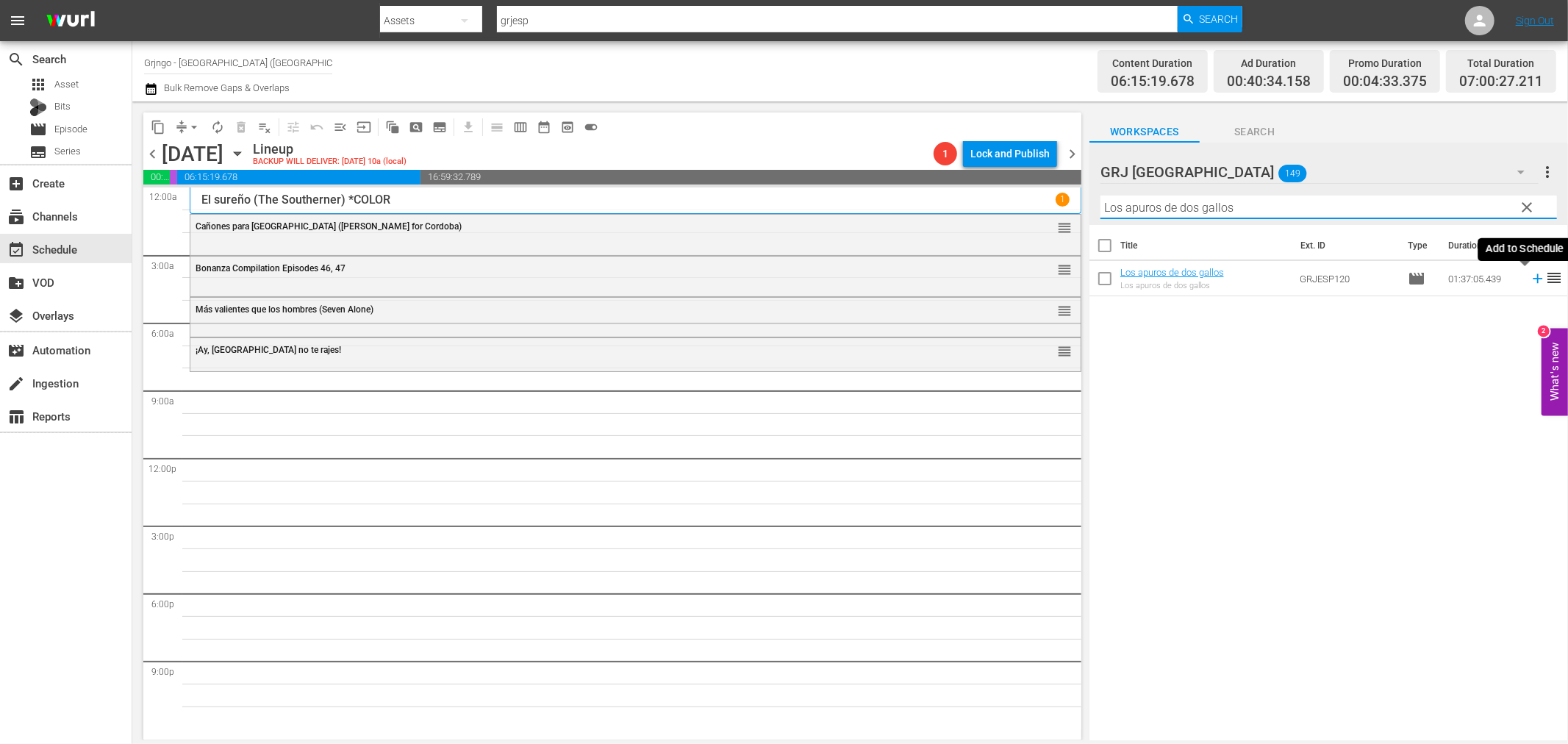
type input "Los apuros de dos gallos"
click at [1530, 277] on icon at bounding box center [1538, 279] width 16 height 16
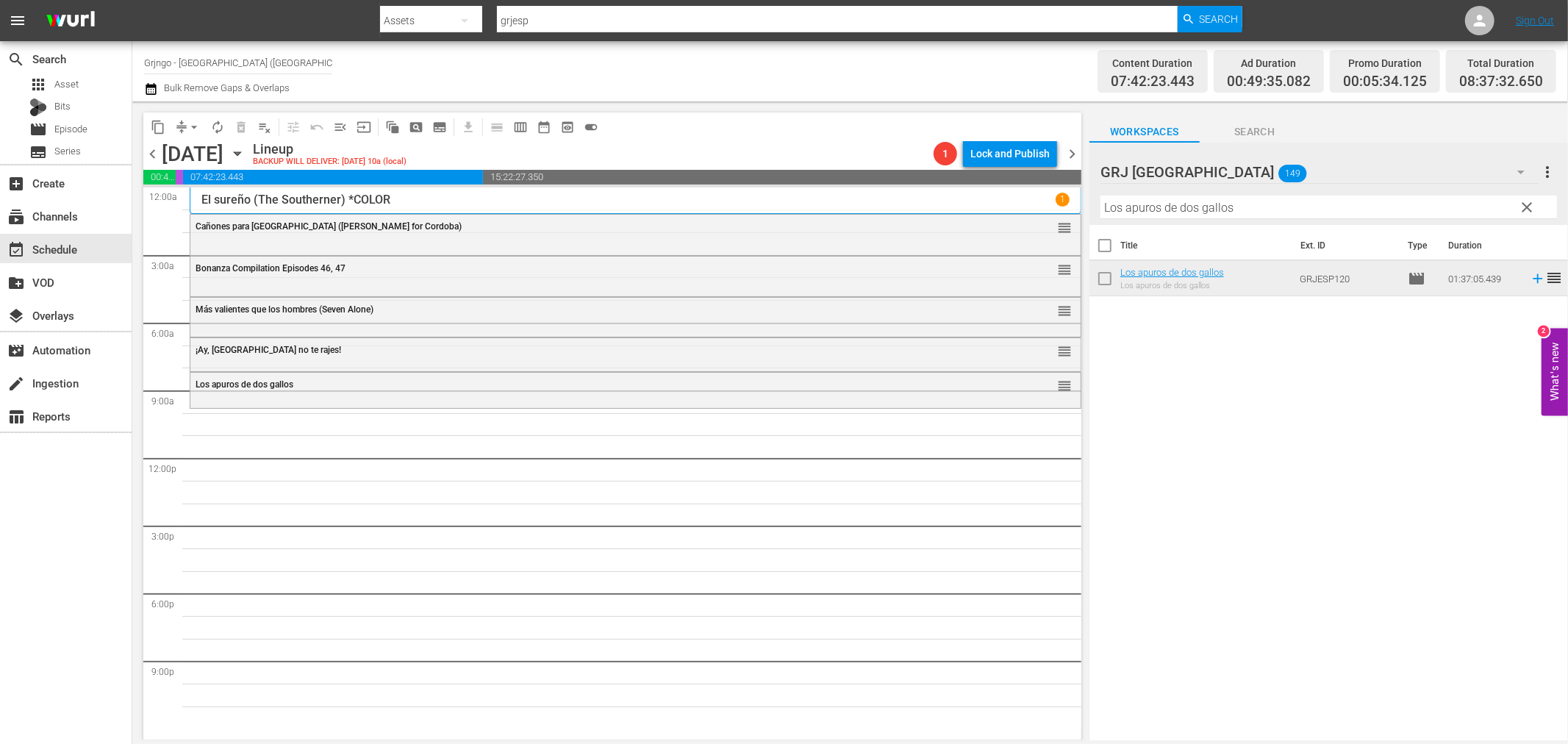
drag, startPoint x: 1531, startPoint y: 201, endPoint x: 1130, endPoint y: 230, distance: 402.0
click at [1531, 201] on span "clear" at bounding box center [1528, 207] width 18 height 18
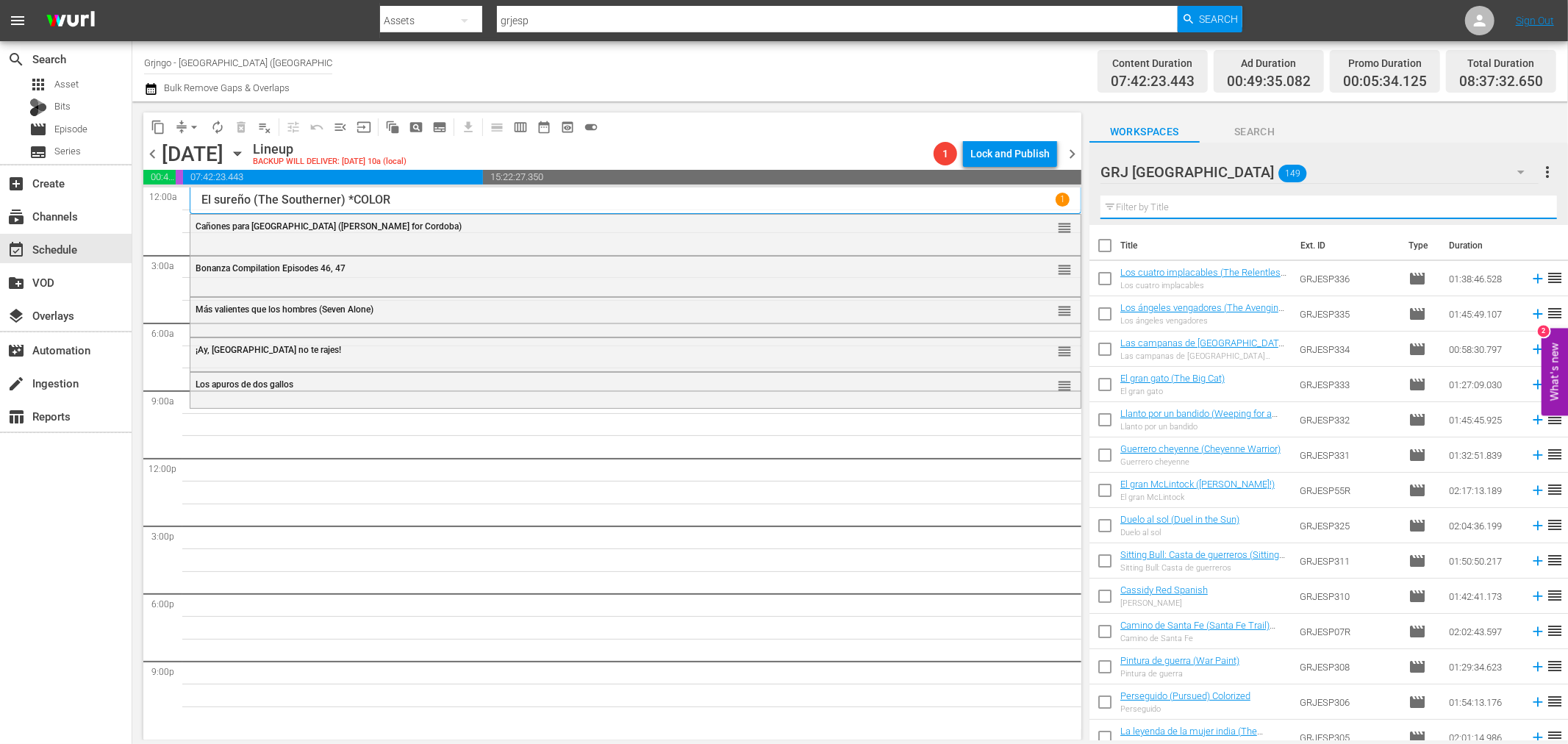
paste input "El ángel vengador (Avenging Angel)"
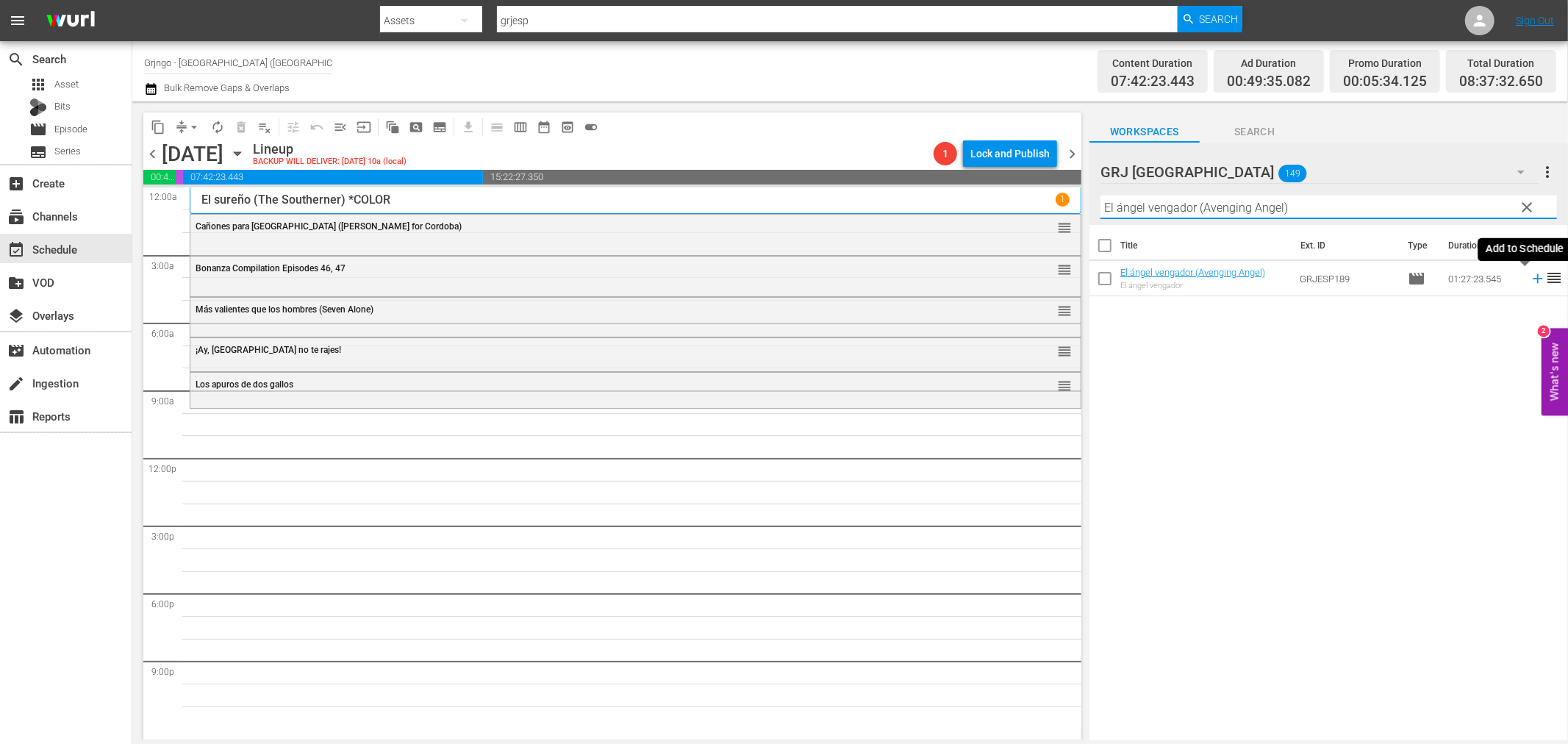
type input "El ángel vengador (Avenging Angel)"
click at [1530, 280] on icon at bounding box center [1538, 279] width 16 height 16
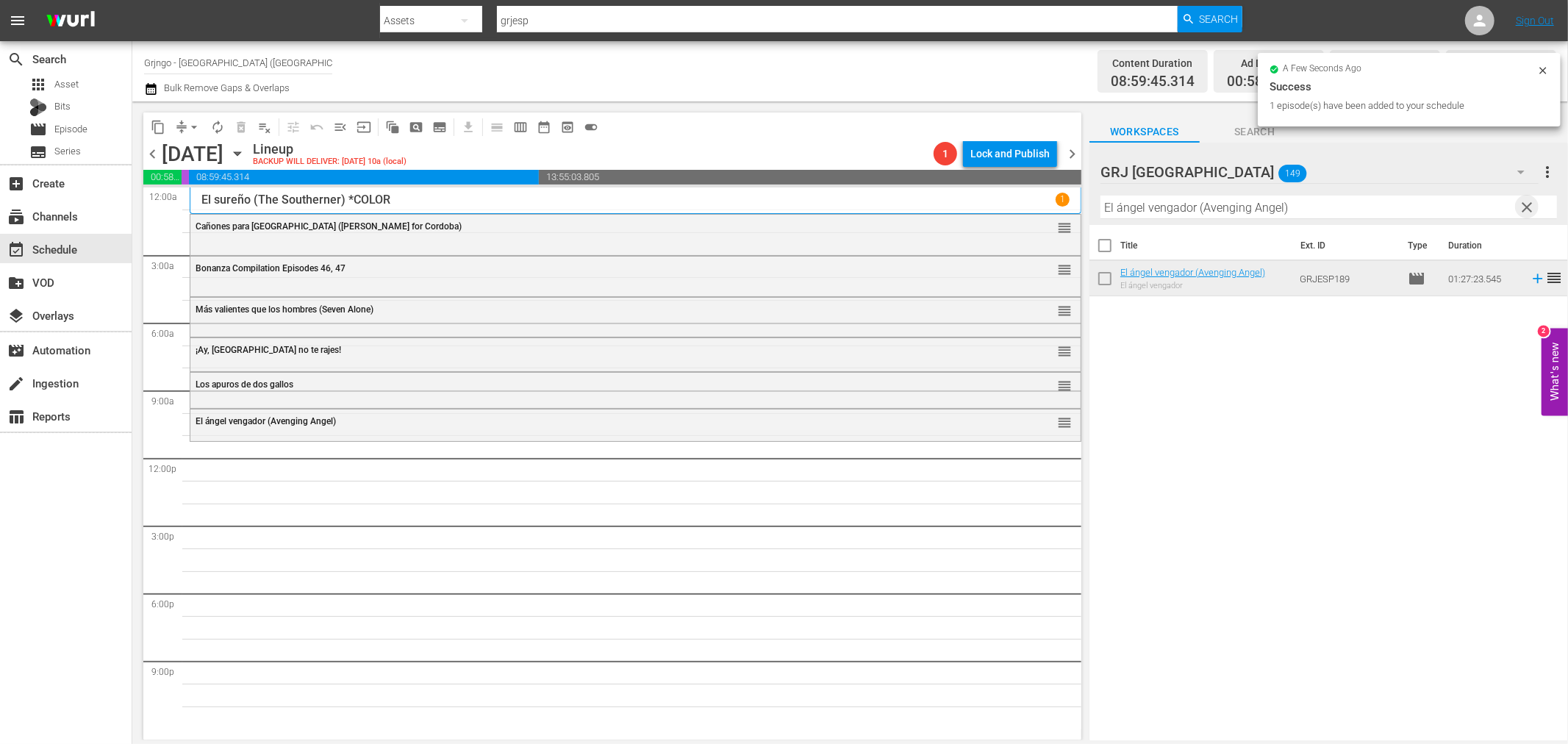
click at [1519, 203] on span "clear" at bounding box center [1528, 207] width 18 height 18
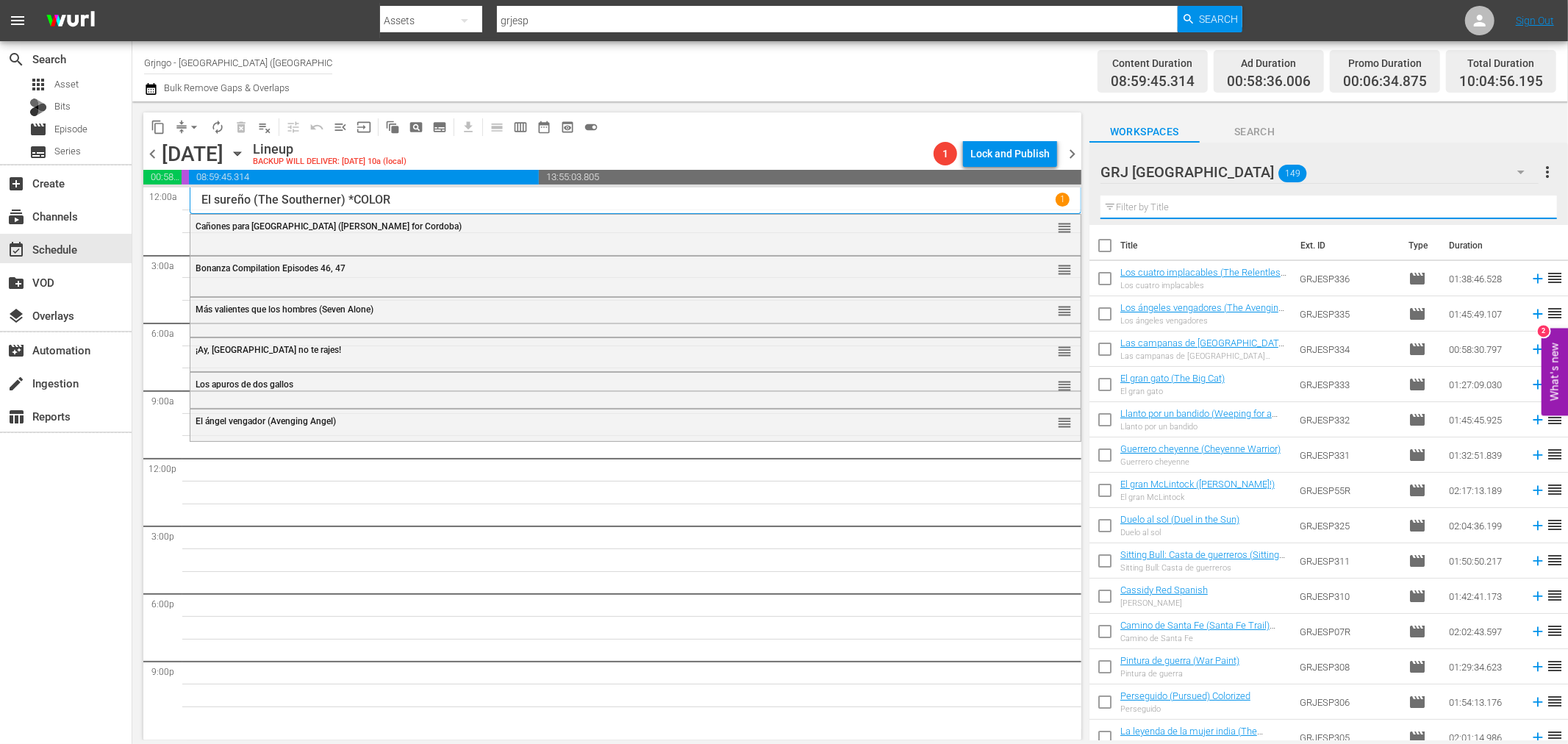
click at [1173, 203] on input "text" at bounding box center [1329, 207] width 456 height 24
paste input "[US_STATE] [DEMOGRAPHIC_DATA]"
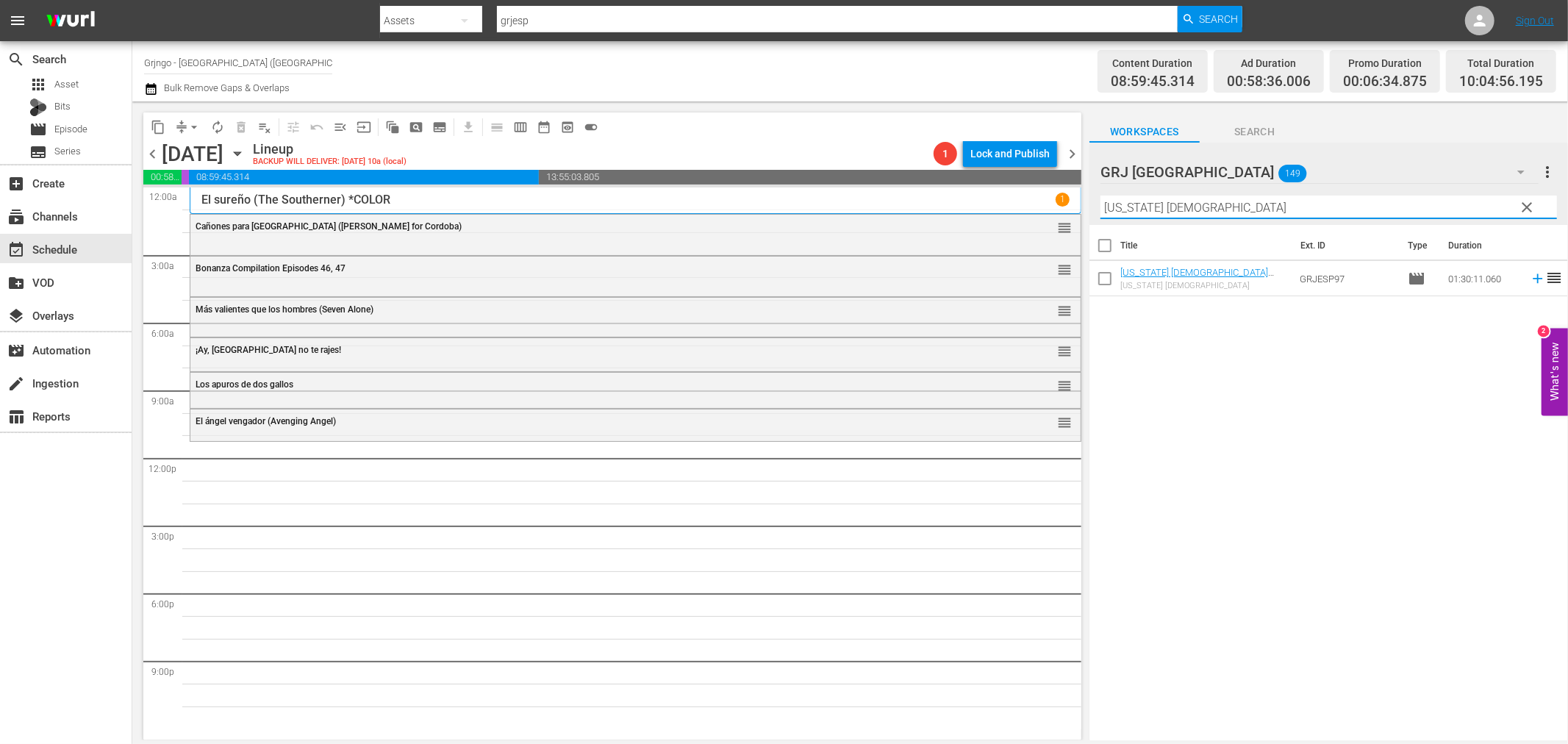
type input "[US_STATE] [DEMOGRAPHIC_DATA]"
click at [1533, 283] on icon at bounding box center [1538, 279] width 10 height 10
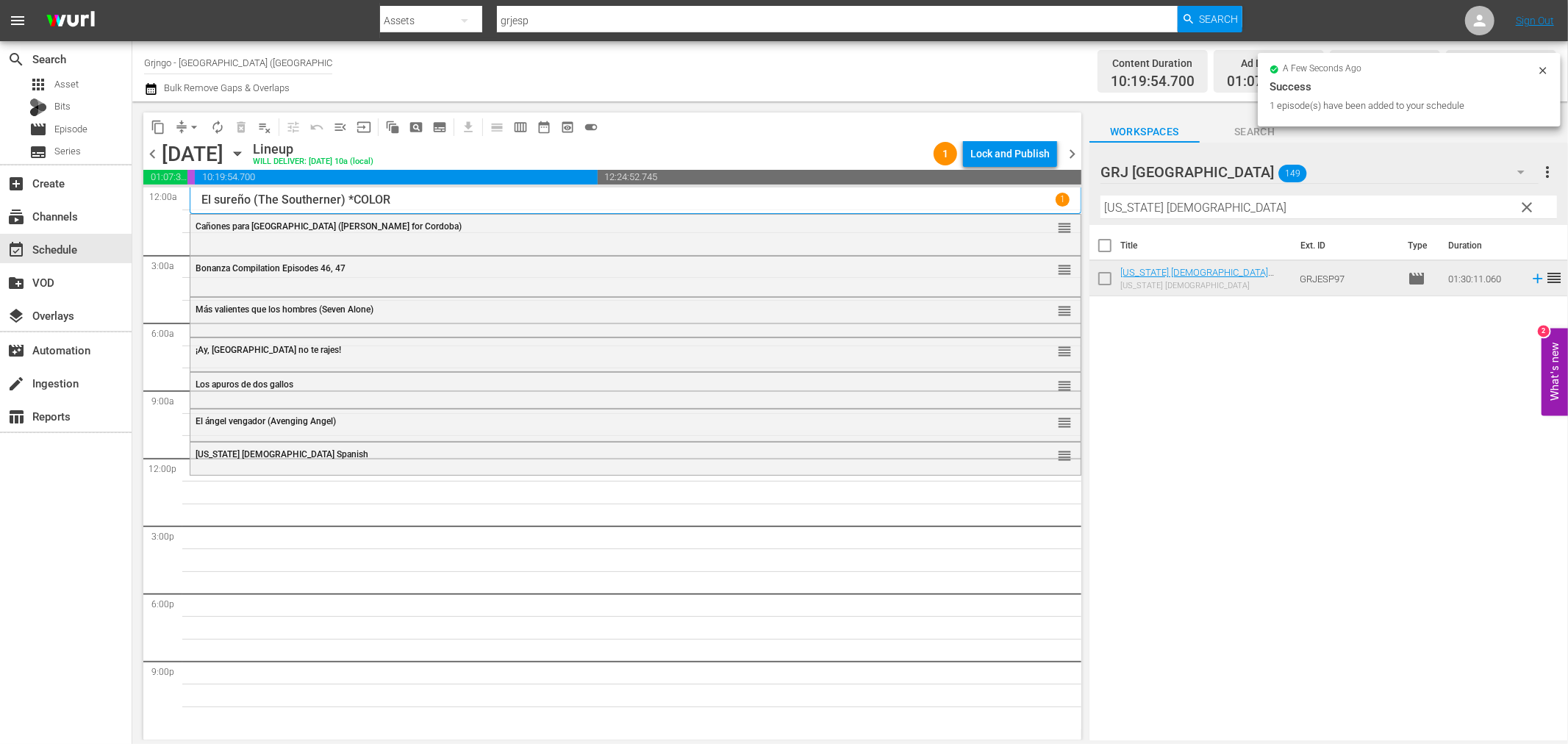
drag, startPoint x: 1525, startPoint y: 200, endPoint x: 1104, endPoint y: 209, distance: 421.1
click at [1525, 200] on span "clear" at bounding box center [1528, 207] width 18 height 18
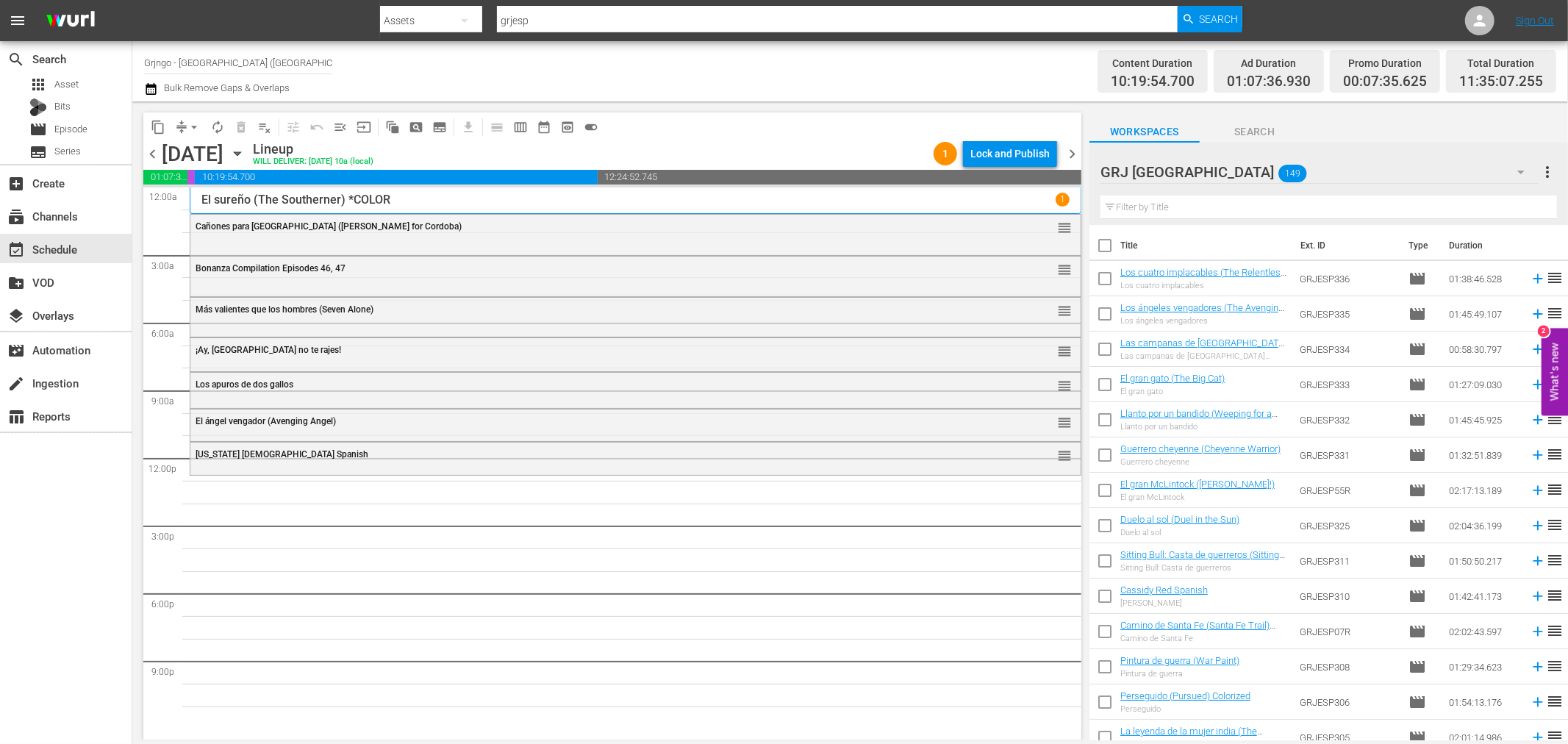
click at [1116, 207] on input "text" at bounding box center [1329, 207] width 456 height 24
paste input "Campanas de Coronado"
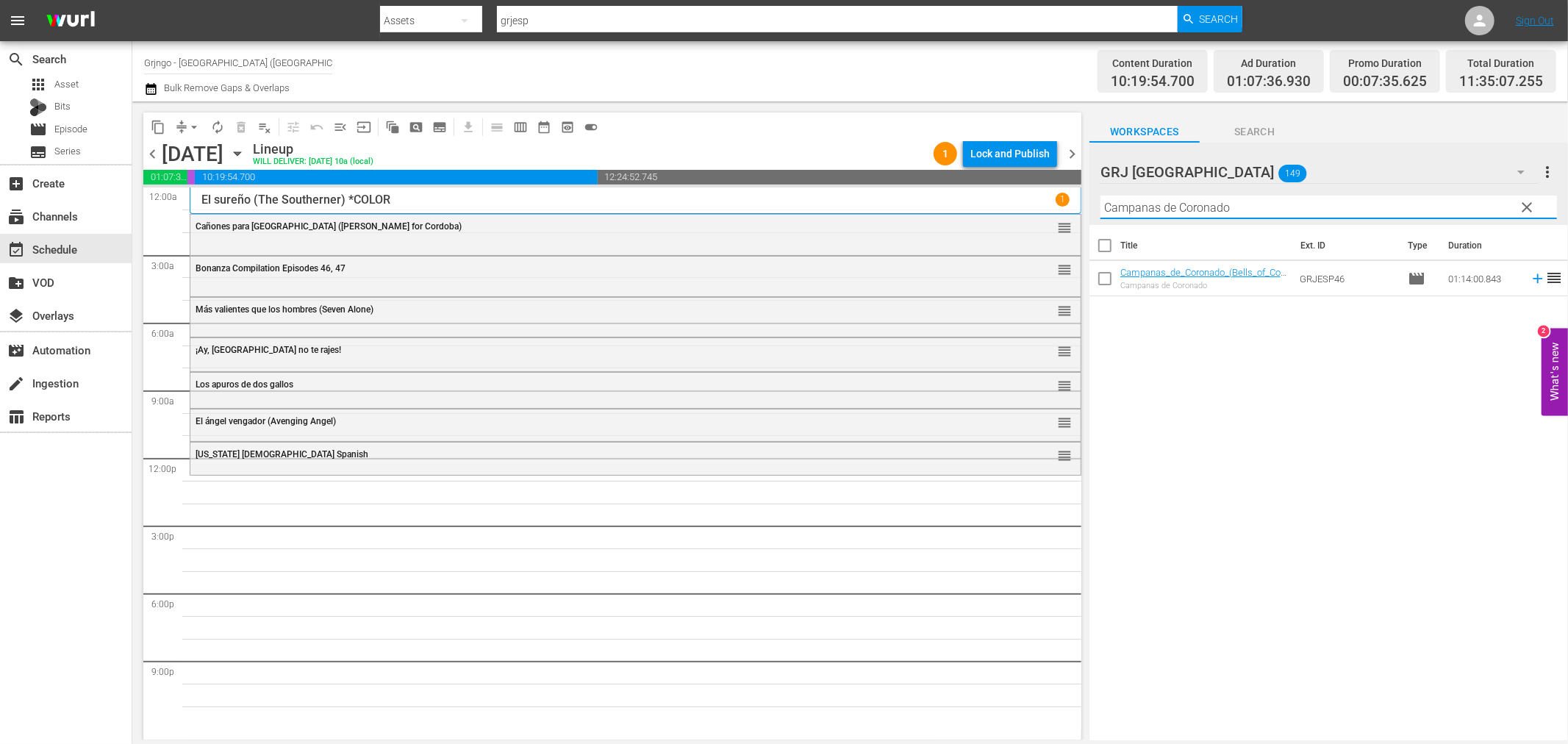
type input "Campanas de Coronado"
click at [1530, 276] on icon at bounding box center [1538, 279] width 16 height 16
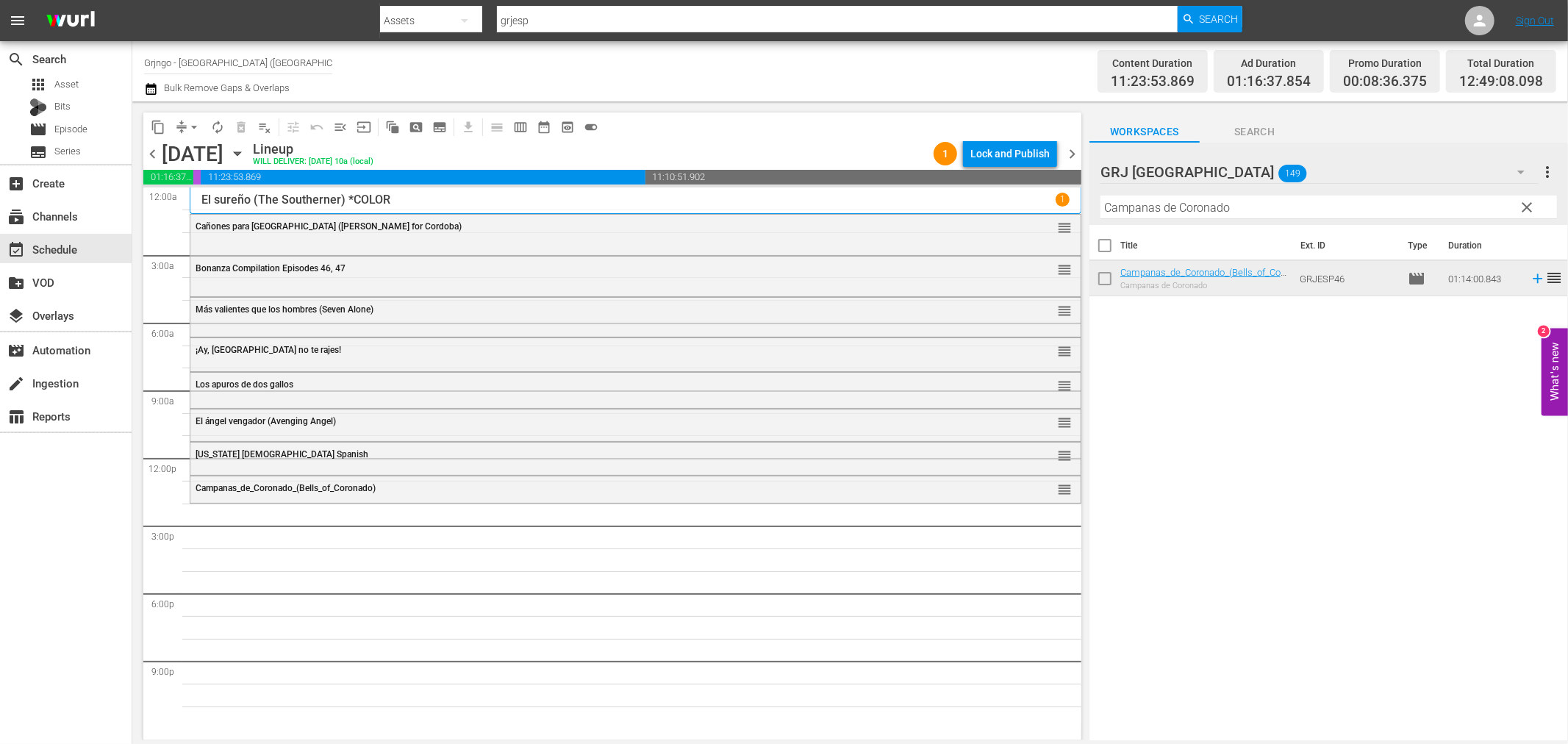
drag, startPoint x: 1532, startPoint y: 207, endPoint x: 1233, endPoint y: 212, distance: 299.0
click at [1532, 207] on span "clear" at bounding box center [1528, 207] width 18 height 18
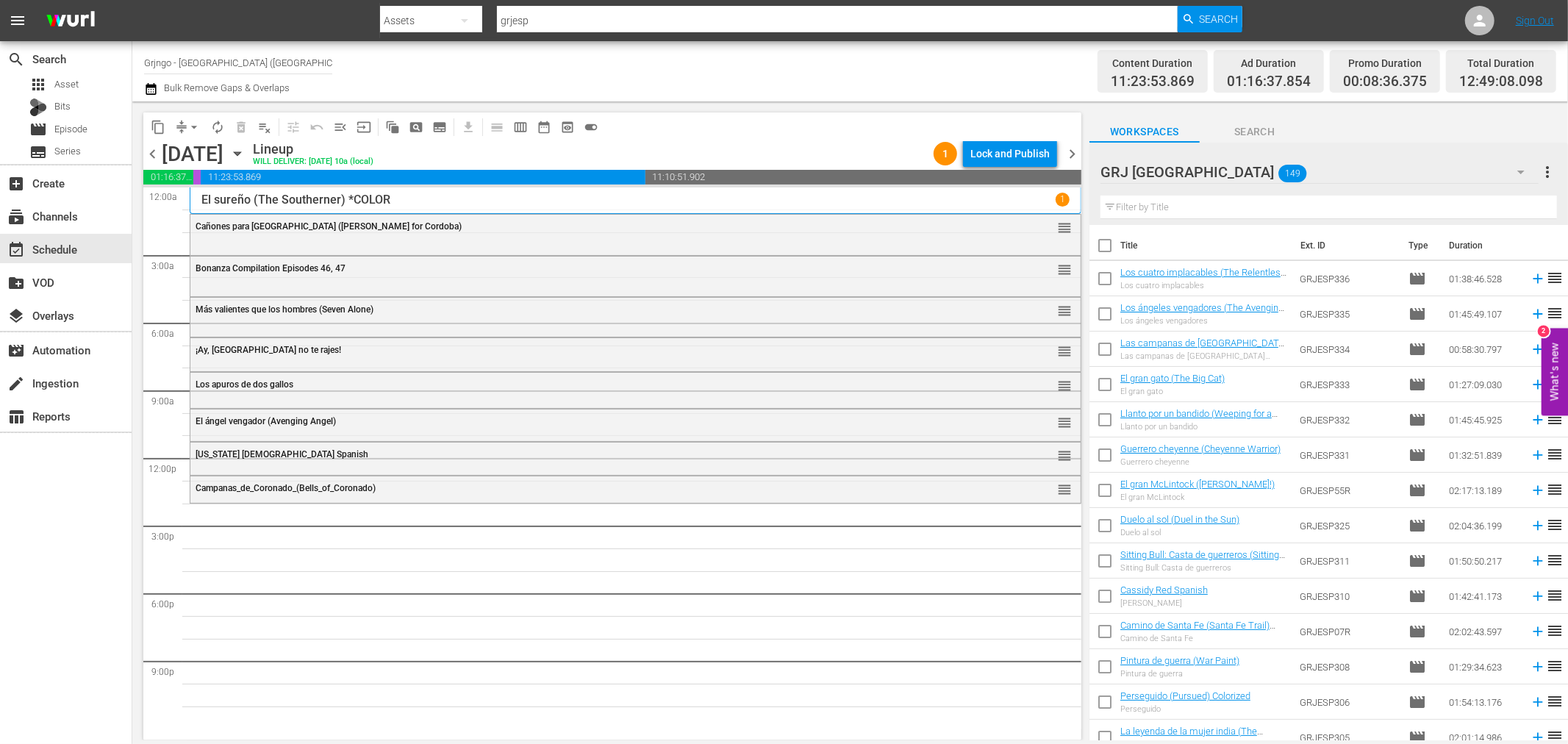
click at [1201, 204] on input "text" at bounding box center [1329, 207] width 456 height 24
paste input "La leyenda de la mujer [DEMOGRAPHIC_DATA]"
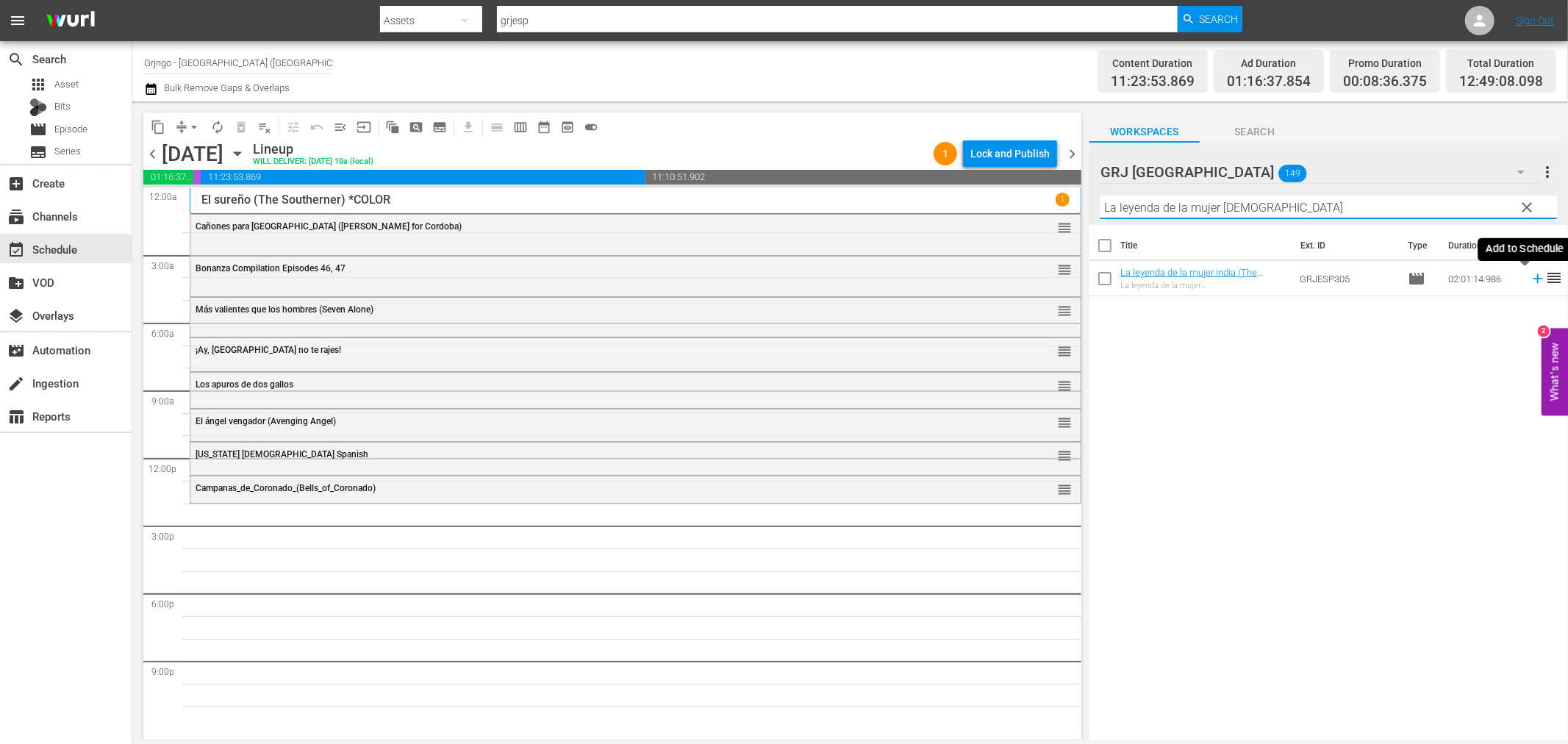
type input "La leyenda de la mujer [DEMOGRAPHIC_DATA]"
click at [1533, 278] on icon at bounding box center [1538, 279] width 10 height 10
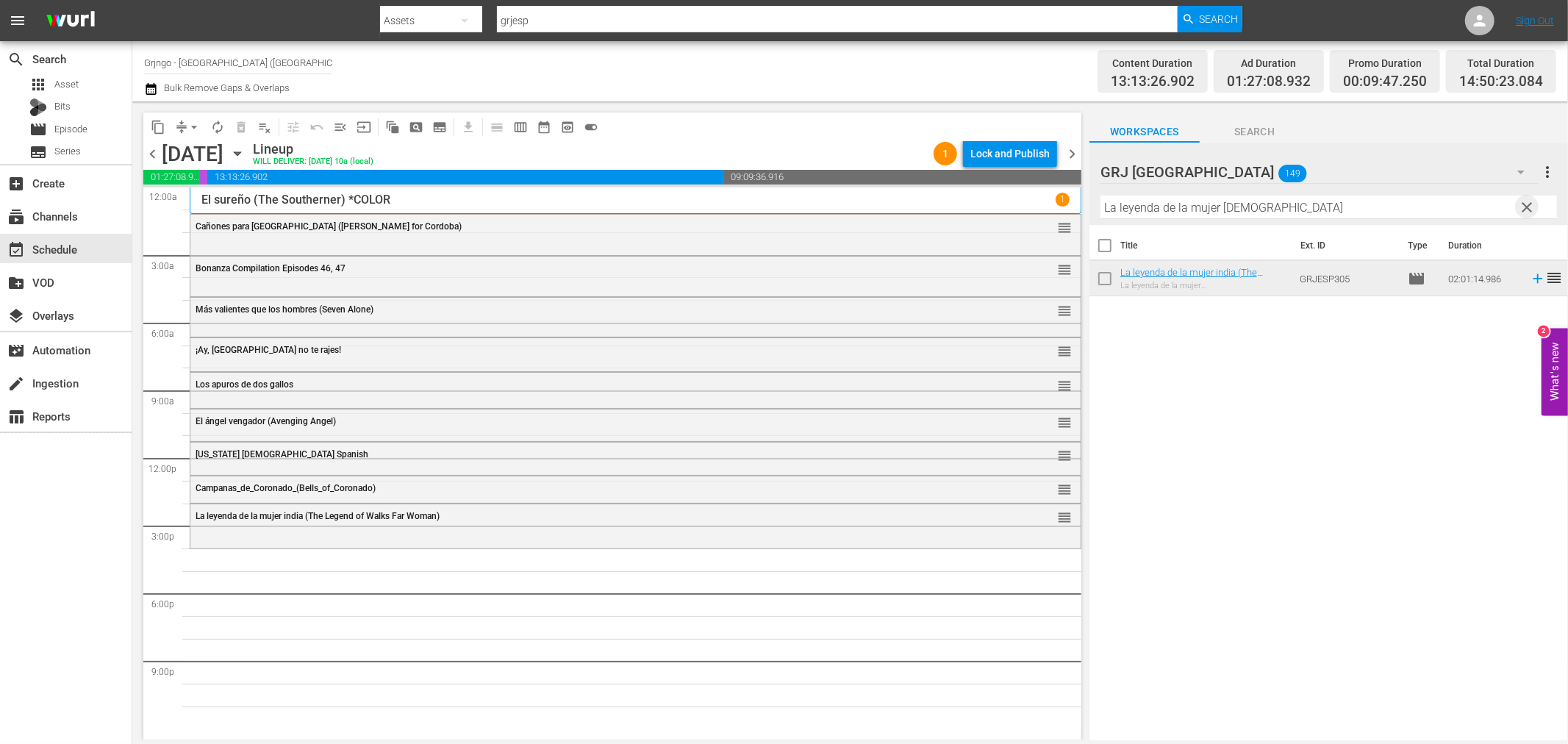
click at [1527, 203] on span "clear" at bounding box center [1528, 207] width 18 height 18
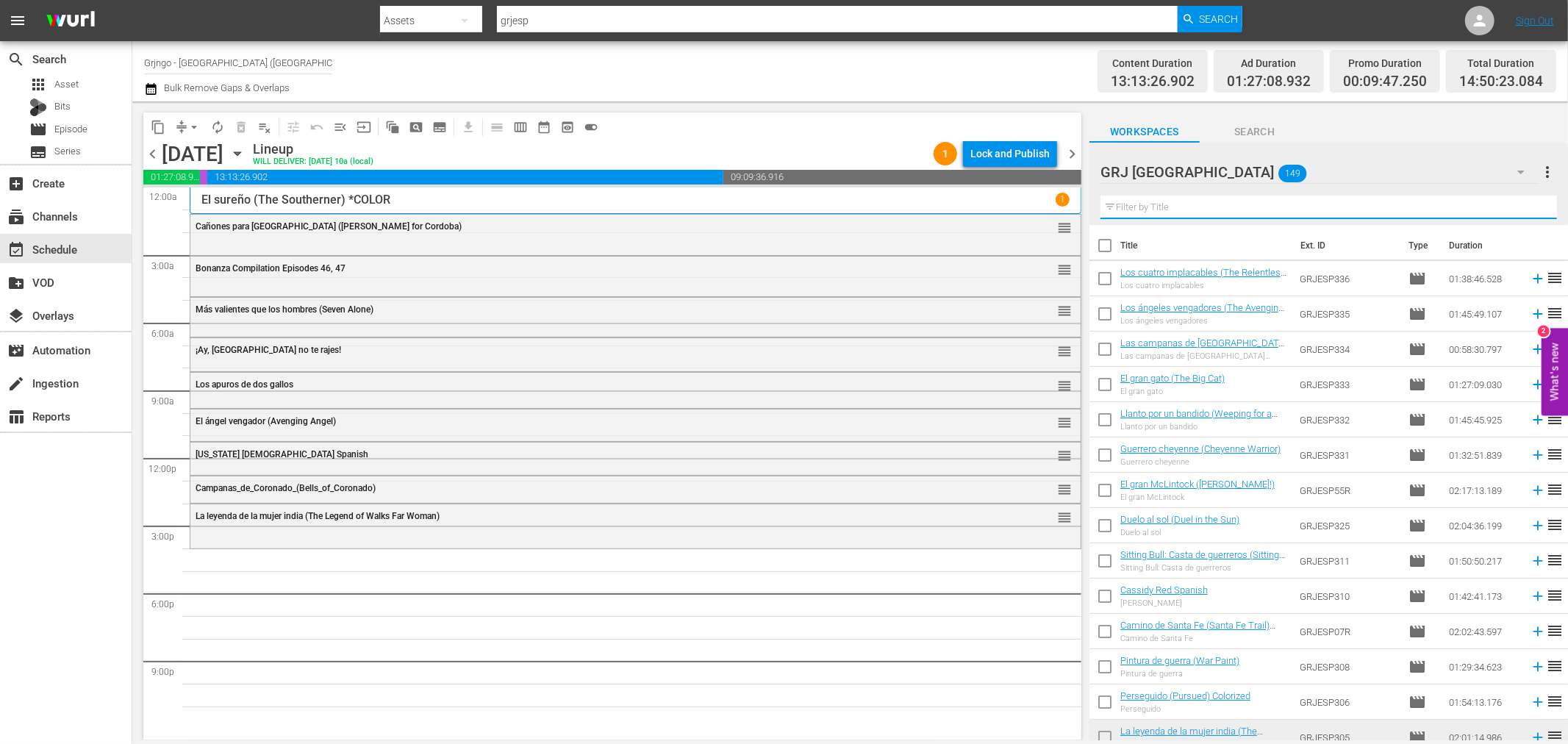
paste input "El rostro impenetrable (One-Eyed Jacks)"
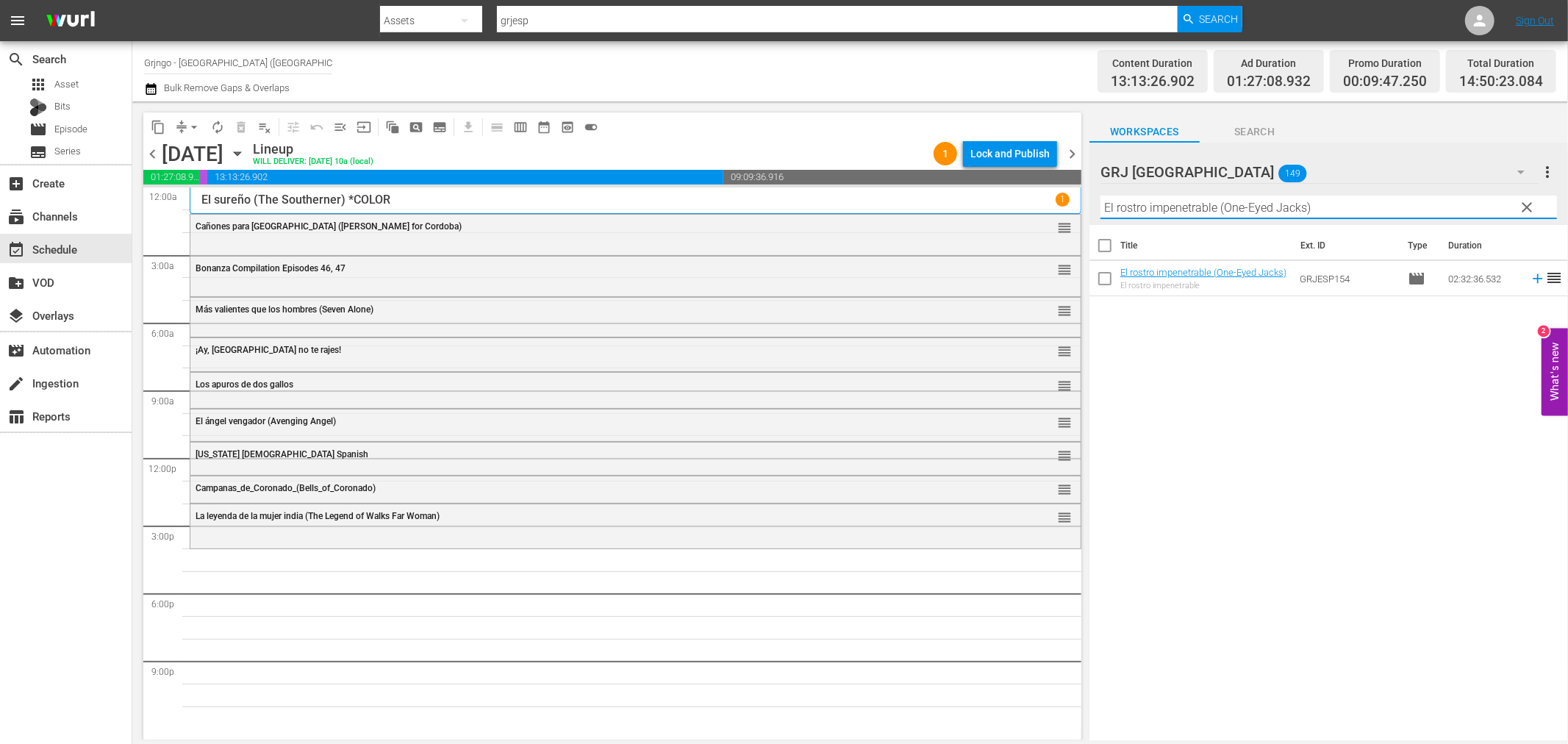
type input "El rostro impenetrable (One-Eyed Jacks)"
click at [1530, 284] on icon at bounding box center [1538, 279] width 16 height 16
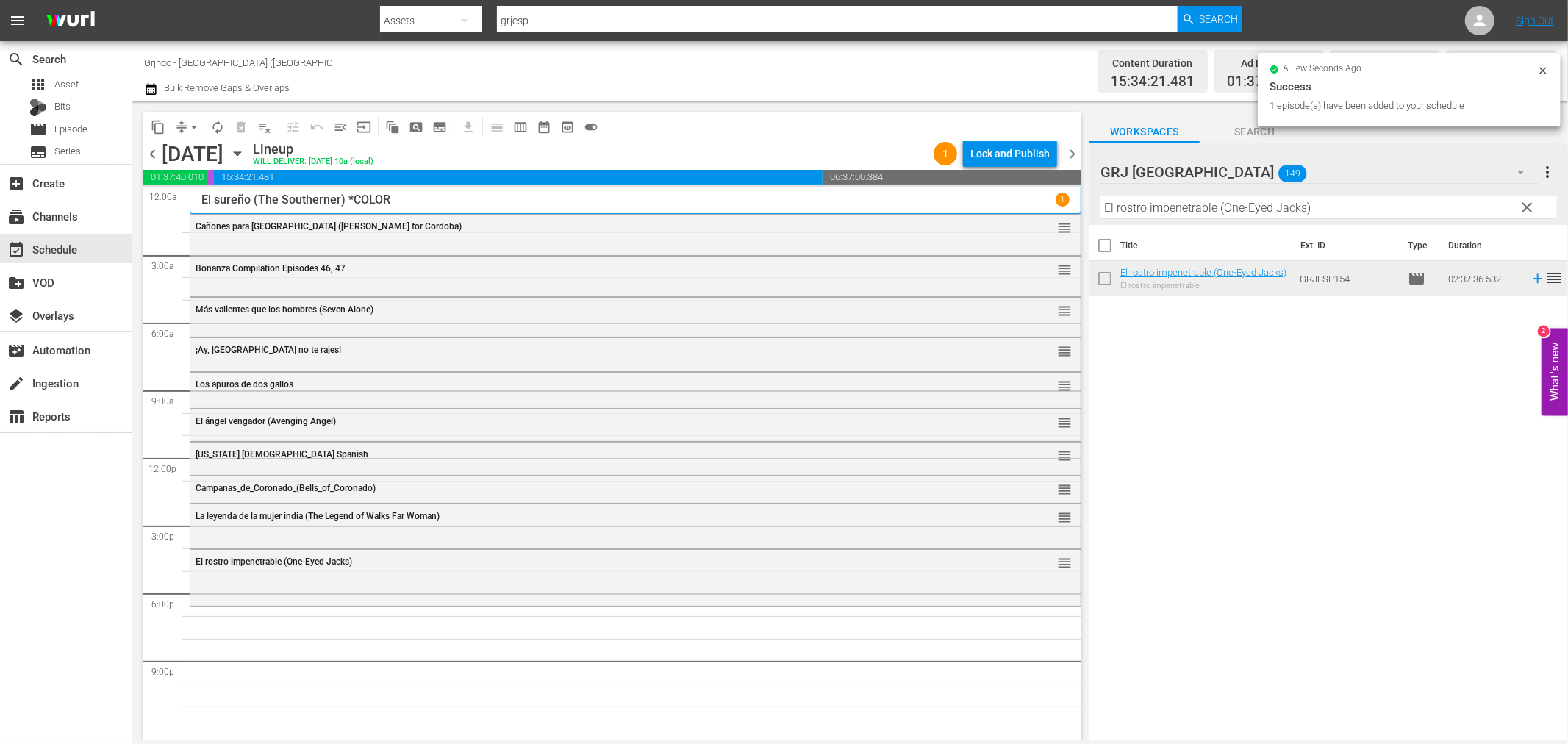
drag, startPoint x: 1530, startPoint y: 207, endPoint x: 1235, endPoint y: 210, distance: 295.0
click at [1530, 207] on span "clear" at bounding box center [1528, 207] width 18 height 18
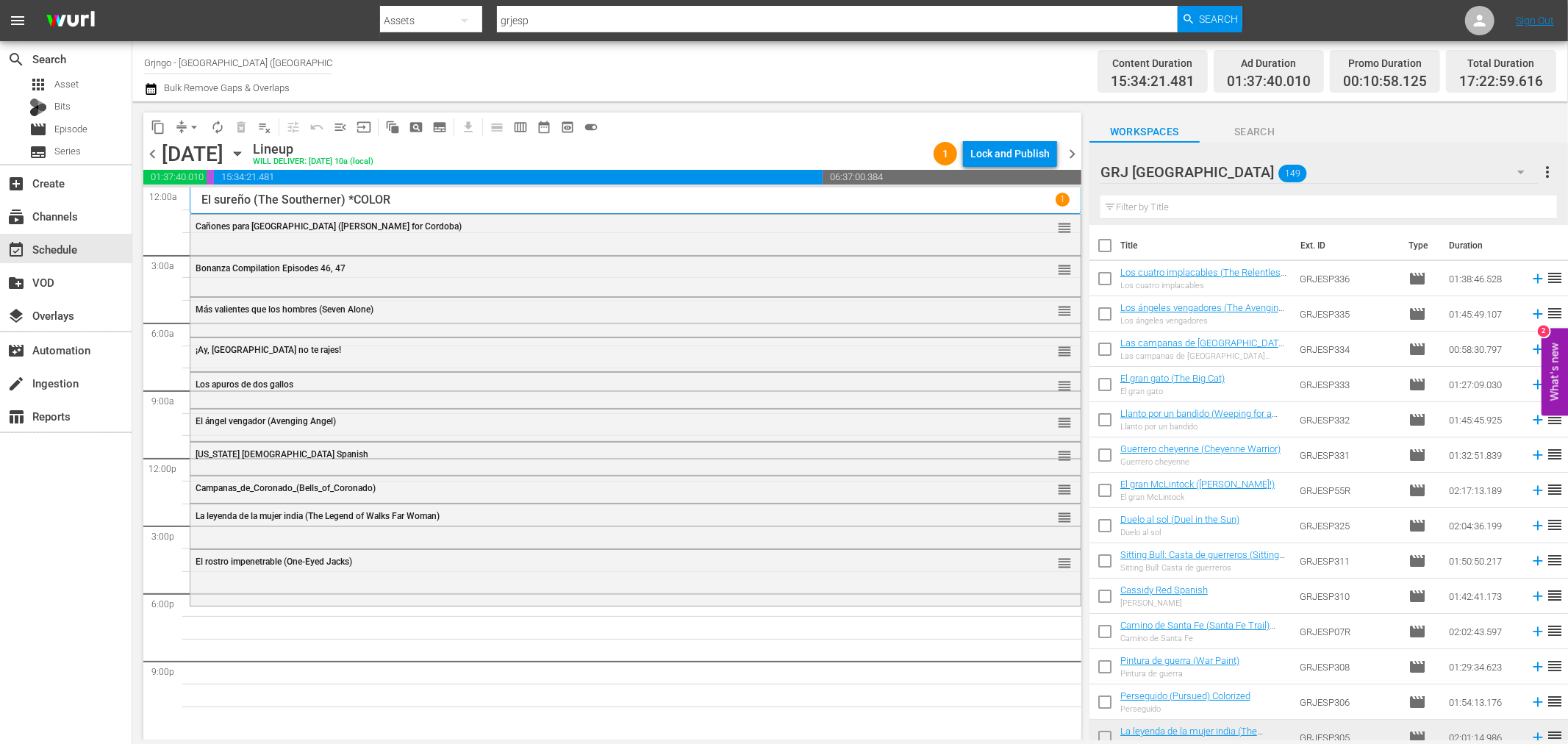
click at [1180, 206] on input "text" at bounding box center [1329, 207] width 456 height 24
paste input "The Big Trees"
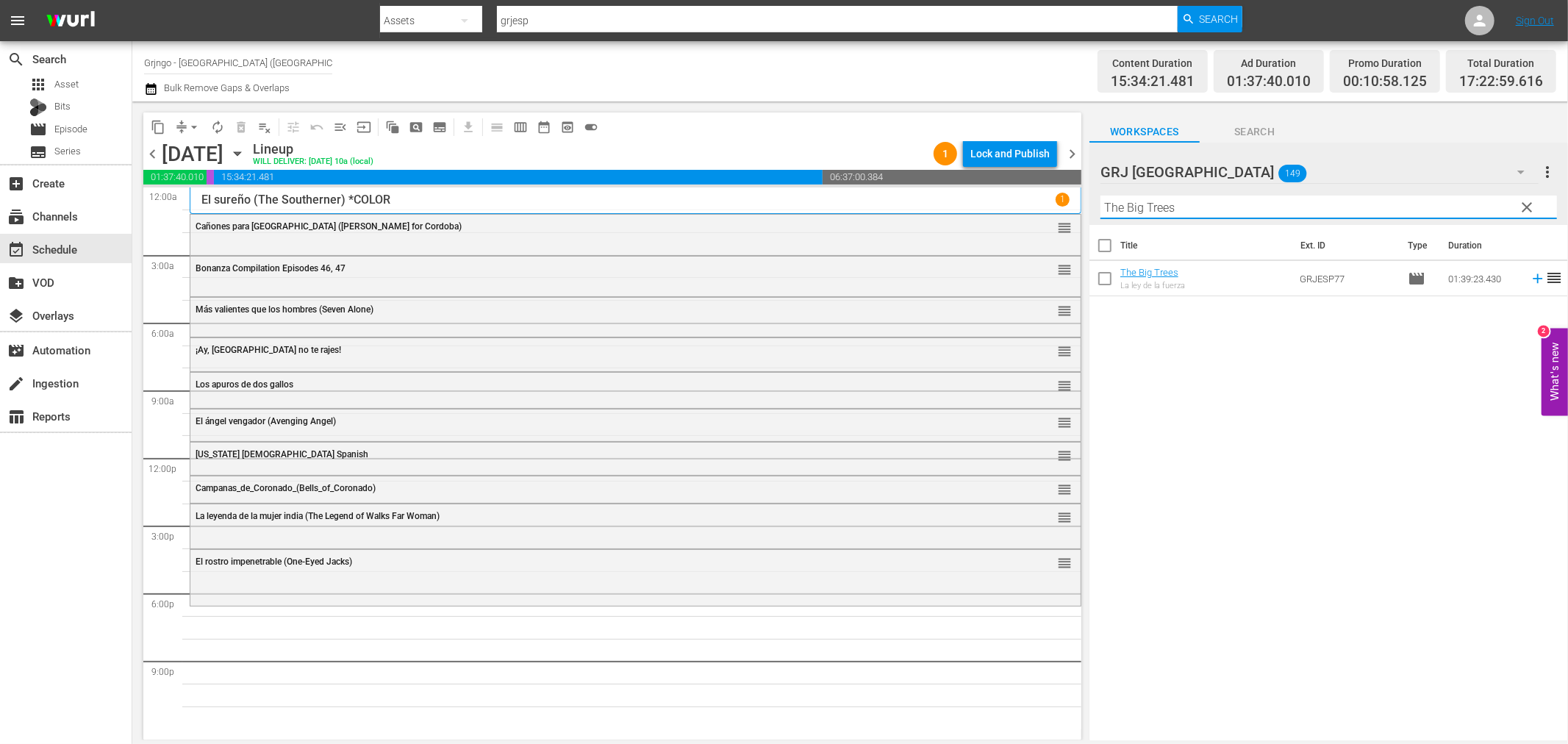
type input "The Big Trees"
click at [1530, 277] on icon at bounding box center [1538, 279] width 16 height 16
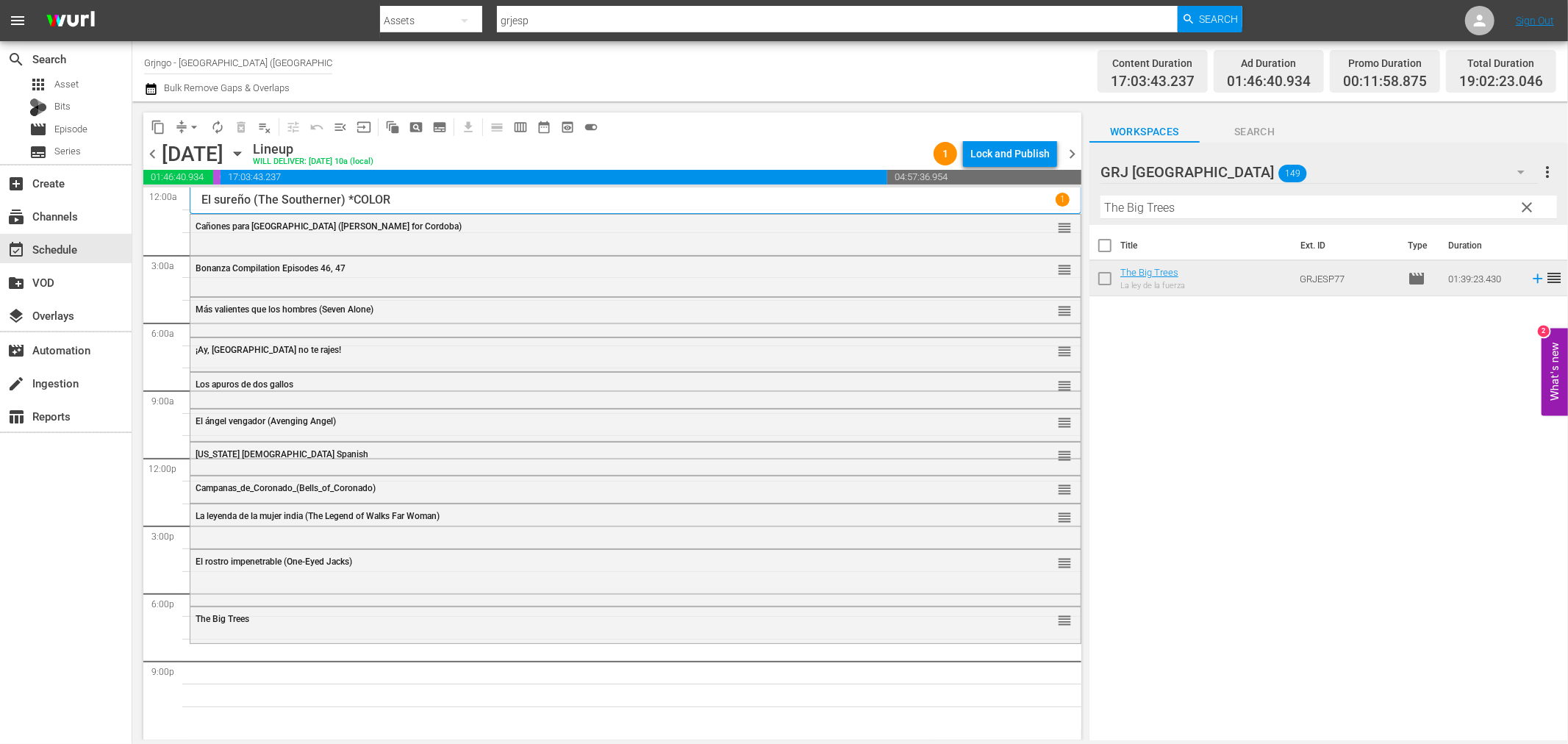
click at [1531, 203] on span "clear" at bounding box center [1528, 207] width 18 height 18
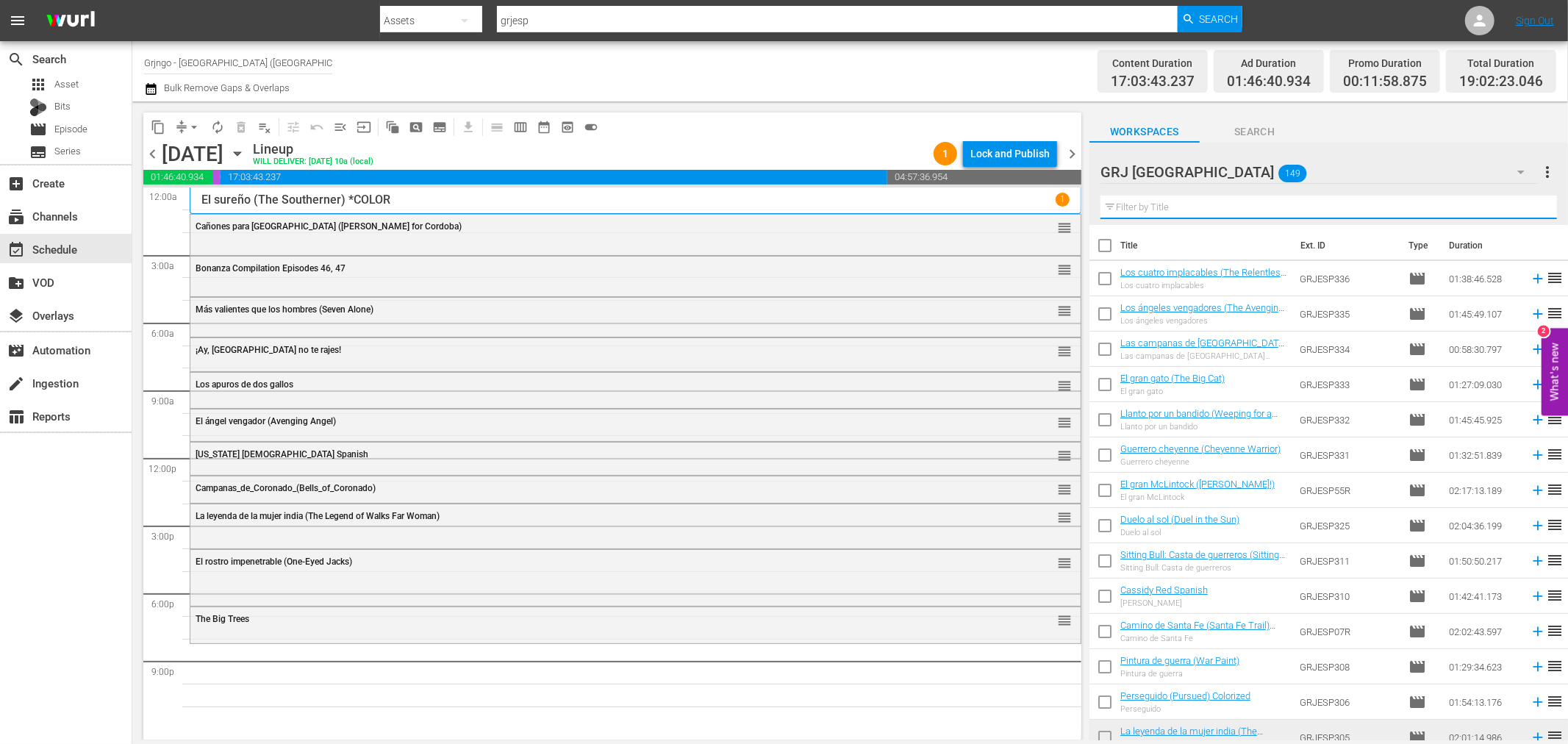
click at [1118, 203] on input "text" at bounding box center [1329, 207] width 456 height 24
paste input "A través del huracán"
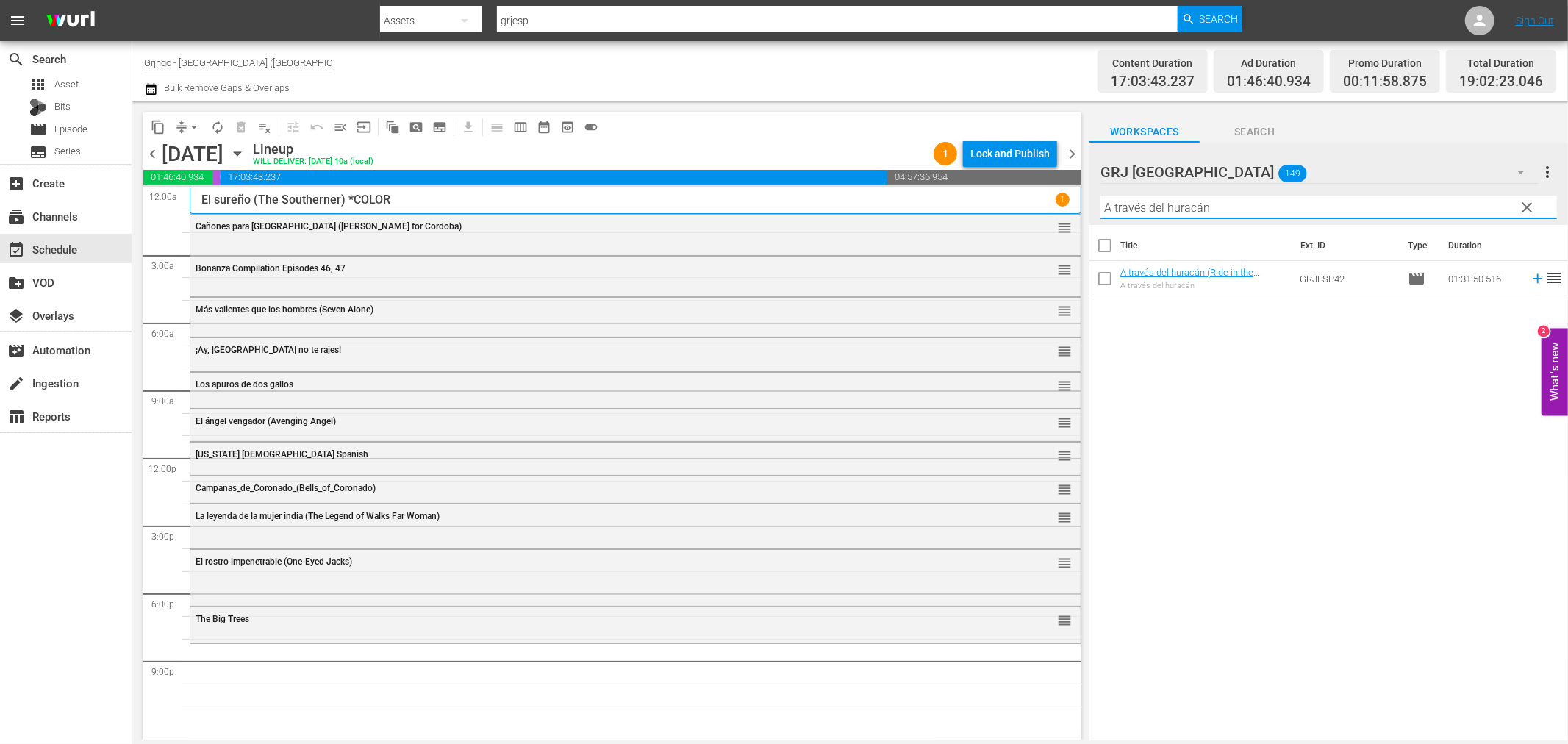
type input "A través del huracán"
click at [1530, 277] on icon at bounding box center [1538, 279] width 16 height 16
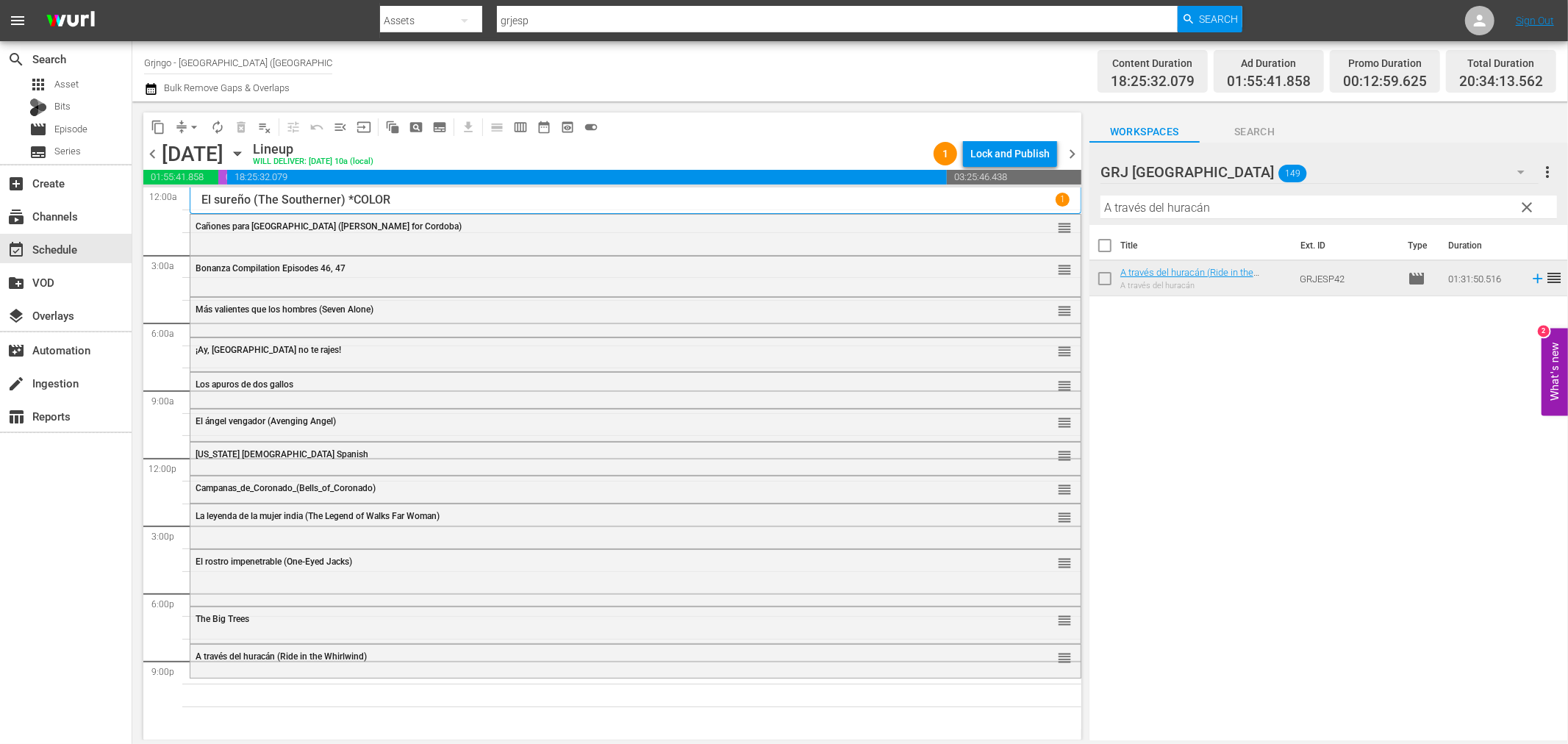
drag, startPoint x: 1528, startPoint y: 202, endPoint x: 1151, endPoint y: 195, distance: 377.1
click at [1528, 202] on span "clear" at bounding box center [1528, 207] width 18 height 18
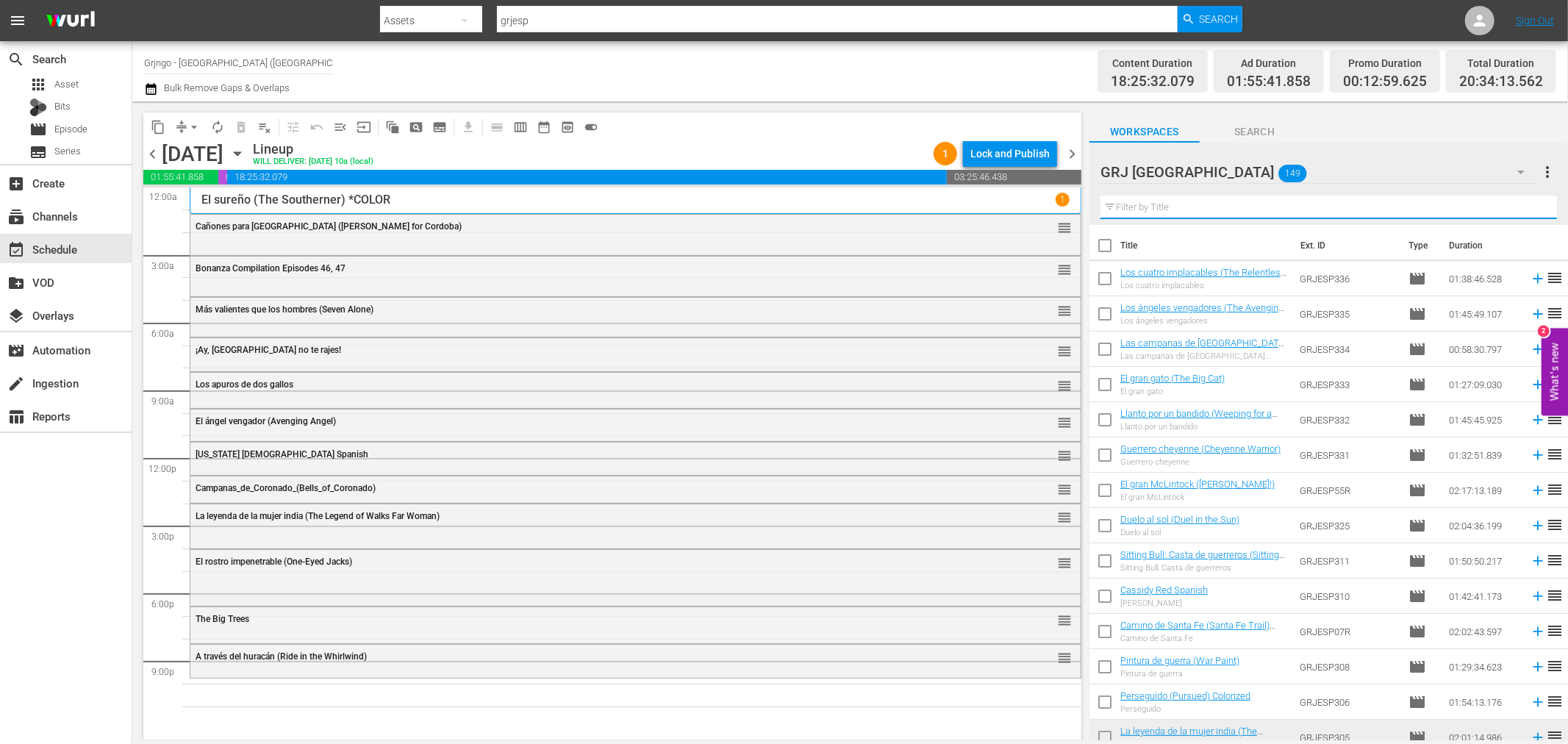
paste input "El último vaquero ([PERSON_NAME])"
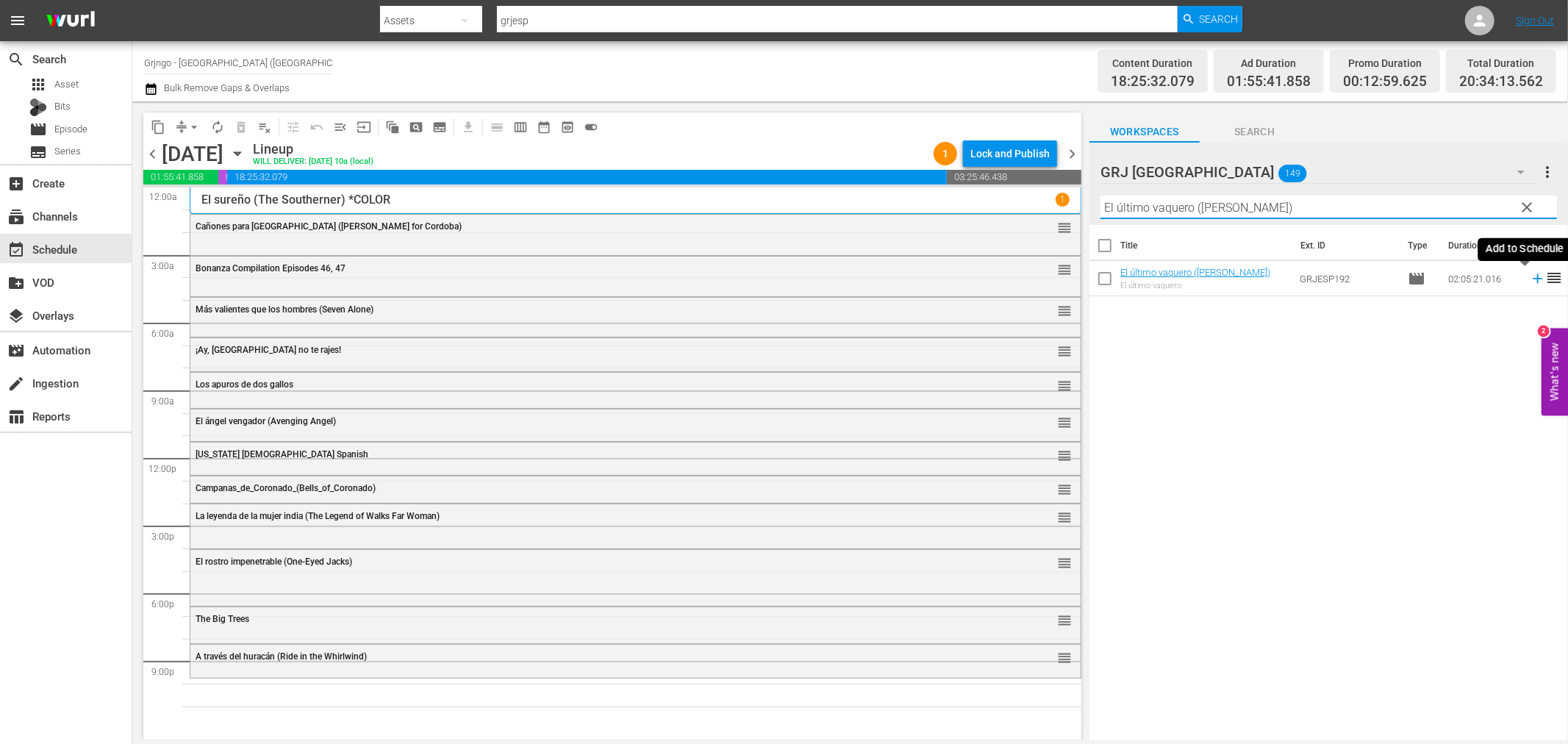
type input "El último vaquero ([PERSON_NAME])"
click at [1530, 277] on icon at bounding box center [1538, 279] width 16 height 16
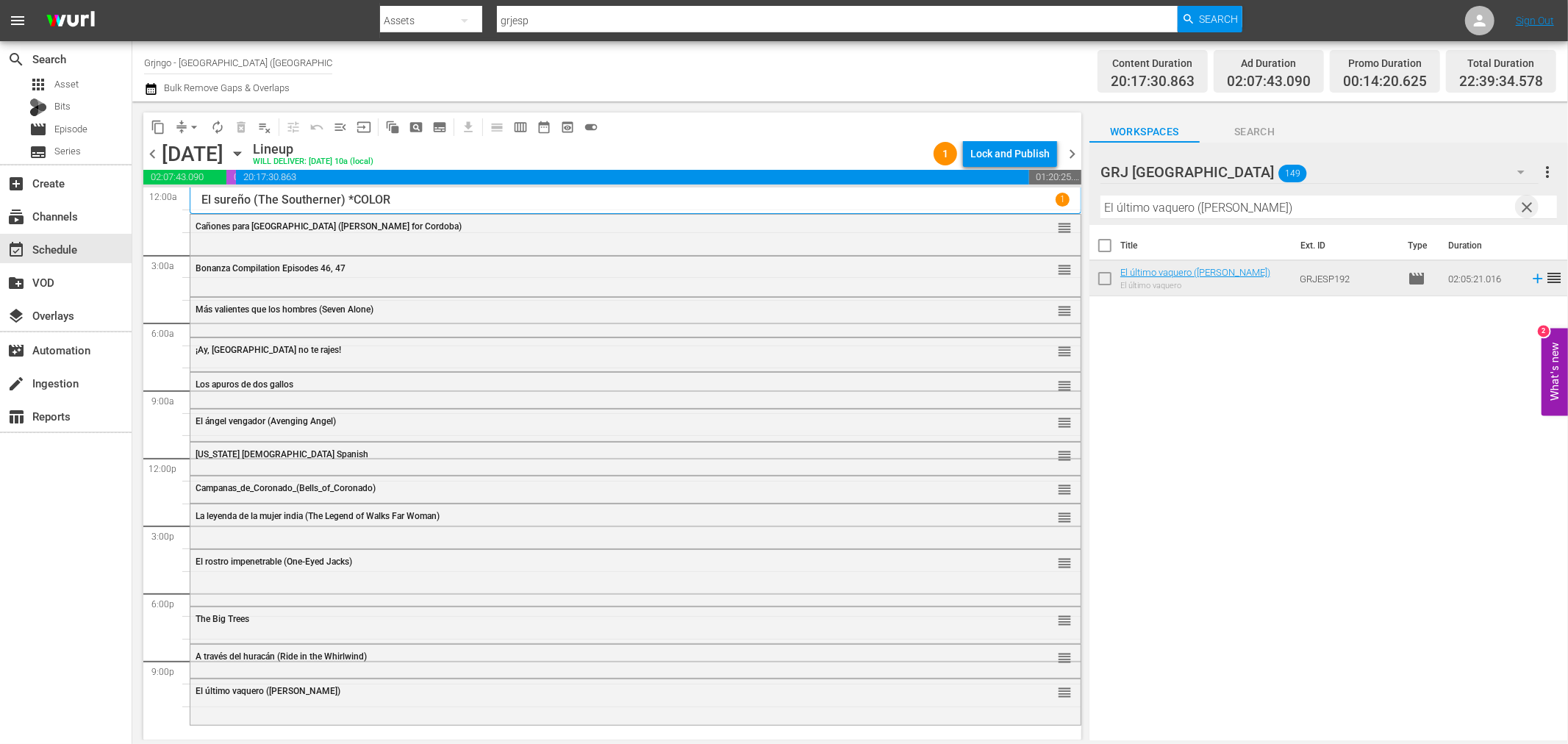
click at [1525, 204] on span "clear" at bounding box center [1528, 207] width 18 height 18
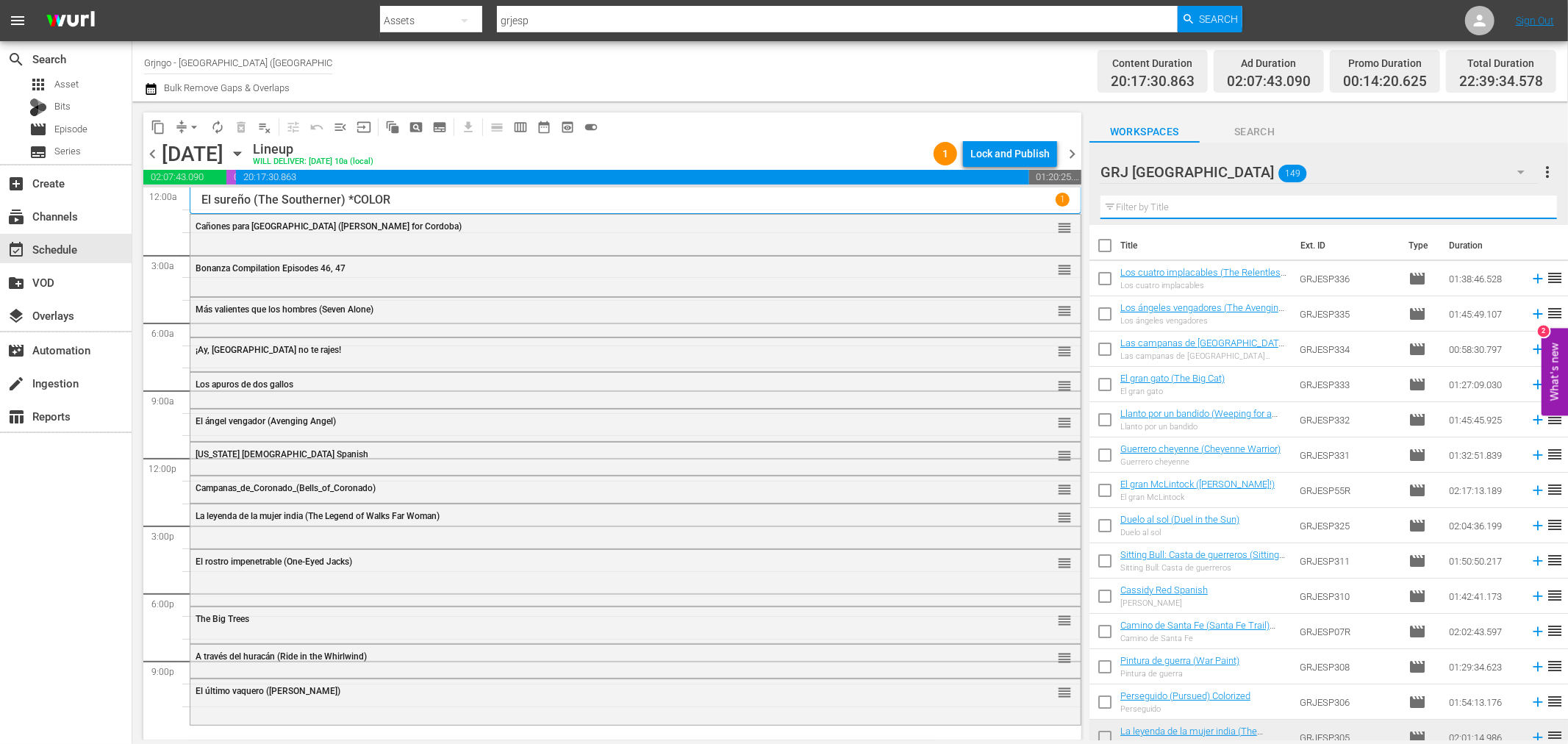
paste input "The Warrant"
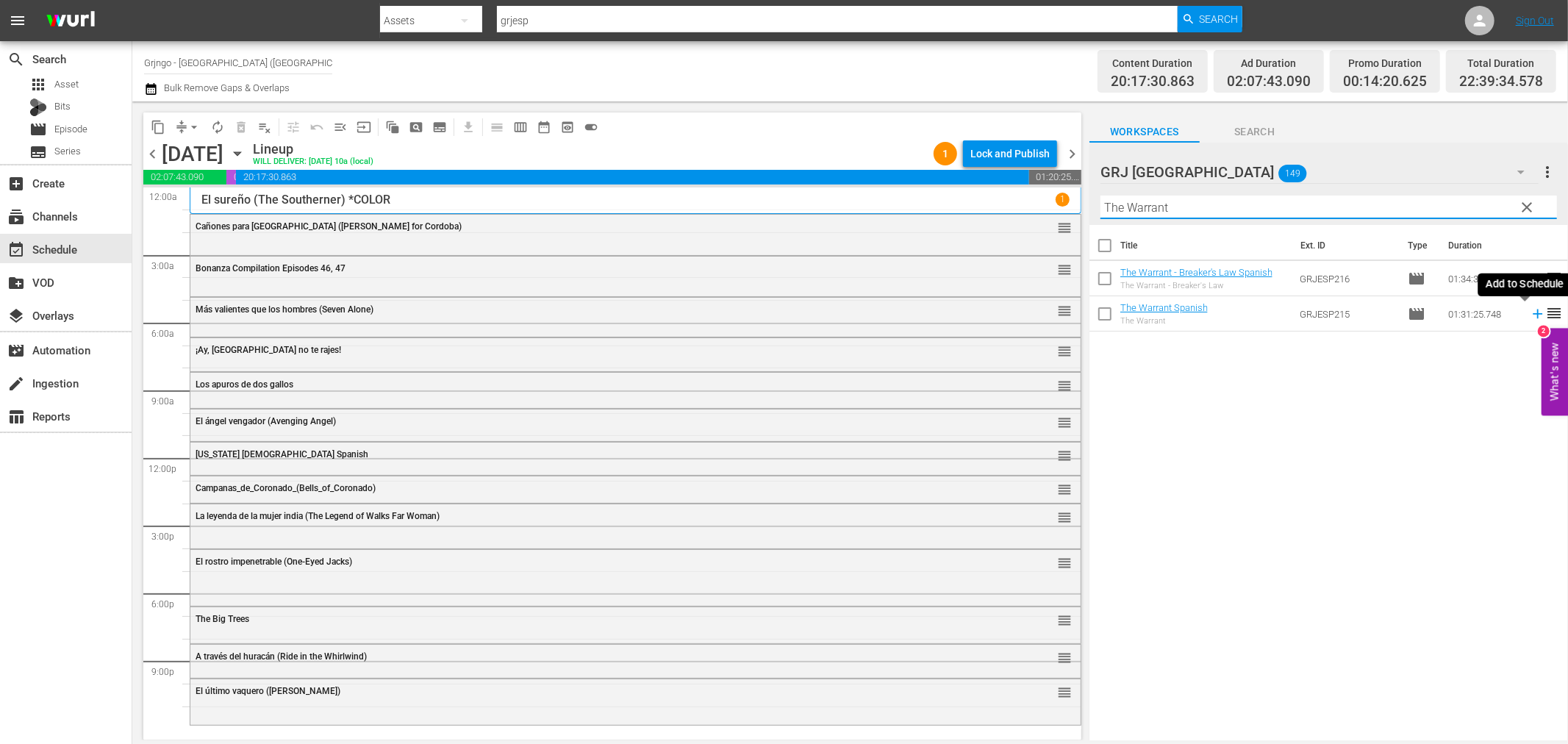
type input "The Warrant"
click at [1530, 313] on icon at bounding box center [1538, 314] width 16 height 16
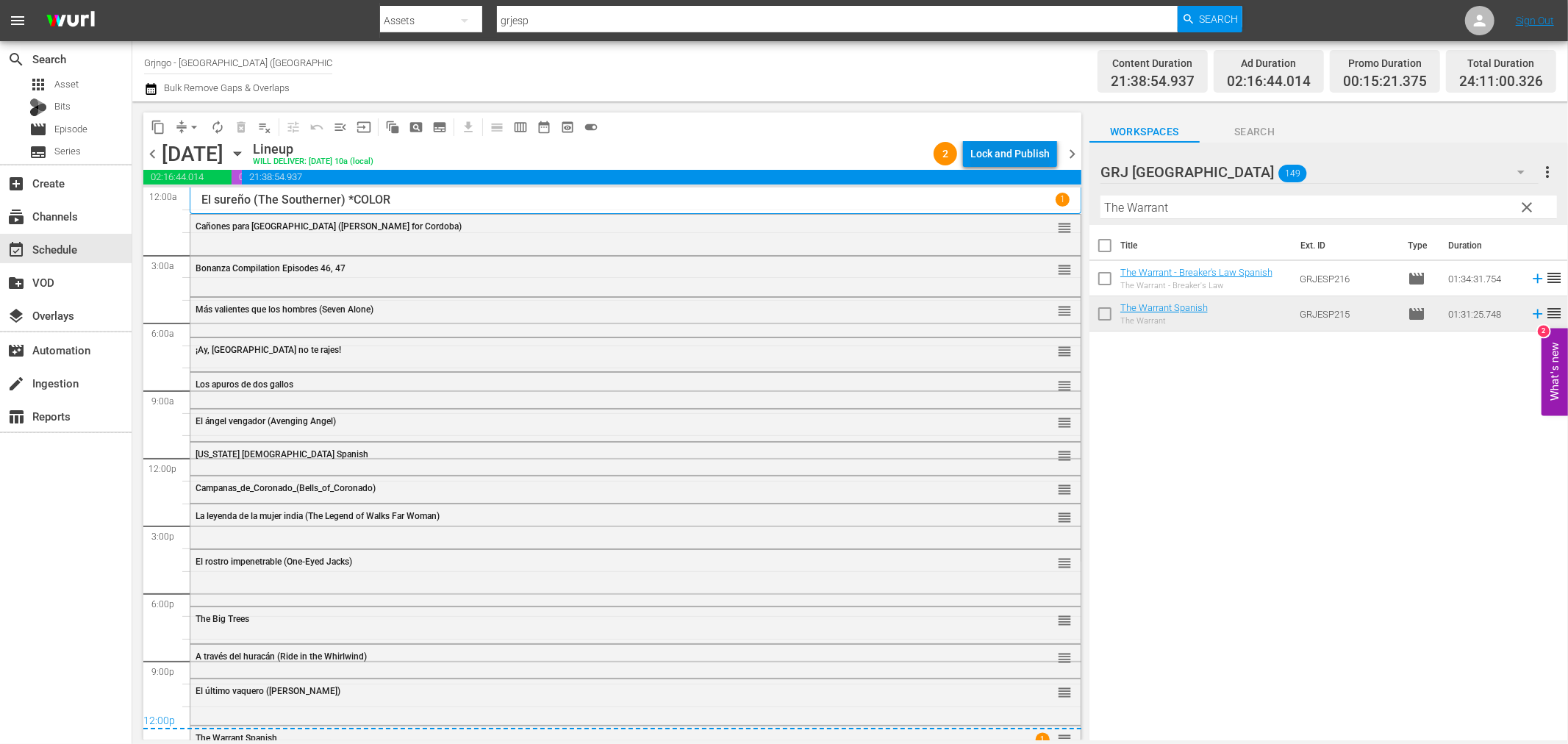
click at [1017, 157] on div "Lock and Publish" at bounding box center [1010, 153] width 79 height 27
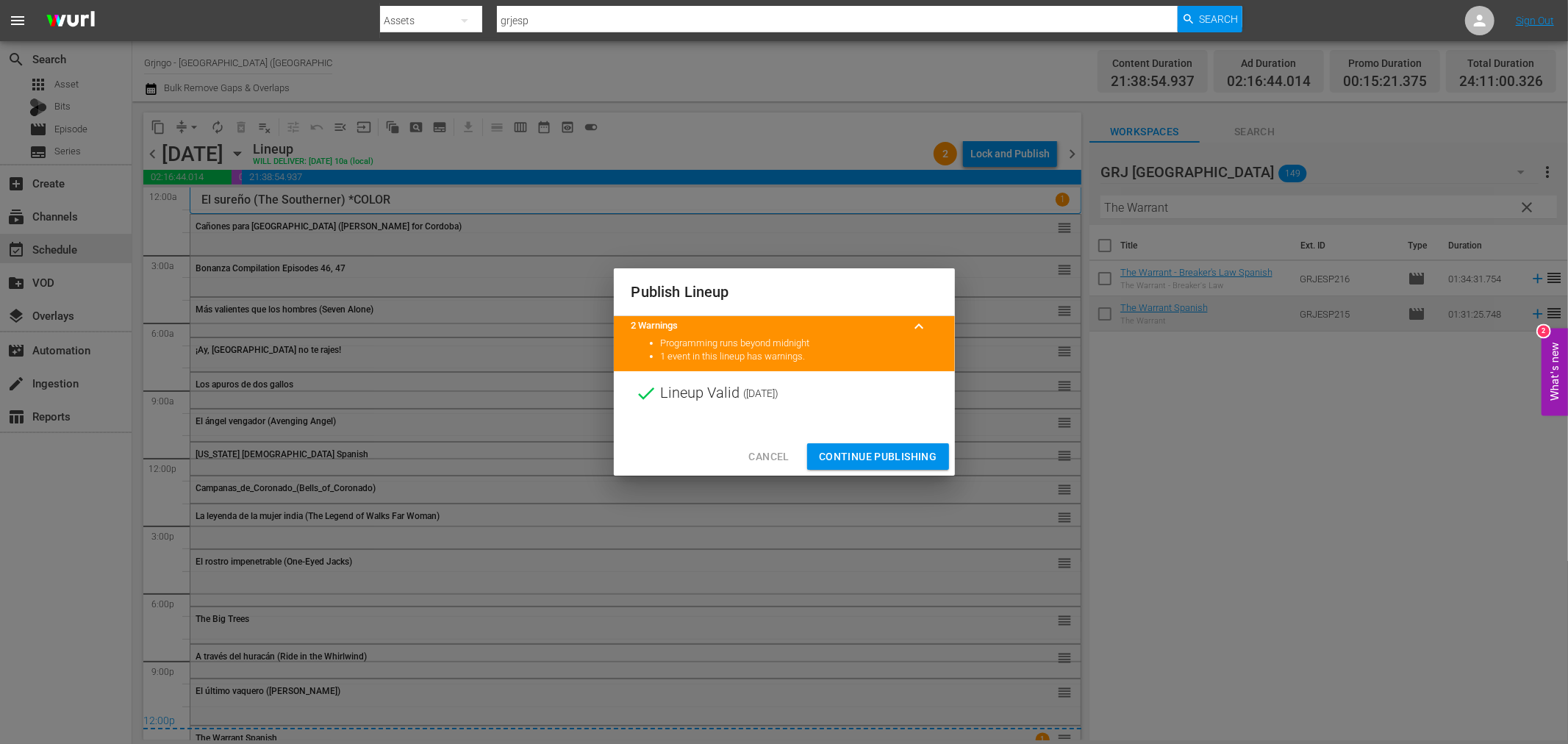
click at [840, 450] on span "Continue Publishing" at bounding box center [878, 456] width 119 height 19
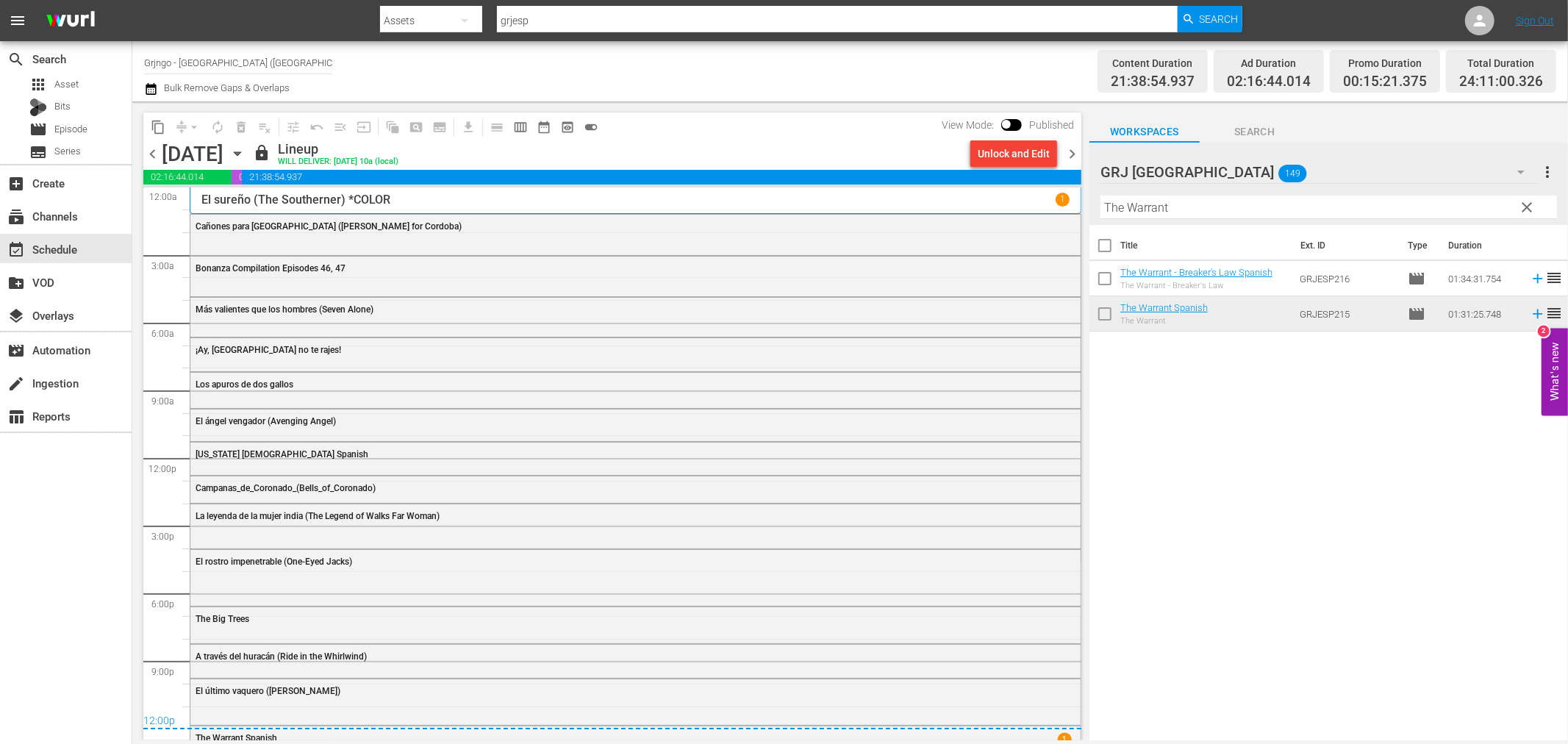
drag, startPoint x: 1071, startPoint y: 149, endPoint x: 1092, endPoint y: 165, distance: 26.4
click at [1071, 149] on span "chevron_right" at bounding box center [1071, 154] width 19 height 19
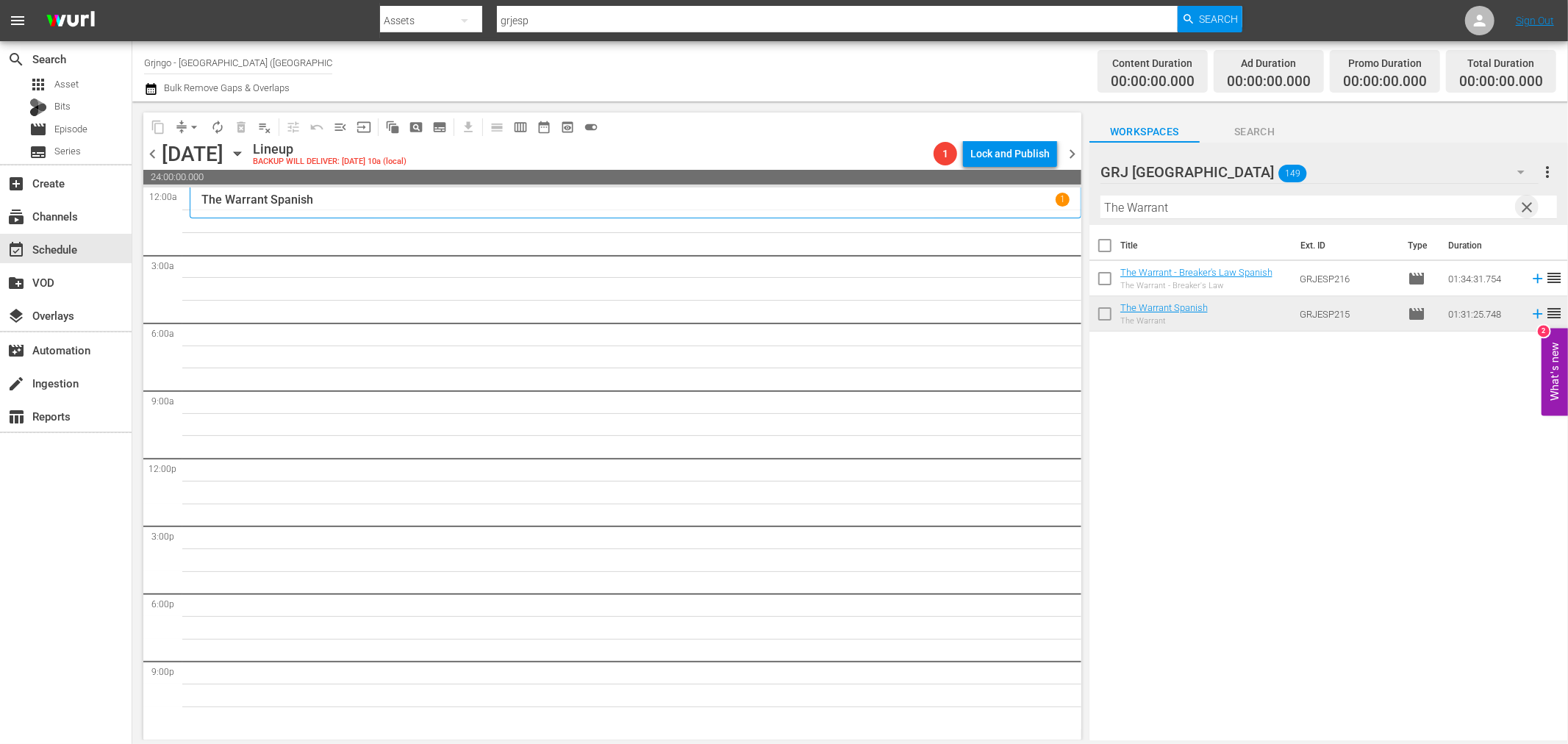
click at [1527, 202] on span "clear" at bounding box center [1528, 207] width 18 height 18
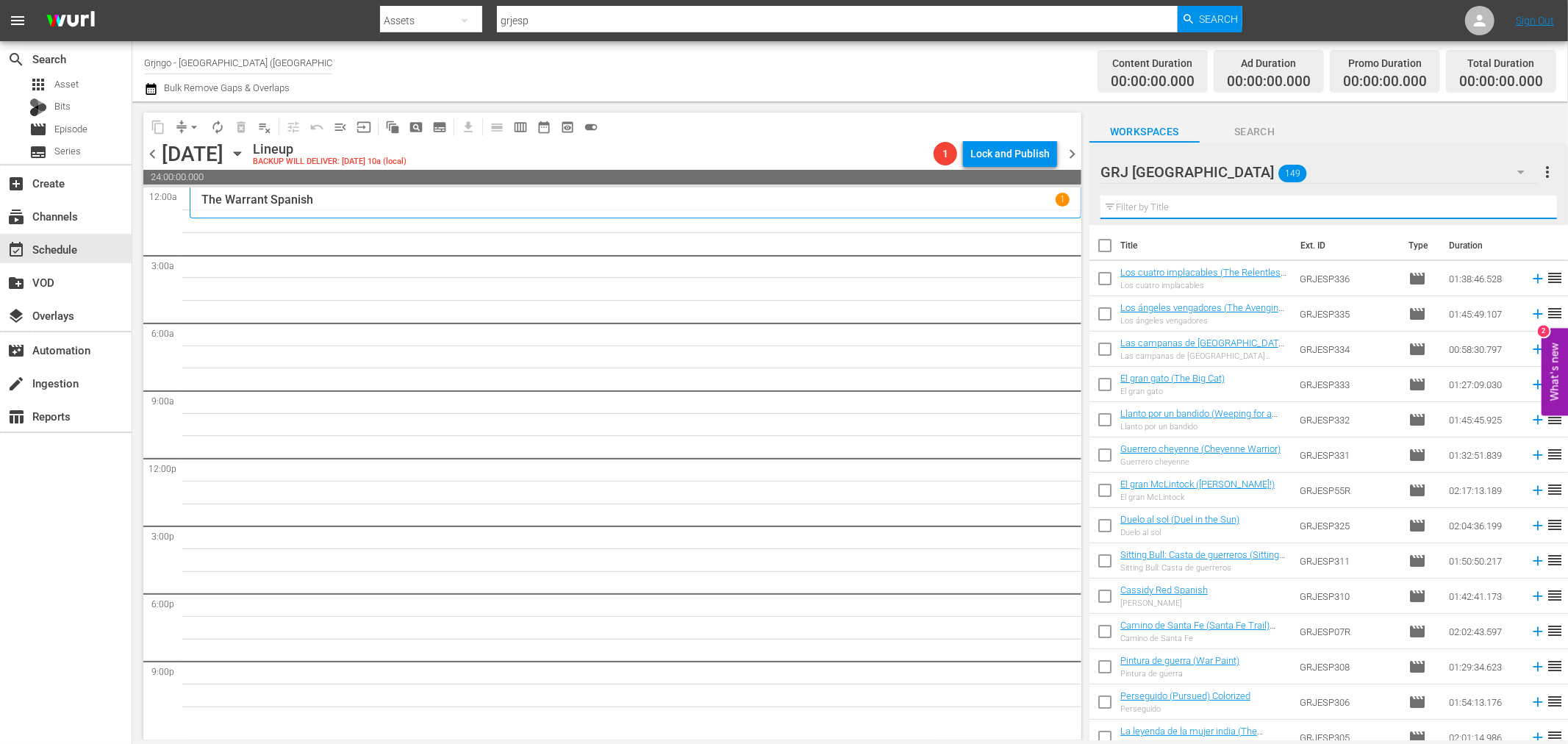
paste input "La Balada de [PERSON_NAME]"
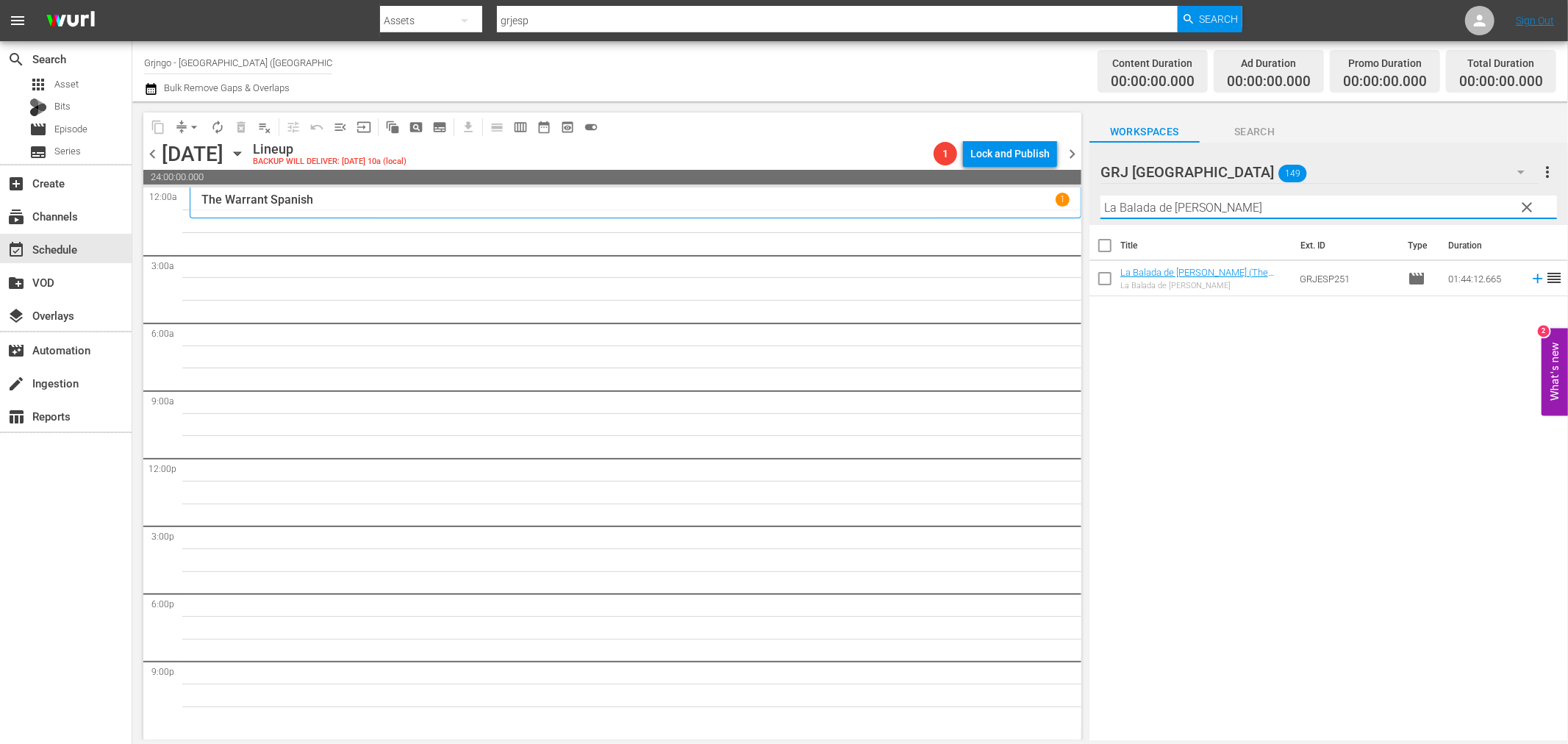
type input "La Balada de [PERSON_NAME]"
click at [1530, 276] on icon at bounding box center [1538, 279] width 16 height 16
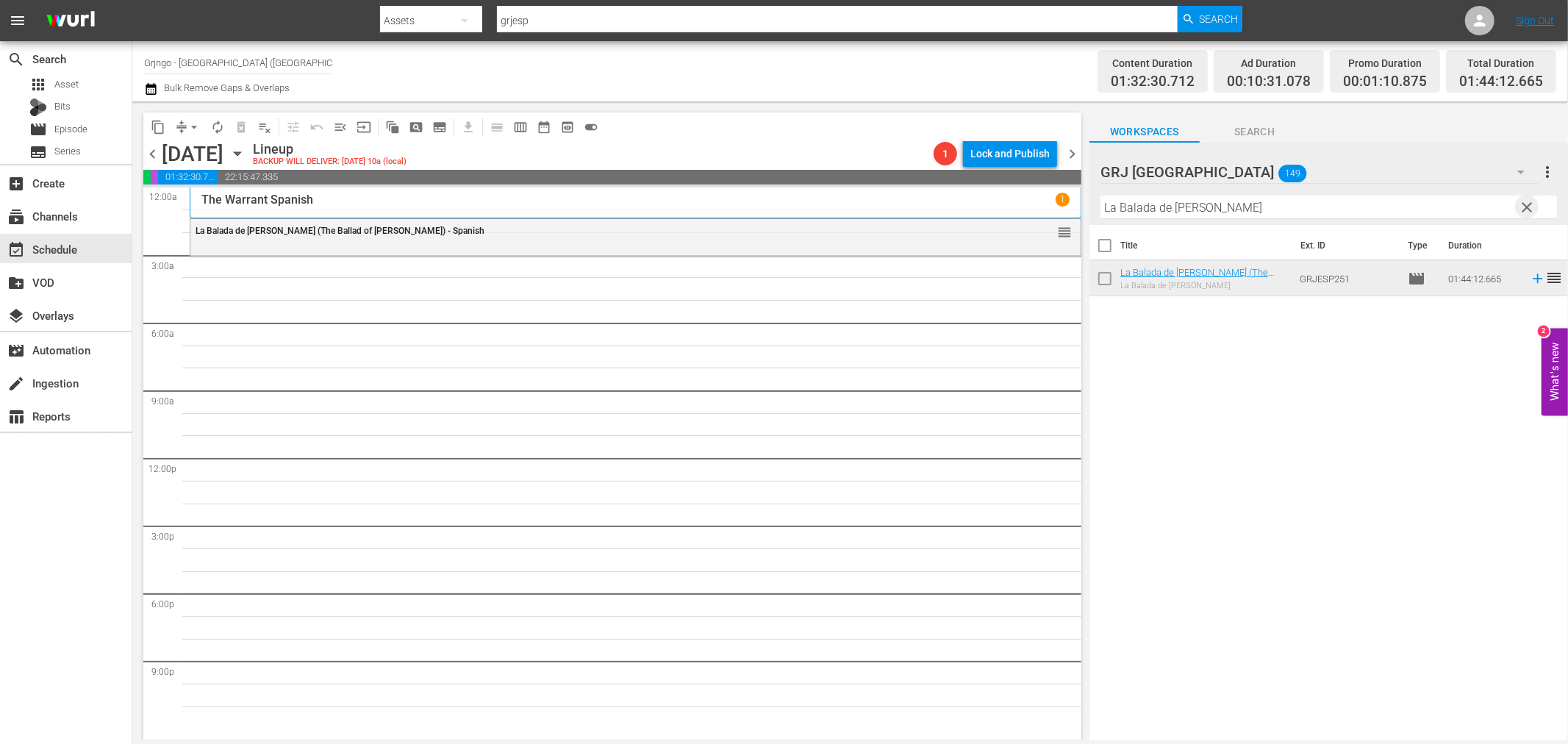
click at [1525, 204] on span "clear" at bounding box center [1528, 207] width 18 height 18
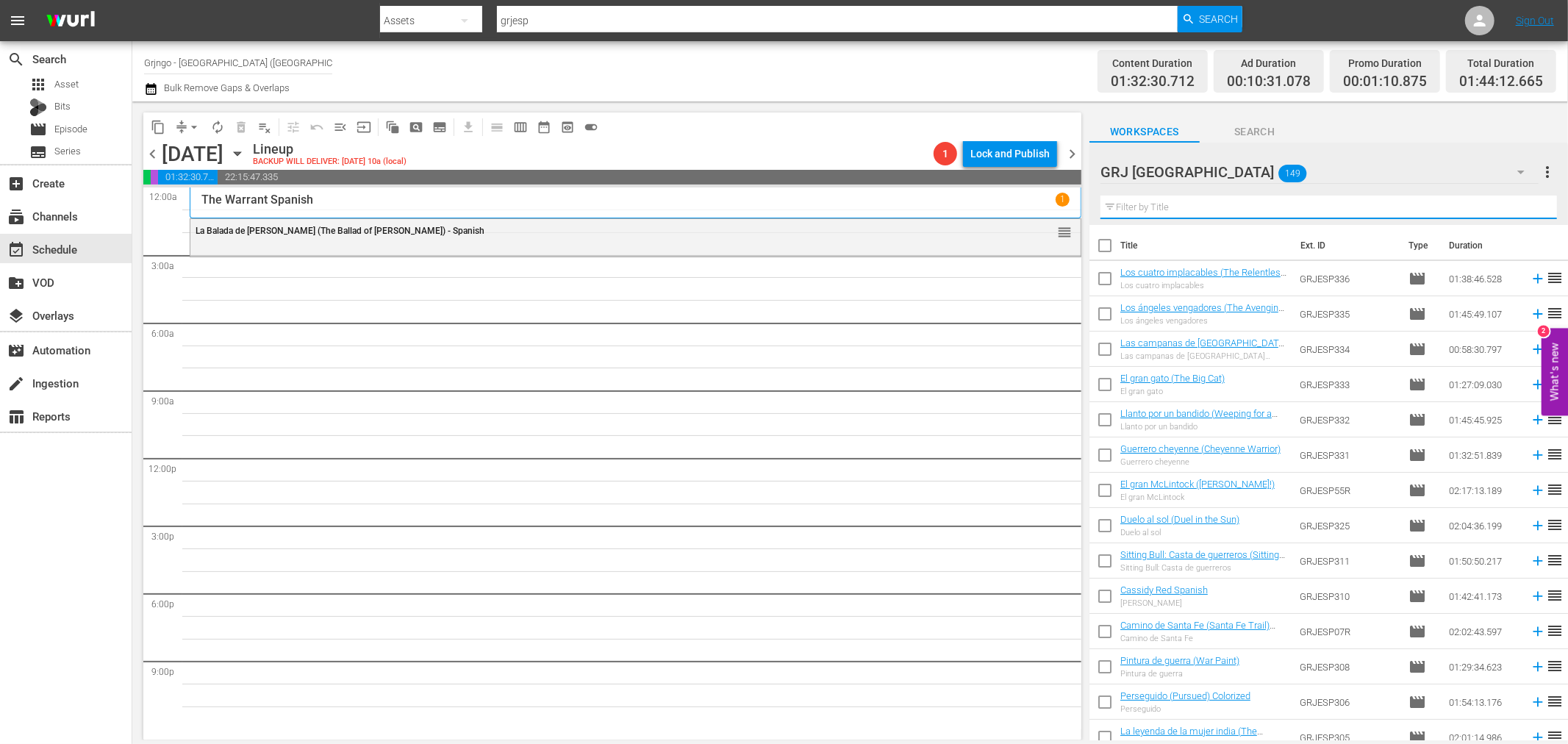
paste input "The Maverick Queen"
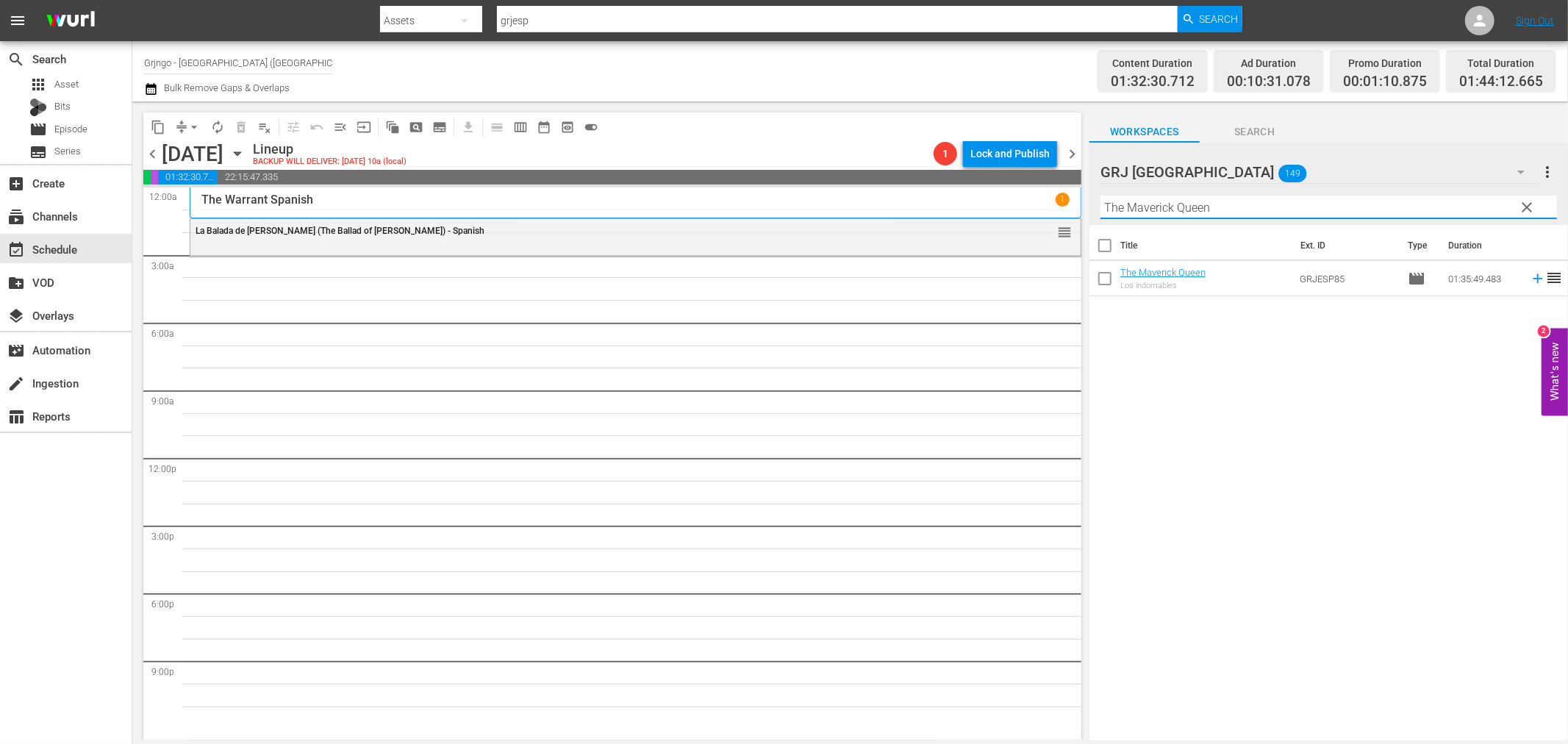
type input "The Maverick Queen"
click at [1530, 276] on icon at bounding box center [1538, 279] width 16 height 16
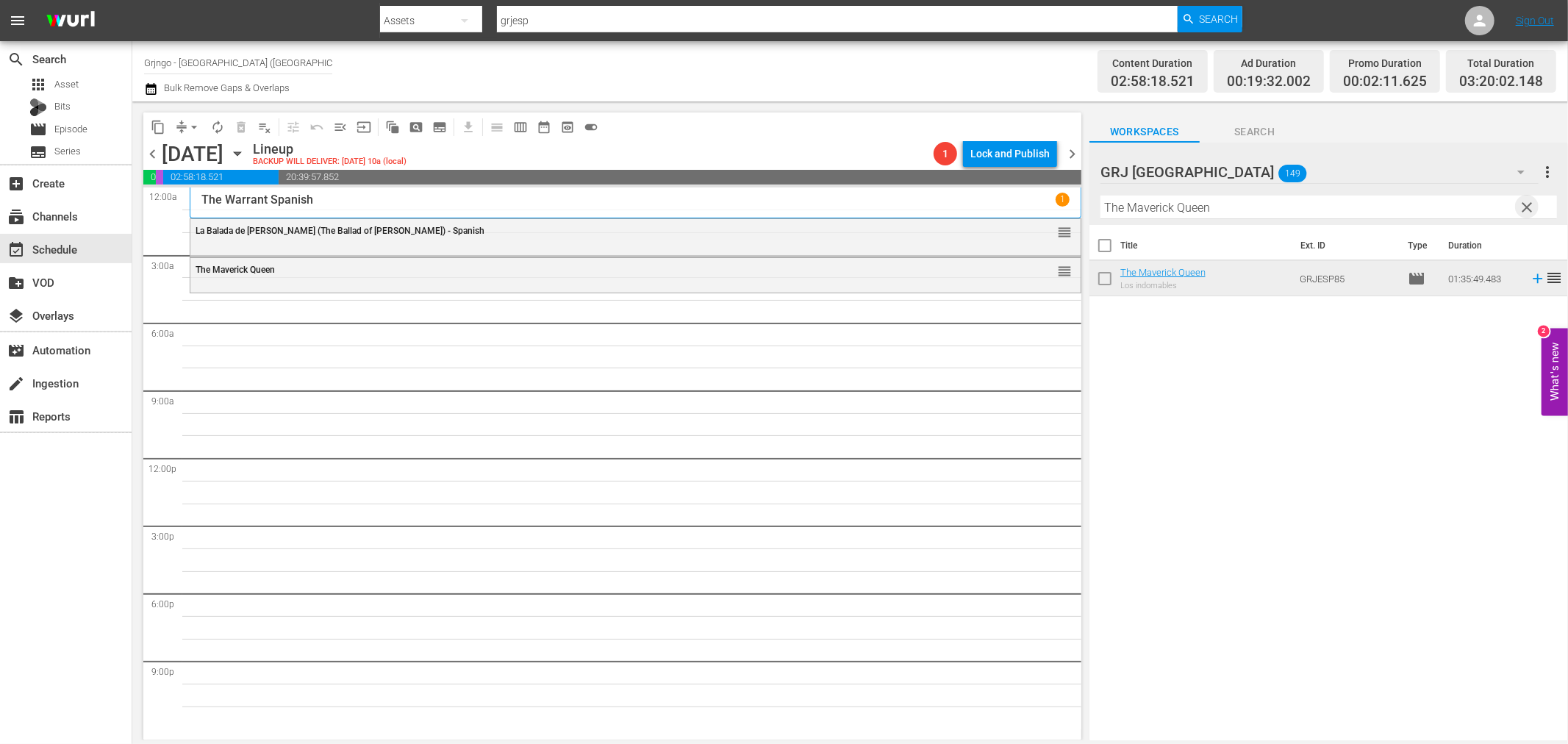
click at [1530, 202] on span "clear" at bounding box center [1528, 207] width 18 height 18
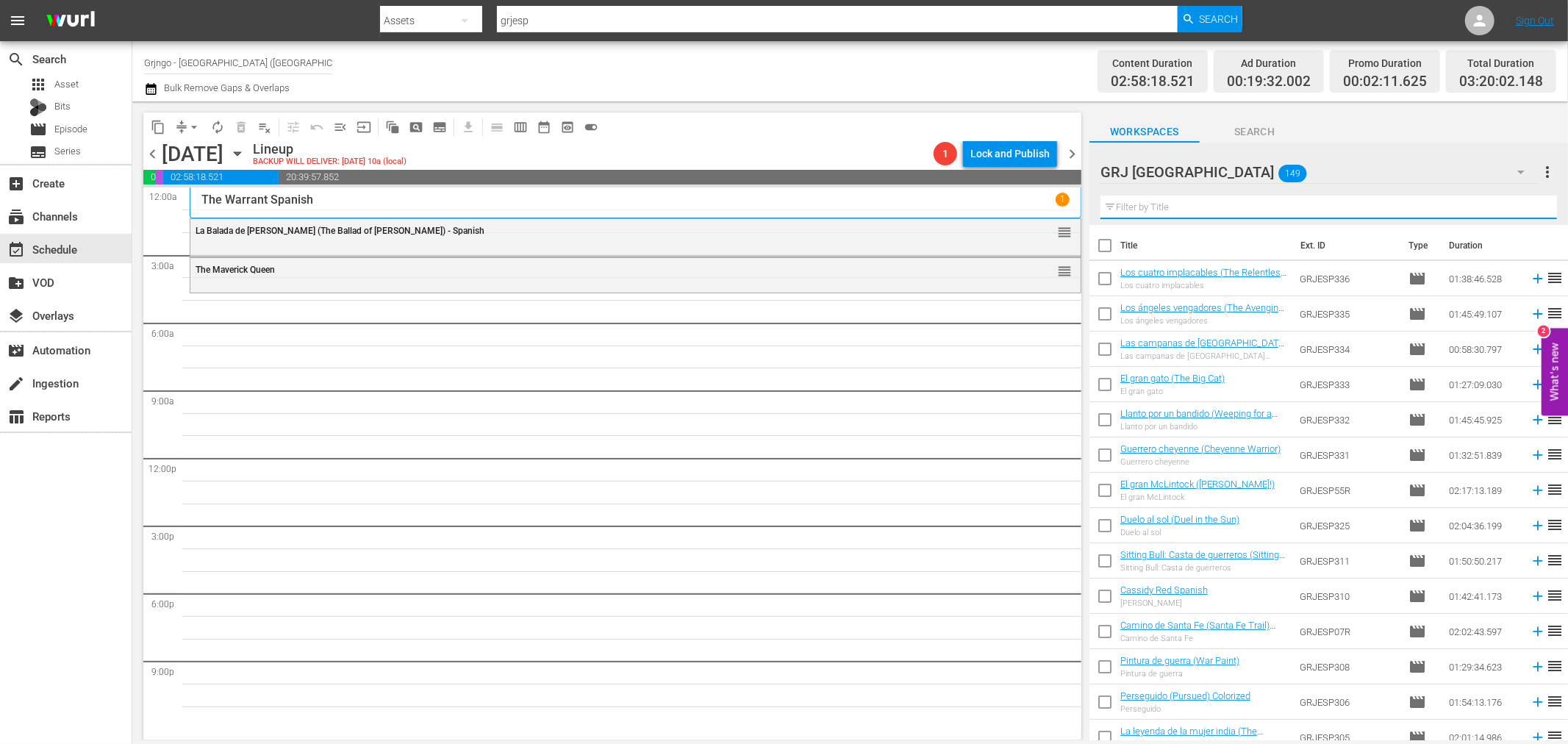
paste input "[PERSON_NAME], juicio de fuego"
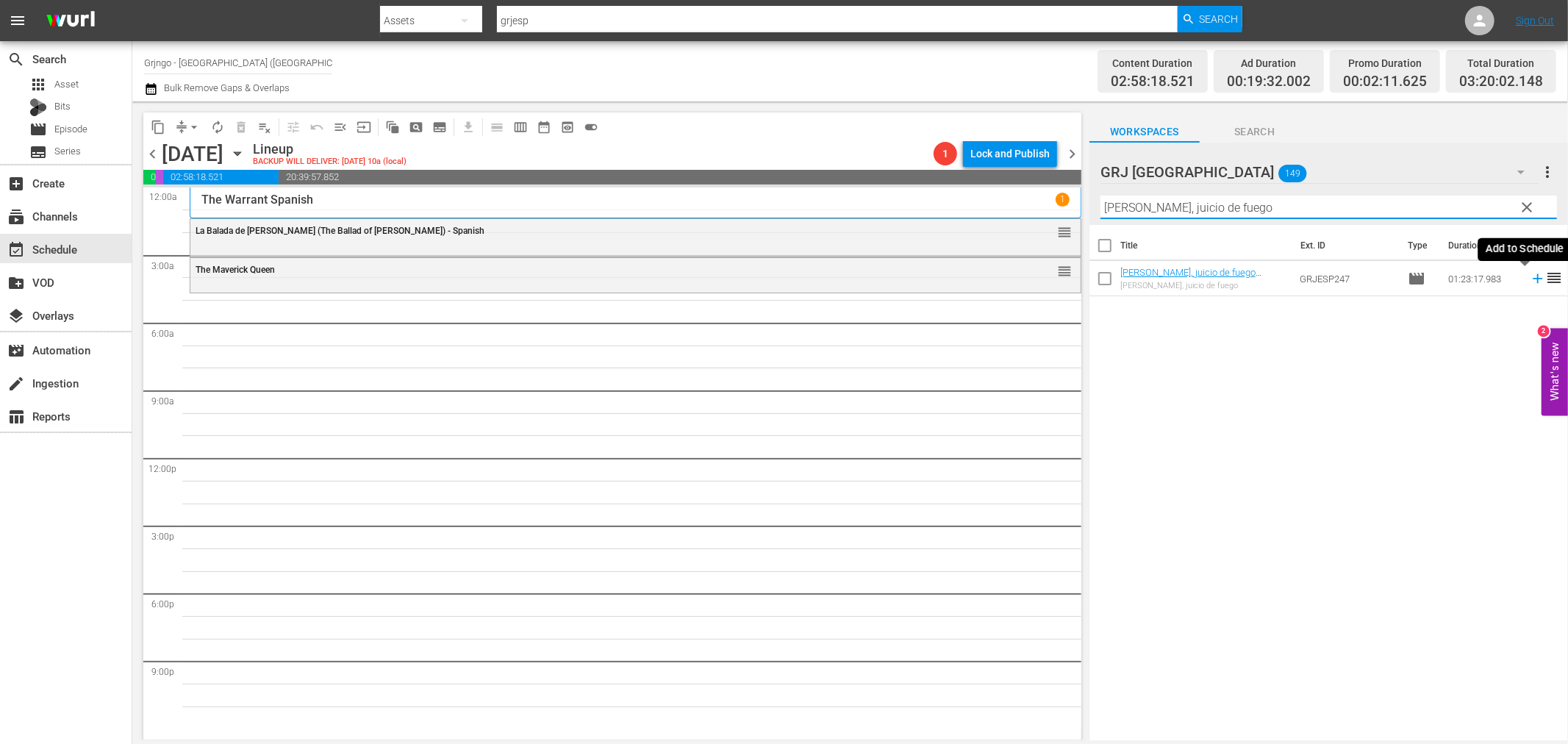
type input "[PERSON_NAME], juicio de fuego"
click at [1533, 282] on icon at bounding box center [1538, 279] width 10 height 10
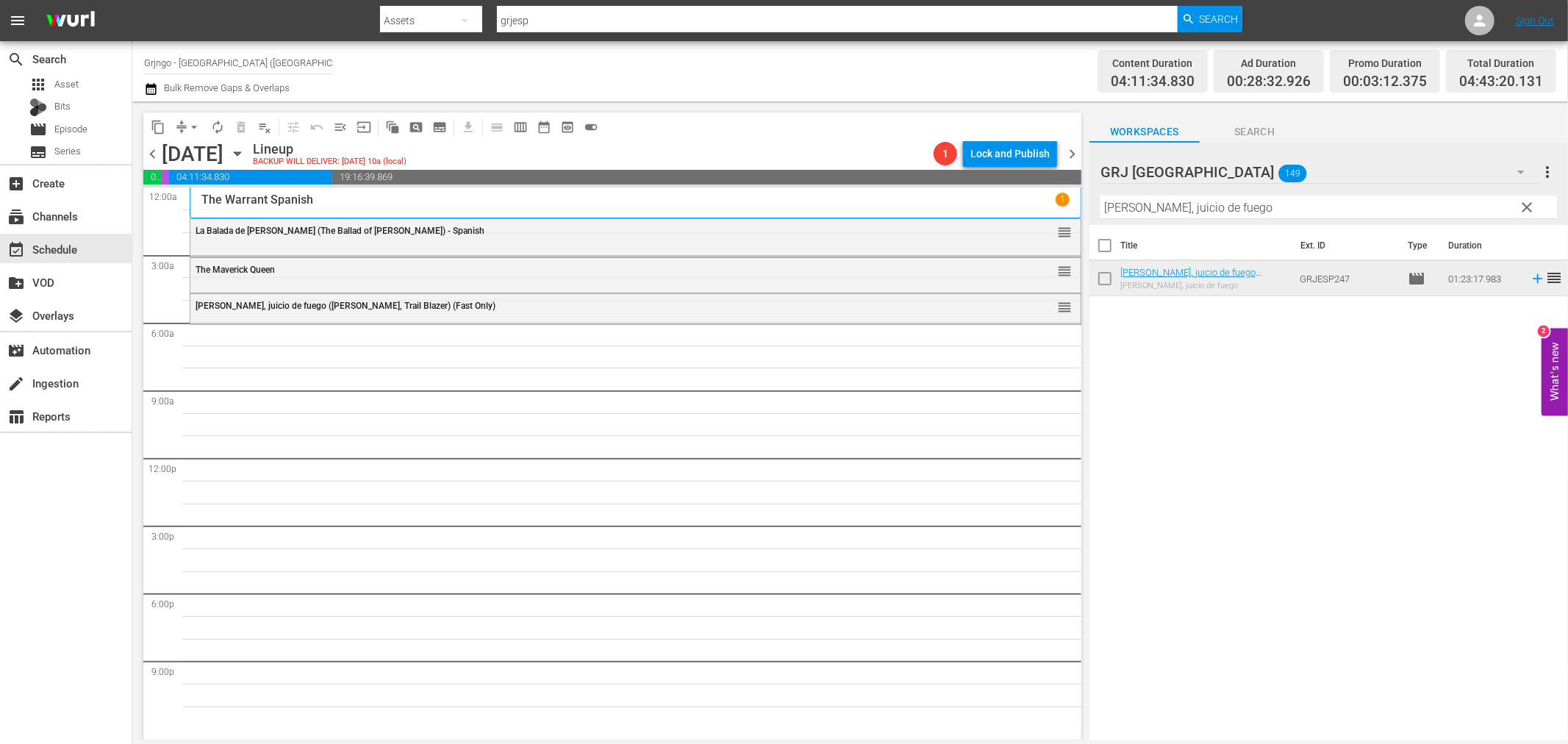
drag, startPoint x: 1524, startPoint y: 202, endPoint x: 1108, endPoint y: 208, distance: 416.0
click at [1526, 202] on span "clear" at bounding box center [1528, 207] width 18 height 18
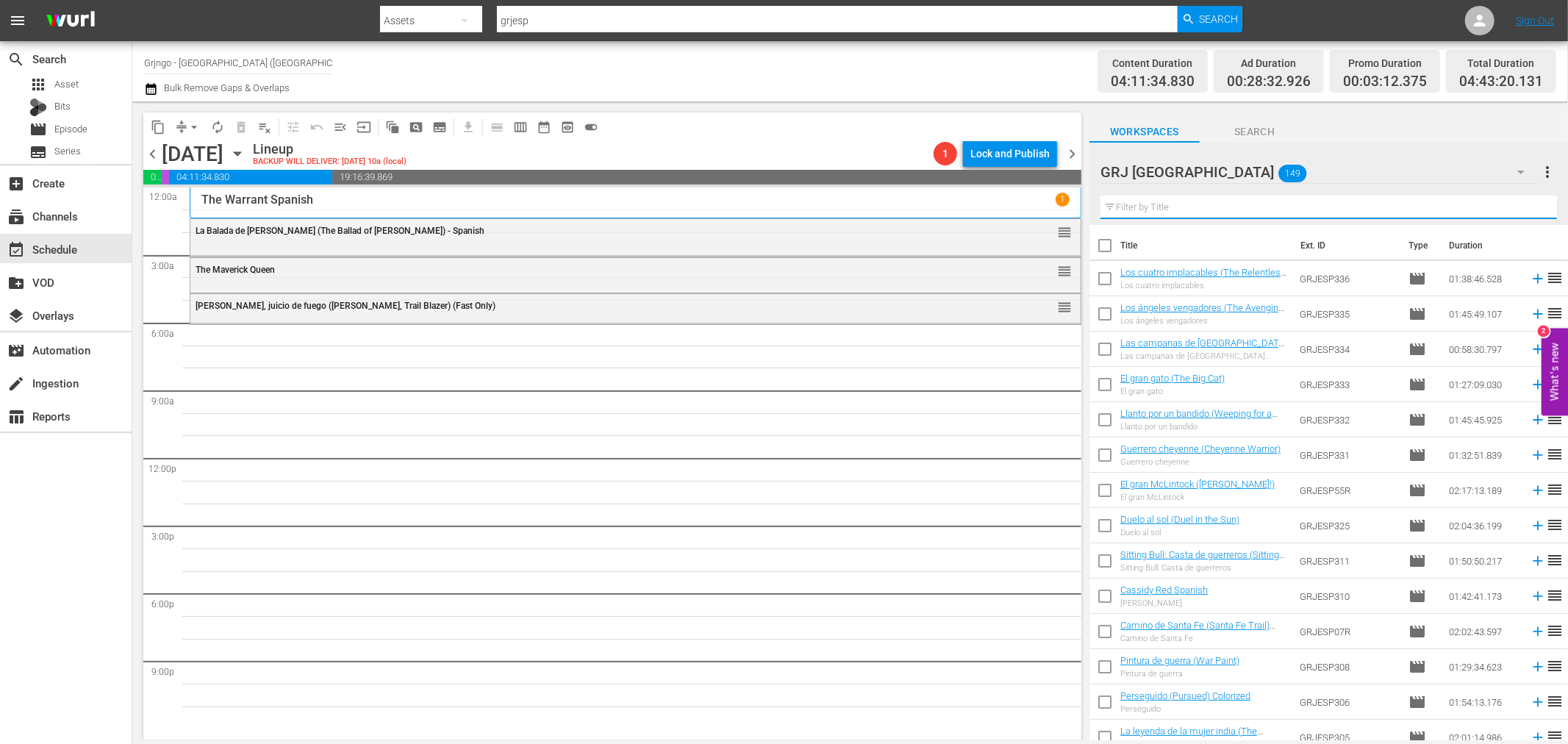
paste input "New Frontier"
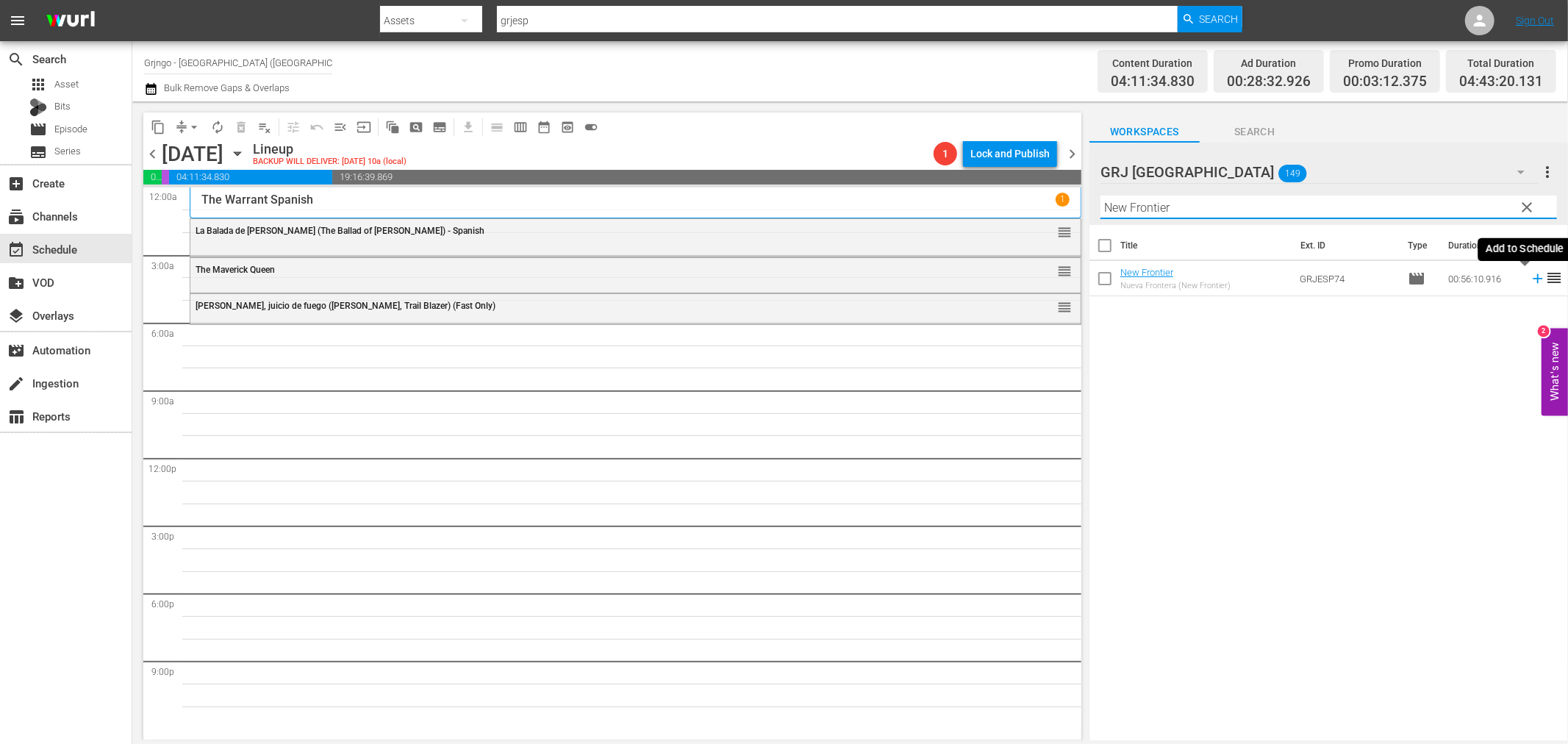
type input "New Frontier"
click at [1530, 271] on icon at bounding box center [1538, 279] width 16 height 16
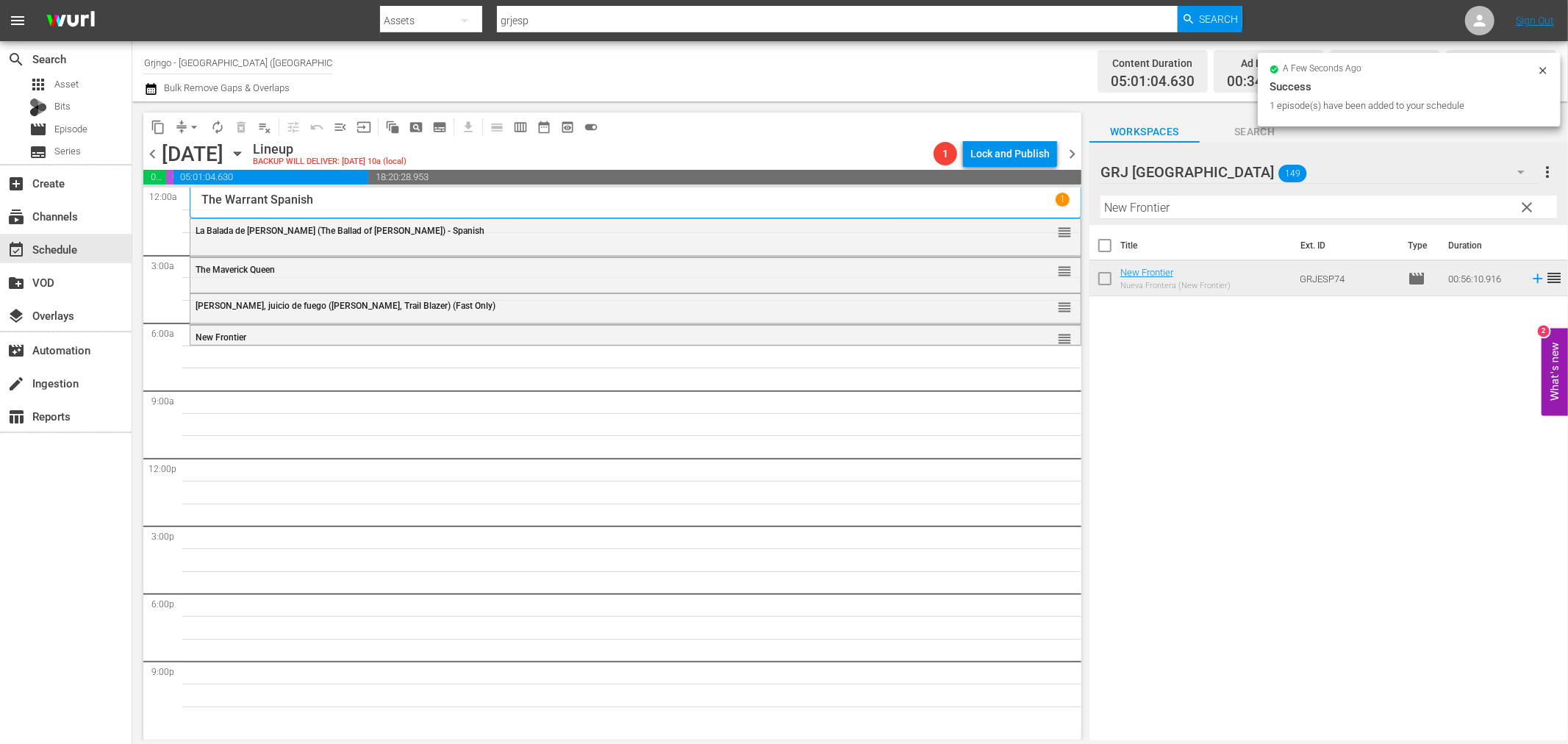
click at [1527, 207] on span "clear" at bounding box center [1528, 207] width 18 height 18
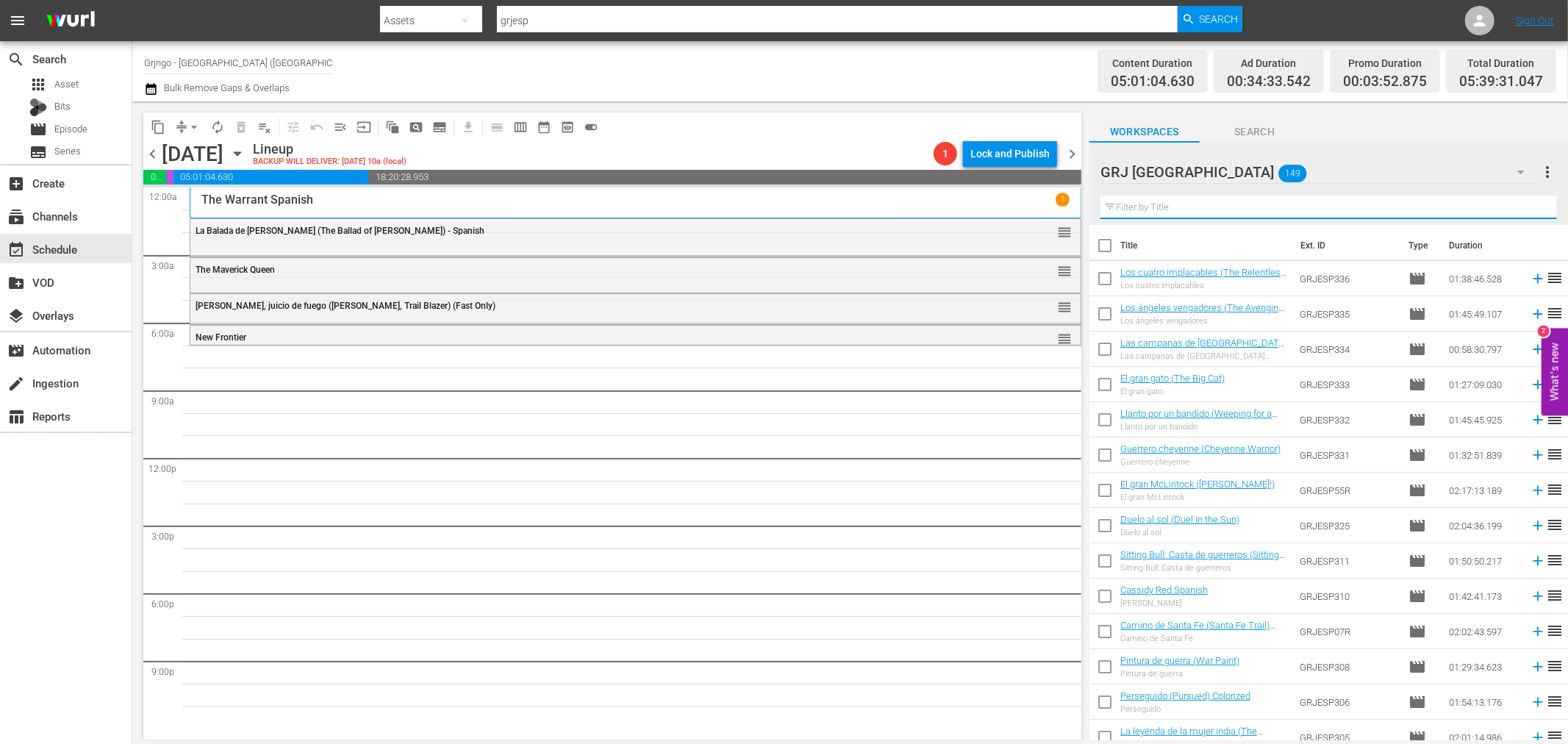
click at [1173, 213] on input "text" at bounding box center [1329, 207] width 456 height 24
paste input "Yellow Rock Spanish"
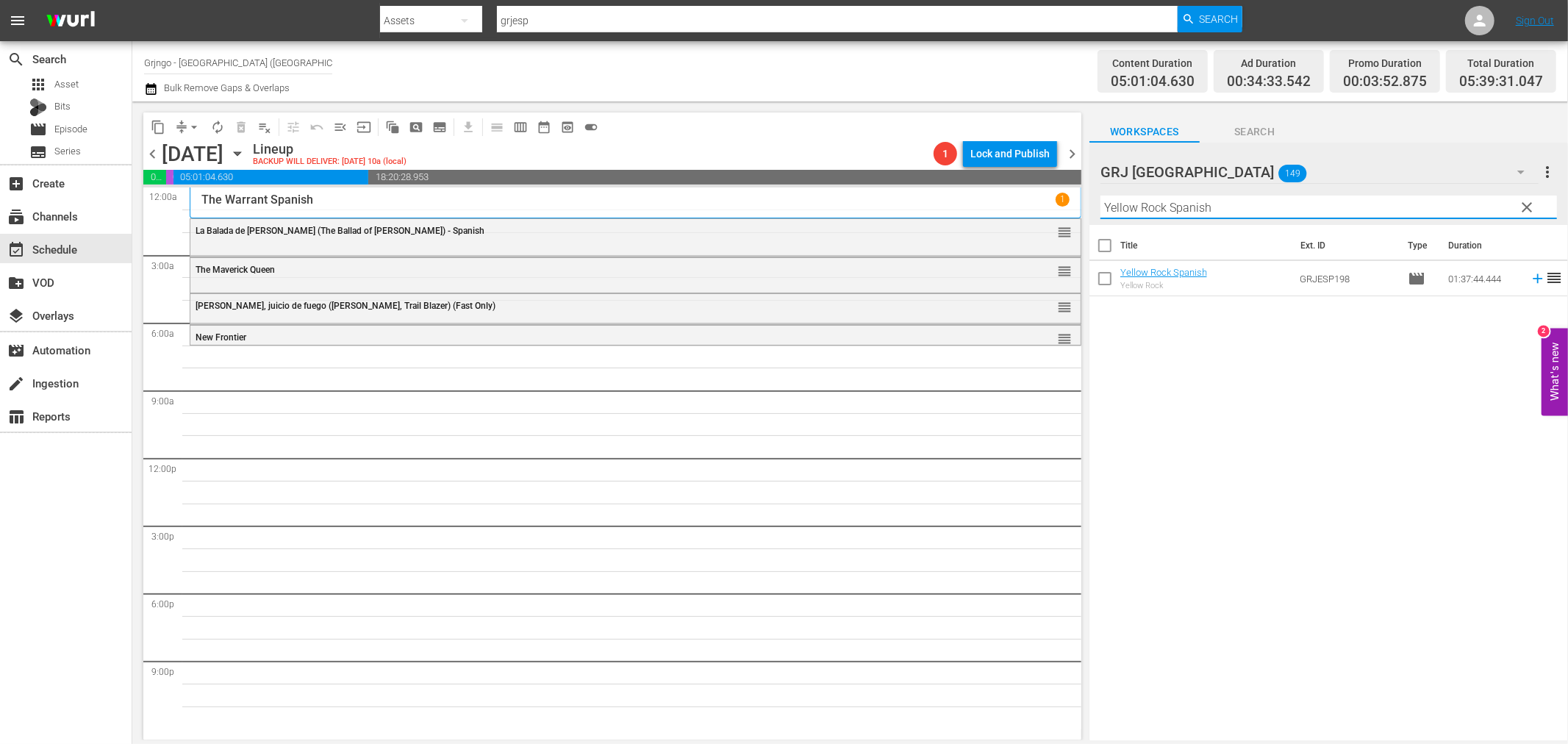
type input "Yellow Rock Spanish"
click at [1530, 283] on icon at bounding box center [1538, 279] width 16 height 16
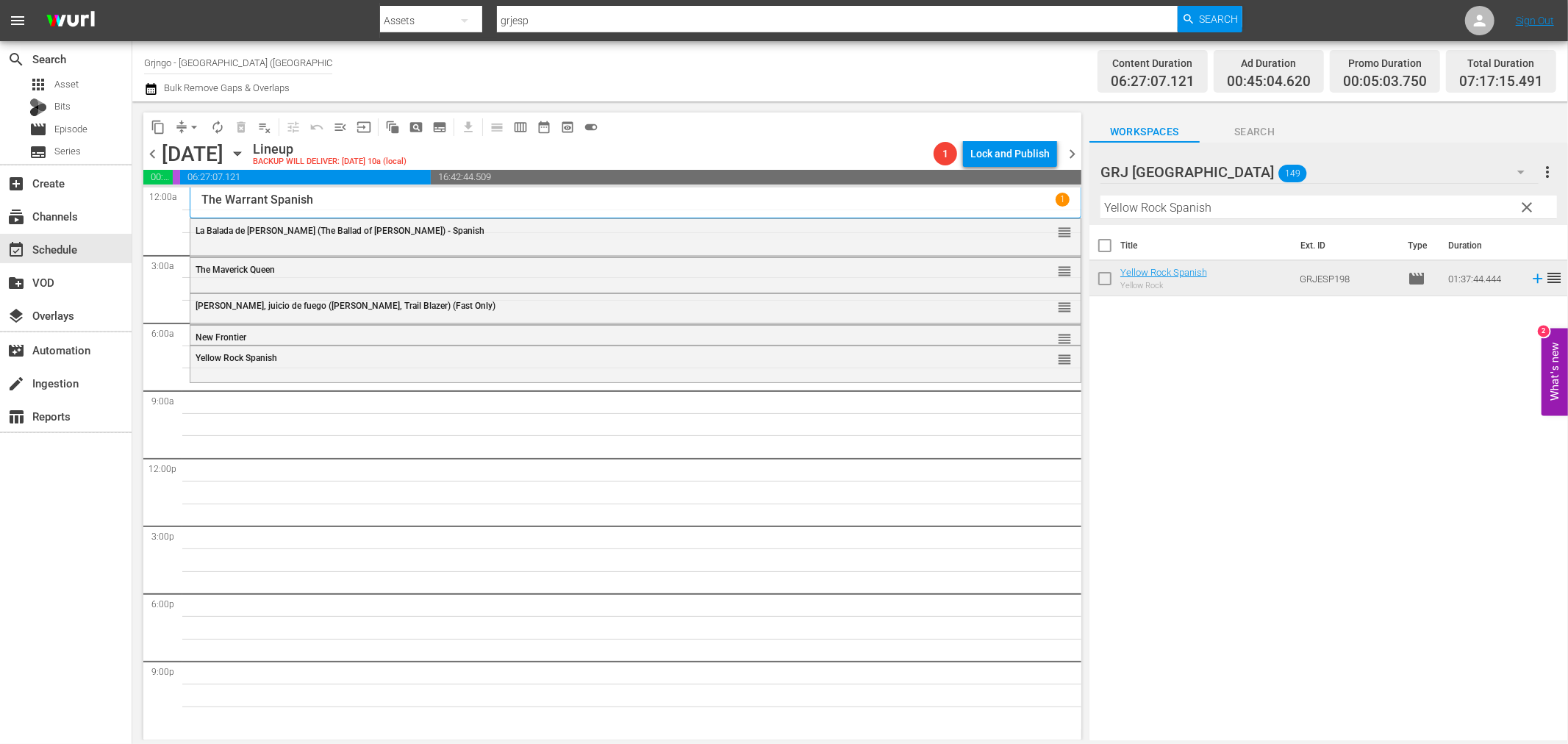
drag, startPoint x: 1524, startPoint y: 204, endPoint x: 1120, endPoint y: 221, distance: 404.4
click at [1519, 204] on span "clear" at bounding box center [1528, 207] width 18 height 18
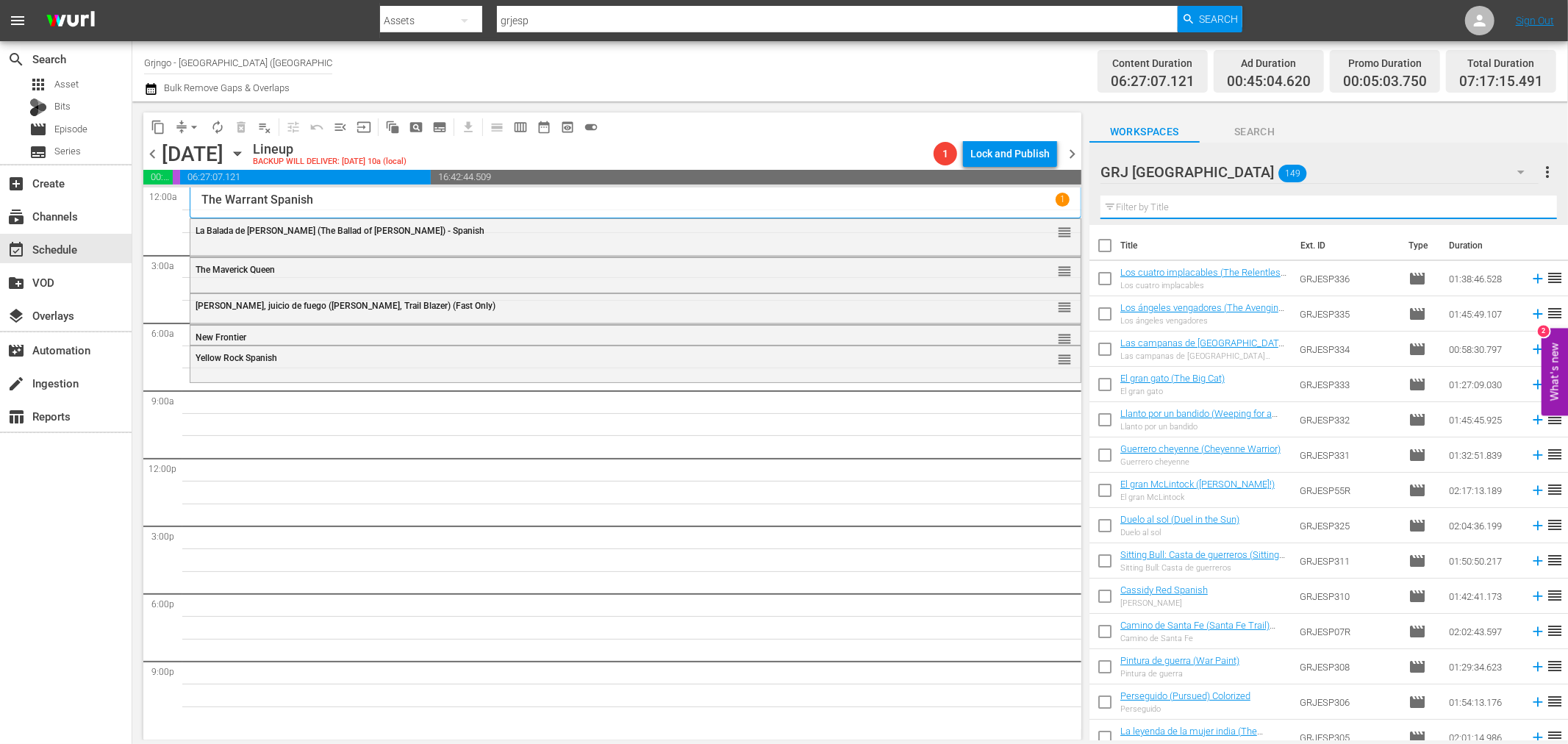
click at [1130, 207] on input "text" at bounding box center [1329, 207] width 456 height 24
paste input "El hombre de [US_STATE]"
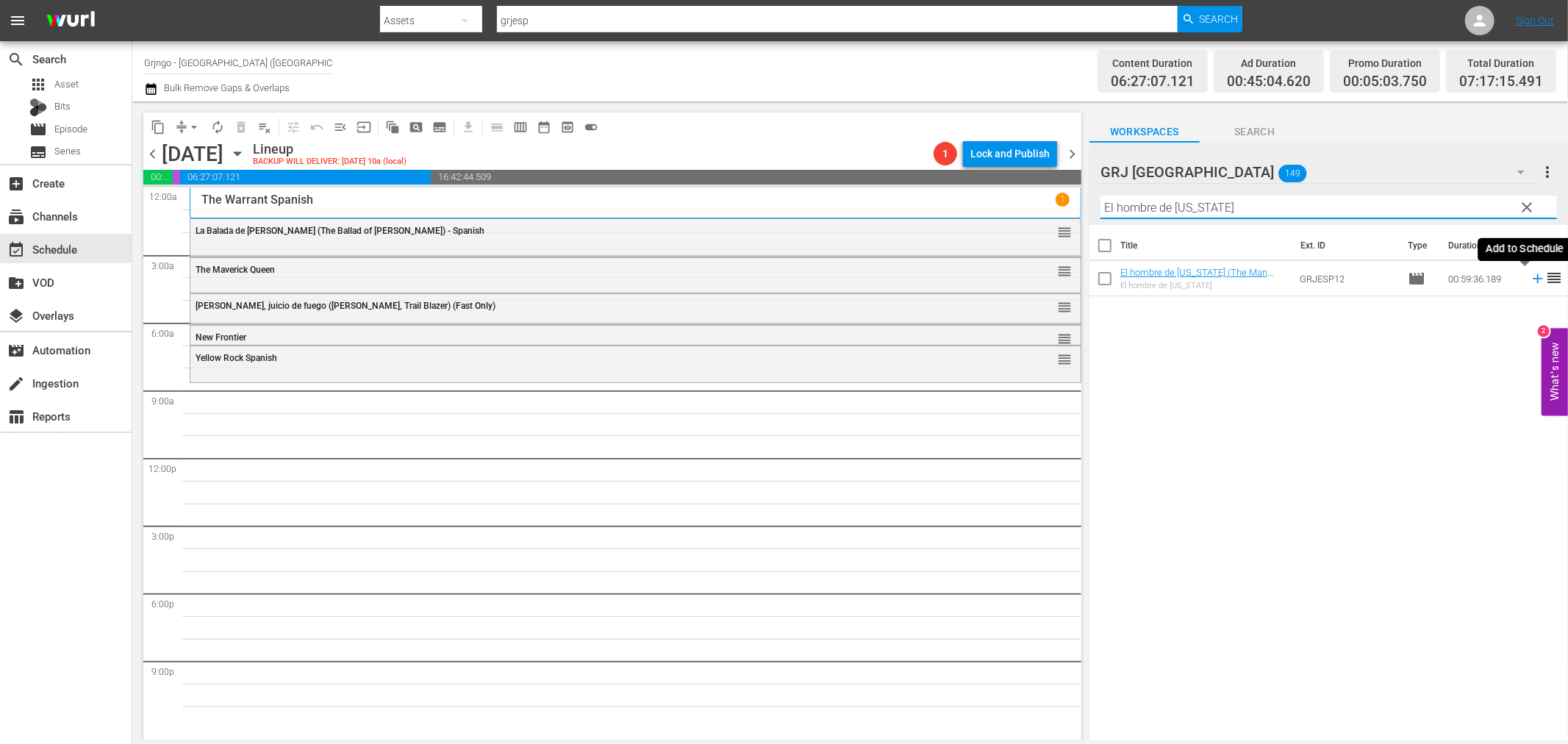
type input "El hombre de [US_STATE]"
click at [1533, 278] on icon at bounding box center [1538, 279] width 10 height 10
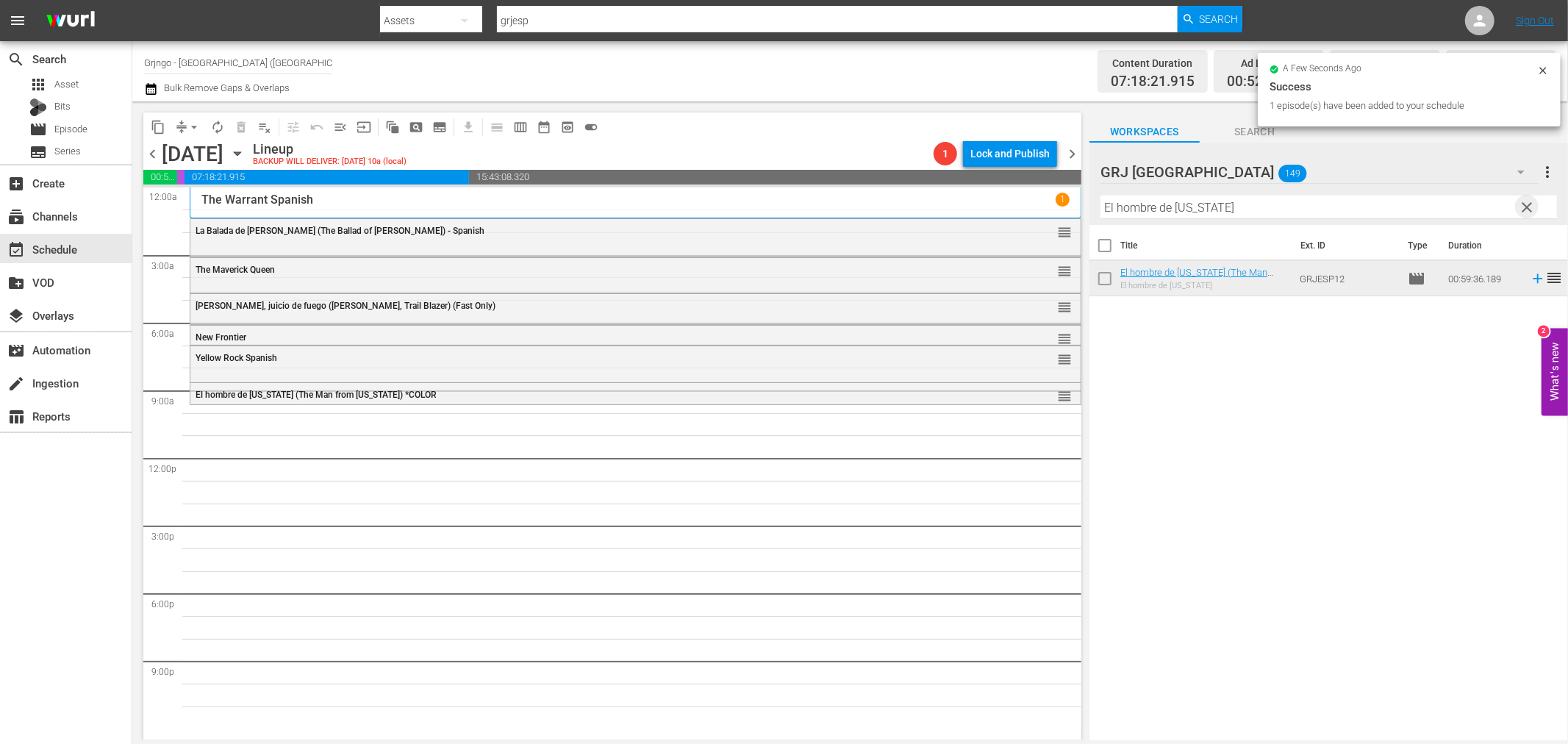
click at [1526, 204] on span "clear" at bounding box center [1528, 207] width 18 height 18
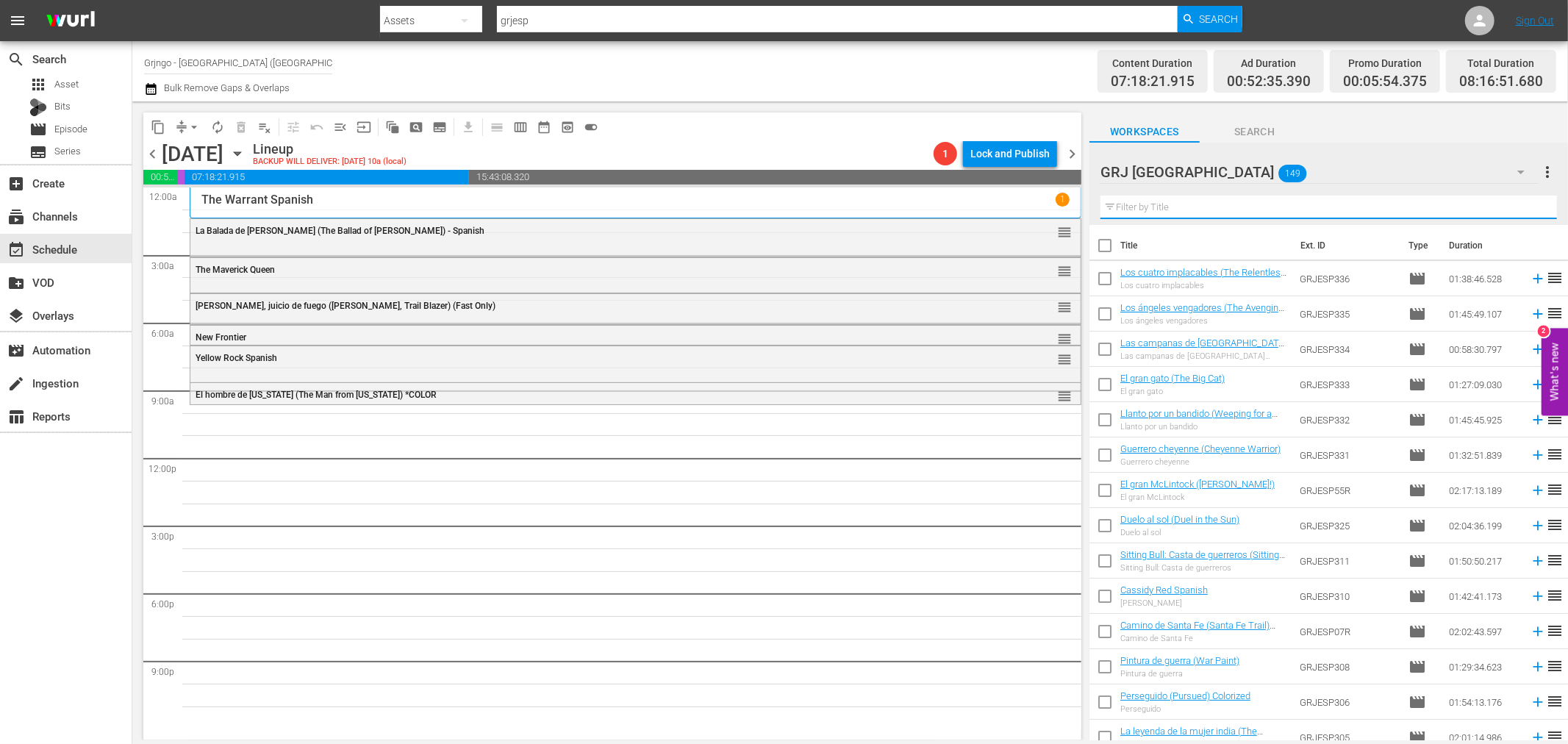
click at [1172, 201] on input "text" at bounding box center [1329, 207] width 456 height 24
paste input "La tribu de los pawnee"
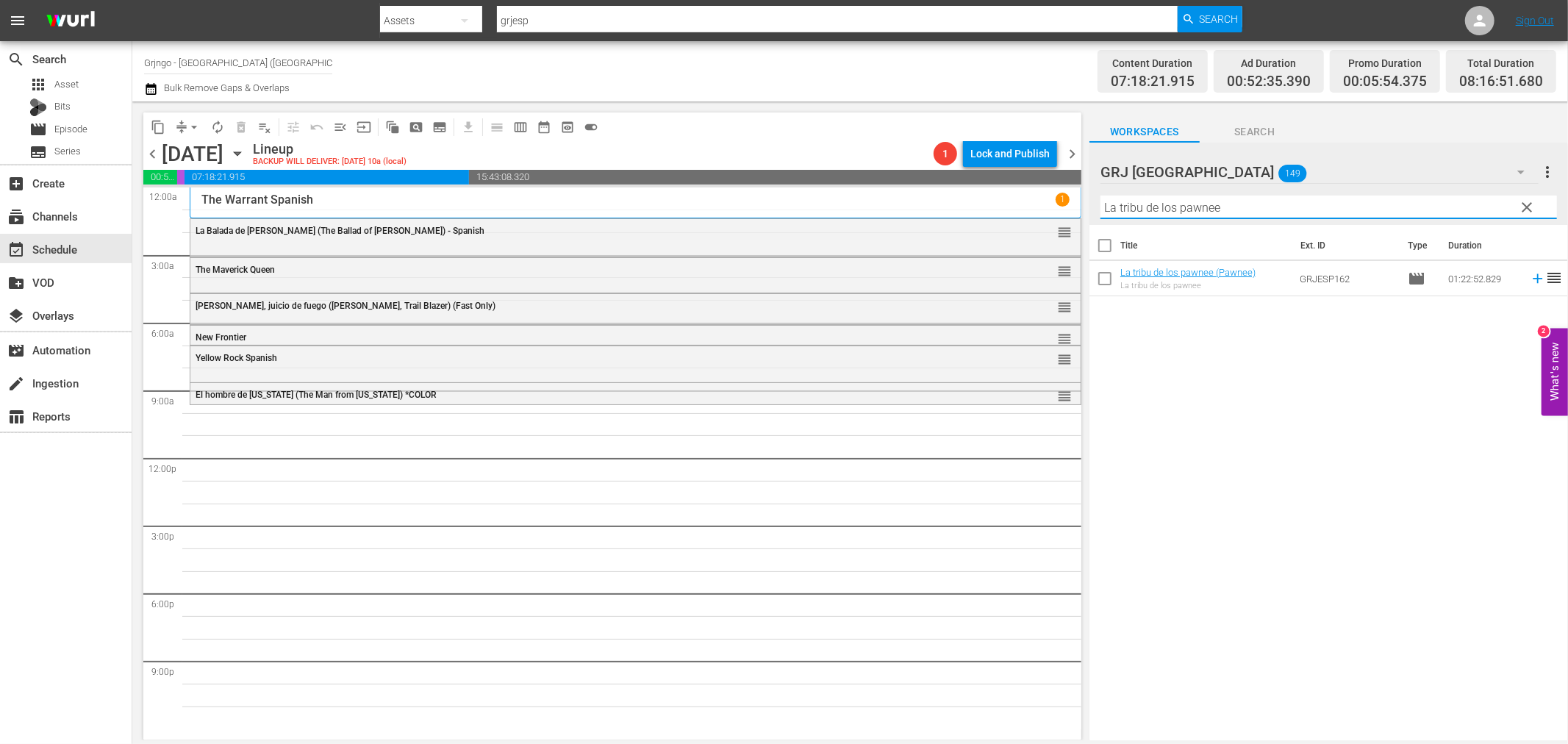
type input "La tribu de los pawnee"
click at [1533, 280] on icon at bounding box center [1538, 279] width 10 height 10
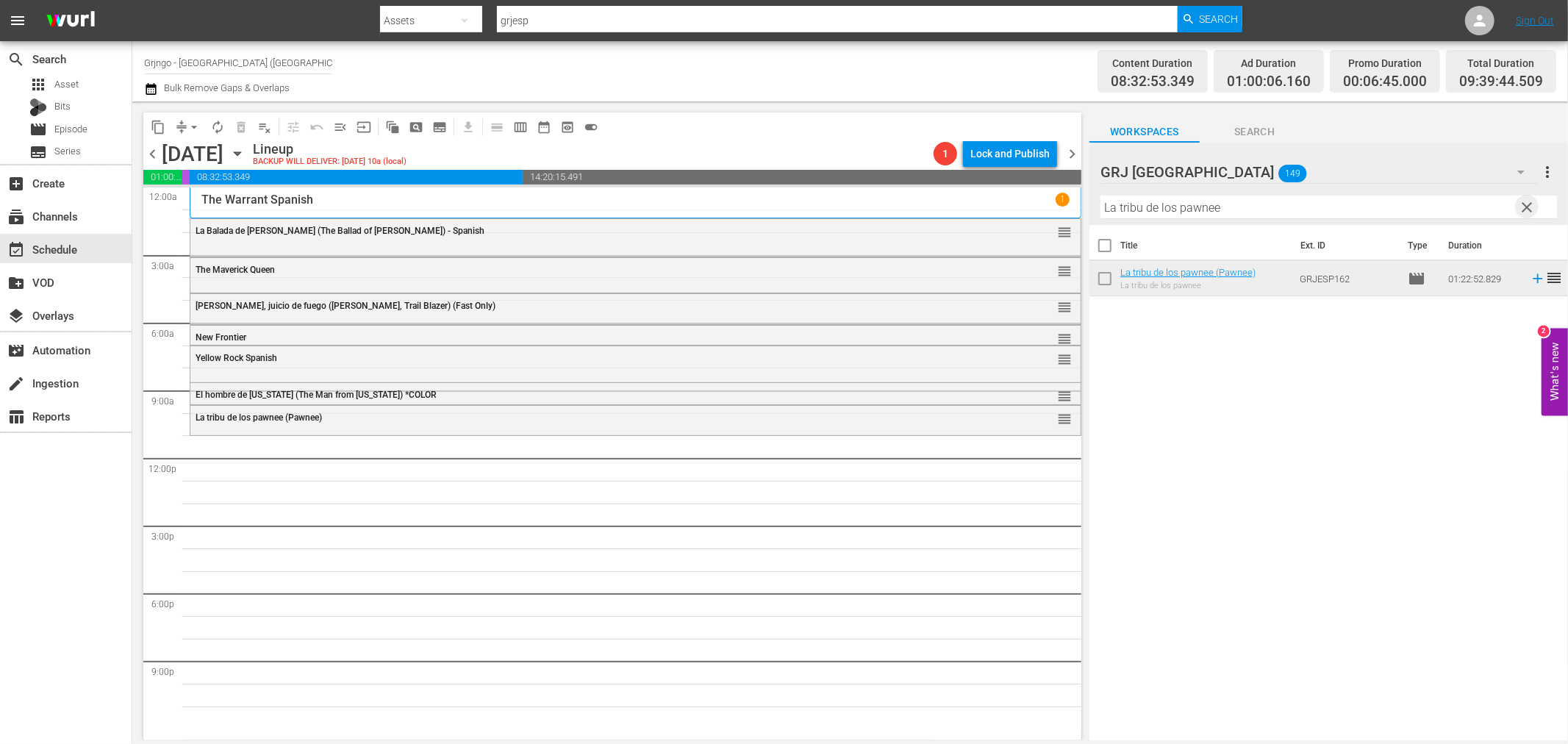
click at [1530, 204] on span "clear" at bounding box center [1528, 207] width 18 height 18
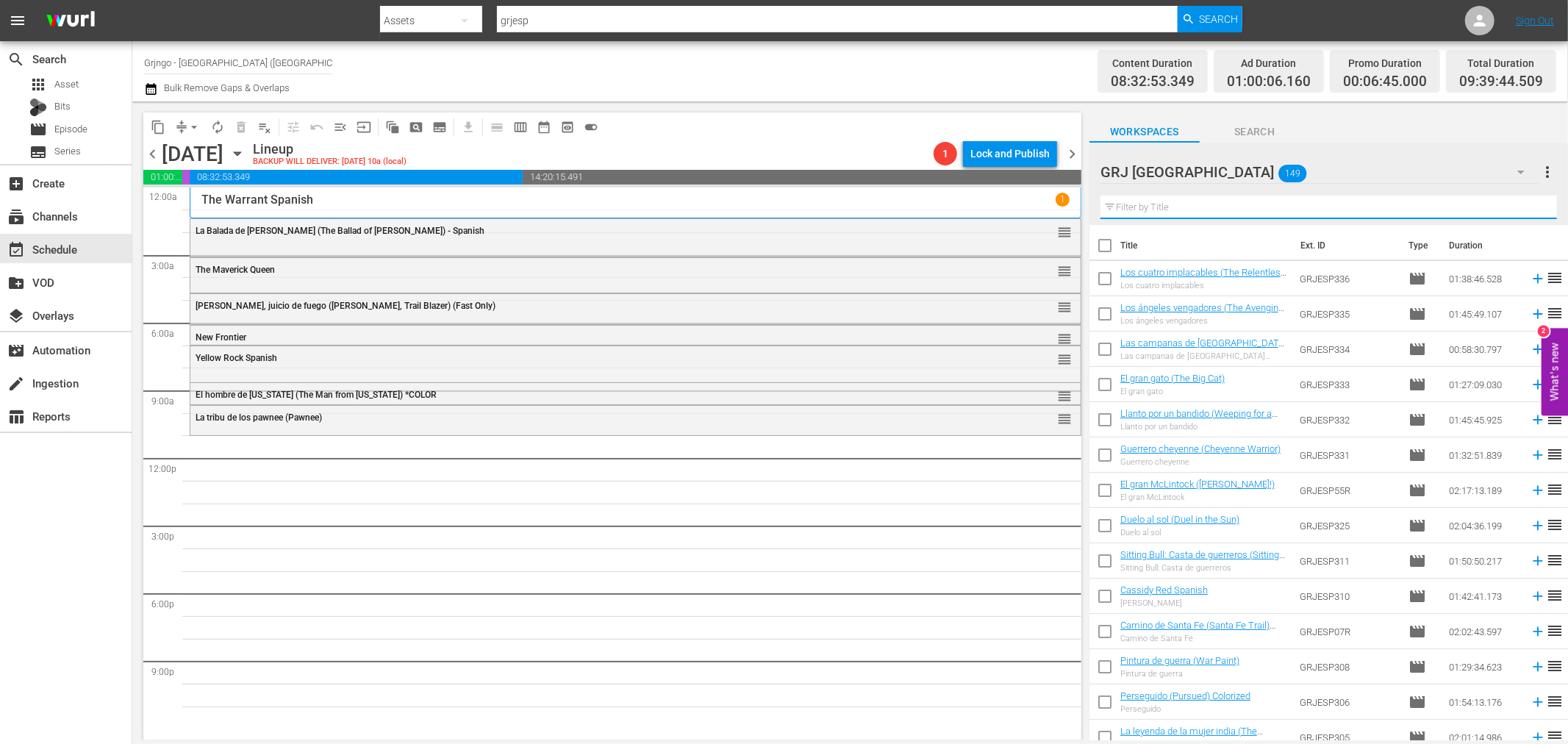
paste input "Perseguido (Pursued)"
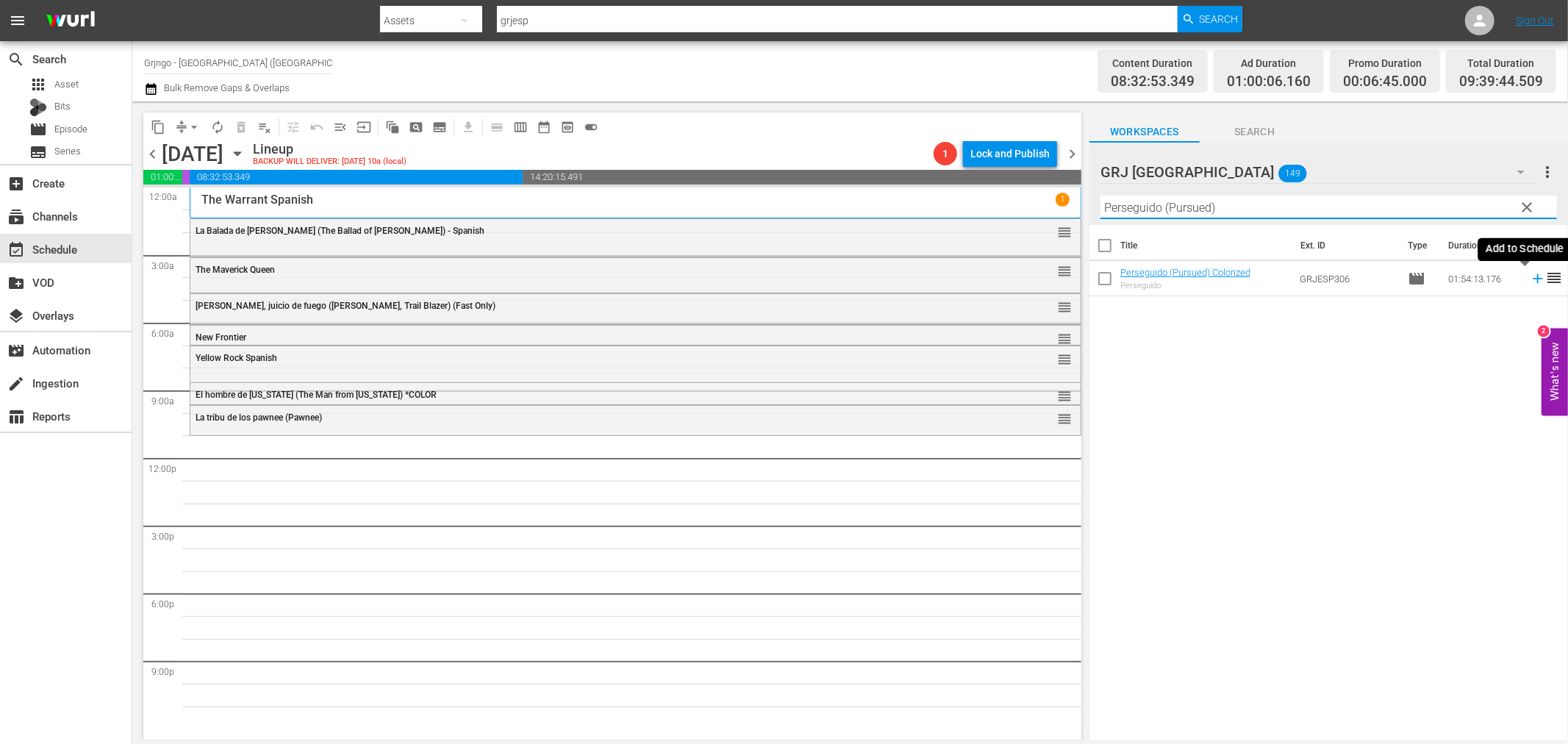
type input "Perseguido (Pursued)"
click at [1530, 281] on icon at bounding box center [1538, 279] width 16 height 16
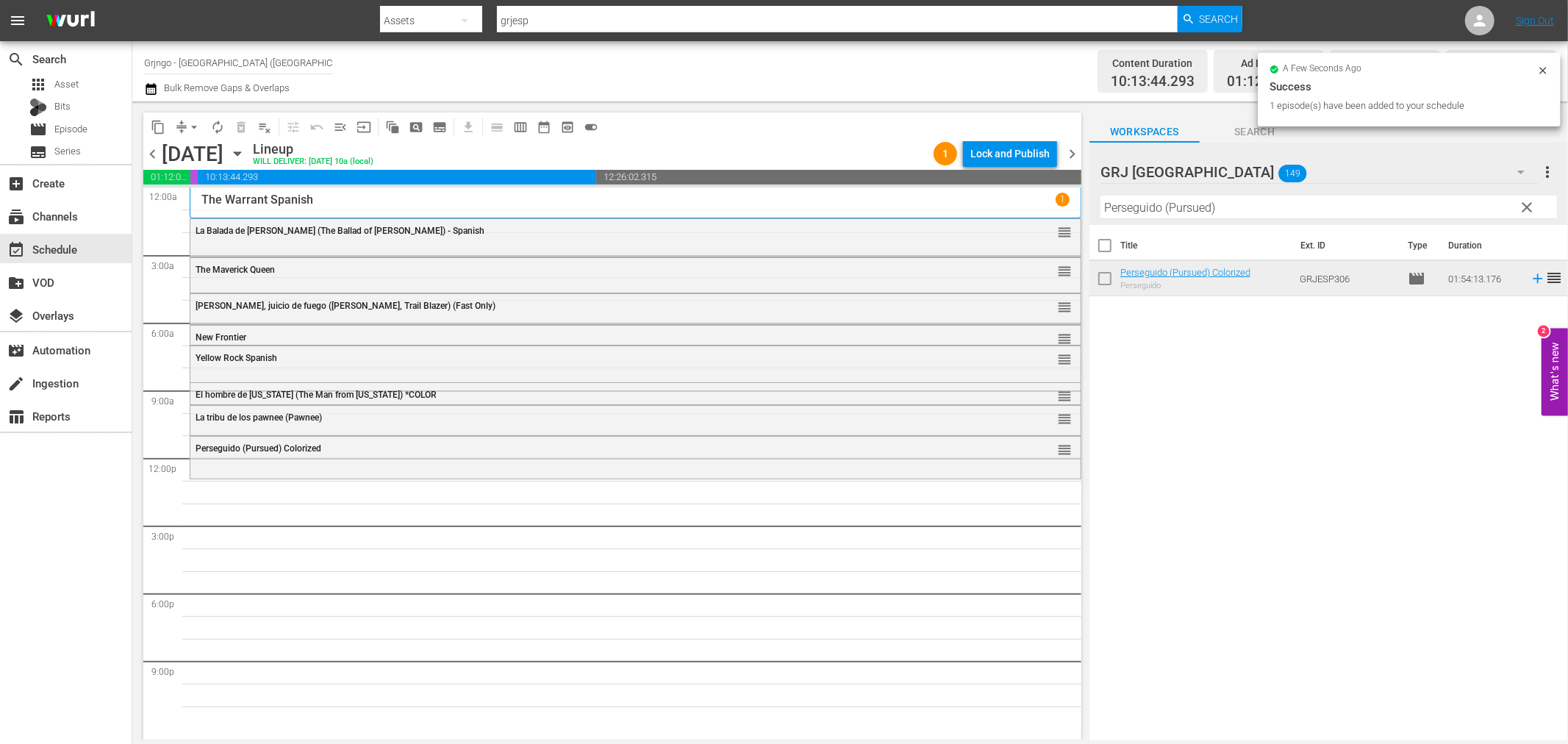
click at [1532, 208] on span "clear" at bounding box center [1528, 207] width 18 height 18
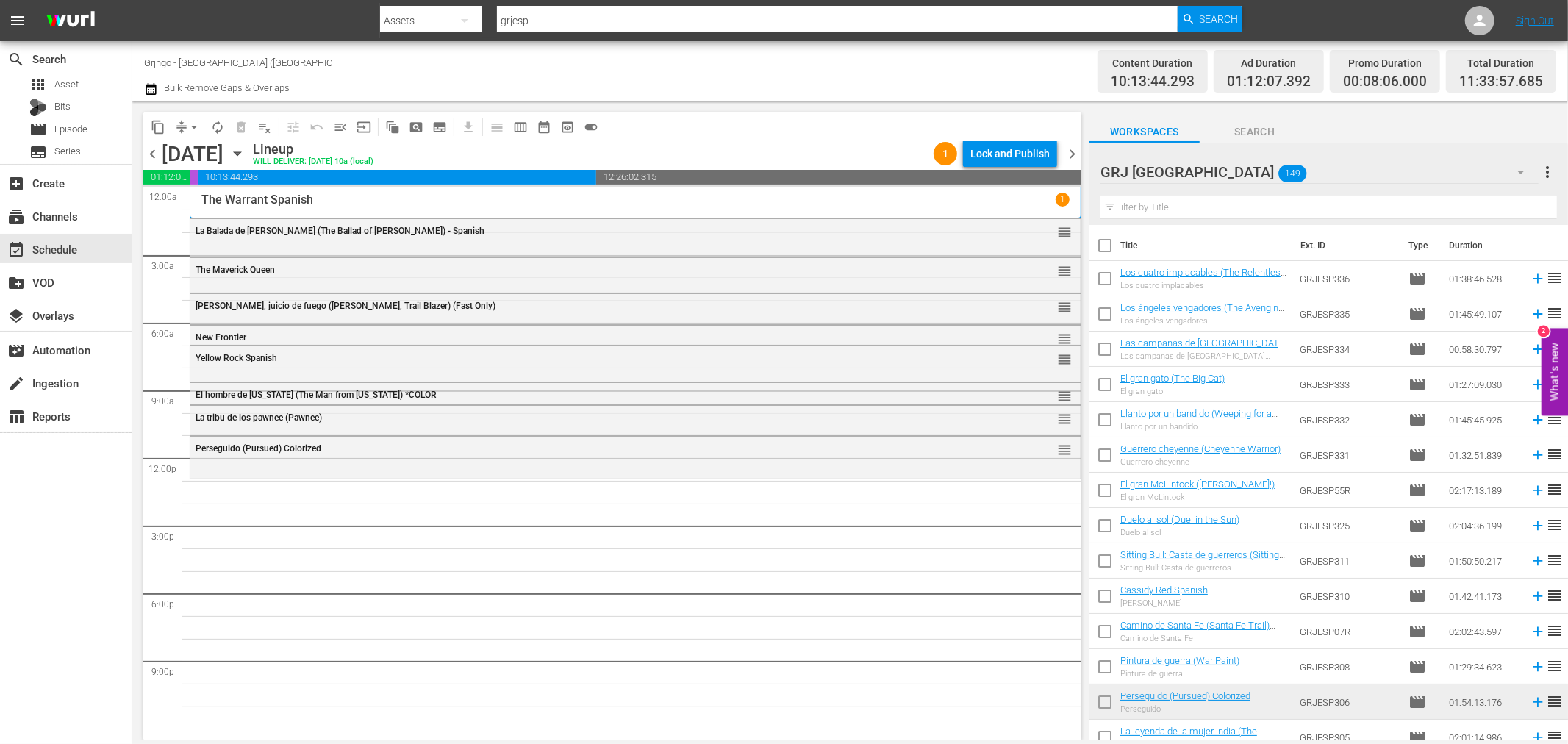
drag, startPoint x: 1098, startPoint y: 204, endPoint x: 1373, endPoint y: 195, distance: 275.1
click at [1372, 196] on input "text" at bounding box center [1329, 207] width 456 height 24
